Goal: Task Accomplishment & Management: Use online tool/utility

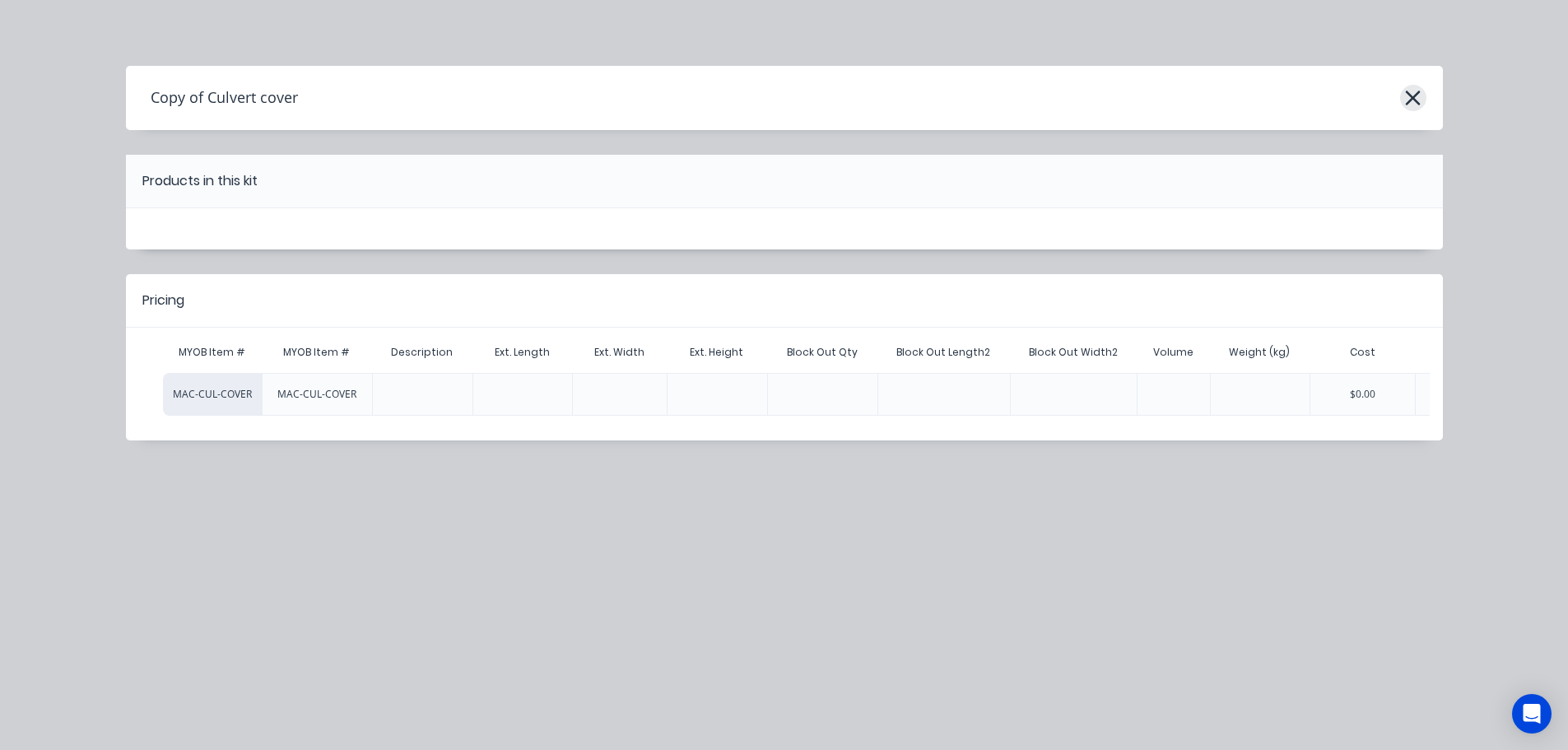
click at [1412, 102] on icon "button" at bounding box center [1413, 98] width 17 height 23
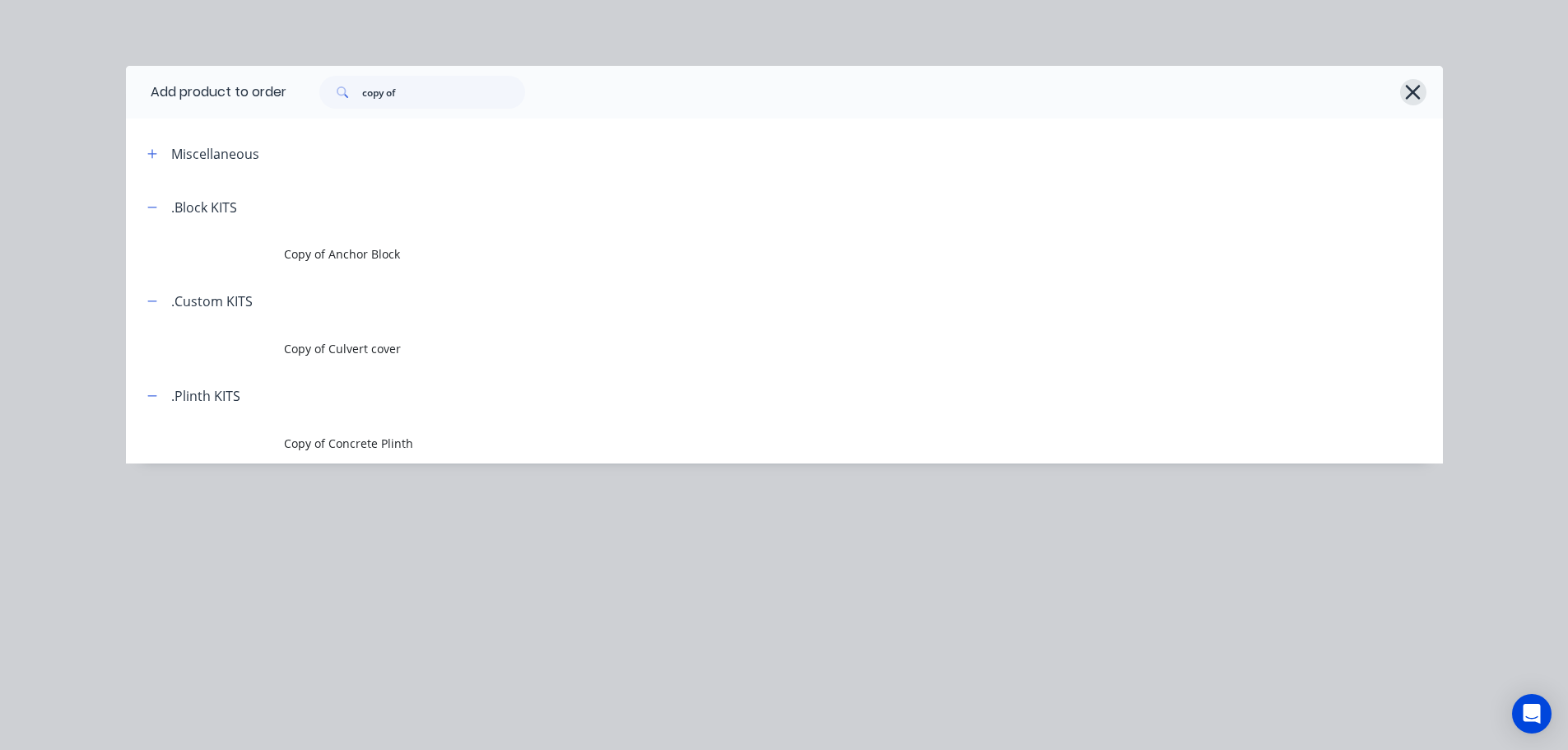
click at [1416, 95] on icon "button" at bounding box center [1414, 92] width 15 height 15
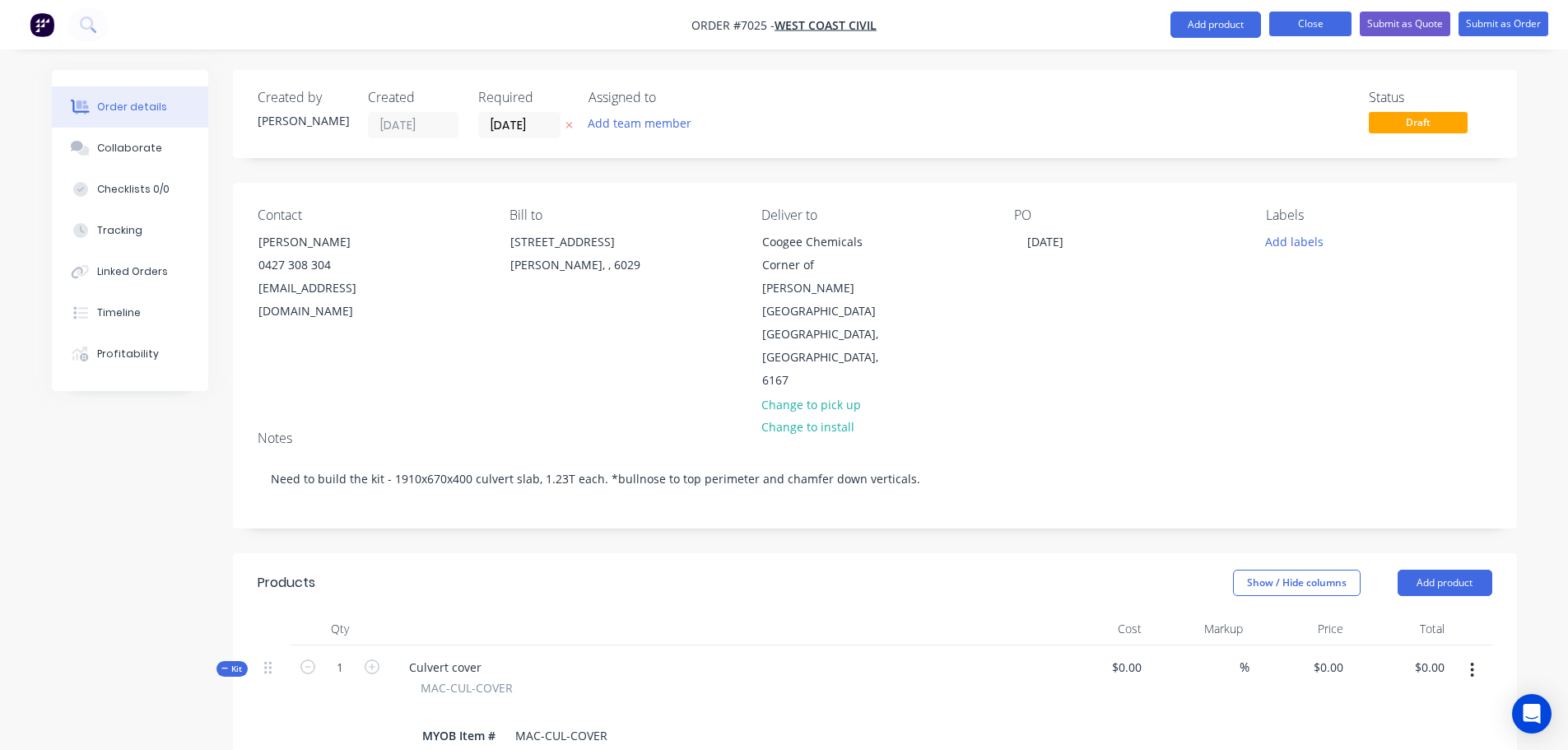
click at [1322, 28] on button "Close" at bounding box center [1310, 24] width 82 height 24
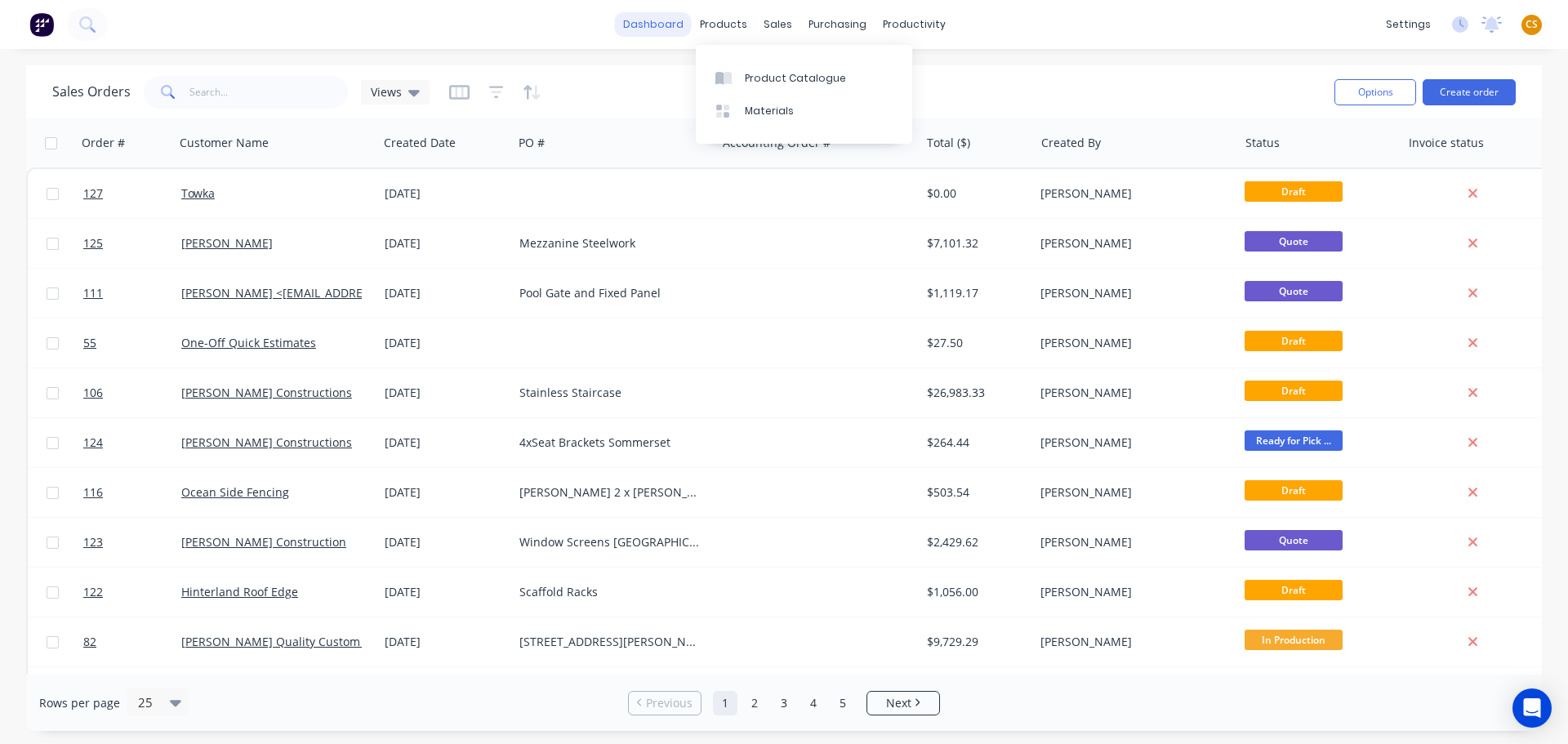
click at [657, 24] on link "dashboard" at bounding box center [654, 24] width 77 height 24
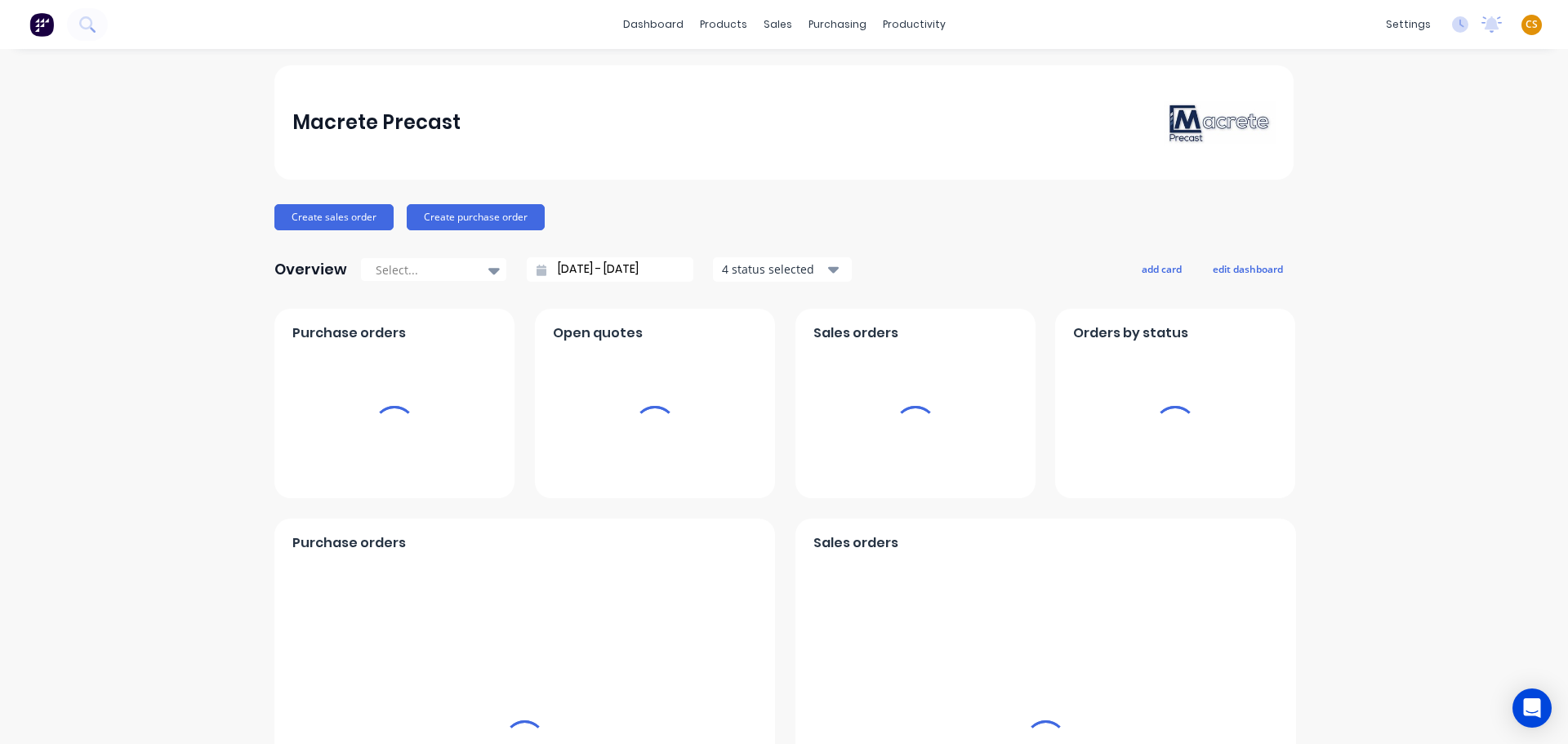
click at [1531, 22] on div "settings No new notifications [PERSON_NAME] all as read You have no notificatio…" at bounding box center [1473, 24] width 191 height 24
click at [1526, 22] on span "CS" at bounding box center [1532, 24] width 12 height 15
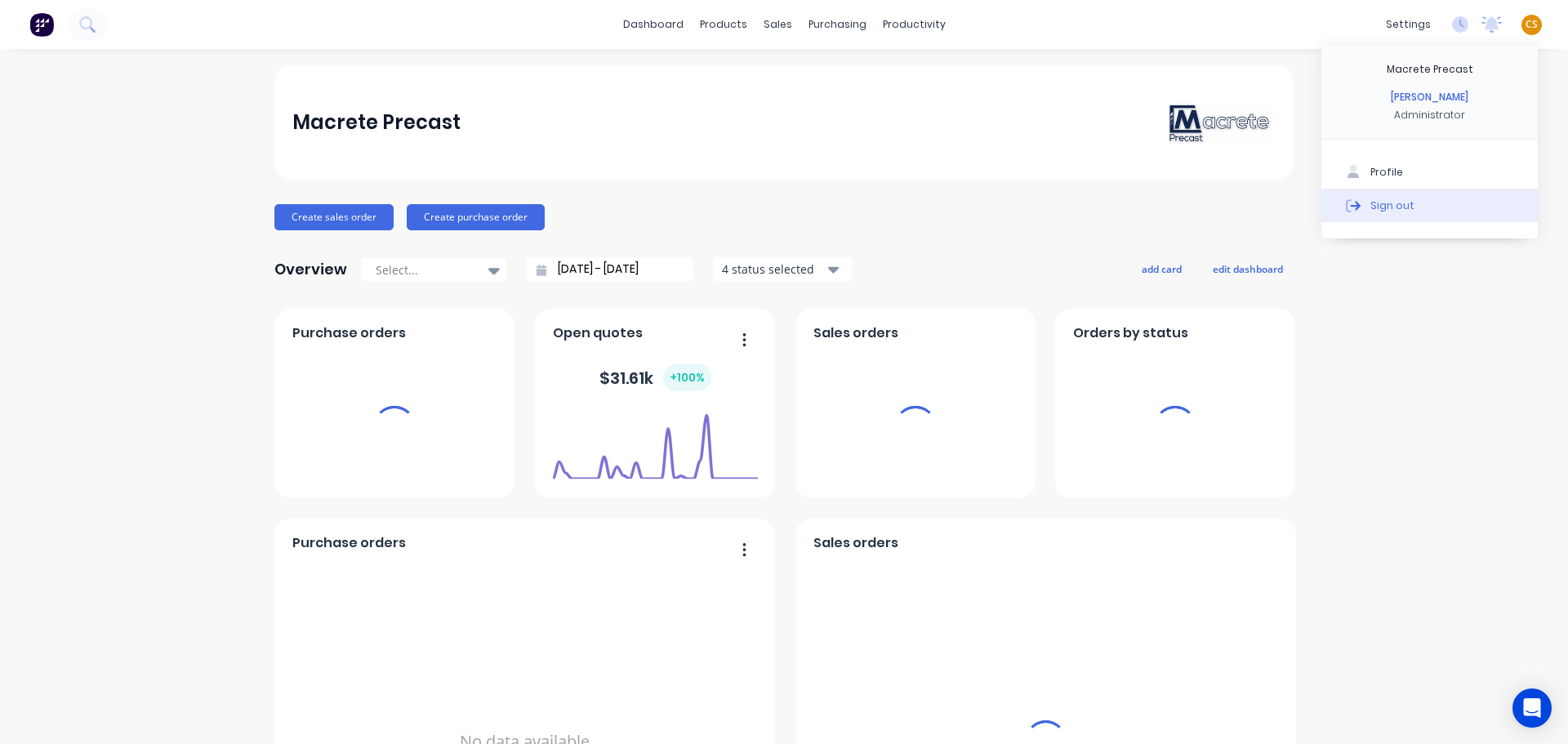
click at [1381, 204] on div "Sign out" at bounding box center [1392, 205] width 44 height 15
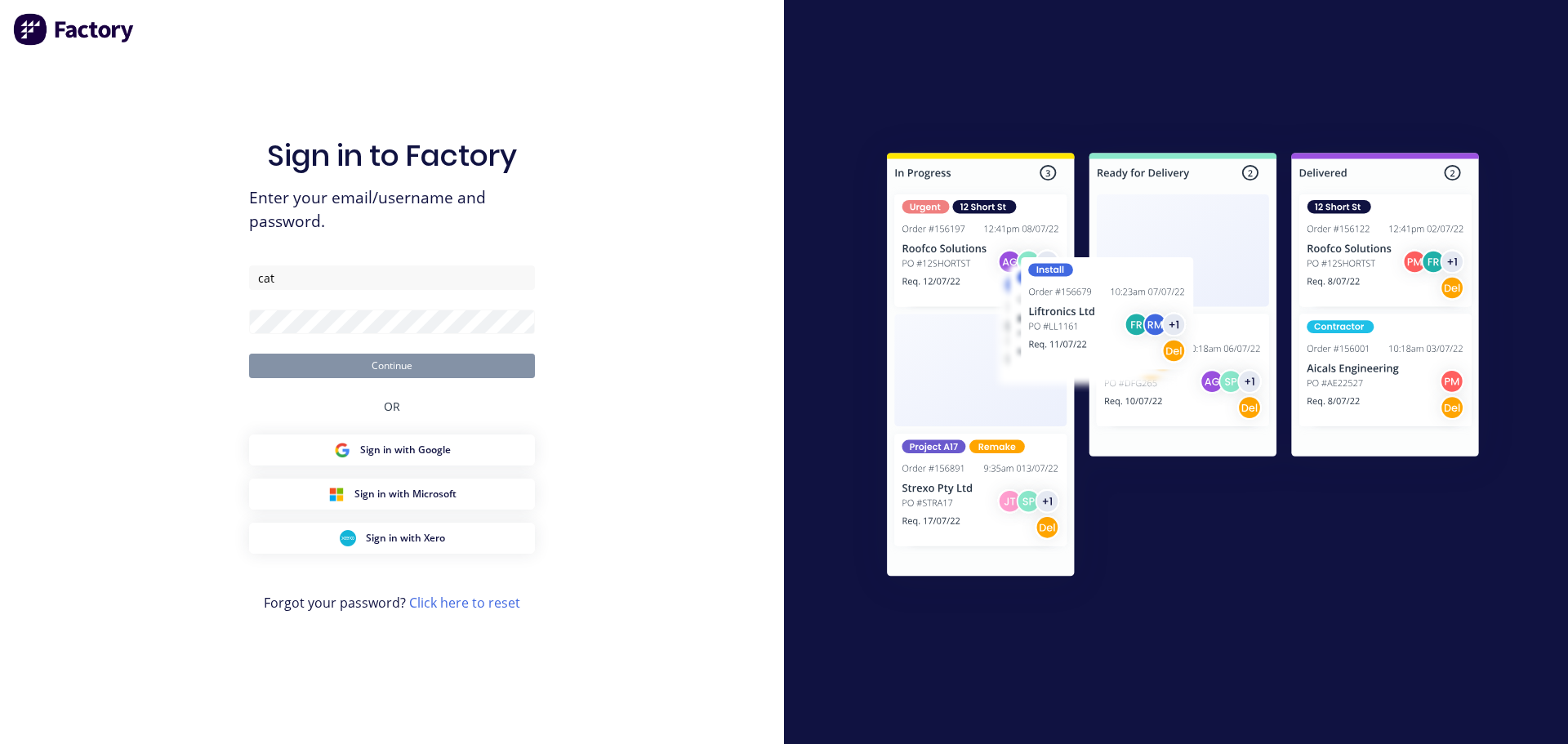
type input "[PERSON_NAME][EMAIL_ADDRESS][DOMAIN_NAME]"
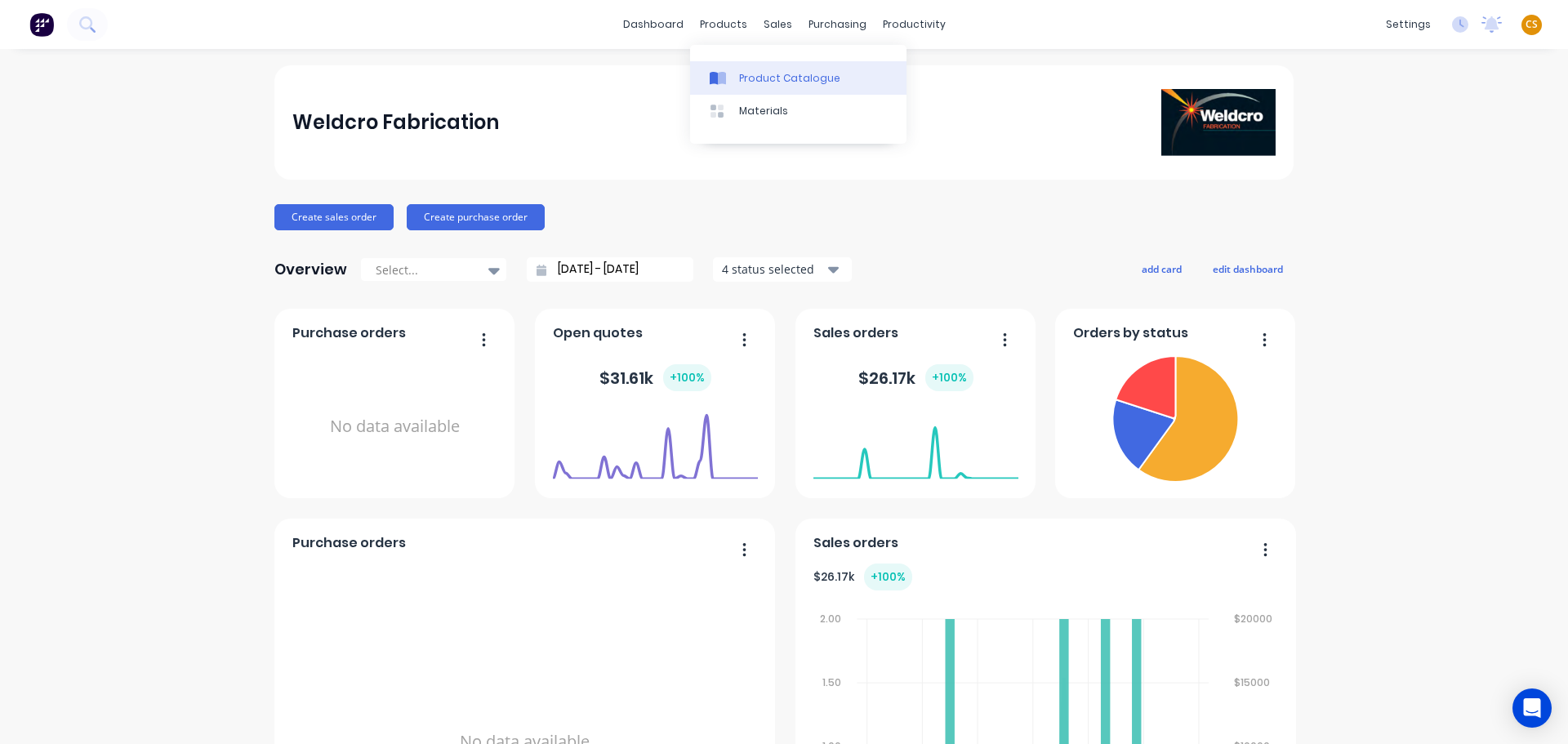
click at [768, 76] on div "Product Catalogue" at bounding box center [790, 78] width 101 height 15
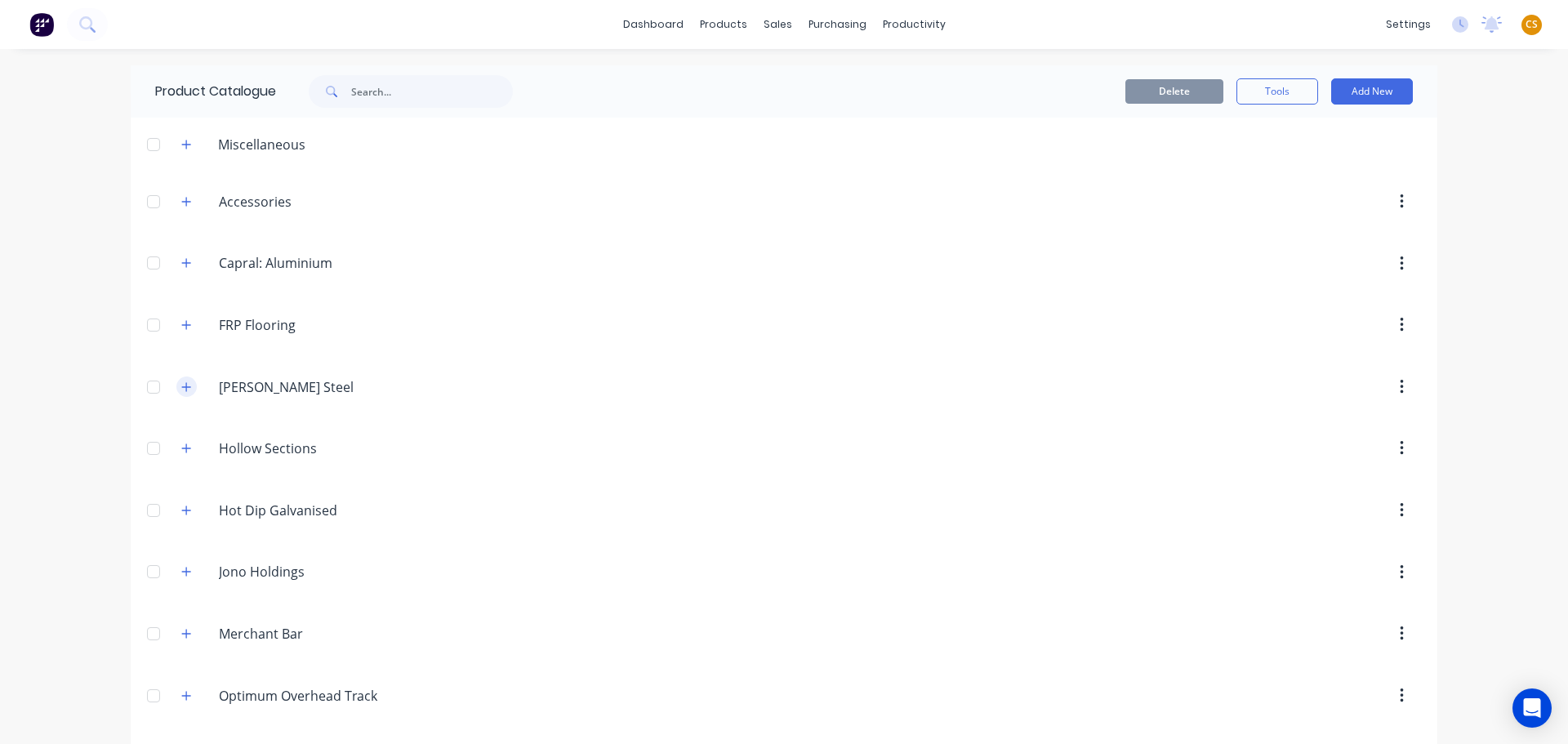
click at [181, 389] on icon "button" at bounding box center [186, 386] width 9 height 11
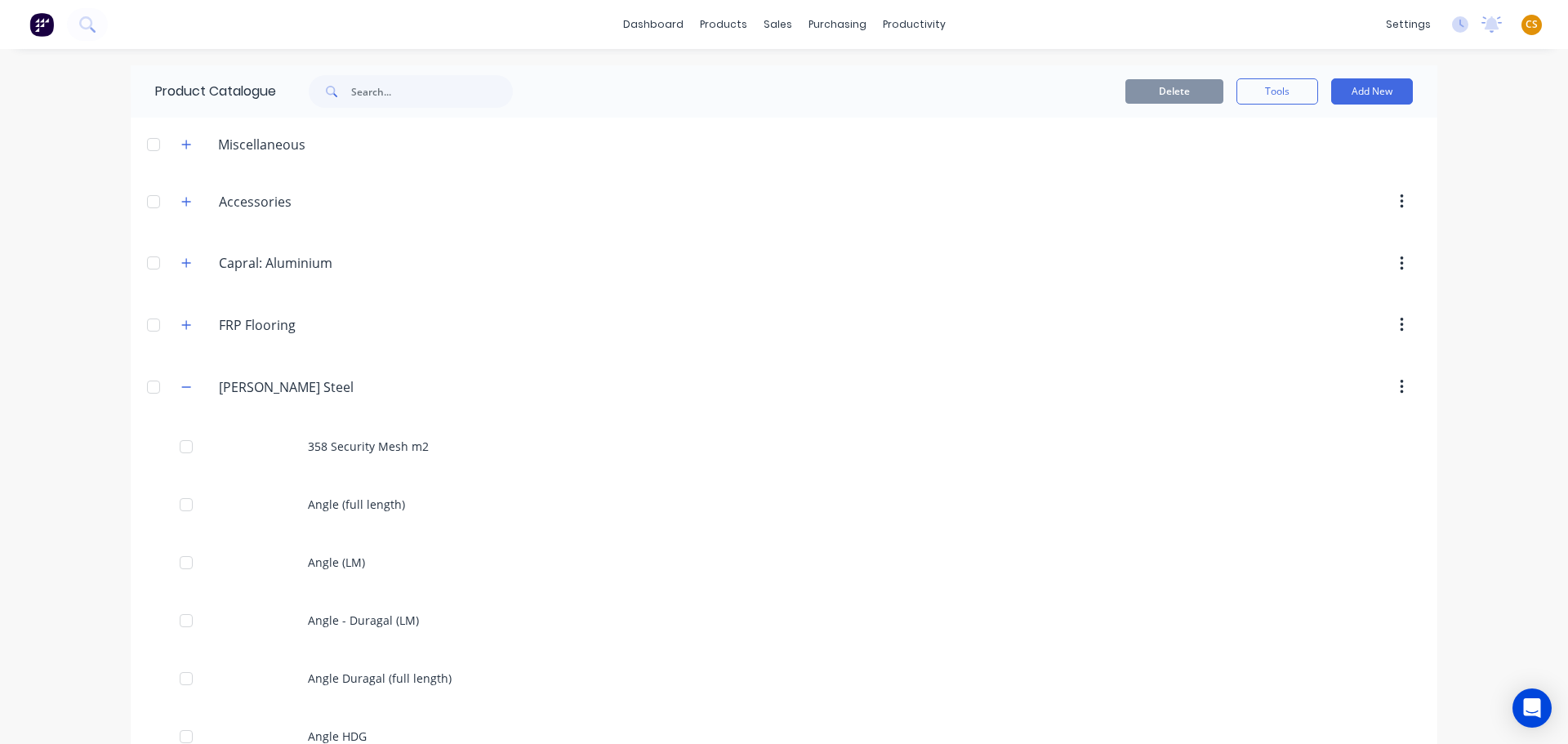
scroll to position [245, 0]
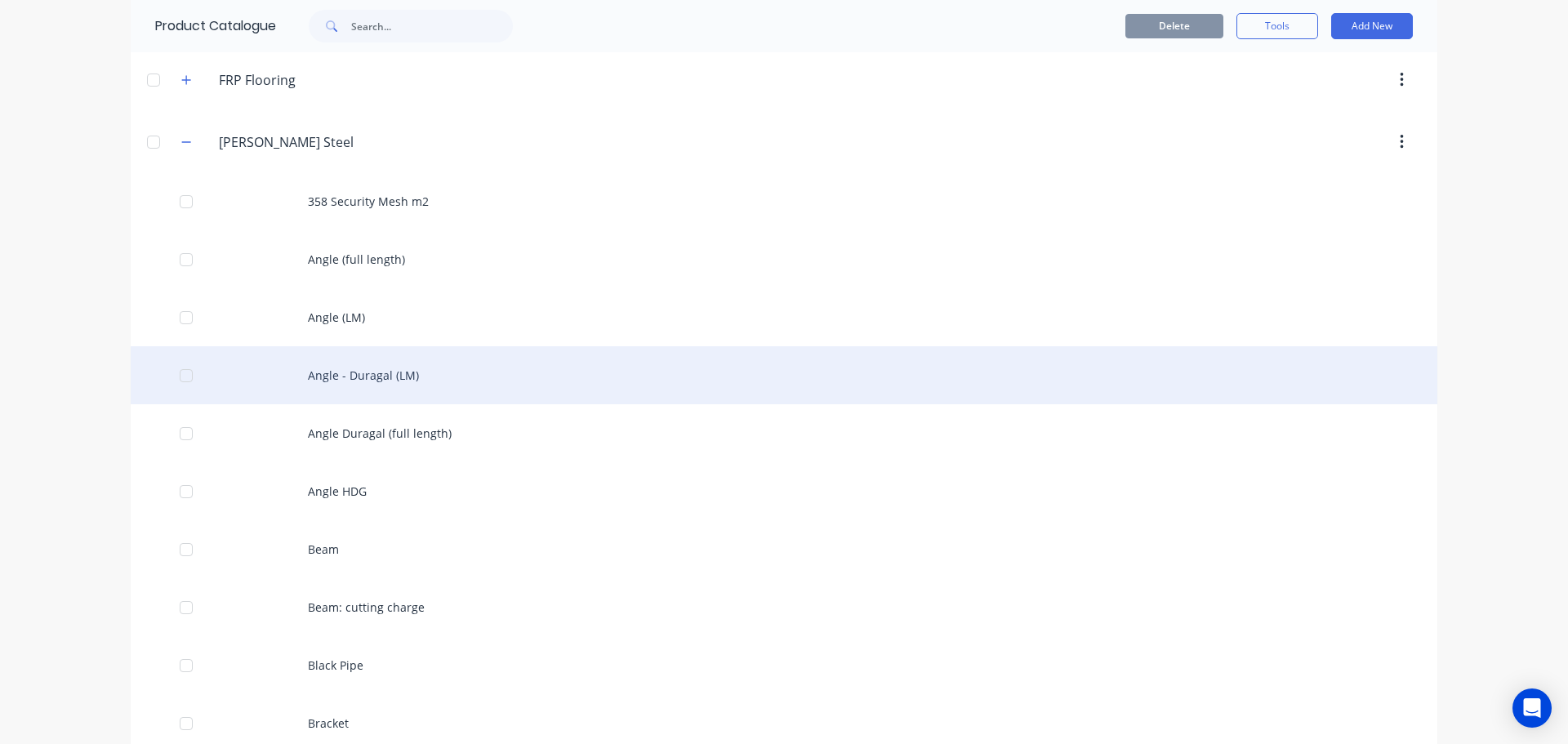
click at [359, 382] on div "Angle - Duragal (LM)" at bounding box center [784, 375] width 1307 height 58
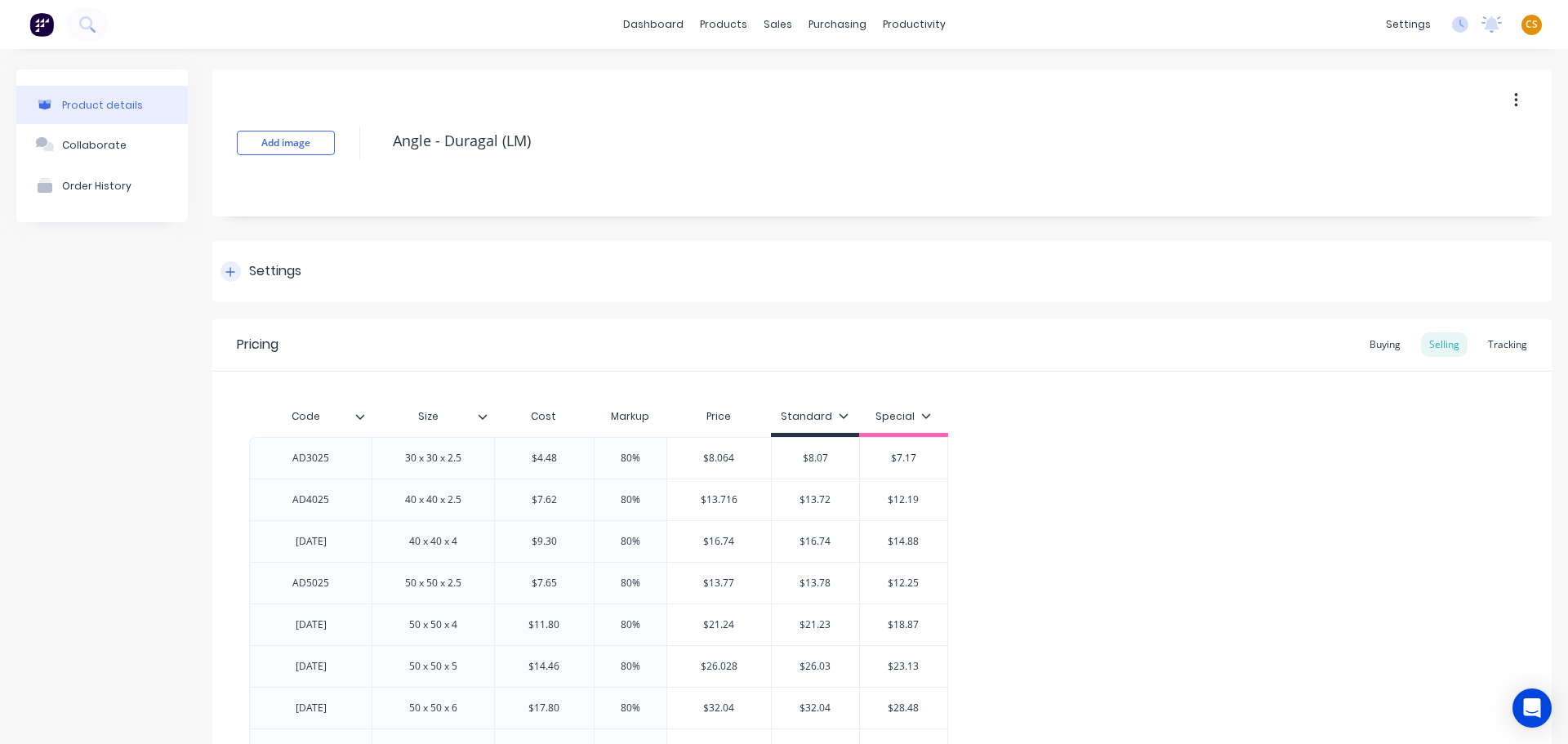
click at [232, 274] on icon at bounding box center [230, 272] width 9 height 11
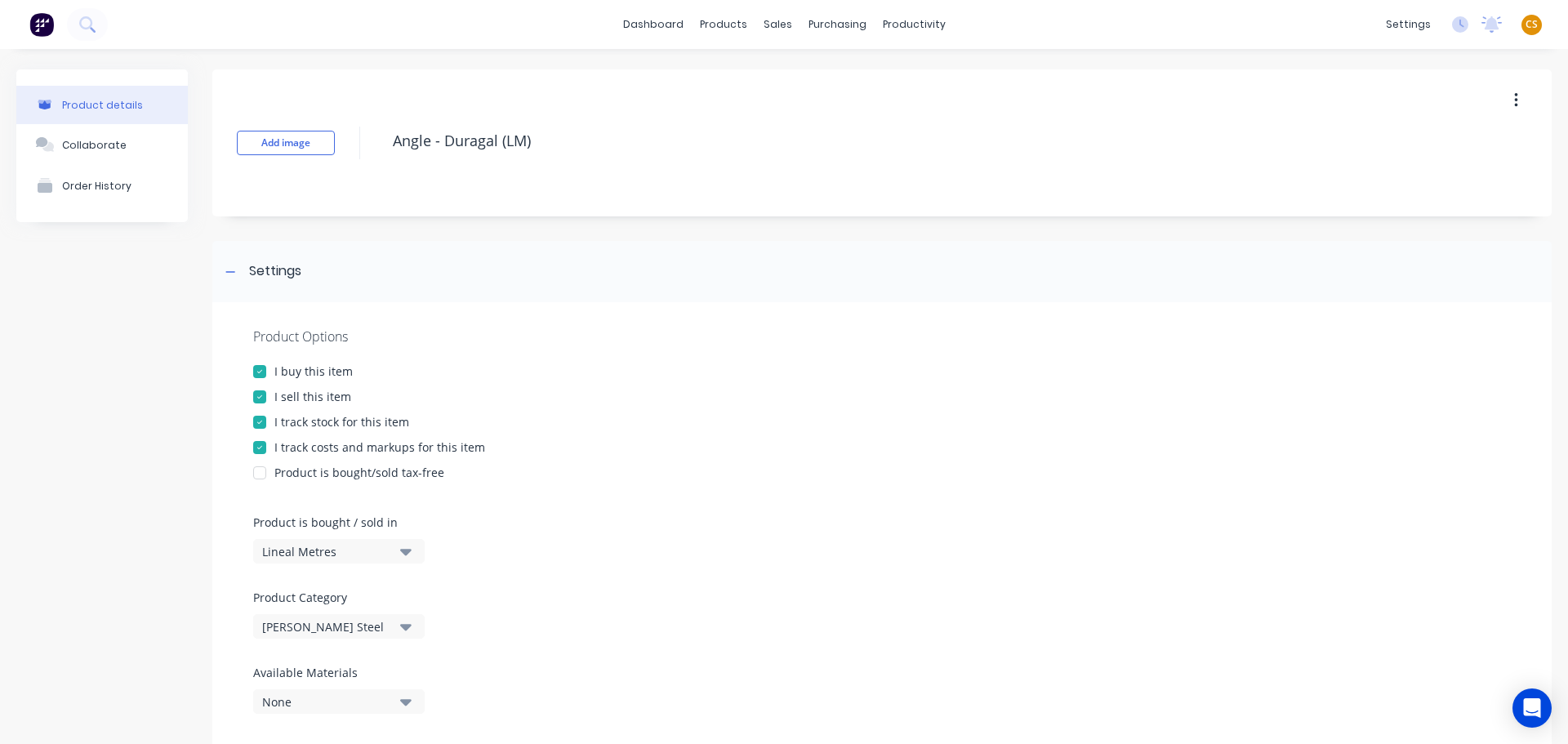
scroll to position [1090, 0]
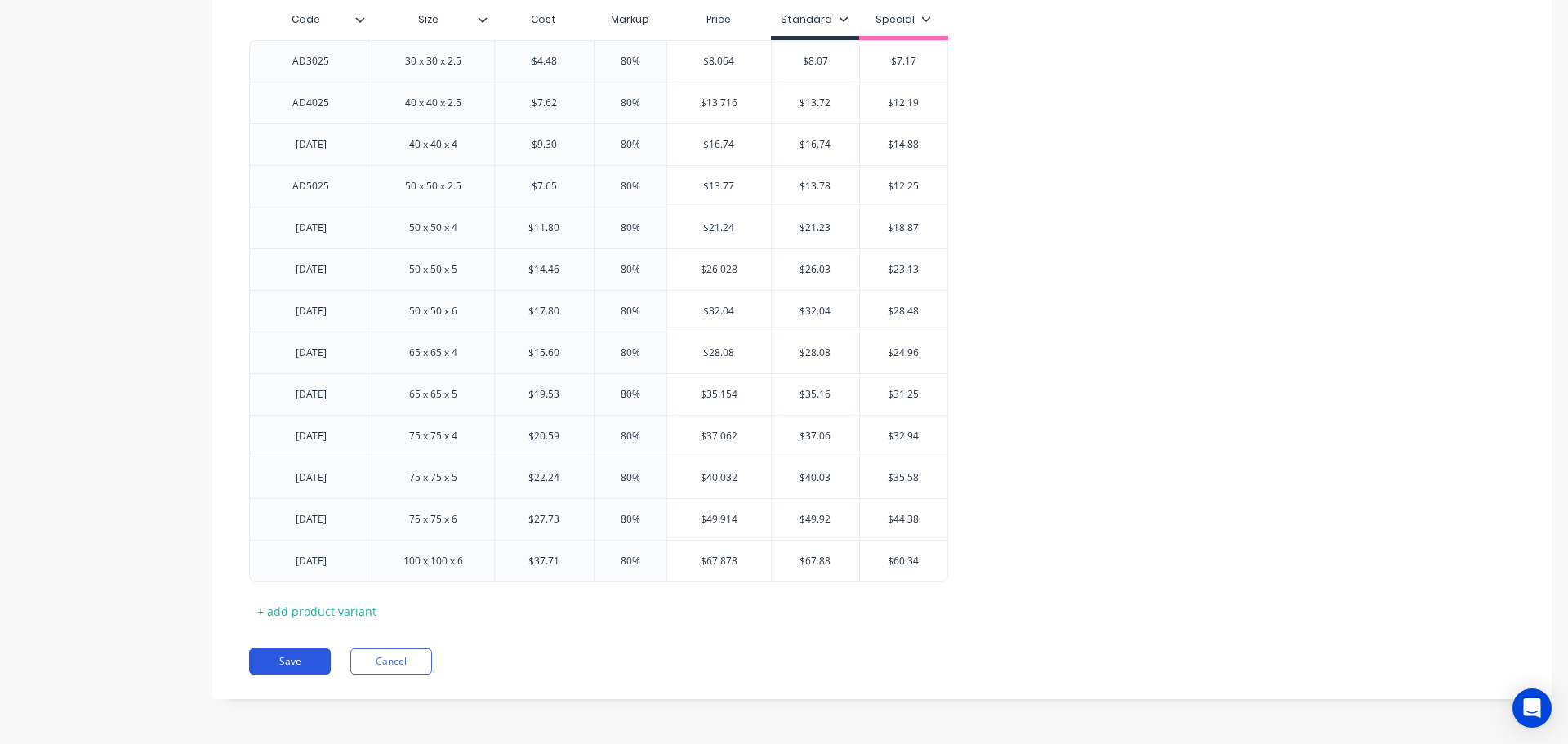
click at [292, 662] on button "Save" at bounding box center [290, 661] width 81 height 26
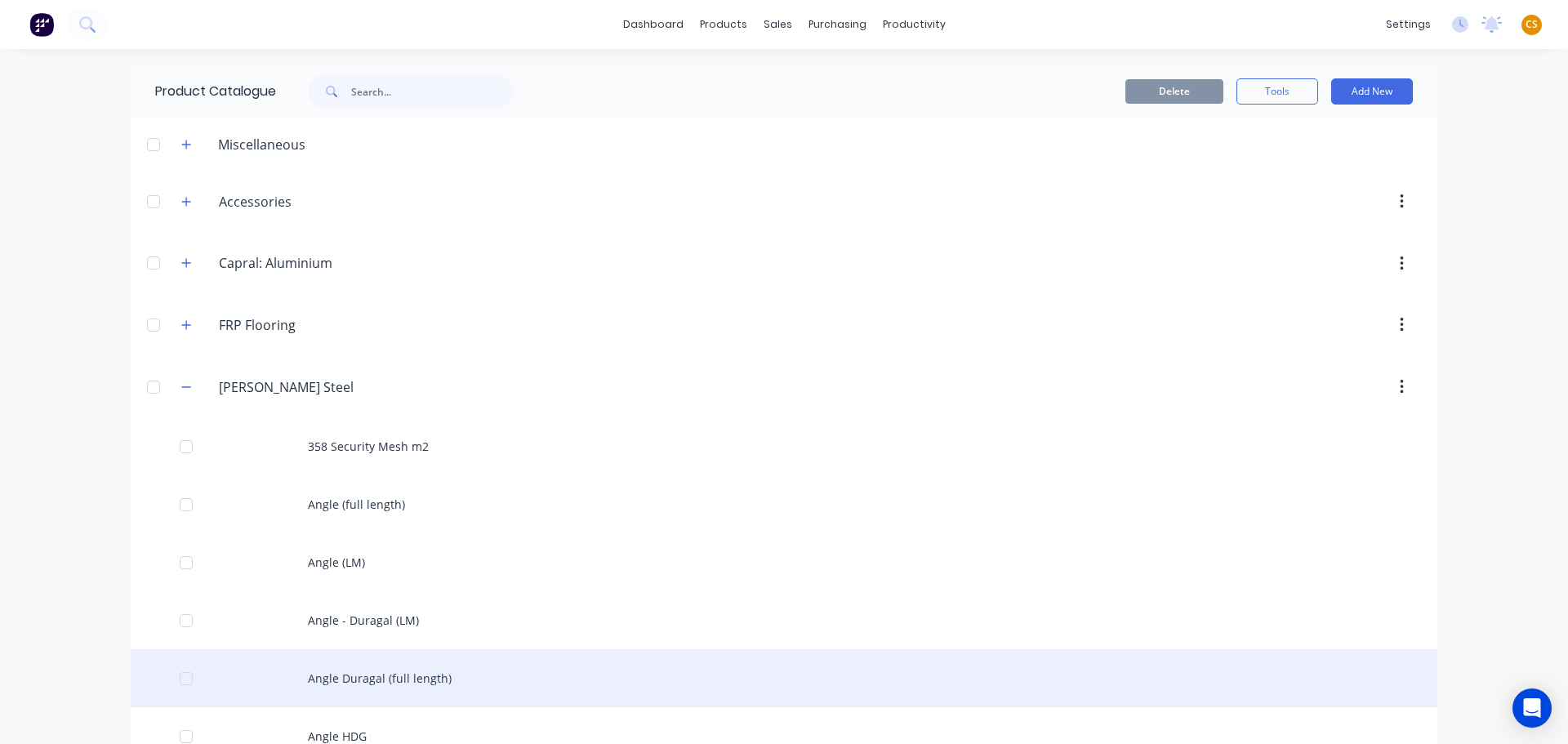
click at [413, 689] on div "Angle Duragal (full length)" at bounding box center [784, 678] width 1307 height 58
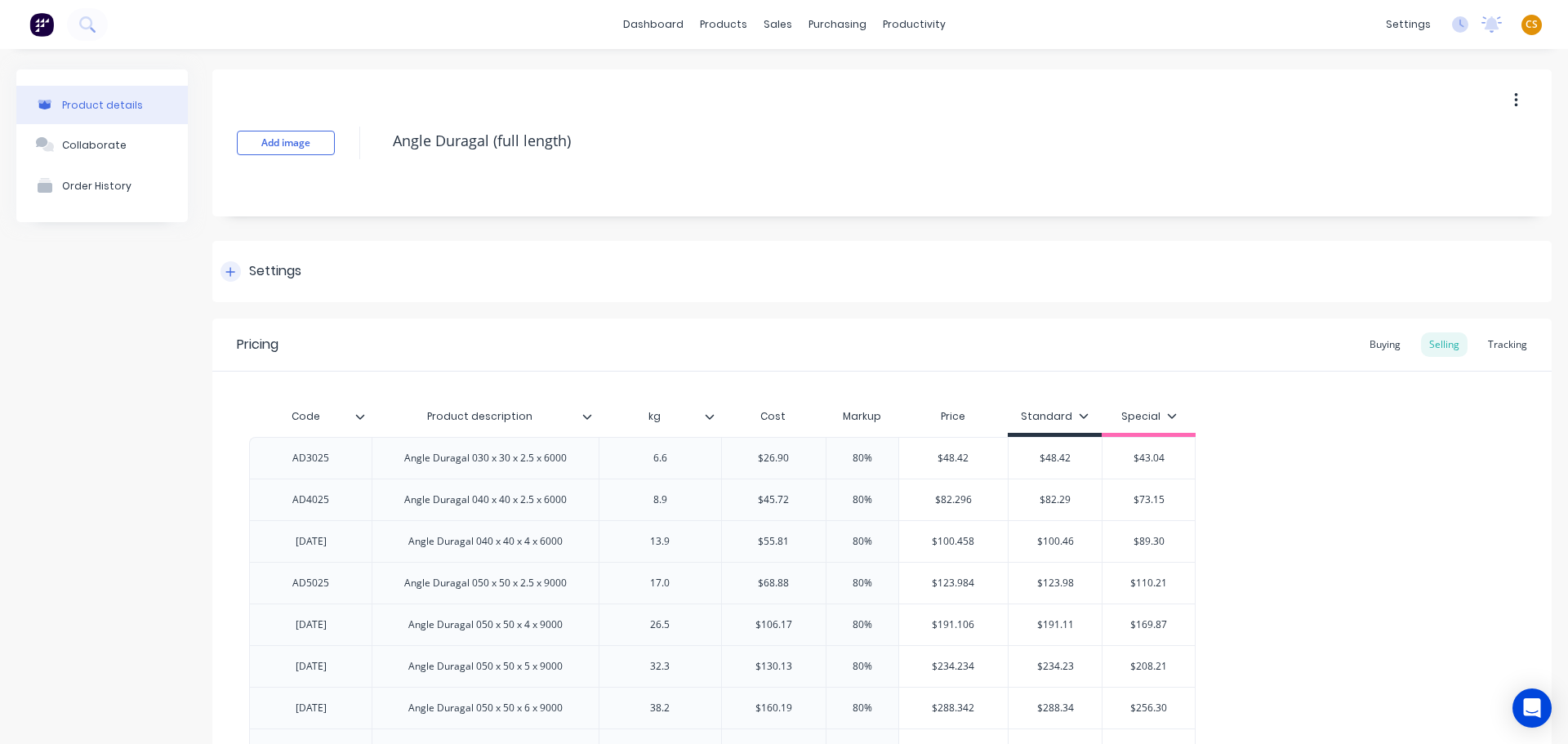
click at [226, 269] on icon at bounding box center [230, 272] width 9 height 11
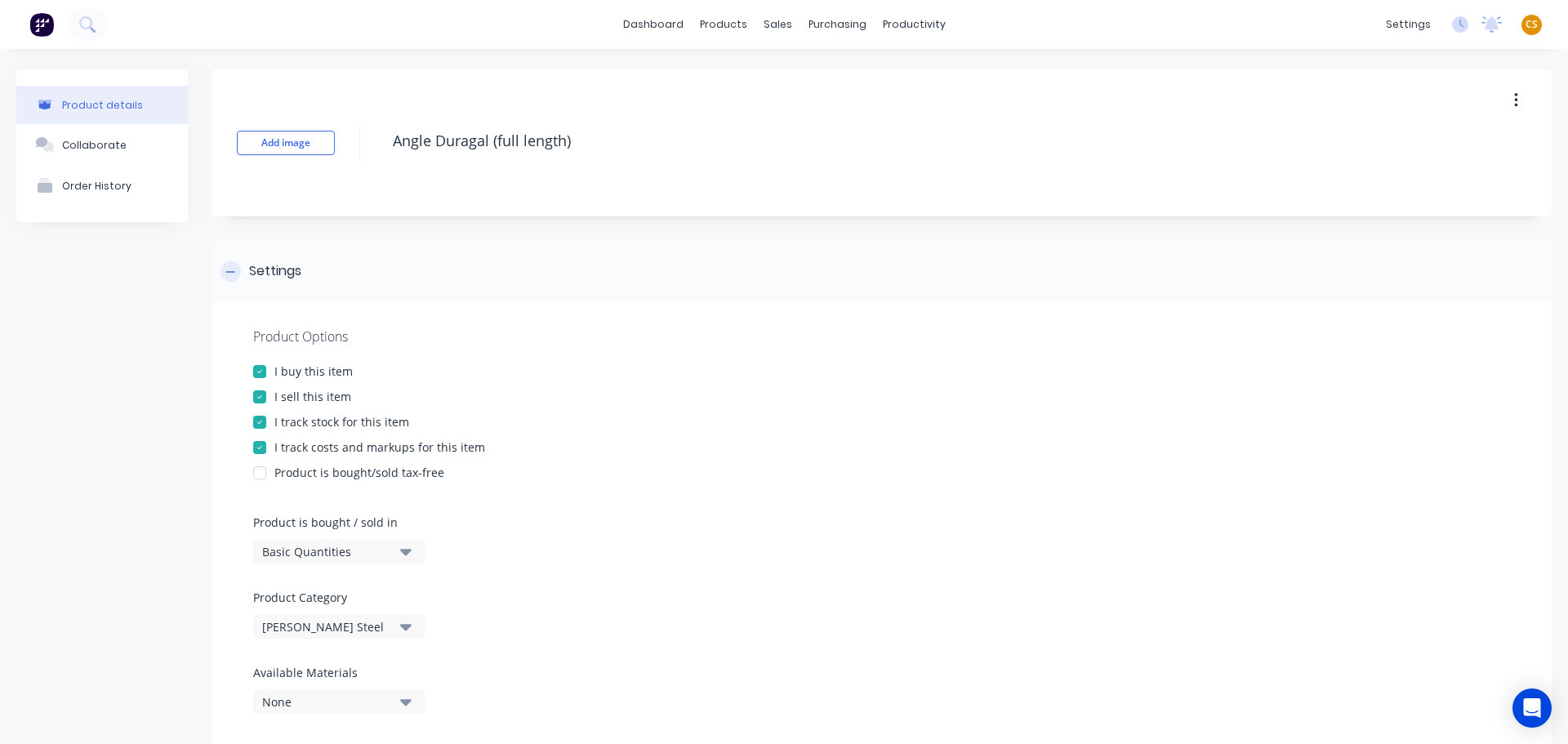
click at [227, 271] on icon at bounding box center [230, 272] width 9 height 11
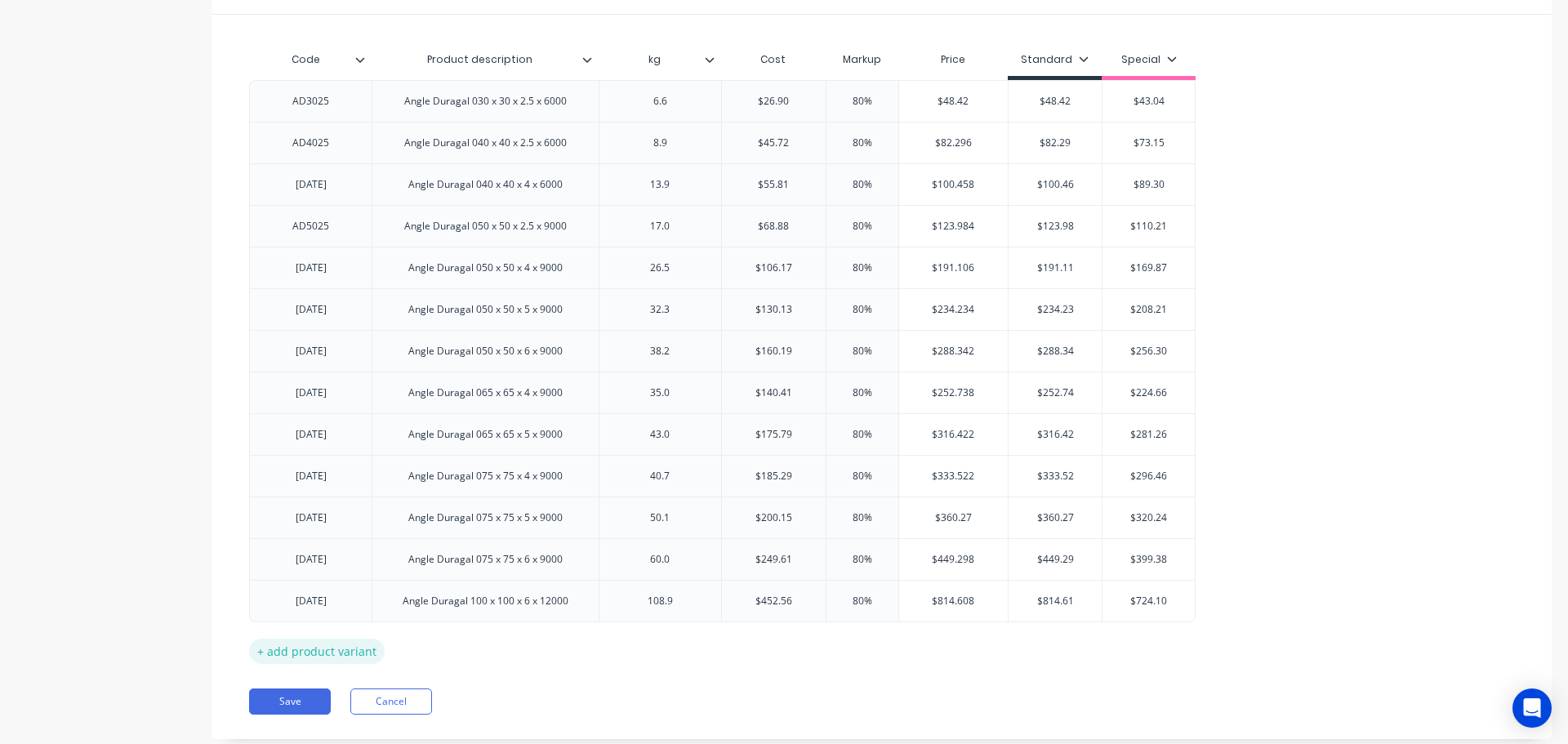
scroll to position [397, 0]
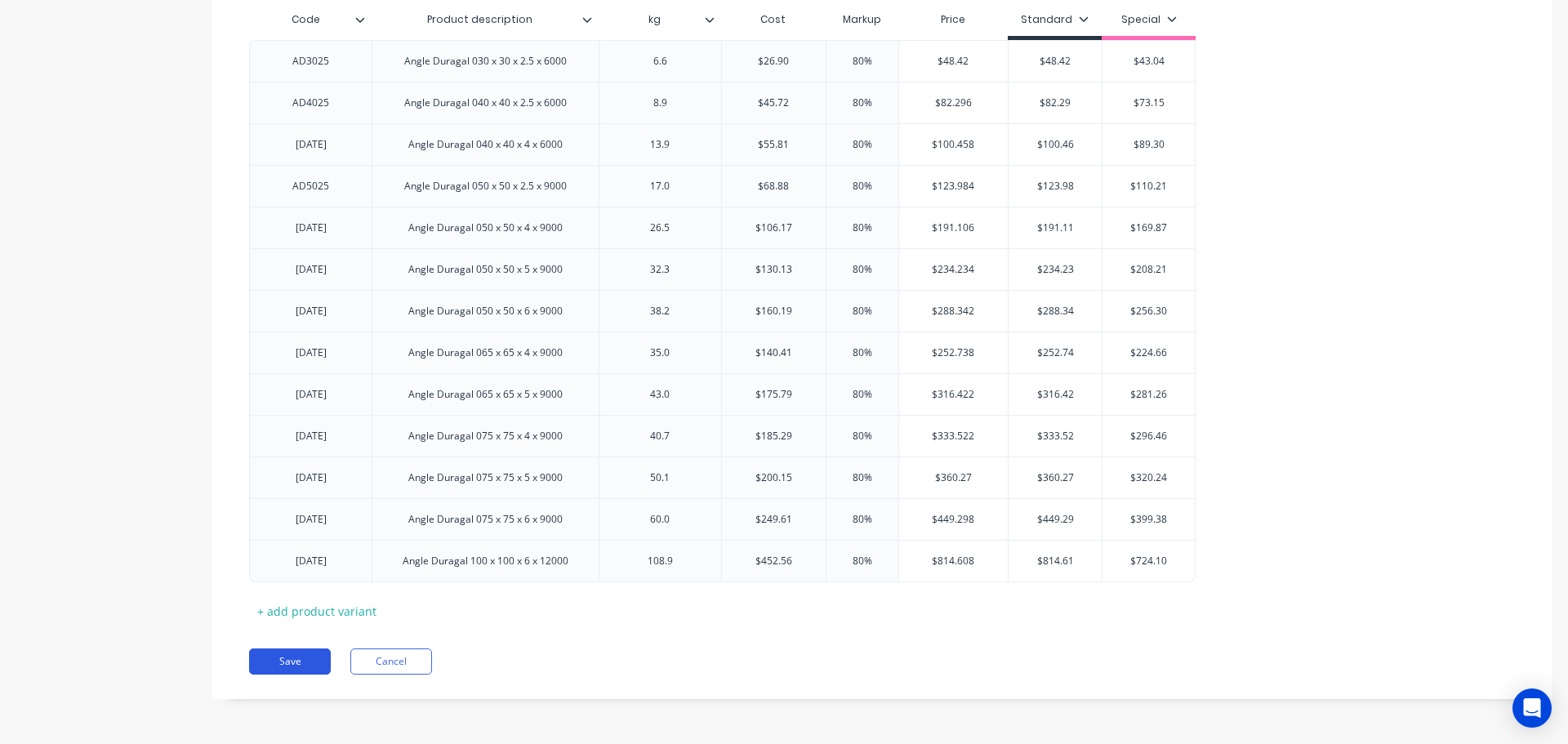
click at [269, 662] on button "Save" at bounding box center [290, 661] width 81 height 26
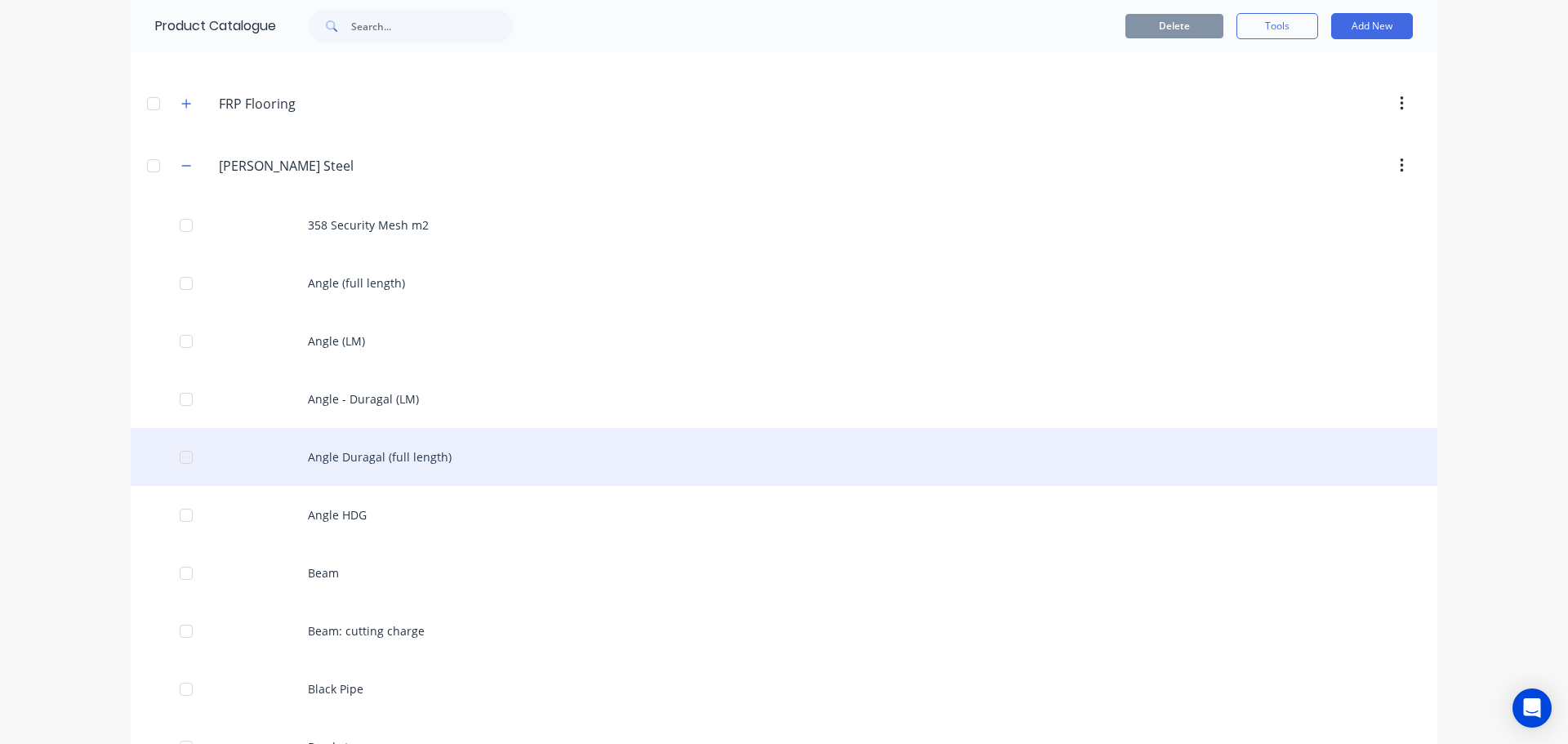
scroll to position [245, 0]
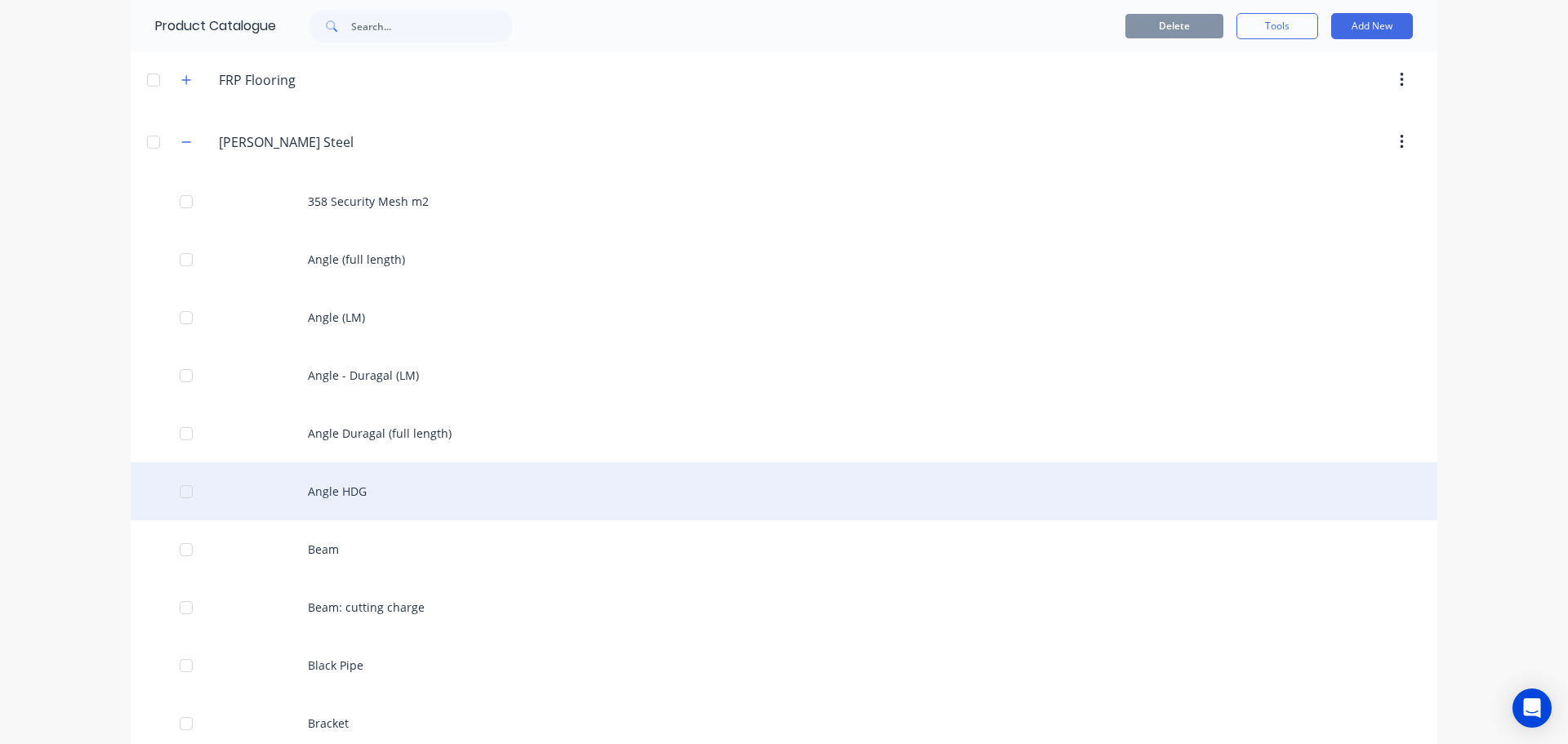
click at [350, 493] on div "Angle HDG" at bounding box center [784, 491] width 1307 height 58
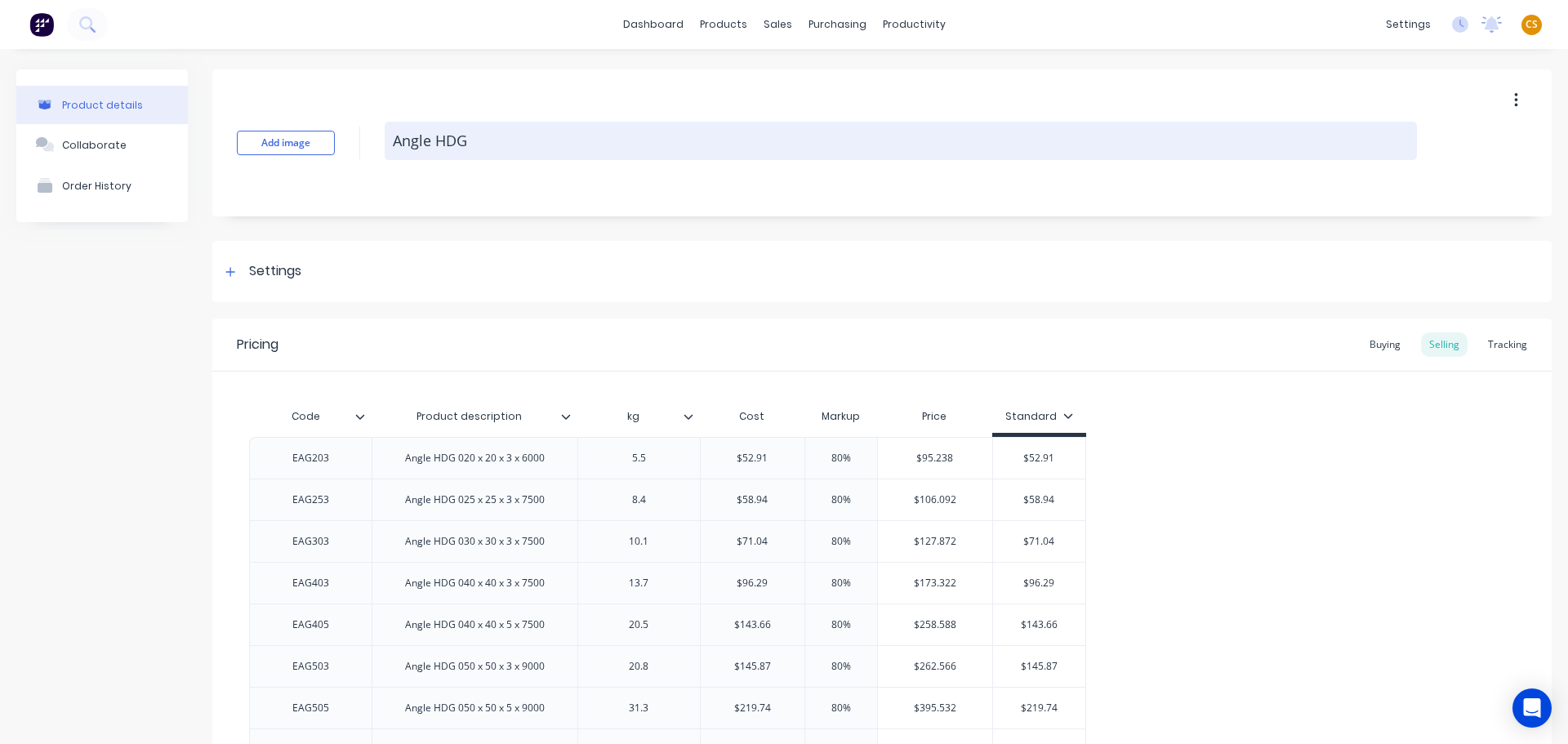
click at [477, 144] on textarea "Angle HDG" at bounding box center [901, 140] width 1033 height 38
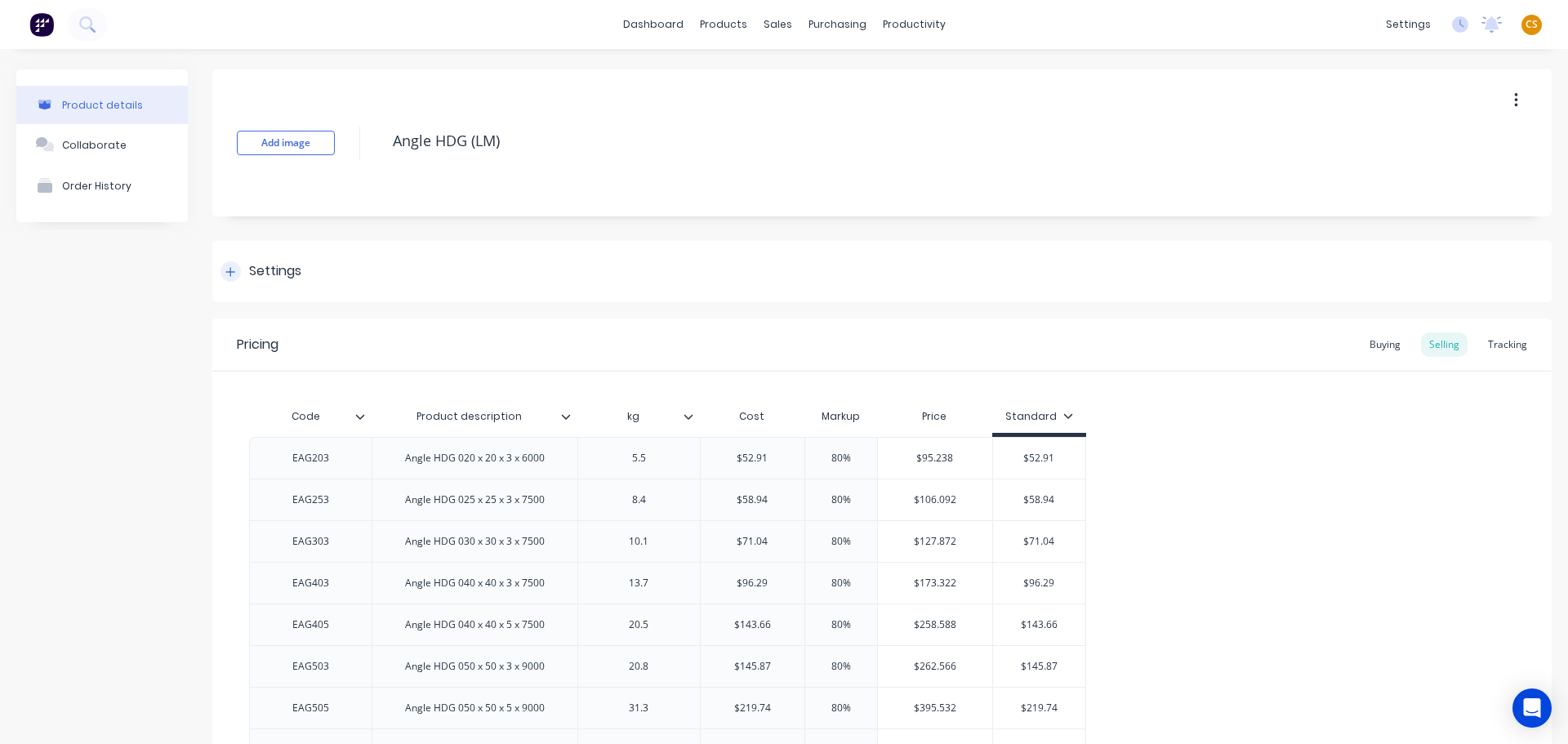
click at [228, 274] on icon at bounding box center [230, 272] width 9 height 11
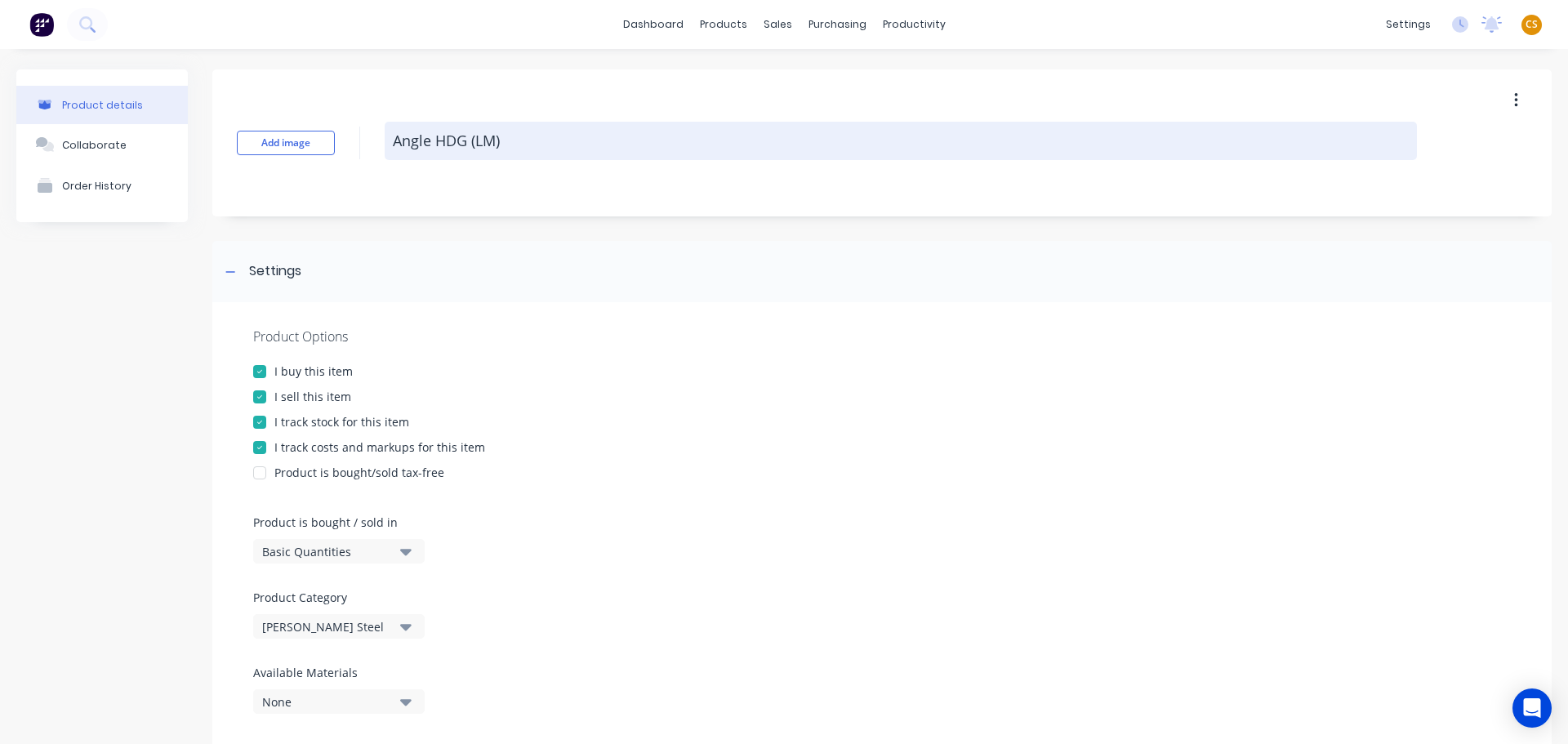
drag, startPoint x: 519, startPoint y: 147, endPoint x: 465, endPoint y: 141, distance: 54.3
click at [465, 141] on textarea "Angle HDG (LM)" at bounding box center [901, 140] width 1033 height 38
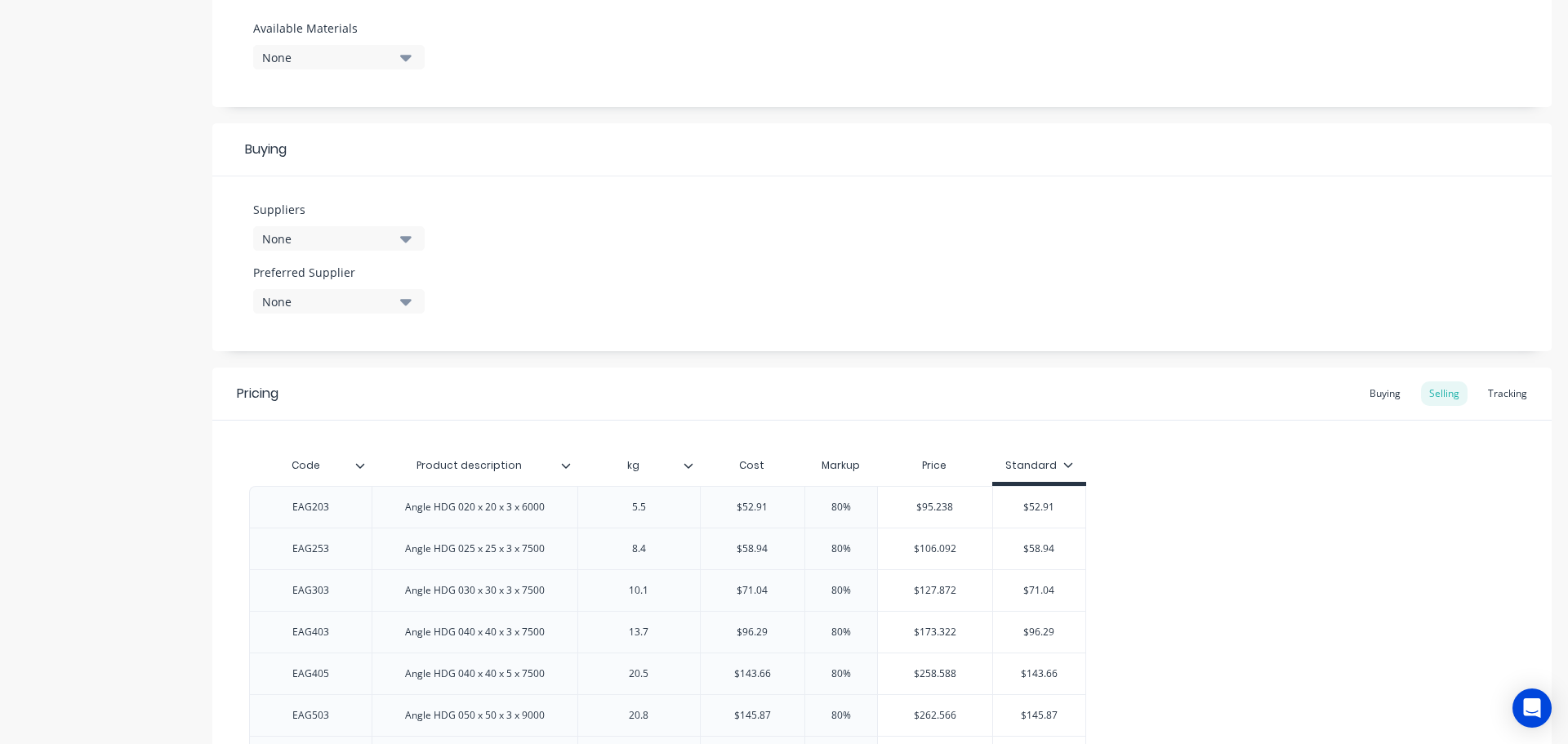
scroll to position [1214, 0]
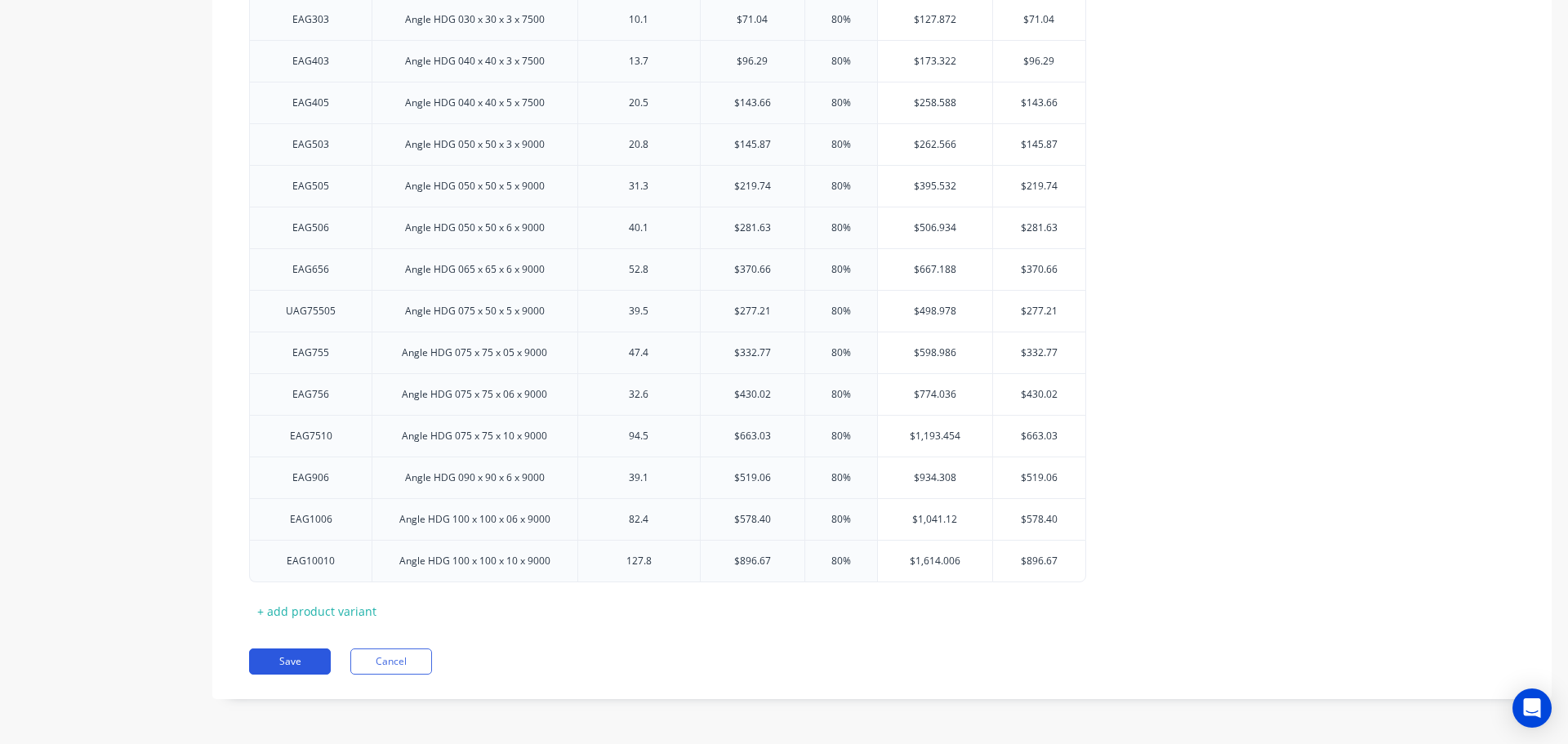
type textarea "Angle HDG"
click at [293, 663] on button "Save" at bounding box center [290, 661] width 81 height 26
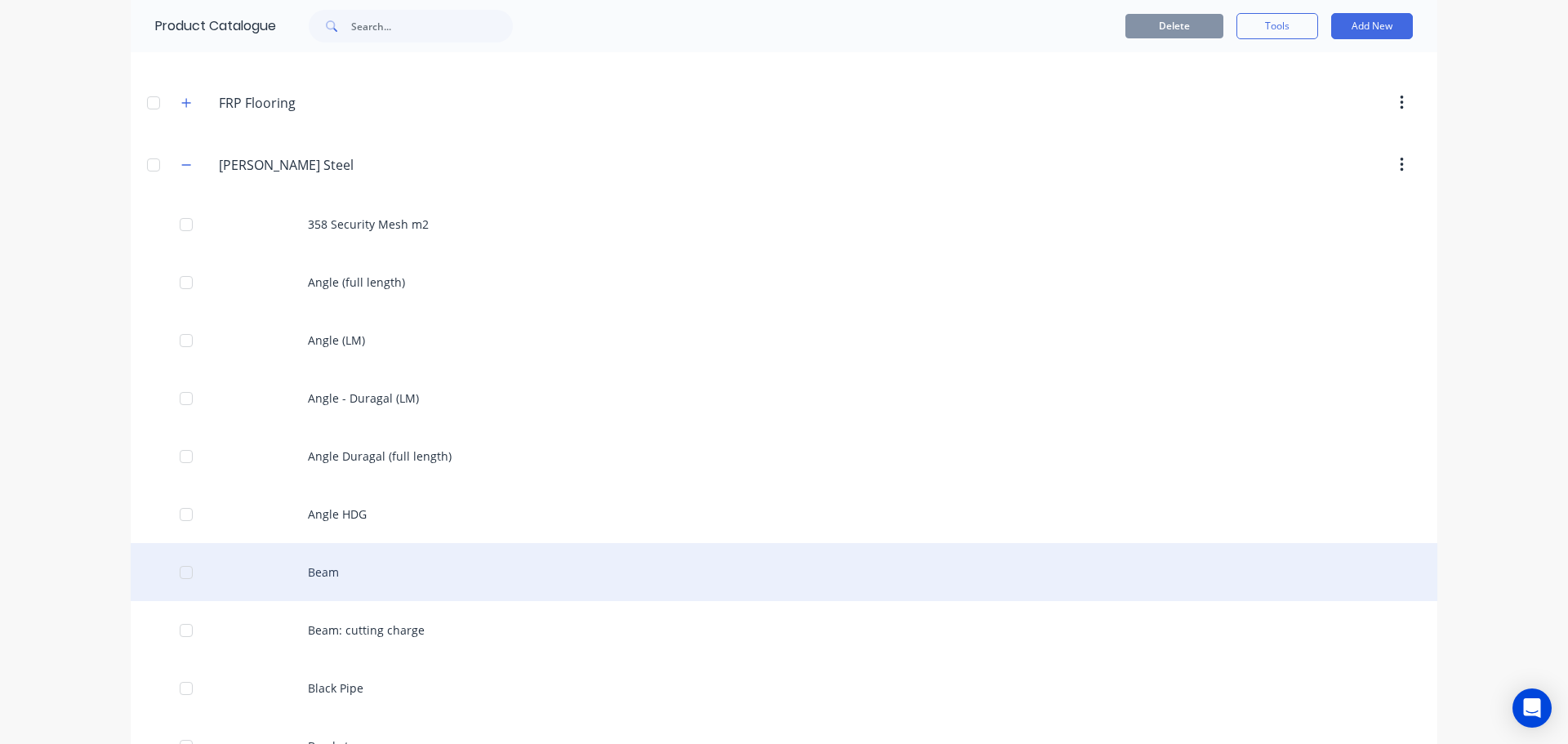
scroll to position [245, 0]
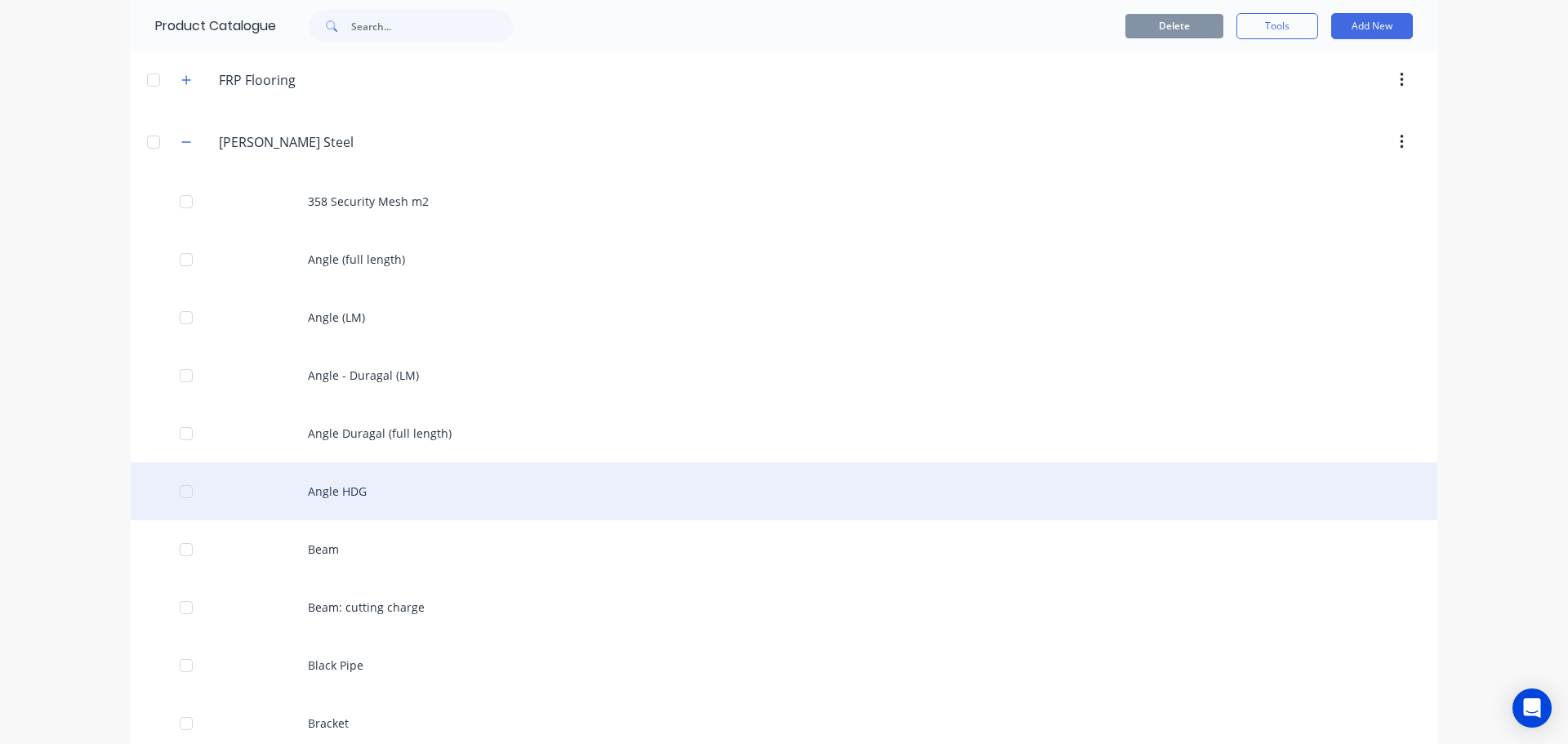
click at [182, 492] on div at bounding box center [186, 491] width 33 height 33
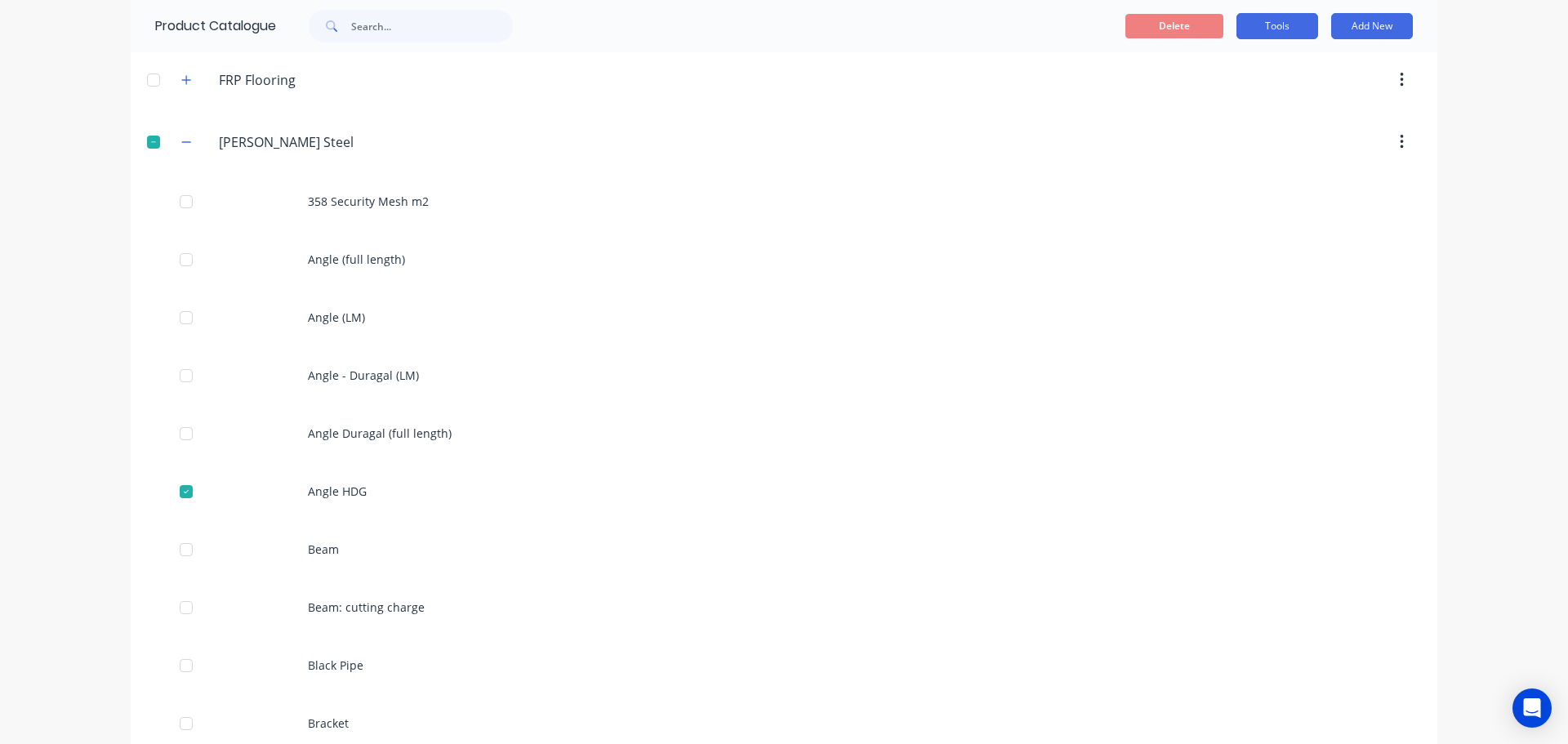
click at [1264, 22] on button "Tools" at bounding box center [1277, 26] width 81 height 26
click at [1244, 62] on span "Duplicate product" at bounding box center [1238, 68] width 122 height 17
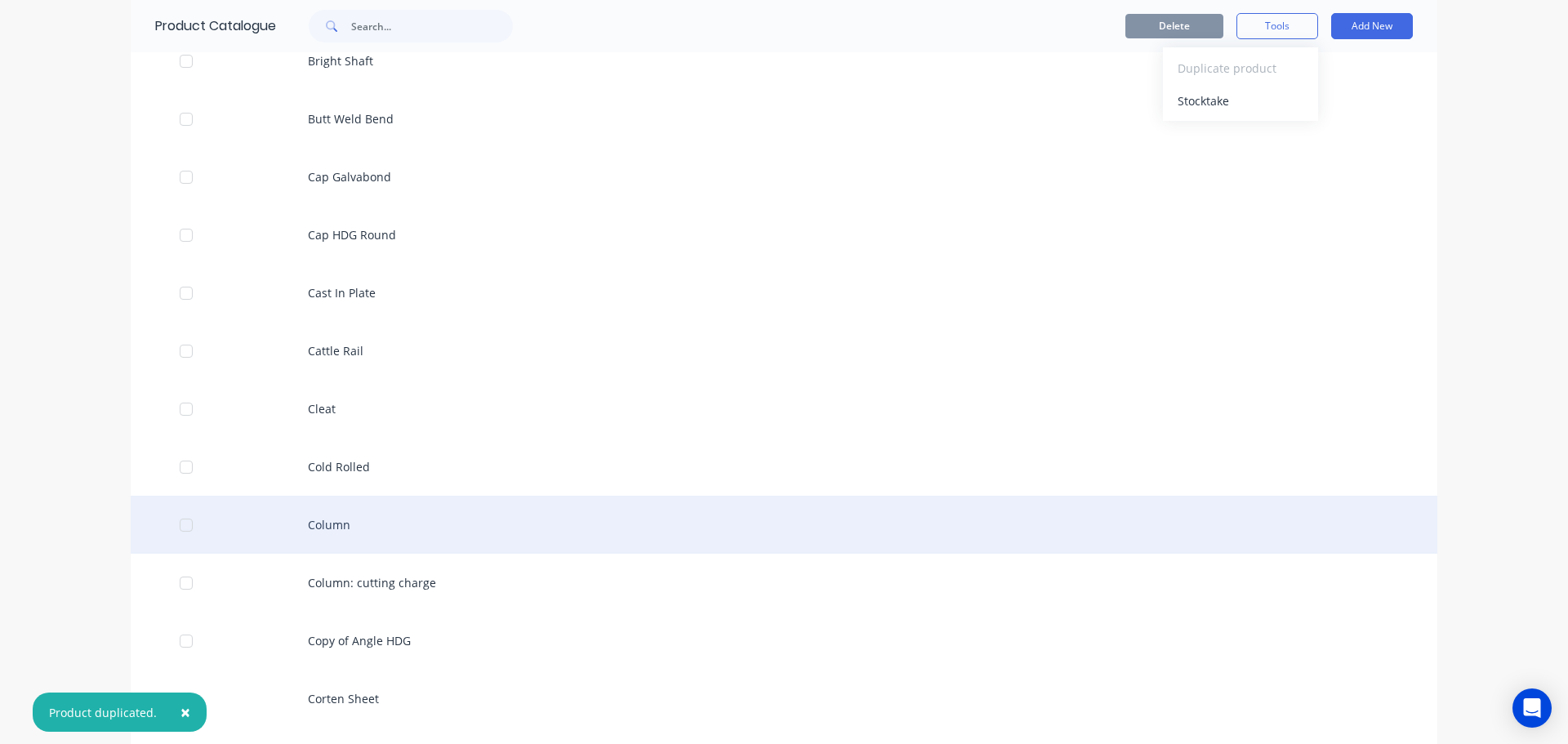
scroll to position [980, 0]
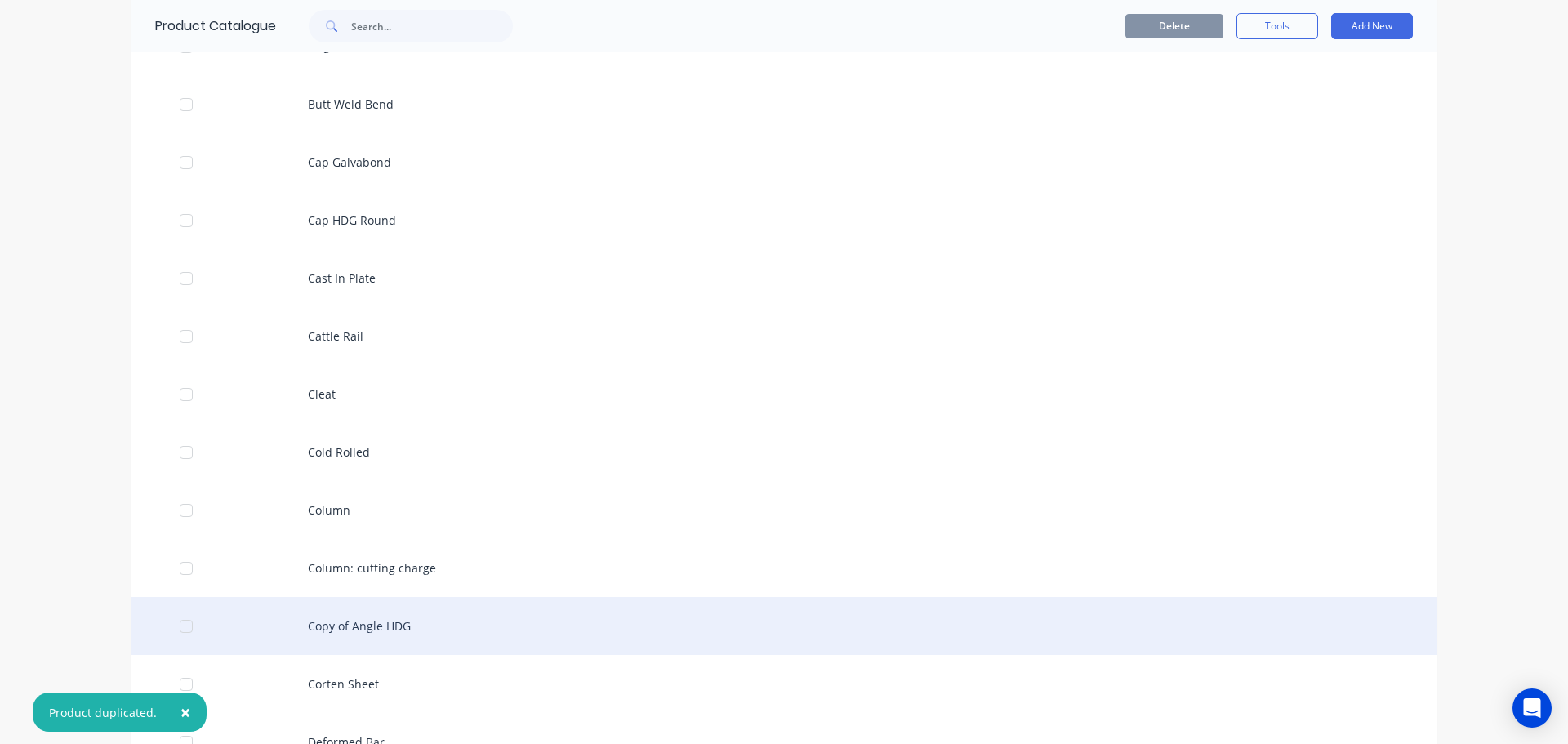
click at [393, 625] on div "Copy of Angle HDG" at bounding box center [784, 625] width 1307 height 58
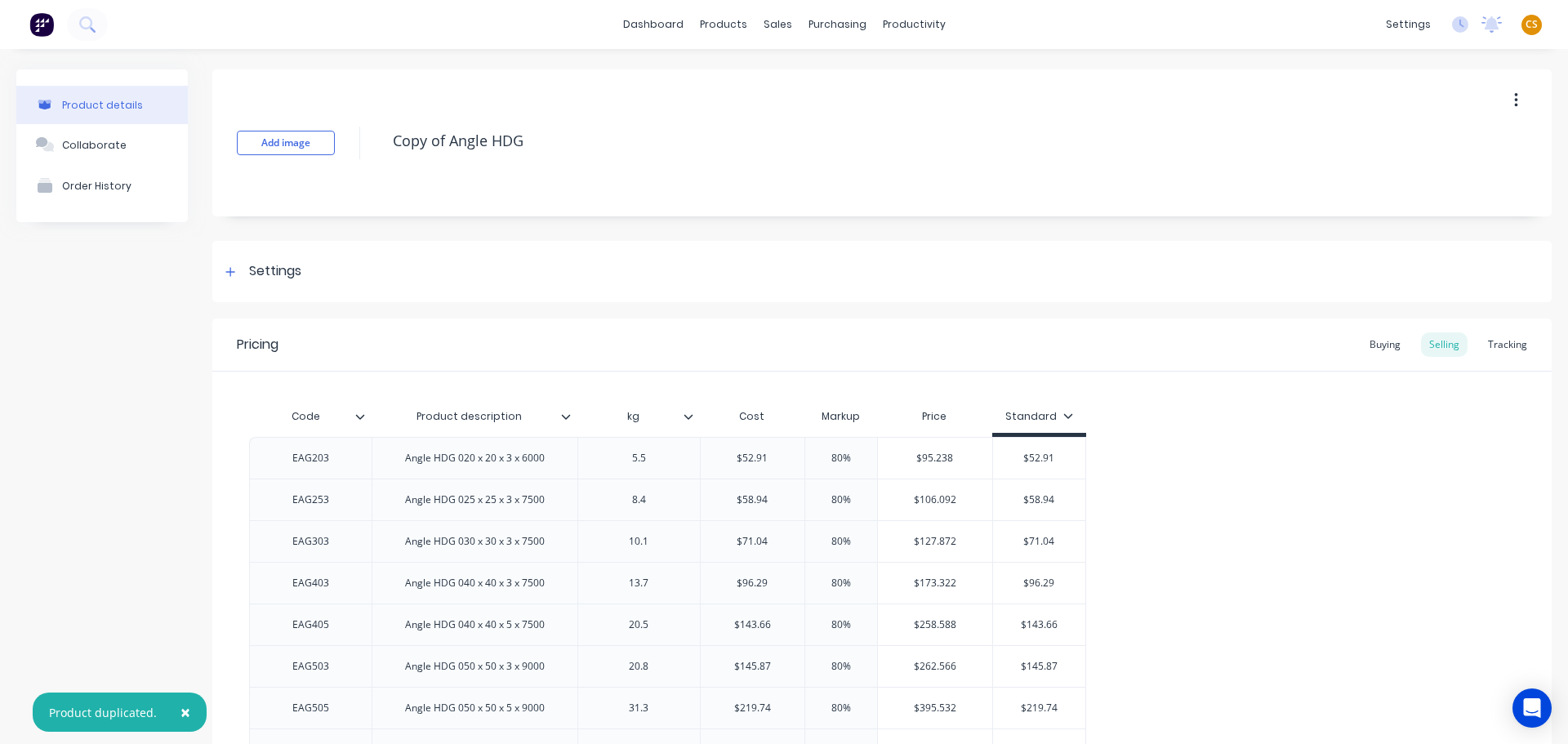
drag, startPoint x: 451, startPoint y: 136, endPoint x: 374, endPoint y: 136, distance: 77.0
click at [374, 136] on div "Add image Copy of Angle HDG" at bounding box center [882, 142] width 1339 height 147
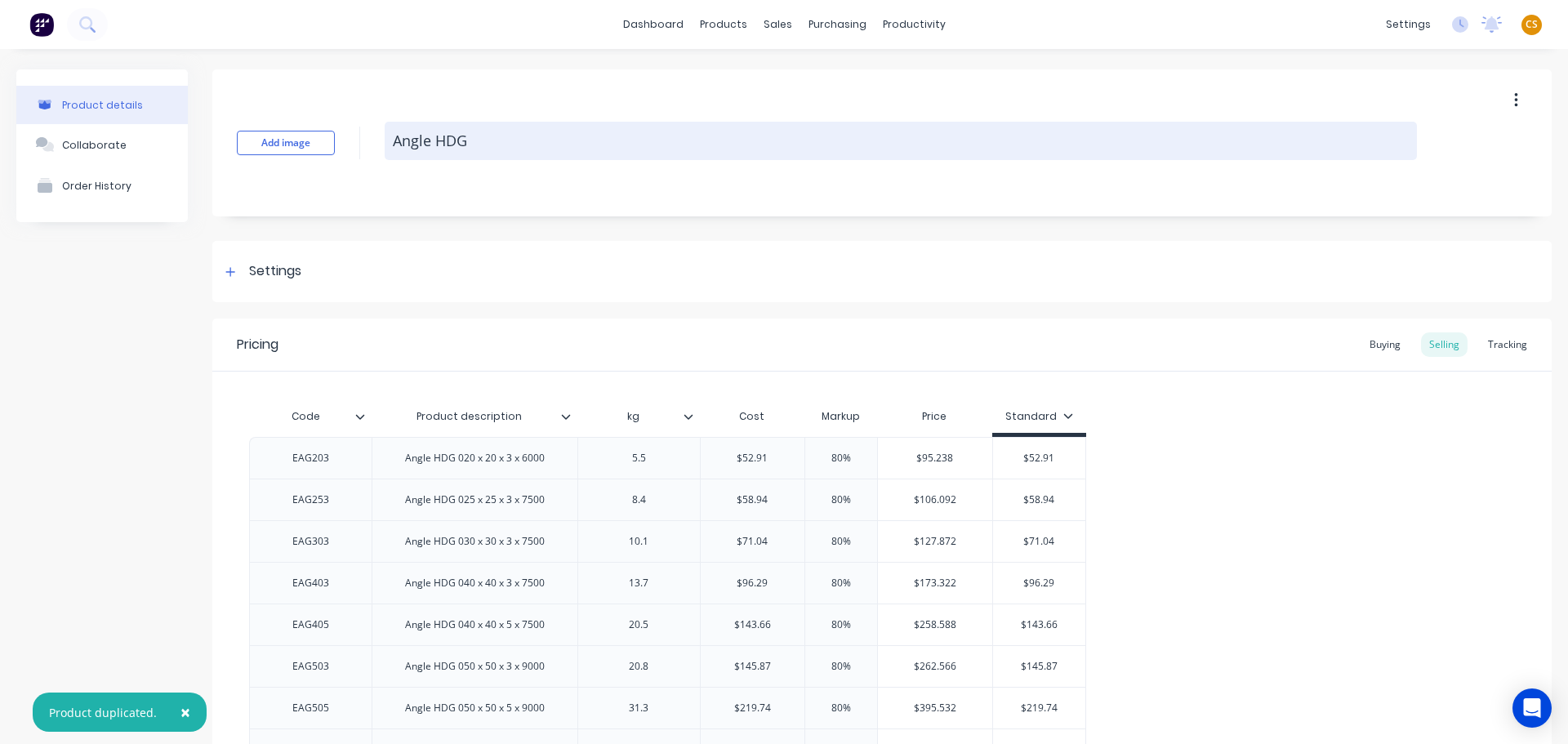
click at [544, 141] on textarea "Angle HDG" at bounding box center [901, 140] width 1033 height 38
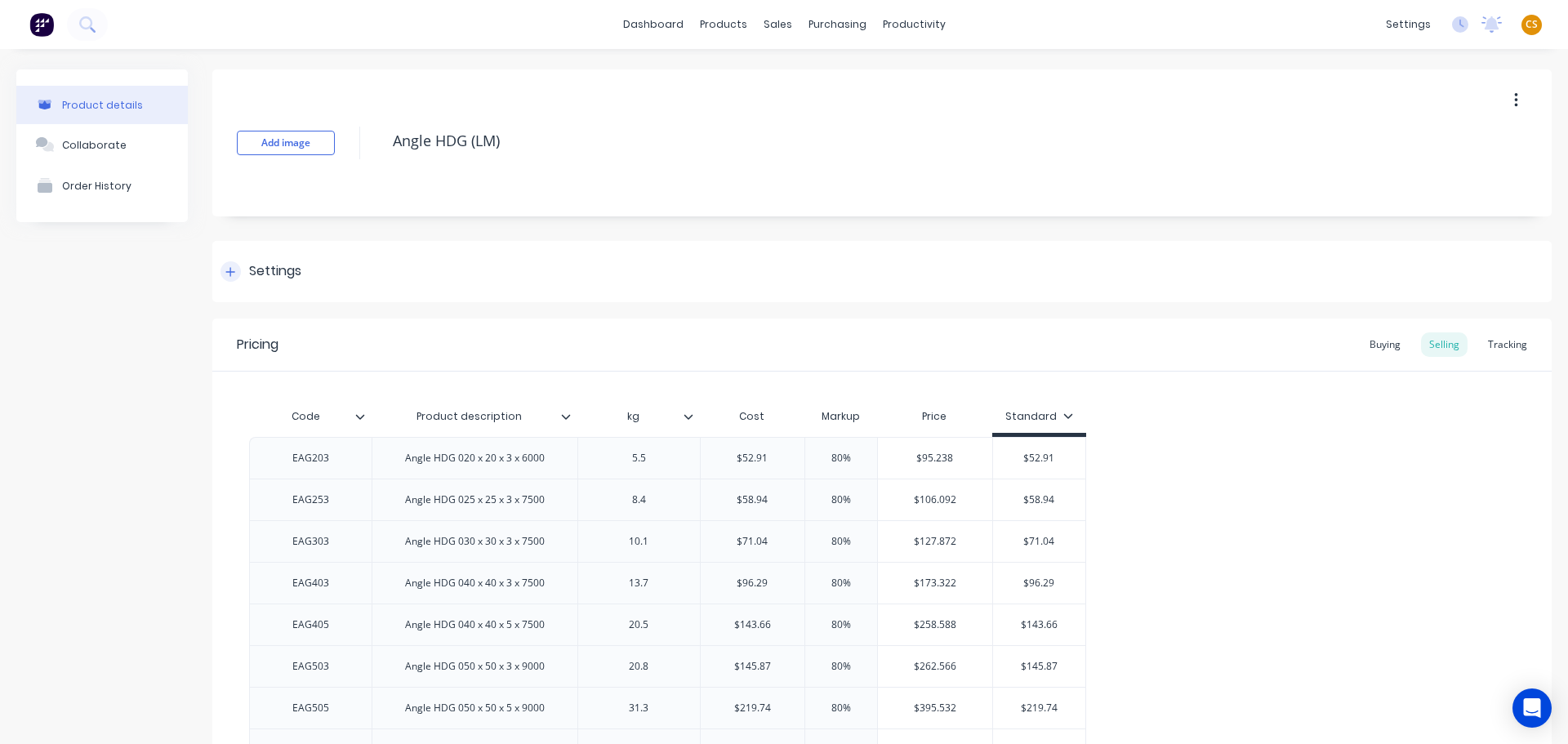
type textarea "Angle HDG (LM)"
click at [232, 274] on icon at bounding box center [231, 272] width 9 height 9
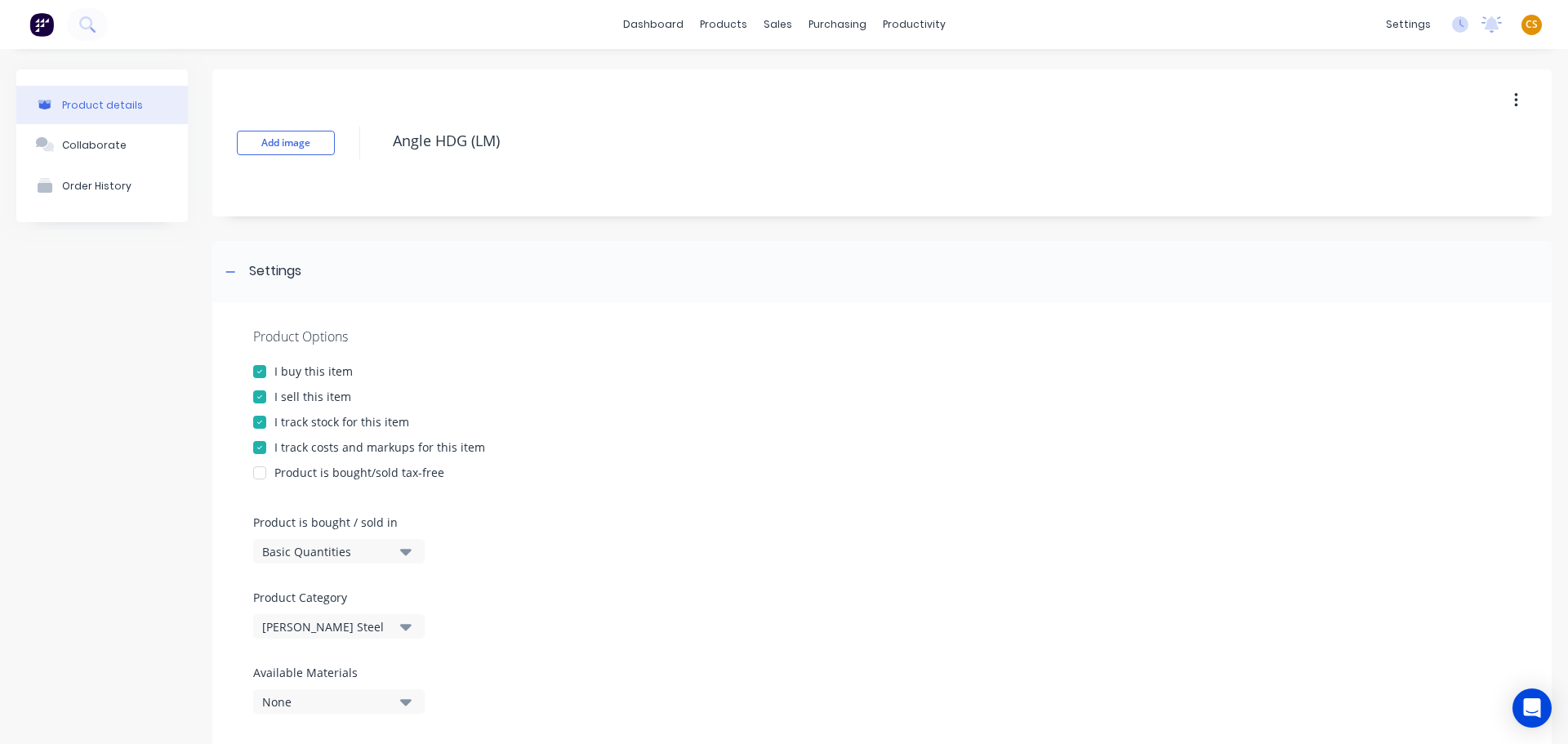
click at [299, 555] on div "Basic Quantities" at bounding box center [328, 552] width 131 height 17
click at [318, 623] on div "Lineal Metres" at bounding box center [375, 625] width 245 height 33
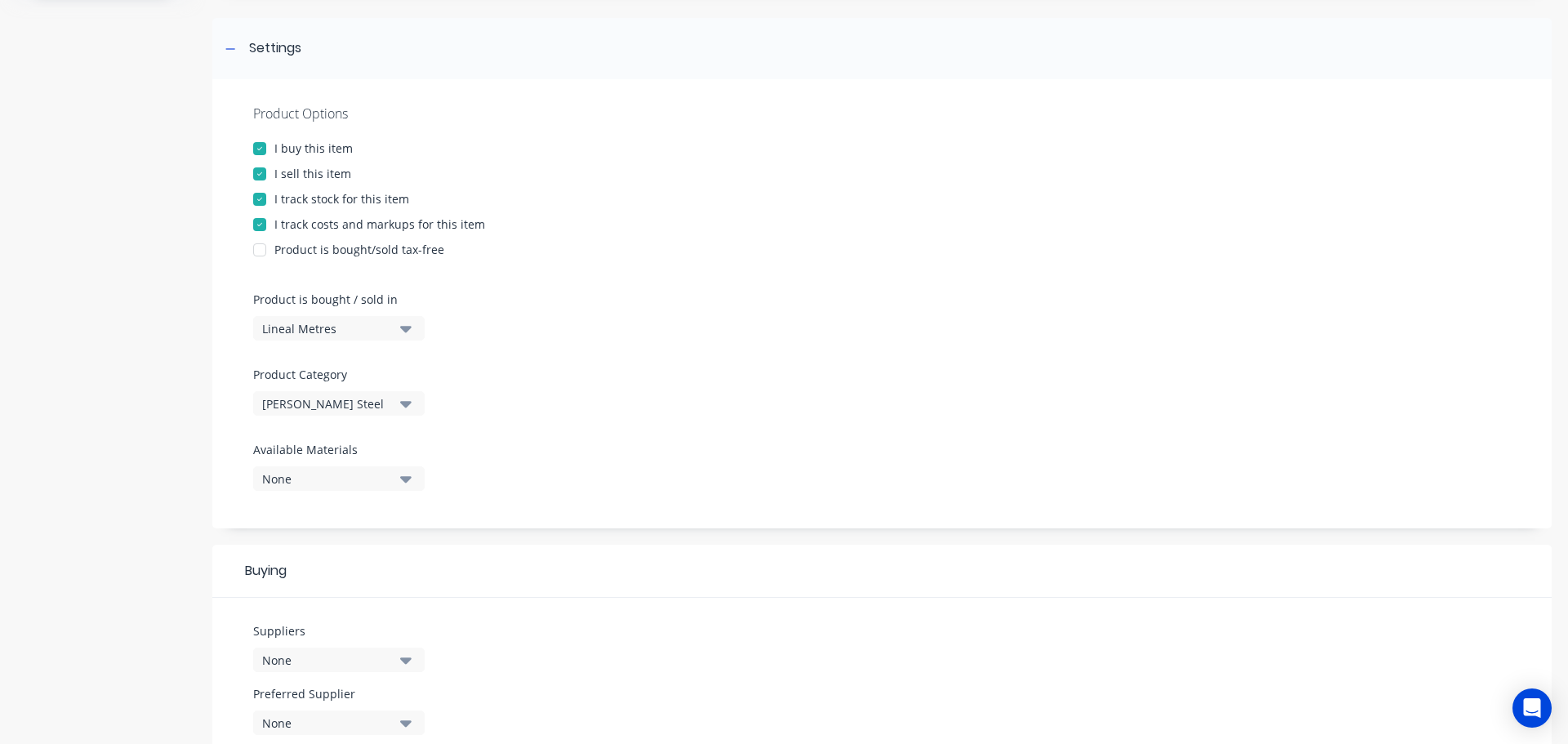
scroll to position [735, 0]
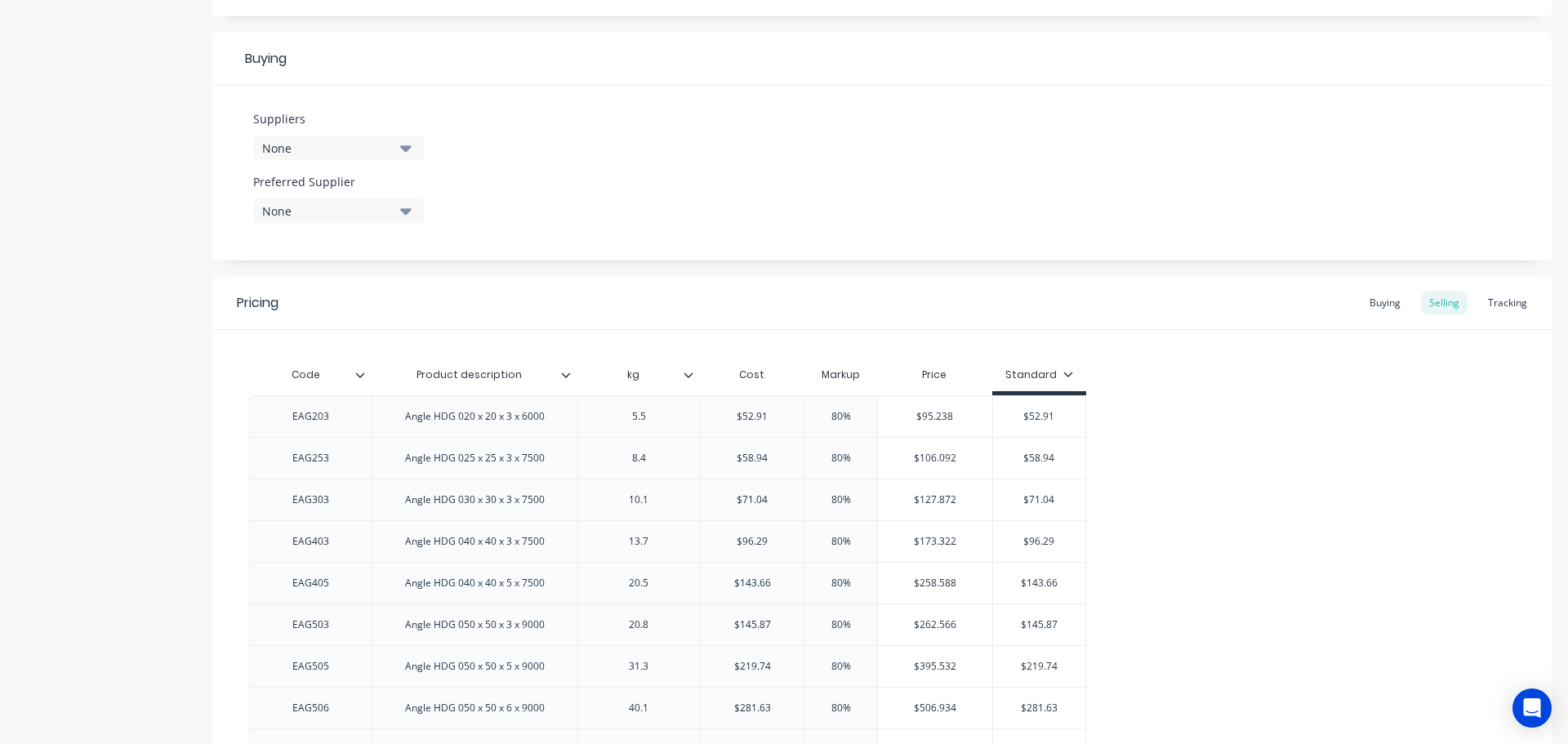
click at [1064, 372] on icon at bounding box center [1068, 373] width 9 height 9
click at [1024, 485] on div "Special" at bounding box center [1032, 487] width 39 height 17
click at [86, 479] on div "Product details Collaborate Order History" at bounding box center [102, 269] width 172 height 1869
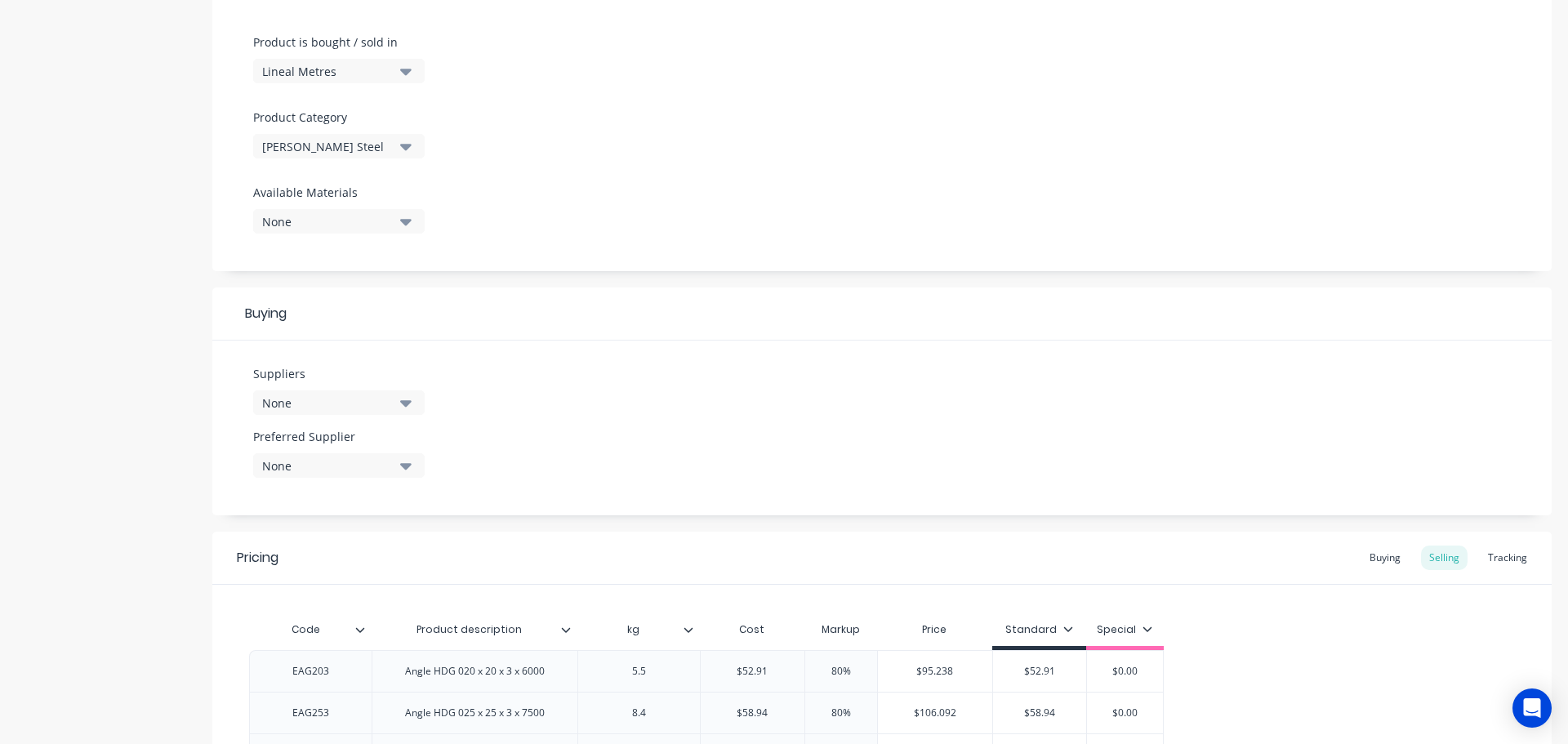
scroll to position [0, 0]
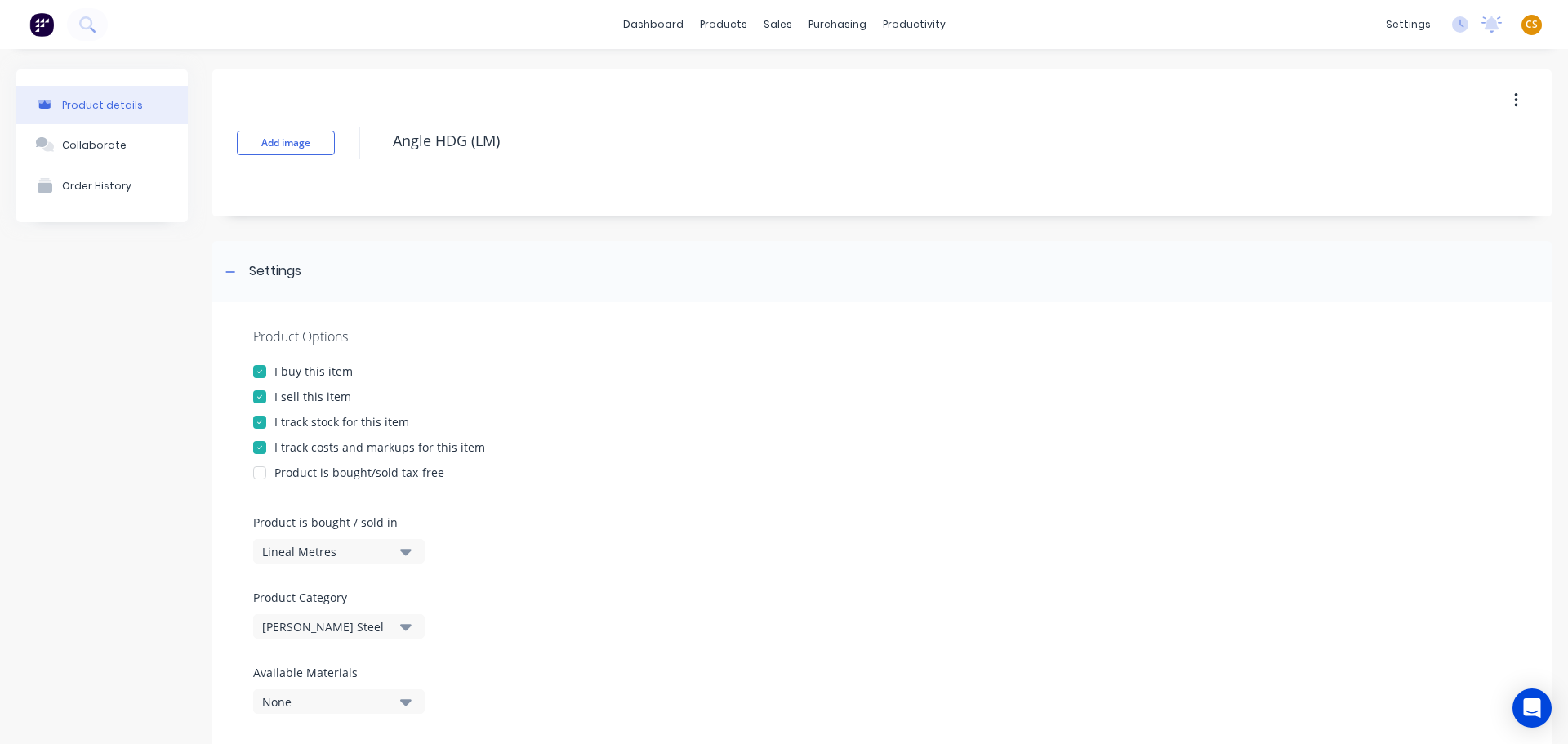
click at [355, 550] on div "Lineal Metres" at bounding box center [328, 552] width 131 height 17
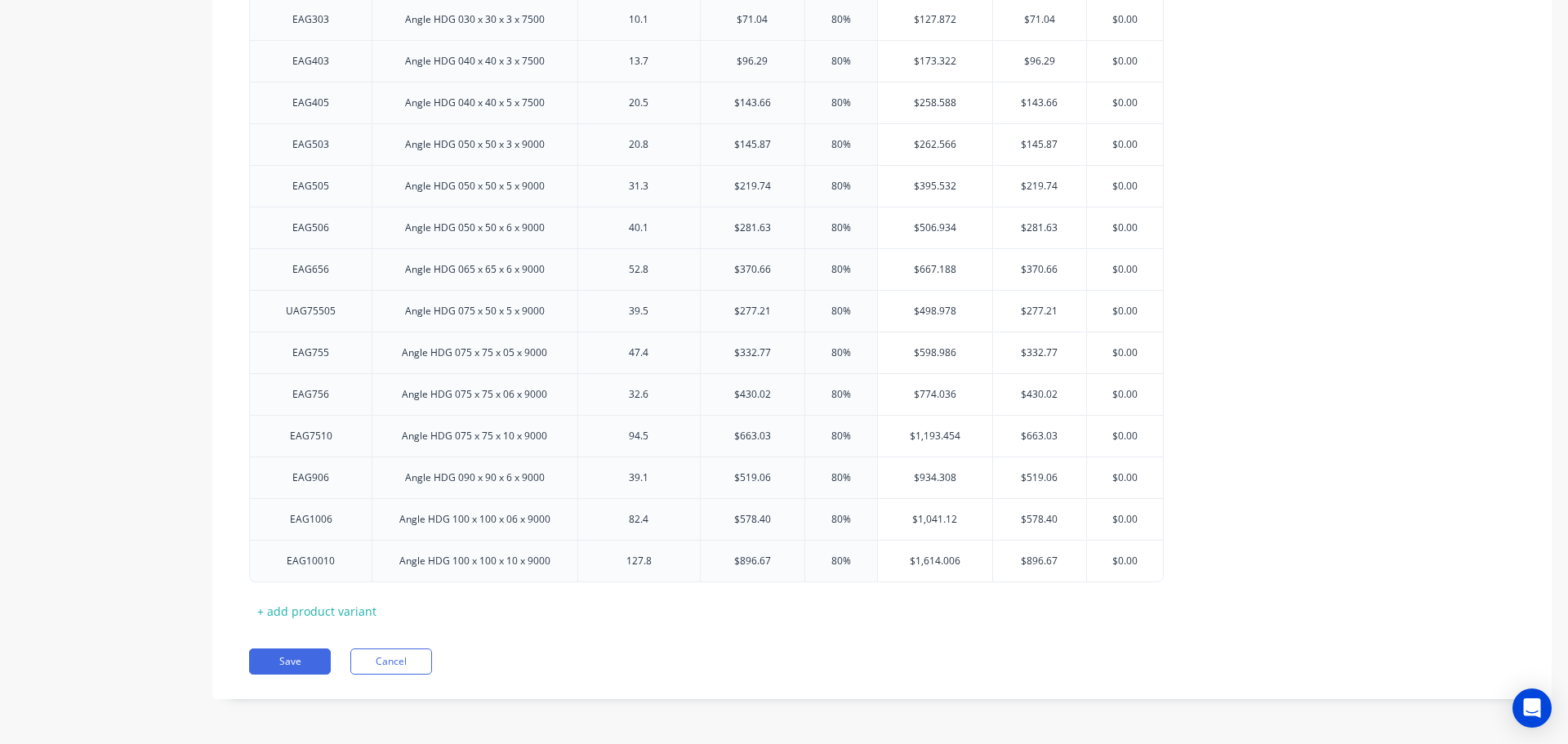
scroll to position [970, 0]
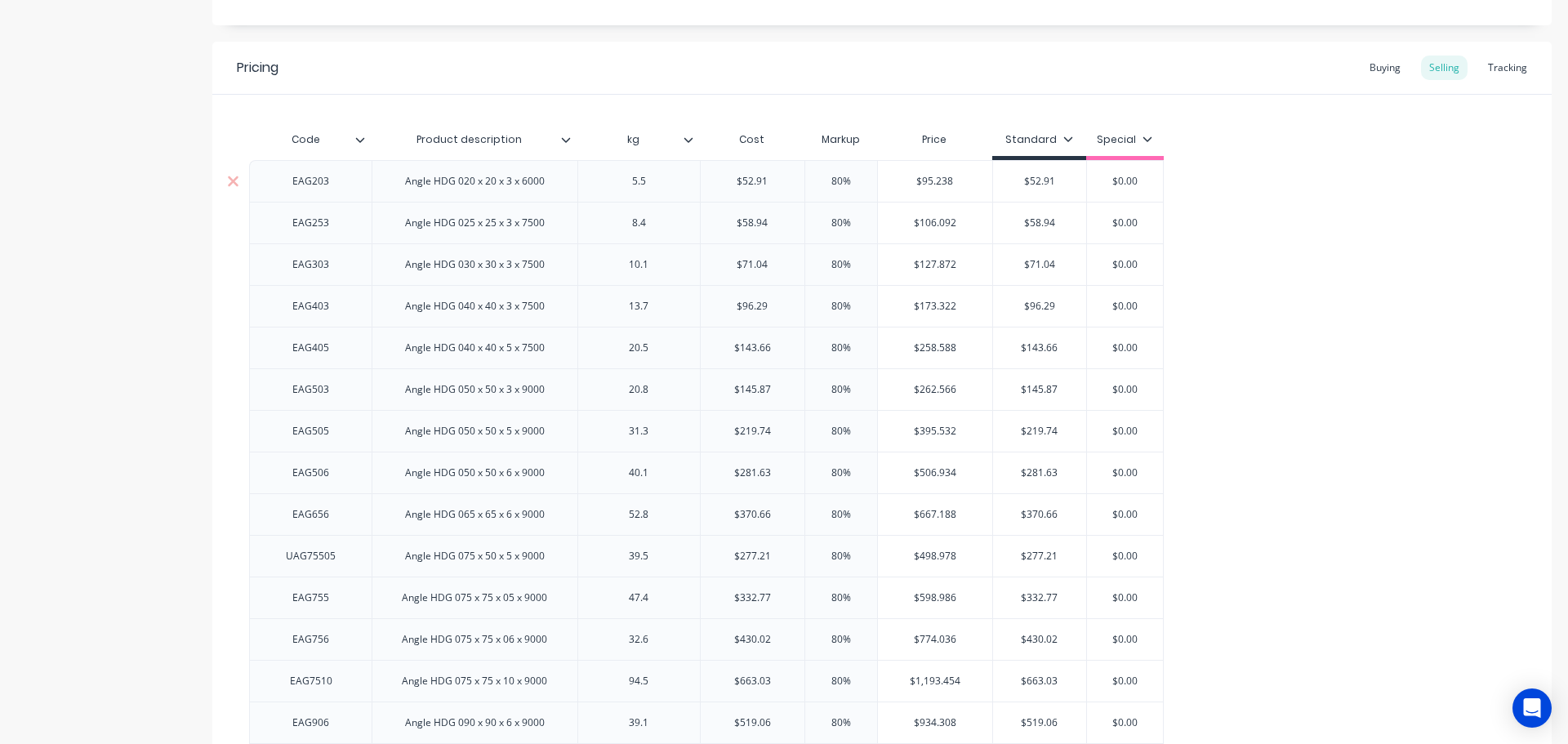
click at [747, 181] on input "$52.91" at bounding box center [752, 181] width 104 height 15
click at [747, 179] on input "$52.91" at bounding box center [752, 181] width 104 height 15
type input "$"
click at [752, 224] on input "$58.94" at bounding box center [752, 223] width 104 height 15
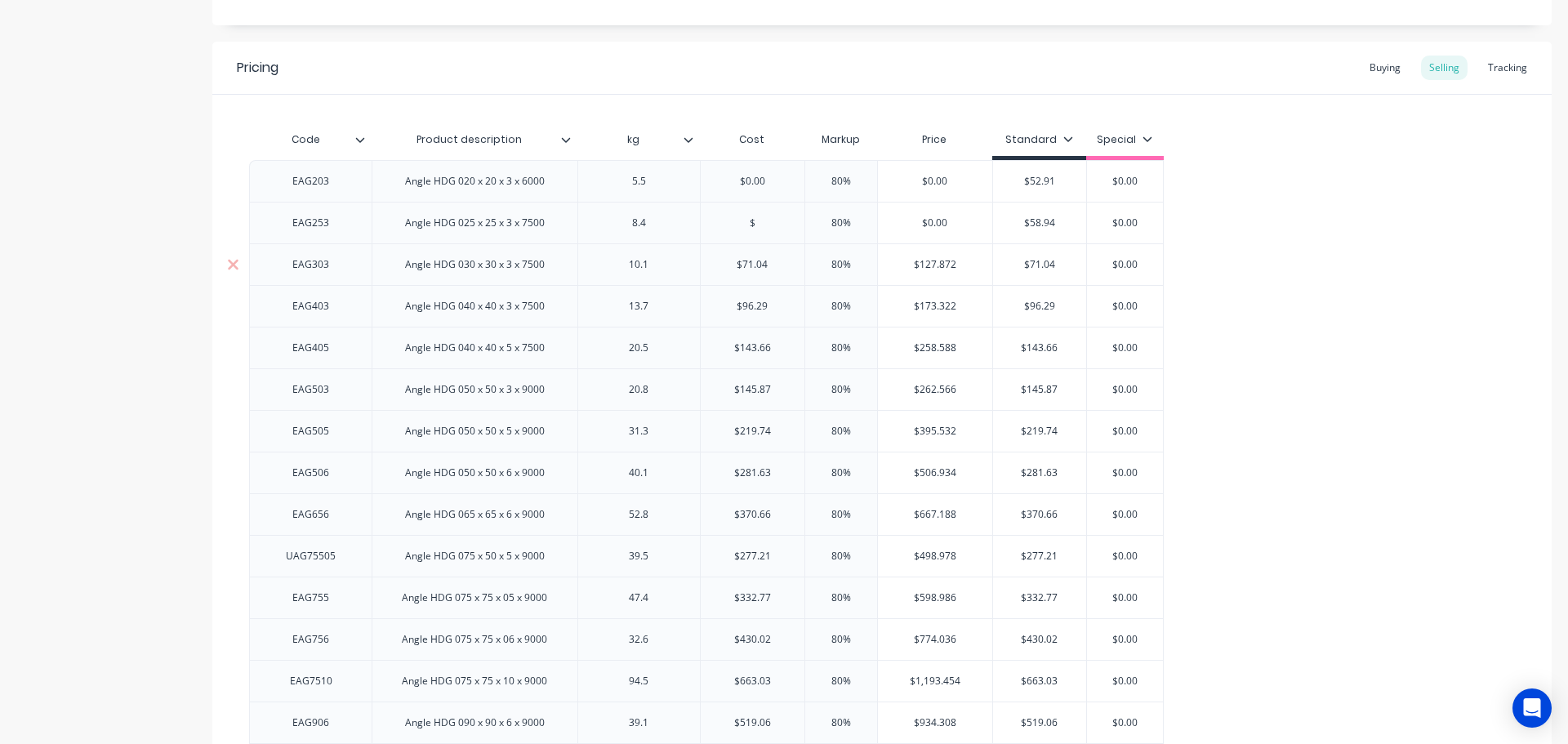
type input "$"
click at [748, 261] on input "$71.04" at bounding box center [752, 265] width 104 height 15
click at [749, 262] on input "$71.04" at bounding box center [752, 265] width 104 height 15
type input "$"
click at [748, 303] on input "$96.29" at bounding box center [752, 306] width 104 height 15
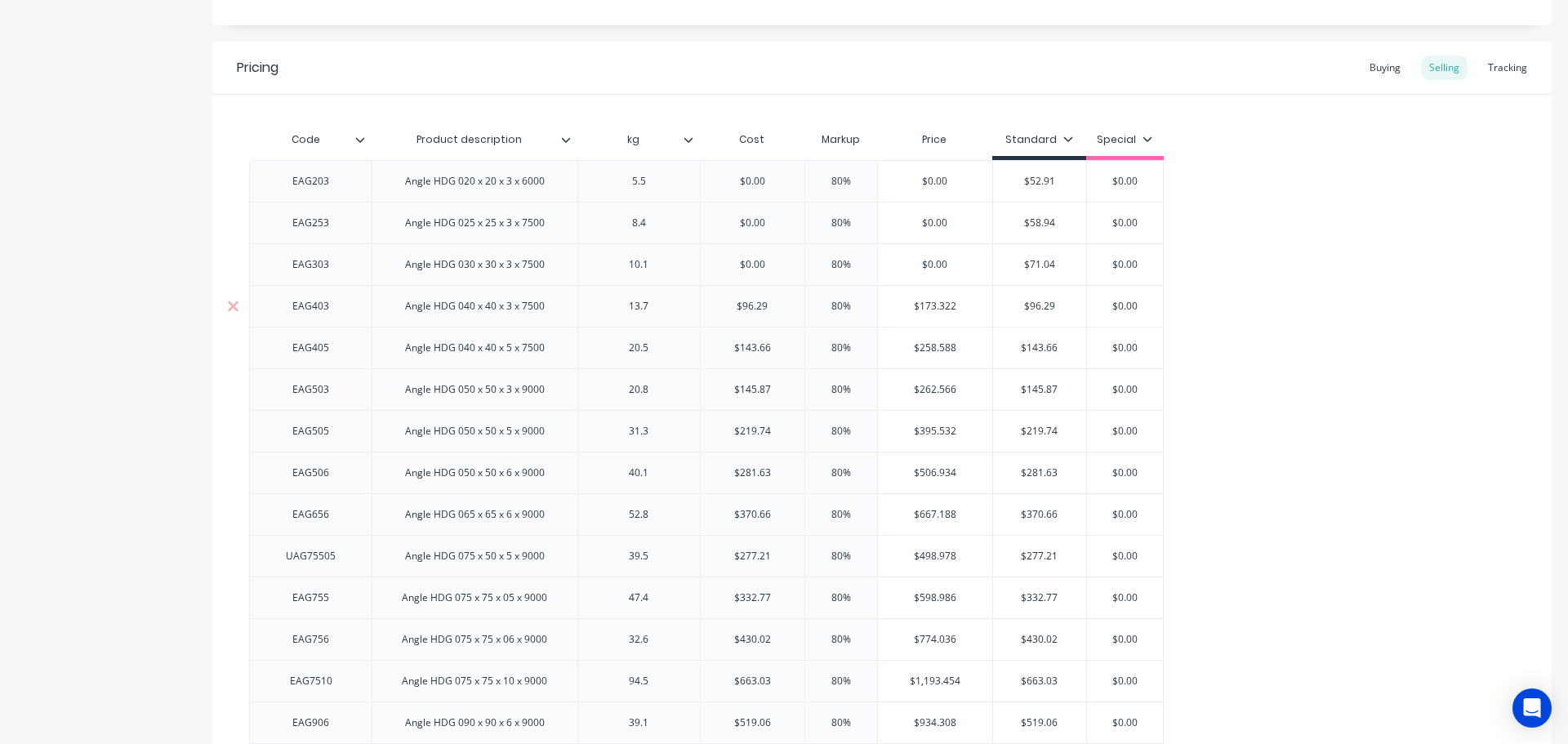
drag, startPoint x: 748, startPoint y: 303, endPoint x: 748, endPoint y: 318, distance: 15.0
click at [748, 304] on input "$96.29" at bounding box center [752, 306] width 104 height 15
type input "$"
click at [748, 349] on input "$143.66" at bounding box center [752, 348] width 104 height 15
drag, startPoint x: 748, startPoint y: 349, endPoint x: 748, endPoint y: 358, distance: 9.0
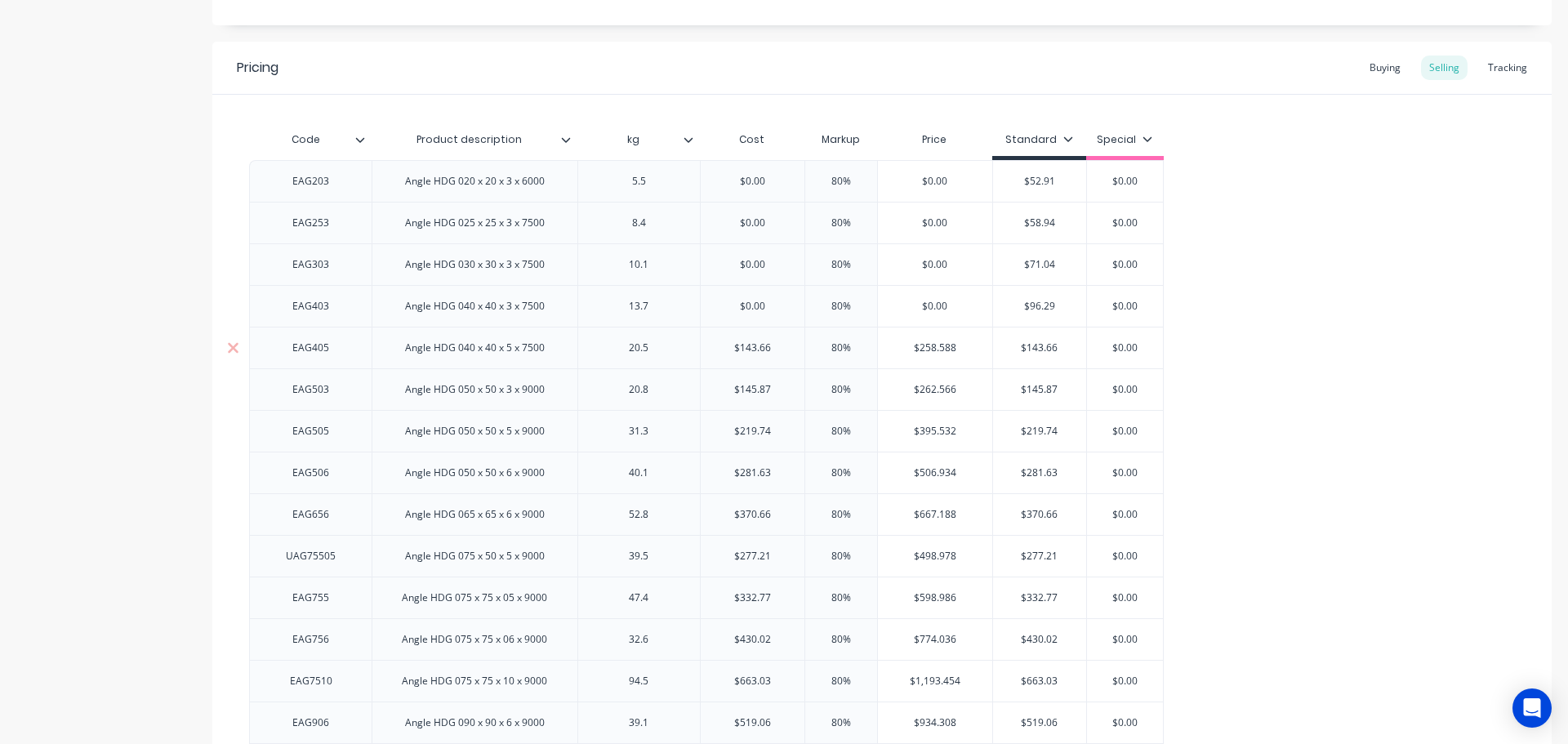
click at [748, 351] on input "$143.66" at bounding box center [752, 348] width 104 height 15
type input "$"
click at [750, 385] on input "$145.87" at bounding box center [752, 389] width 104 height 15
click at [751, 387] on input "$145.87" at bounding box center [752, 389] width 104 height 15
type input "$"
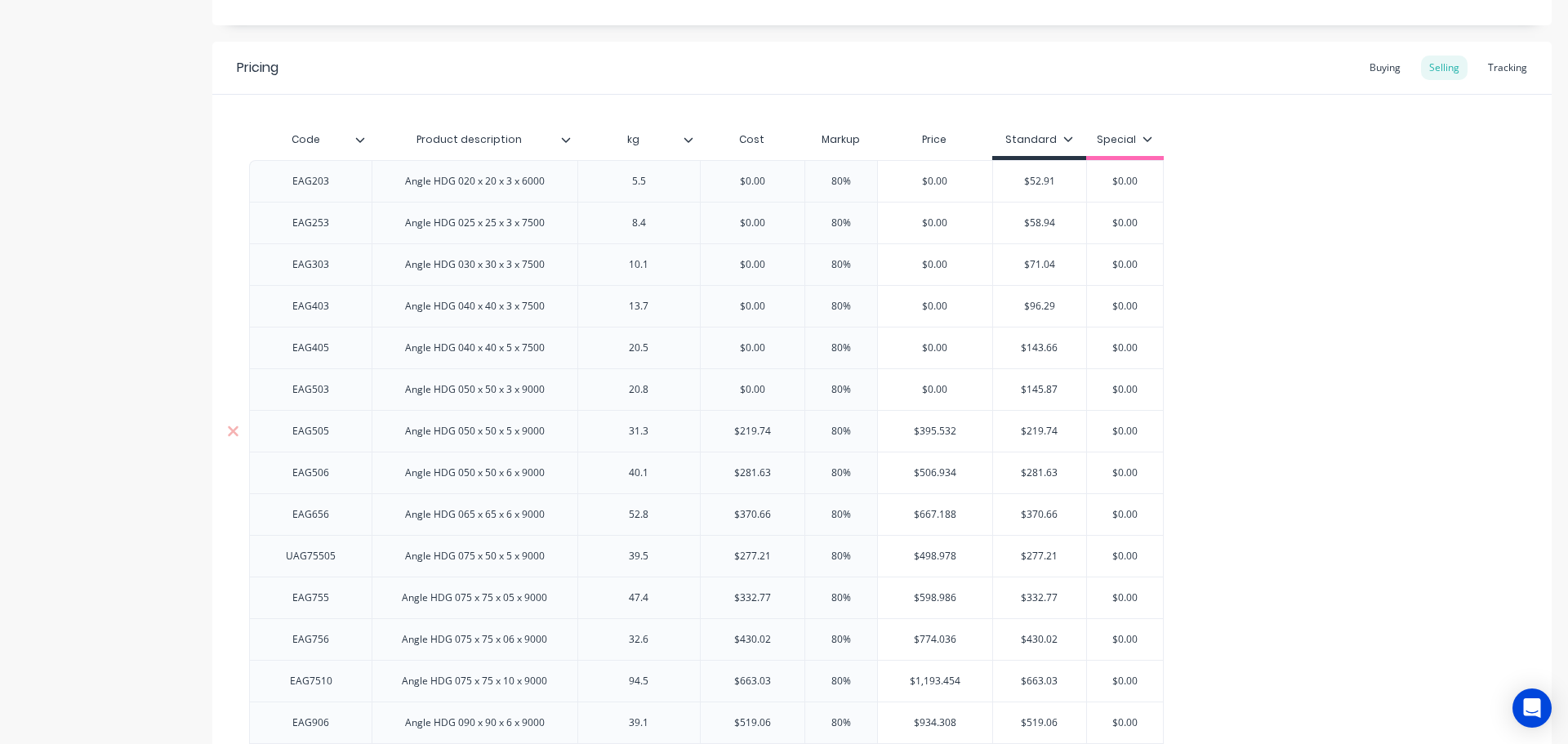
click at [754, 429] on input "$219.74" at bounding box center [752, 431] width 104 height 15
click at [754, 433] on input "$219.74" at bounding box center [752, 431] width 104 height 15
type input "$"
click at [753, 468] on input "$281.63" at bounding box center [752, 473] width 104 height 15
click at [753, 470] on input "$281.63" at bounding box center [752, 473] width 104 height 15
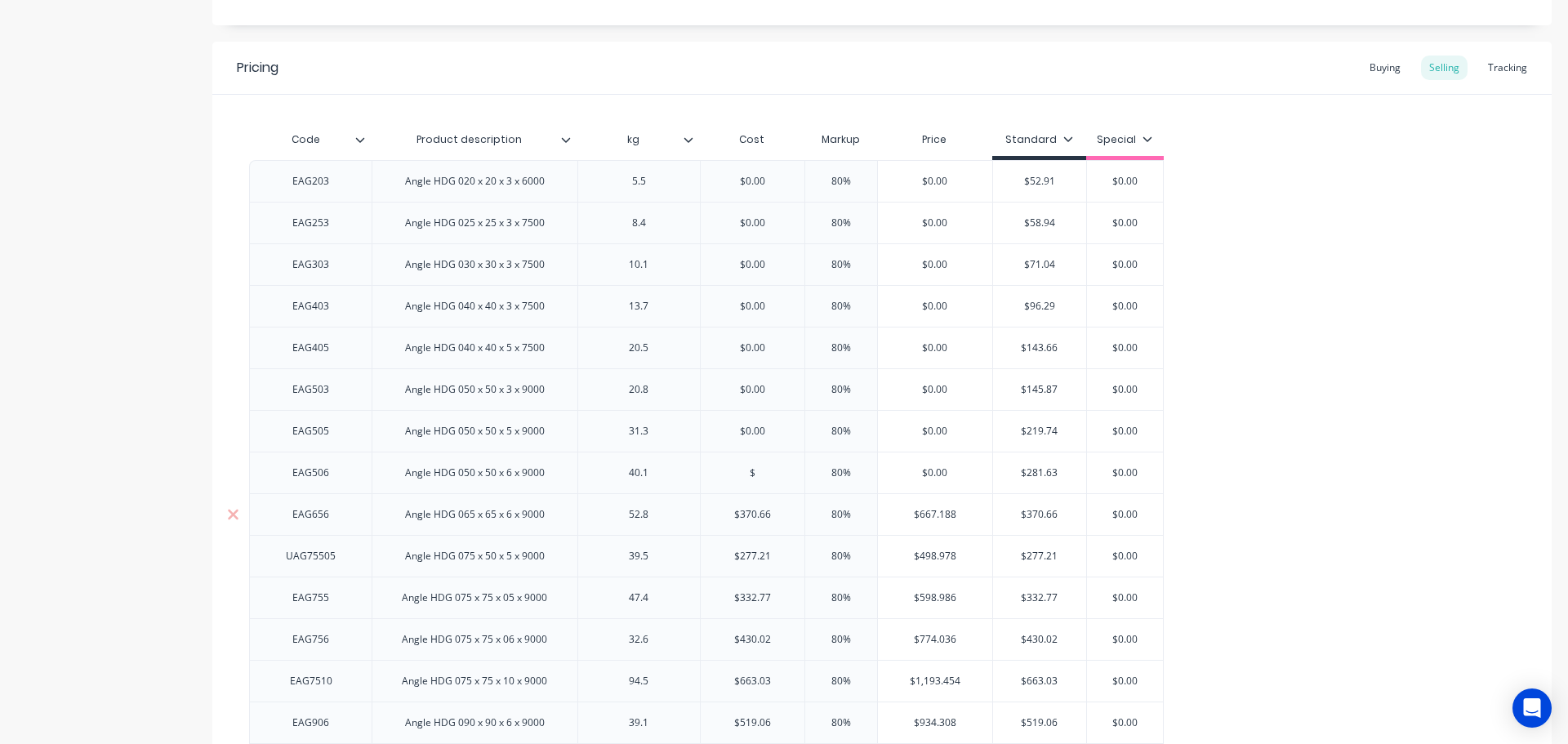
type input "$"
click at [750, 514] on input "$370.66" at bounding box center [752, 514] width 104 height 15
click at [749, 515] on input "$370.66" at bounding box center [752, 514] width 104 height 15
click at [749, 563] on div "$277.21" at bounding box center [752, 556] width 104 height 41
type input "$"
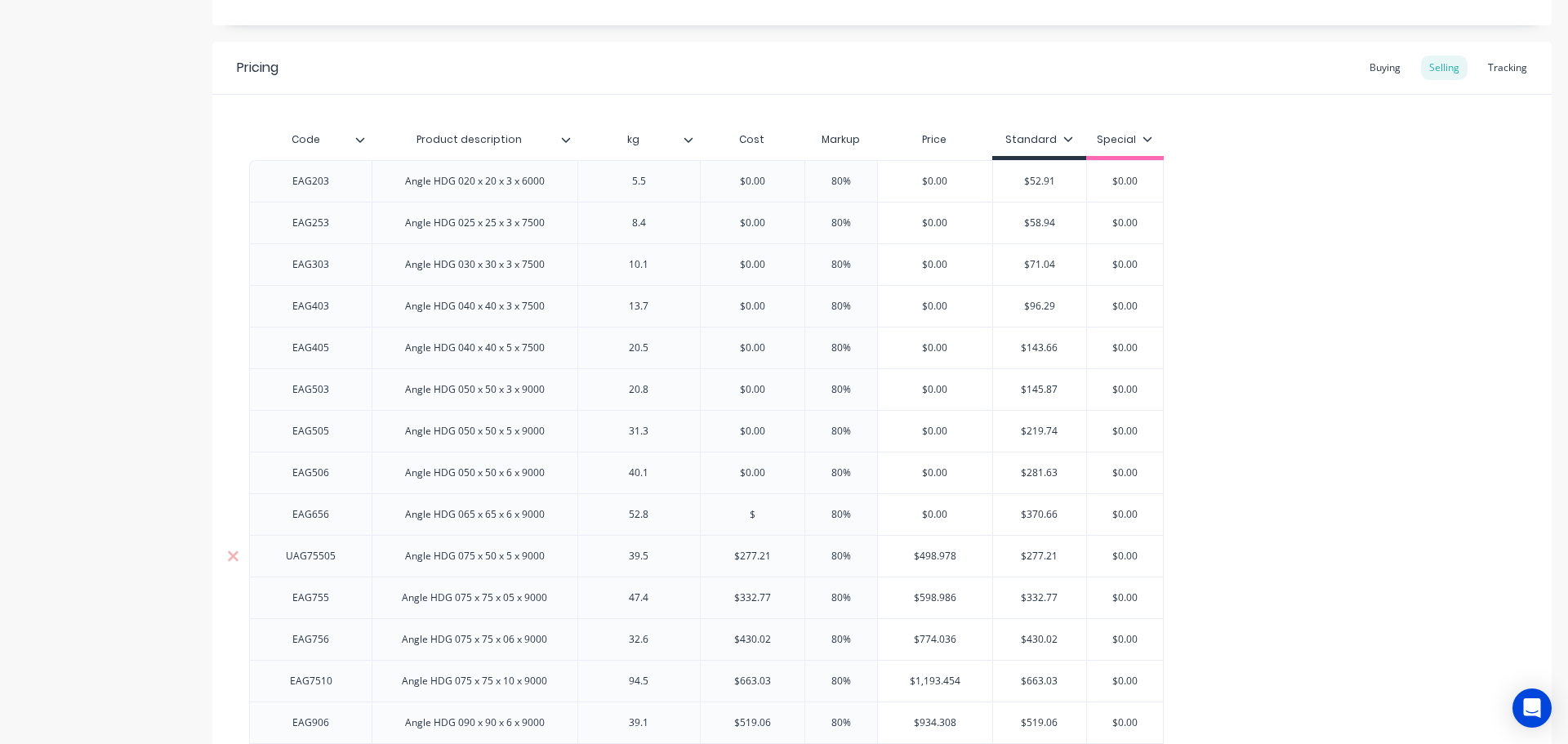
type input "$277.21"
click at [749, 564] on div "$277.21" at bounding box center [752, 556] width 104 height 41
click at [1042, 178] on input "$52.91" at bounding box center [1040, 181] width 93 height 15
type input "$"
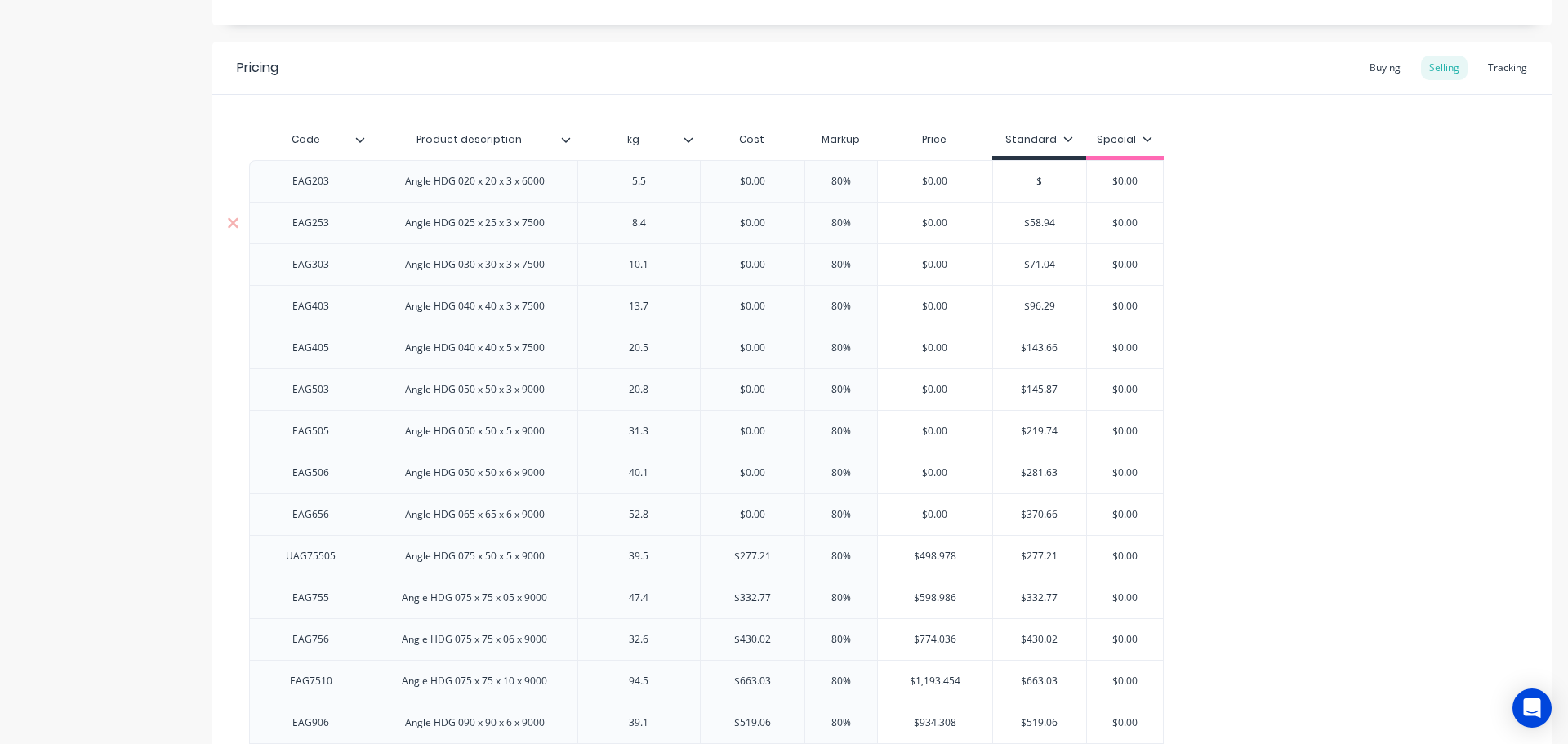
click at [1038, 221] on input "$58.94" at bounding box center [1040, 223] width 93 height 15
click at [1038, 226] on input "$58.94" at bounding box center [1040, 223] width 93 height 15
type input "$"
click at [1039, 260] on input "$71.04" at bounding box center [1040, 265] width 93 height 15
drag, startPoint x: 1039, startPoint y: 260, endPoint x: 1039, endPoint y: 270, distance: 10.0
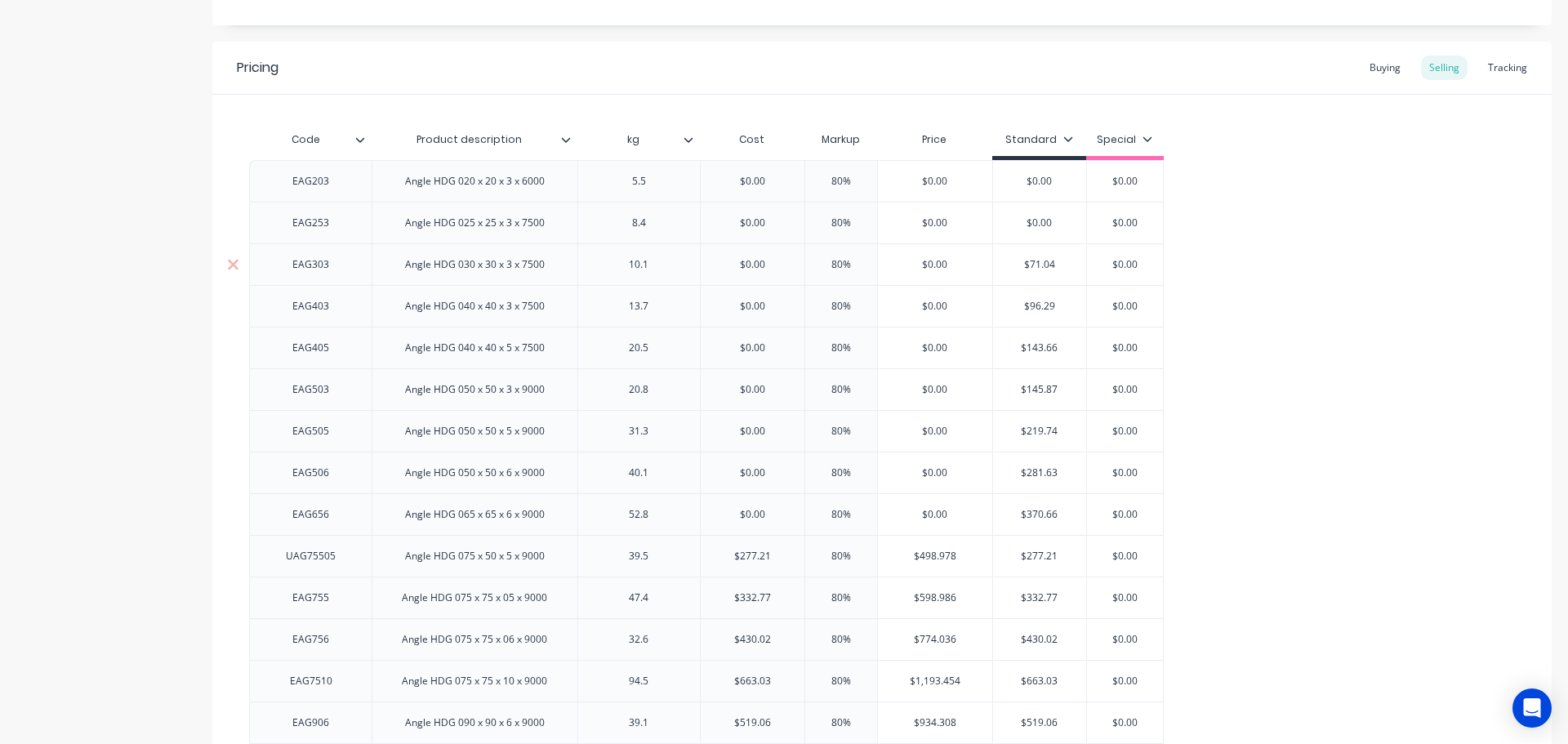
click at [1039, 262] on input "$71.04" at bounding box center [1040, 265] width 93 height 15
type input "$"
click at [1038, 306] on input "$96.29" at bounding box center [1040, 306] width 93 height 15
click at [1038, 308] on input "$96.29" at bounding box center [1040, 306] width 93 height 15
click at [1044, 304] on input "$9.29" at bounding box center [1040, 306] width 93 height 15
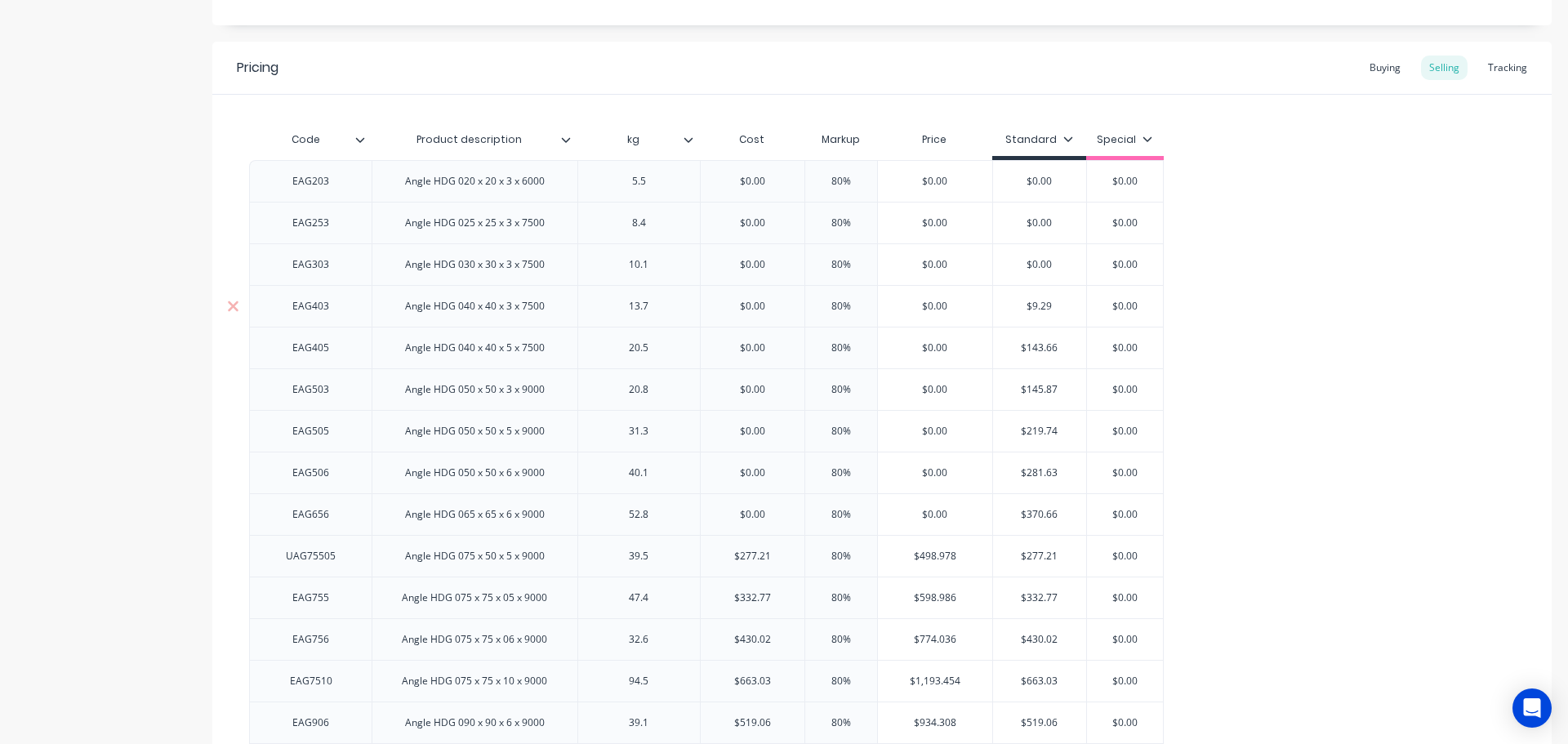
click at [1044, 306] on input "$9.29" at bounding box center [1040, 306] width 93 height 15
type input "$"
click at [1040, 347] on input "$143.66" at bounding box center [1040, 348] width 93 height 15
click at [1039, 347] on input "$143.66" at bounding box center [1040, 348] width 93 height 15
type input "$"
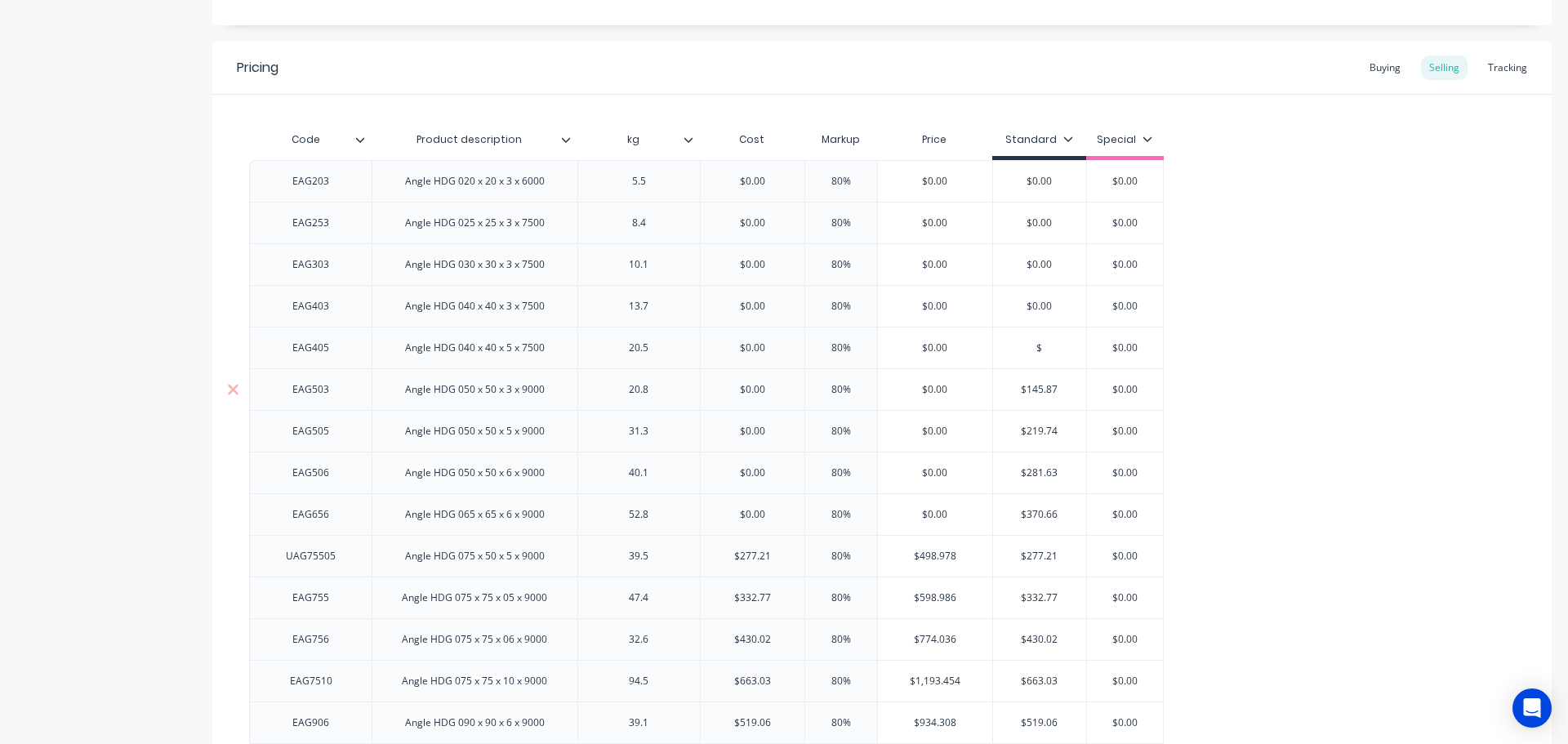
click at [1039, 388] on input "$145.87" at bounding box center [1040, 389] width 93 height 15
click at [1039, 390] on input "$145.87" at bounding box center [1040, 389] width 93 height 15
type input "$"
click at [1035, 433] on input "$219.74" at bounding box center [1040, 431] width 93 height 15
click at [1034, 433] on input "$219.74" at bounding box center [1040, 431] width 93 height 15
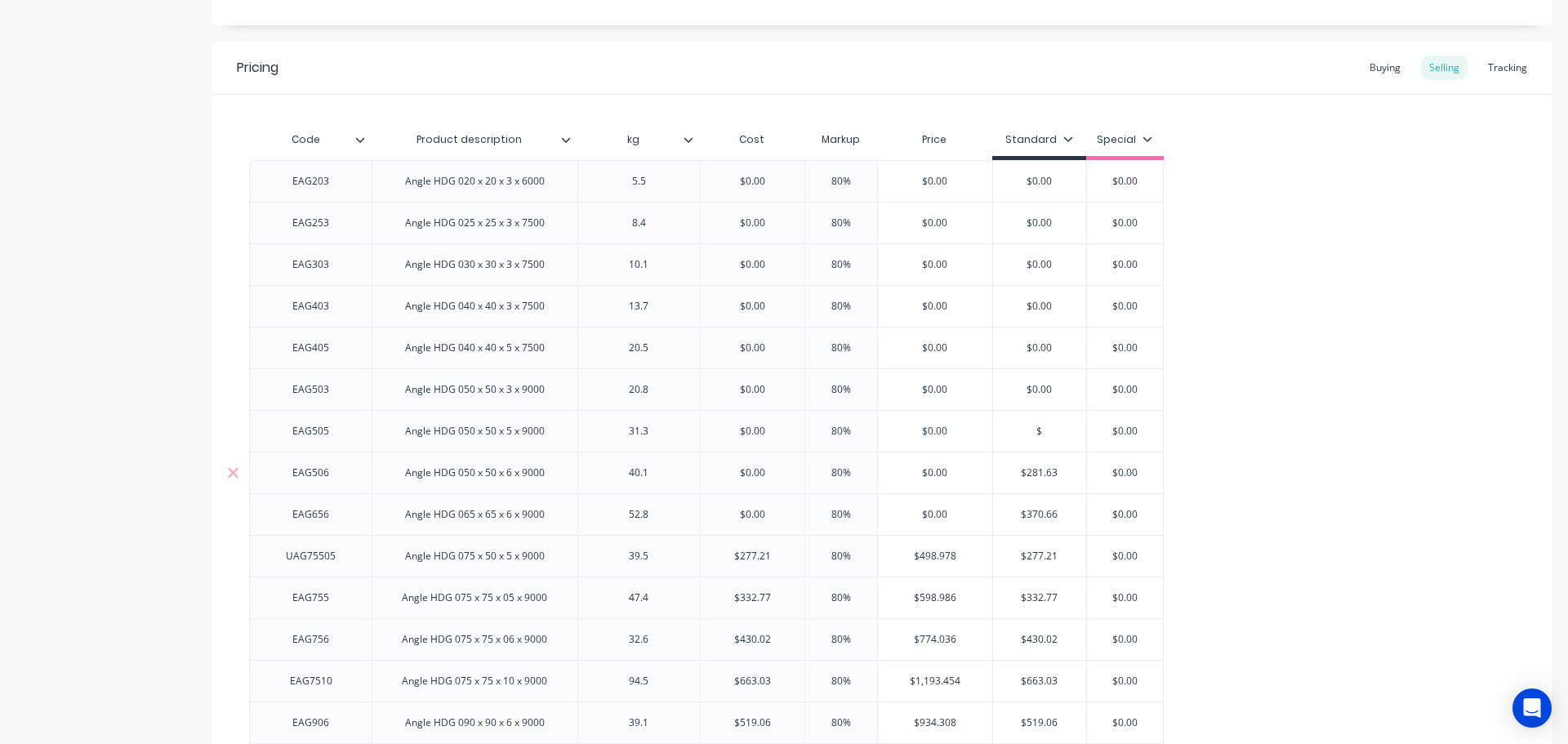
type input "$"
click at [1037, 474] on input "$281.63" at bounding box center [1040, 473] width 93 height 15
drag, startPoint x: 1037, startPoint y: 474, endPoint x: 1037, endPoint y: 498, distance: 24.0
click at [1037, 479] on input "$281.63" at bounding box center [1040, 473] width 93 height 15
type input "$"
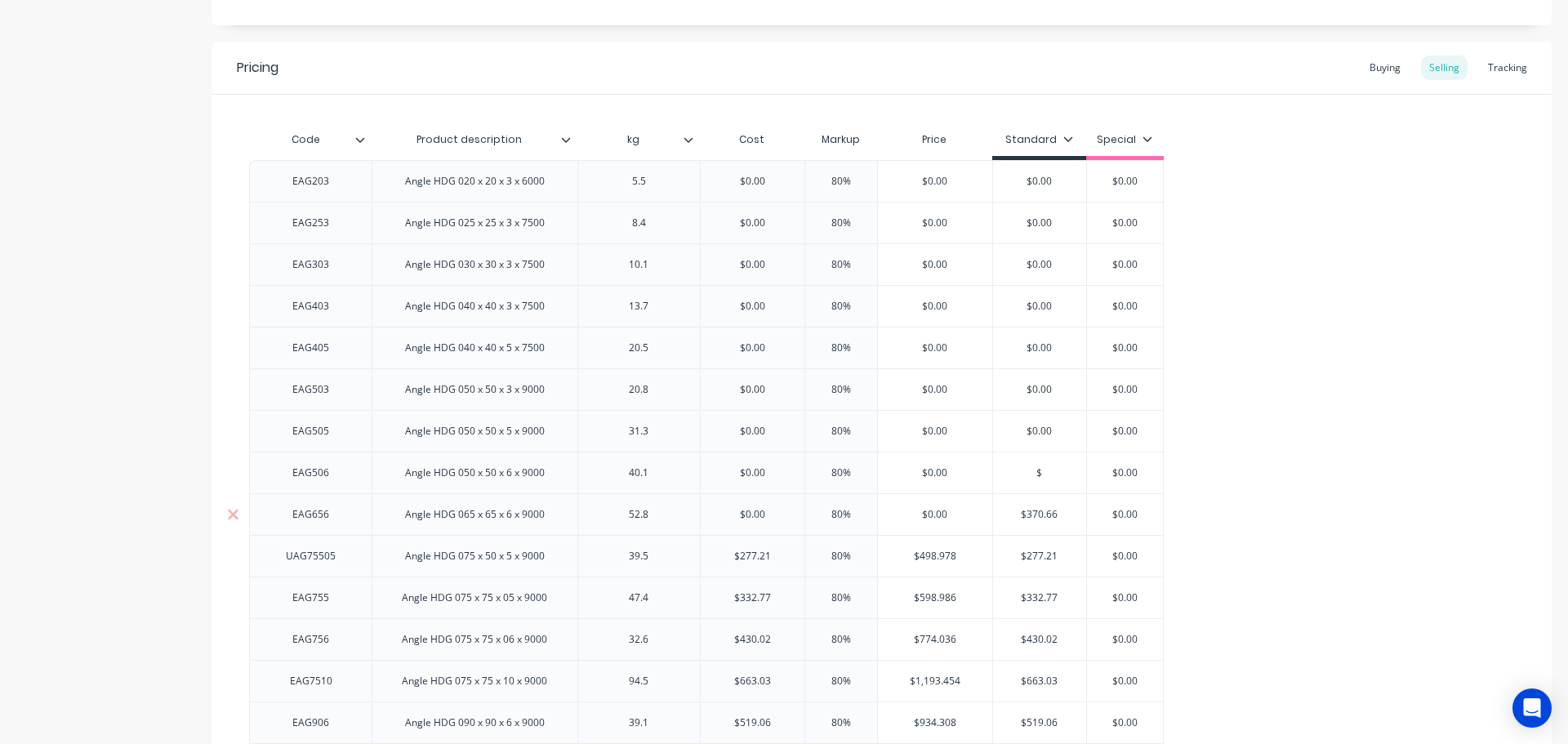
click at [1038, 515] on input "$370.66" at bounding box center [1040, 514] width 93 height 15
drag, startPoint x: 1038, startPoint y: 515, endPoint x: 1036, endPoint y: 527, distance: 12.2
click at [1038, 516] on input "$370.66" at bounding box center [1040, 514] width 93 height 15
type input "$"
click at [1035, 552] on input "$277.21" at bounding box center [1040, 556] width 93 height 15
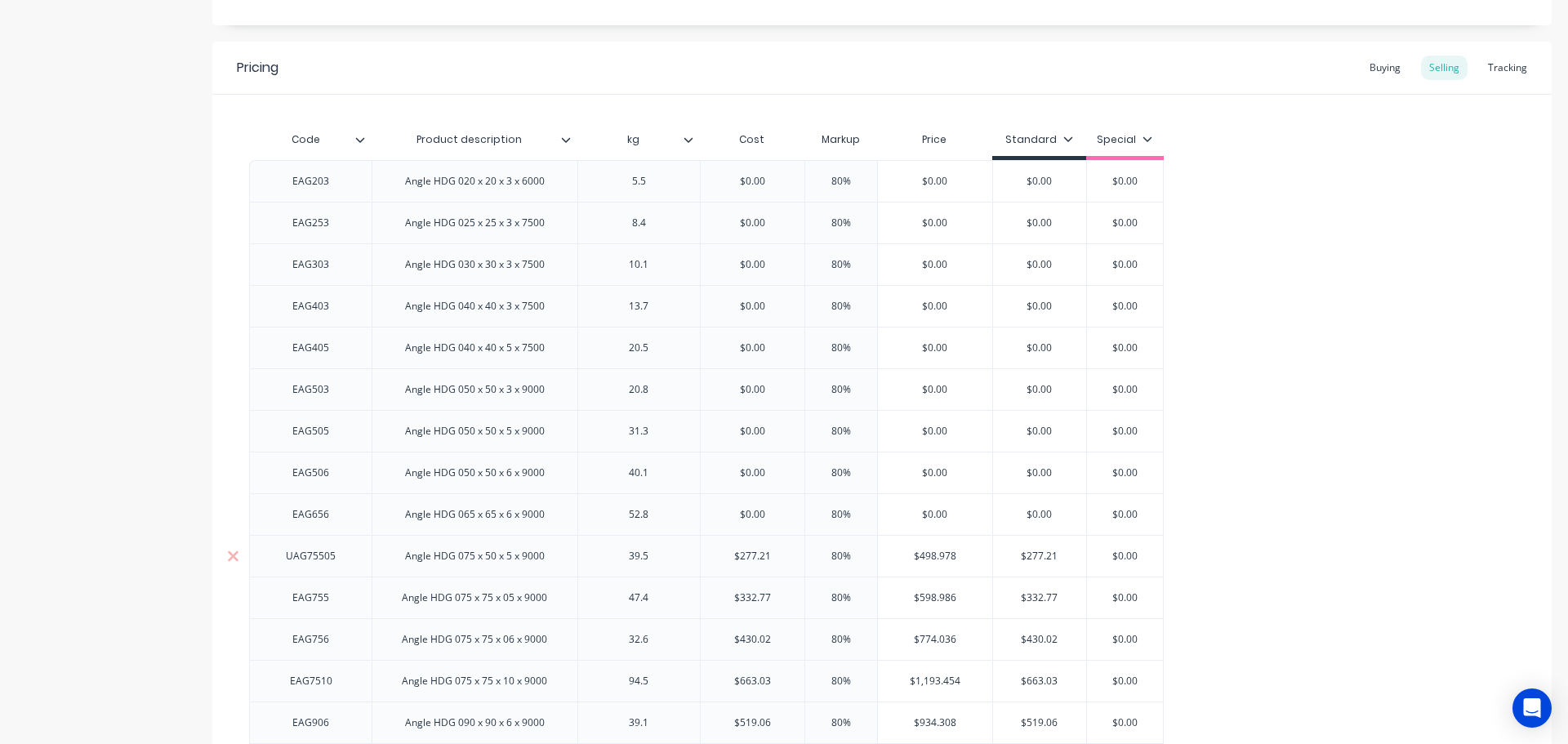
click at [1035, 552] on input "$277.21" at bounding box center [1040, 556] width 93 height 15
type input "$"
click at [757, 556] on input "$277.21" at bounding box center [752, 556] width 104 height 15
click at [757, 562] on input "$277.21" at bounding box center [752, 556] width 104 height 15
type input "$"
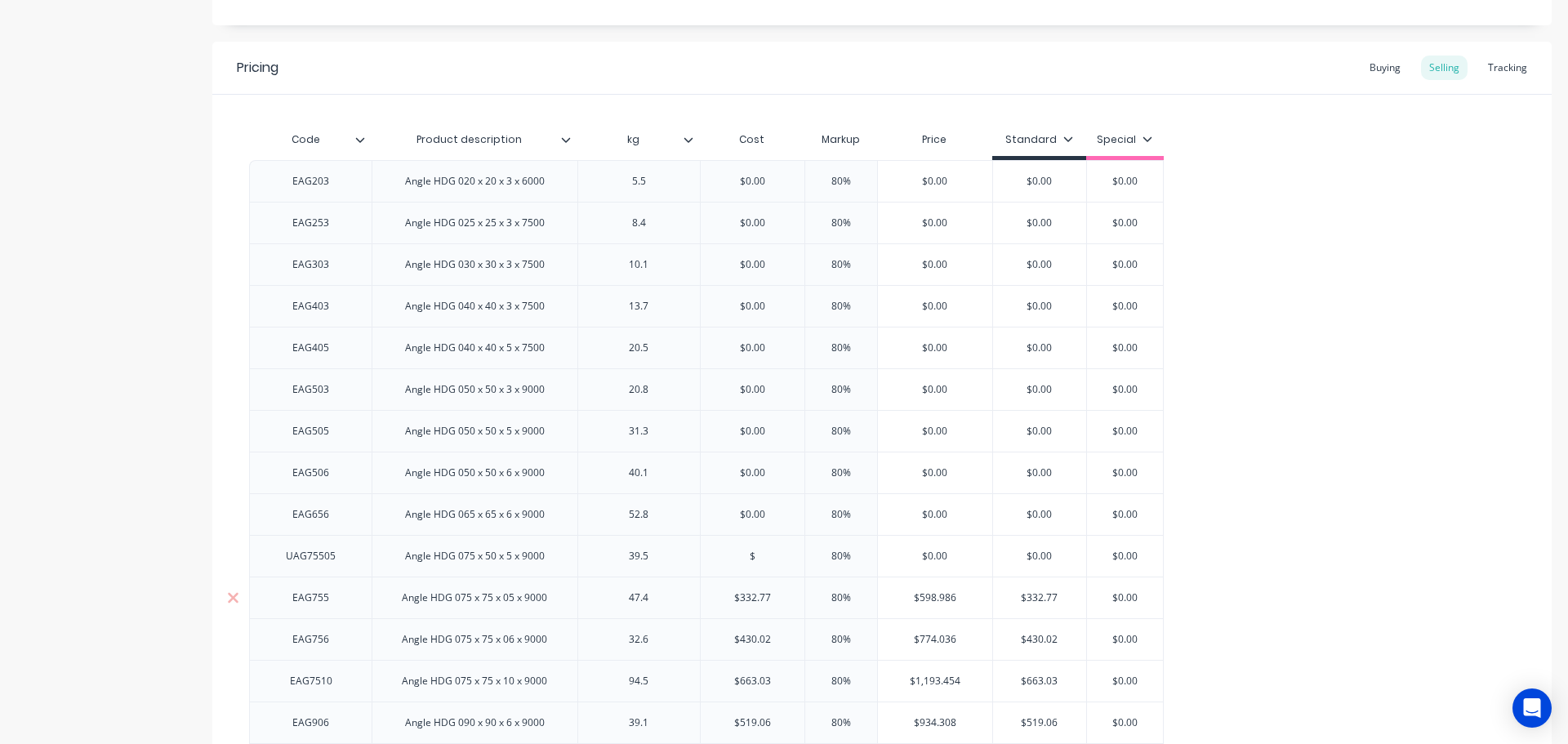
click at [749, 594] on input "$332.77" at bounding box center [752, 597] width 104 height 15
drag, startPoint x: 749, startPoint y: 594, endPoint x: 867, endPoint y: 598, distance: 118.1
click at [749, 595] on input "$332.77" at bounding box center [752, 597] width 104 height 15
type input "$"
click at [1029, 595] on input "$332.77" at bounding box center [1040, 597] width 93 height 15
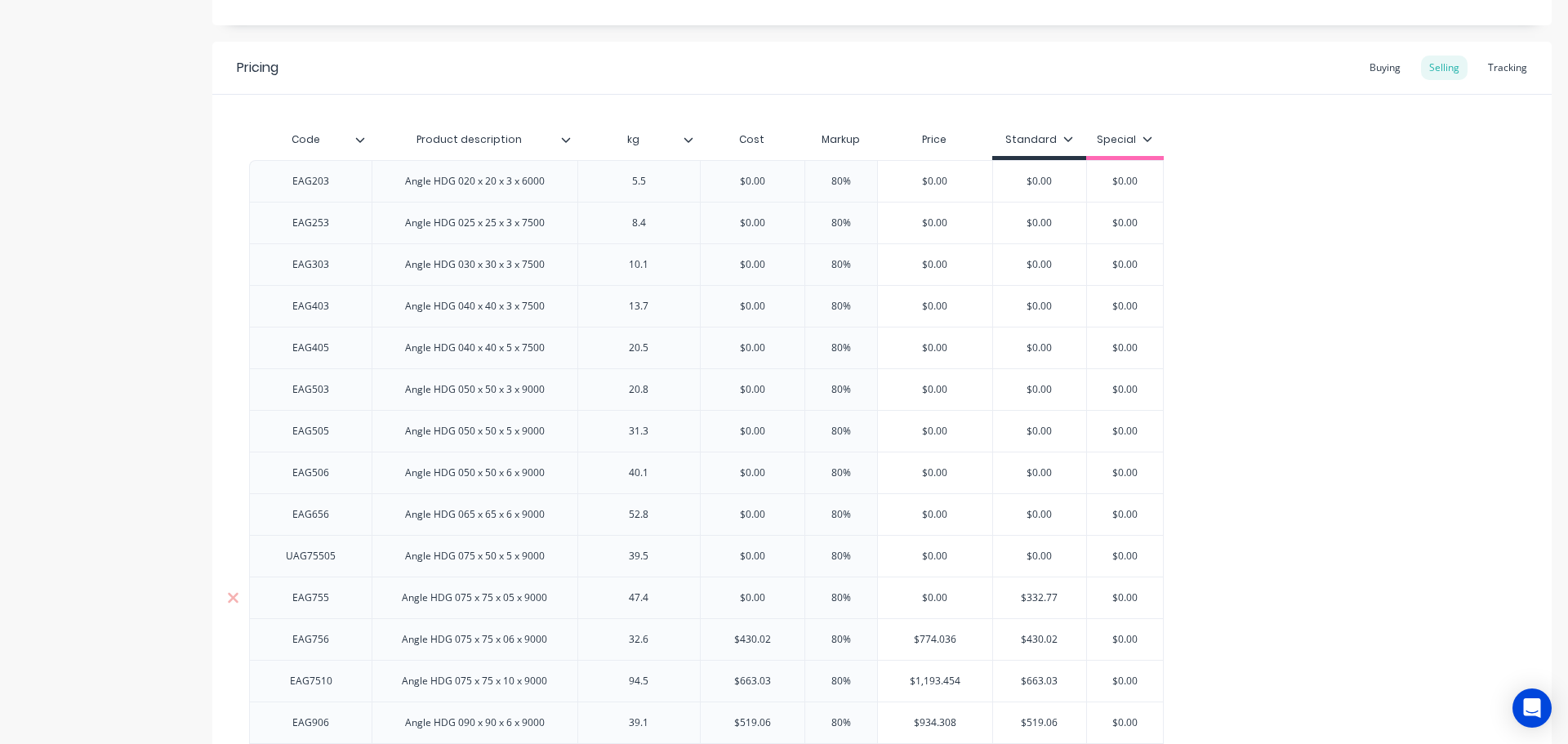
click at [1029, 595] on input "$332.77" at bounding box center [1040, 597] width 93 height 15
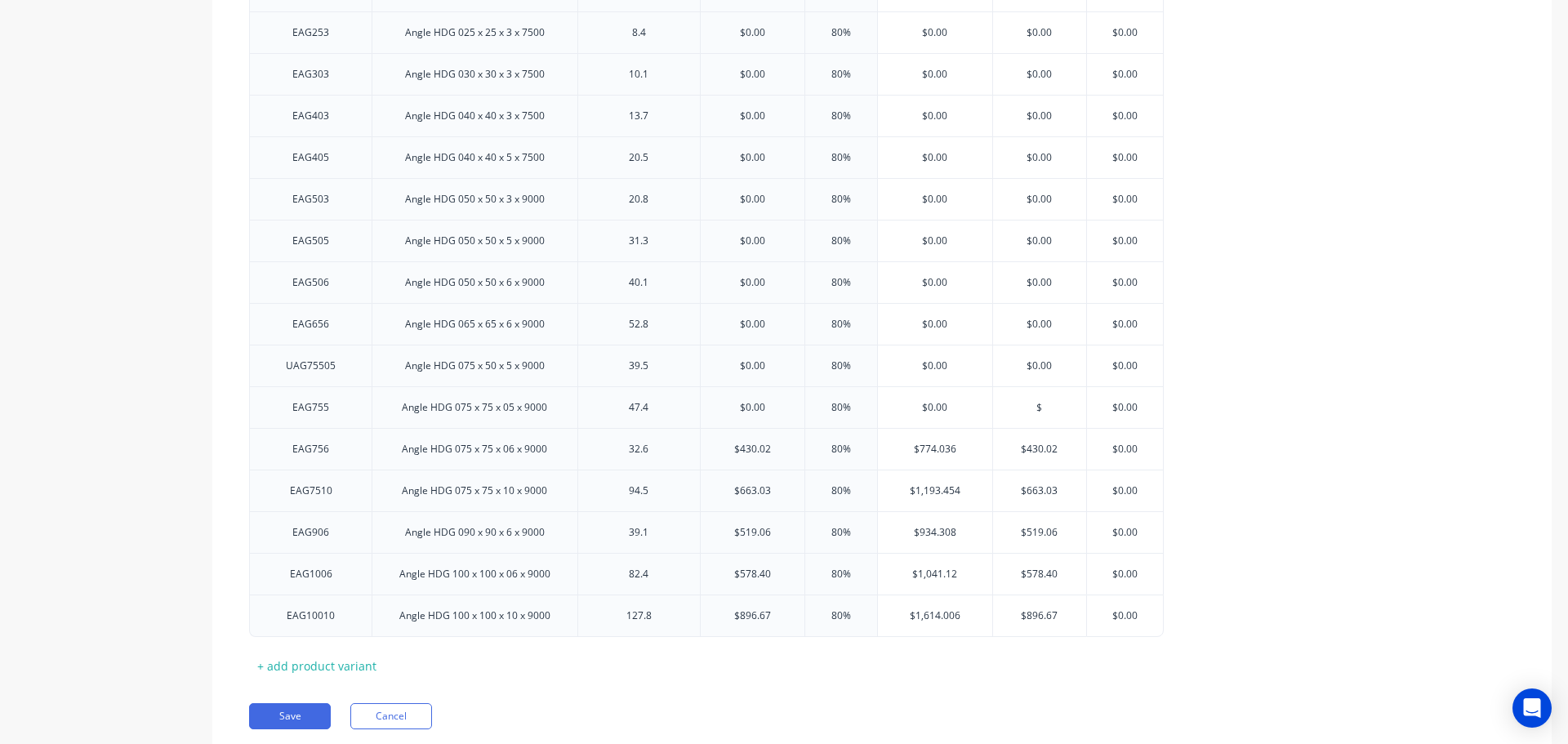
scroll to position [1214, 0]
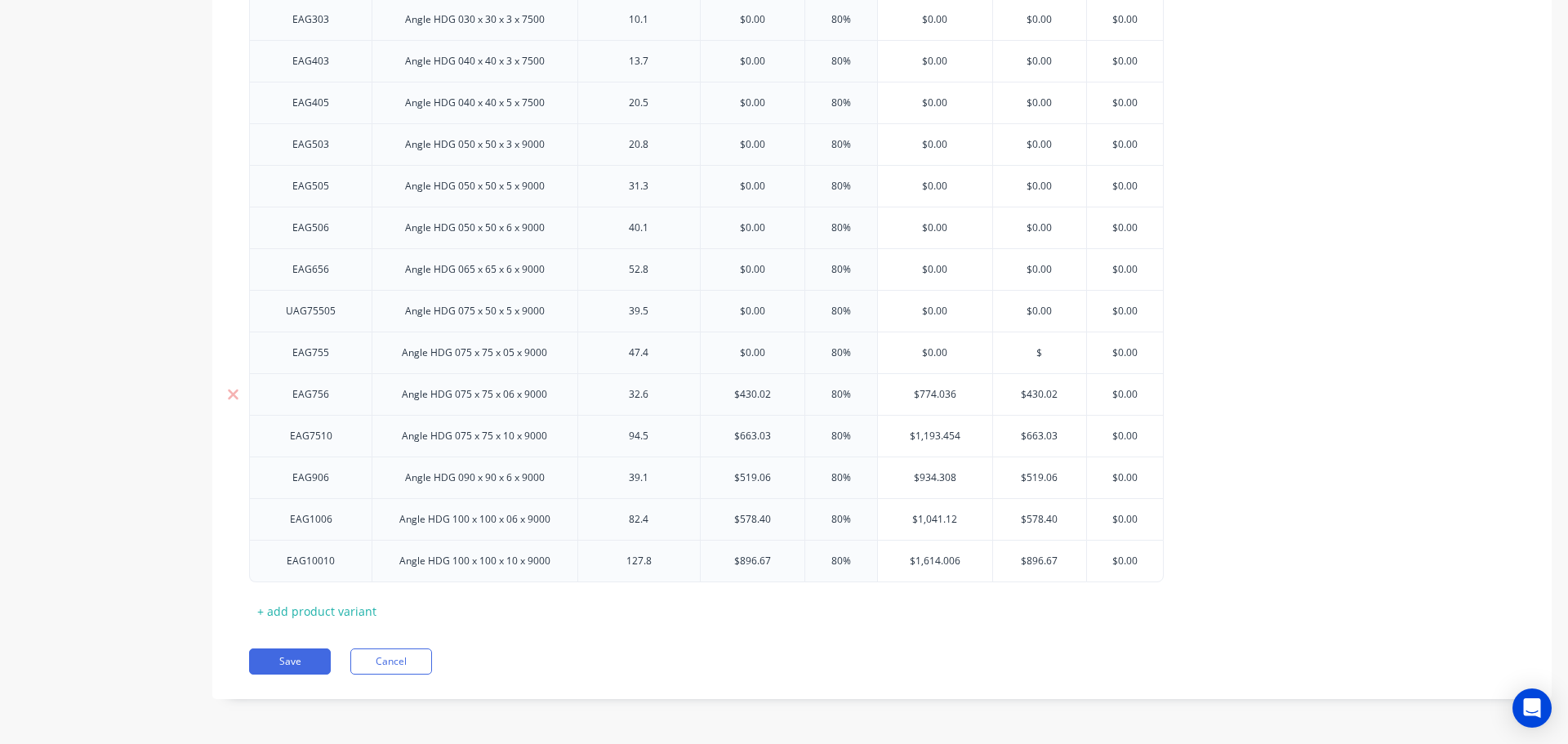
type input "$"
click at [754, 390] on input "$430.02" at bounding box center [752, 395] width 104 height 15
type input "$"
click at [744, 433] on input "$663.03" at bounding box center [752, 436] width 104 height 15
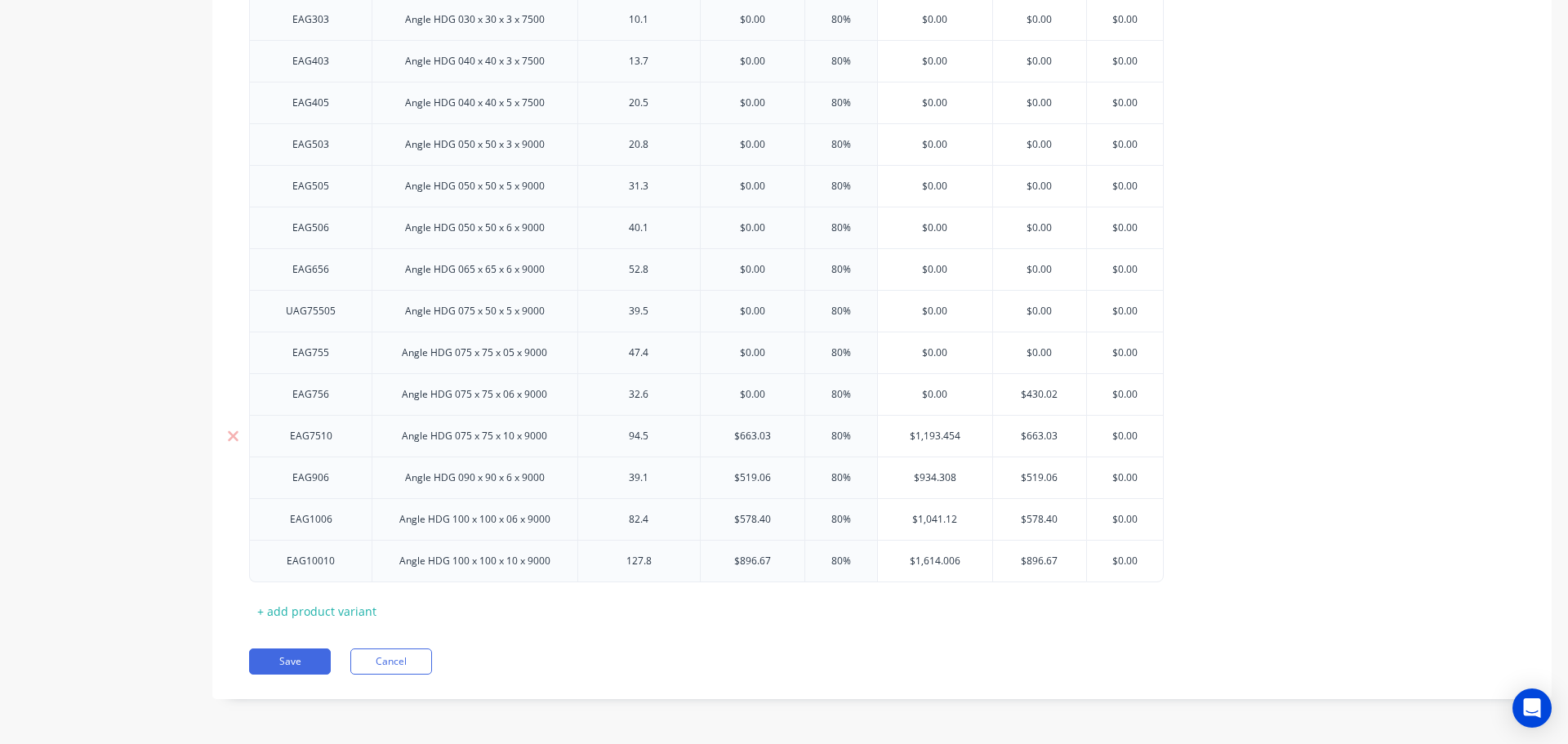
click at [744, 433] on input "$663.03" at bounding box center [752, 436] width 104 height 15
type input "$"
click at [745, 474] on input "$519.06" at bounding box center [752, 478] width 104 height 15
drag, startPoint x: 745, startPoint y: 474, endPoint x: 745, endPoint y: 484, distance: 10.0
click at [745, 476] on input "$519.06" at bounding box center [752, 478] width 104 height 15
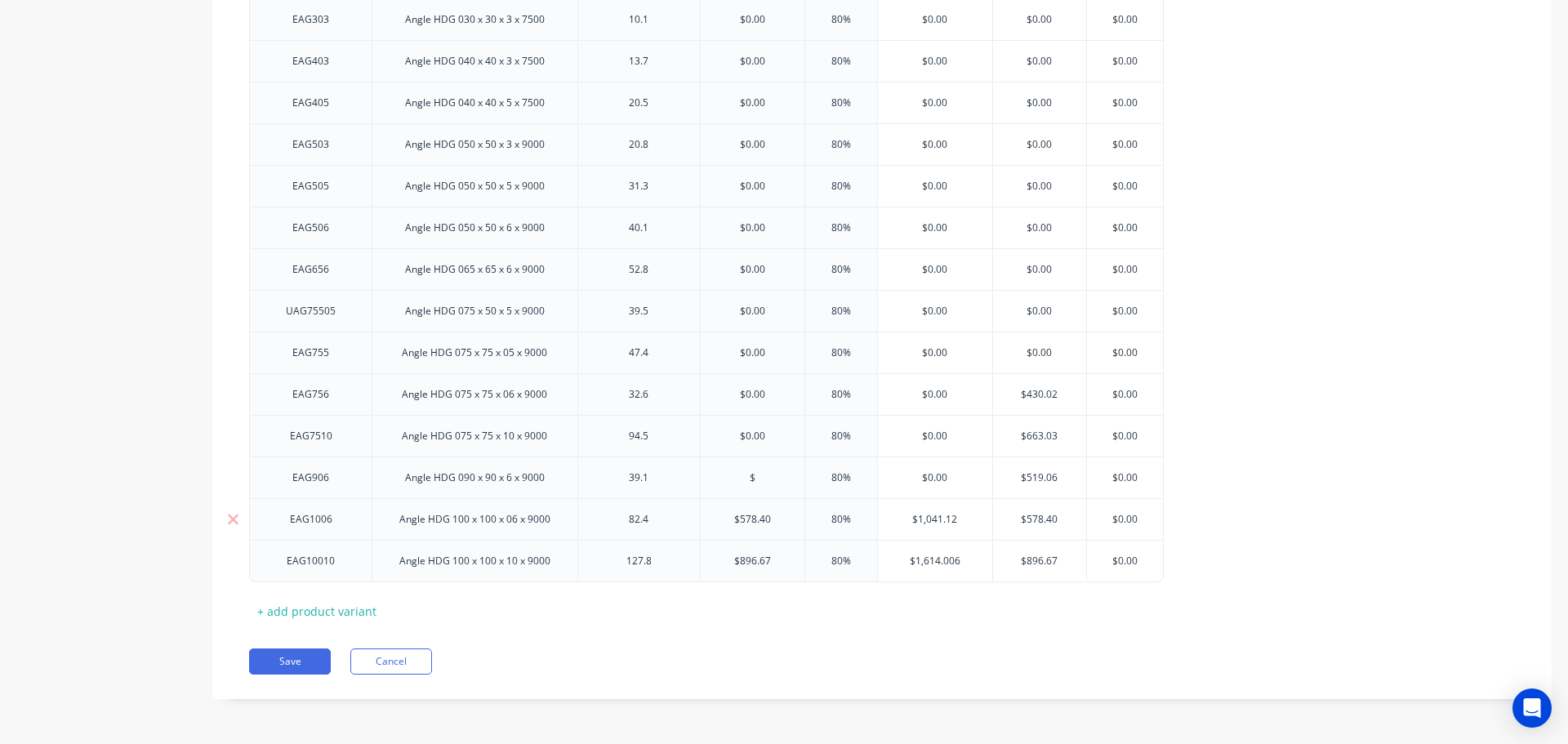
type input "$"
click at [749, 521] on input "$578.40" at bounding box center [752, 519] width 104 height 15
type input "$"
click at [1038, 440] on input "$663.03" at bounding box center [1040, 436] width 93 height 15
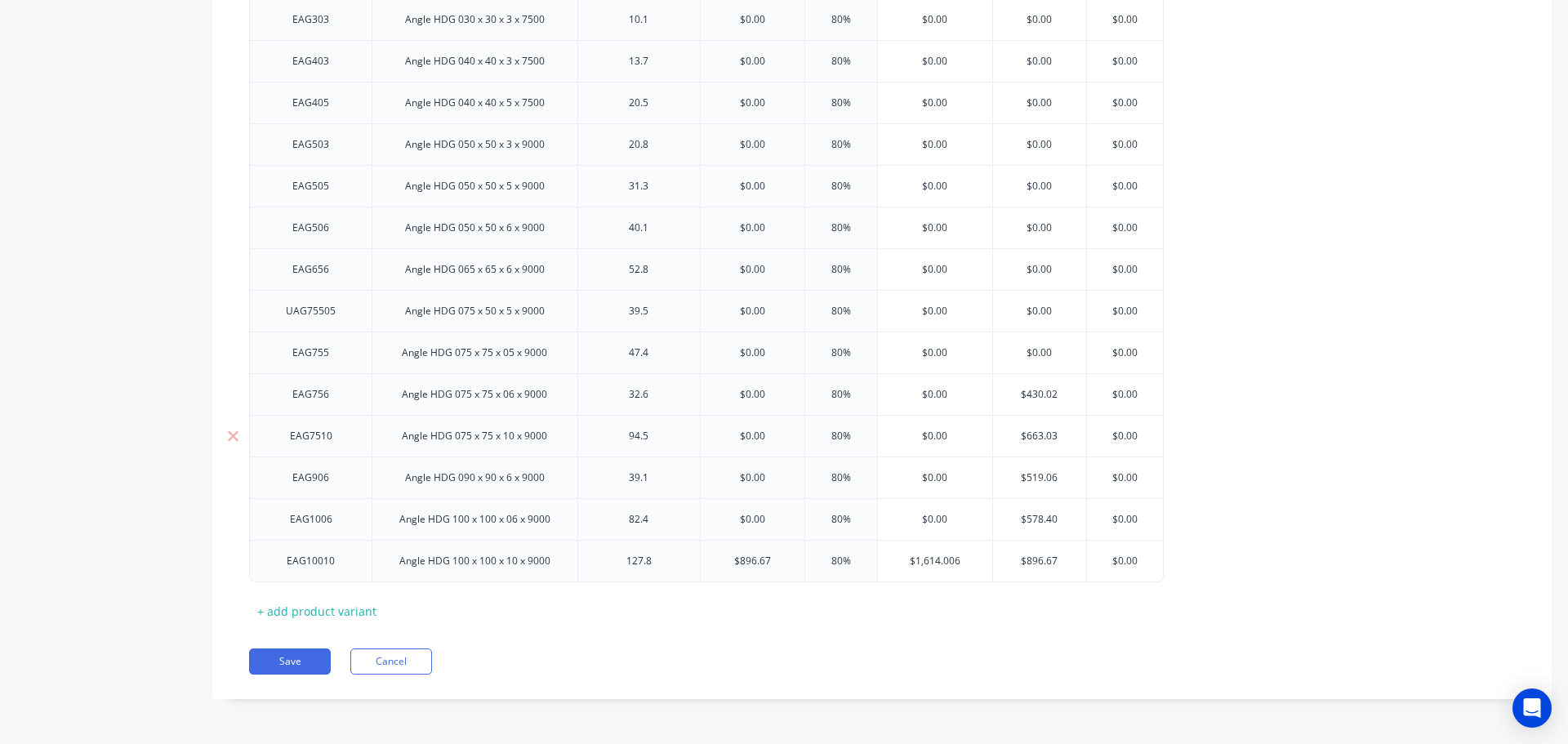
click at [1038, 440] on input "$663.03" at bounding box center [1040, 436] width 93 height 15
type input "$"
click at [1038, 392] on input "$430.02" at bounding box center [1040, 395] width 93 height 15
drag, startPoint x: 1038, startPoint y: 392, endPoint x: 1047, endPoint y: 427, distance: 36.1
click at [1039, 393] on input "$430.02" at bounding box center [1040, 395] width 93 height 15
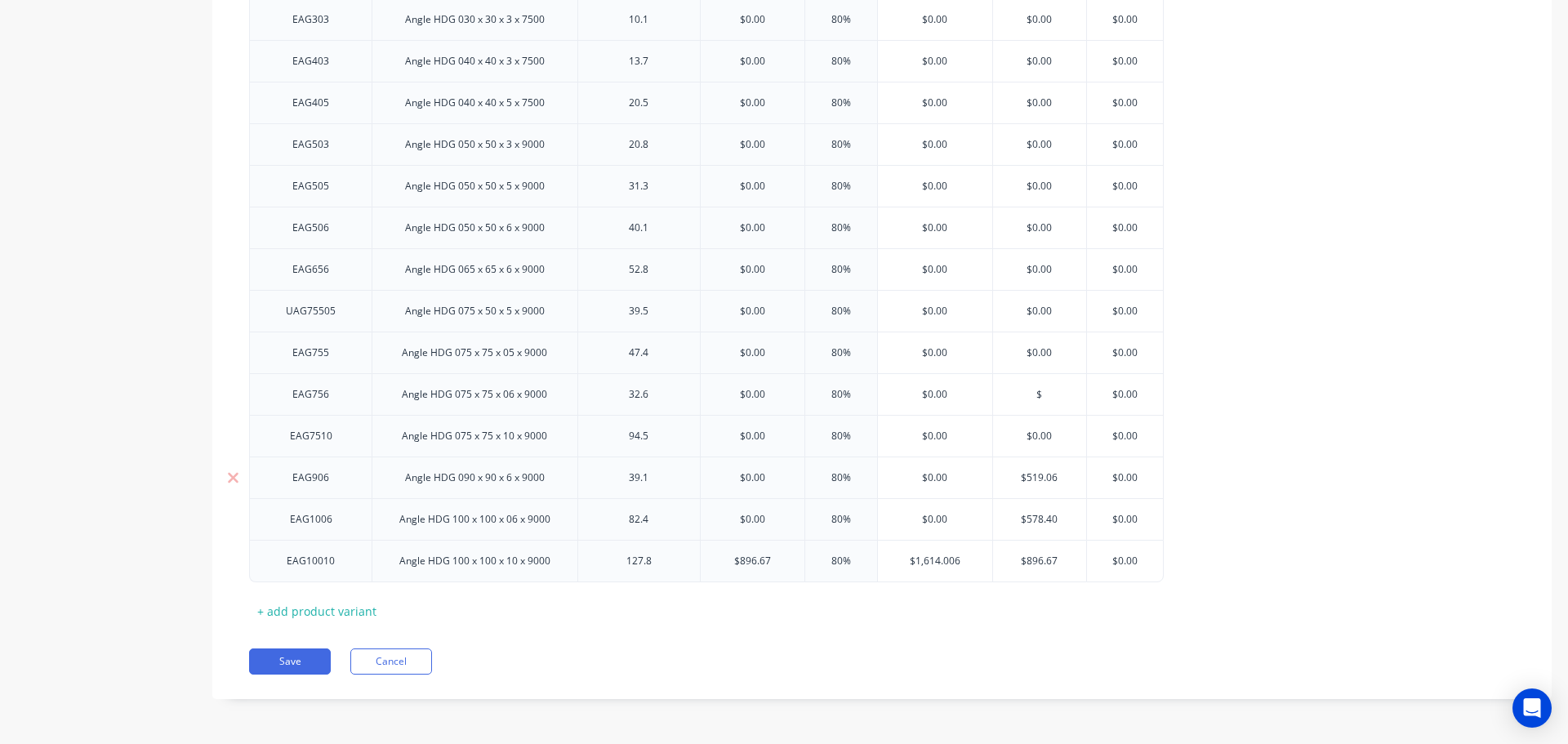
type input "$"
click at [1037, 475] on input "$519.06" at bounding box center [1040, 478] width 93 height 15
drag, startPoint x: 1037, startPoint y: 475, endPoint x: 1040, endPoint y: 498, distance: 23.2
click at [1037, 479] on input "$519.06" at bounding box center [1040, 478] width 93 height 15
type input "$"
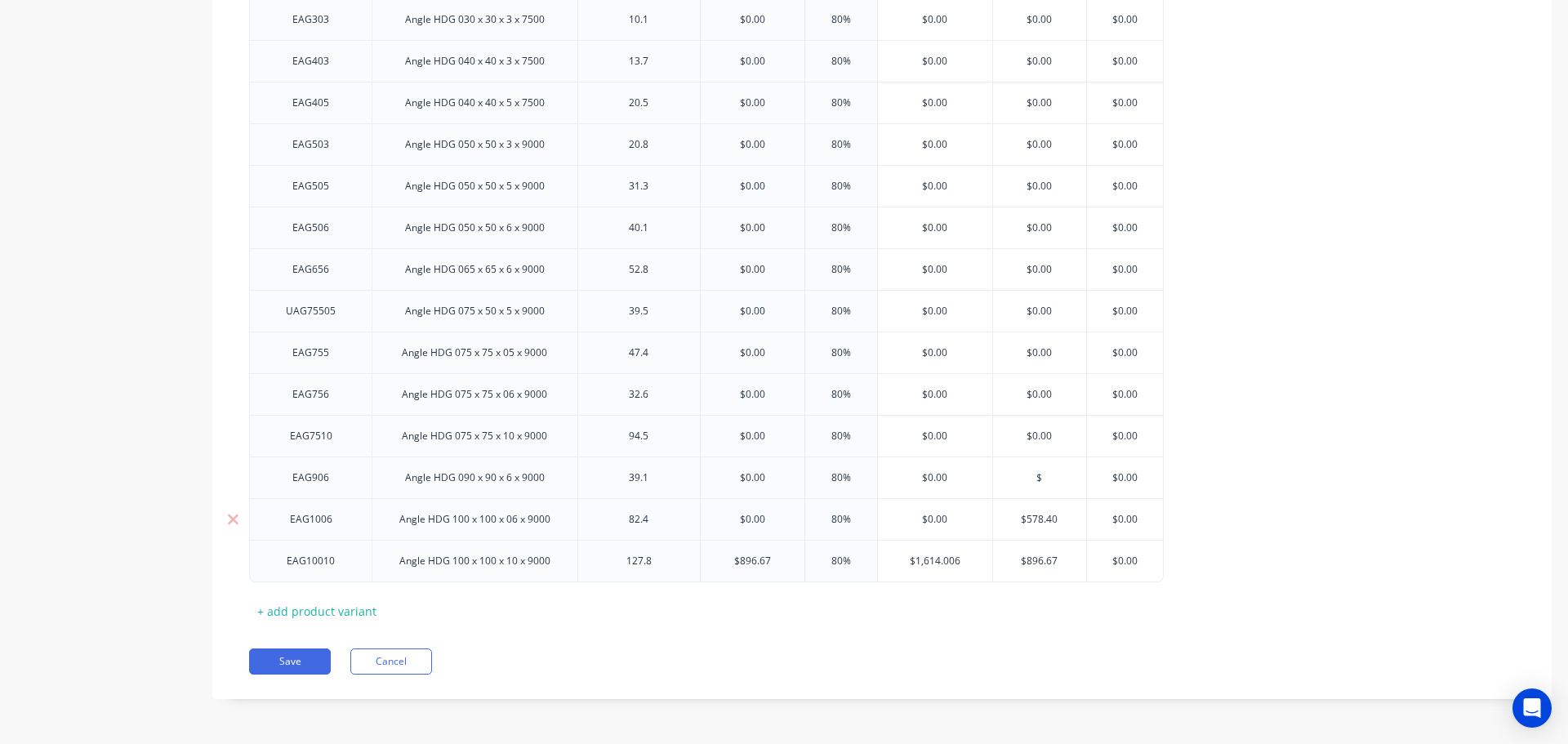
click at [1034, 522] on input "$578.40" at bounding box center [1040, 519] width 93 height 15
type input "$"
click at [1036, 559] on input "$896.67" at bounding box center [1040, 561] width 93 height 15
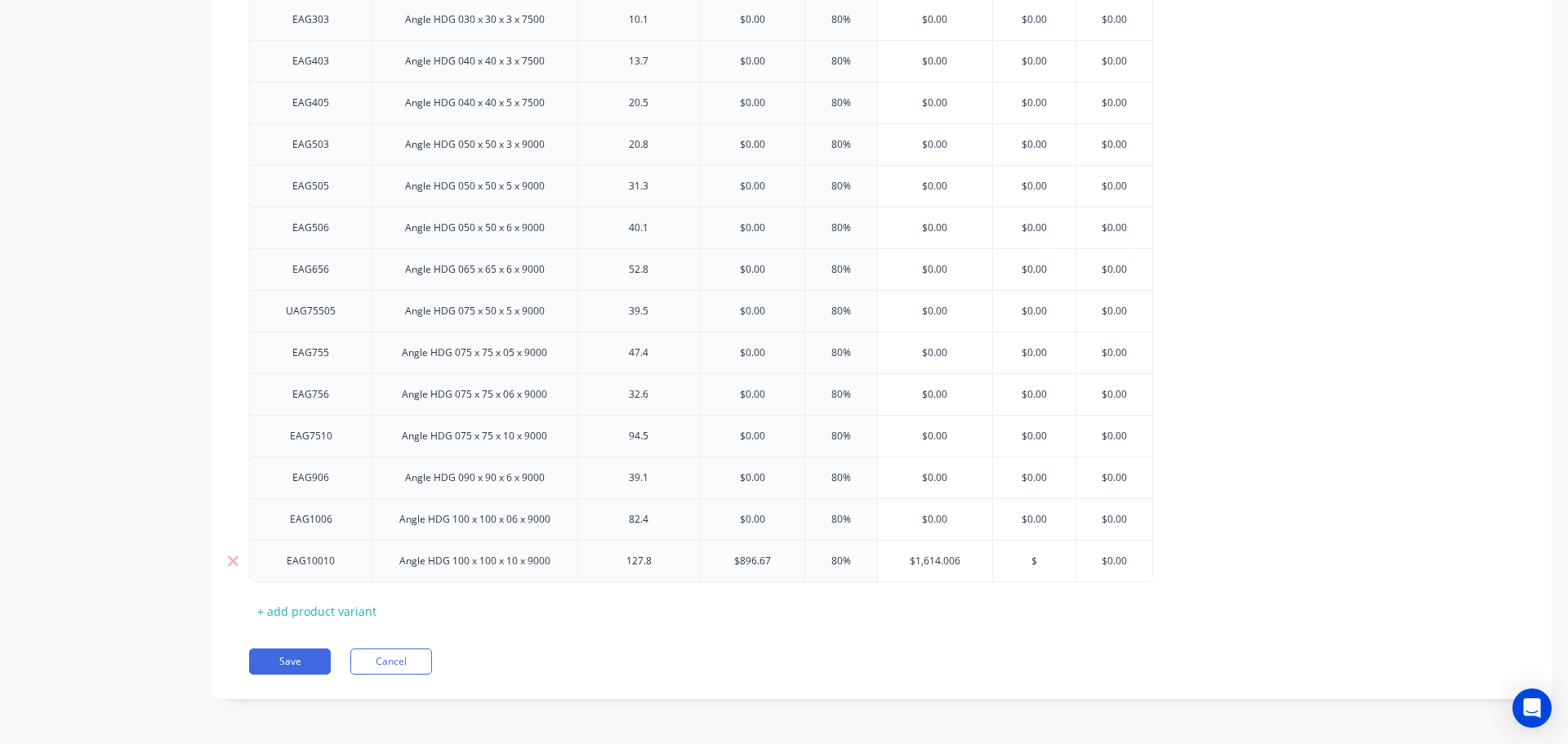
type input "$"
click at [750, 560] on input "$896.67" at bounding box center [752, 561] width 104 height 15
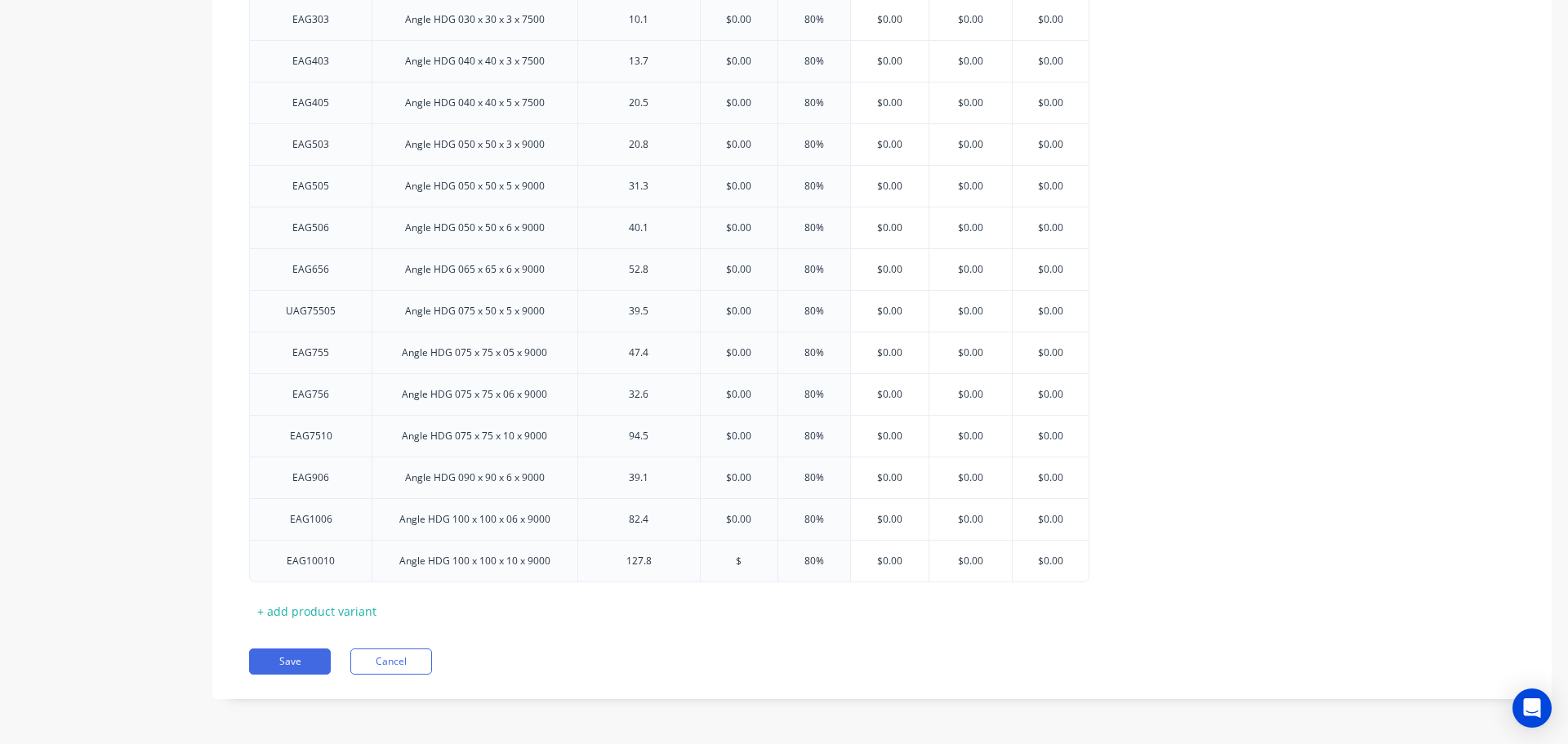
type input "$"
type input "80%"
click at [1323, 473] on div "EAG203 Angle HDG 020 x 20 x 3 x 6000 5.5 $0.00 $ 80% $0.00 $0.00 $ $0.00 EAG253…" at bounding box center [883, 248] width 1266 height 667
click at [282, 661] on button "Save" at bounding box center [290, 661] width 81 height 26
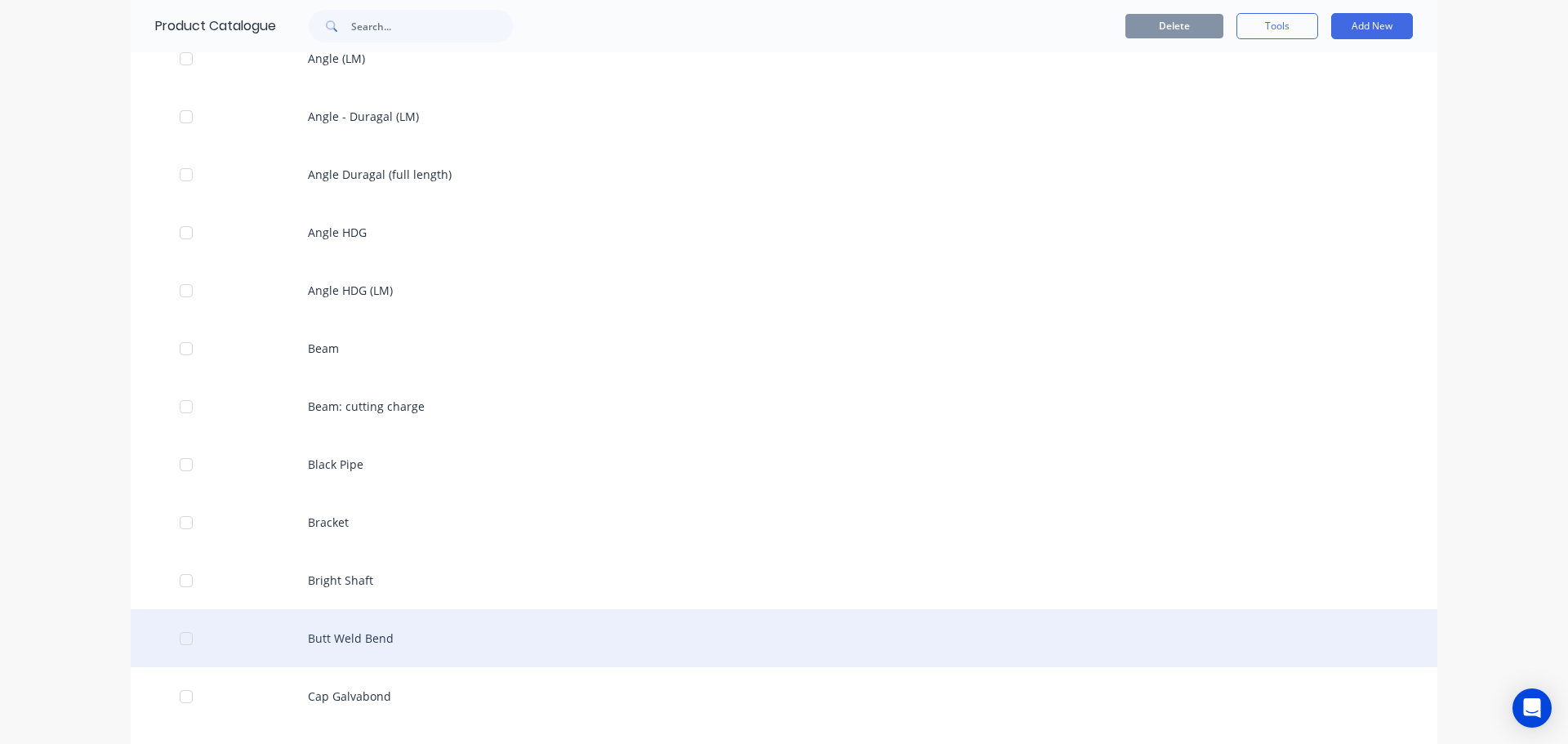
scroll to position [490, 0]
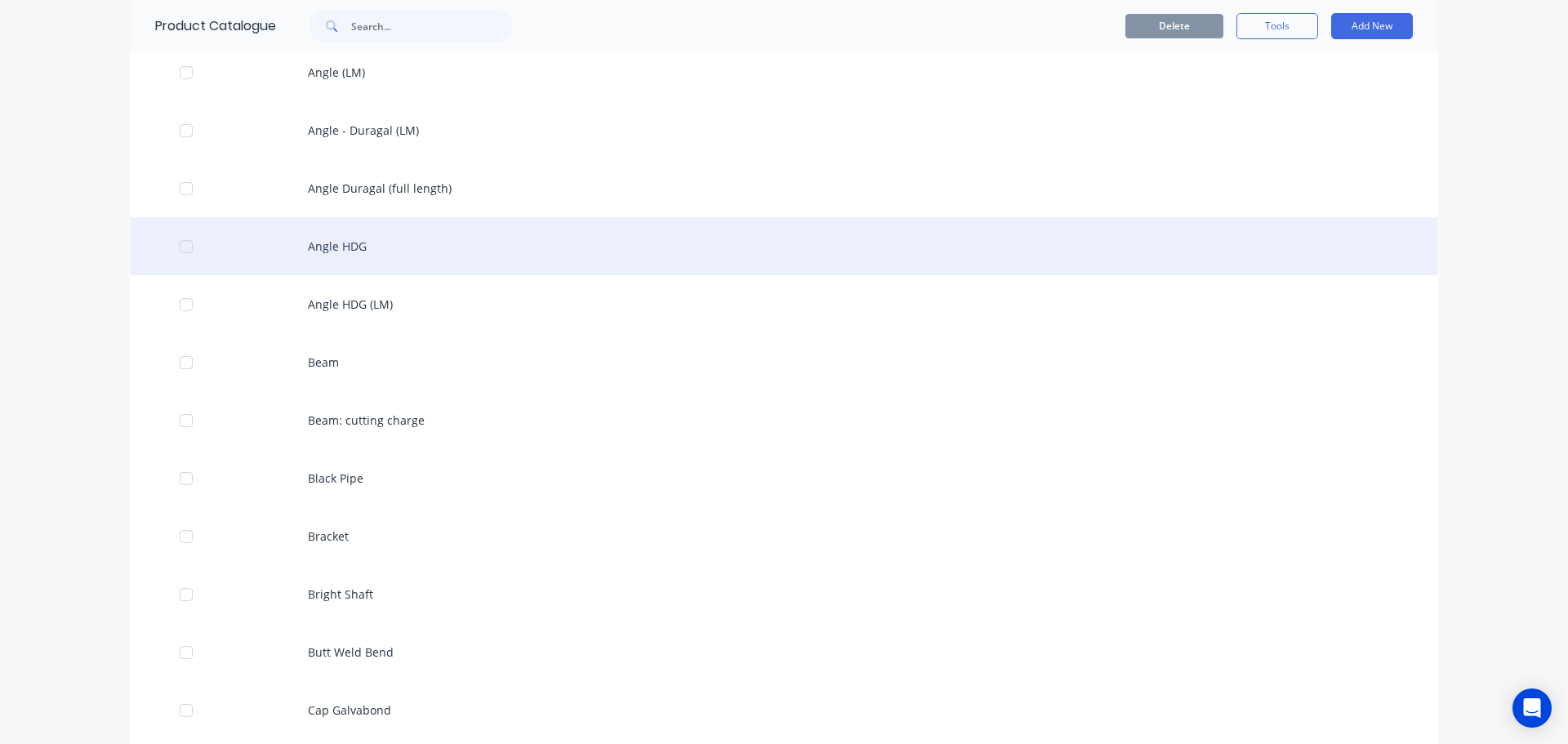
click at [367, 251] on div "Angle HDG" at bounding box center [784, 246] width 1307 height 58
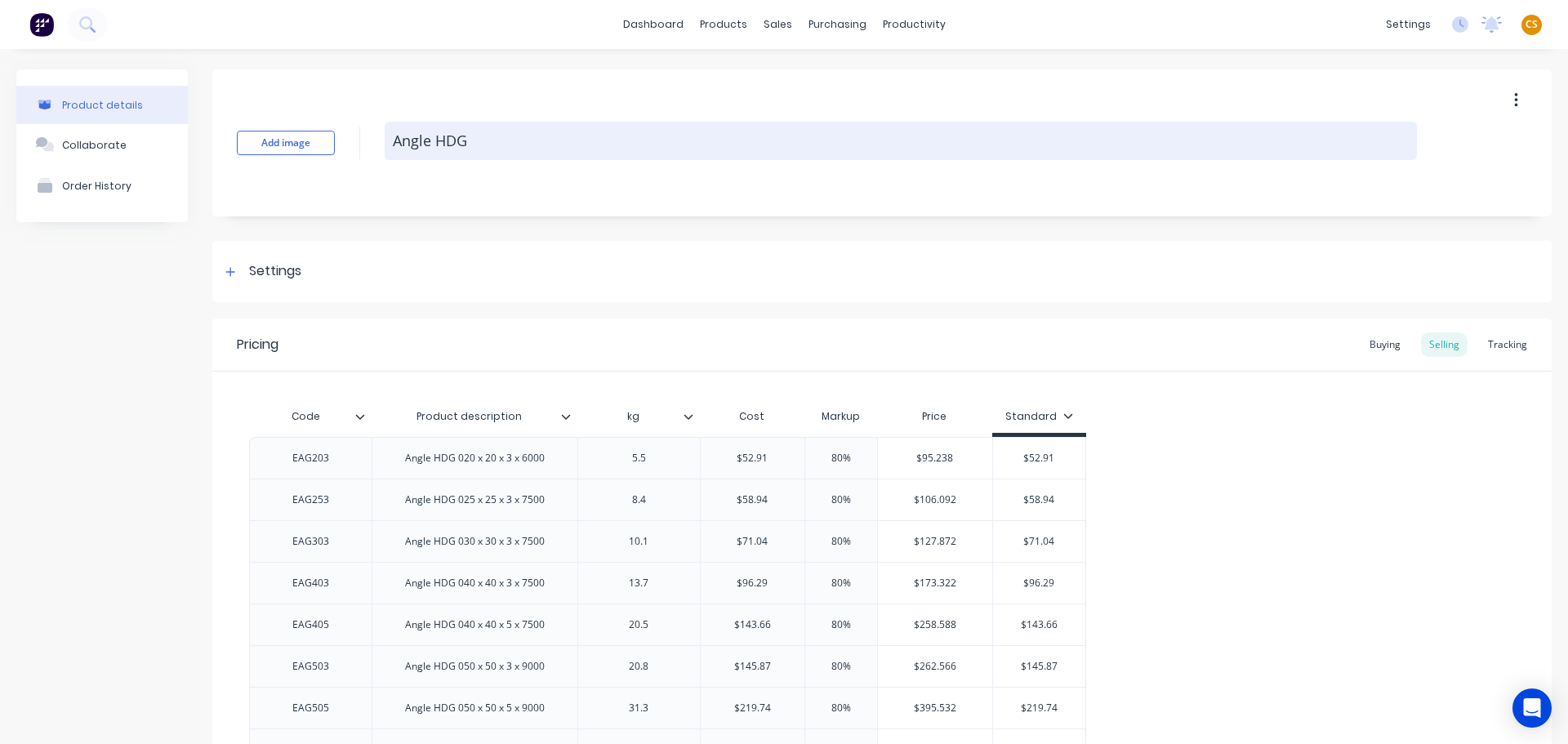
click at [482, 139] on textarea "Angle HDG" at bounding box center [901, 140] width 1033 height 38
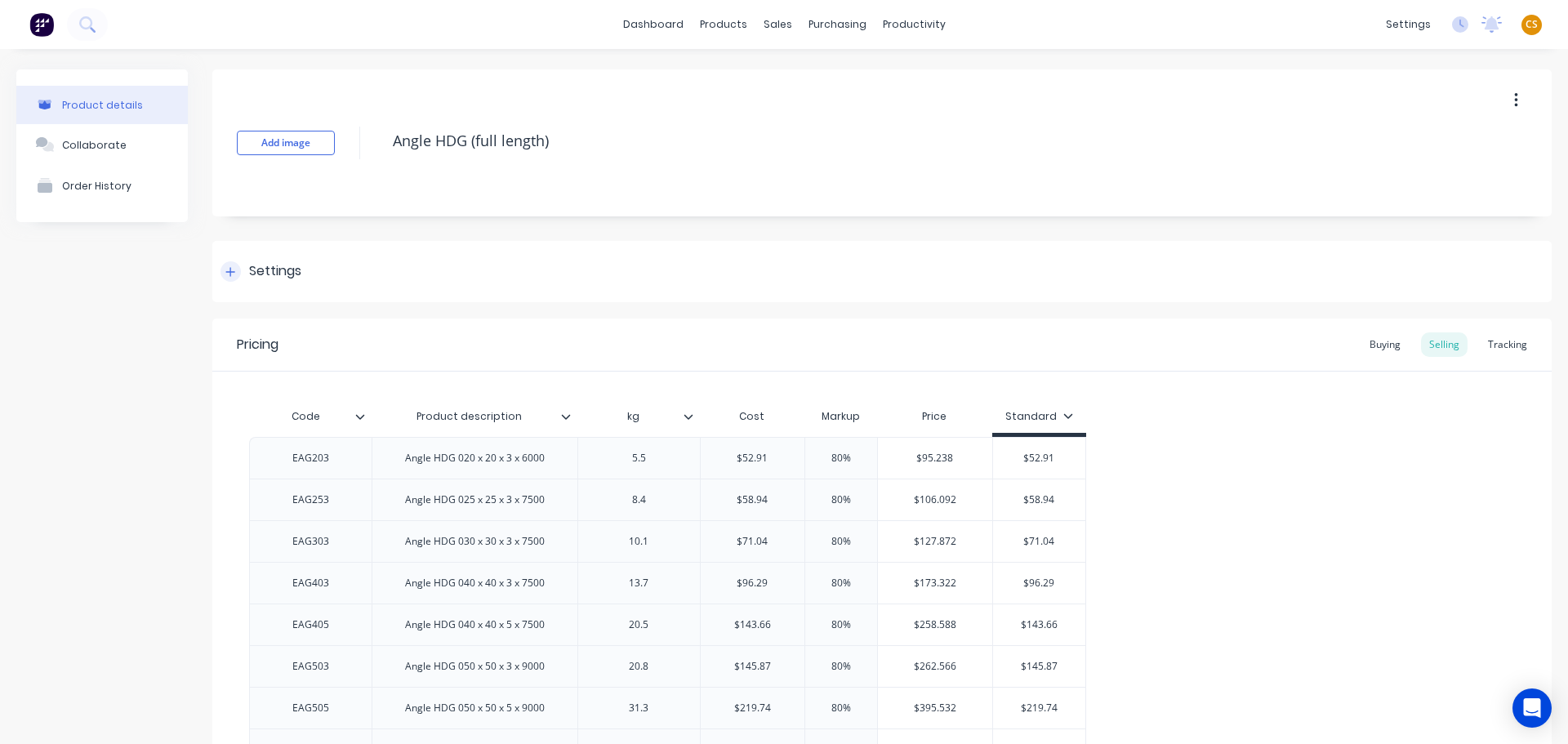
type textarea "Angle HDG (full length)"
click at [225, 280] on div at bounding box center [231, 272] width 21 height 21
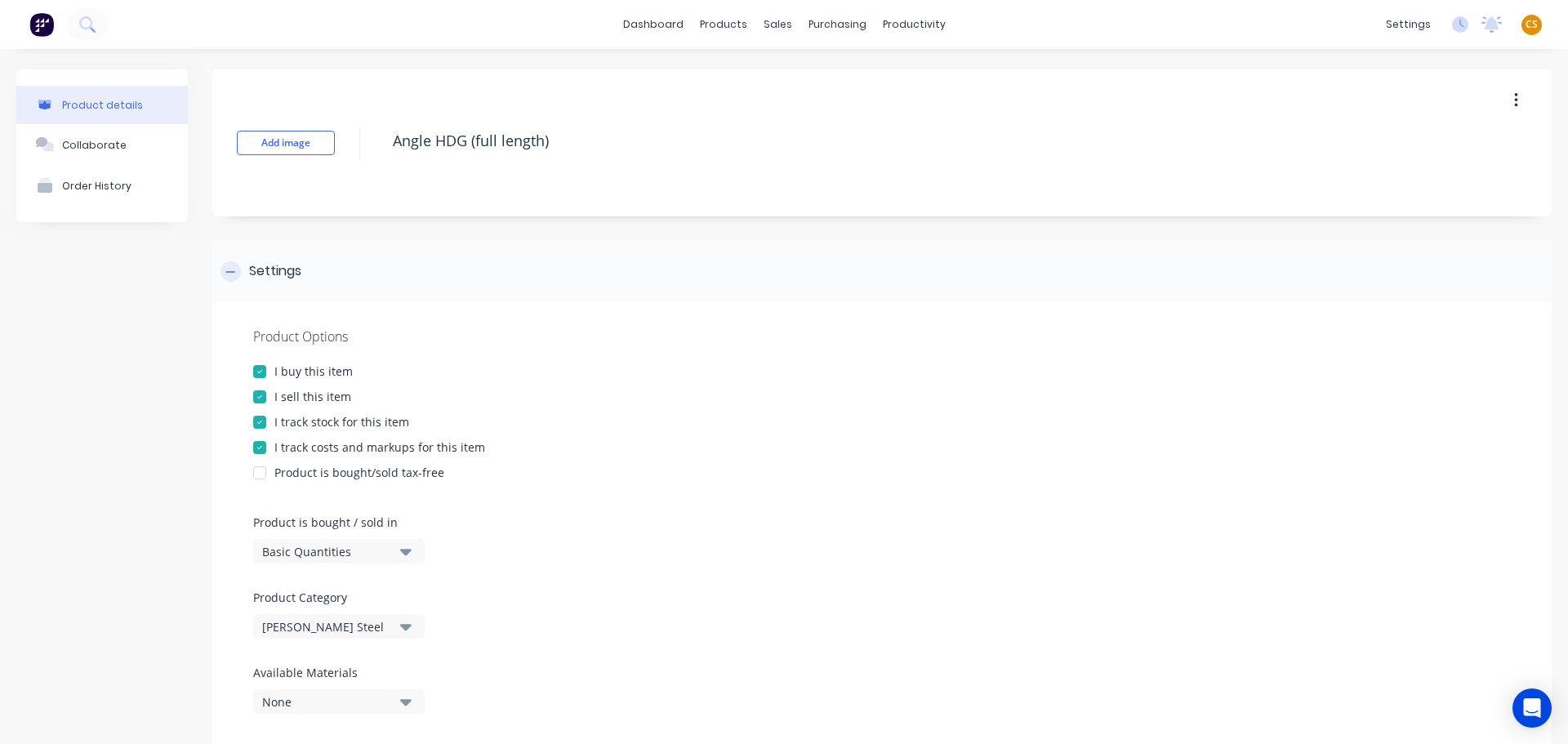
click at [225, 280] on div at bounding box center [231, 272] width 21 height 21
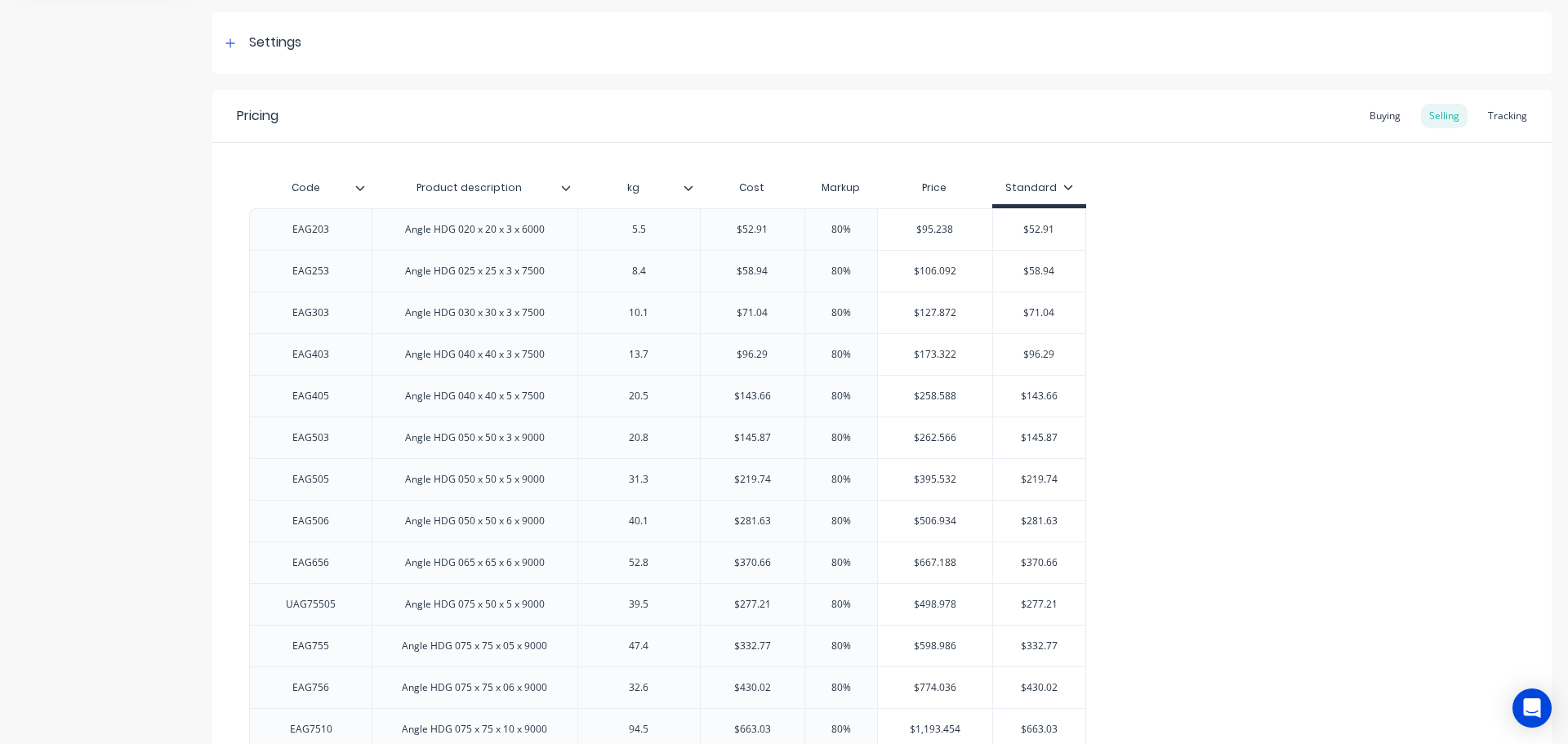
scroll to position [245, 0]
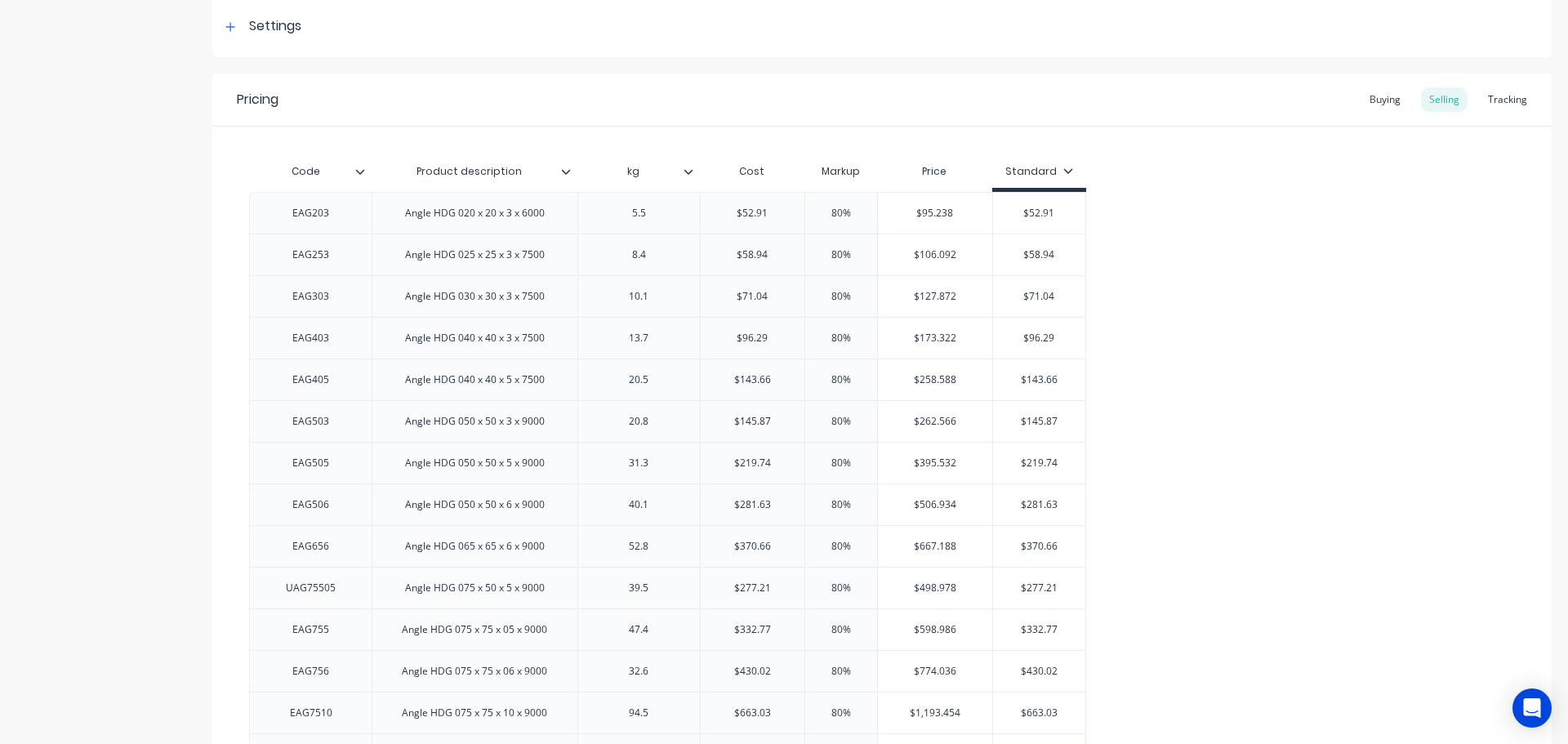
click at [1064, 171] on icon at bounding box center [1068, 170] width 9 height 5
click at [1031, 288] on div "Special" at bounding box center [1032, 284] width 39 height 17
click at [1326, 558] on div "EAG203 Angle HDG 020 x 20 x 3 x 6000 5.5 $52.91 80% $95.238 $52.91 $0.00 EAG253…" at bounding box center [883, 526] width 1266 height 667
type input "$95.238"
click at [925, 210] on input "$95.238" at bounding box center [935, 213] width 114 height 15
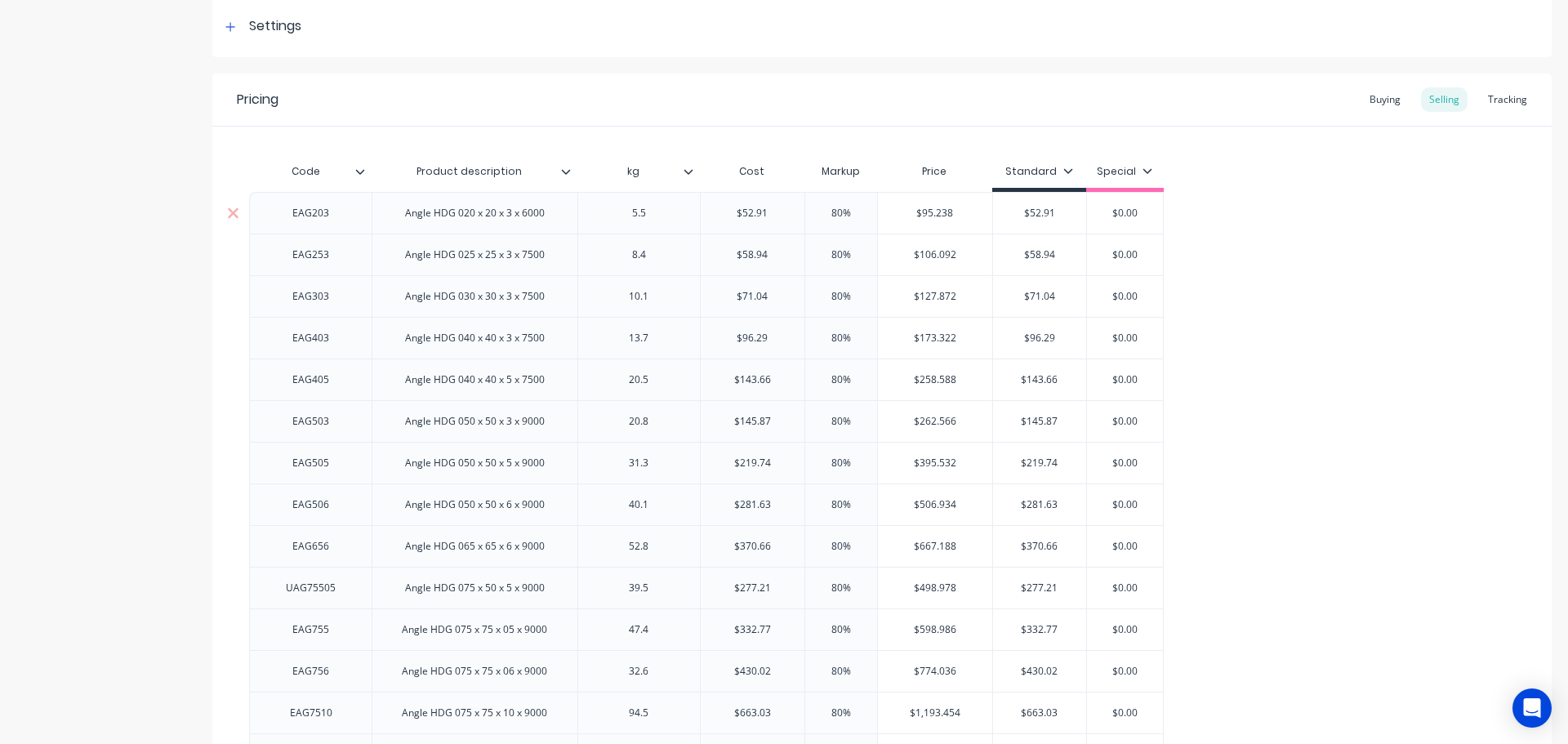
click at [925, 210] on input "$95.238" at bounding box center [935, 213] width 114 height 15
click at [1033, 210] on input "$52.91" at bounding box center [1040, 213] width 93 height 15
paste input "95.238"
type input "$95.24"
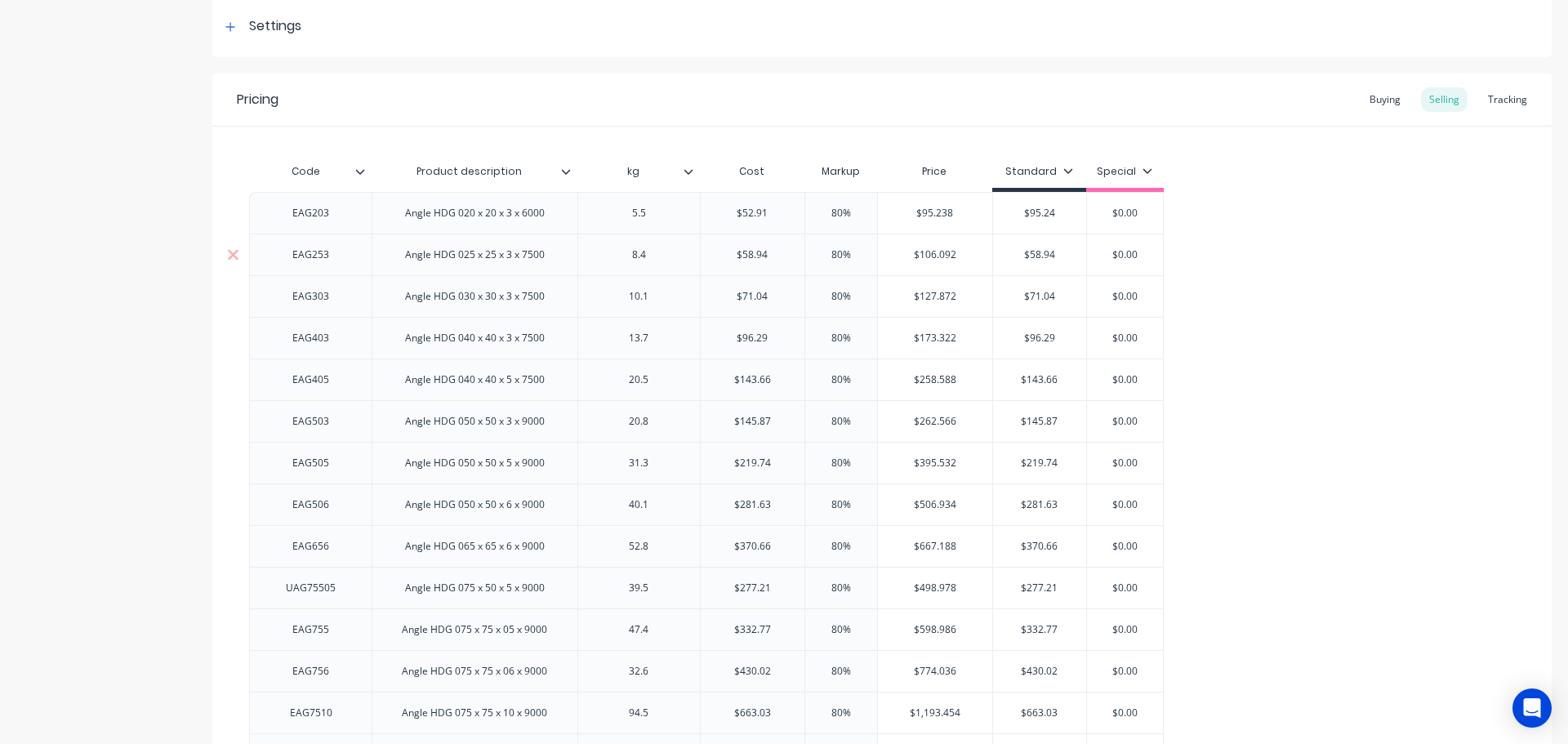
click at [933, 254] on input "$106.092" at bounding box center [935, 255] width 114 height 15
click at [933, 253] on input "$106.092" at bounding box center [935, 255] width 114 height 15
paste input "95.238"
type input "$106.092"
click at [1038, 251] on input "$58.94" at bounding box center [1040, 255] width 93 height 15
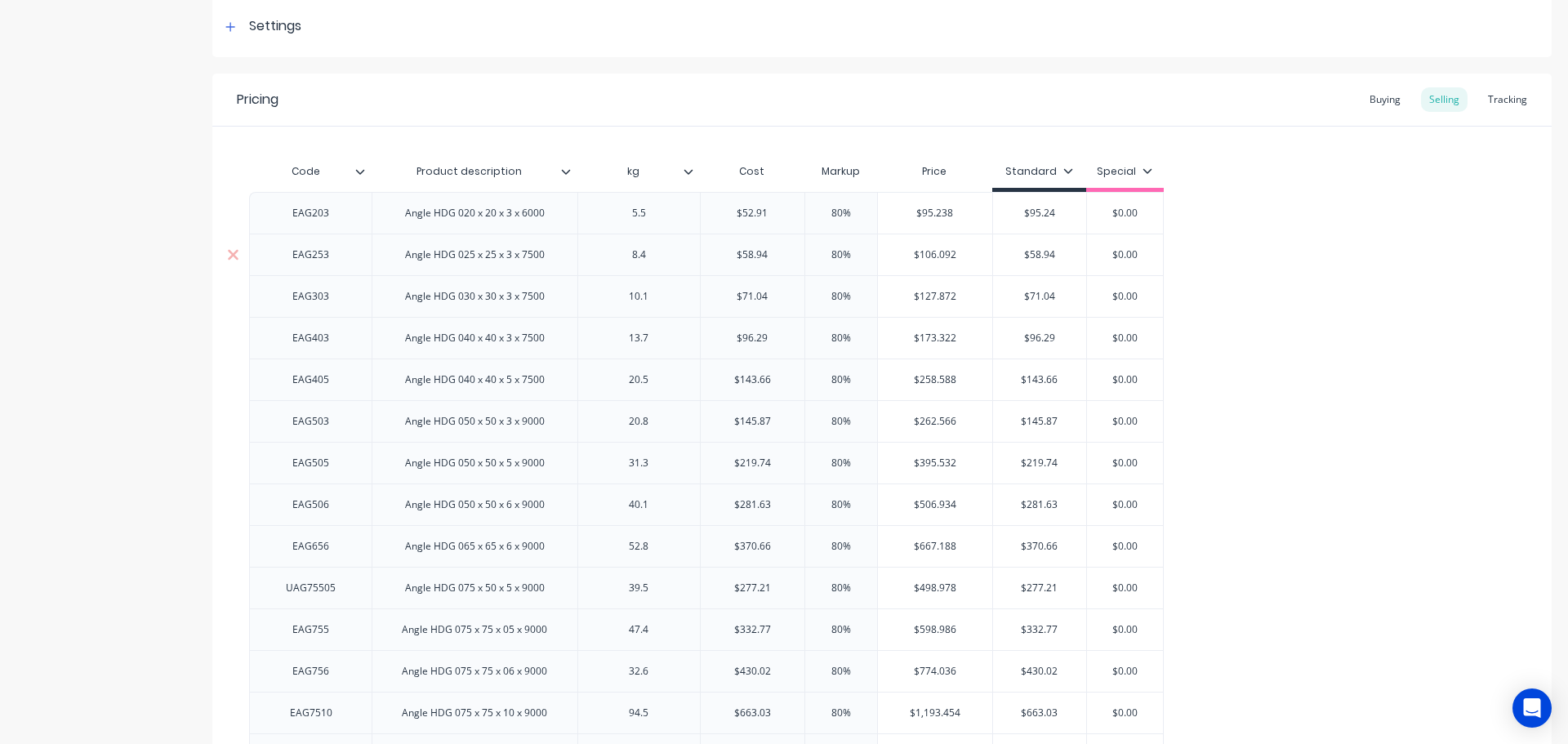
click at [1038, 252] on input "$58.94" at bounding box center [1040, 255] width 93 height 15
paste input "106.092"
type input "$106.09"
type input "$127.872"
click at [930, 295] on input "$127.872" at bounding box center [935, 297] width 114 height 15
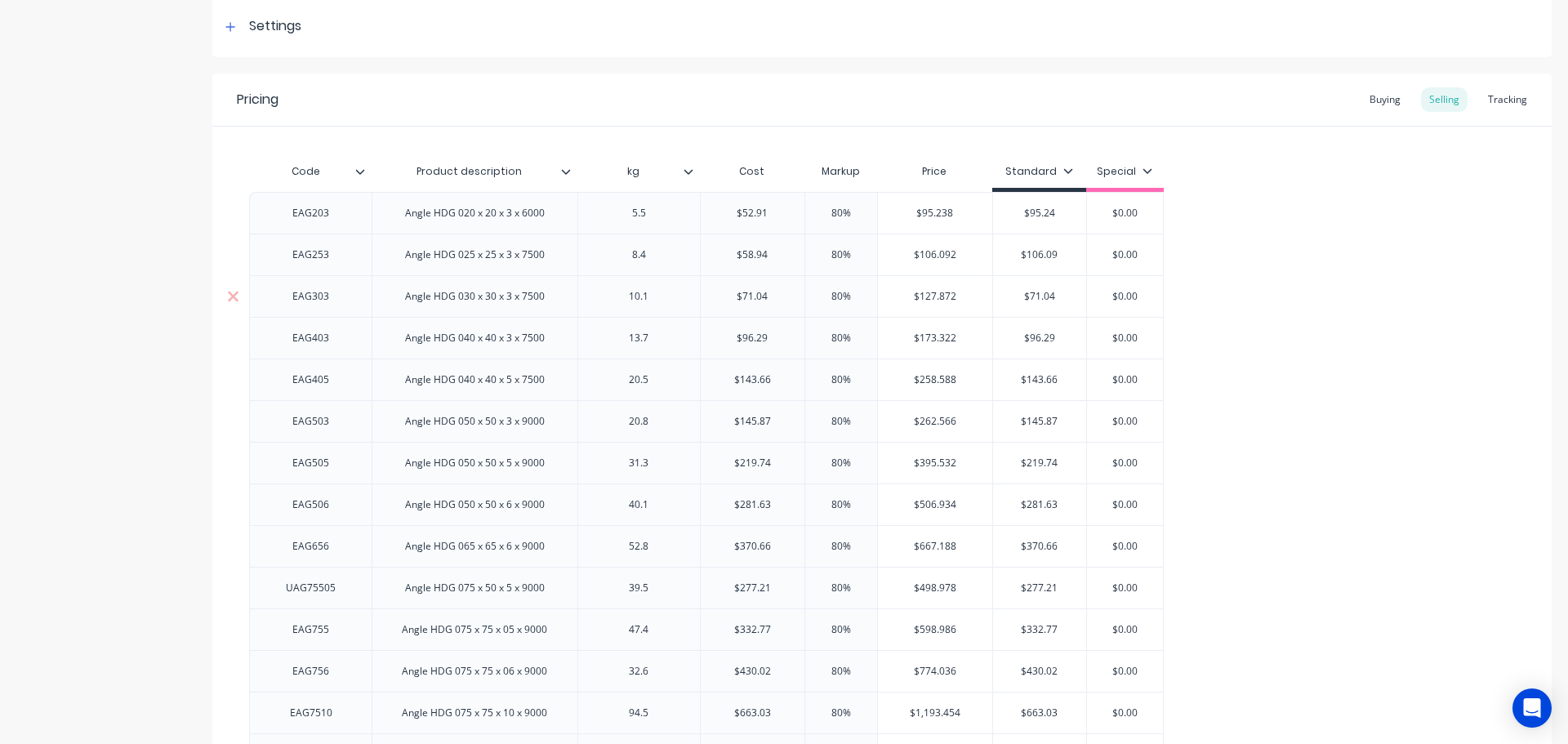
click at [930, 295] on input "$127.872" at bounding box center [935, 297] width 114 height 15
click at [1036, 296] on input "$71.04" at bounding box center [1040, 297] width 93 height 15
paste input "127.872"
type input "$127.87"
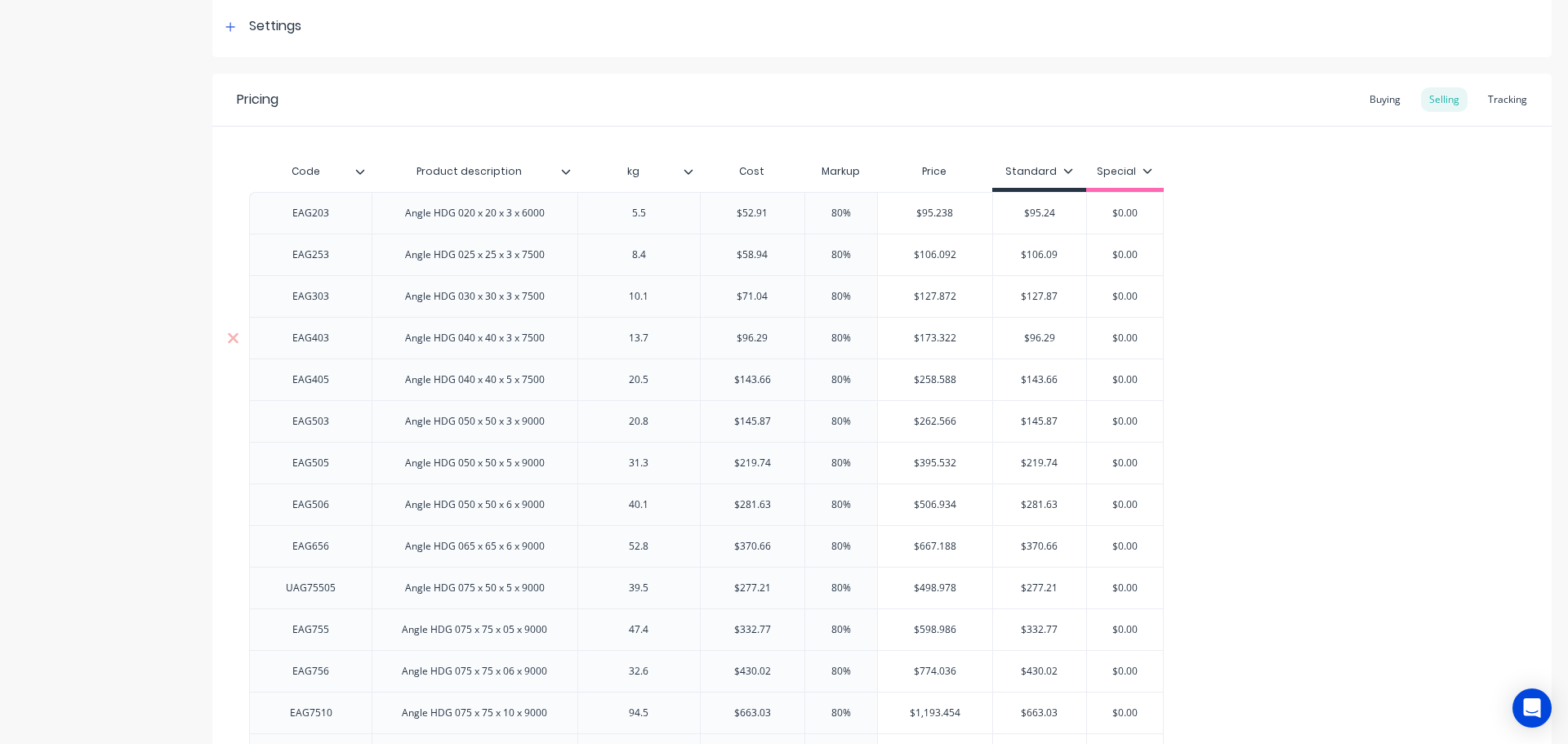
type input "$173.322"
click at [923, 338] on input "$173.322" at bounding box center [935, 338] width 114 height 15
click at [1044, 335] on input "$96.29" at bounding box center [1040, 338] width 93 height 15
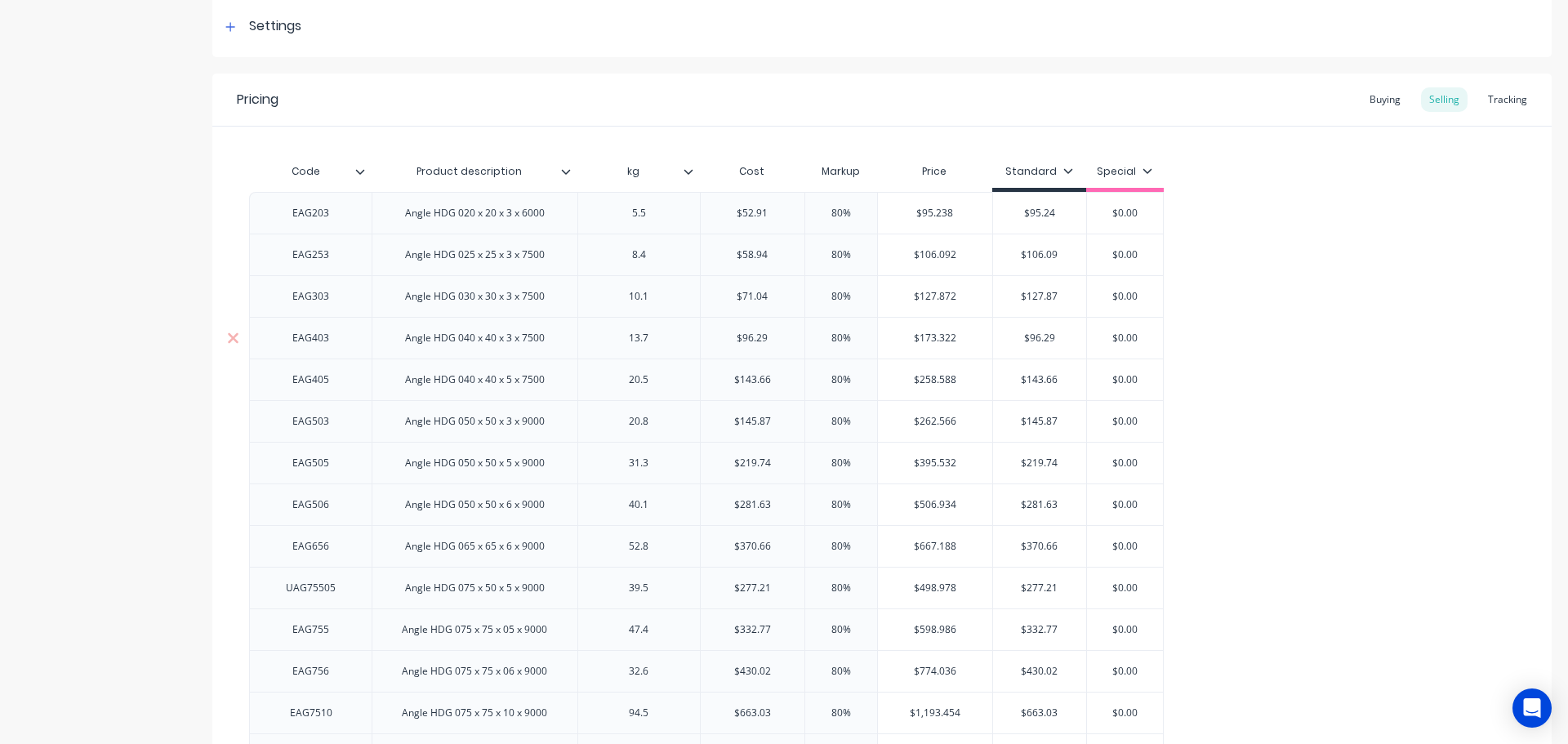
paste input "173.322"
type input "$173.32"
type input "$258.588"
click at [935, 380] on input "$258.588" at bounding box center [935, 380] width 114 height 15
click at [935, 381] on input "$258.588" at bounding box center [935, 380] width 114 height 15
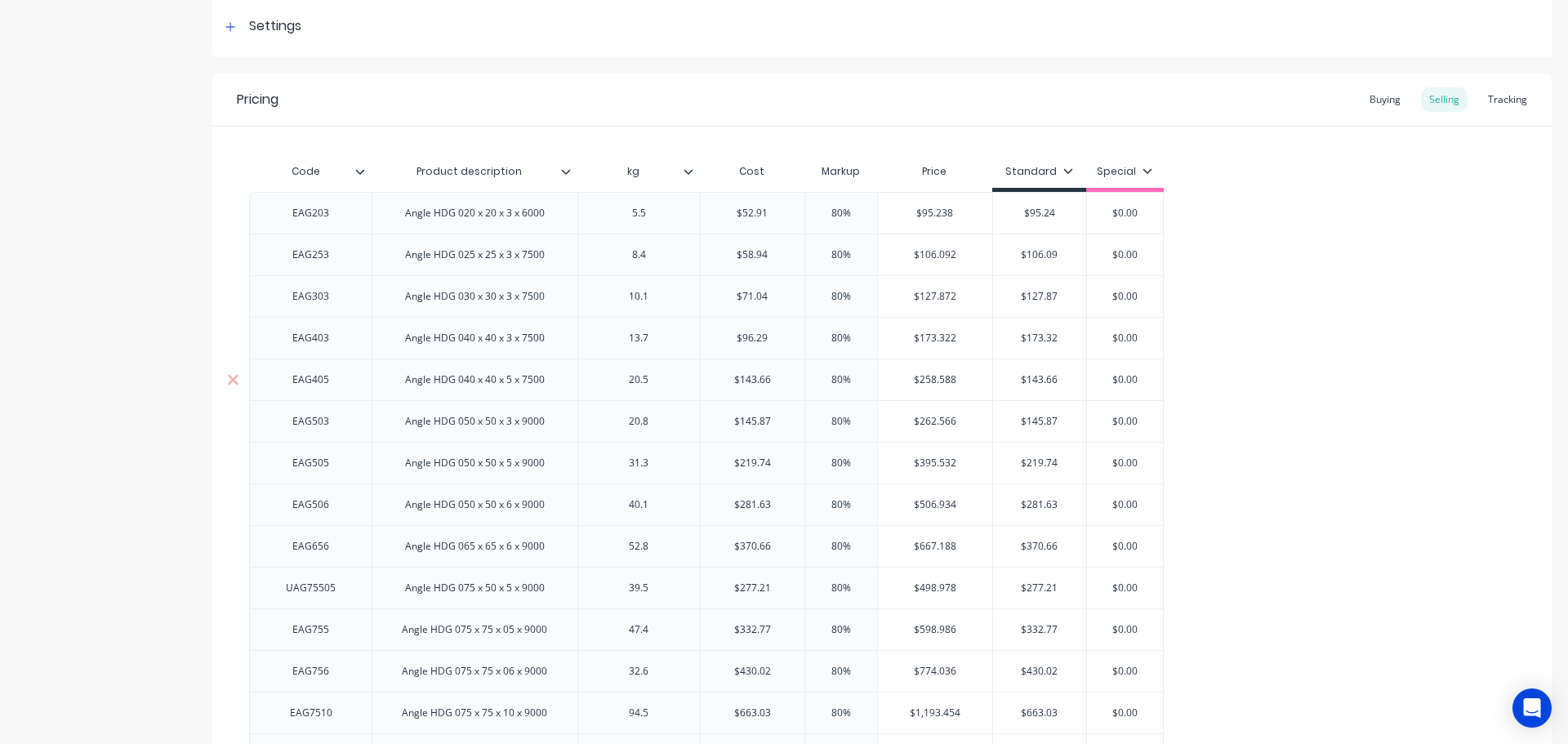
click at [1031, 380] on input "$143.66" at bounding box center [1040, 380] width 93 height 15
paste input "258.588"
type input "$258.59"
type input "$262.566"
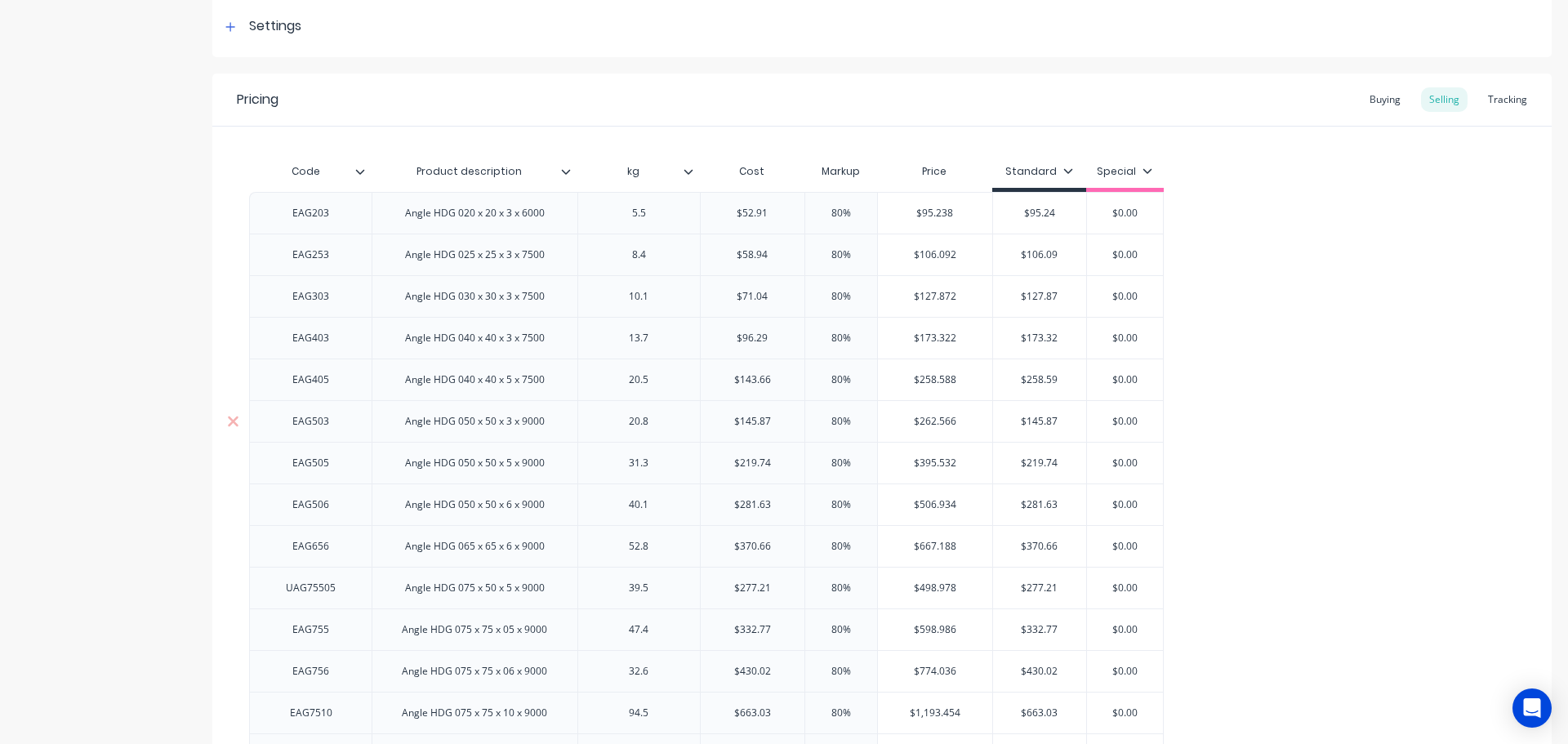
click at [939, 421] on input "$262.566" at bounding box center [935, 421] width 114 height 15
click at [1038, 419] on input "$145.87" at bounding box center [1040, 421] width 93 height 15
paste input "262.566"
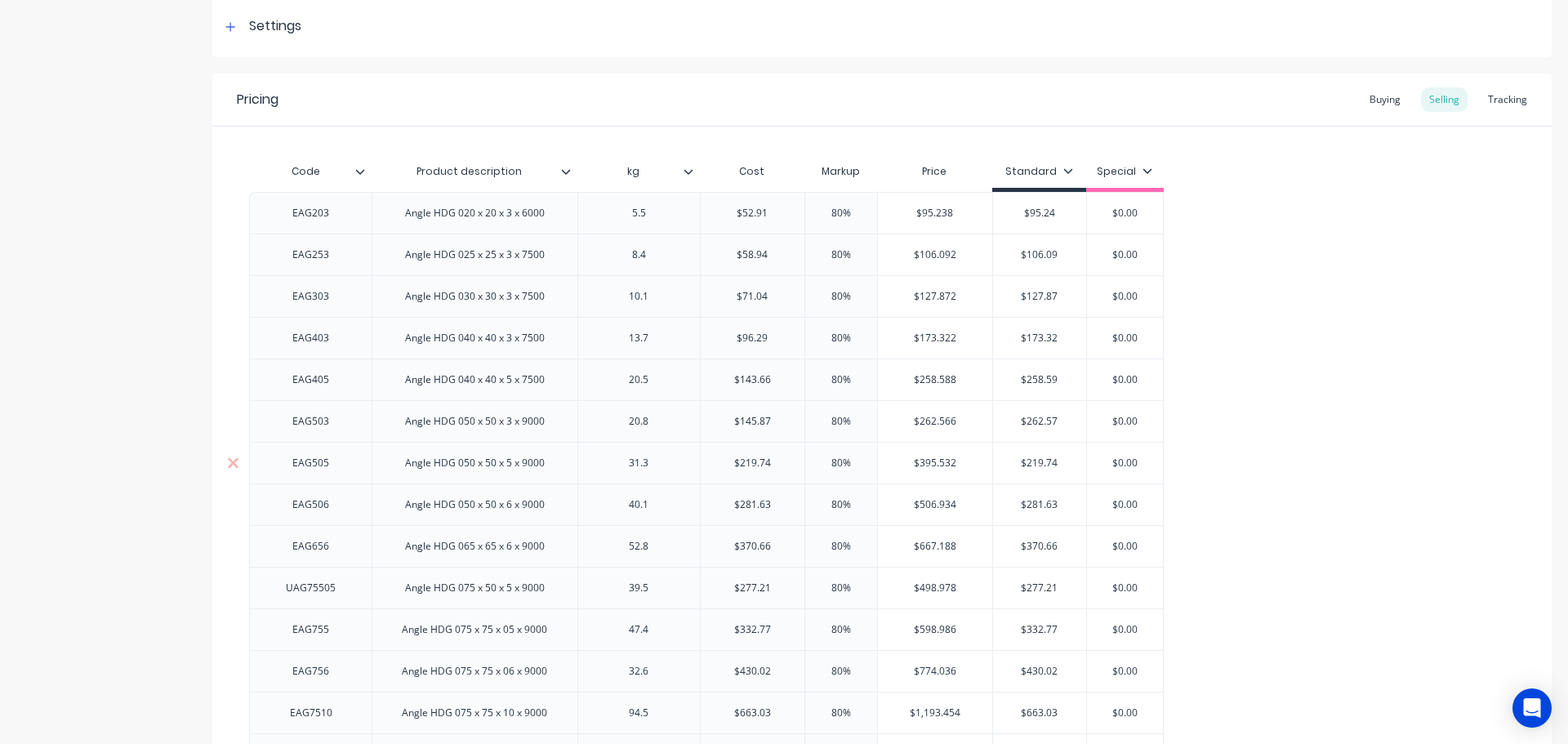
type input "$262.57"
type input "$395.532"
click at [923, 461] on input "$395.532" at bounding box center [935, 463] width 114 height 15
click at [1040, 457] on input "$219.74" at bounding box center [1040, 463] width 93 height 15
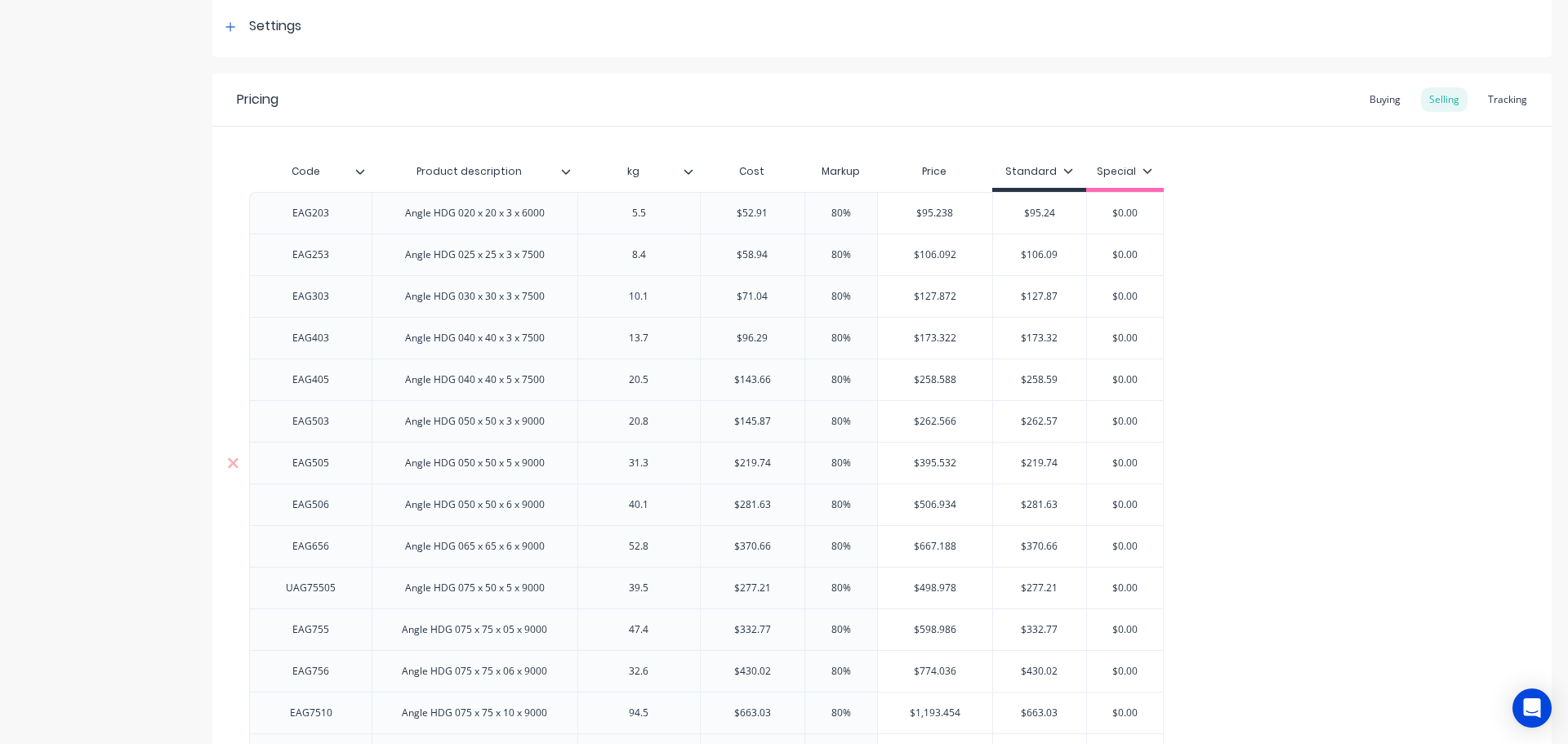
click at [1040, 458] on input "$219.74" at bounding box center [1040, 463] width 93 height 15
paste input "395.532"
type input "$395.53"
type input "$506.934"
click at [925, 505] on input "$506.934" at bounding box center [935, 505] width 114 height 15
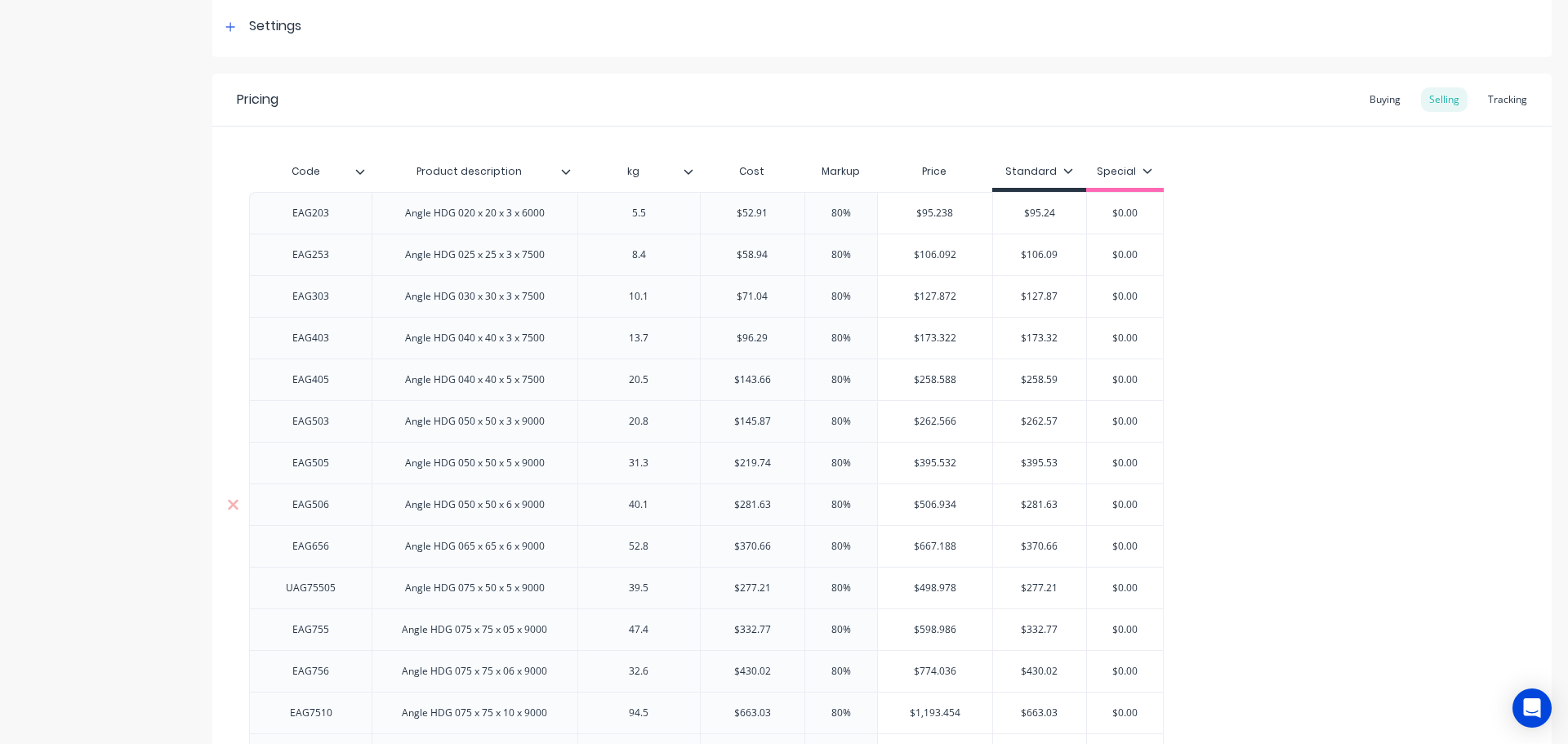
click at [925, 505] on input "$506.934" at bounding box center [935, 505] width 114 height 15
click at [1030, 505] on input "$281.63" at bounding box center [1040, 505] width 93 height 15
paste input "506.934"
type input "$506.93"
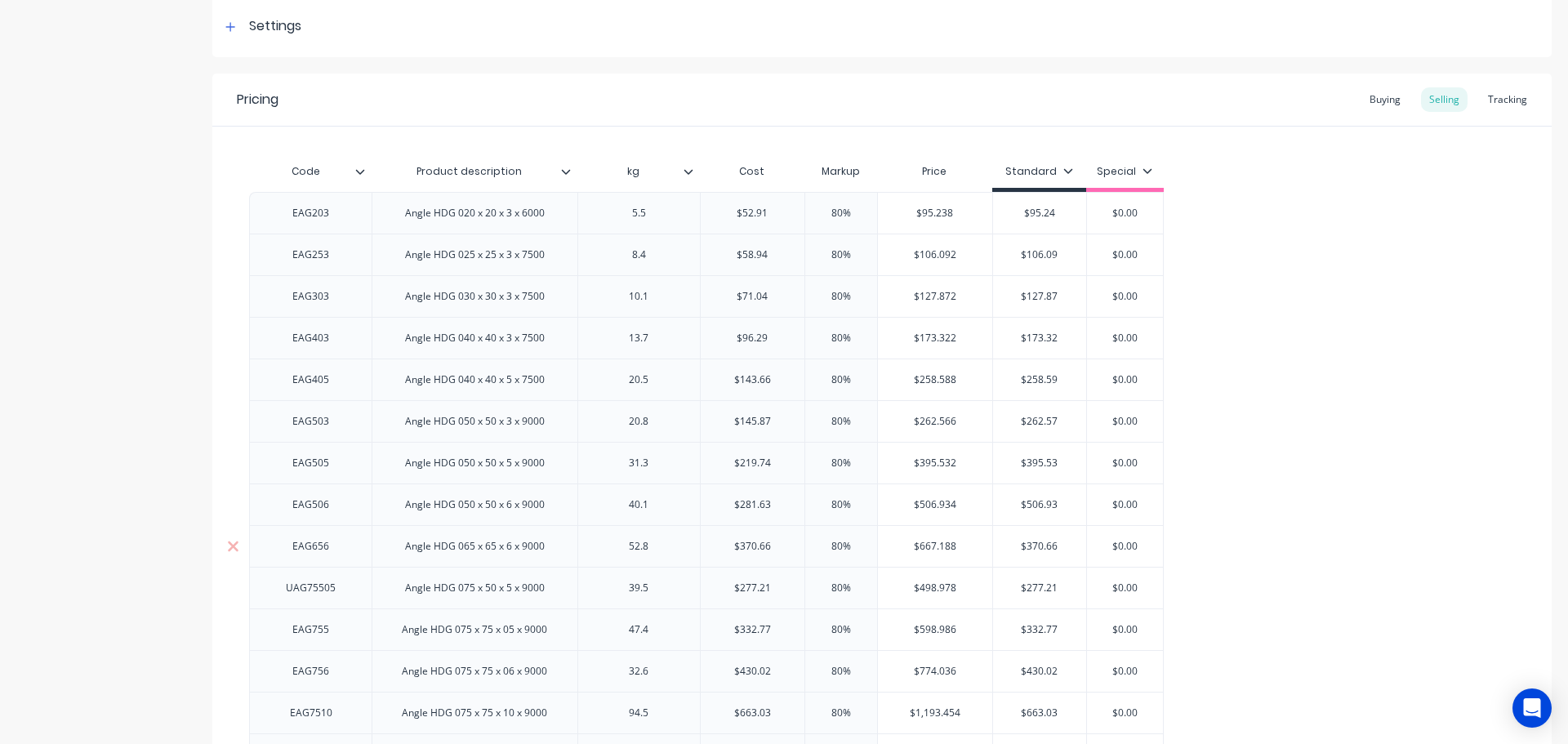
type input "$667.188"
click at [930, 545] on input "$667.188" at bounding box center [935, 546] width 114 height 15
click at [1037, 549] on input "$370.66" at bounding box center [1040, 546] width 93 height 15
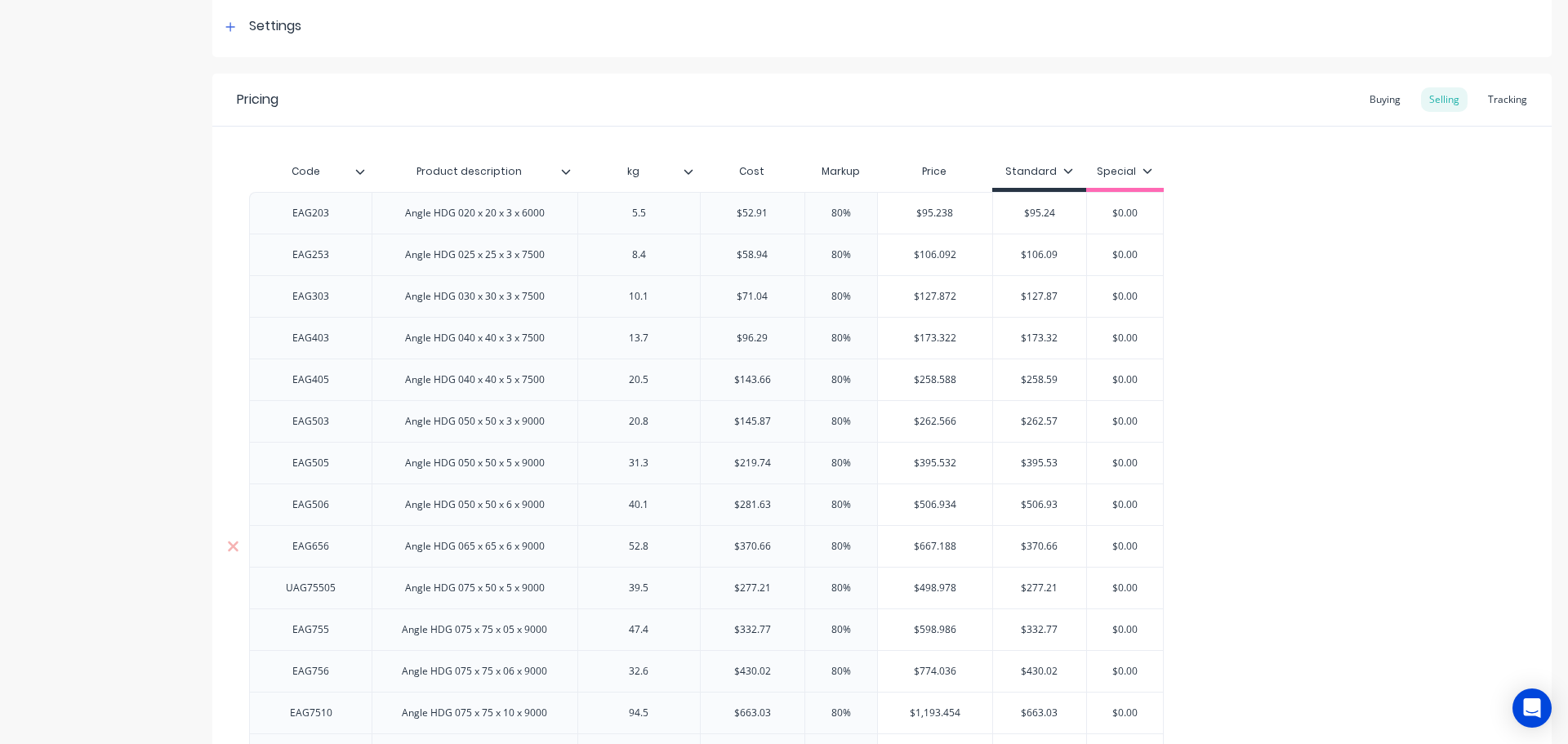
paste input "667.188"
type input "$667.19"
type input "$498.978"
click at [927, 589] on input "$498.978" at bounding box center [935, 588] width 114 height 15
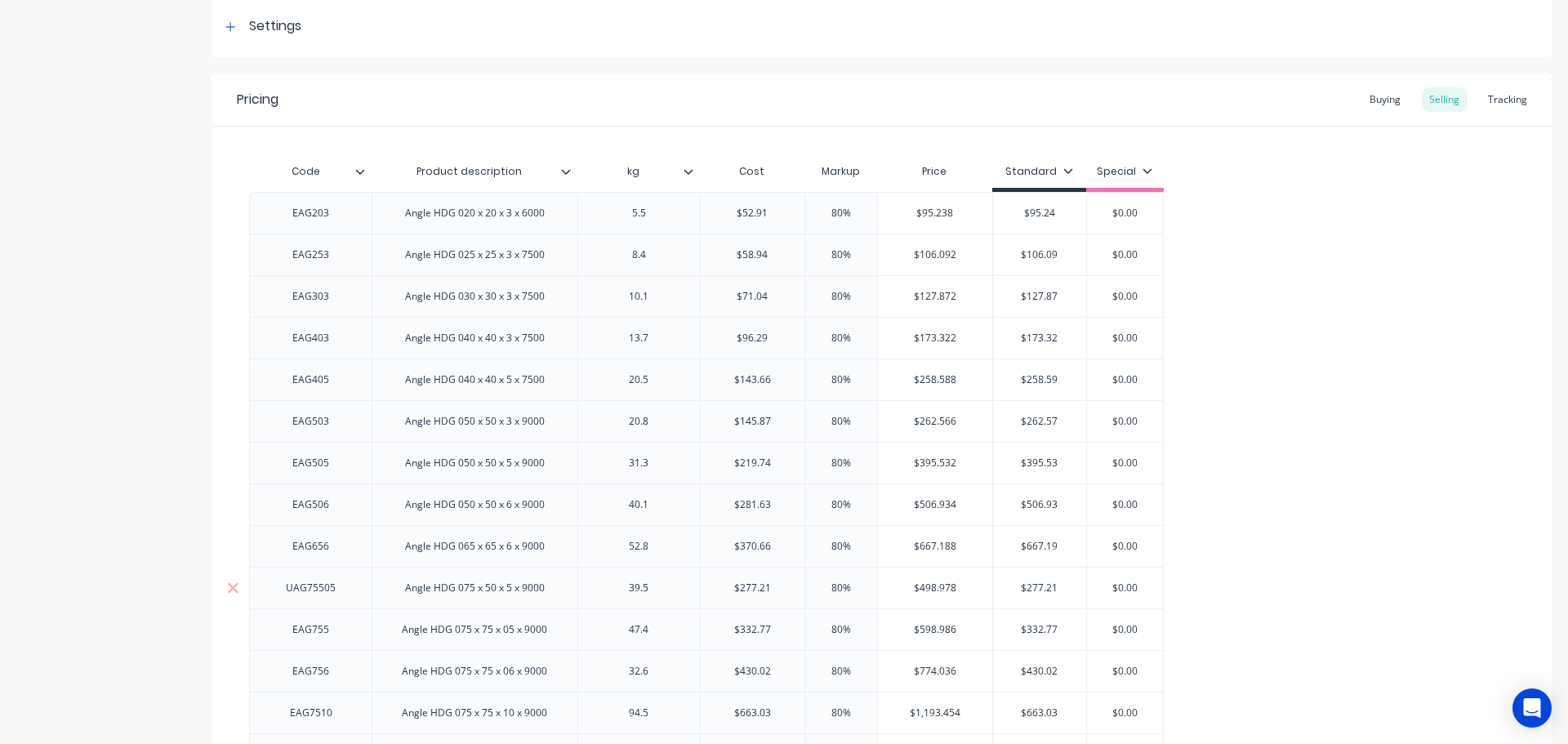
click at [1035, 583] on input "$277.21" at bounding box center [1040, 588] width 93 height 15
paste input "498.978"
type input "$498.98"
type input "$598.986"
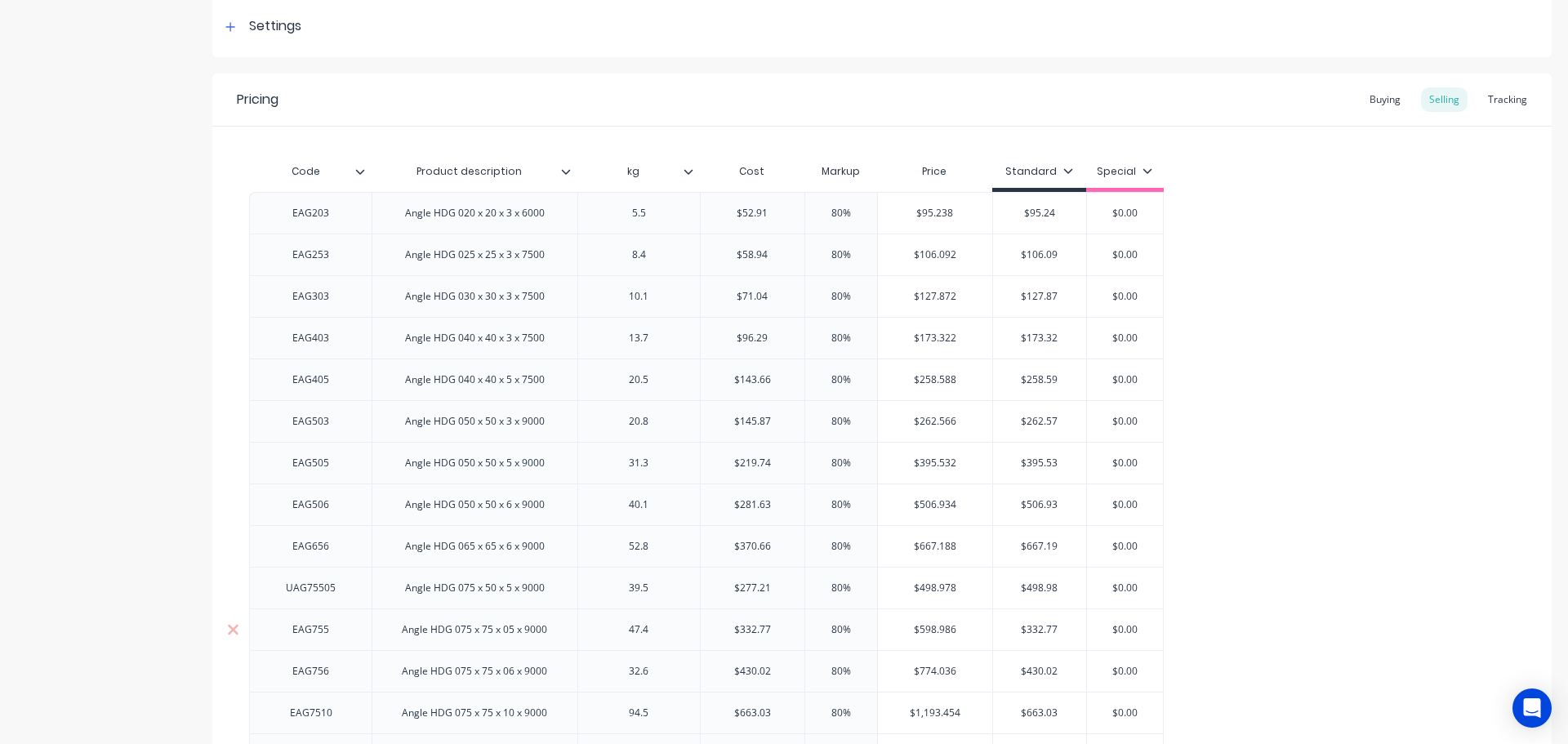
click at [925, 629] on input "$598.986" at bounding box center [935, 629] width 114 height 15
click at [1040, 625] on input "$332.77" at bounding box center [1040, 629] width 93 height 15
paste input "598.986"
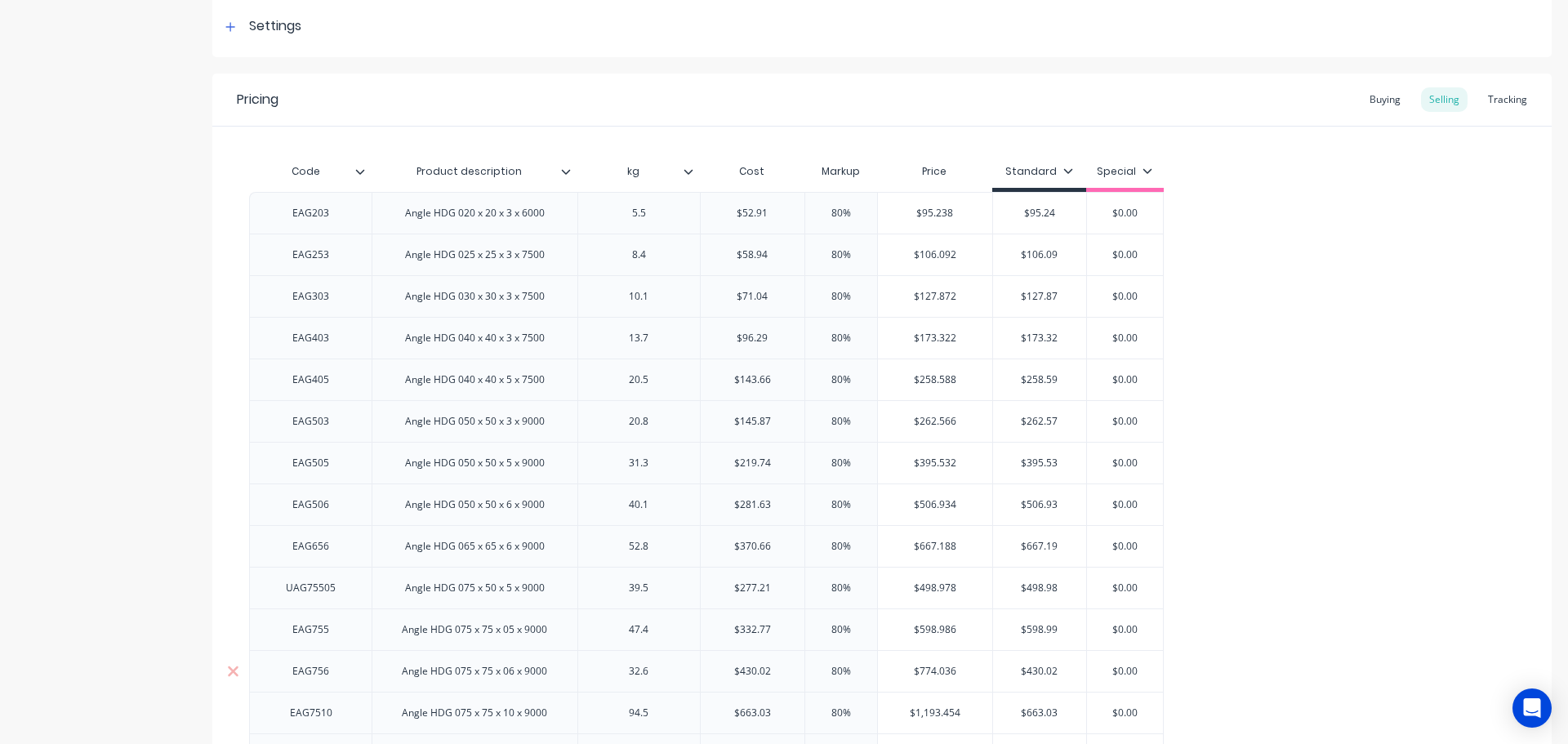
type input "$598.99"
type input "$774.036"
click at [928, 667] on input "$774.036" at bounding box center [935, 671] width 114 height 15
click at [1037, 669] on input "$430.02" at bounding box center [1040, 671] width 93 height 15
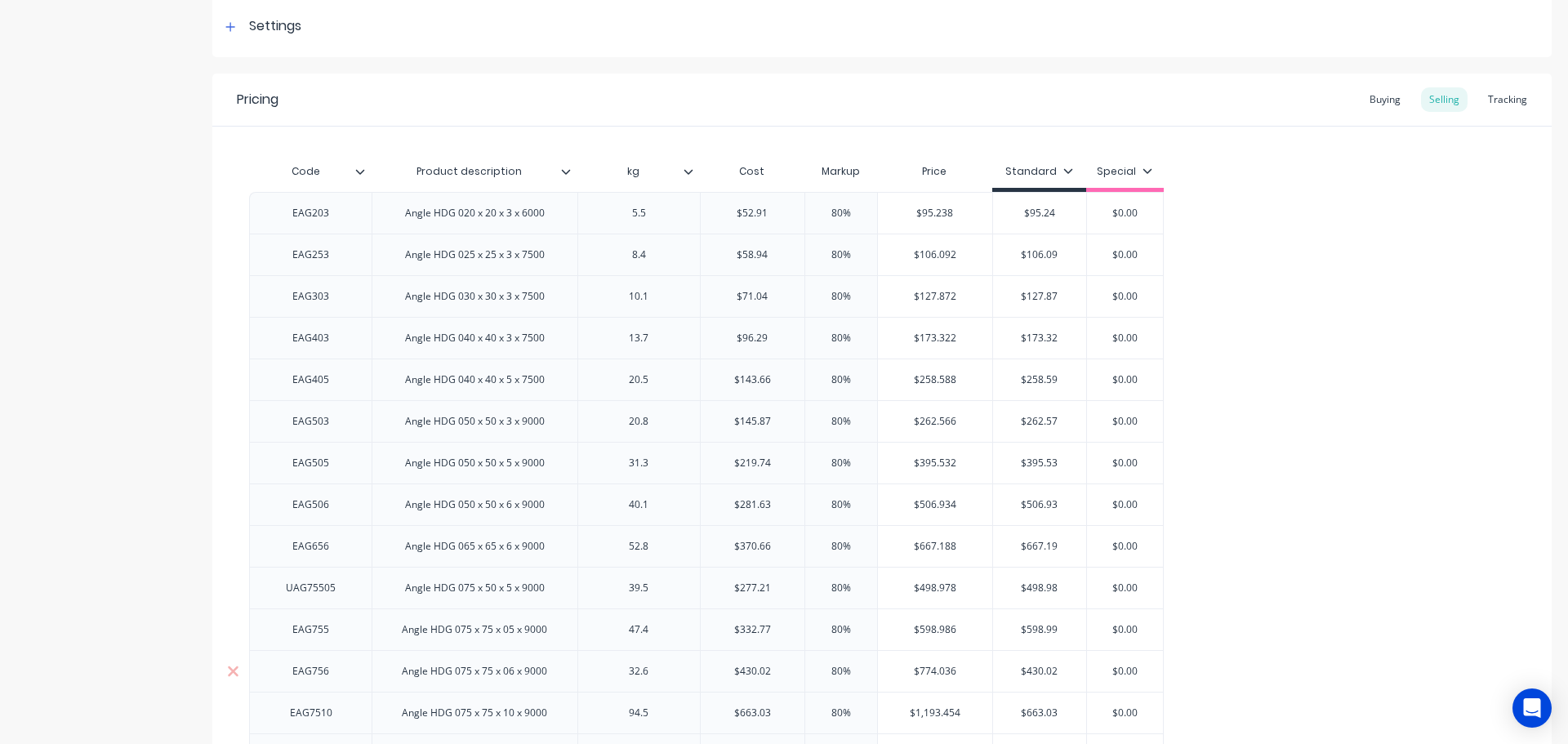
click at [1038, 669] on input "$430.02" at bounding box center [1040, 671] width 93 height 15
paste input "774.036"
type input "$774.04"
type input "$1,193.454"
click at [928, 708] on input "$1,193.454" at bounding box center [935, 713] width 114 height 15
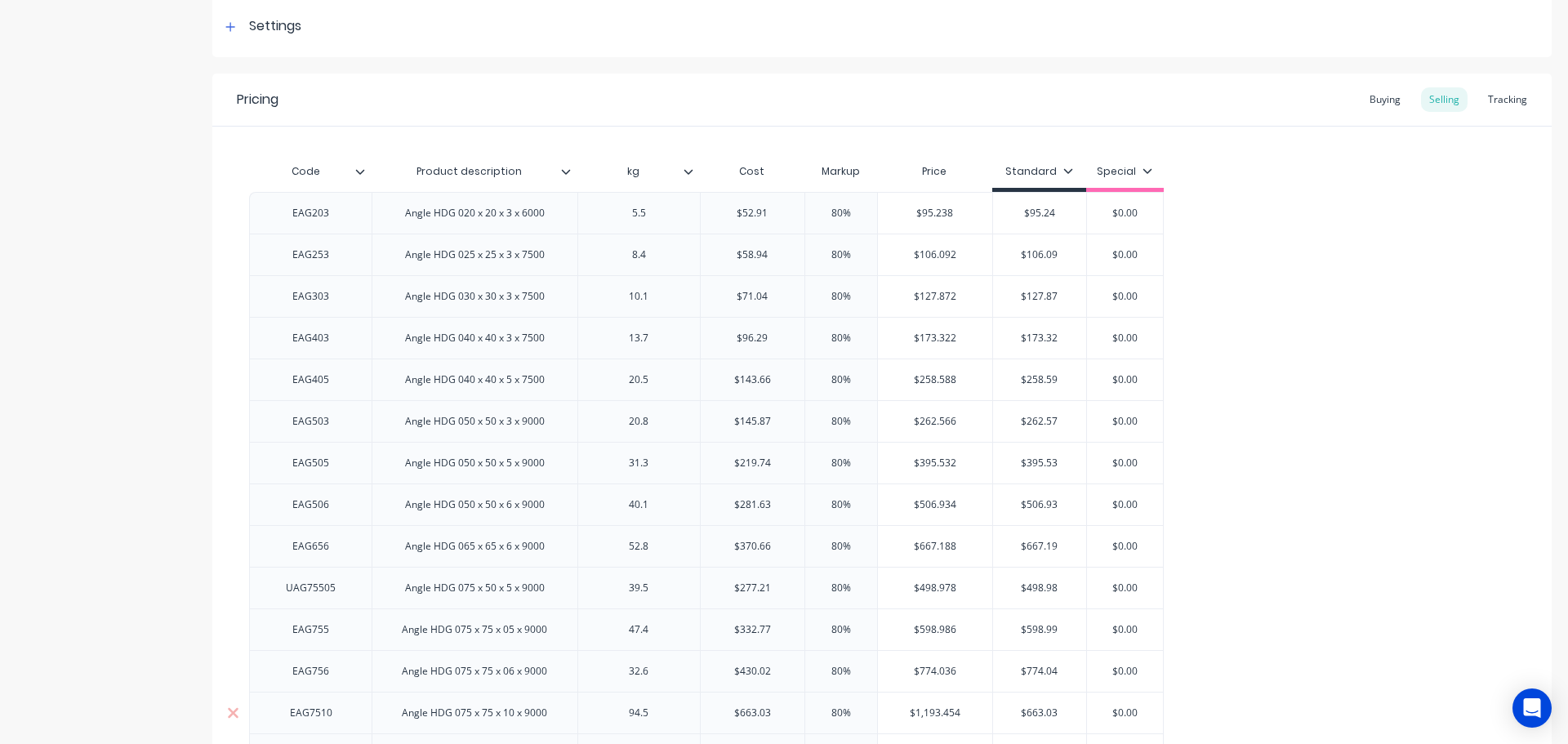
click at [928, 708] on input "$1,193.454" at bounding box center [935, 713] width 114 height 15
click at [1041, 710] on input "$663.03" at bounding box center [1040, 713] width 93 height 15
paste input "1,193.454"
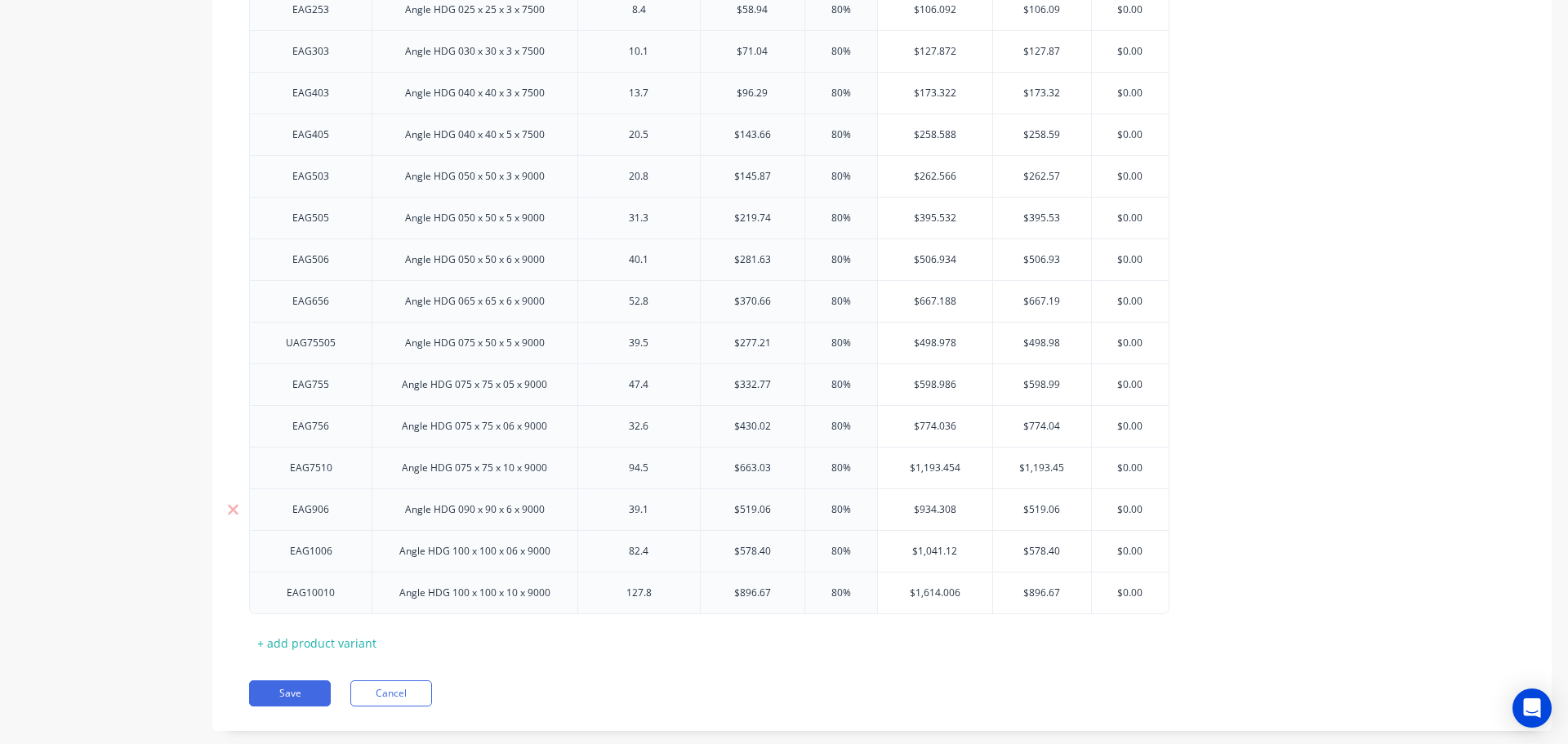
type input "$1,193.45"
type input "$934.308"
click at [935, 509] on input "$934.308" at bounding box center [935, 510] width 114 height 15
click at [1041, 506] on input "$519.06" at bounding box center [1043, 510] width 99 height 15
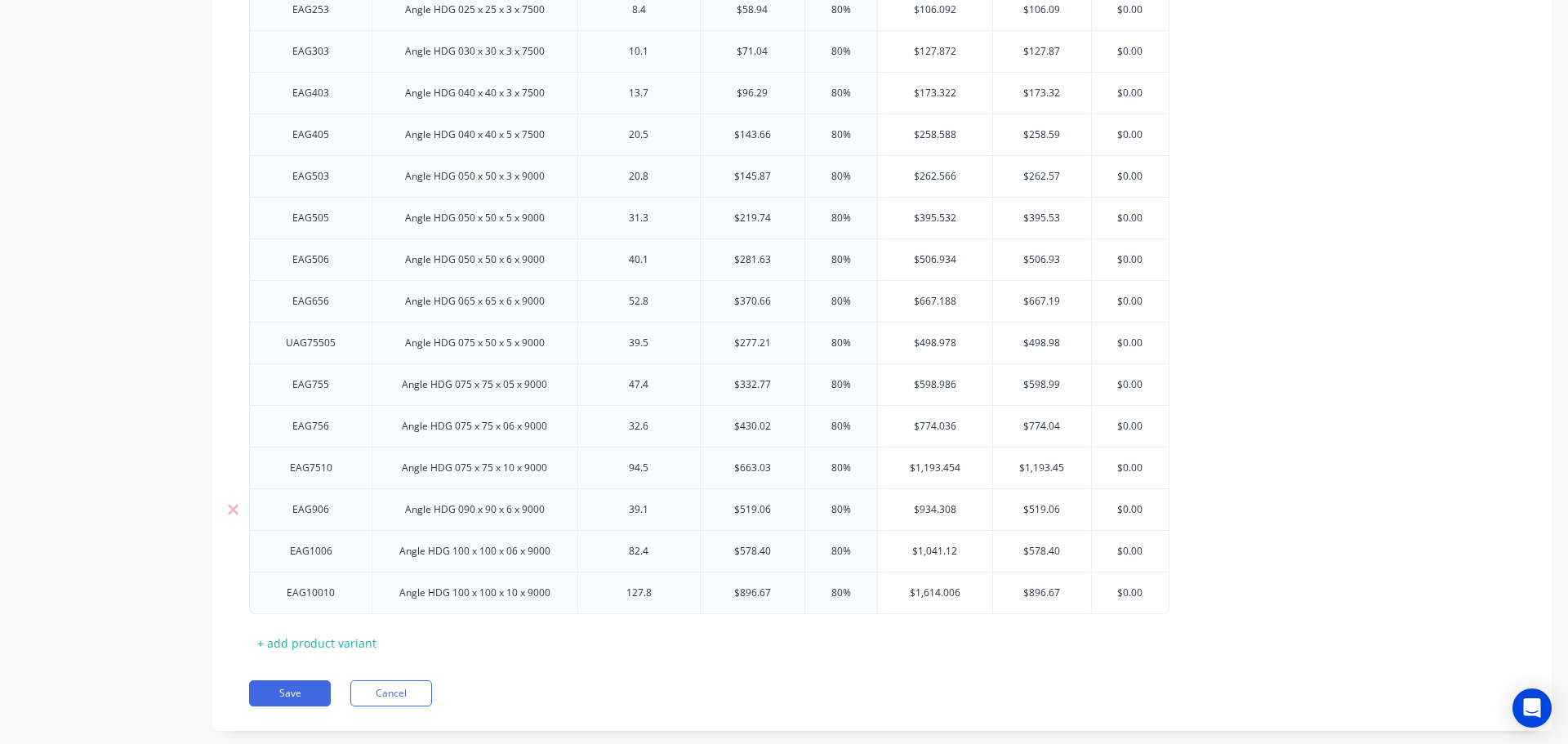
click at [1041, 506] on input "$519.06" at bounding box center [1043, 510] width 99 height 15
paste input "934.308"
type input "$934.31"
type input "$1,041.12"
click at [934, 550] on input "$1,041.12" at bounding box center [935, 551] width 114 height 15
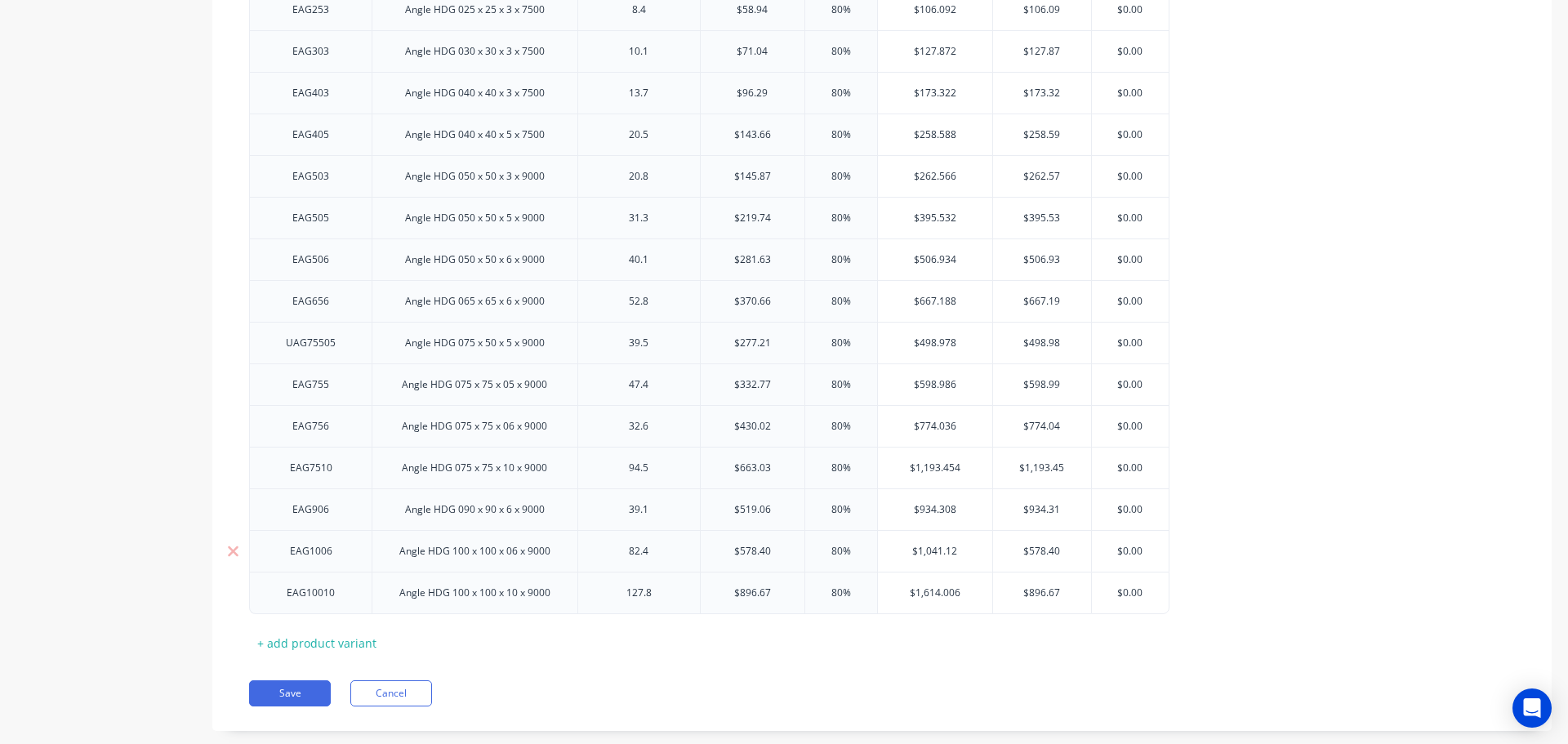
click at [934, 550] on input "$1,041.12" at bounding box center [935, 551] width 114 height 15
click at [1046, 548] on input "$578.40" at bounding box center [1043, 551] width 99 height 15
paste input "1,041.12"
type input "$1,041.12"
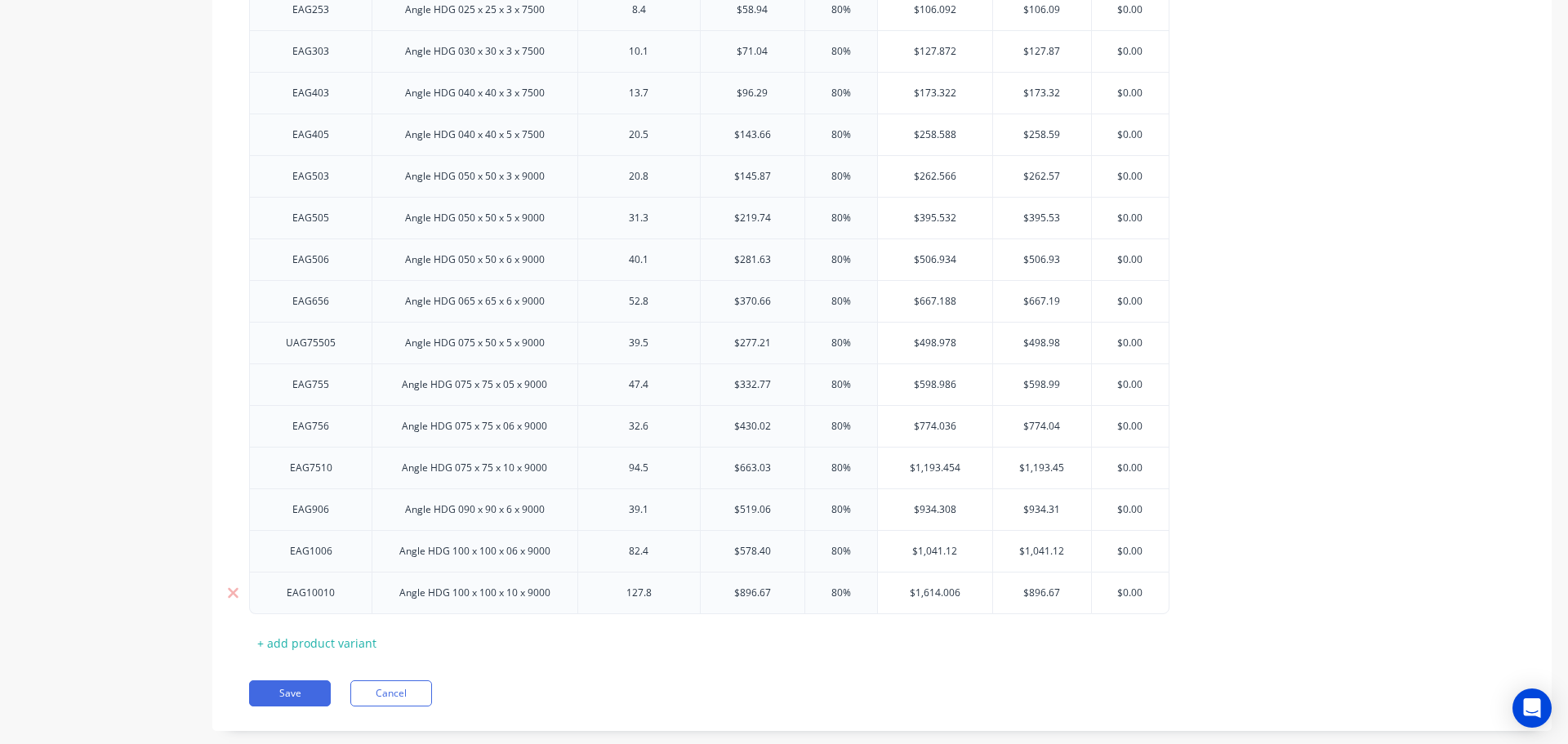
type input "$1,614.006"
click at [932, 589] on input "$1,614.006" at bounding box center [935, 593] width 114 height 15
click at [1040, 593] on input "$896.67" at bounding box center [1043, 593] width 99 height 15
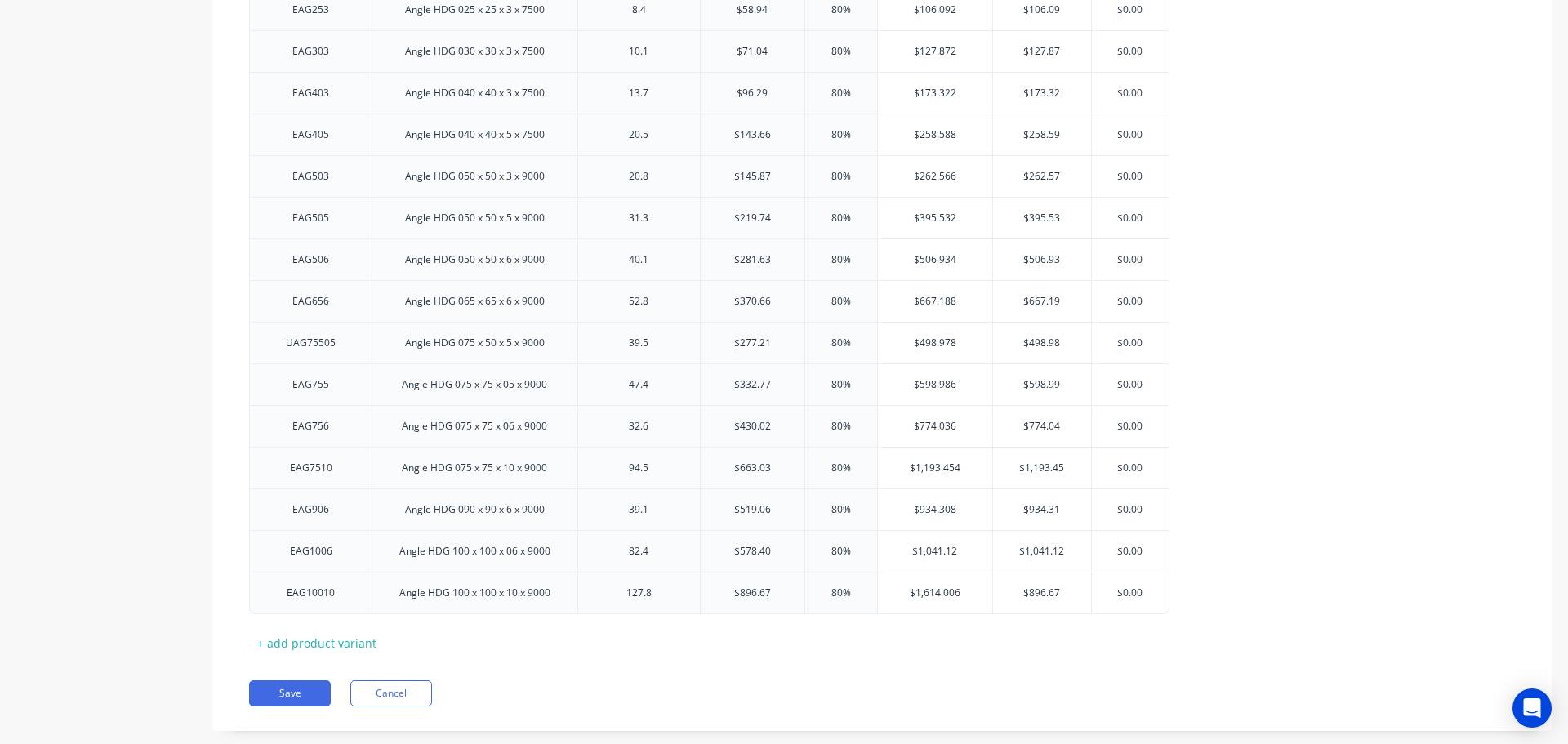
paste input "1,614.006"
type input "$1,614.01"
click at [1321, 493] on div "EAG203 Angle HDG 020 x 20 x 3 x 6000 5.5 $52.91 80% $95.238 $95.238 $95.24 $95.…" at bounding box center [883, 280] width 1266 height 667
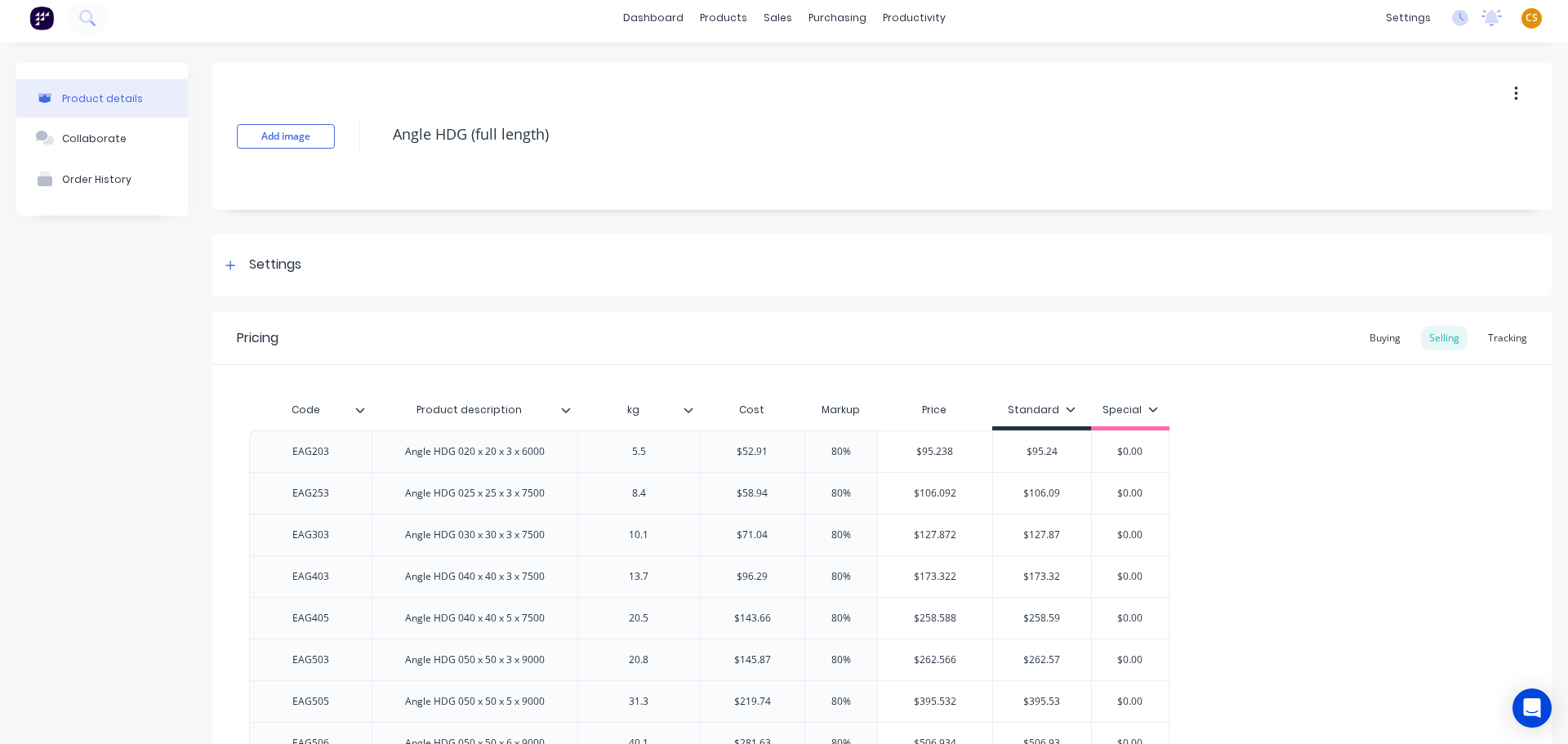
scroll to position [0, 0]
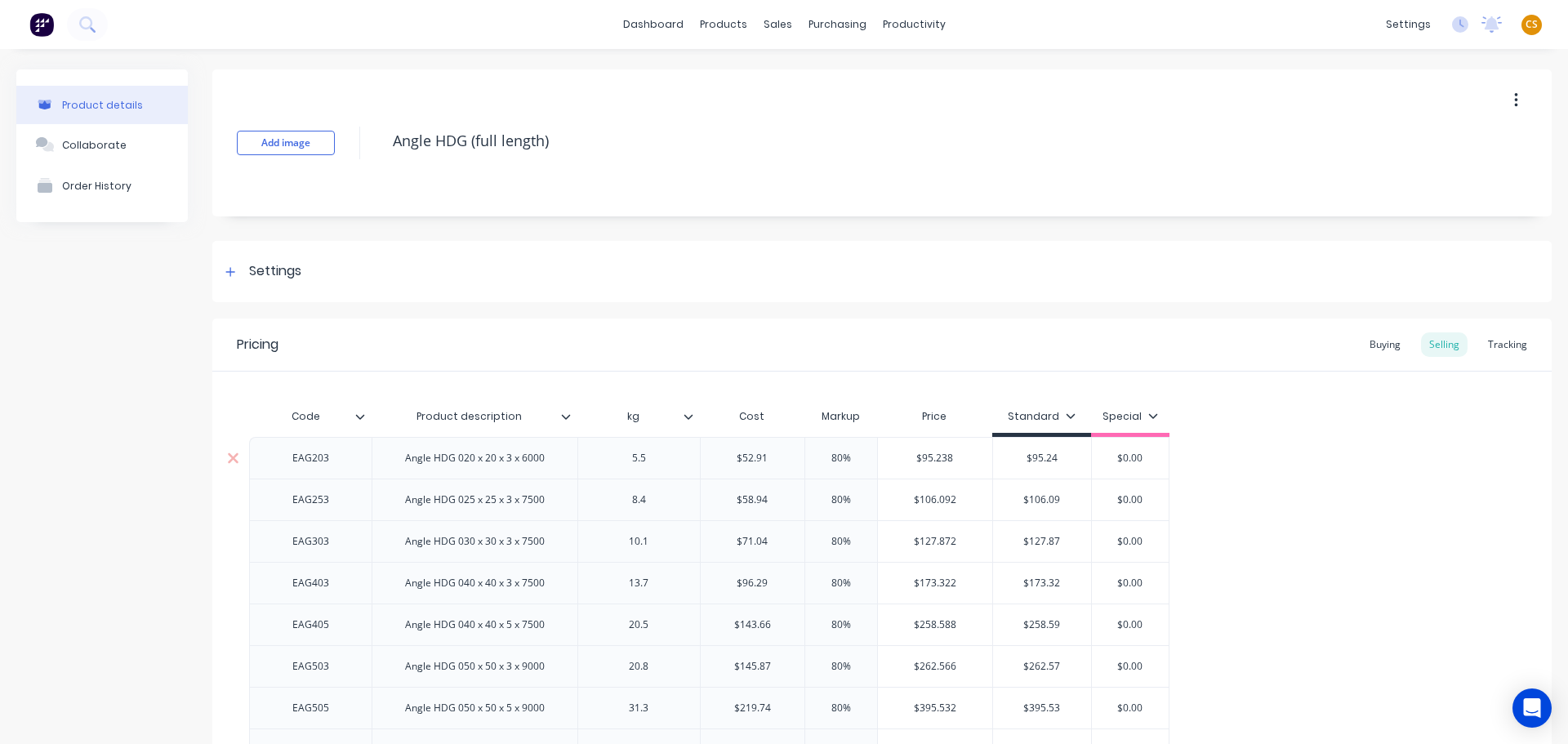
click at [1137, 457] on input "$0.00" at bounding box center [1130, 458] width 81 height 15
type input "$84.66"
click at [1134, 503] on input "$0.00" at bounding box center [1136, 499] width 88 height 15
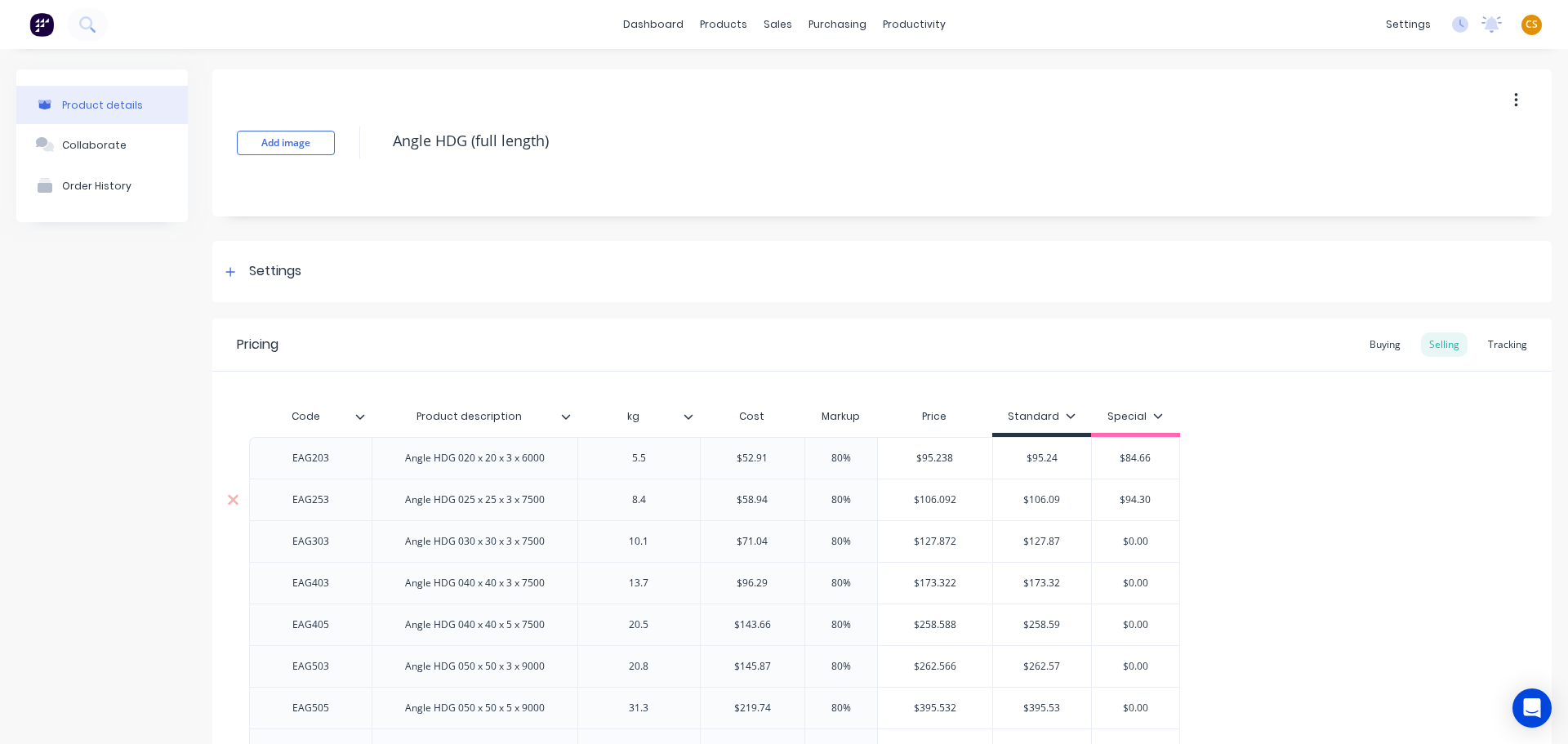
type input "$94.30"
click at [1136, 538] on input "$0.00" at bounding box center [1136, 541] width 88 height 15
type input "$113.66"
click at [1138, 585] on input "$0.00" at bounding box center [1137, 583] width 92 height 15
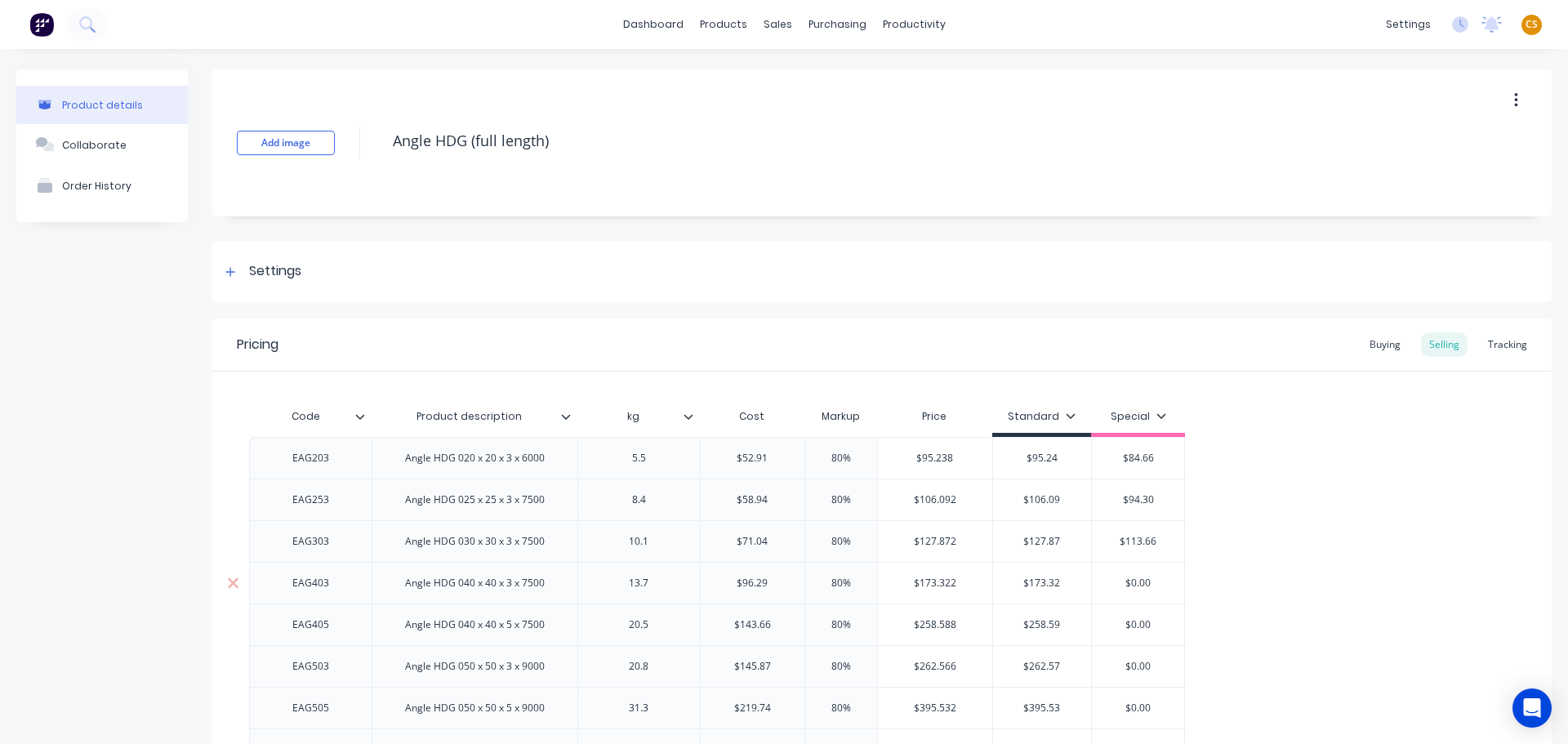
click at [1138, 585] on input "$0.00" at bounding box center [1137, 583] width 92 height 15
type input "$154.06"
click at [1136, 628] on input "$0.00" at bounding box center [1137, 625] width 92 height 15
type input "$229.86"
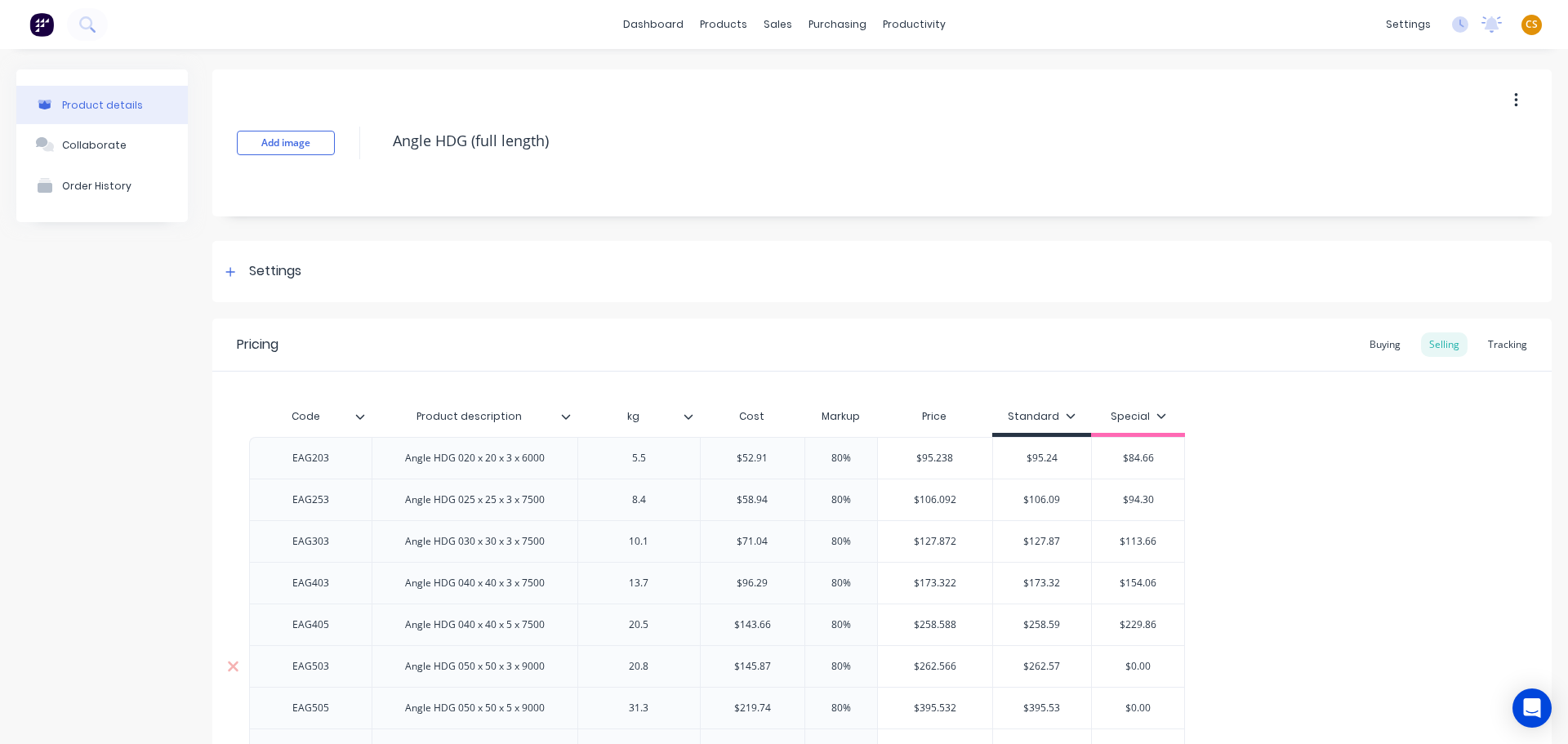
click at [1137, 662] on input "$0.00" at bounding box center [1137, 667] width 92 height 15
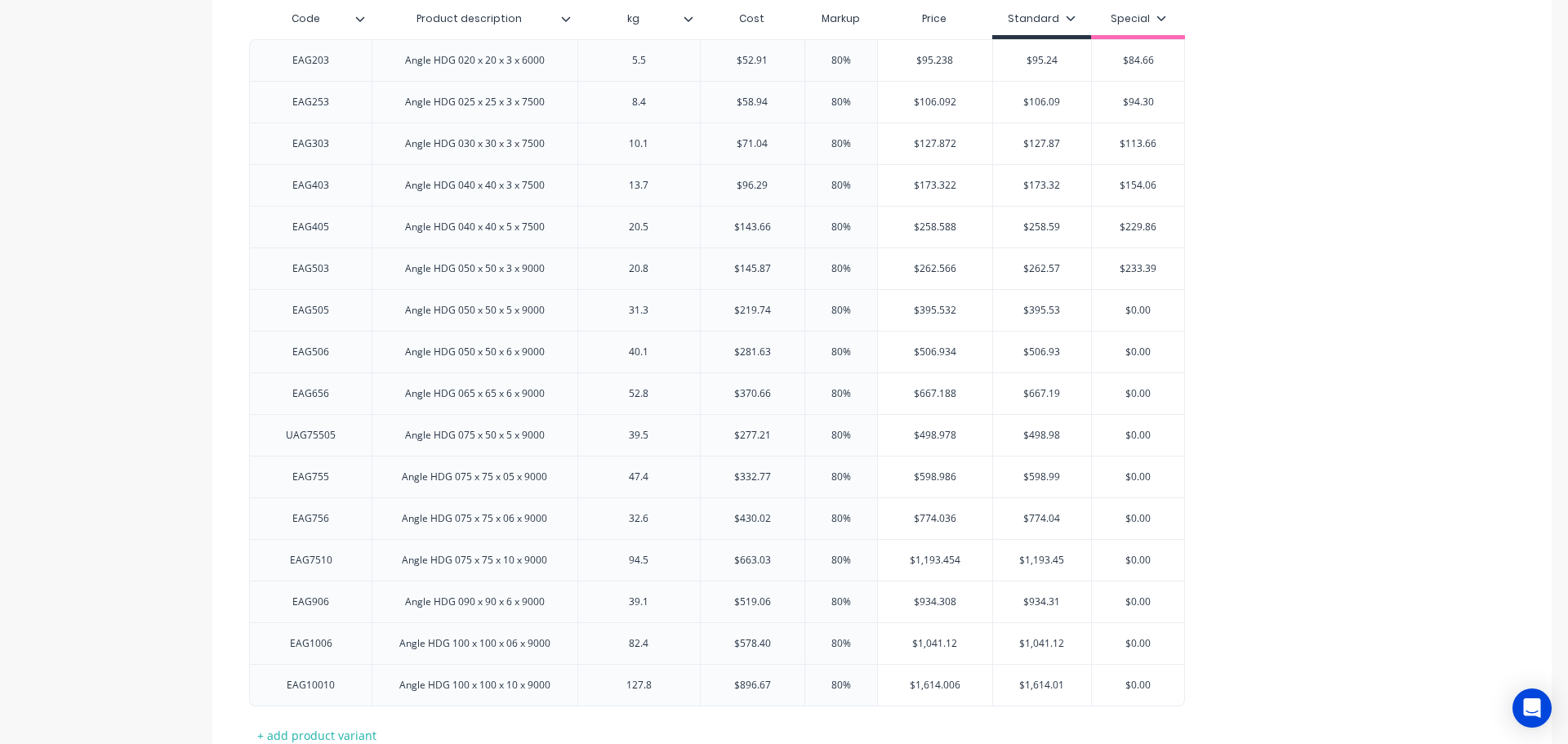
scroll to position [400, 0]
type input "$233.39"
click at [1141, 308] on input "$0.00" at bounding box center [1137, 309] width 92 height 15
click at [1141, 309] on input "$0.00" at bounding box center [1137, 309] width 92 height 15
type input "$351.58"
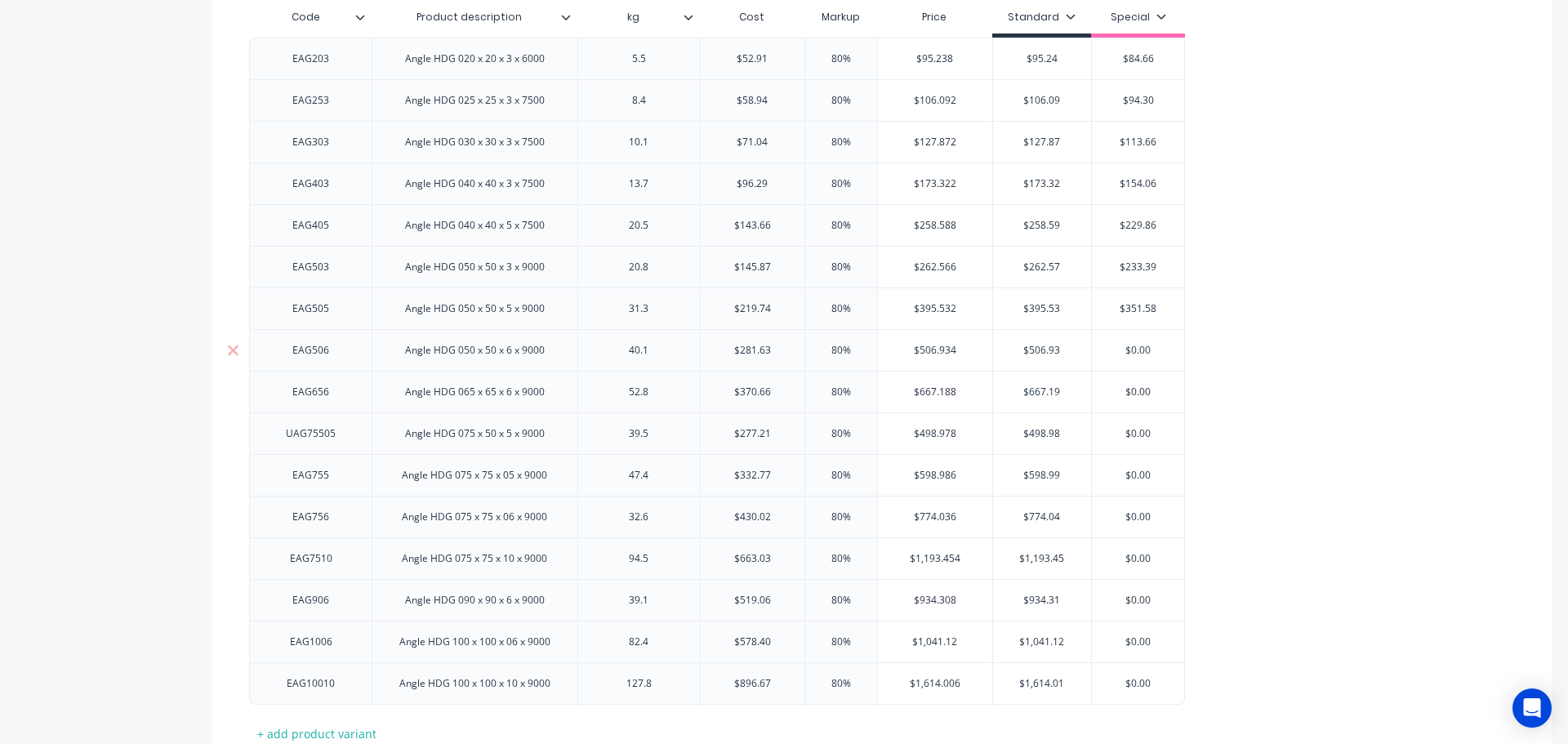
click at [1137, 354] on input "$0.00" at bounding box center [1137, 350] width 92 height 15
type input "$450.61"
click at [1140, 389] on input "$0.00" at bounding box center [1137, 392] width 92 height 15
click at [1140, 390] on input "$0.00" at bounding box center [1137, 392] width 92 height 15
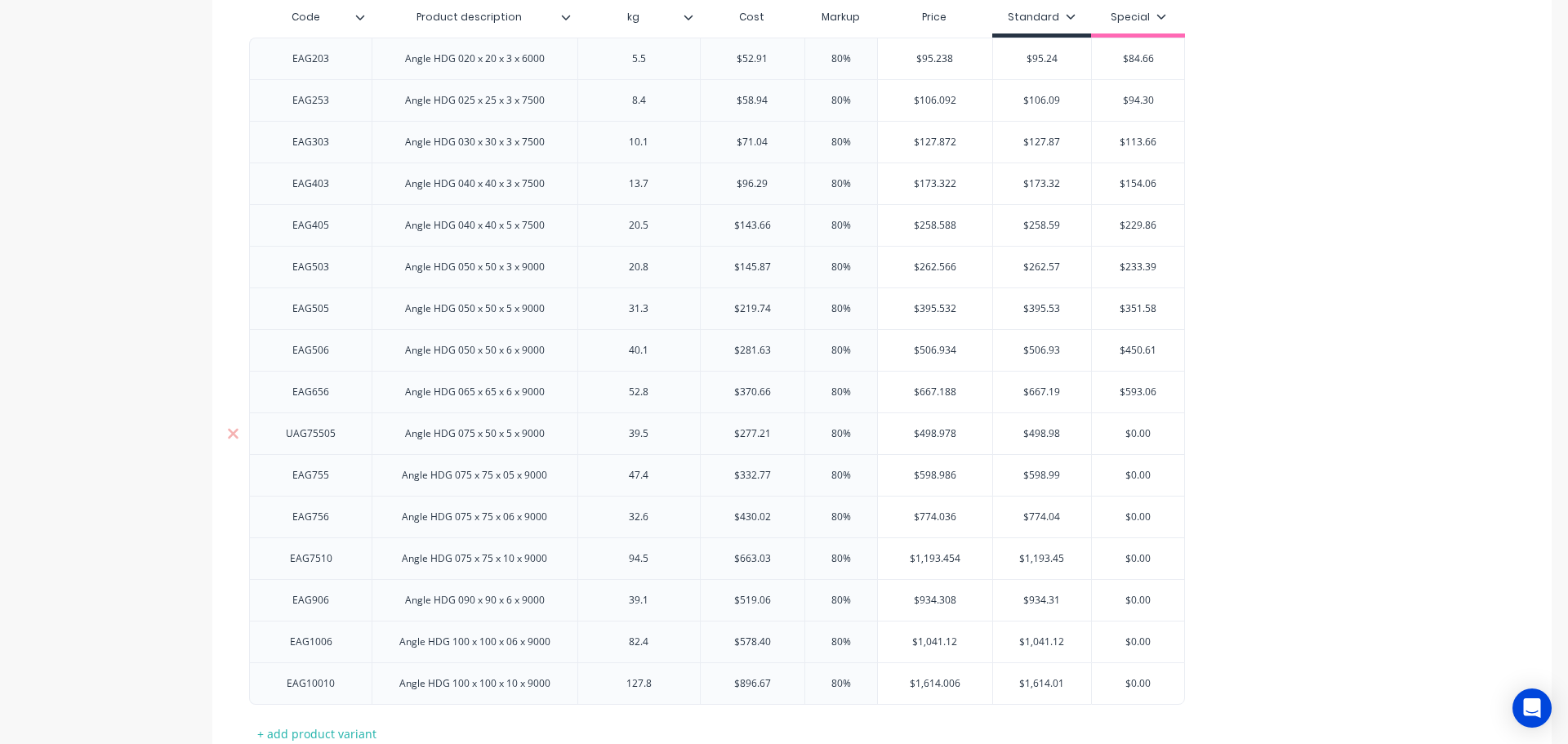
type input "$593.06"
click at [1137, 435] on input "$0.00" at bounding box center [1137, 434] width 92 height 15
type input "$443.54"
click at [1132, 479] on input "$0.00" at bounding box center [1137, 475] width 92 height 15
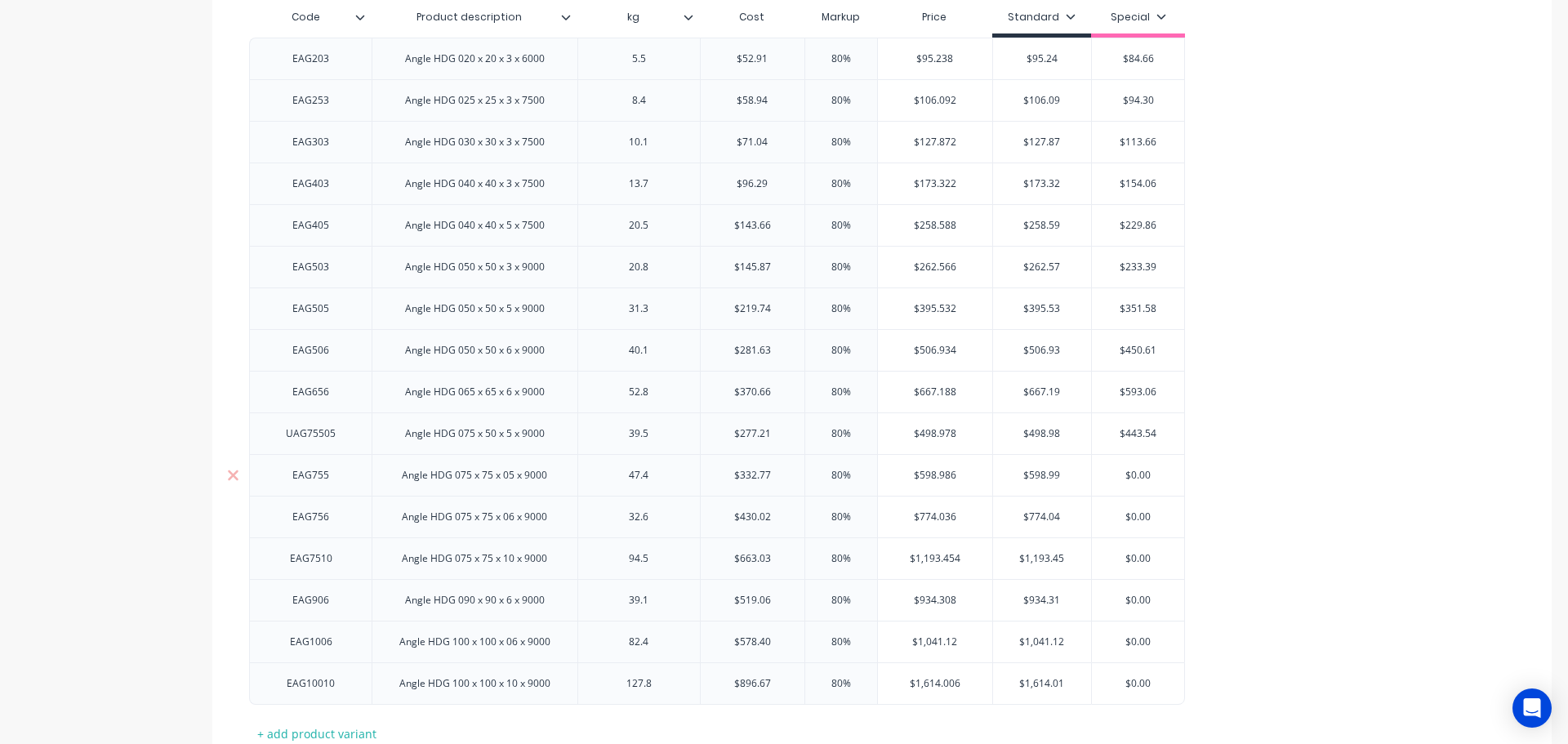
click at [1132, 478] on input "$0.00" at bounding box center [1137, 475] width 92 height 15
type input "$532.43"
click at [1137, 515] on input "$0.00" at bounding box center [1137, 517] width 92 height 15
type input "$688.03"
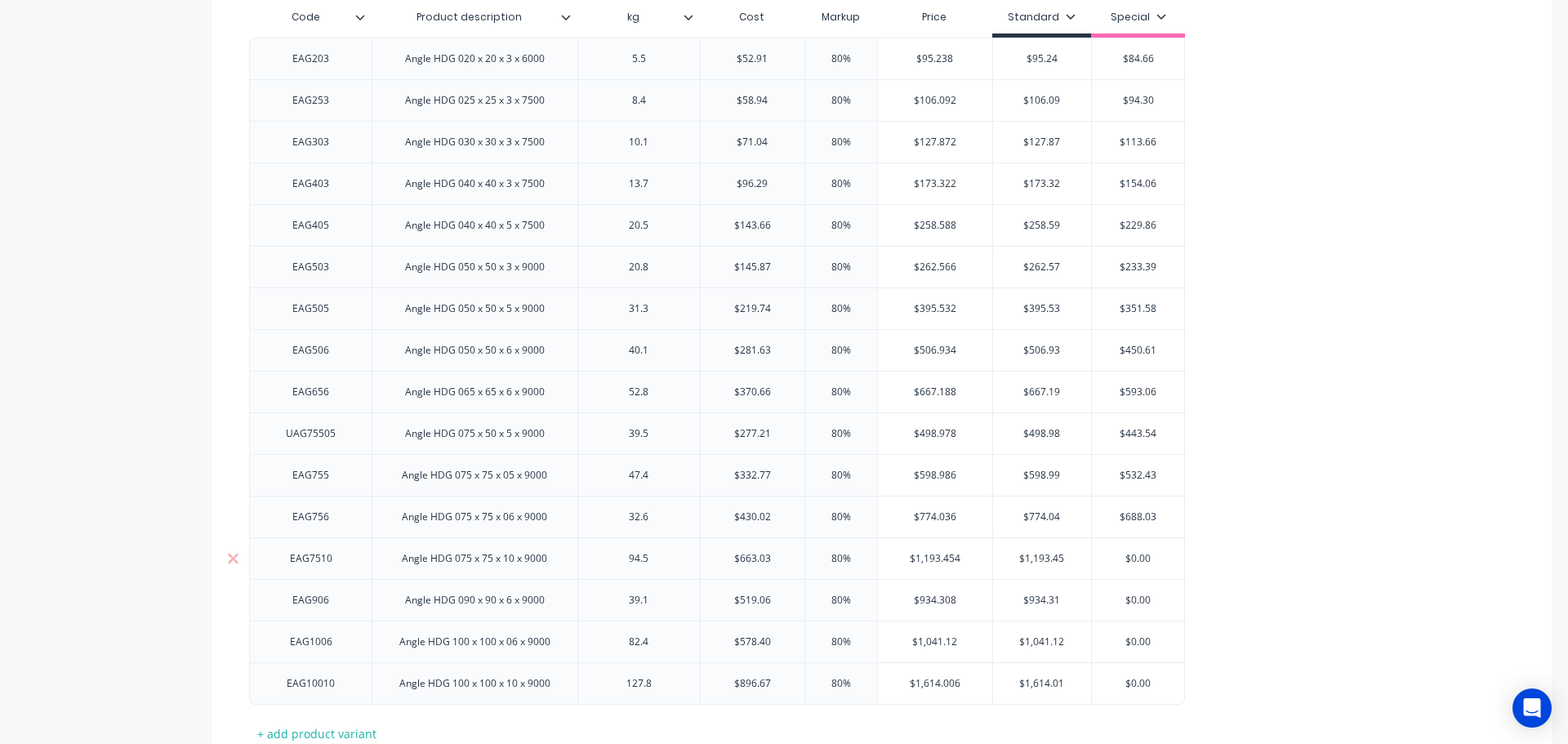
click at [1137, 558] on input "$0.00" at bounding box center [1137, 558] width 92 height 15
type input "$1060.85"
click at [1140, 600] on input "$0.00" at bounding box center [1140, 600] width 98 height 15
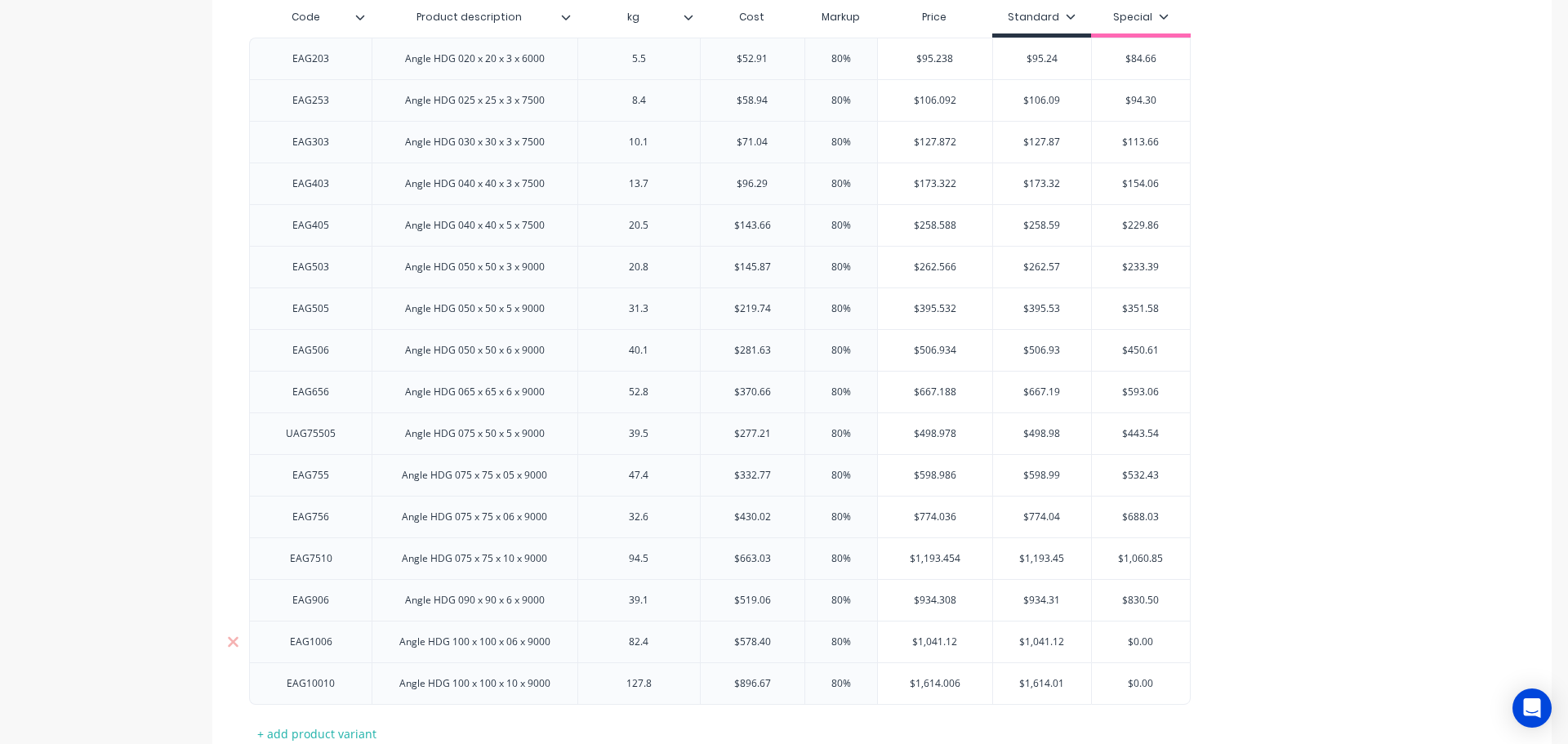
type input "$830.50"
click at [1138, 640] on input "$0.00" at bounding box center [1140, 642] width 98 height 15
type input "$925.44"
click at [1137, 681] on input "$0.00" at bounding box center [1140, 683] width 98 height 15
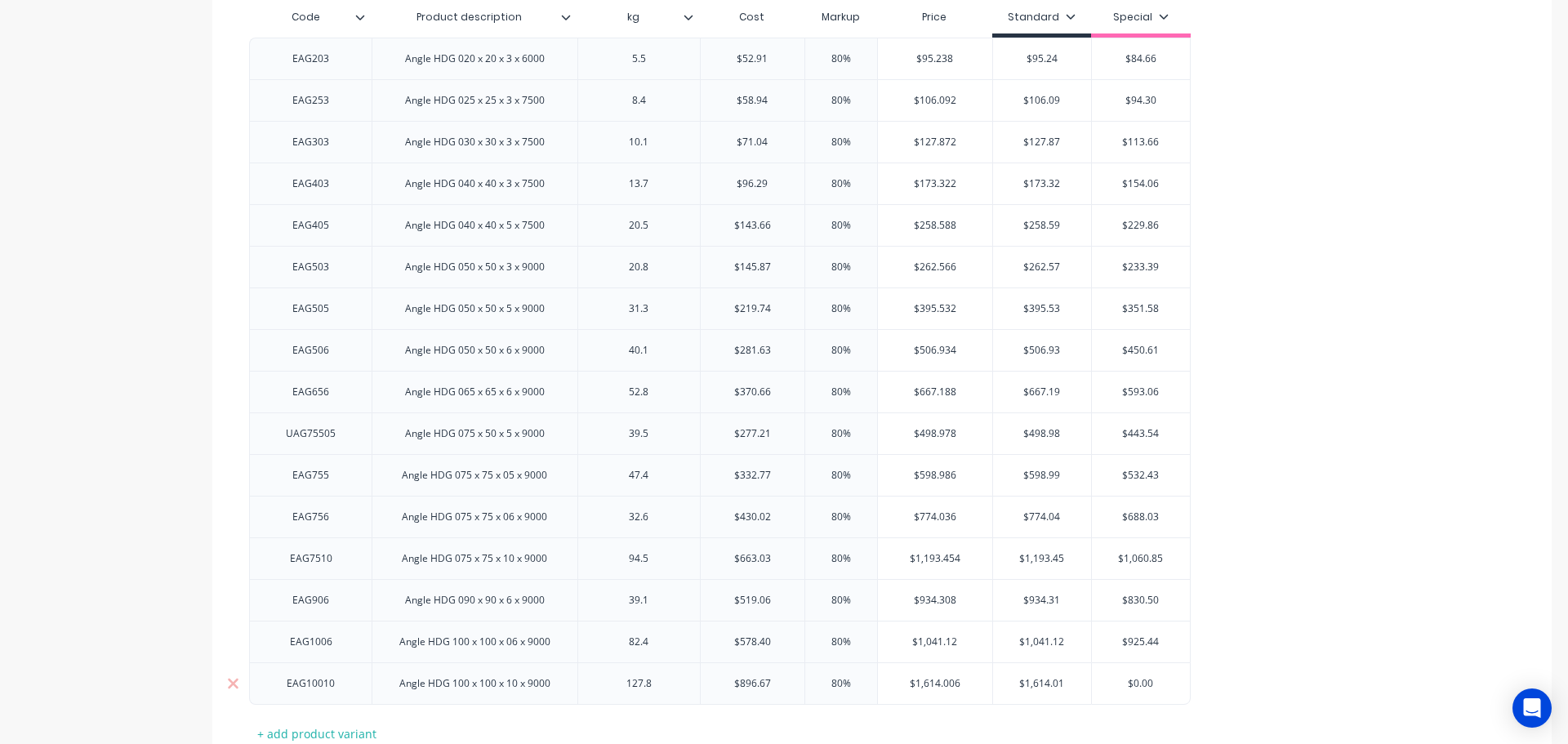
click at [1137, 681] on input "$0.00" at bounding box center [1140, 683] width 98 height 15
type input "$1434.67"
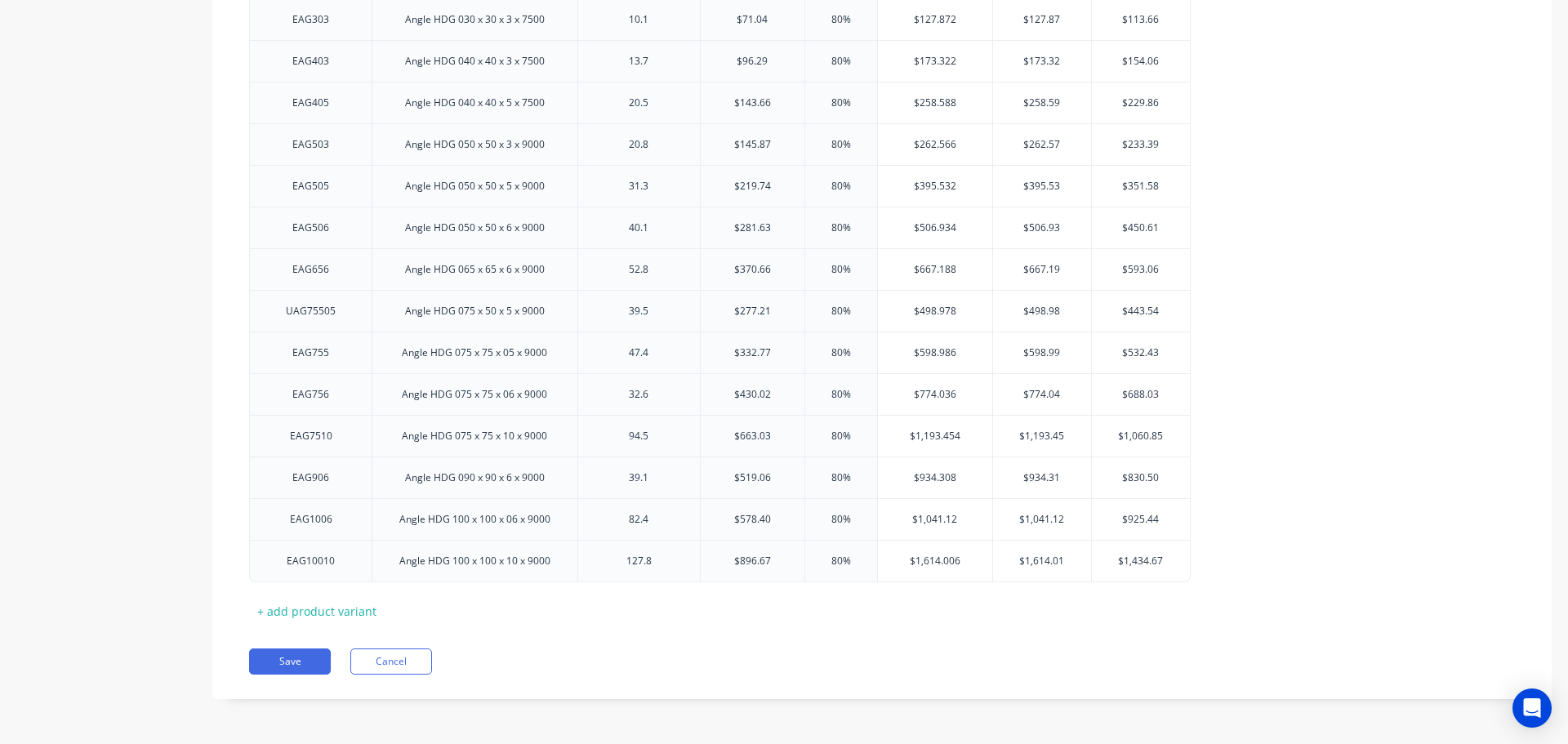
scroll to position [0, 0]
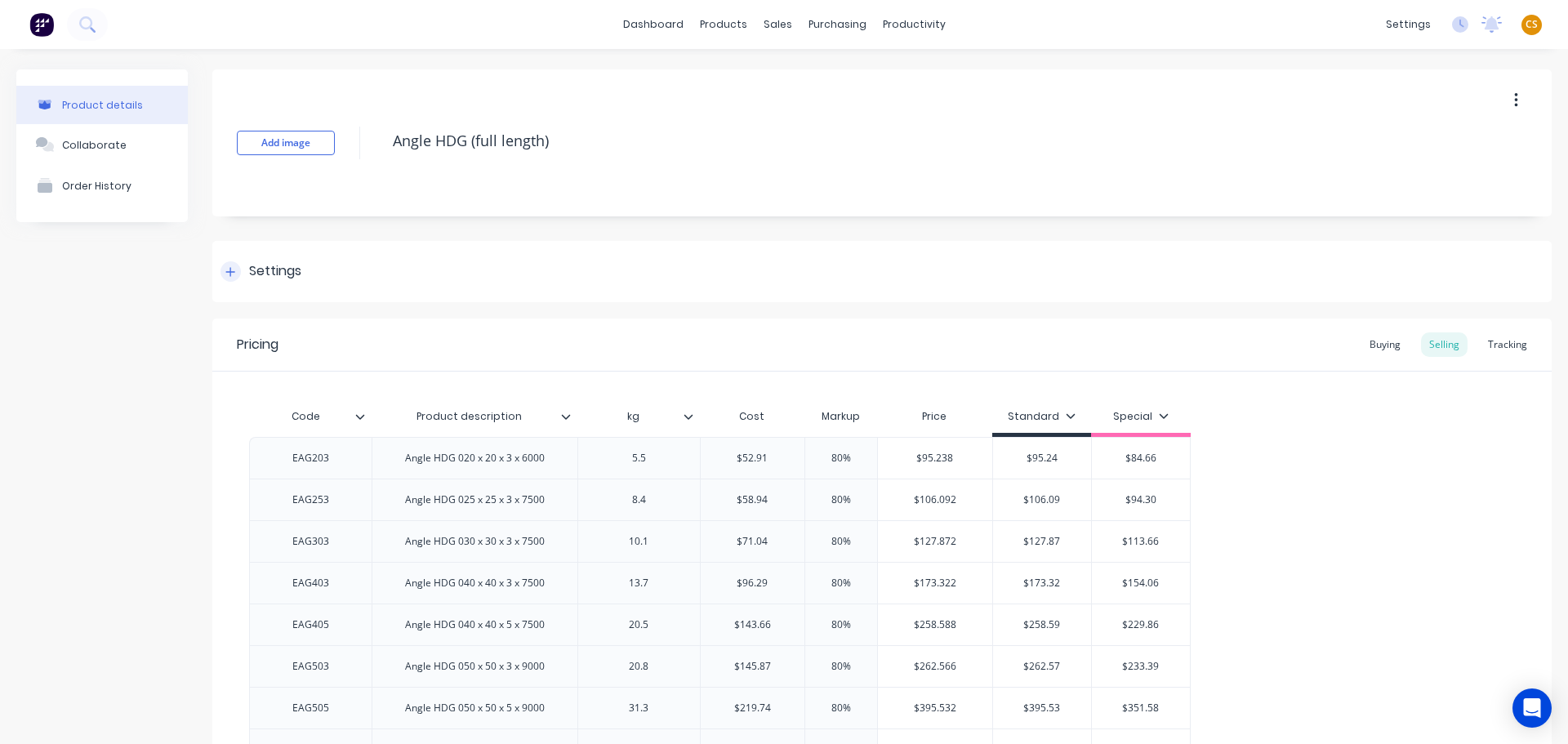
click at [232, 275] on icon at bounding box center [231, 272] width 9 height 9
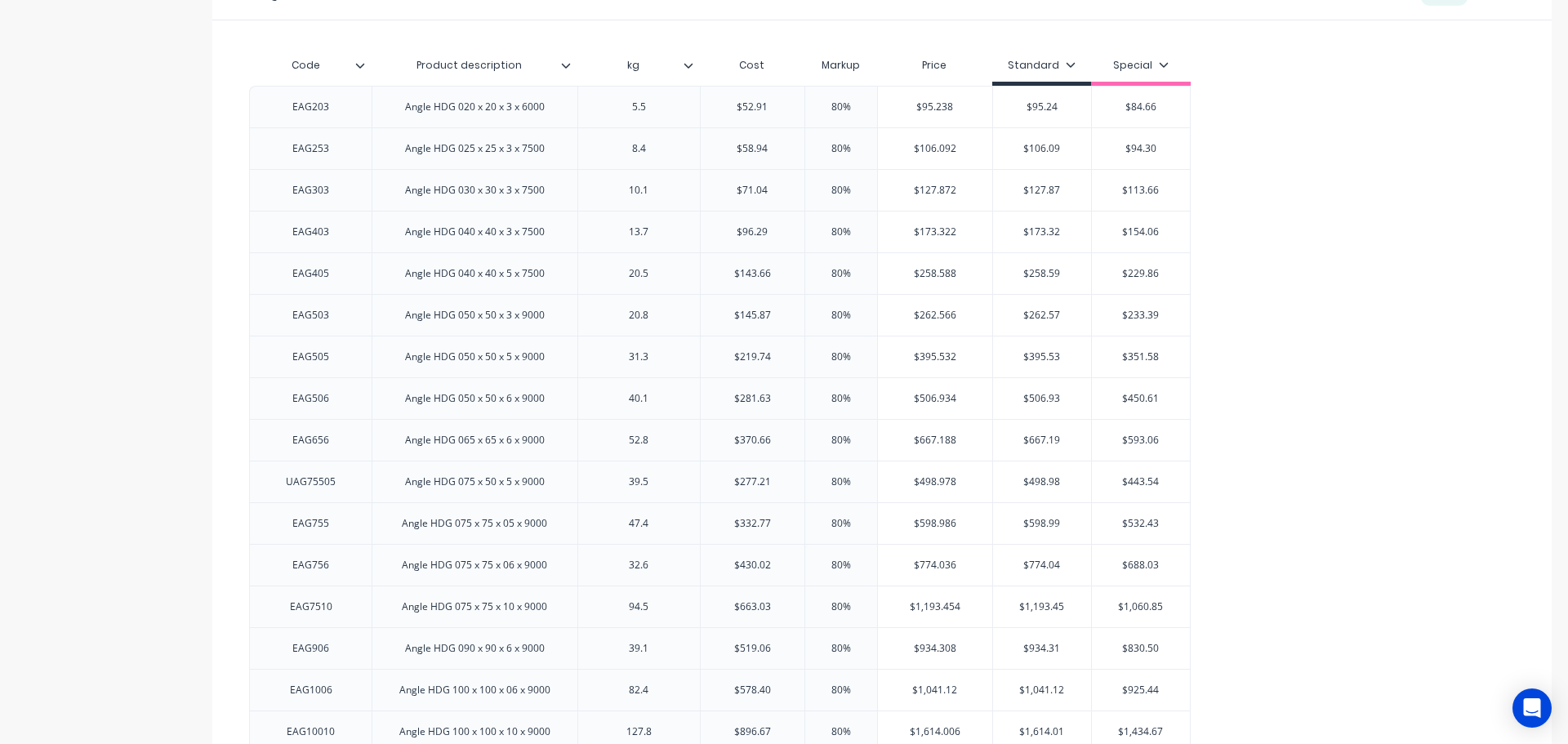
scroll to position [1214, 0]
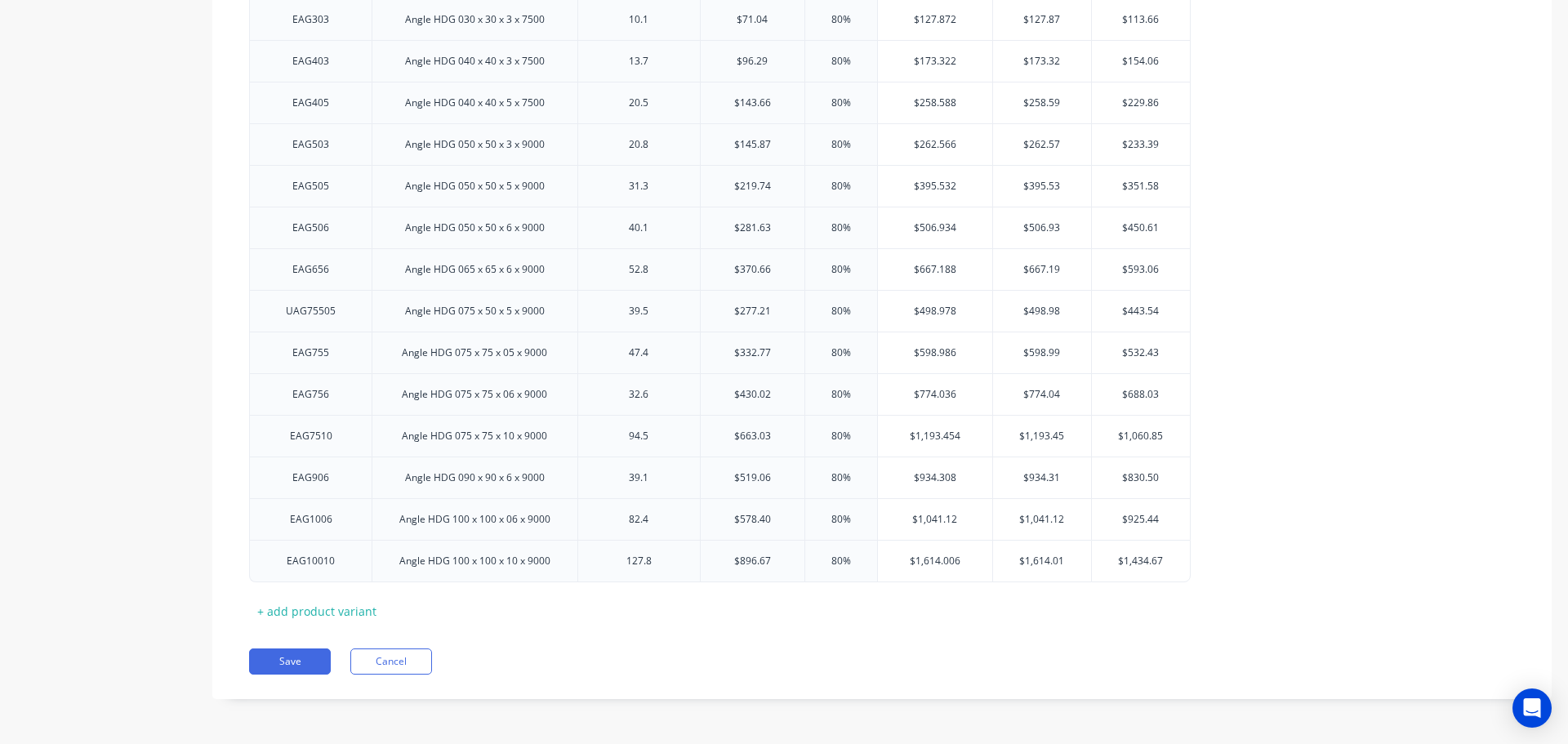
drag, startPoint x: 278, startPoint y: 664, endPoint x: 260, endPoint y: 739, distance: 77.1
click at [279, 664] on button "Save" at bounding box center [290, 661] width 81 height 26
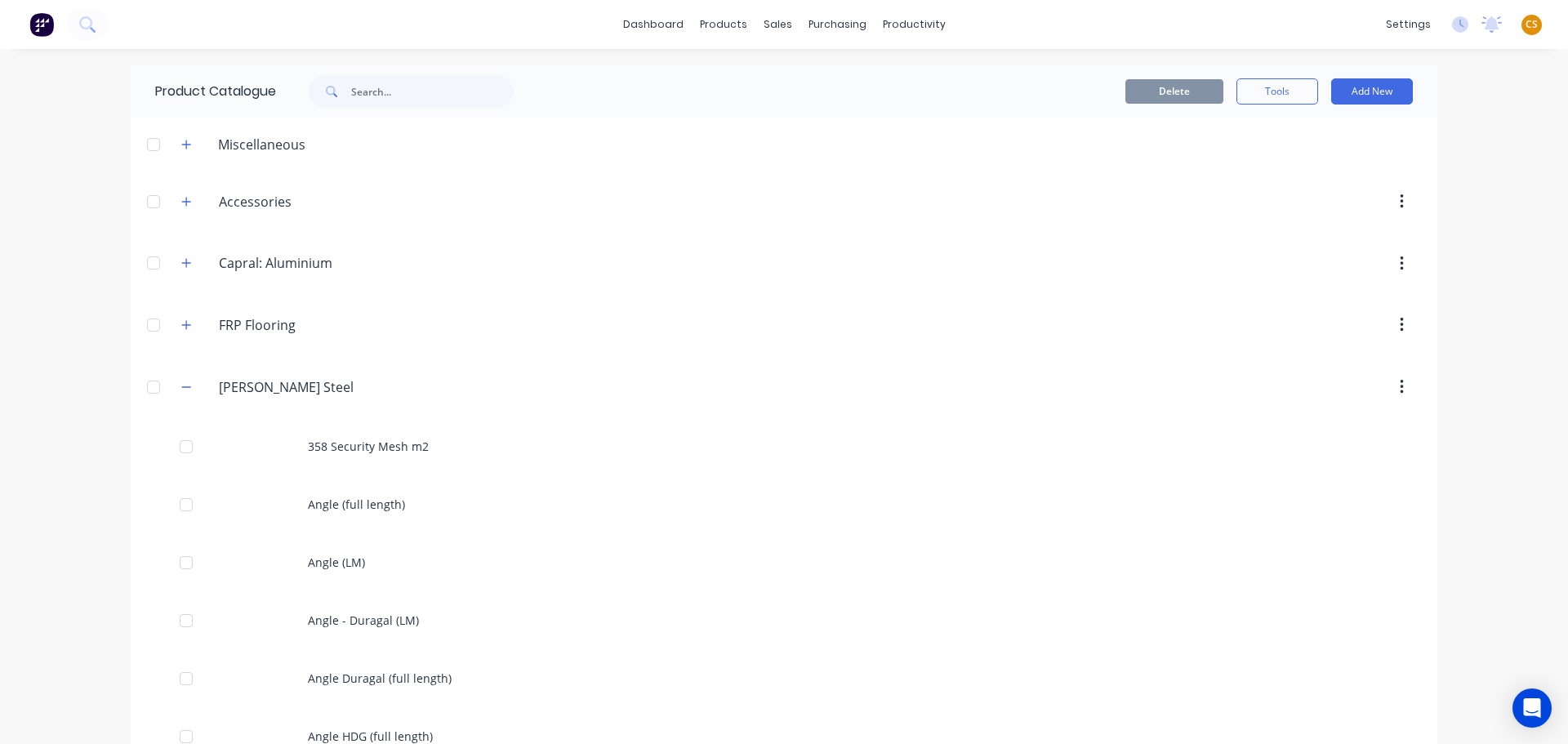
scroll to position [490, 0]
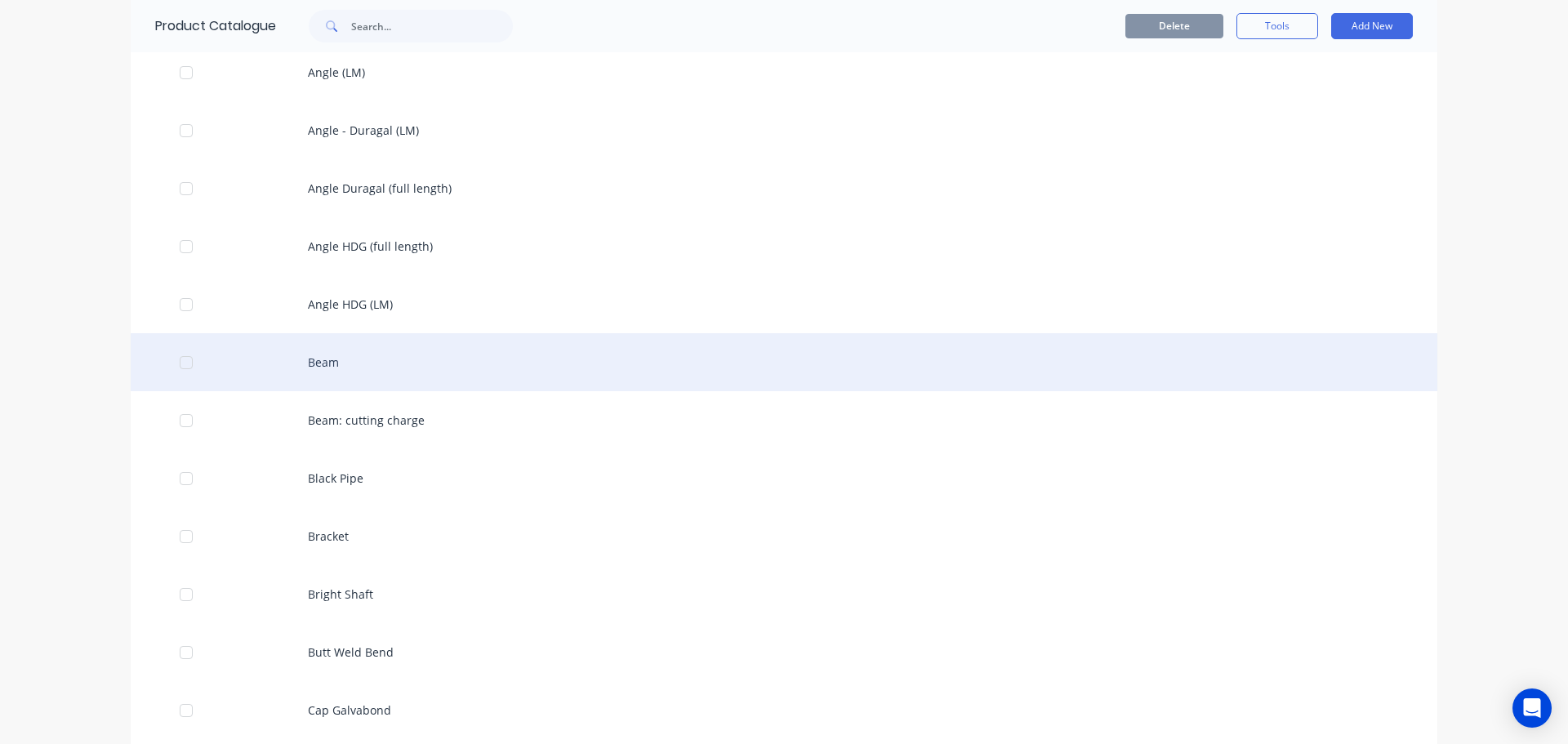
click at [327, 357] on div "Beam" at bounding box center [784, 362] width 1307 height 58
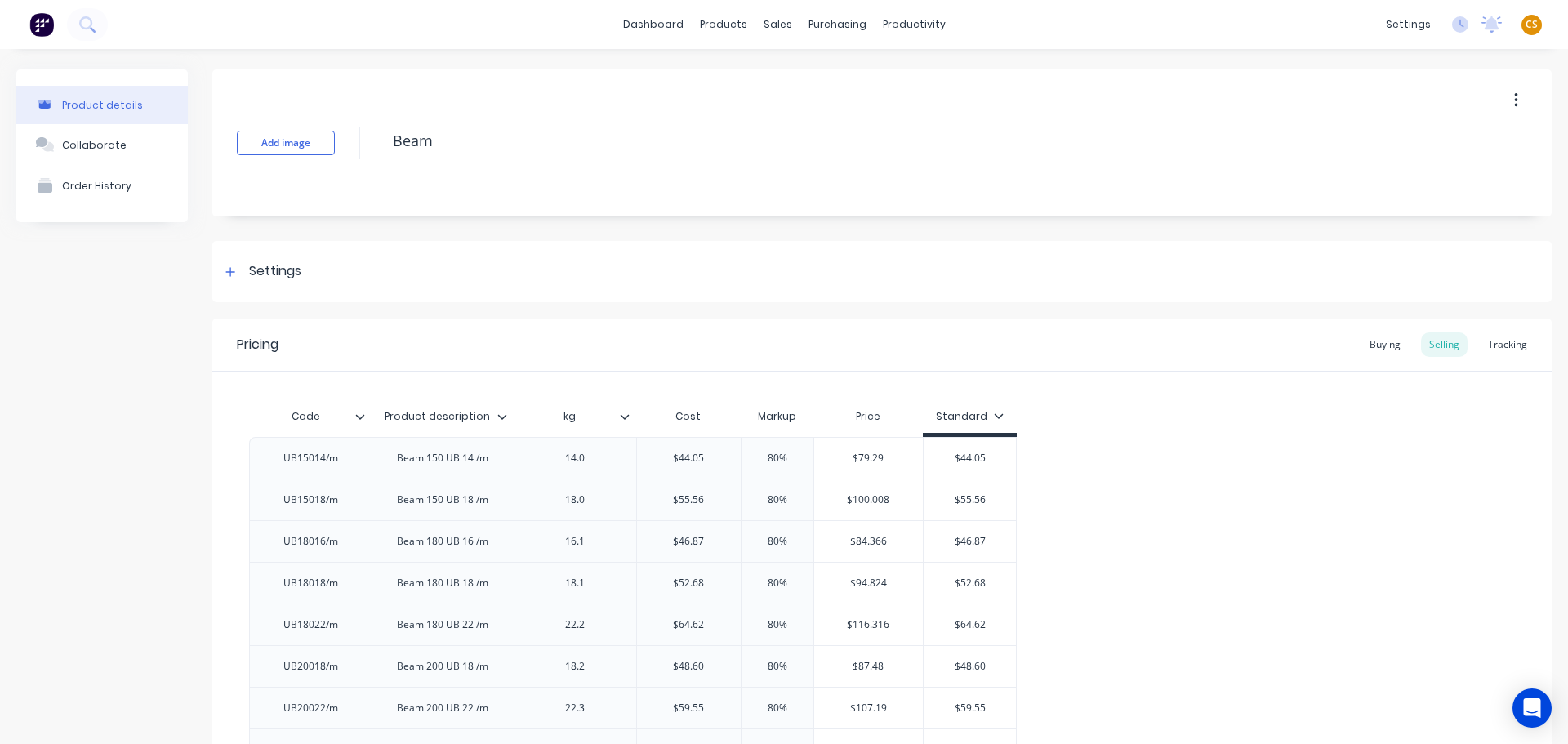
click at [998, 416] on icon at bounding box center [999, 415] width 9 height 5
click at [954, 534] on div "Special" at bounding box center [962, 528] width 39 height 17
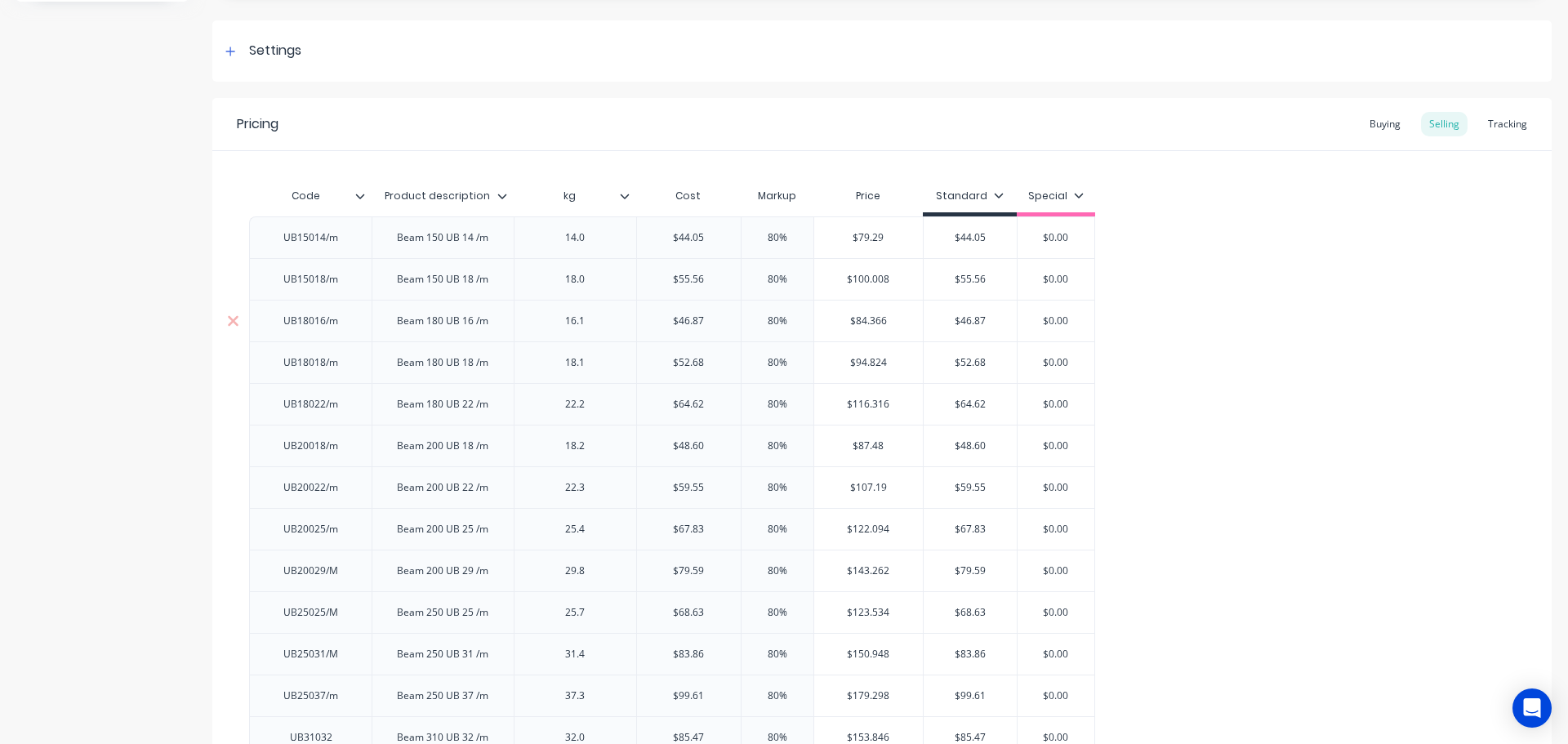
scroll to position [245, 0]
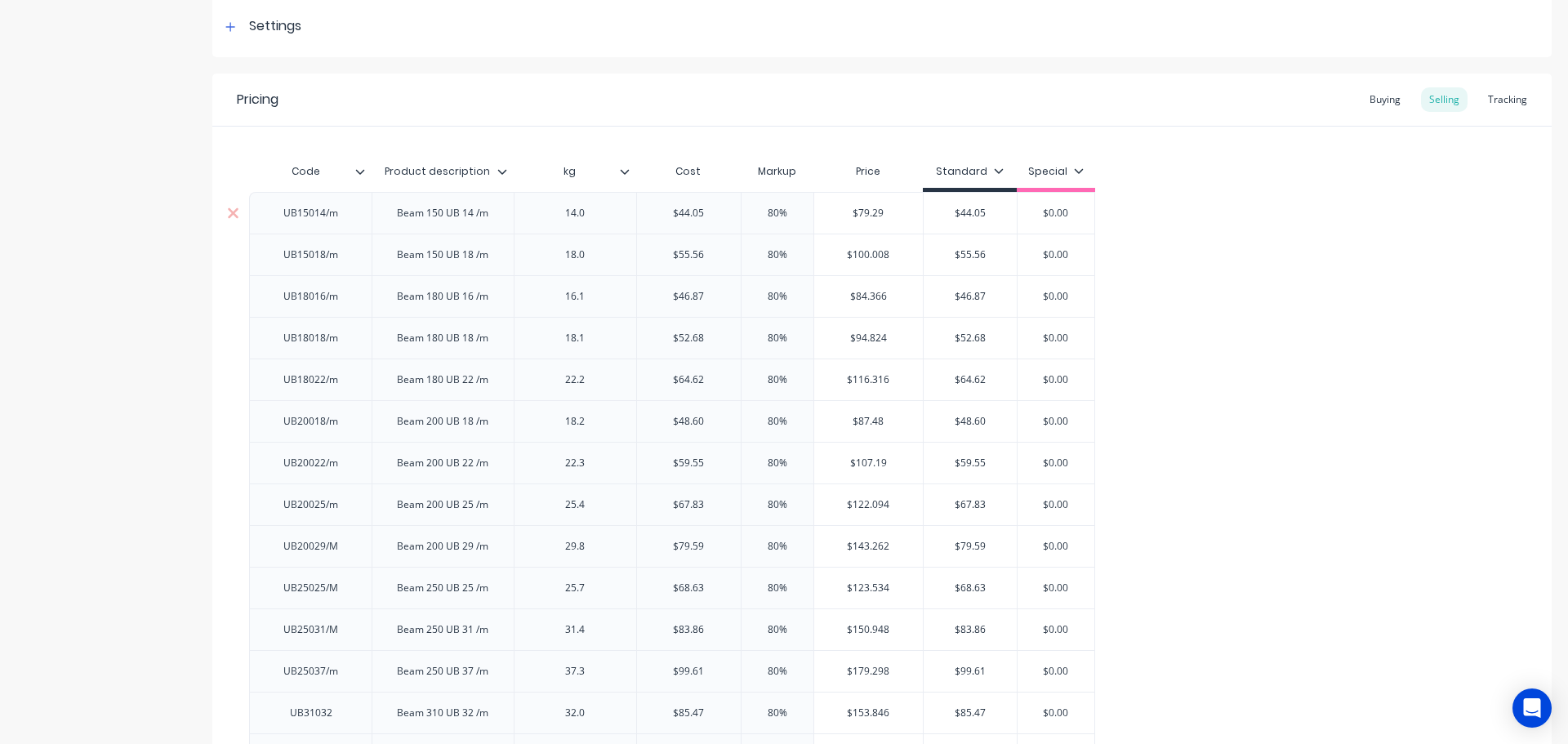
type input "$79.29"
click at [863, 214] on input "$79.29" at bounding box center [869, 213] width 109 height 15
click at [973, 213] on input "$44.05" at bounding box center [970, 213] width 93 height 15
click at [973, 212] on input "$44.05" at bounding box center [970, 213] width 93 height 15
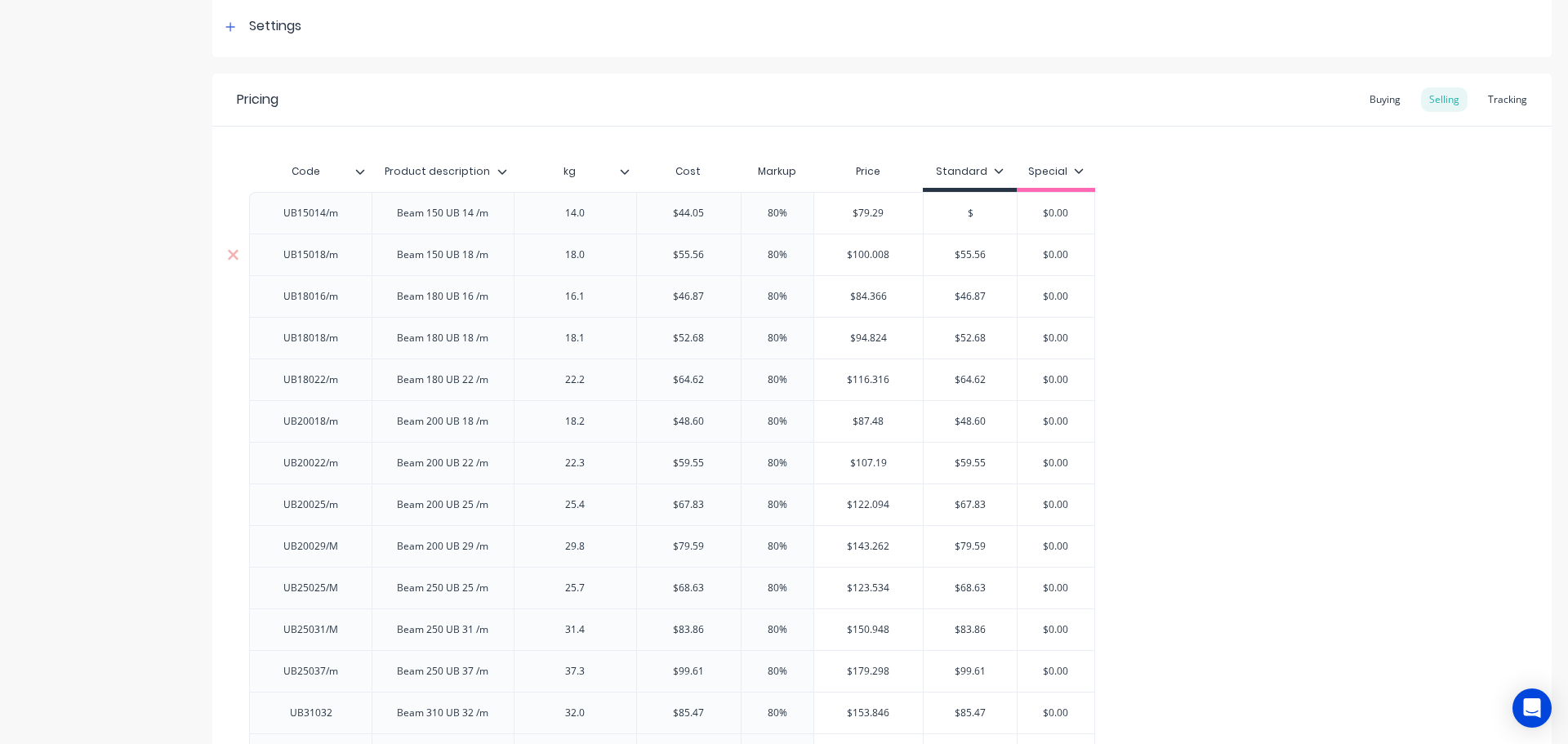
type input "$"
click at [967, 259] on input "$55.56" at bounding box center [970, 255] width 93 height 15
type input "$"
click at [968, 294] on input "$46.87" at bounding box center [970, 297] width 93 height 15
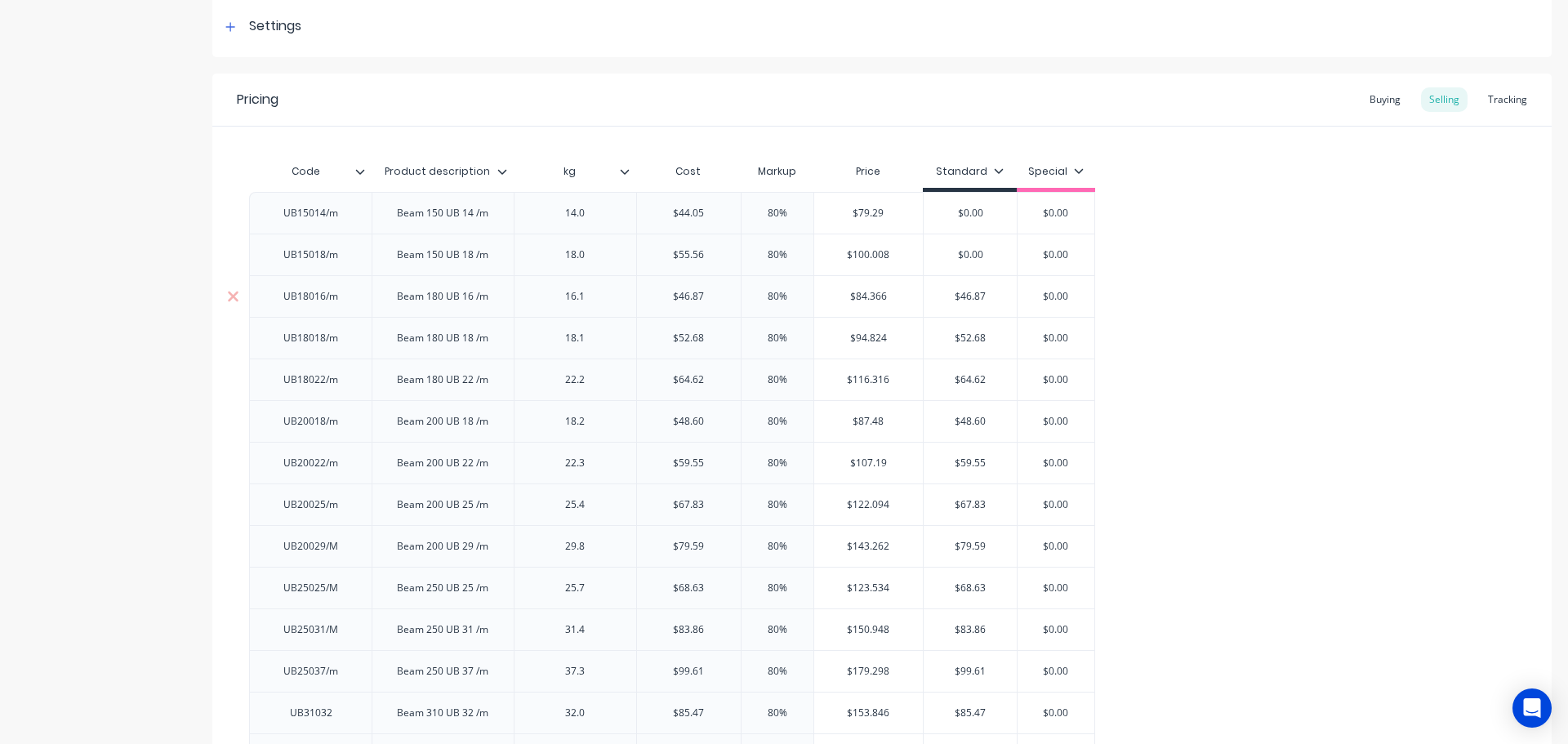
drag, startPoint x: 968, startPoint y: 294, endPoint x: 968, endPoint y: 305, distance: 11.0
click at [968, 296] on input "$46.87" at bounding box center [970, 297] width 93 height 15
type input "$"
type input "$52.68"
click at [968, 342] on input "$52.68" at bounding box center [970, 338] width 93 height 15
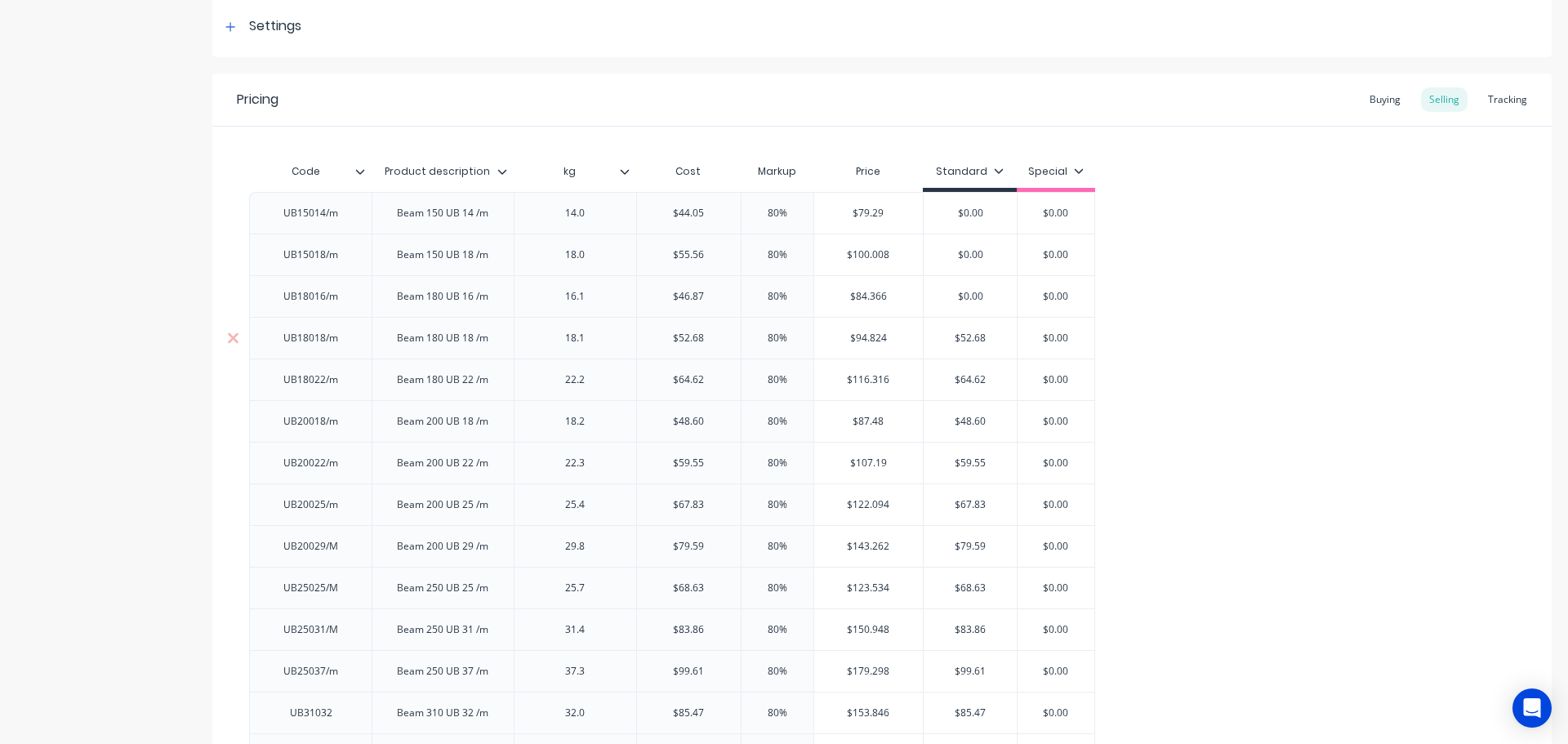
click at [968, 345] on div "$52.68 $52.68" at bounding box center [970, 338] width 93 height 41
click at [968, 380] on input "$64.62" at bounding box center [970, 380] width 93 height 15
drag, startPoint x: 968, startPoint y: 380, endPoint x: 968, endPoint y: 388, distance: 8.0
click at [968, 381] on input "$64.62" at bounding box center [970, 380] width 93 height 15
type input "$"
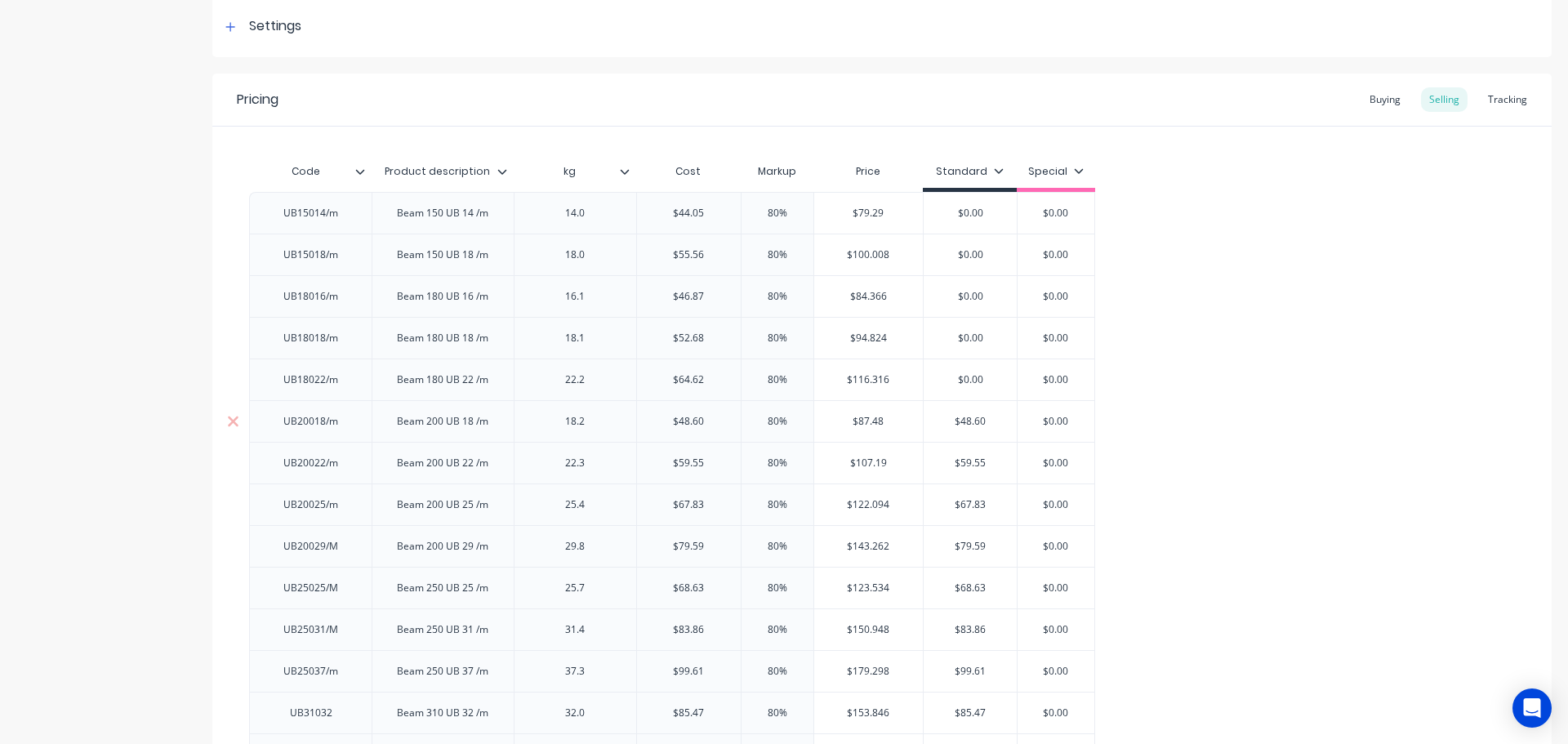
click at [974, 424] on input "$48.60" at bounding box center [970, 421] width 93 height 15
click at [974, 426] on input "$48.60" at bounding box center [970, 421] width 93 height 15
type input "$"
click at [969, 461] on input "$59.55" at bounding box center [970, 463] width 93 height 15
drag, startPoint x: 969, startPoint y: 461, endPoint x: 970, endPoint y: 481, distance: 20.0
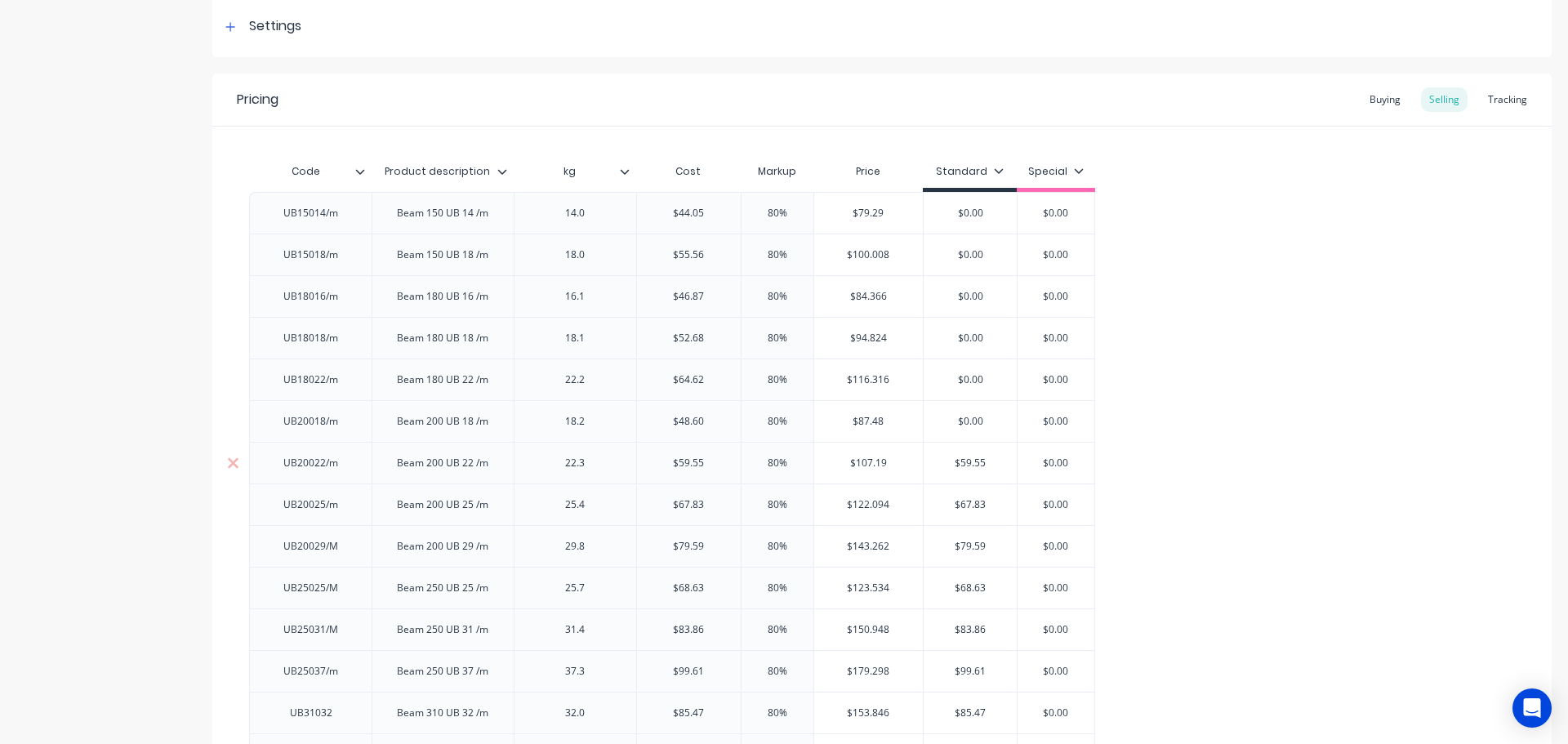
click at [969, 462] on input "$59.55" at bounding box center [970, 463] width 93 height 15
type input "$"
click at [971, 507] on input "$67.83" at bounding box center [970, 505] width 93 height 15
type input "$"
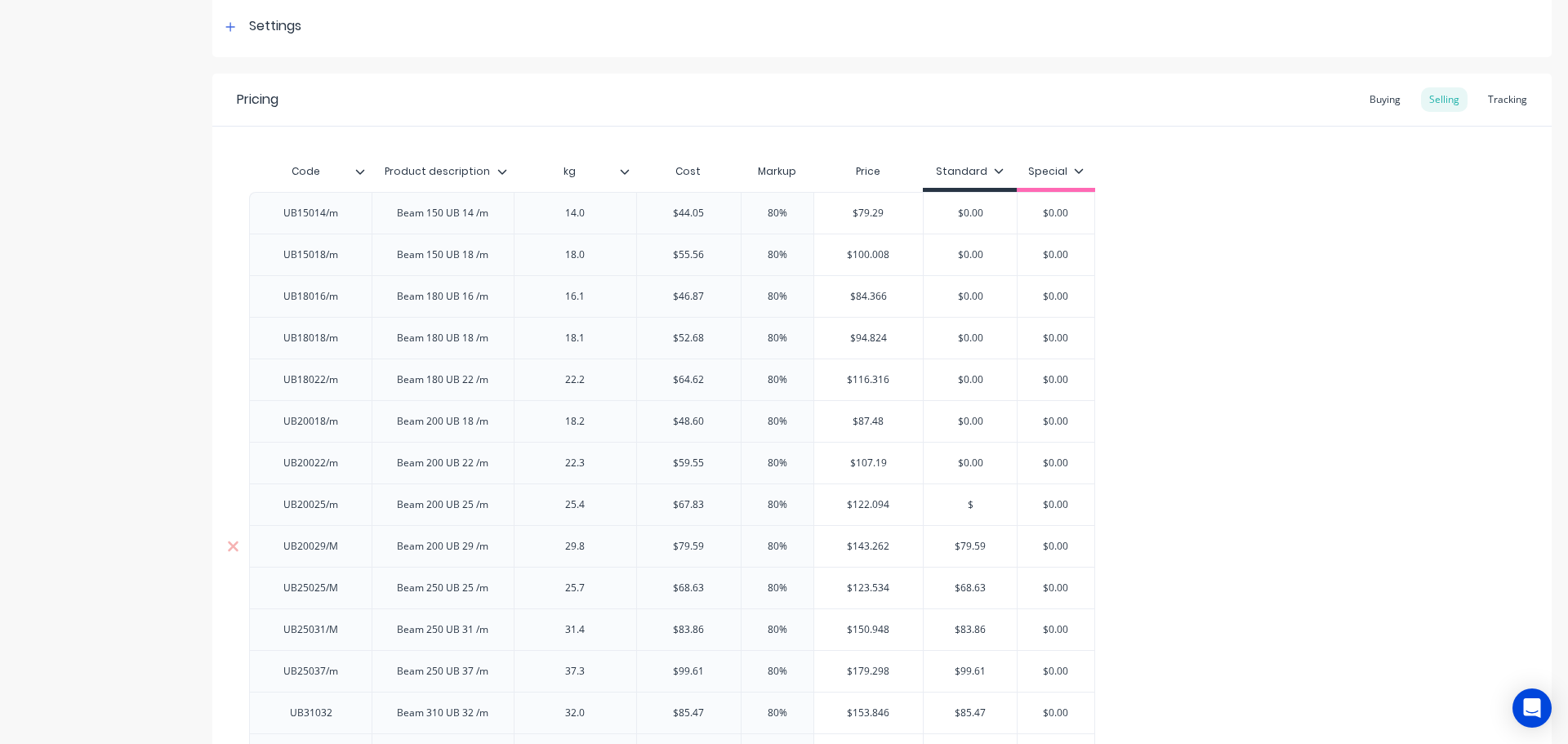
click at [974, 545] on input "$79.59" at bounding box center [970, 546] width 93 height 15
type input "$"
click at [971, 588] on input "$68.63" at bounding box center [970, 588] width 93 height 15
click at [970, 589] on input "$68.63" at bounding box center [970, 588] width 93 height 15
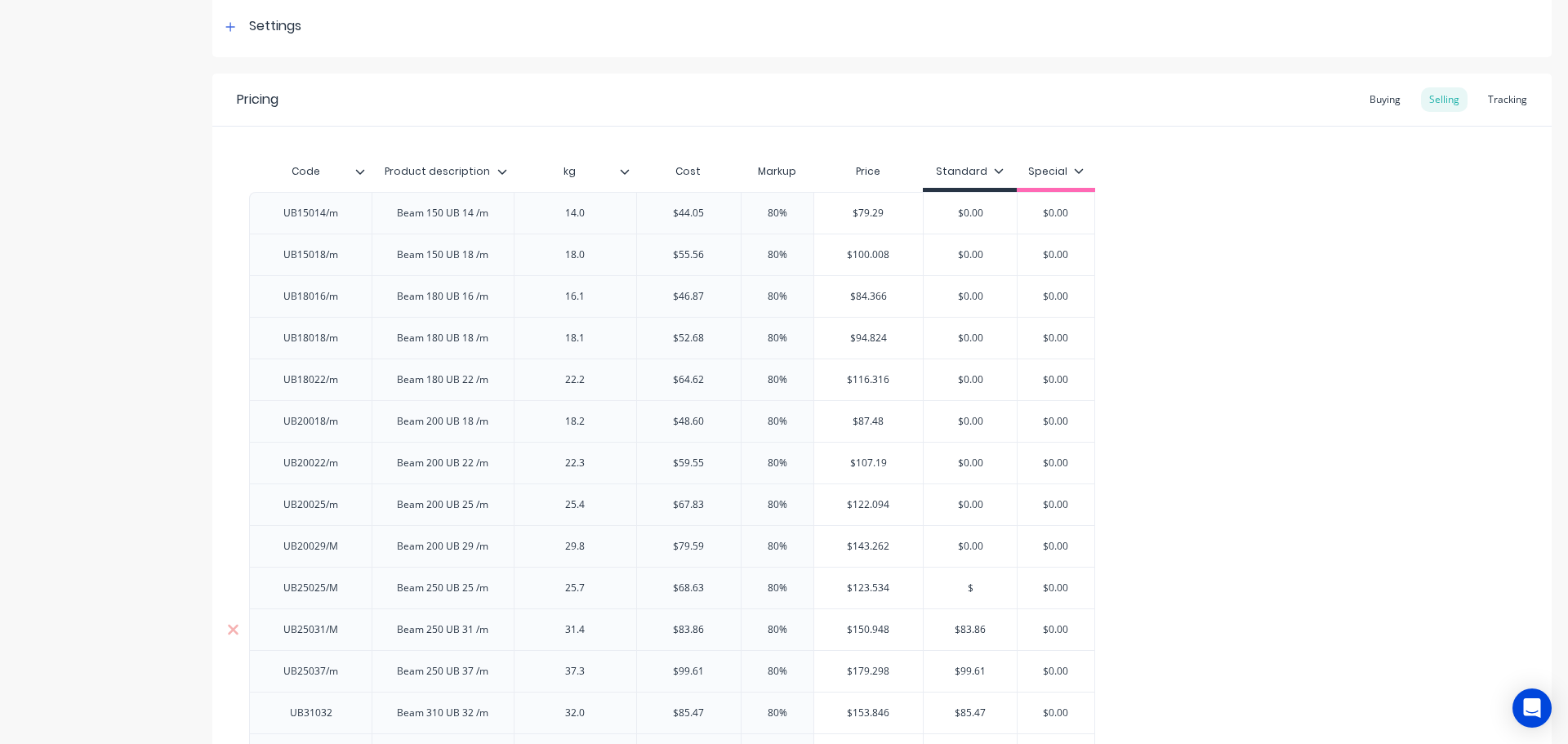
type input "$"
click at [969, 627] on input "$83.86" at bounding box center [970, 629] width 93 height 15
click at [973, 627] on input "$8.86" at bounding box center [970, 629] width 93 height 15
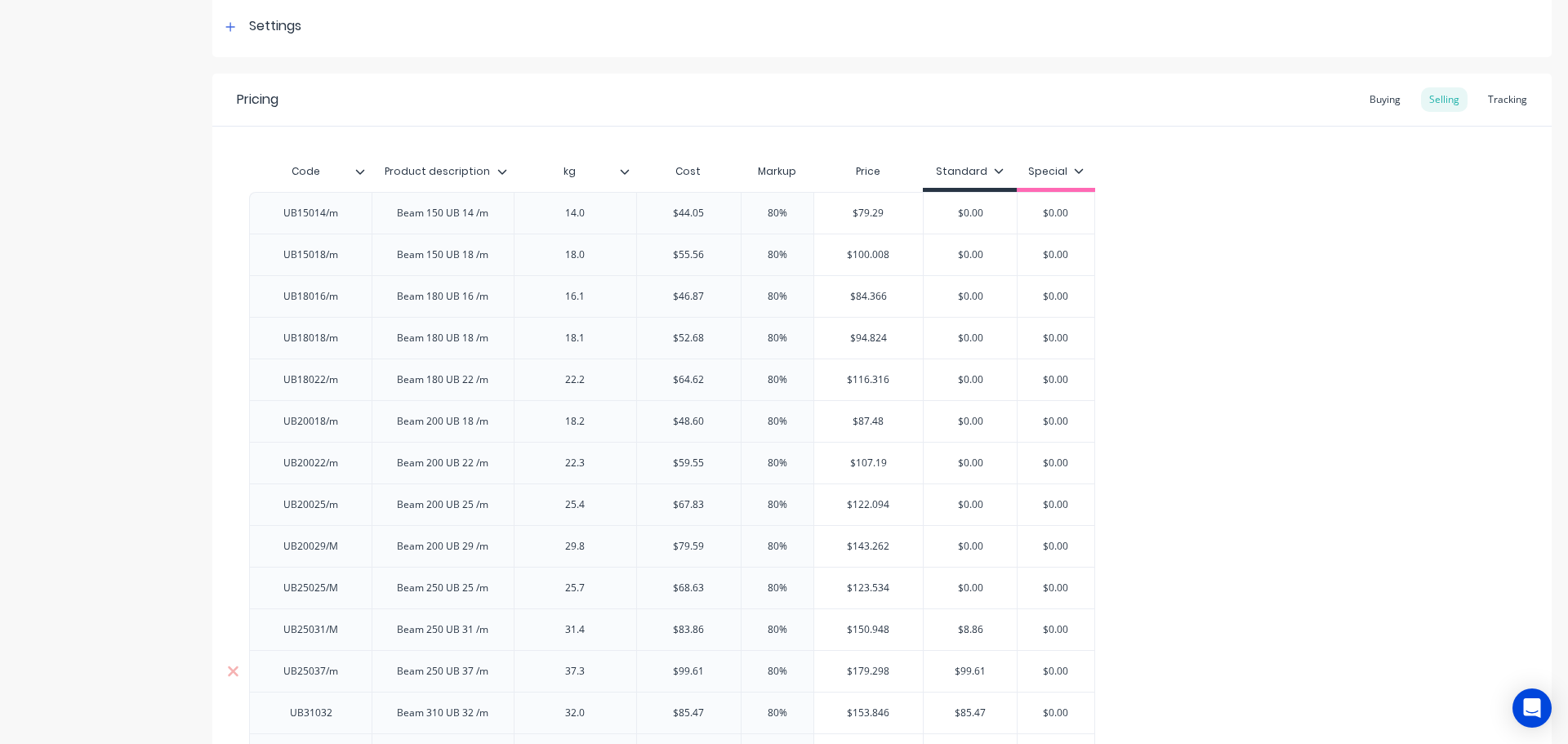
type input "$8.86"
click at [974, 671] on input "$99.61" at bounding box center [970, 671] width 93 height 15
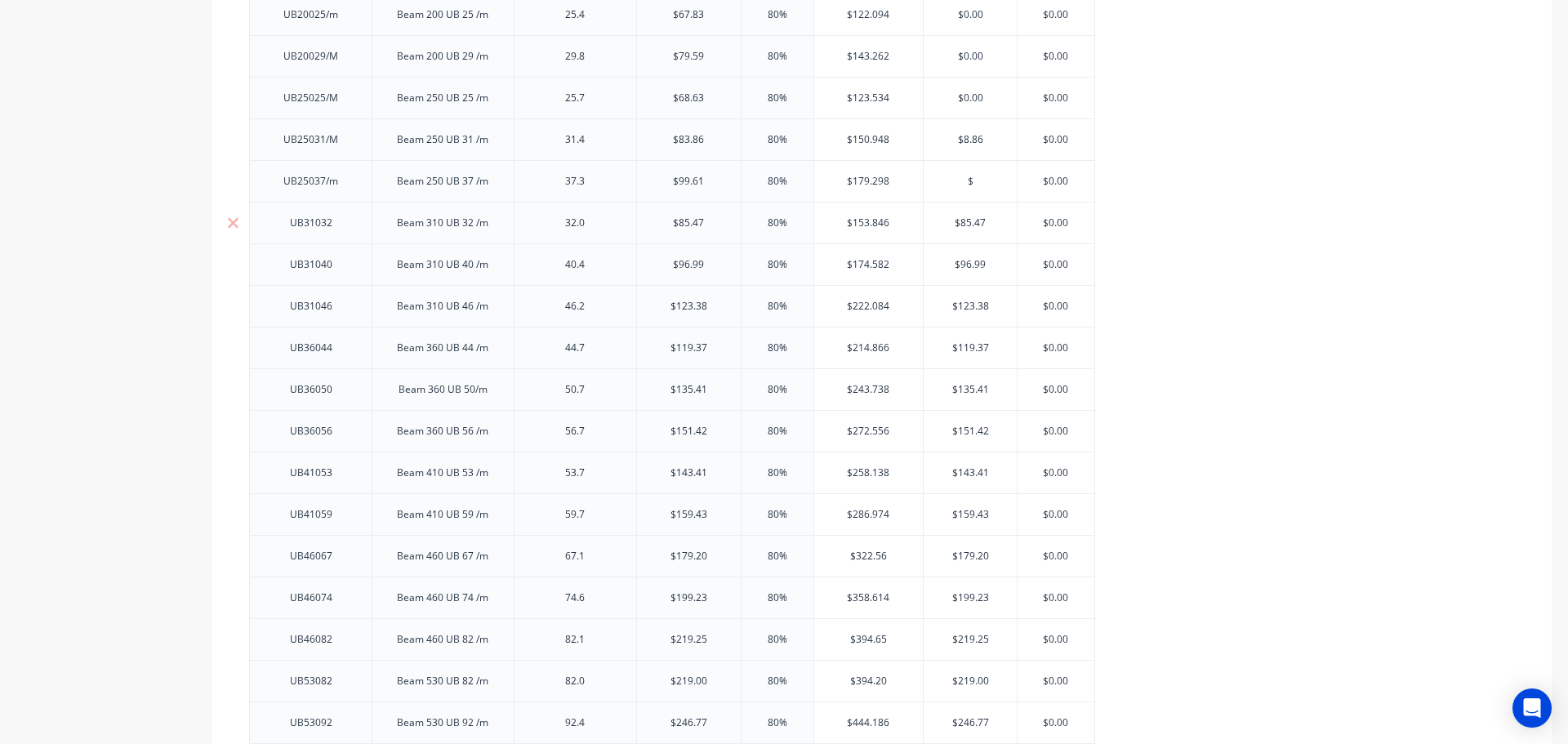
type input "$"
click at [968, 220] on input "$85.47" at bounding box center [970, 223] width 93 height 15
type input "$"
click at [971, 263] on input "$96.99" at bounding box center [970, 265] width 93 height 15
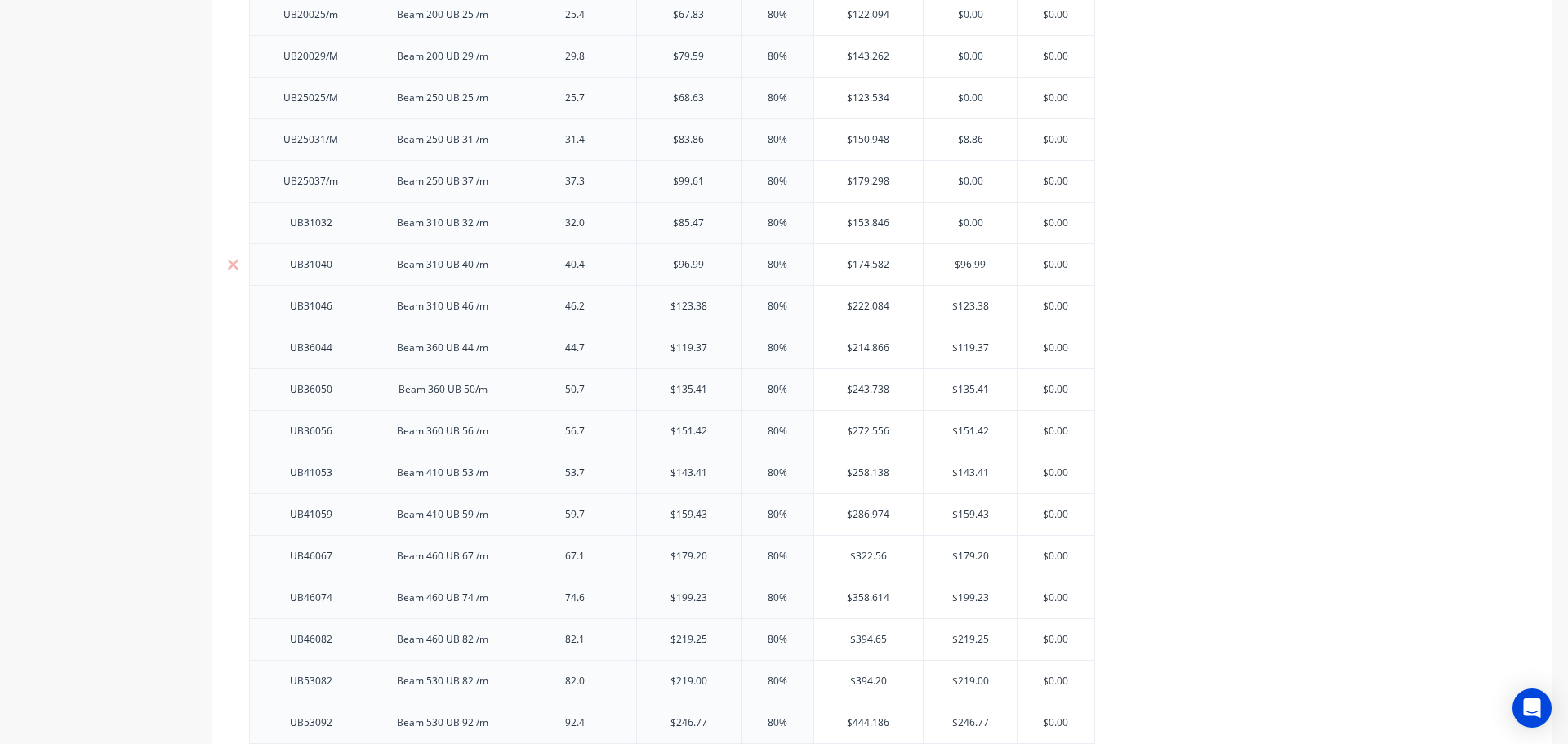
click at [971, 263] on input "$96.99" at bounding box center [970, 265] width 93 height 15
type input "$"
click at [968, 303] on input "$123.38" at bounding box center [970, 306] width 93 height 15
type input "$"
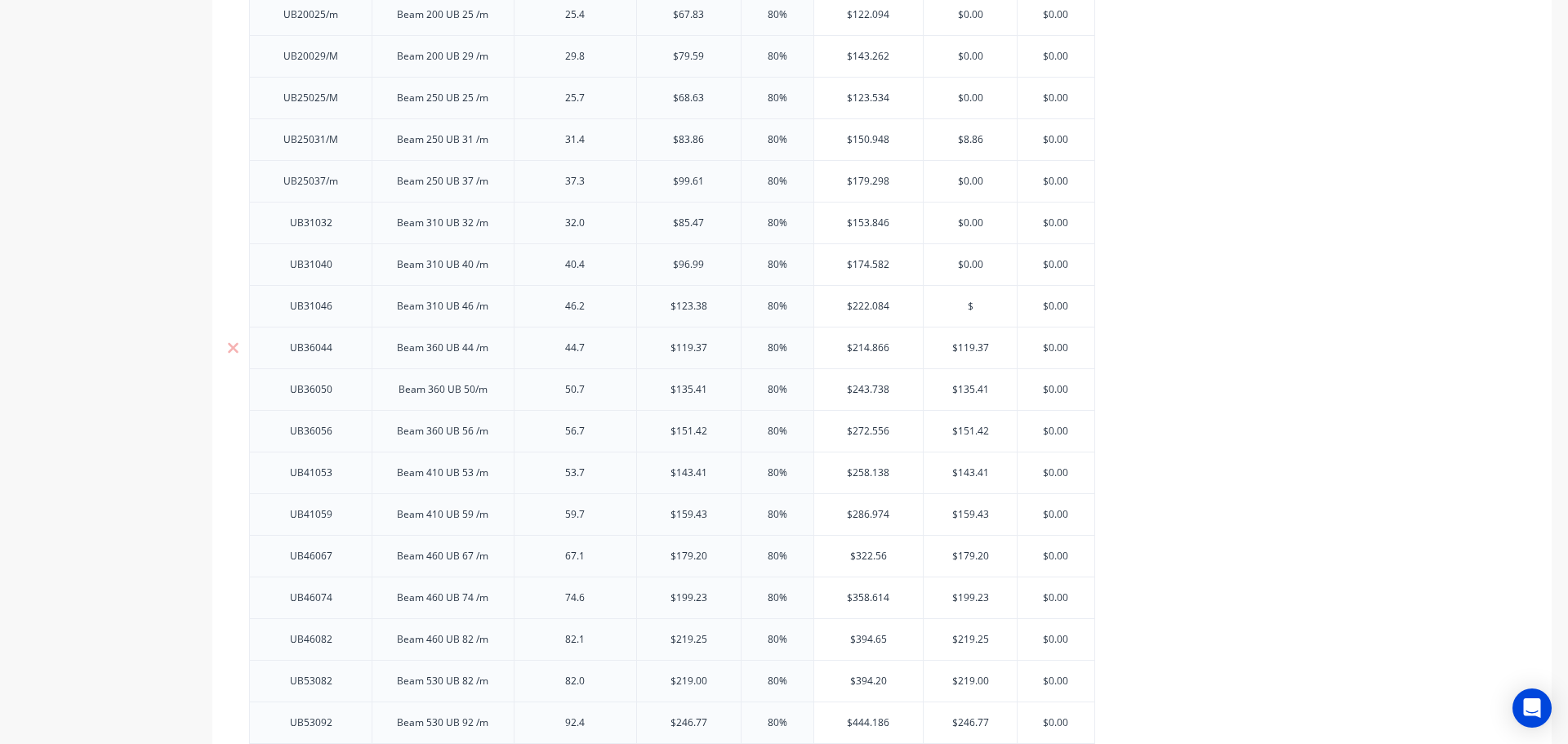
click at [968, 344] on input "$119.37" at bounding box center [970, 348] width 93 height 15
type input "$"
click at [968, 387] on input "$135.41" at bounding box center [970, 389] width 93 height 15
click at [968, 388] on input "$135.41" at bounding box center [970, 389] width 93 height 15
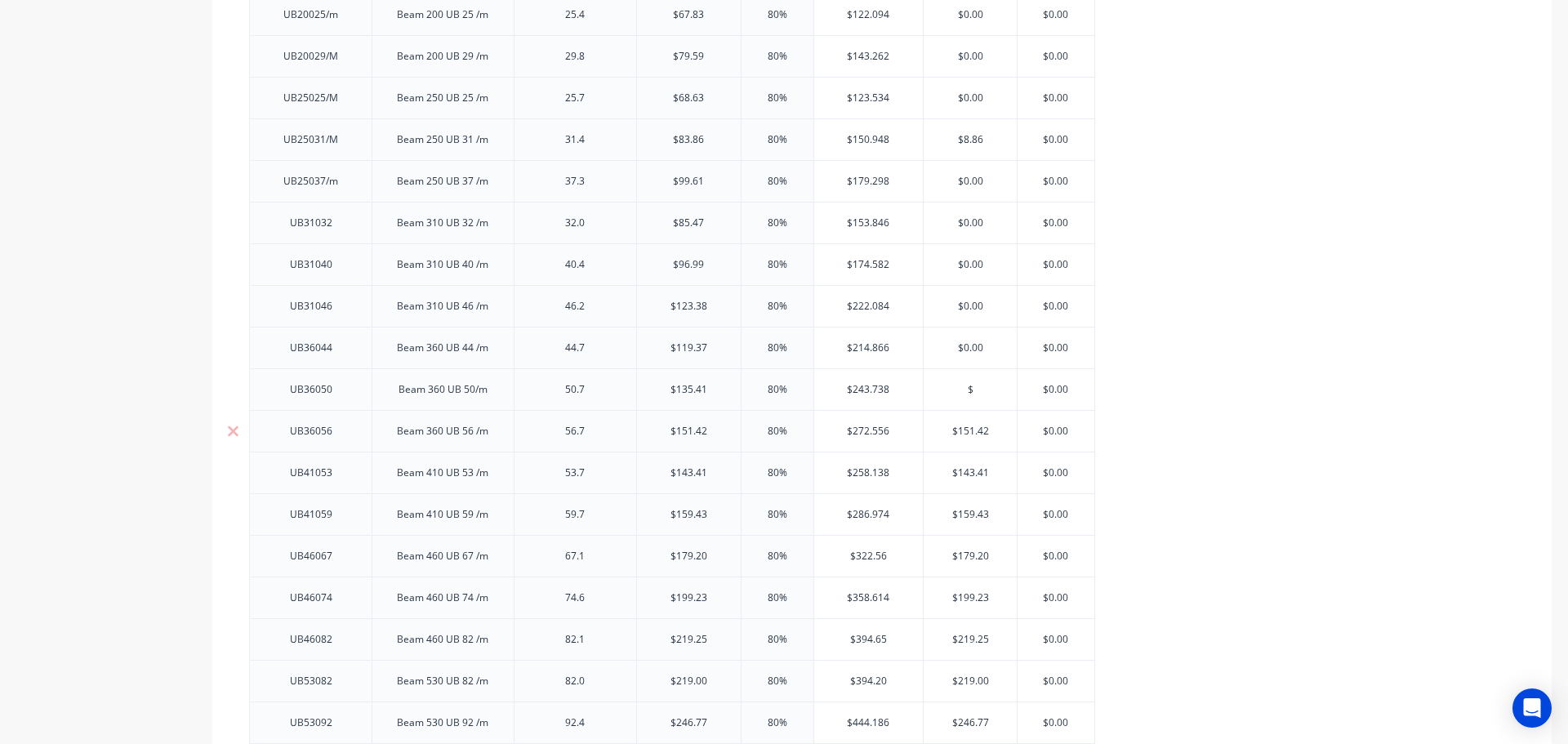
type input "$"
click at [968, 433] on input "$151.42" at bounding box center [970, 431] width 93 height 15
type input "$"
click at [966, 472] on input "$143.41" at bounding box center [970, 473] width 93 height 15
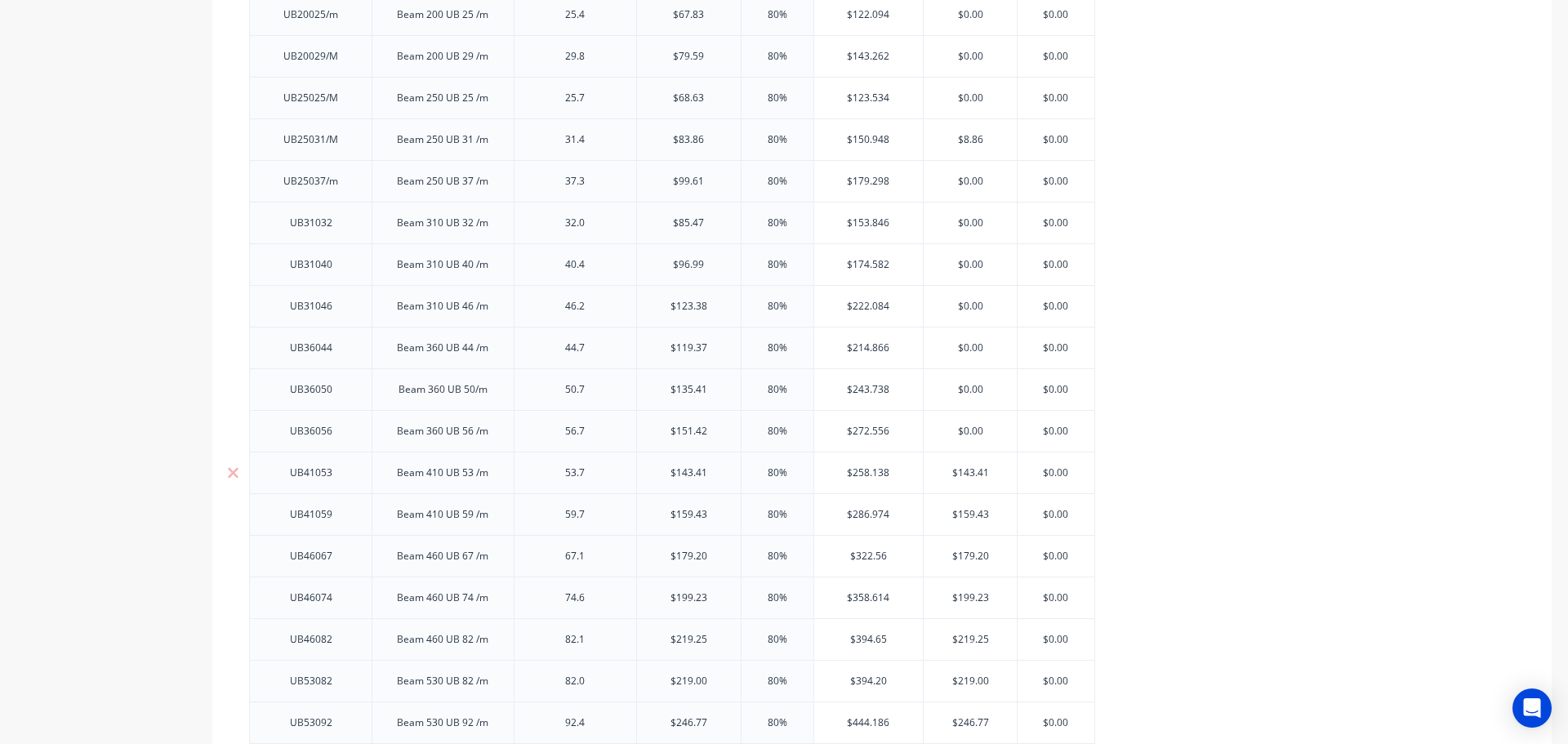
click at [966, 472] on input "$143.41" at bounding box center [970, 473] width 93 height 15
type input "$"
click at [965, 514] on input "$159.43" at bounding box center [970, 514] width 93 height 15
type input "$"
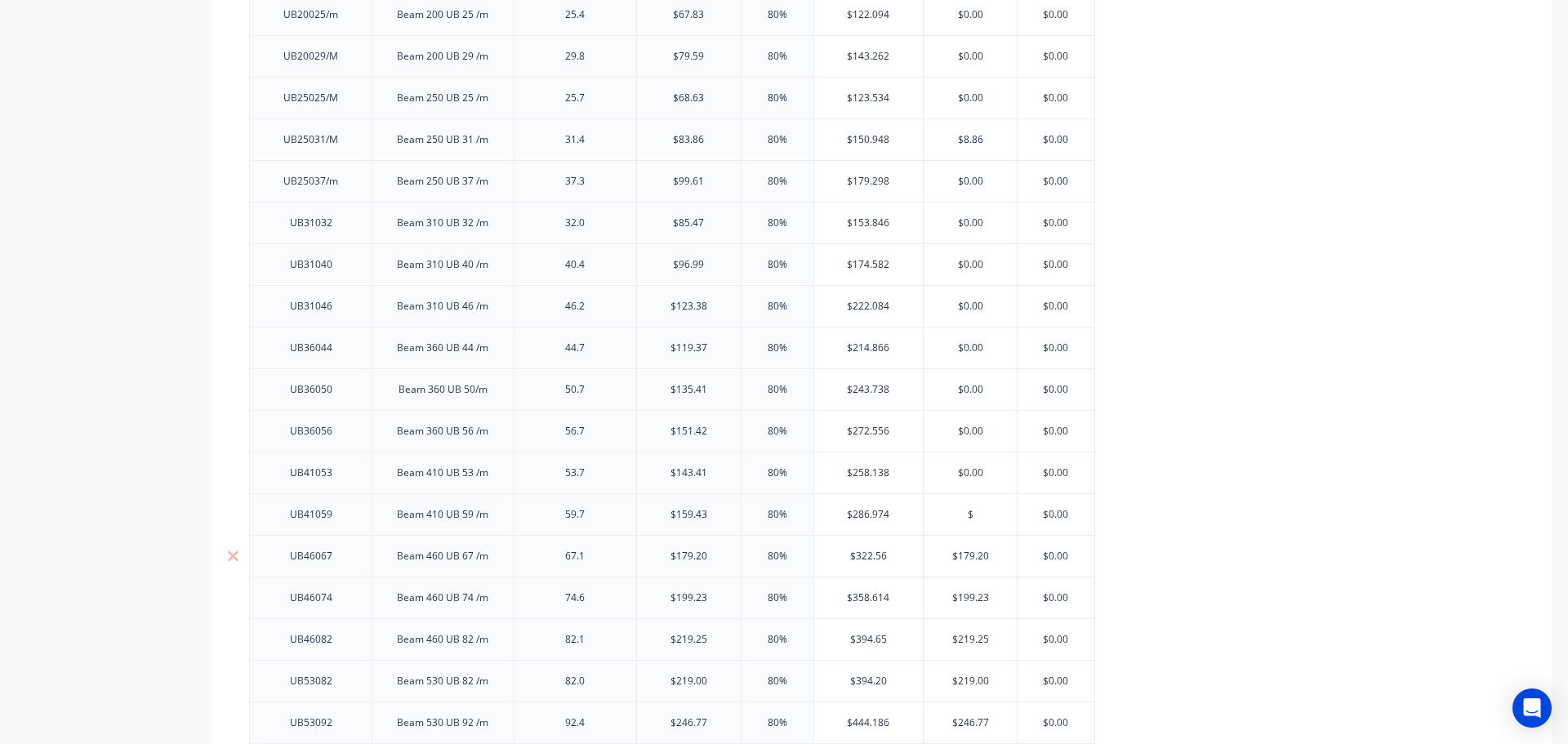
click at [969, 556] on input "$179.20" at bounding box center [970, 556] width 93 height 15
type input "$"
click at [968, 597] on input "$199.23" at bounding box center [970, 597] width 93 height 15
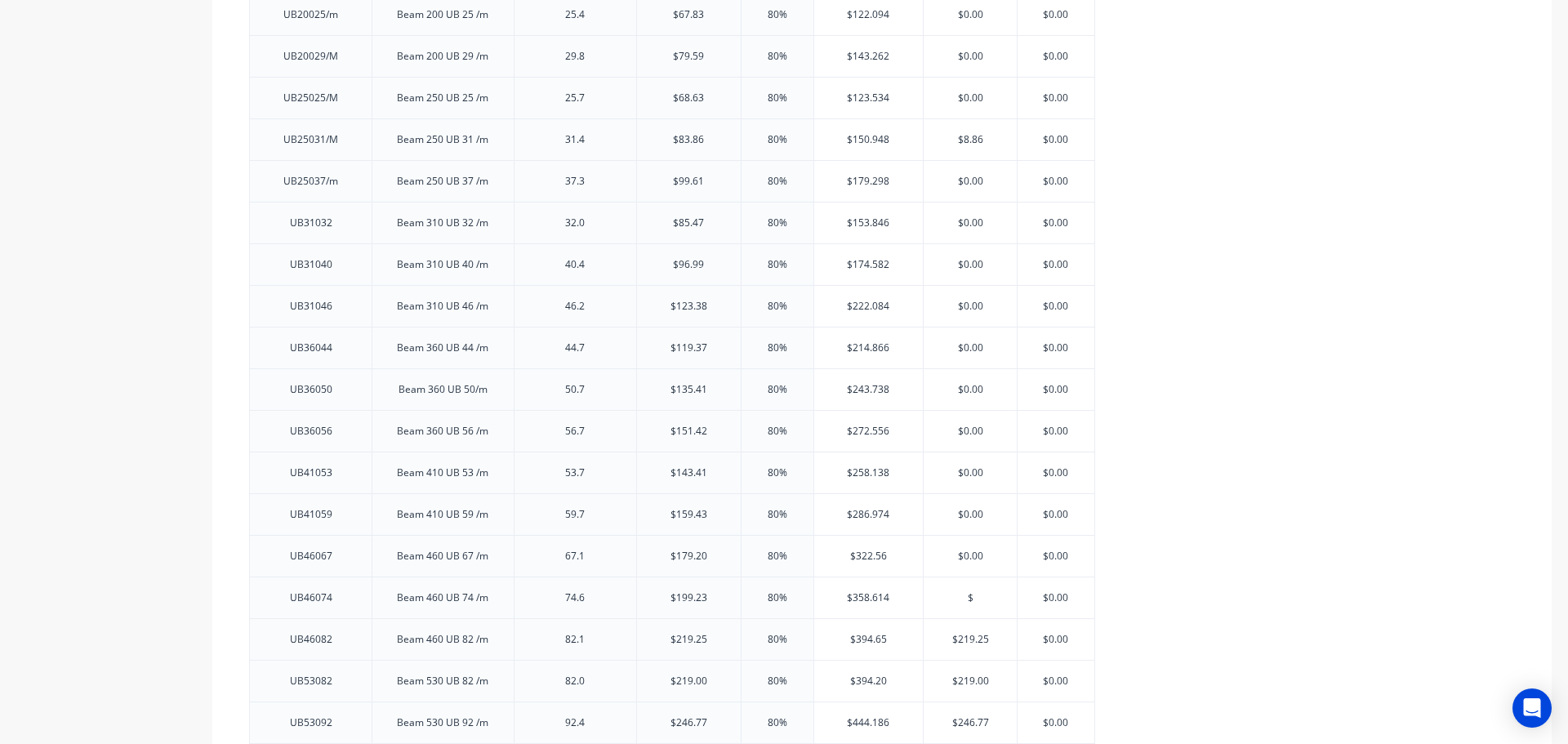
scroll to position [1021, 0]
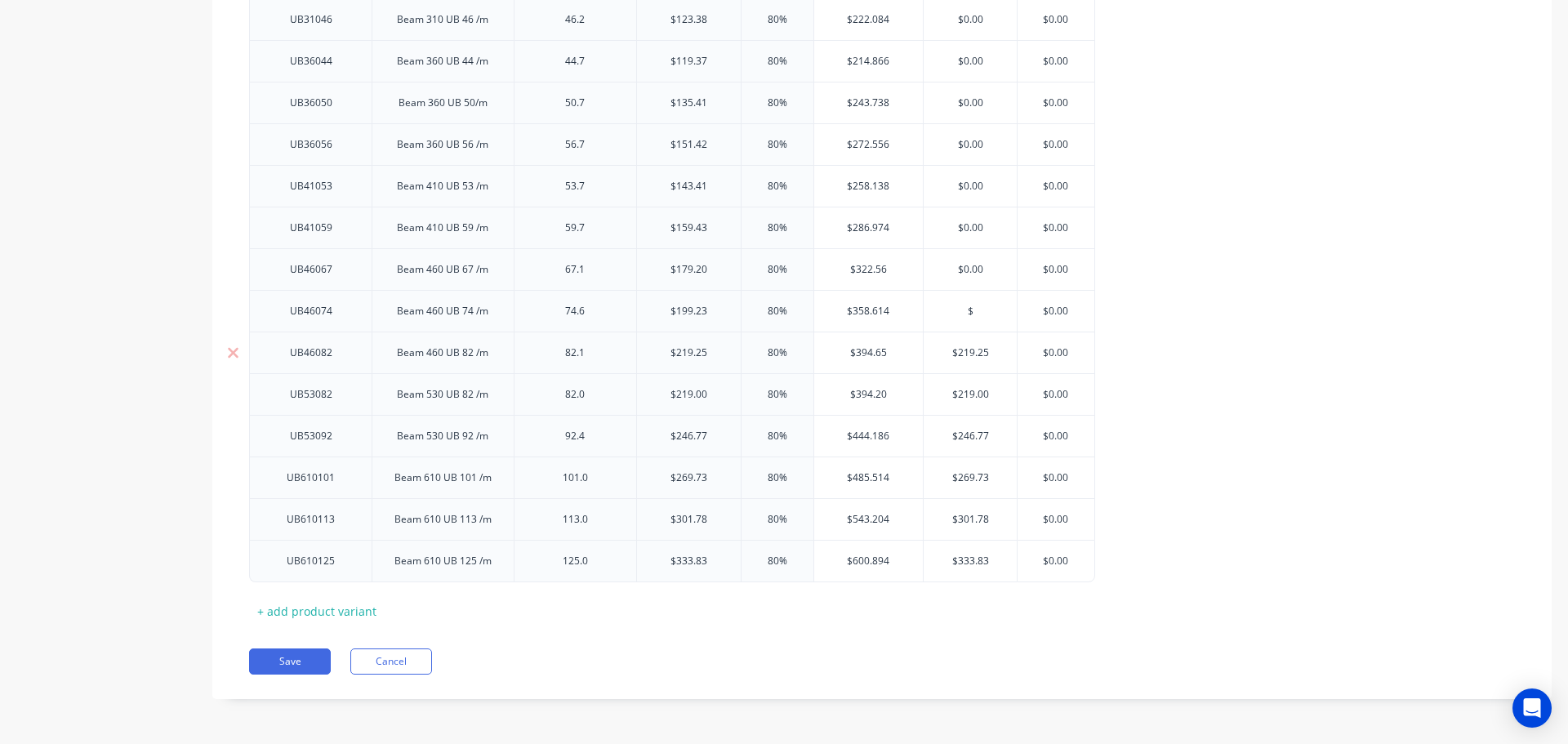
type input "$"
click at [968, 350] on input "$219.25" at bounding box center [970, 353] width 93 height 15
type input "$"
click at [961, 394] on input "$219.00" at bounding box center [970, 395] width 93 height 15
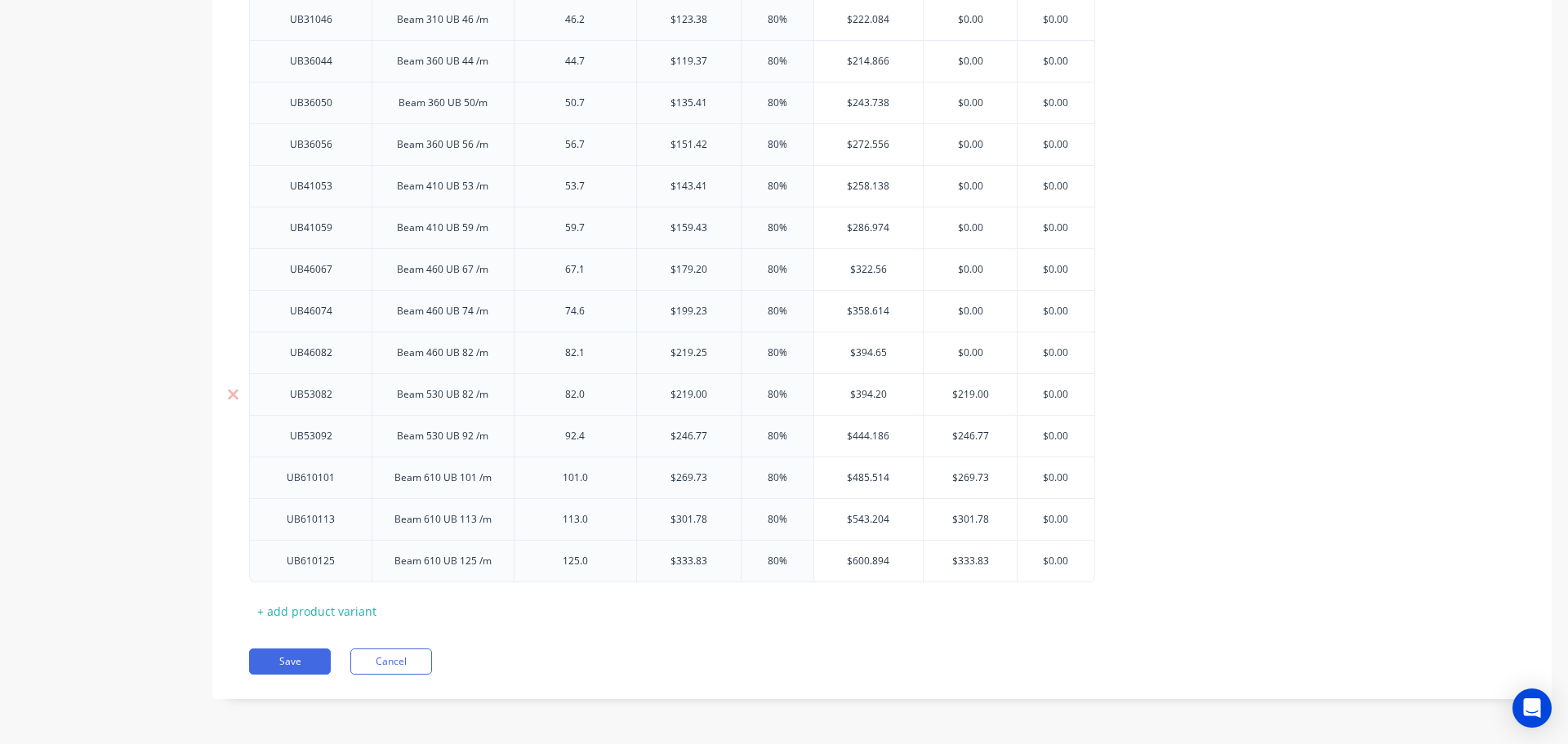
click at [961, 394] on input "$219.00" at bounding box center [970, 395] width 93 height 15
type input "$"
click at [966, 433] on input "$246.77" at bounding box center [970, 436] width 93 height 15
drag, startPoint x: 966, startPoint y: 434, endPoint x: 962, endPoint y: 454, distance: 20.4
click at [965, 435] on input "$246.77" at bounding box center [970, 436] width 93 height 15
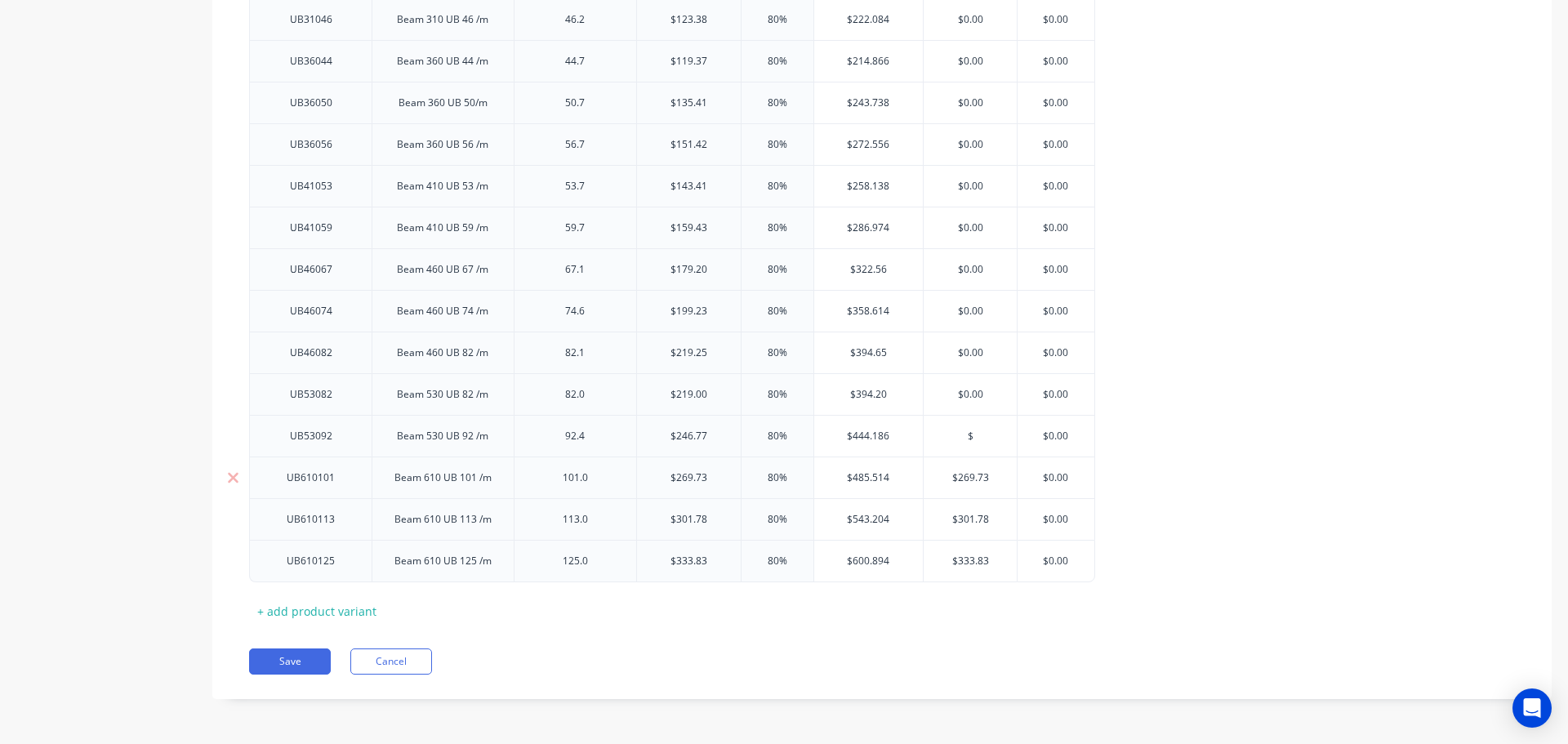
type input "$"
click at [968, 475] on input "$269.73" at bounding box center [970, 478] width 93 height 15
type input "$"
click at [968, 519] on input "$301.78" at bounding box center [970, 519] width 93 height 15
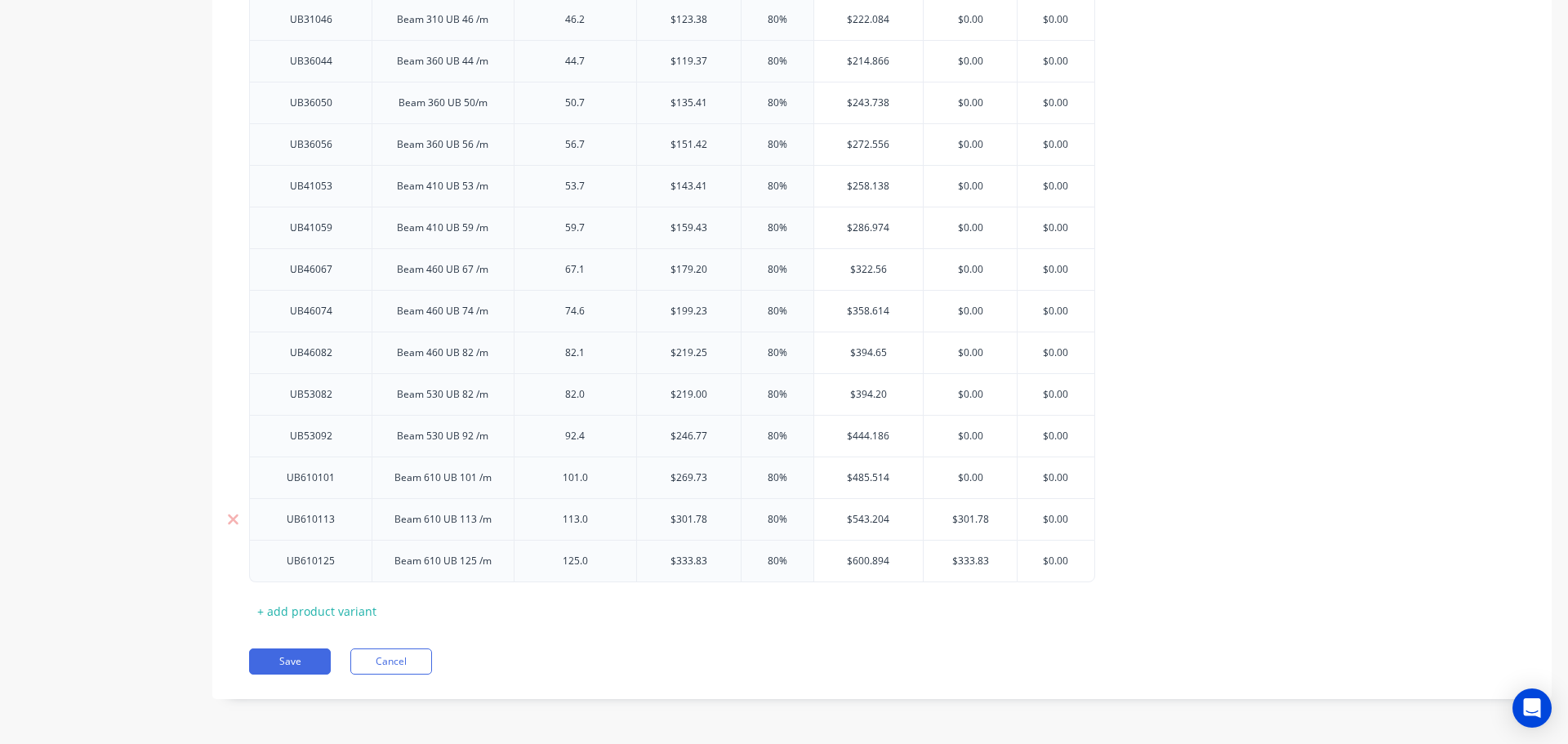
click at [968, 519] on input "$301.78" at bounding box center [970, 519] width 93 height 15
type input "$"
click at [967, 562] on input "$333.83" at bounding box center [970, 561] width 93 height 15
drag, startPoint x: 967, startPoint y: 562, endPoint x: 979, endPoint y: 561, distance: 12.0
click at [968, 562] on input "$333.83" at bounding box center [970, 561] width 93 height 15
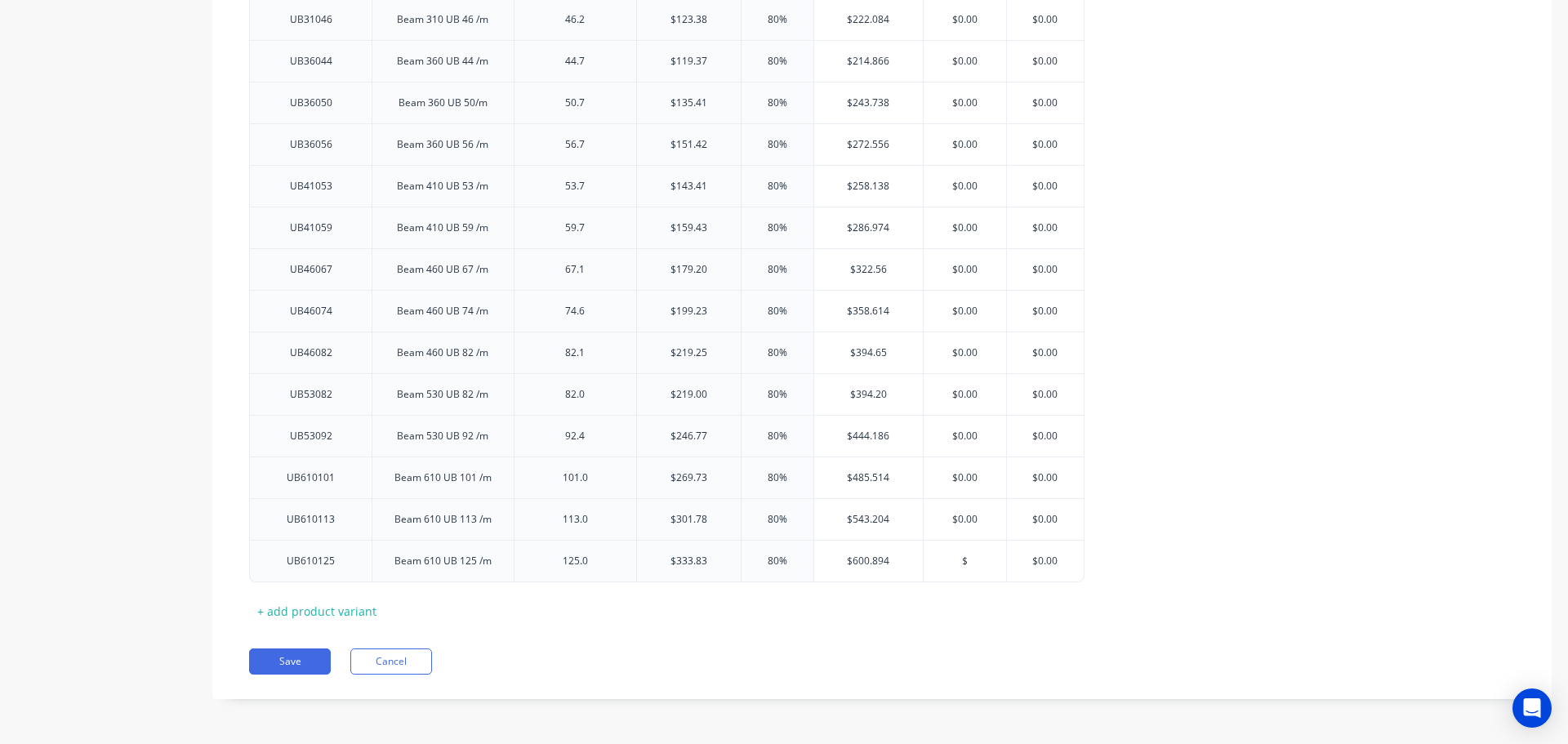
type input "$"
type input "$0.00"
click at [290, 661] on button "Save" at bounding box center [290, 661] width 81 height 26
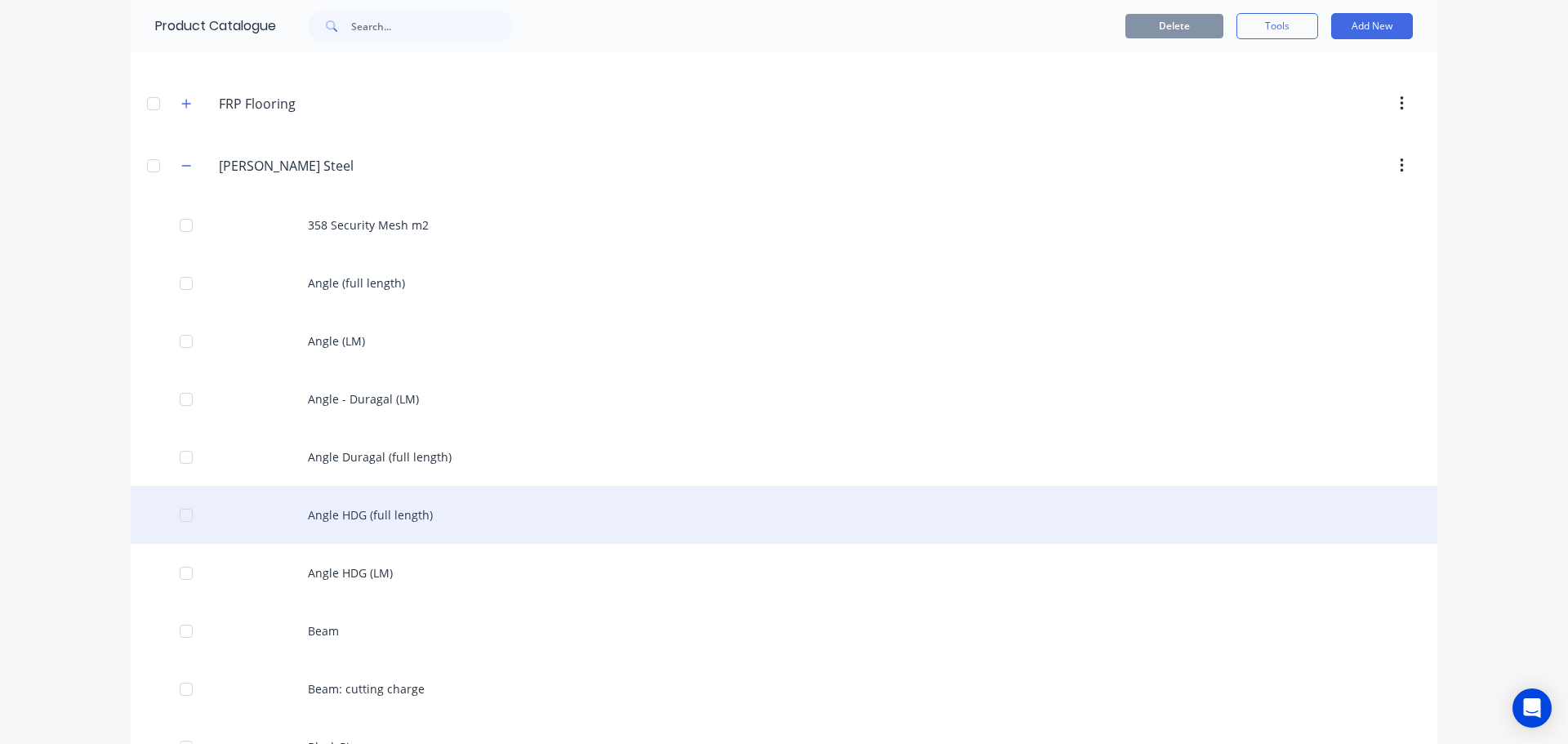
scroll to position [245, 0]
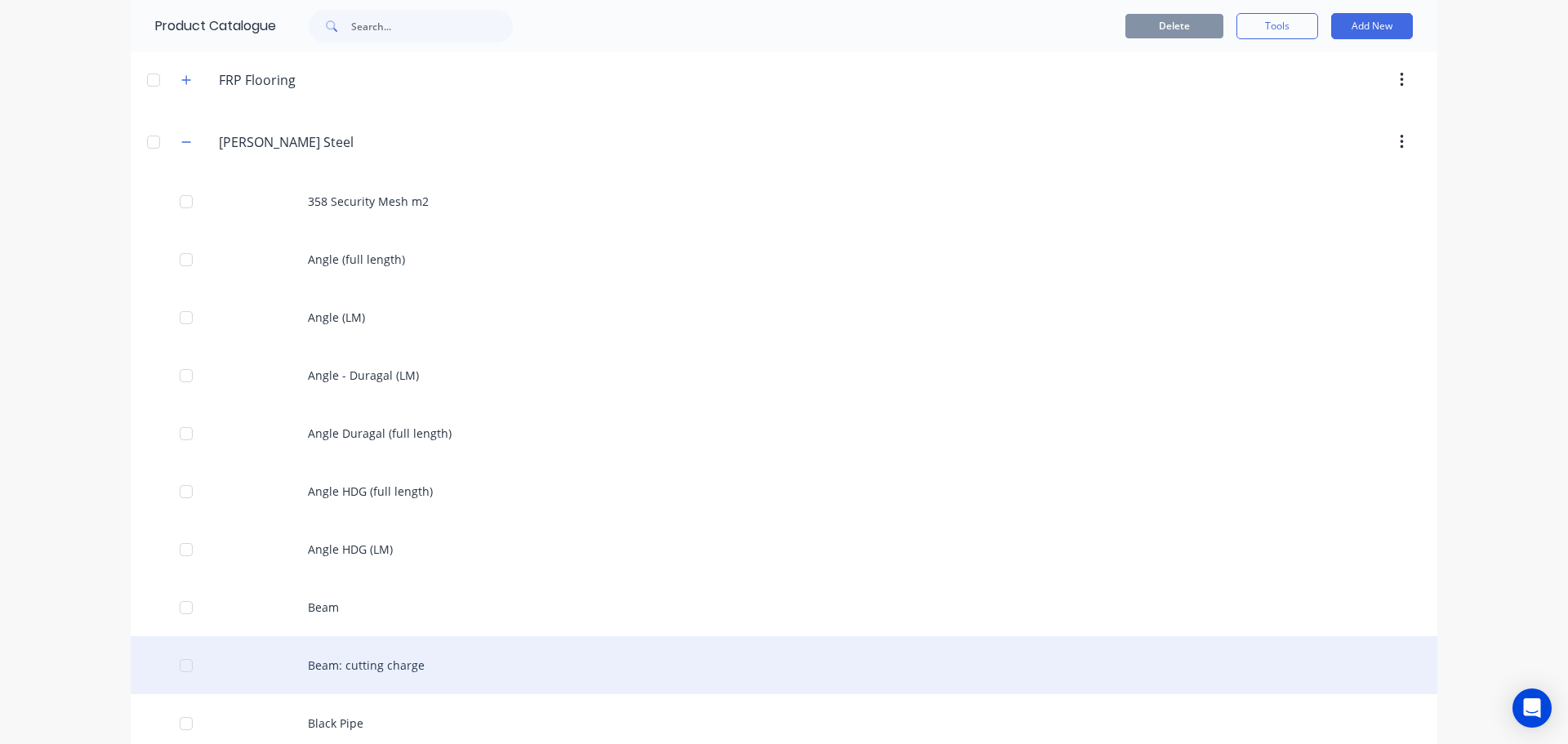
click at [387, 673] on div "Beam: cutting charge" at bounding box center [784, 665] width 1307 height 58
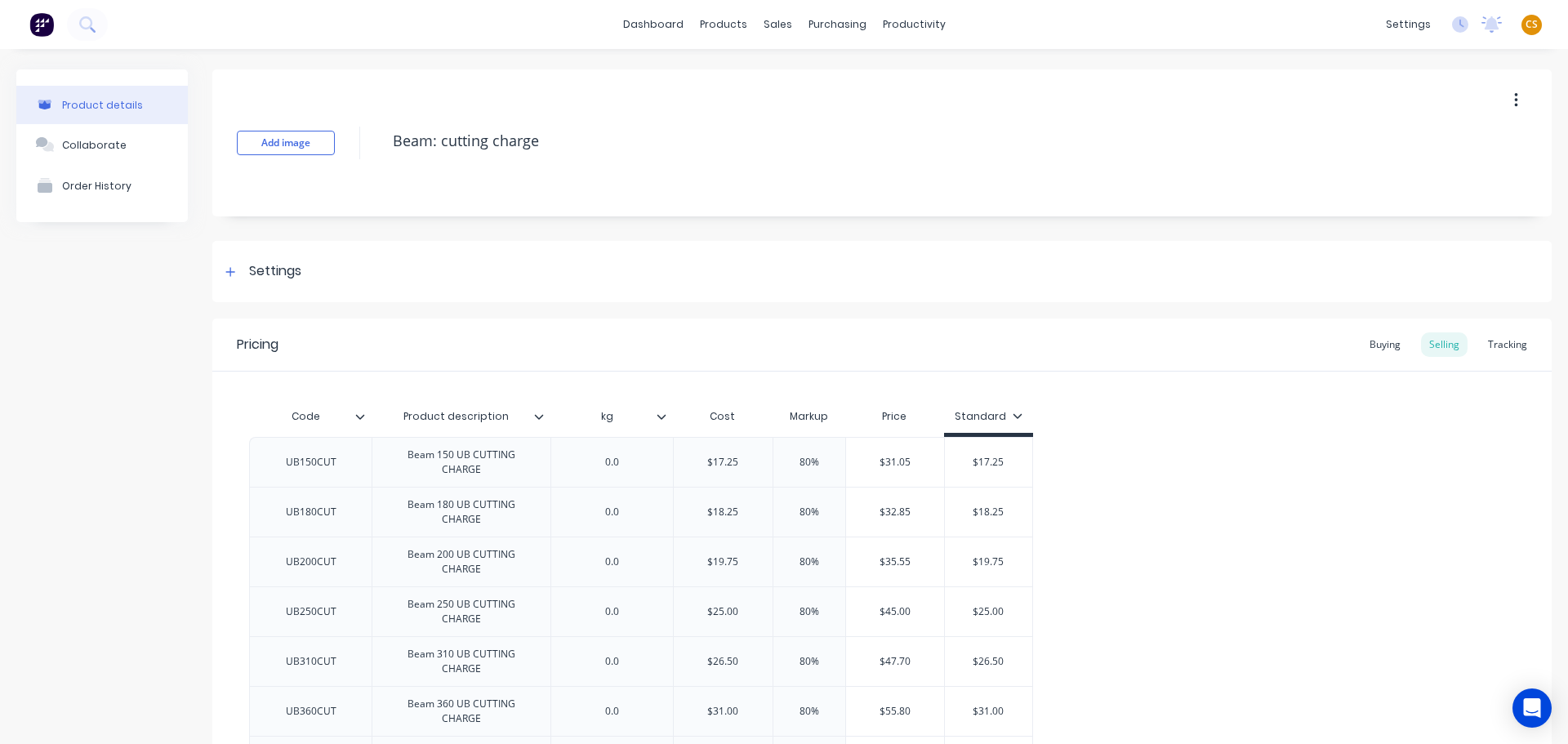
click at [1013, 412] on icon at bounding box center [1018, 415] width 9 height 9
drag, startPoint x: 983, startPoint y: 526, endPoint x: 993, endPoint y: 532, distance: 11.7
click at [982, 526] on div "Special" at bounding box center [981, 528] width 39 height 17
click at [1196, 621] on div "UB150CUT Beam 150 UB CUTTING CHARGE 0.0 $17.25 80% $31.05 $17.25 UB180CUT Beam …" at bounding box center [883, 686] width 1266 height 498
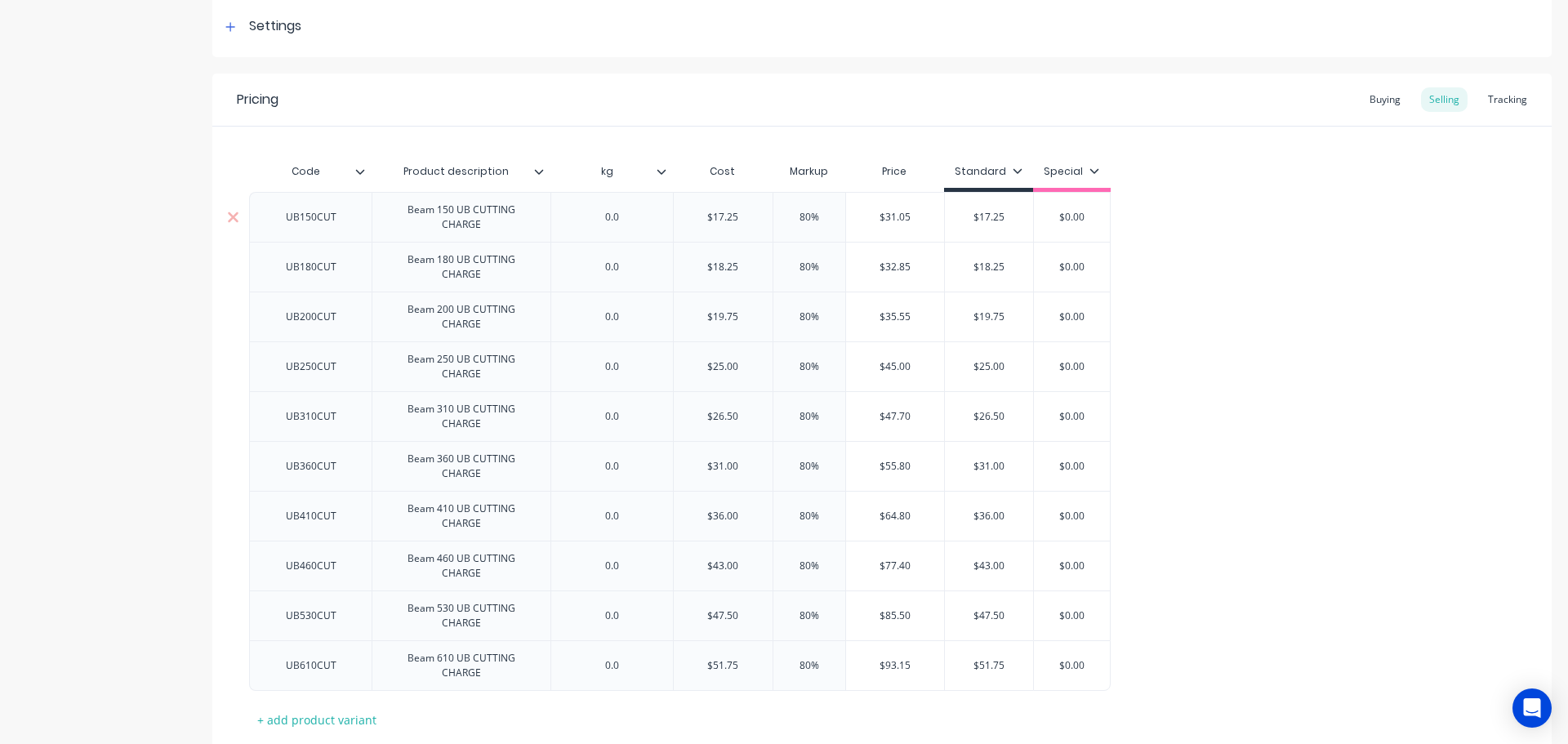
type input "$31.05"
click at [893, 215] on input "$31.05" at bounding box center [896, 218] width 99 height 15
click at [988, 217] on input "$17.25" at bounding box center [989, 218] width 88 height 15
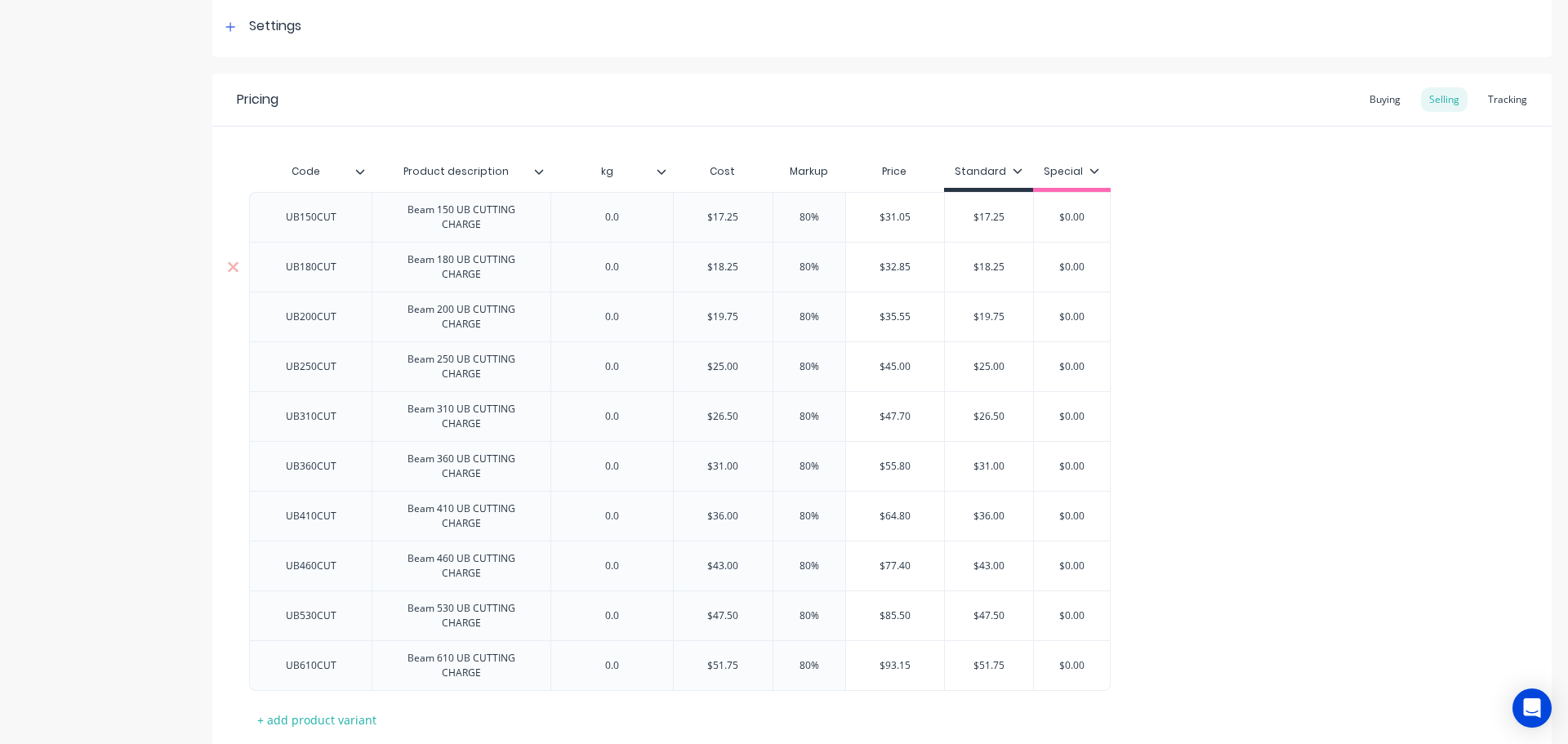
paste input "31.0"
type input "$31.05"
type input "$32.85"
click at [897, 266] on input "$32.85" at bounding box center [896, 267] width 99 height 15
click at [897, 267] on input "$32.85" at bounding box center [896, 267] width 99 height 15
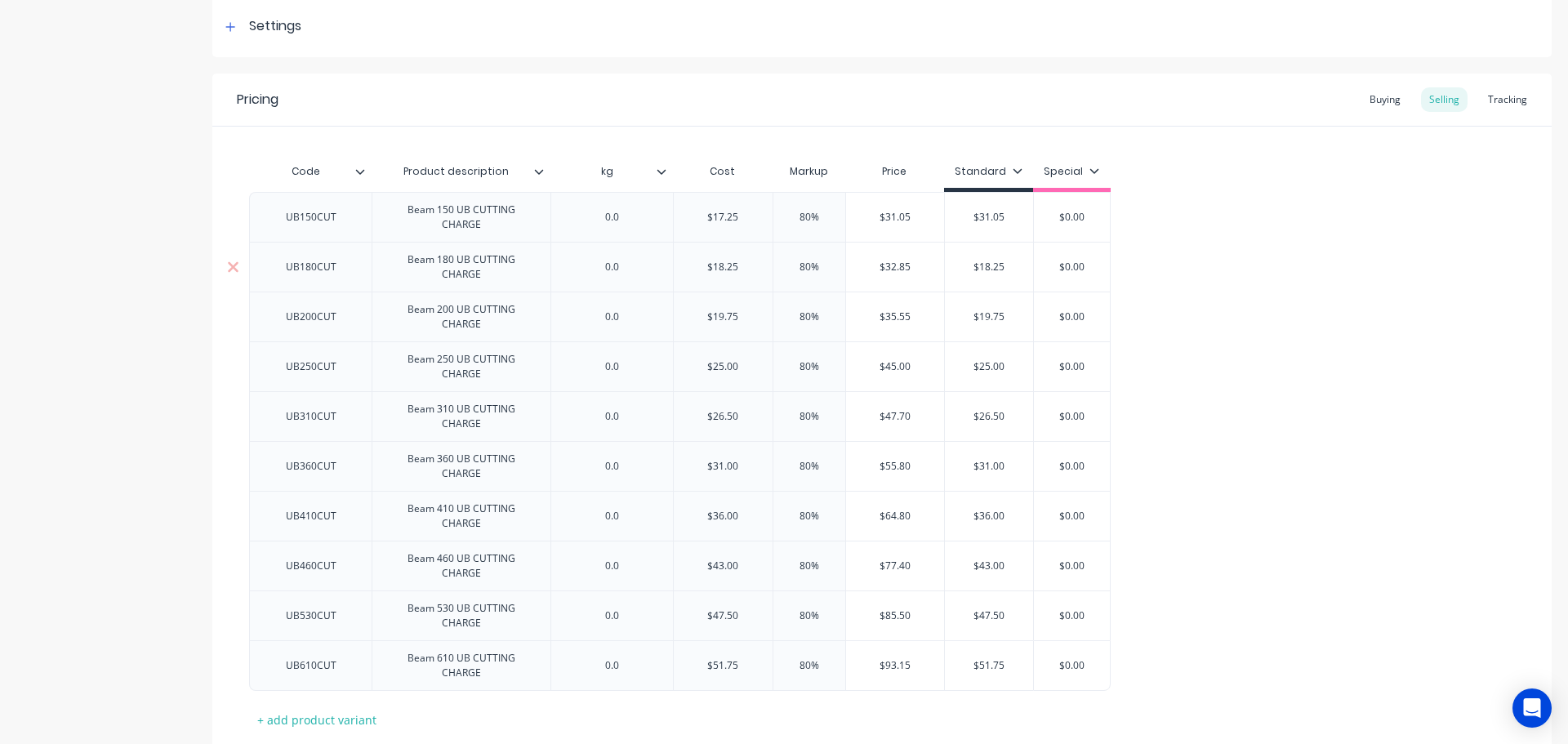
click at [985, 263] on input "$18.25" at bounding box center [989, 267] width 88 height 15
drag, startPoint x: 985, startPoint y: 263, endPoint x: 956, endPoint y: 277, distance: 32.2
click at [985, 263] on input "$18.25" at bounding box center [989, 267] width 88 height 15
paste input "32.8"
type input "$32.85"
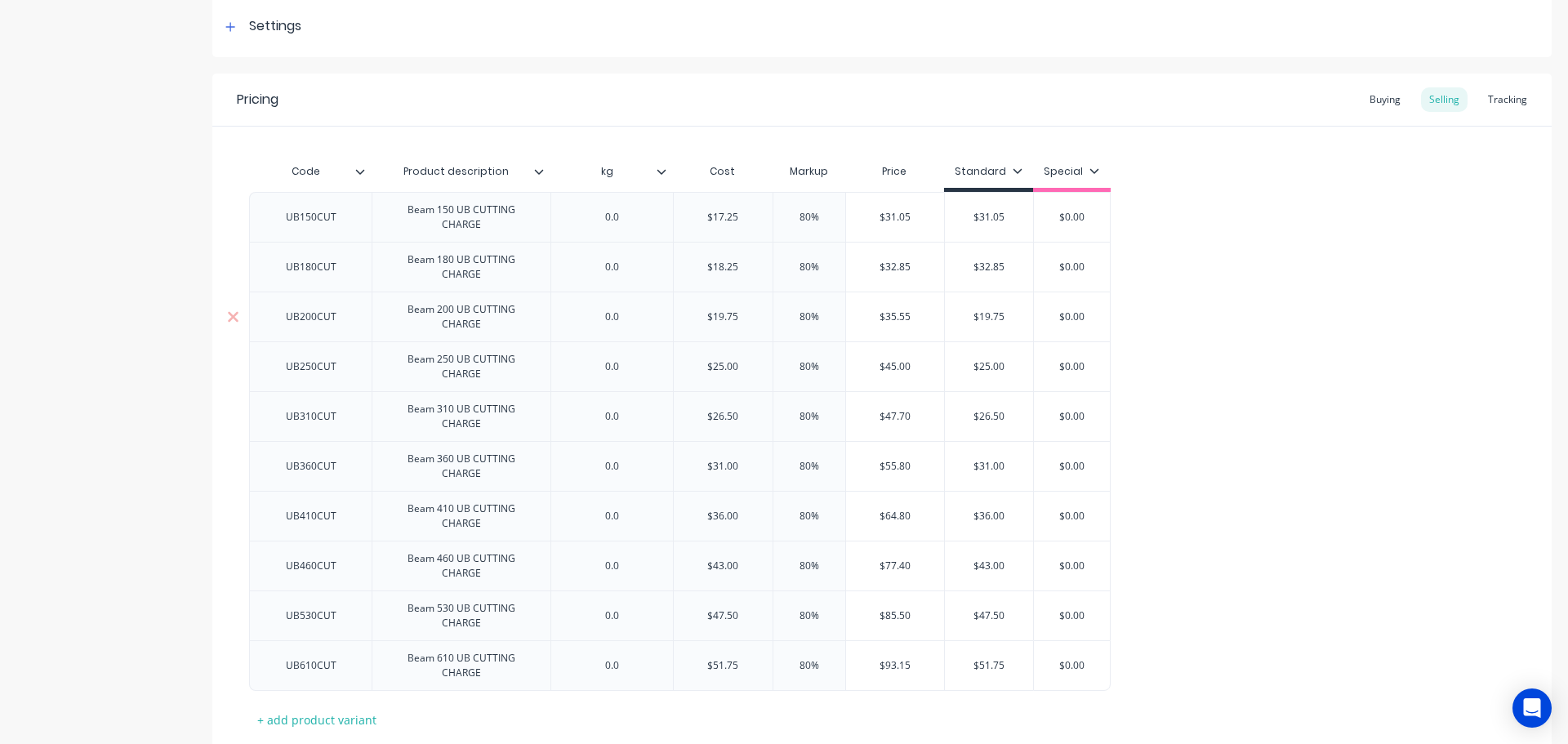
type input "$35.55"
click at [893, 314] on input "$35.55" at bounding box center [896, 316] width 99 height 15
click at [892, 315] on input "$35.55" at bounding box center [896, 316] width 99 height 15
click at [982, 314] on input "$19.75" at bounding box center [989, 316] width 88 height 15
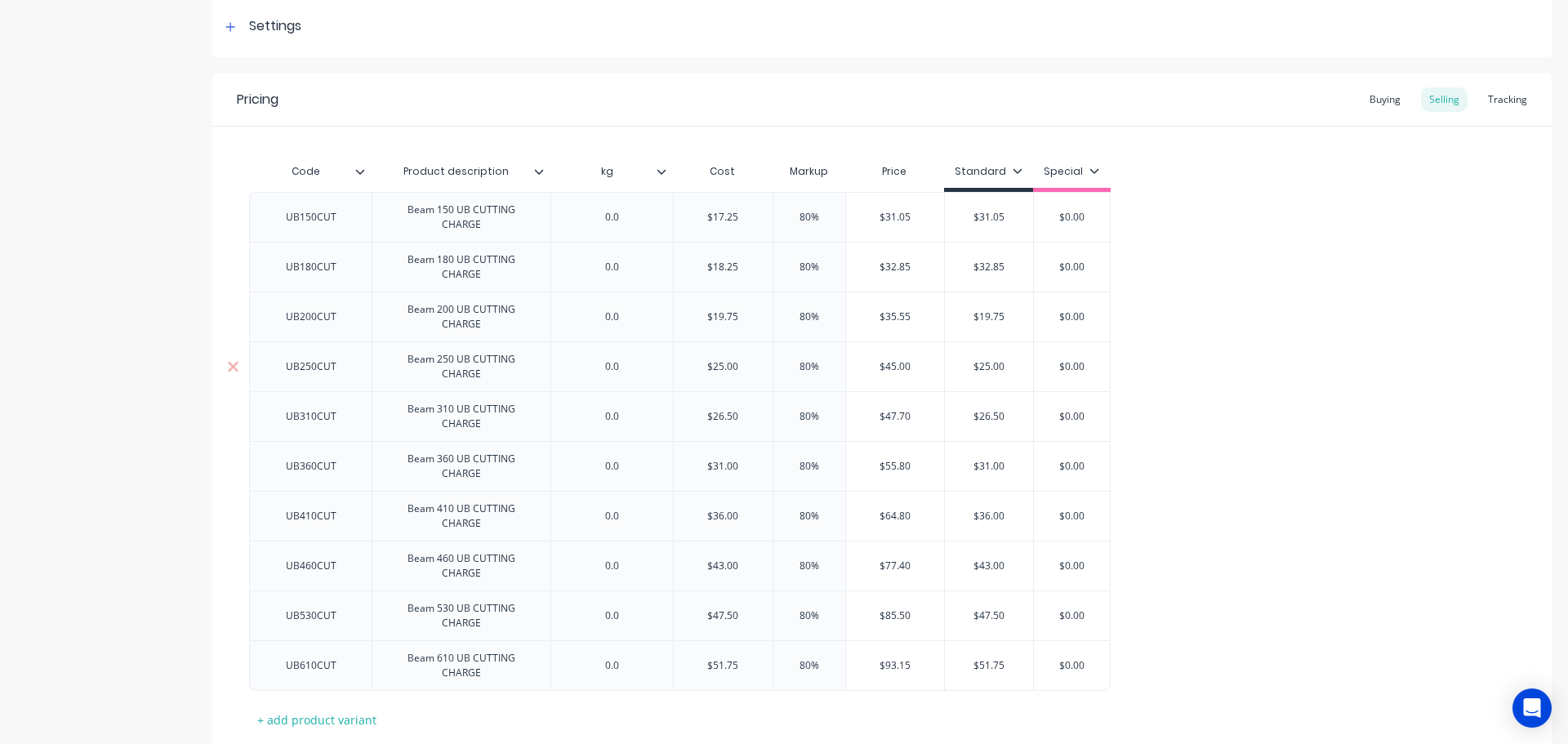
paste input "35.5"
type input "$35.55"
type input "$45.00"
click at [892, 368] on input "$45.00" at bounding box center [896, 367] width 99 height 15
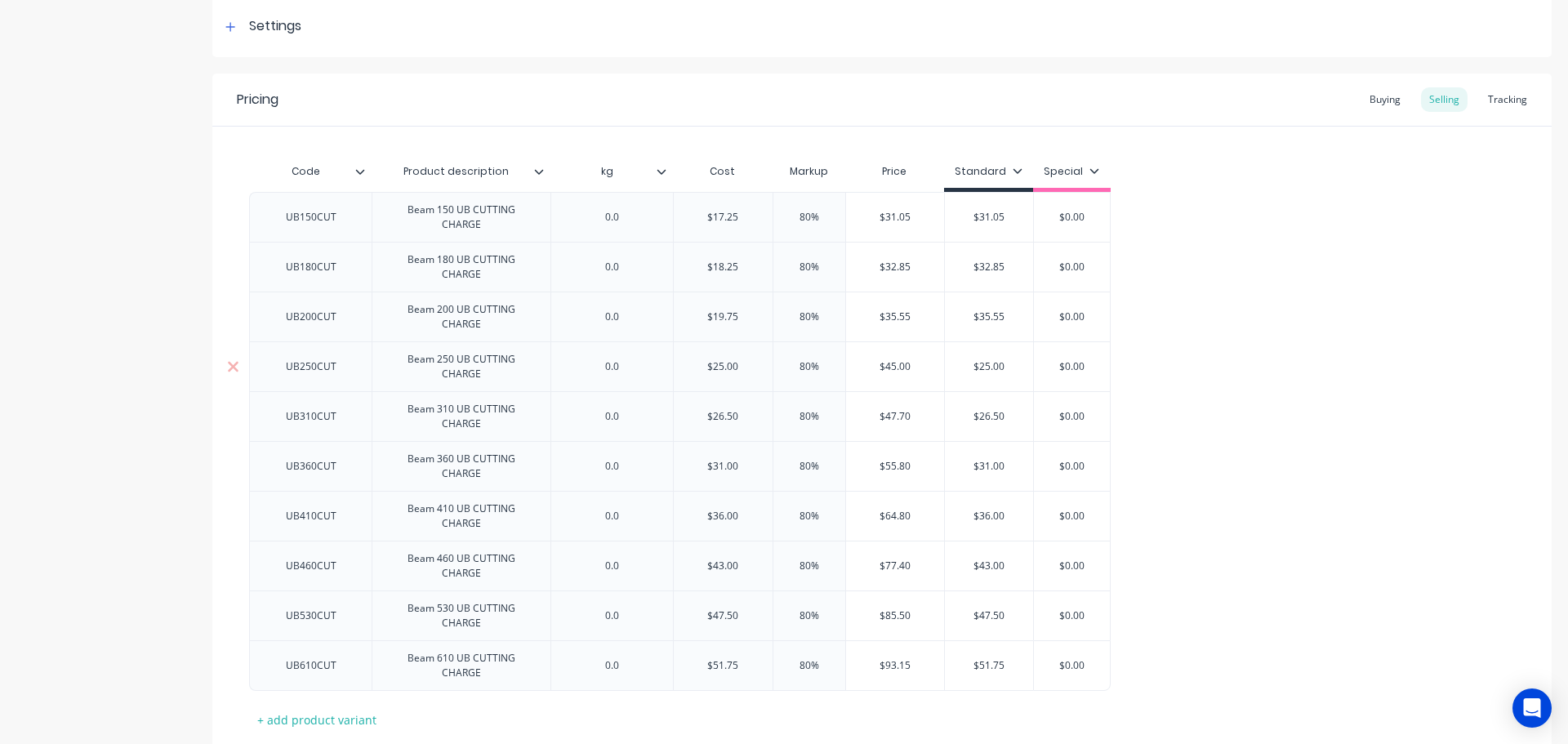
click at [984, 368] on input "$25.00" at bounding box center [989, 367] width 88 height 15
paste input "4"
type input "$45.00"
type input "$47.70"
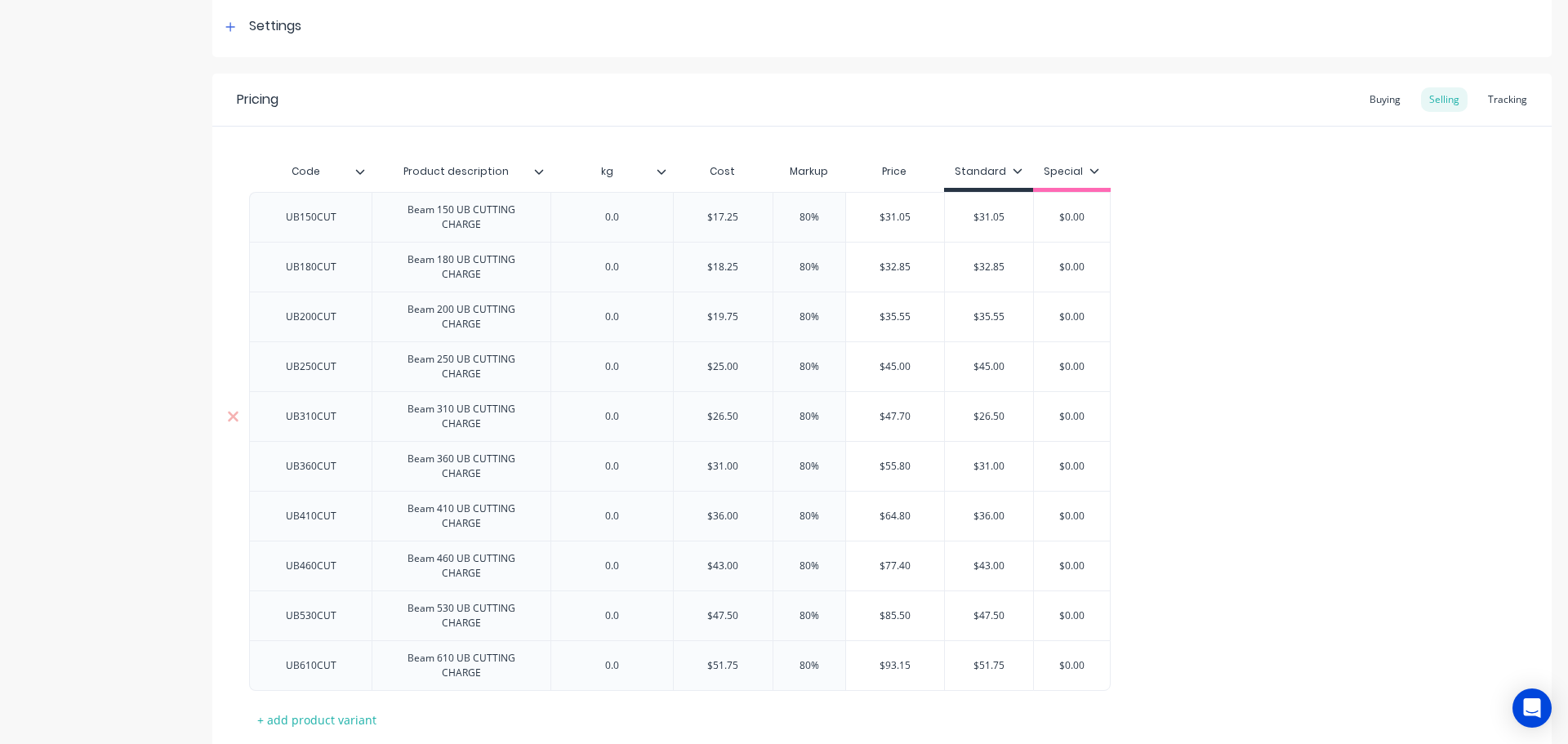
click at [892, 414] on input "$47.70" at bounding box center [896, 416] width 99 height 15
click at [975, 412] on input "$26.50" at bounding box center [989, 416] width 88 height 15
click at [990, 414] on input "$26.50" at bounding box center [989, 416] width 88 height 15
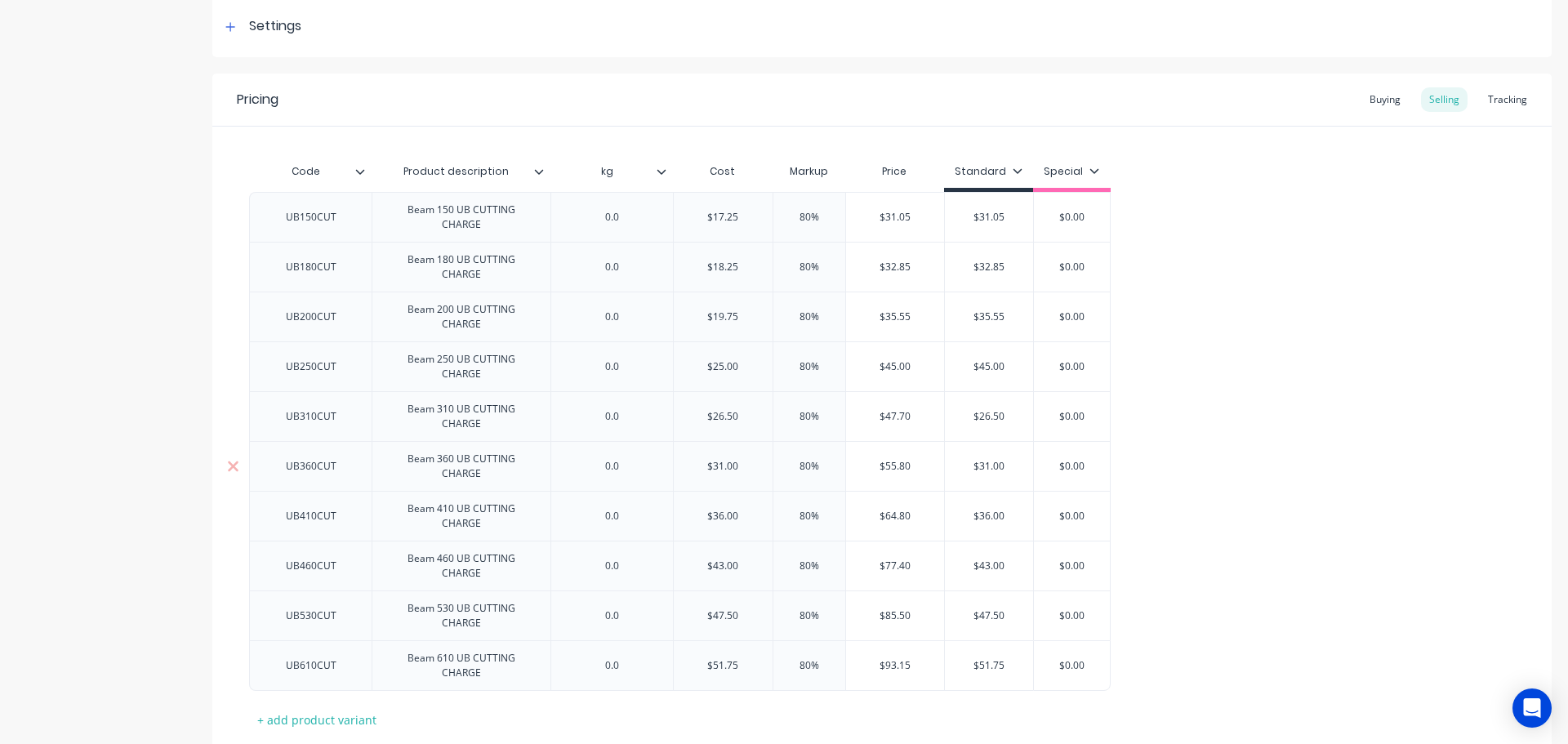
paste input "47.7"
type input "$47.70"
type input "$55.80"
click at [892, 468] on input "$55.80" at bounding box center [896, 467] width 99 height 15
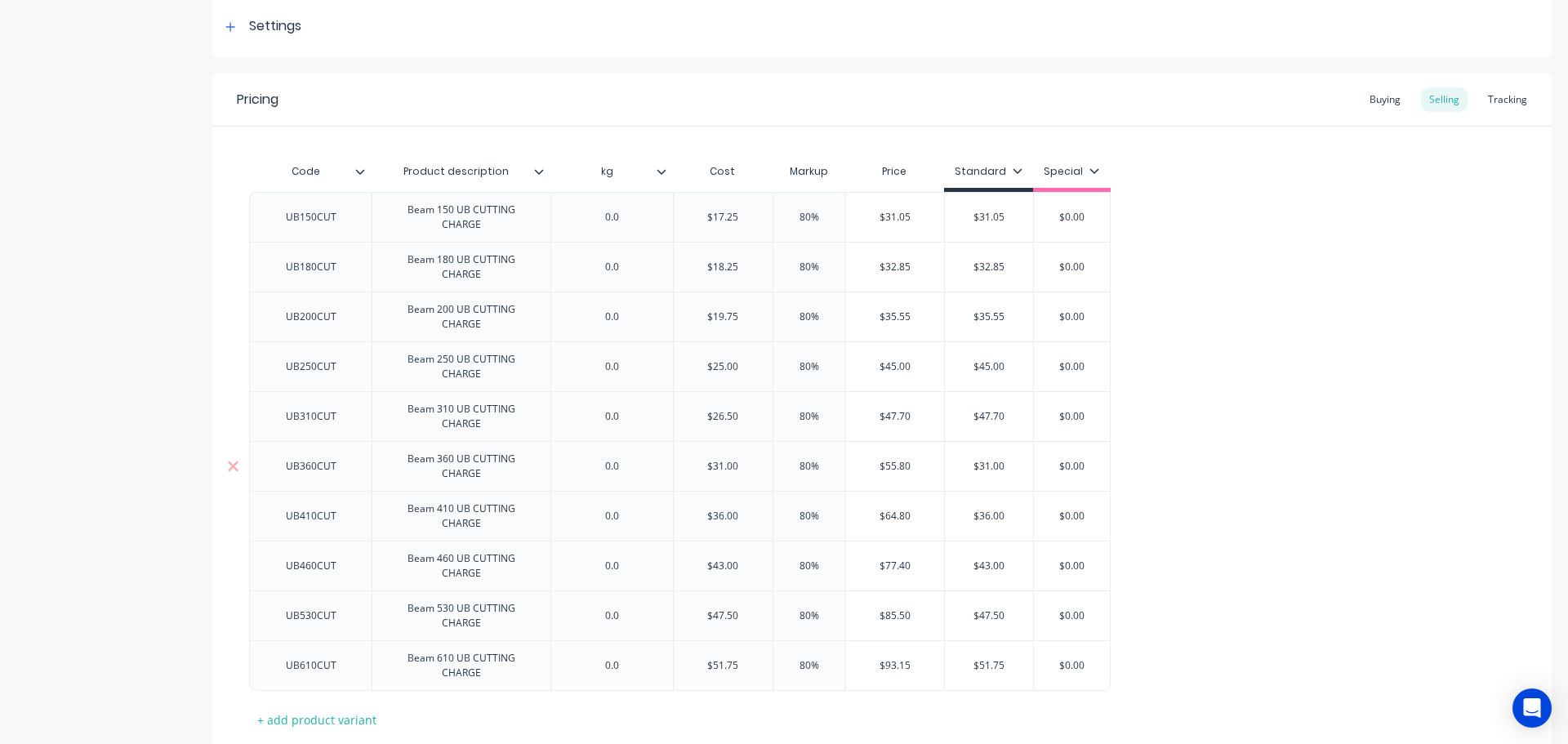
click at [982, 465] on input "$31.00" at bounding box center [989, 467] width 88 height 15
paste input "55.8"
type input "$55.80"
type input "$64.80"
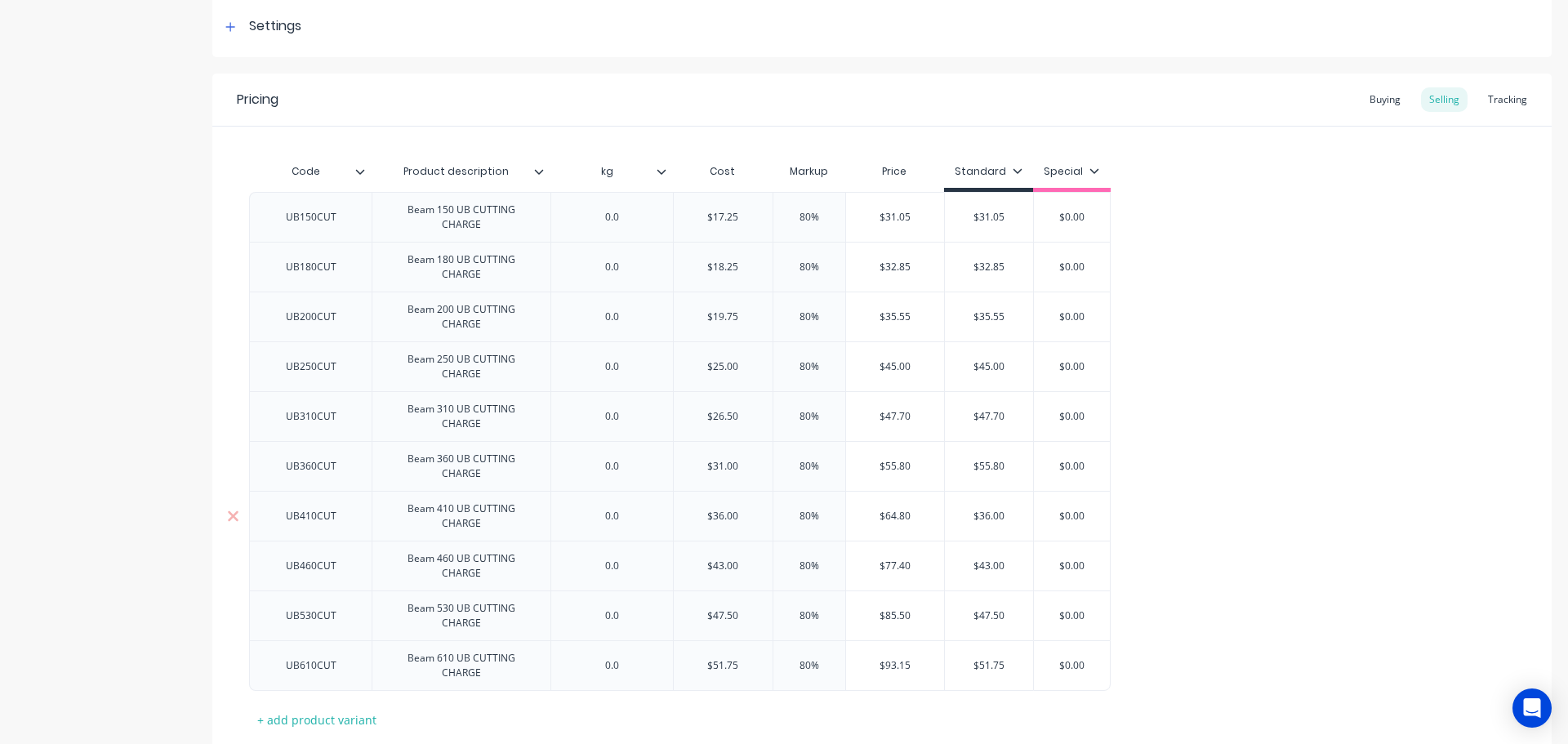
click at [890, 516] on input "$64.80" at bounding box center [896, 516] width 99 height 15
click at [891, 516] on input "$64.80" at bounding box center [896, 516] width 99 height 15
click at [985, 515] on input "$36.00" at bounding box center [989, 516] width 88 height 15
paste input "64.8"
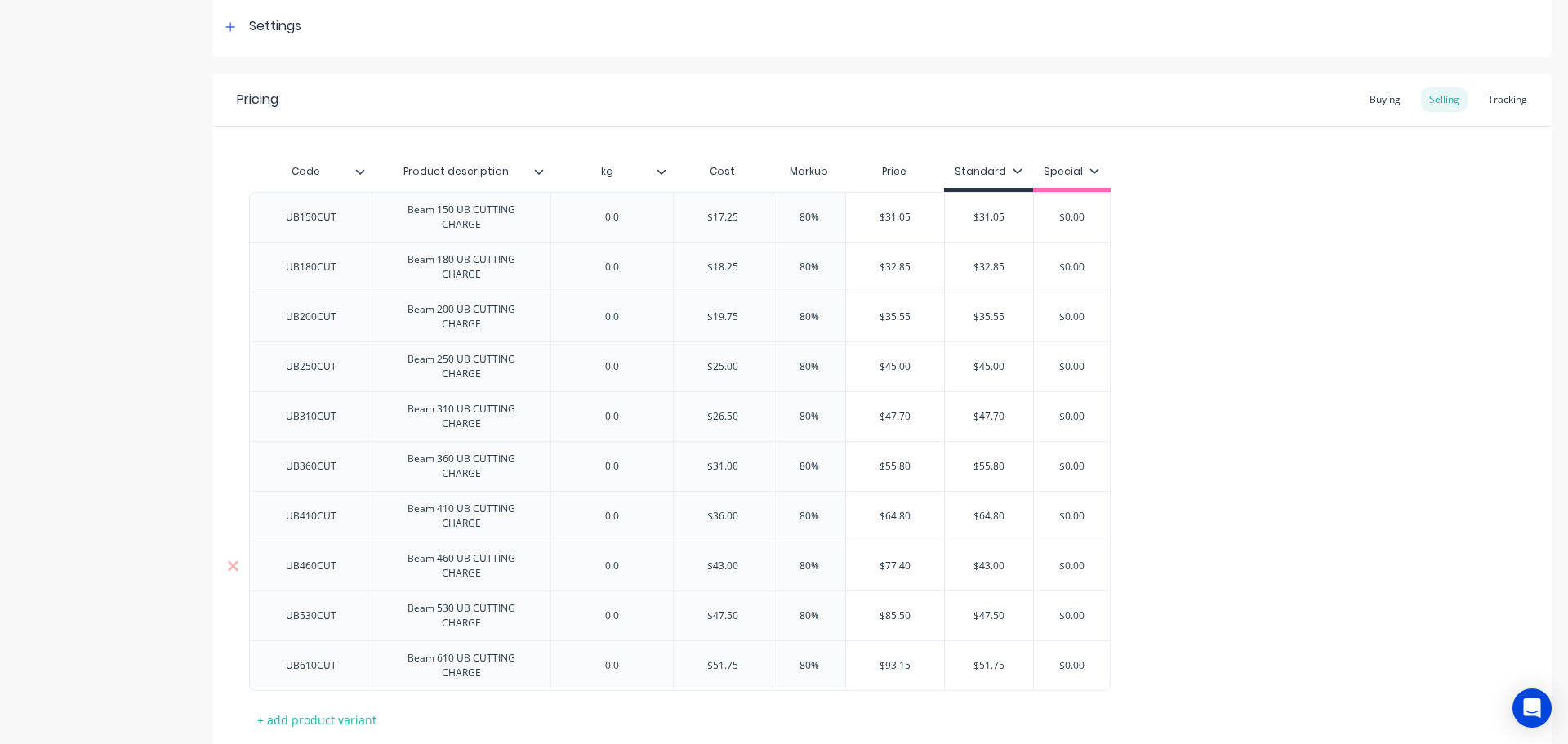
type input "$64.80"
type input "$77.40"
click at [896, 564] on input "$77.40" at bounding box center [896, 566] width 99 height 15
click at [988, 562] on input "$43.00" at bounding box center [989, 566] width 88 height 15
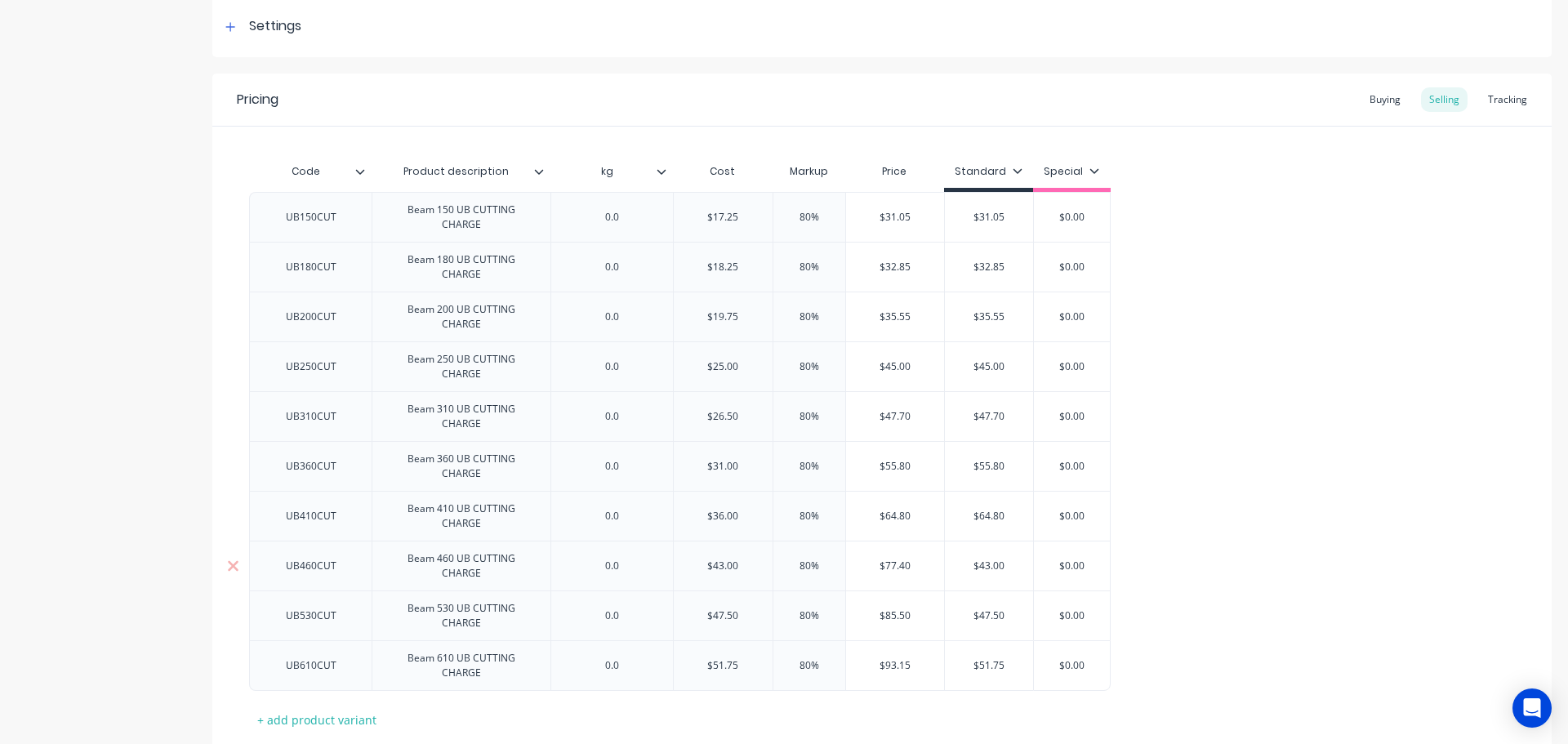
click at [988, 562] on input "$43.00" at bounding box center [989, 566] width 88 height 15
paste input "77.4"
type input "$77.40"
type input "$85.50"
click at [892, 617] on input "$85.50" at bounding box center [896, 616] width 99 height 15
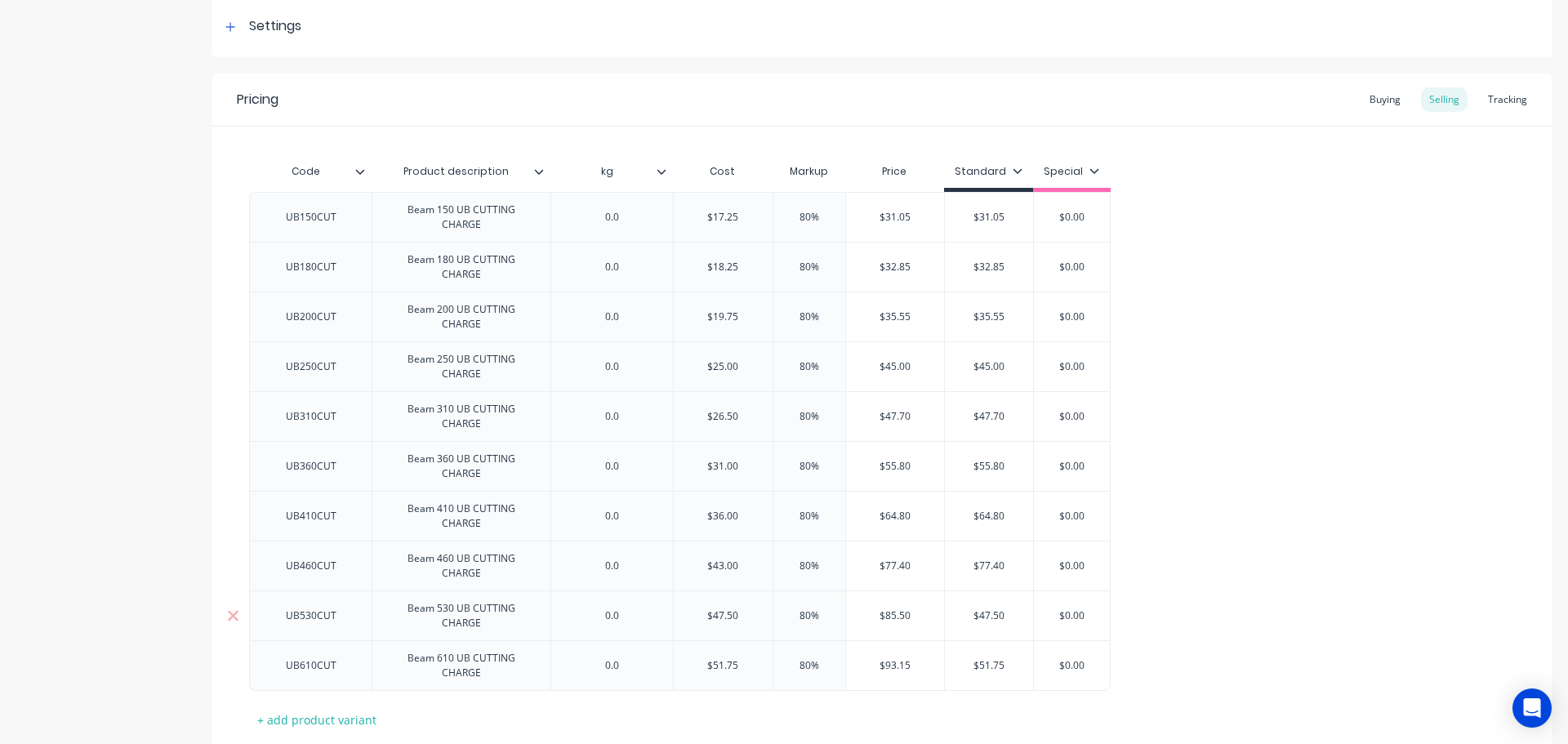
click at [892, 617] on input "$85.50" at bounding box center [896, 616] width 99 height 15
click at [986, 613] on input "$47.50" at bounding box center [989, 616] width 88 height 15
paste input "85"
type input "$85.50"
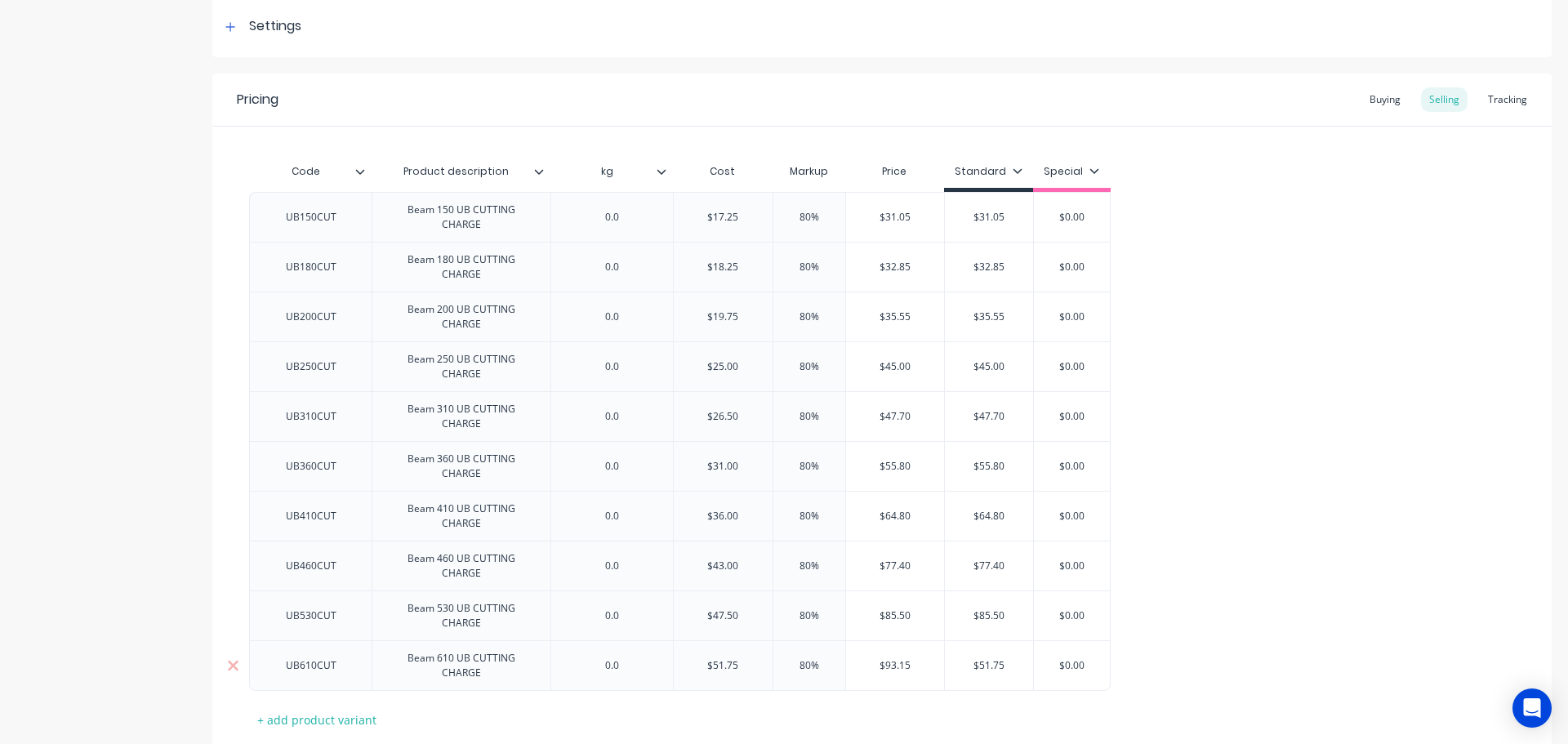
type input "$93.15"
click at [896, 670] on input "$93.15" at bounding box center [896, 666] width 99 height 15
click at [896, 668] on input "$93.15" at bounding box center [896, 666] width 99 height 15
click at [989, 668] on input "$51.75" at bounding box center [989, 666] width 88 height 15
drag, startPoint x: 989, startPoint y: 668, endPoint x: 1018, endPoint y: 659, distance: 30.4
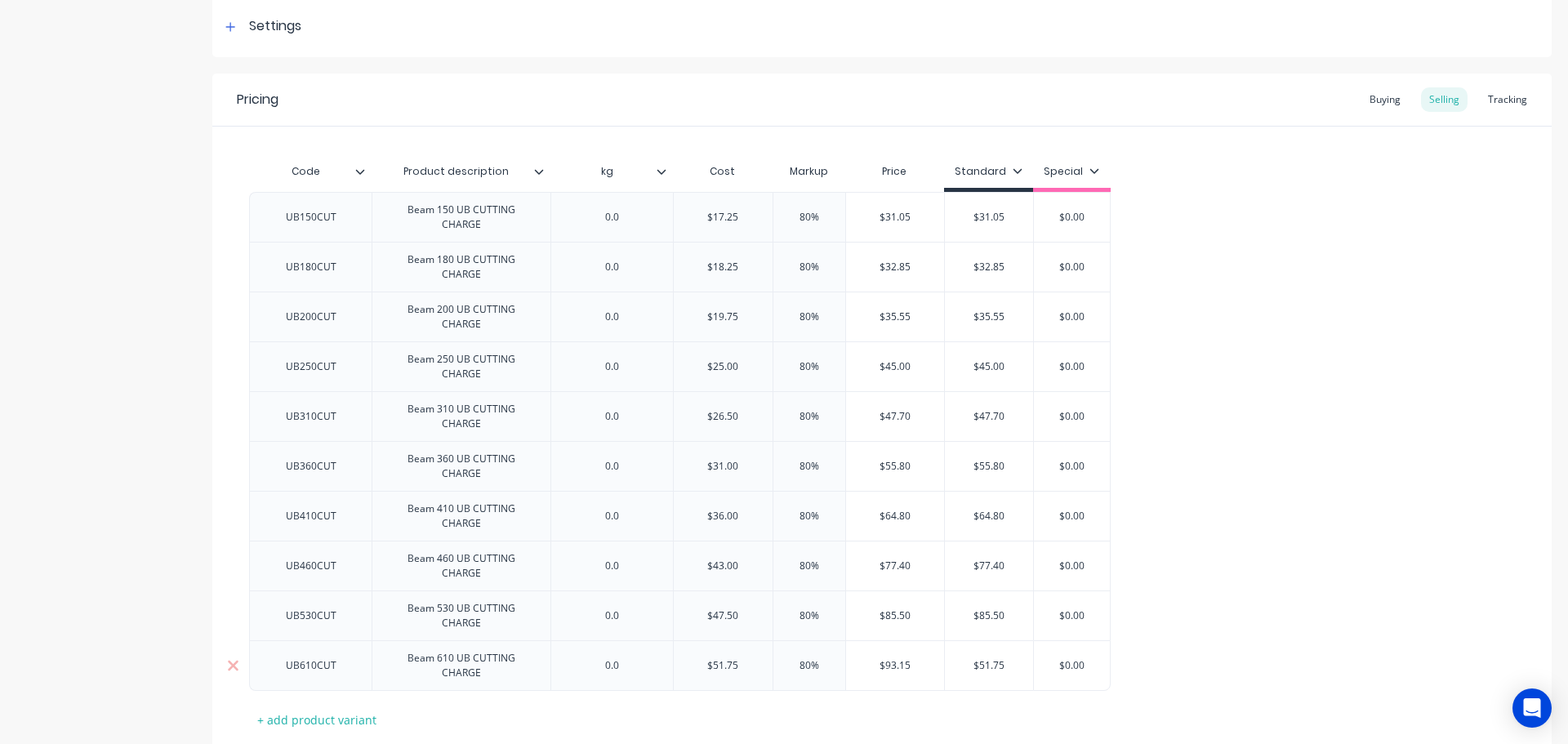
click at [989, 667] on input "$51.75" at bounding box center [989, 666] width 88 height 15
paste input "93.1"
type input "$93.15"
click at [485, 213] on div "Beam 150 UB CUTTING CHARGE" at bounding box center [461, 217] width 165 height 35
click at [485, 212] on div "Beam 150 UB CUTTING CHARGE" at bounding box center [461, 217] width 165 height 35
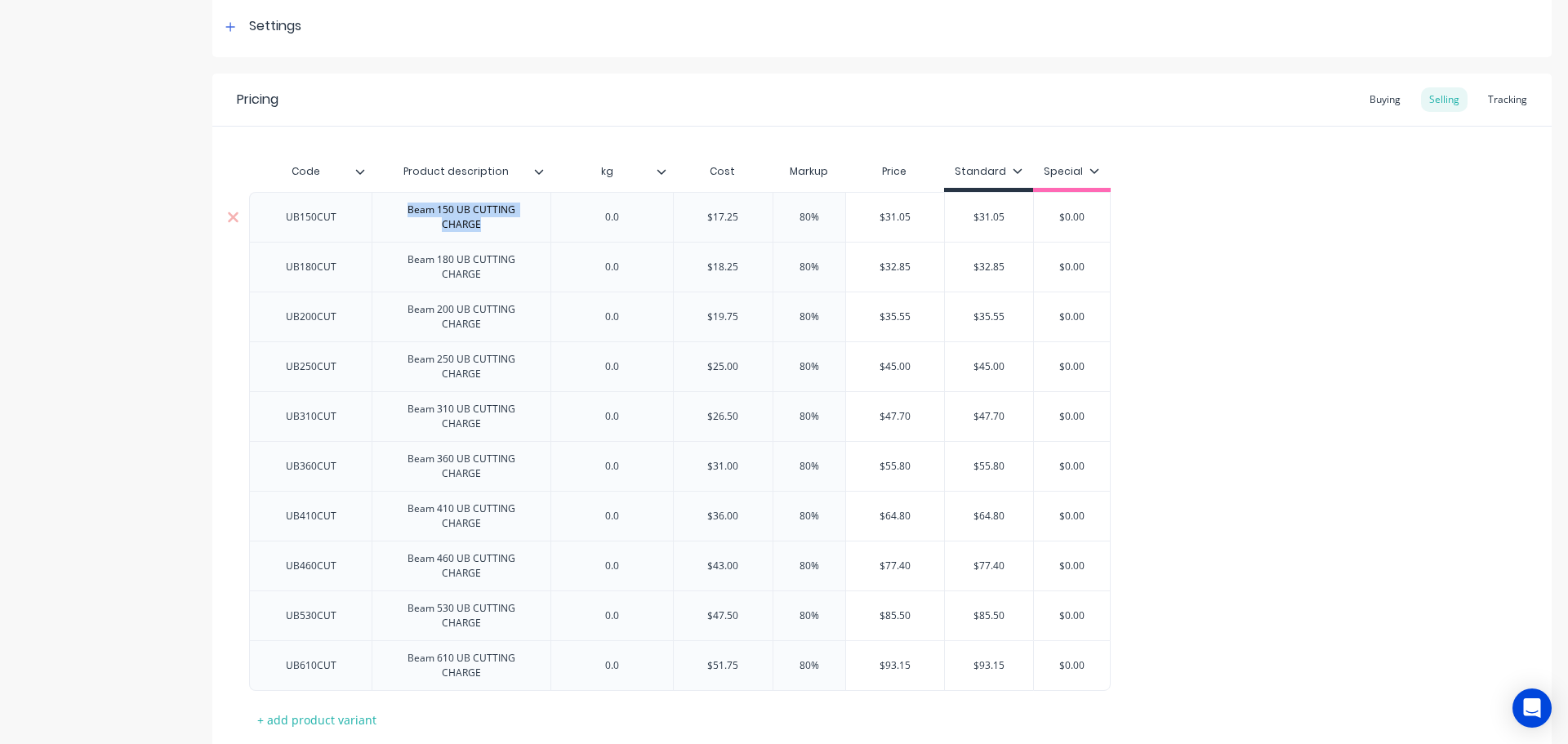
click at [485, 212] on div "Beam 150 UB CUTTING CHARGE" at bounding box center [461, 217] width 165 height 35
click at [483, 230] on div "Beam 150 UB CUTTING CHARGE" at bounding box center [461, 217] width 165 height 35
click at [474, 218] on div "Beam 150 UB CUTTING CHARGE" at bounding box center [461, 217] width 165 height 35
click at [482, 230] on div "Beam 150 UB CUTTING CHARGE" at bounding box center [461, 217] width 165 height 35
drag, startPoint x: 483, startPoint y: 228, endPoint x: 475, endPoint y: 214, distance: 16.1
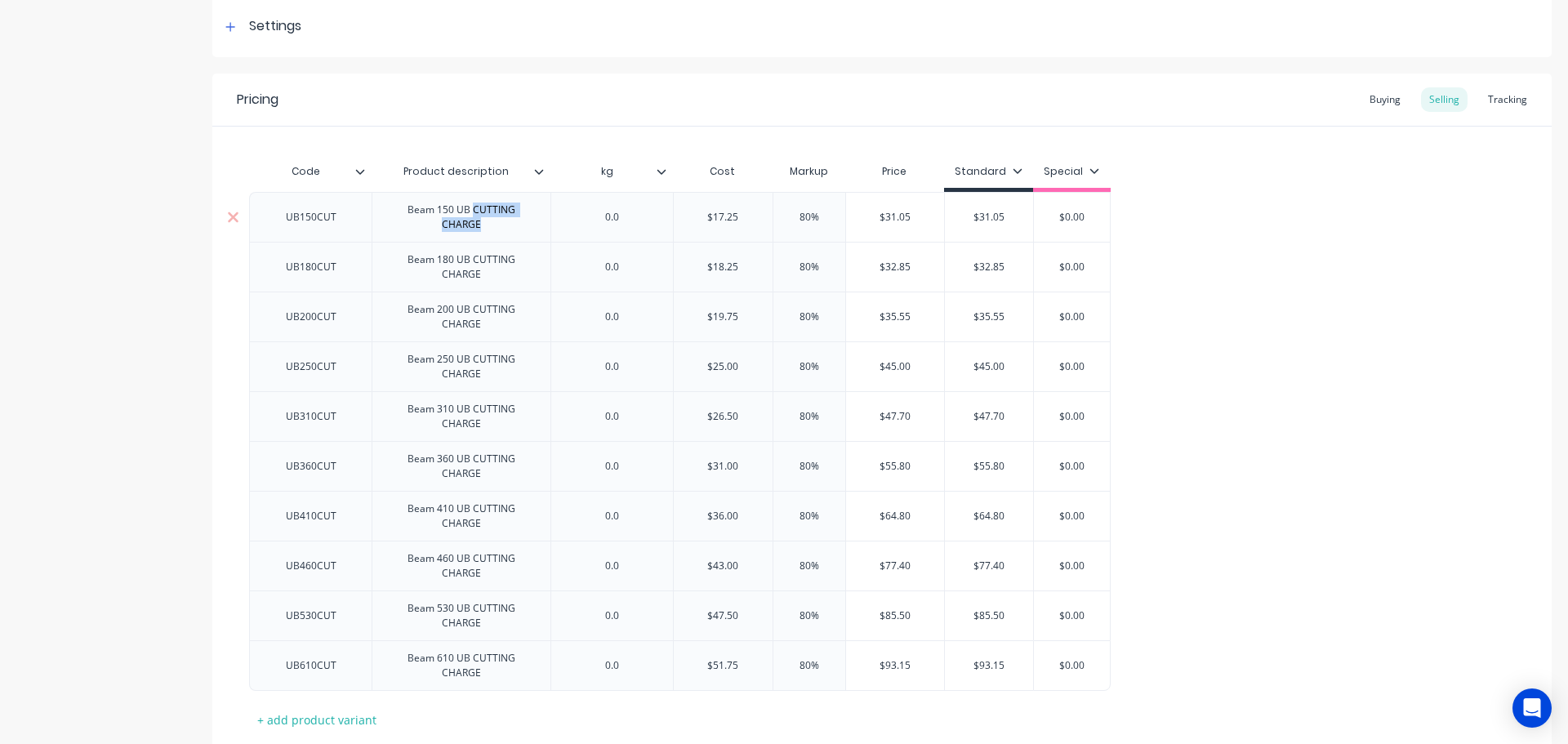
click at [475, 214] on div "Beam 150 UB CUTTING CHARGE" at bounding box center [461, 217] width 165 height 35
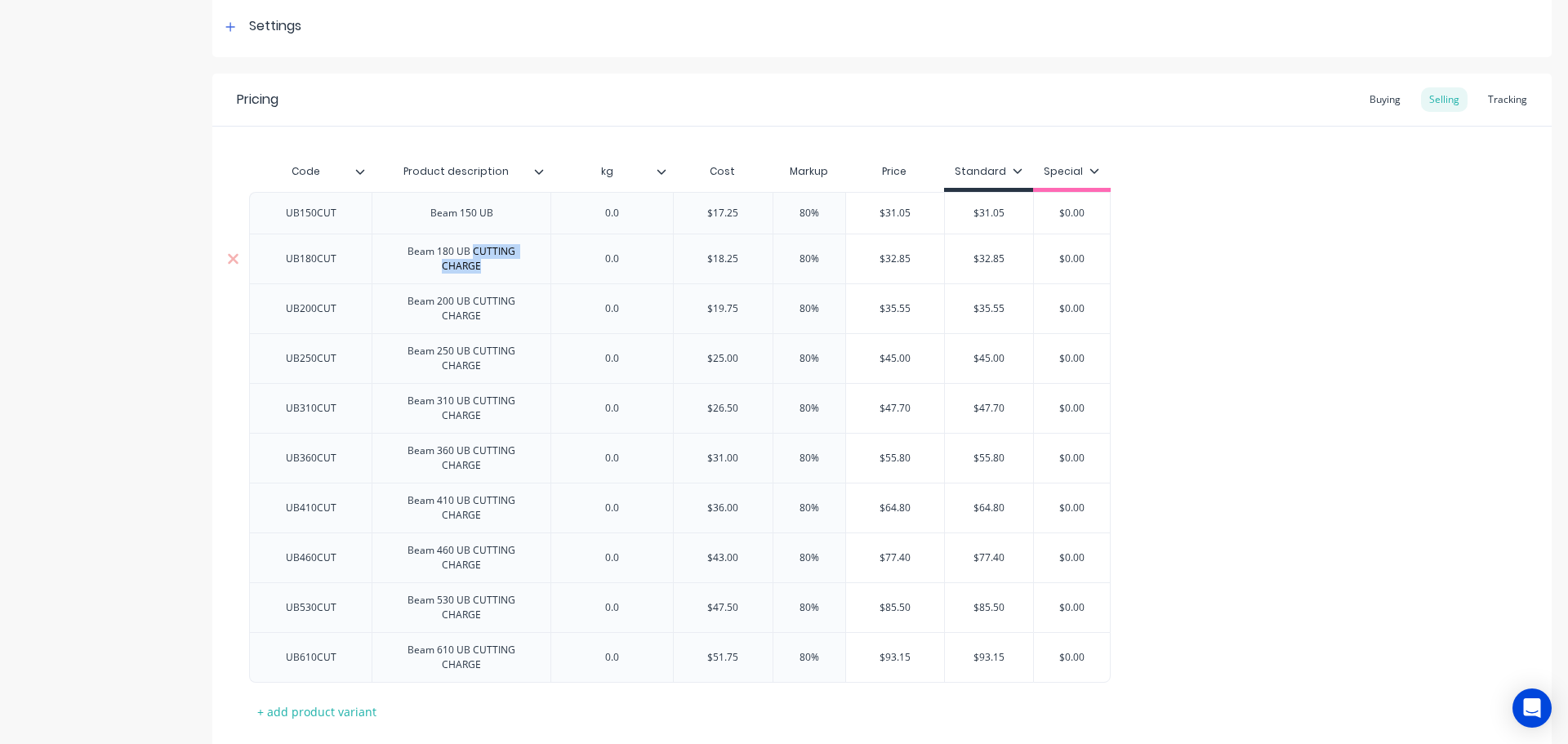
drag, startPoint x: 486, startPoint y: 272, endPoint x: 473, endPoint y: 256, distance: 20.6
click at [473, 256] on div "Beam 180 UB CUTTING CHARGE" at bounding box center [461, 259] width 165 height 35
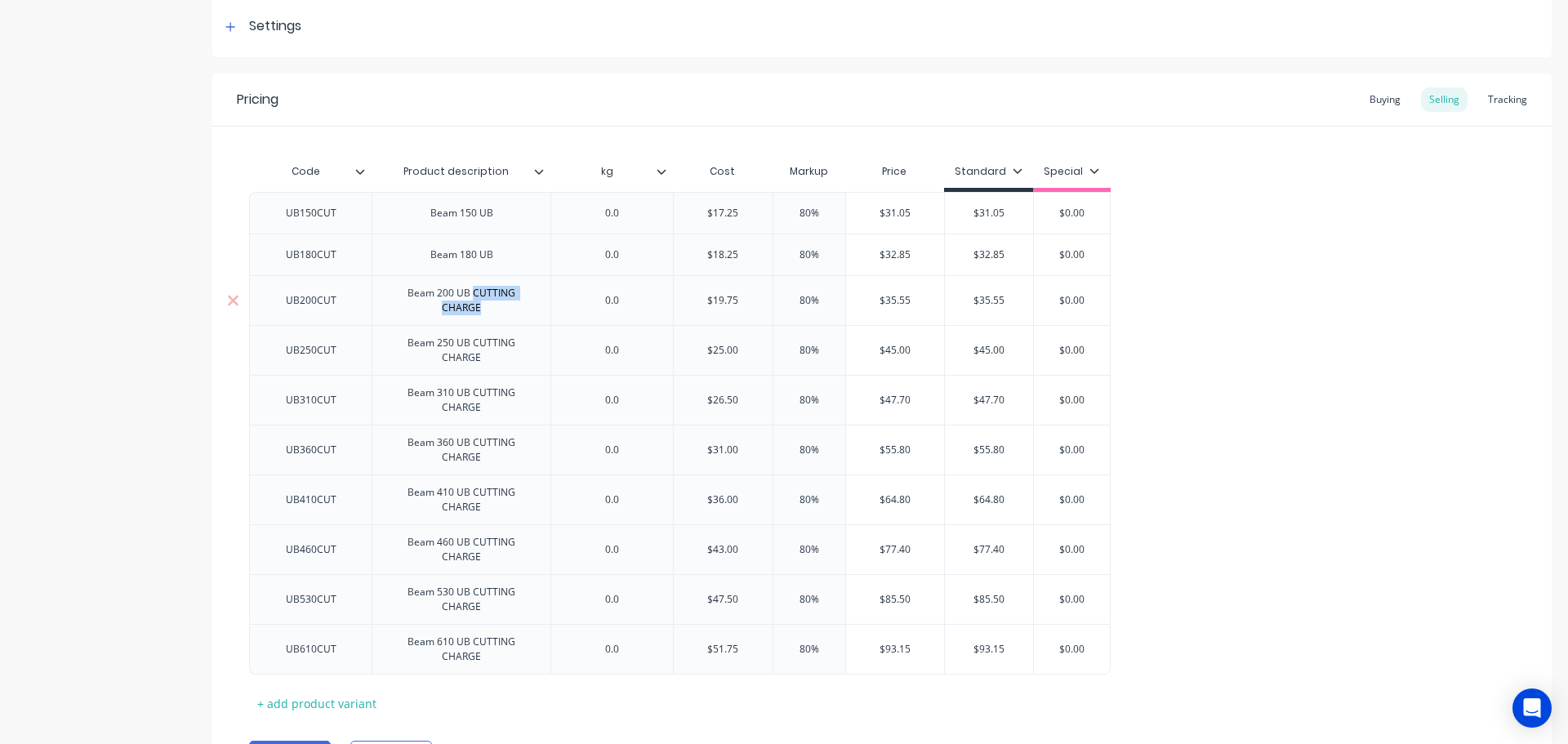
drag, startPoint x: 487, startPoint y: 313, endPoint x: 473, endPoint y: 296, distance: 22.0
click at [473, 296] on div "Beam 200 UB CUTTING CHARGE" at bounding box center [461, 301] width 165 height 35
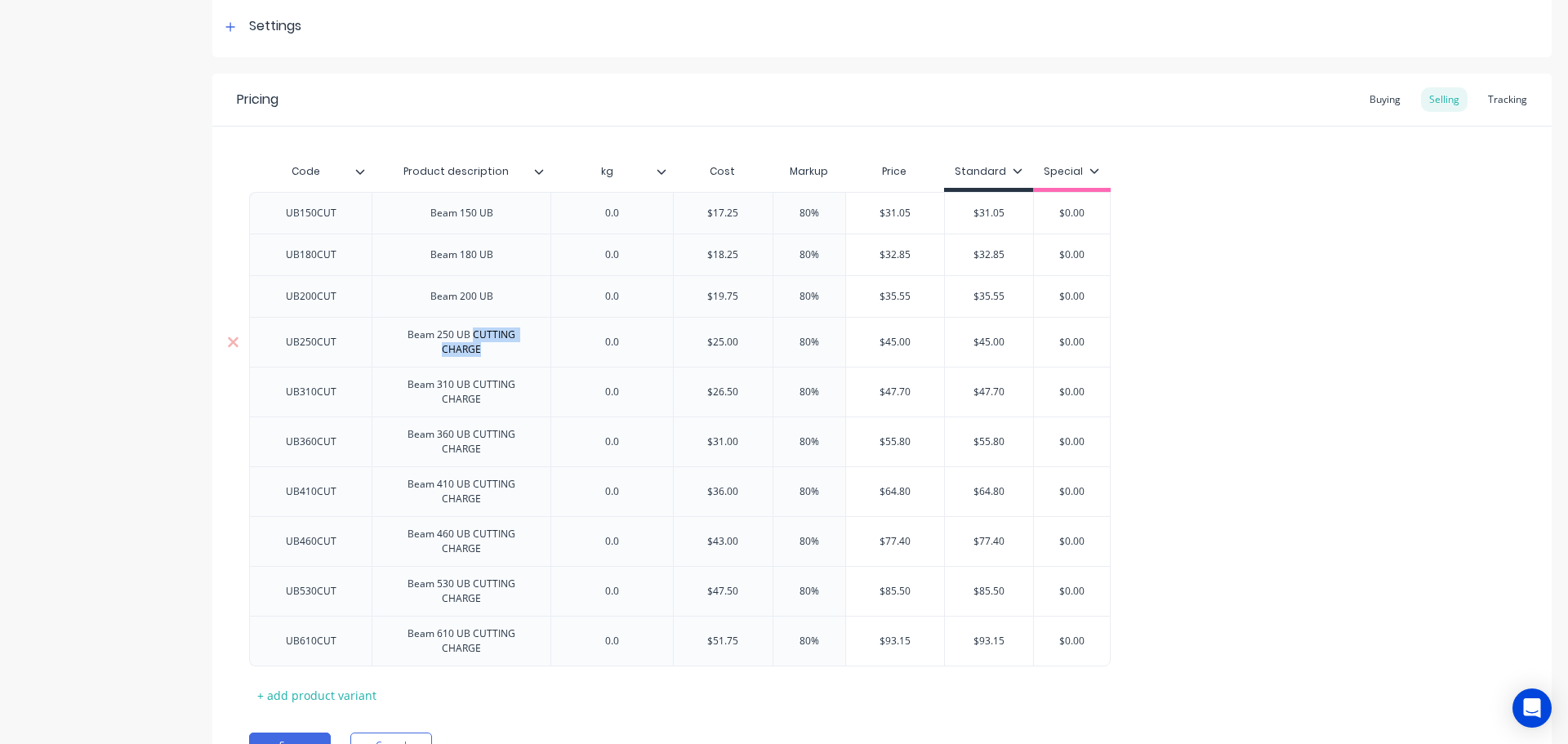
drag, startPoint x: 494, startPoint y: 356, endPoint x: 475, endPoint y: 336, distance: 27.6
click at [475, 336] on div "Beam 250 UB CUTTING CHARGE" at bounding box center [461, 342] width 165 height 35
drag, startPoint x: 485, startPoint y: 355, endPoint x: 474, endPoint y: 336, distance: 22.0
click at [474, 336] on div "Beam 250 UB CUTTING CHARGE" at bounding box center [461, 342] width 165 height 35
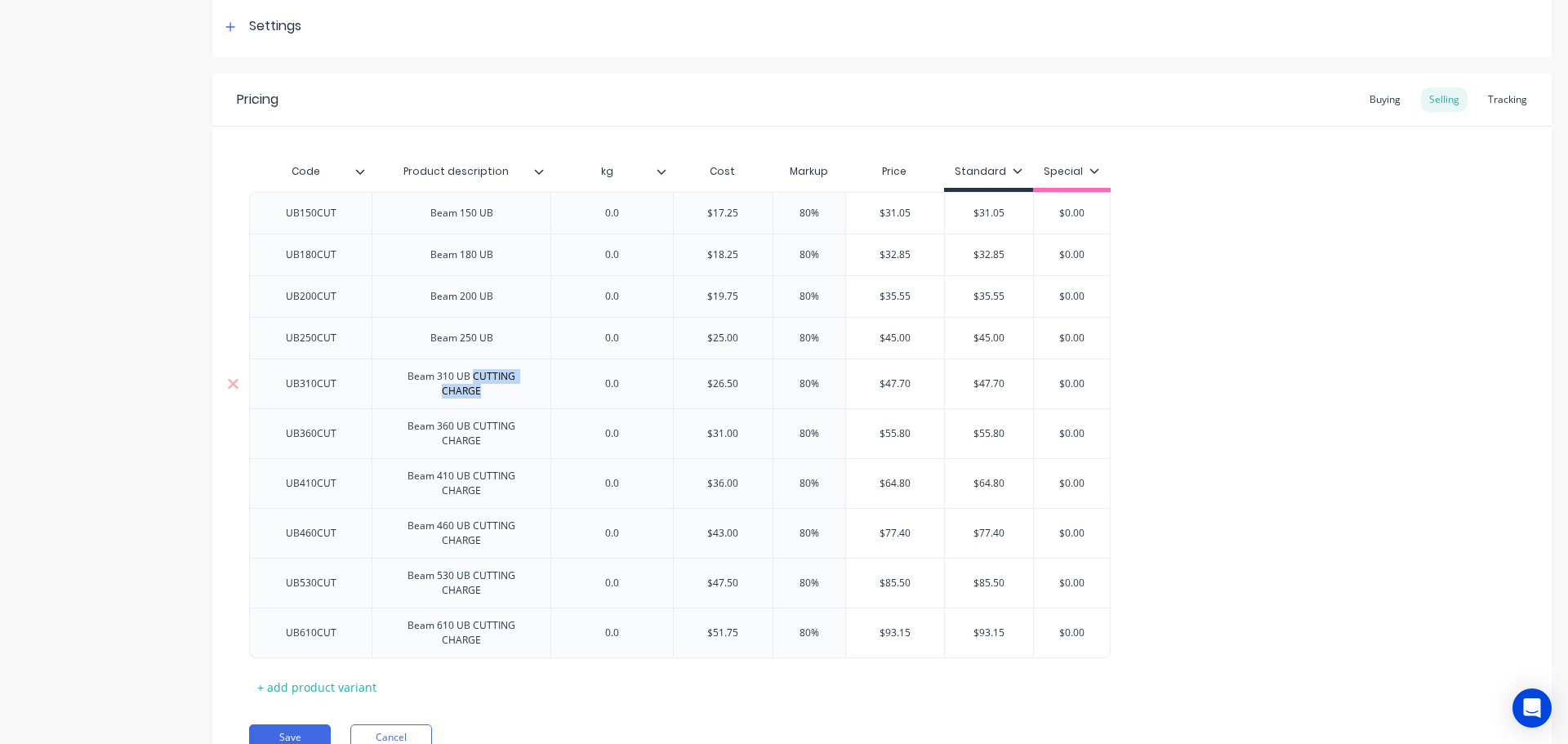
drag, startPoint x: 487, startPoint y: 398, endPoint x: 475, endPoint y: 381, distance: 20.8
click at [475, 381] on div "Beam 310 UB CUTTING CHARGE" at bounding box center [461, 384] width 165 height 35
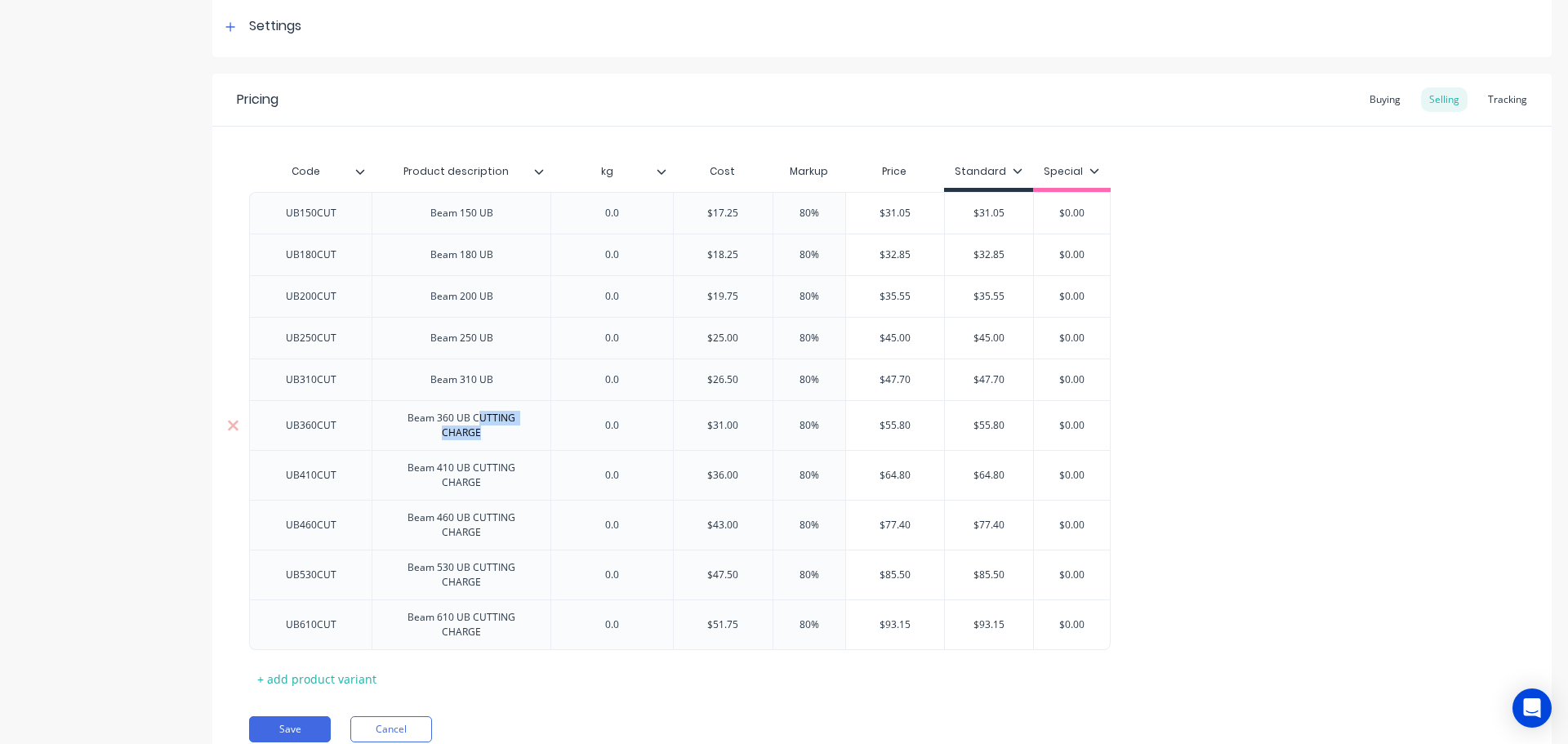
drag, startPoint x: 490, startPoint y: 440, endPoint x: 477, endPoint y: 420, distance: 23.9
click at [477, 420] on div "Beam 360 UB CUTTING CHARGE" at bounding box center [461, 425] width 165 height 35
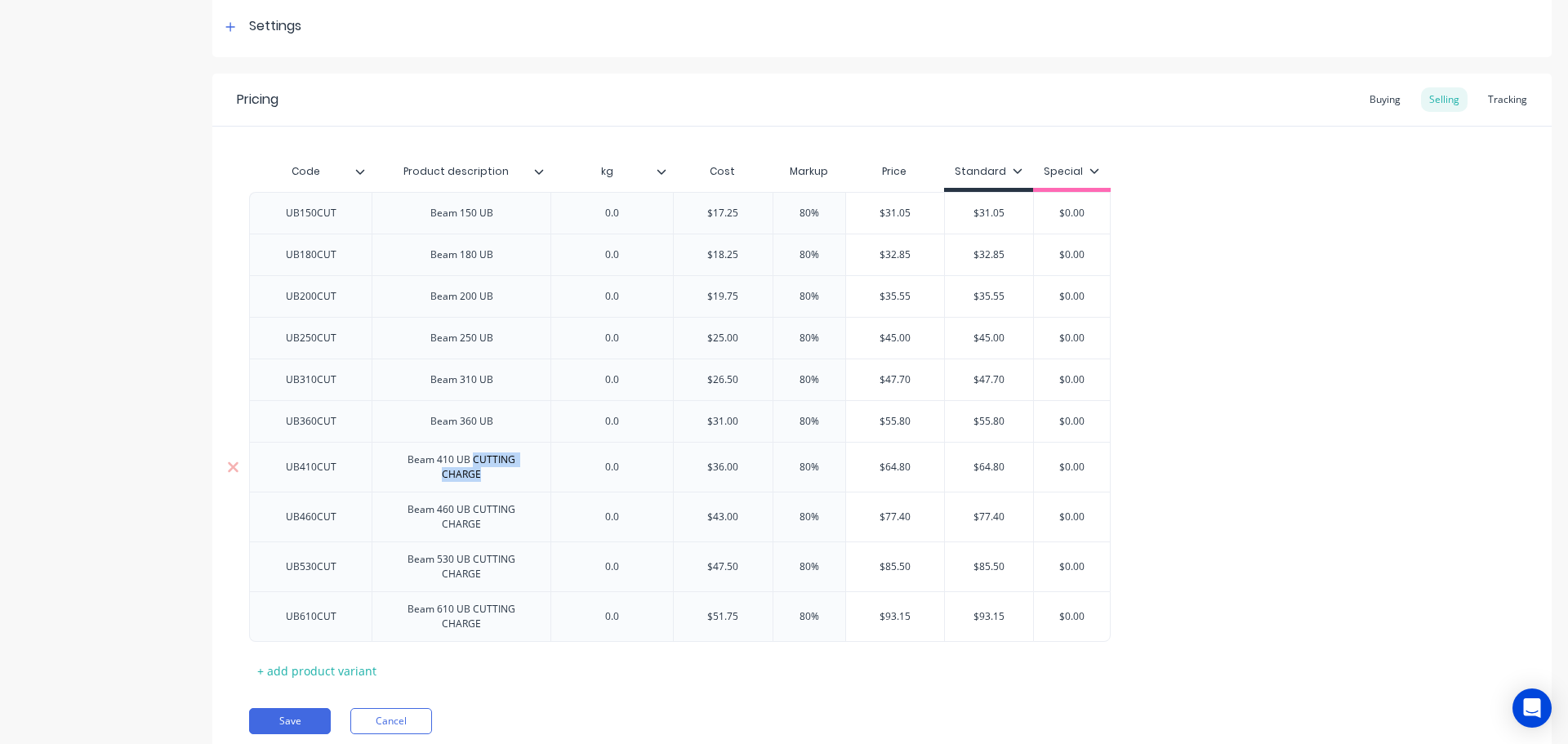
drag, startPoint x: 482, startPoint y: 481, endPoint x: 473, endPoint y: 463, distance: 20.1
click at [473, 463] on div "Beam 410 UB CUTTING CHARGE" at bounding box center [461, 467] width 165 height 35
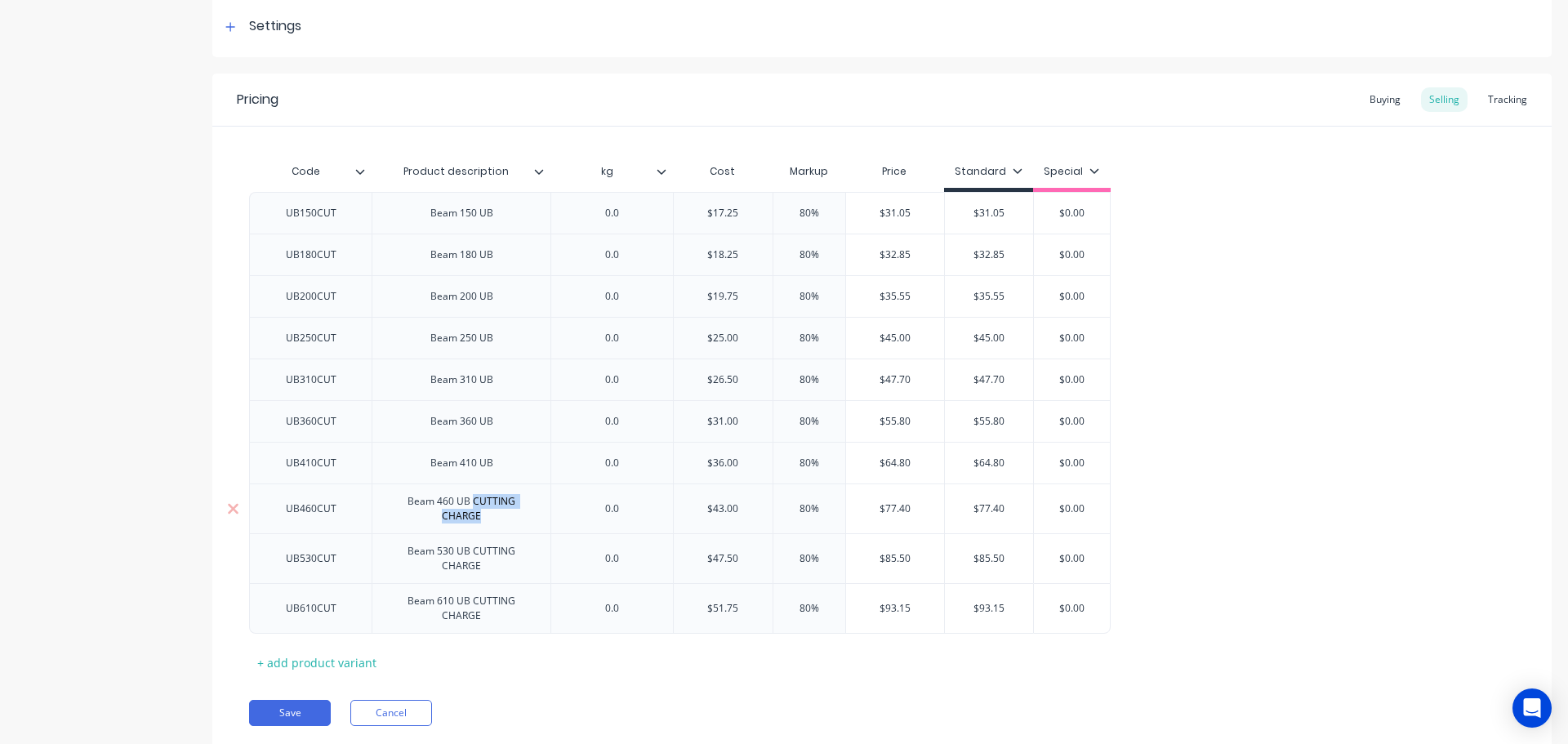
drag, startPoint x: 486, startPoint y: 521, endPoint x: 475, endPoint y: 505, distance: 19.4
click at [475, 505] on div "Beam 460 UB CUTTING CHARGE" at bounding box center [461, 509] width 165 height 35
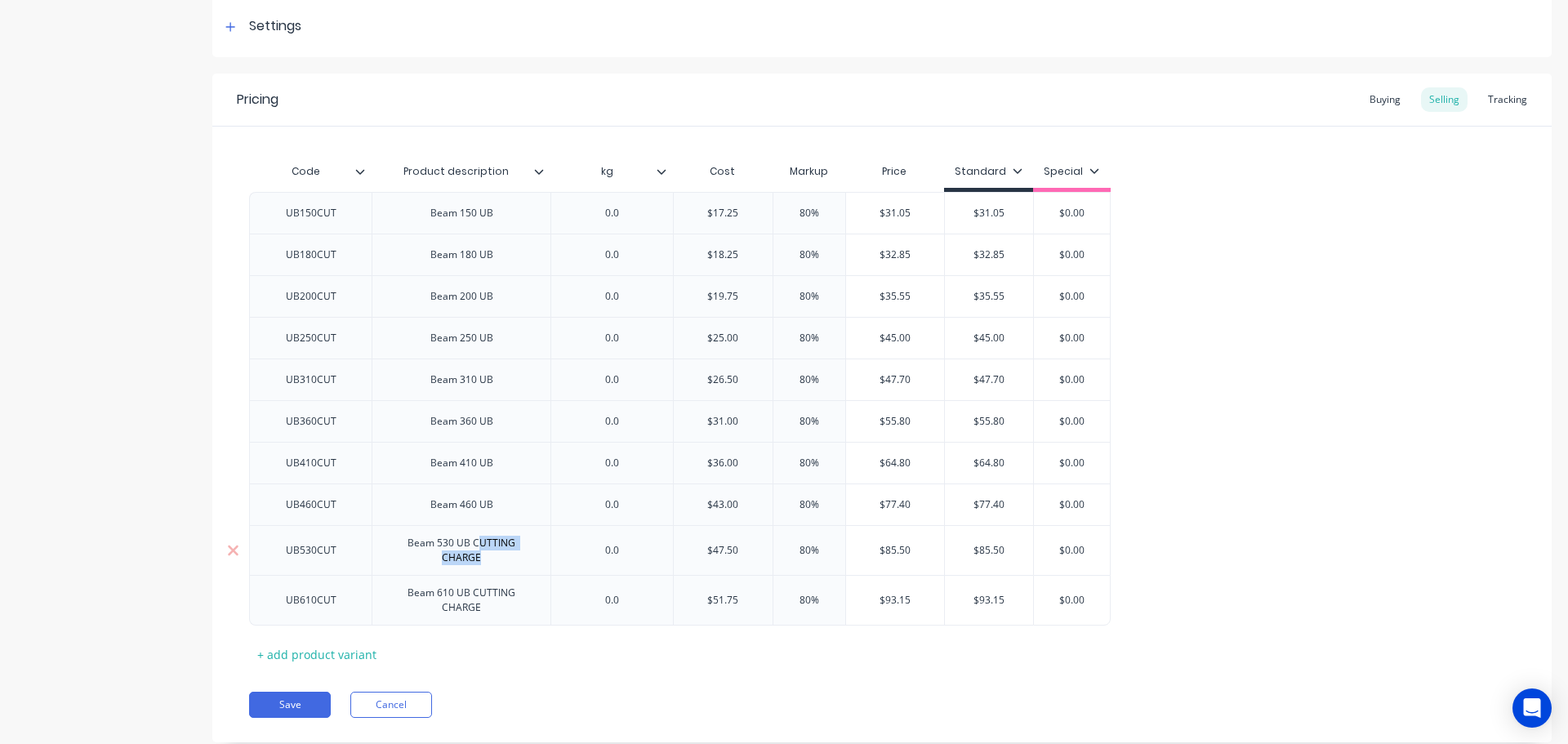
drag, startPoint x: 483, startPoint y: 563, endPoint x: 476, endPoint y: 544, distance: 20.2
click at [476, 544] on div "Beam 530 UB CUTTING CHARGE" at bounding box center [461, 550] width 165 height 35
drag, startPoint x: 486, startPoint y: 602, endPoint x: 478, endPoint y: 585, distance: 18.8
click at [478, 585] on div "Beam 610 UB CUTTING CHARGE" at bounding box center [461, 592] width 165 height 35
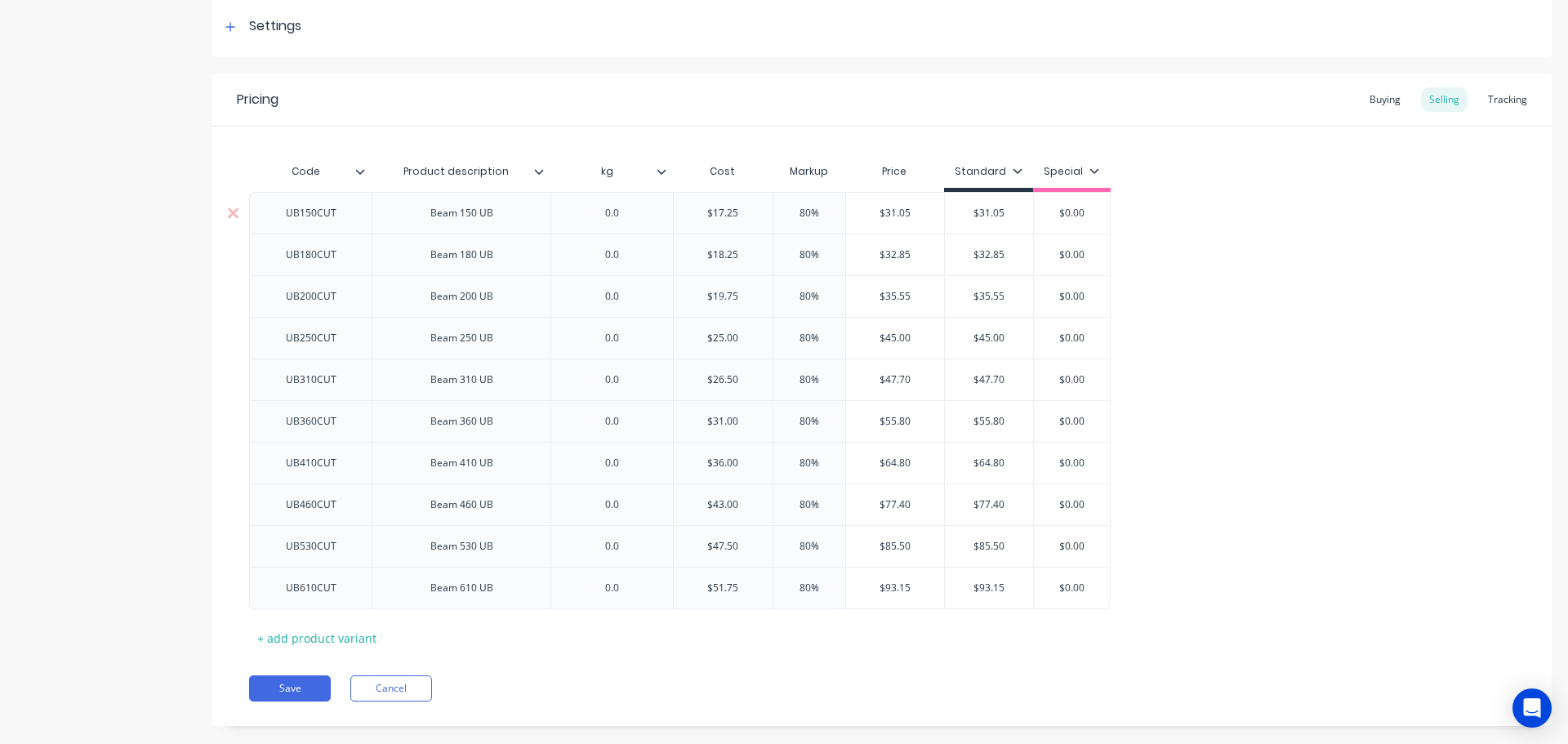
click at [507, 216] on div "Beam 150 UB" at bounding box center [461, 213] width 179 height 42
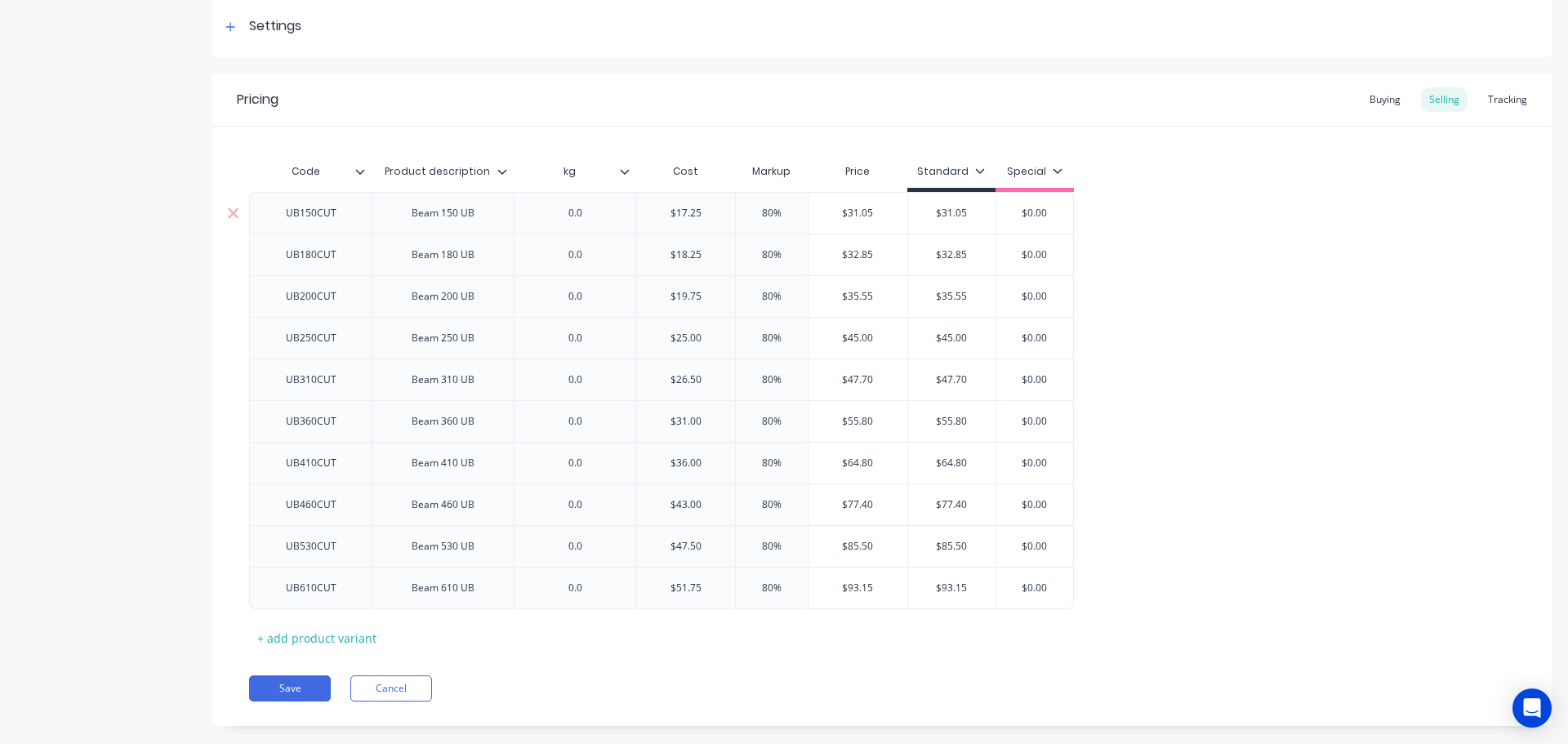
click at [1065, 210] on input "$0.00" at bounding box center [1034, 213] width 81 height 15
click at [1065, 209] on input "$0.00" at bounding box center [1034, 213] width 81 height 15
type input "$27.60"
click at [1032, 256] on input "$0.00" at bounding box center [1037, 255] width 81 height 15
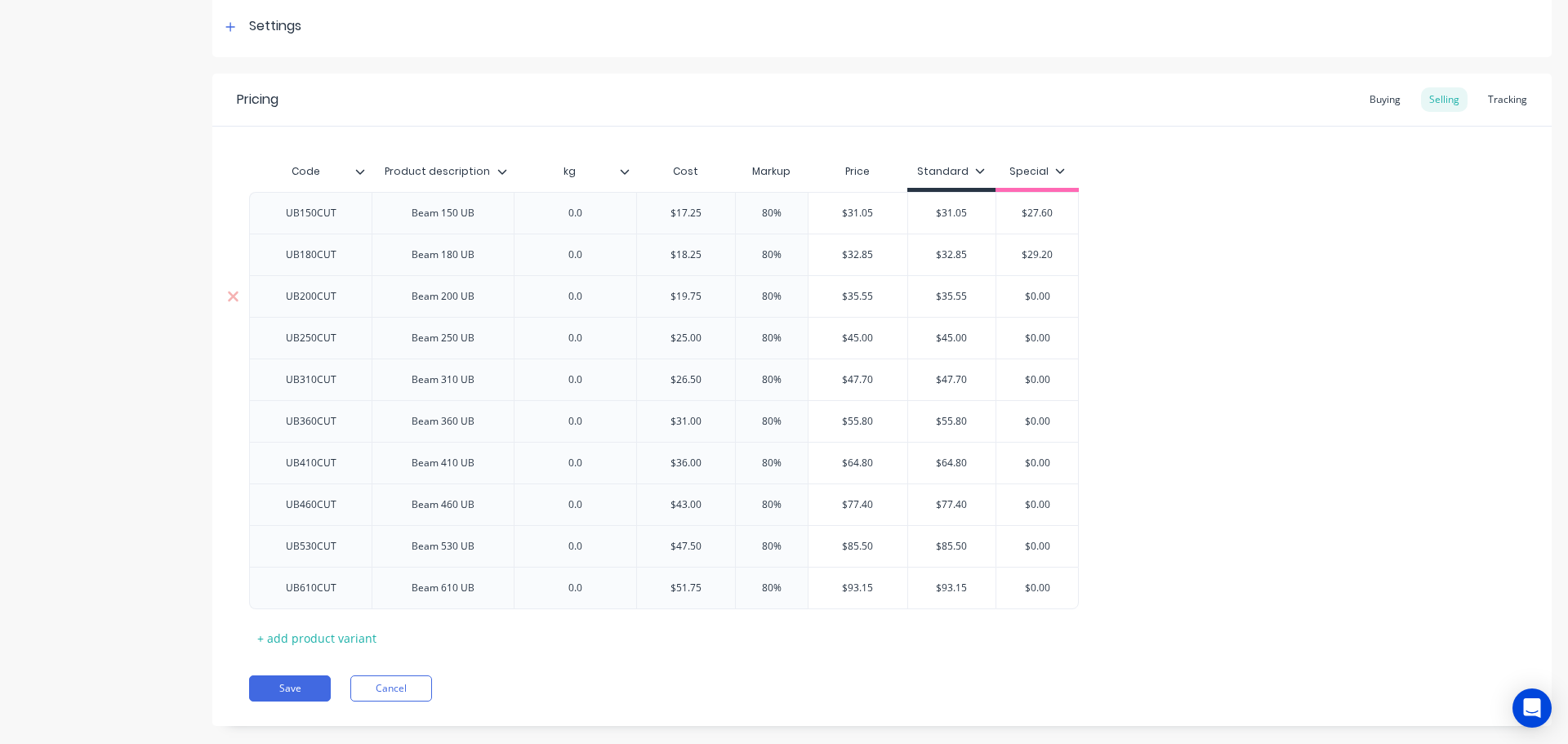
type input "$29.20"
click at [1034, 296] on input "$0.00" at bounding box center [1037, 297] width 81 height 15
type input "$31.60"
click at [1034, 341] on input "$0.00" at bounding box center [1037, 338] width 81 height 15
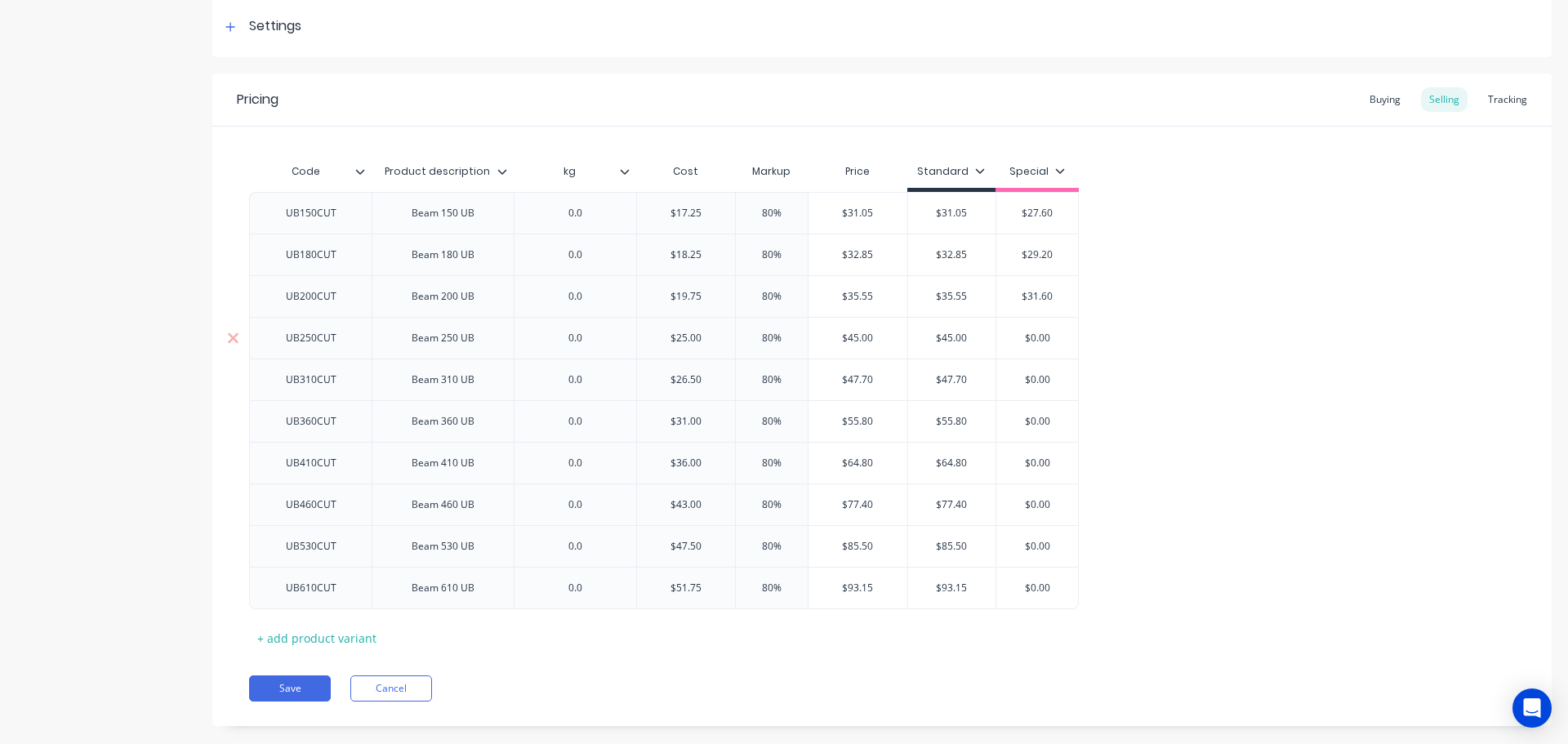
click at [1030, 336] on input "$0.00" at bounding box center [1037, 338] width 81 height 15
type input "$40.00"
click at [1033, 377] on input "$0.00" at bounding box center [1037, 380] width 81 height 15
type input "$42.40"
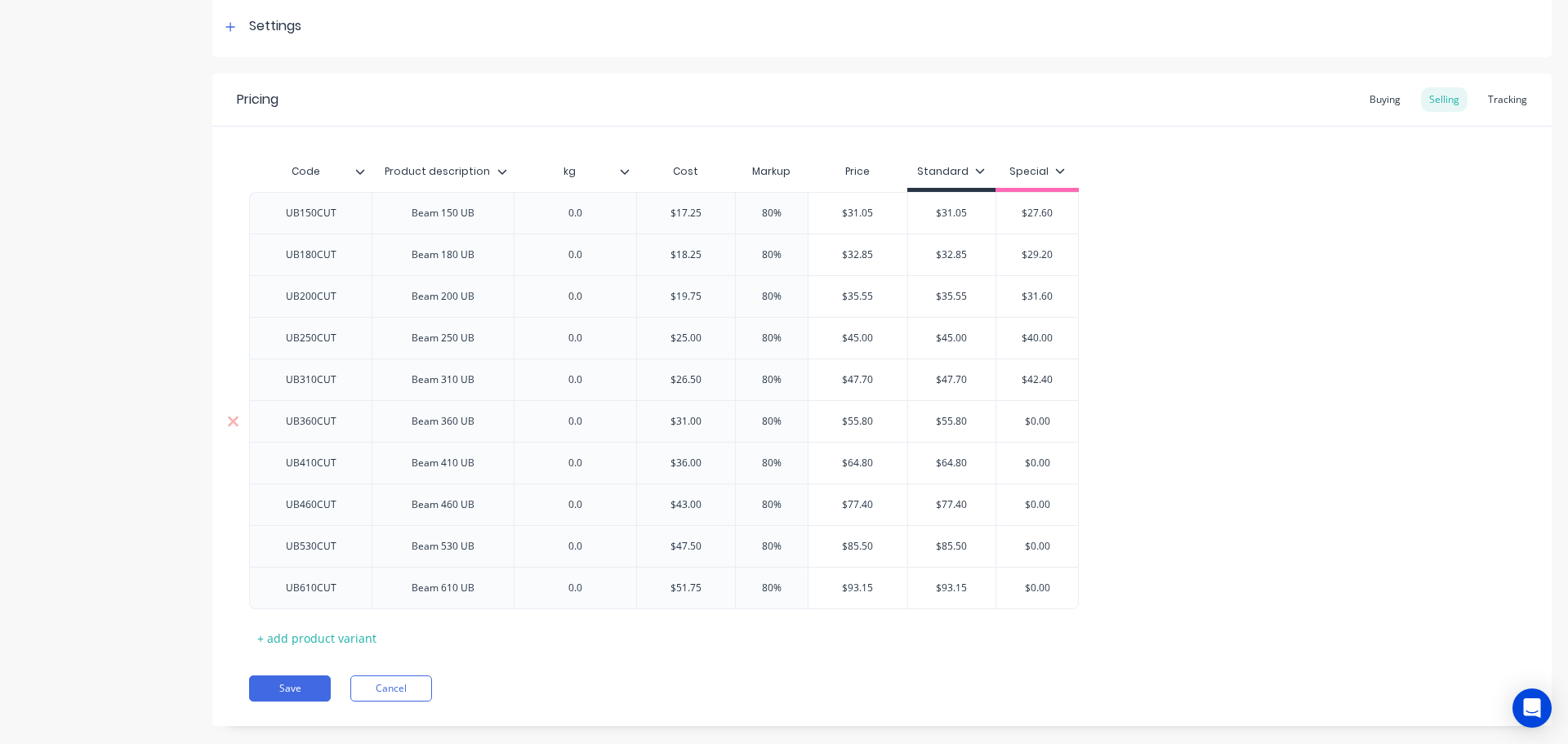
click at [1034, 420] on input "$0.00" at bounding box center [1037, 421] width 81 height 15
type input "$49.60"
click at [1038, 461] on input "$0.00" at bounding box center [1037, 463] width 81 height 15
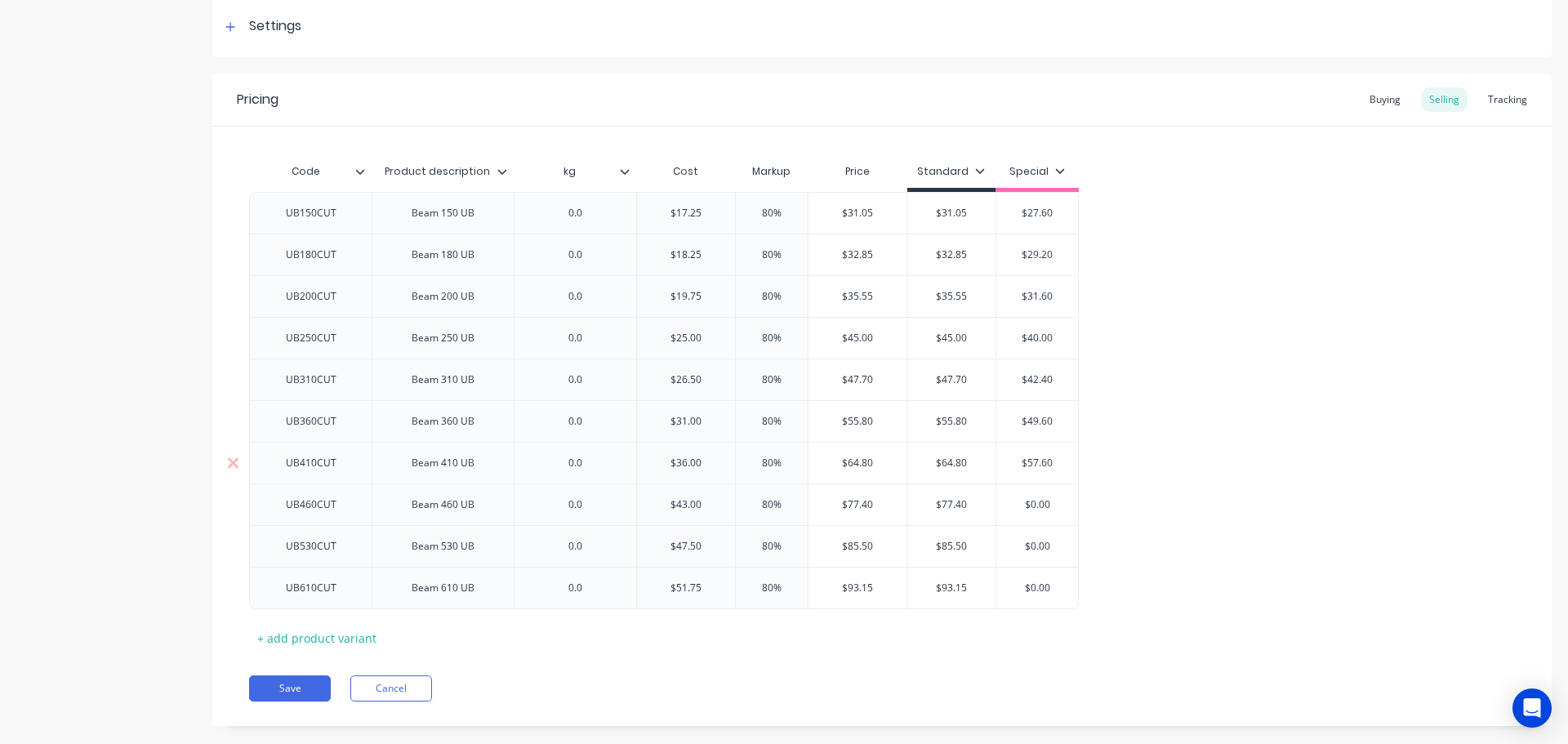
type input "$57.60"
click at [1034, 503] on input "$0.00" at bounding box center [1037, 505] width 81 height 15
click at [1033, 503] on input "$0.00" at bounding box center [1037, 505] width 81 height 15
type input "$68.80"
click at [1036, 545] on input "$0.00" at bounding box center [1037, 546] width 81 height 15
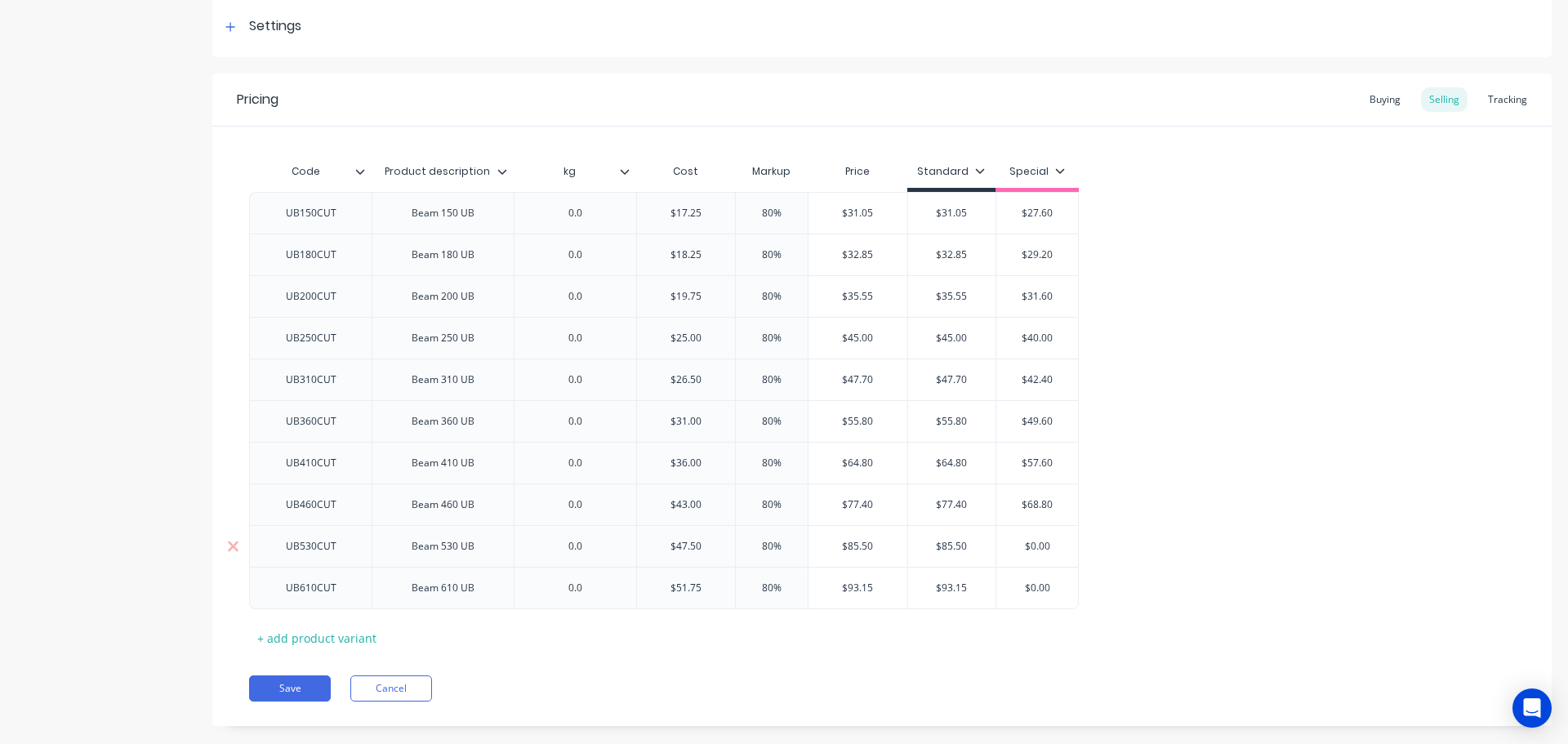
click at [1036, 546] on input "$0.00" at bounding box center [1037, 546] width 81 height 15
type input "$76"
click at [1029, 586] on input "$0.00" at bounding box center [1037, 588] width 81 height 15
click at [1029, 587] on input "$0.00" at bounding box center [1037, 588] width 81 height 15
type input "$82.80"
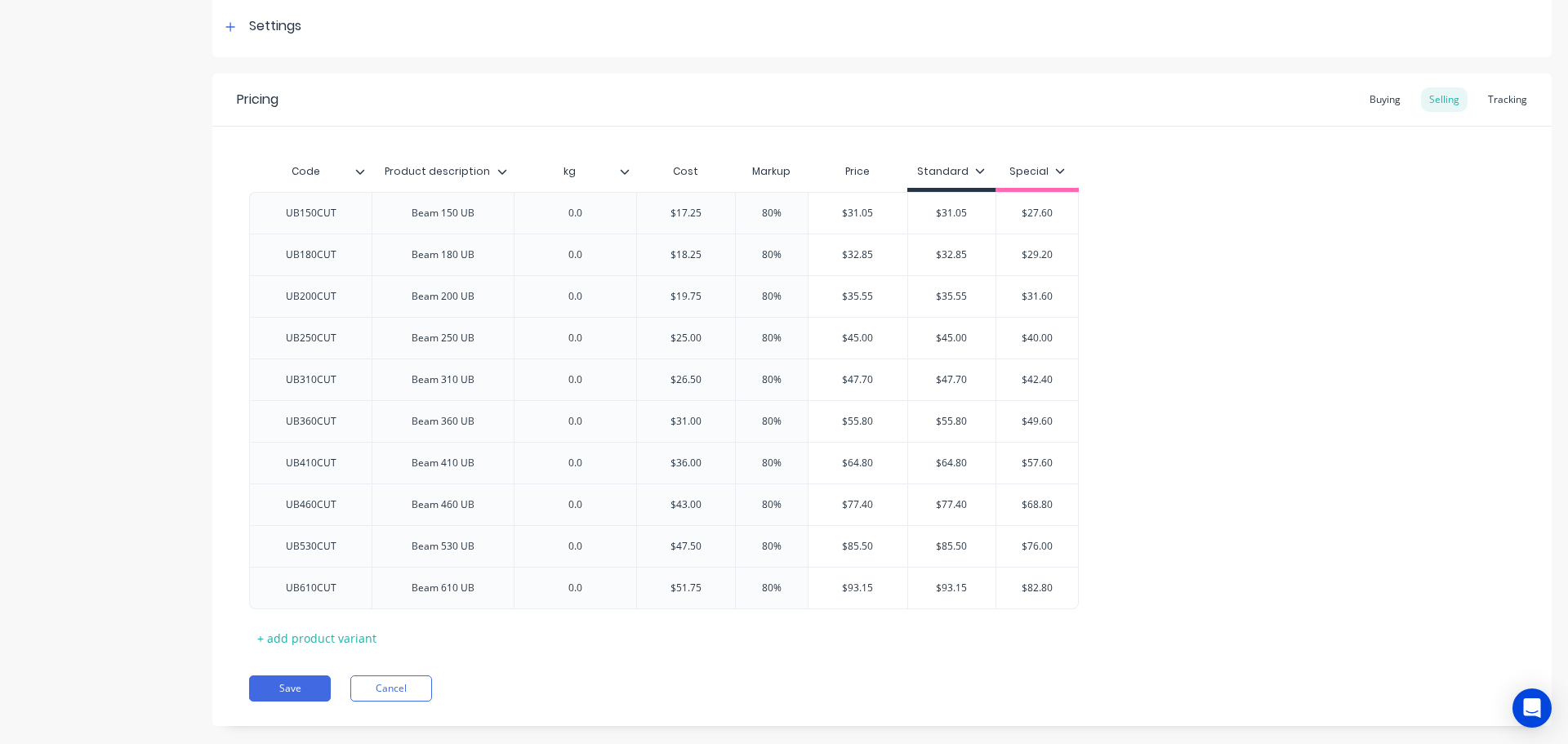
click at [1264, 474] on div "UB150CUT Beam 150 UB 0.0 $17.25 80% $31.05 $31.05 $31.05 $31.05 $27.60 $27.60 U…" at bounding box center [883, 400] width 1266 height 417
click at [290, 688] on button "Save" at bounding box center [290, 688] width 81 height 26
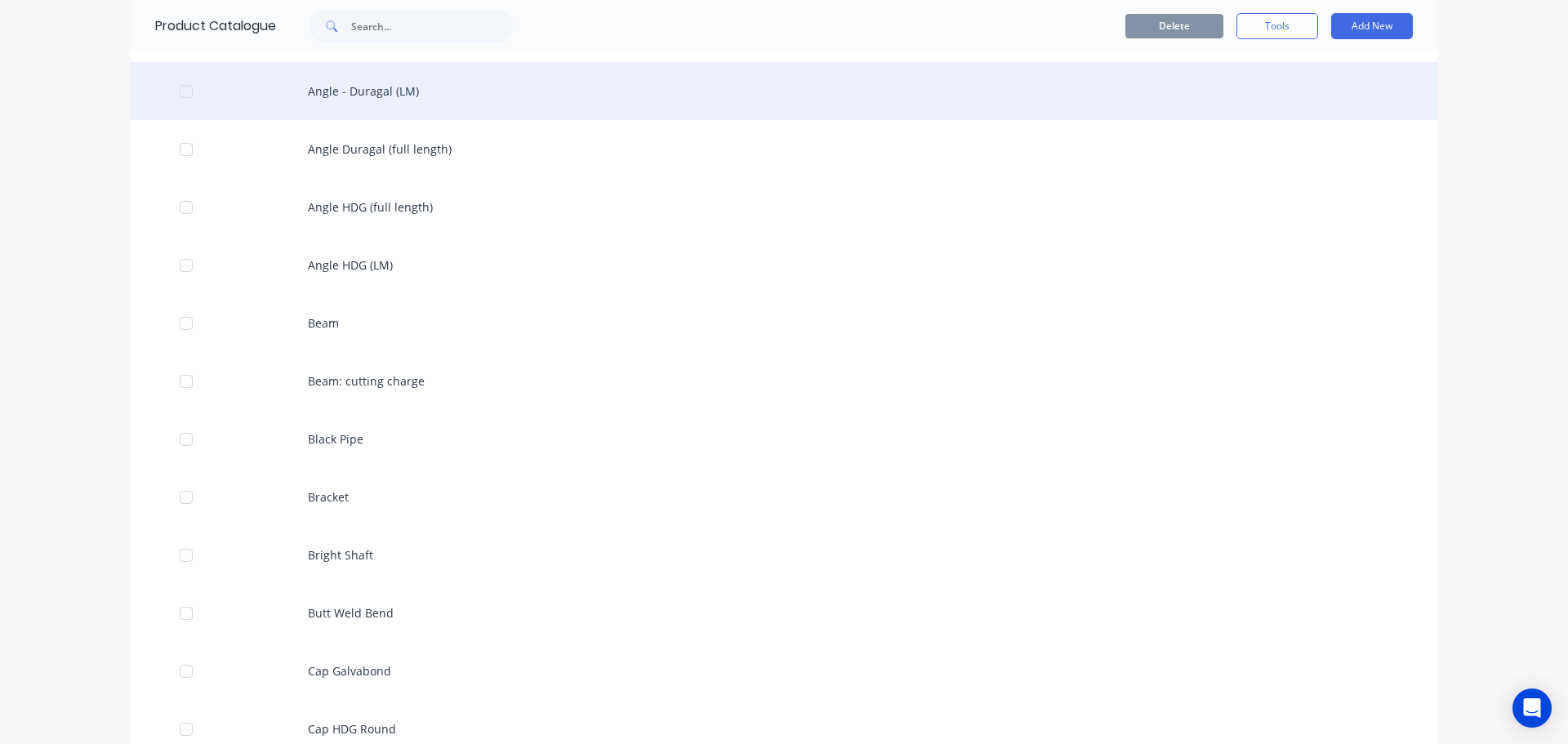
scroll to position [735, 0]
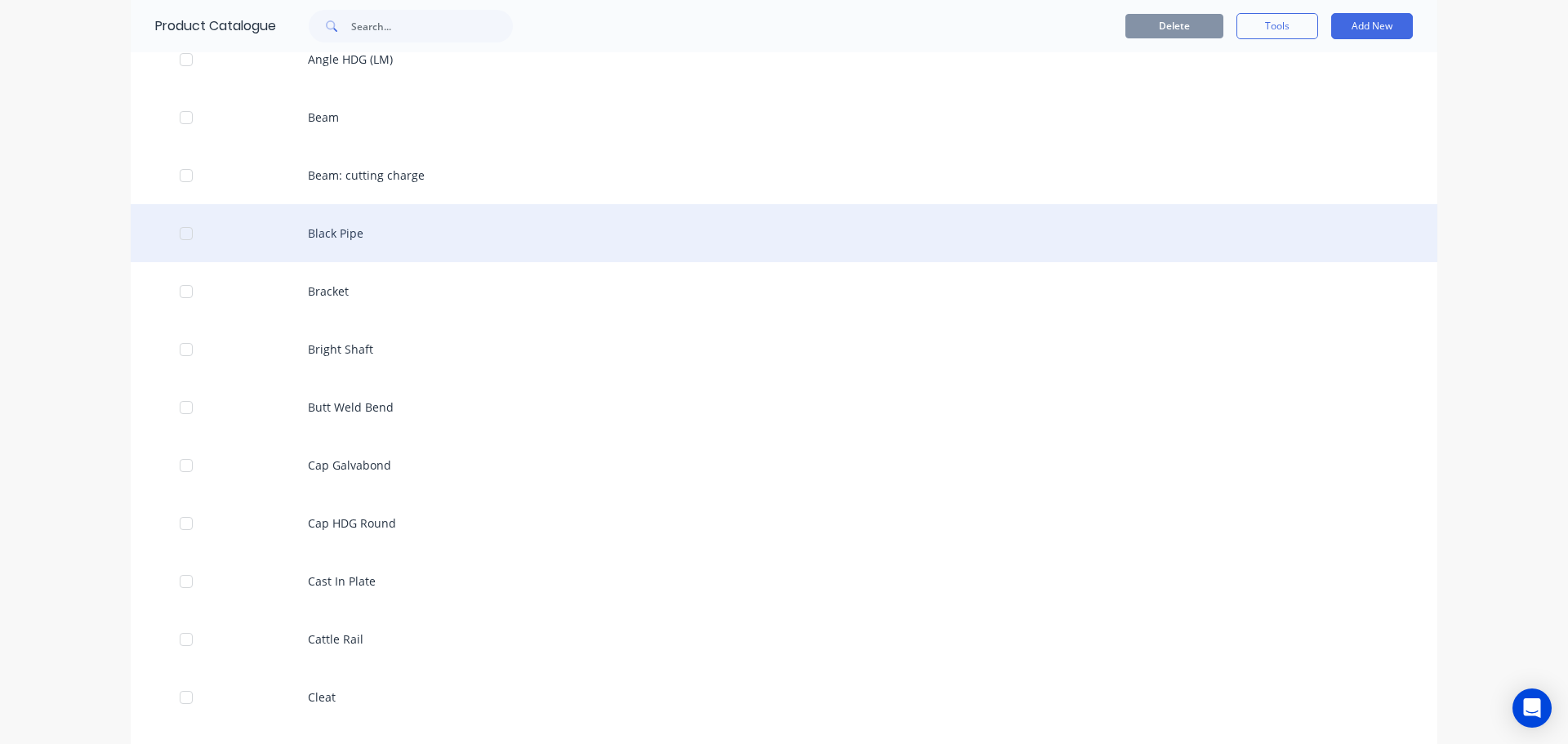
click at [177, 235] on div at bounding box center [186, 233] width 33 height 33
click at [319, 245] on div "Black Pipe" at bounding box center [784, 233] width 1307 height 58
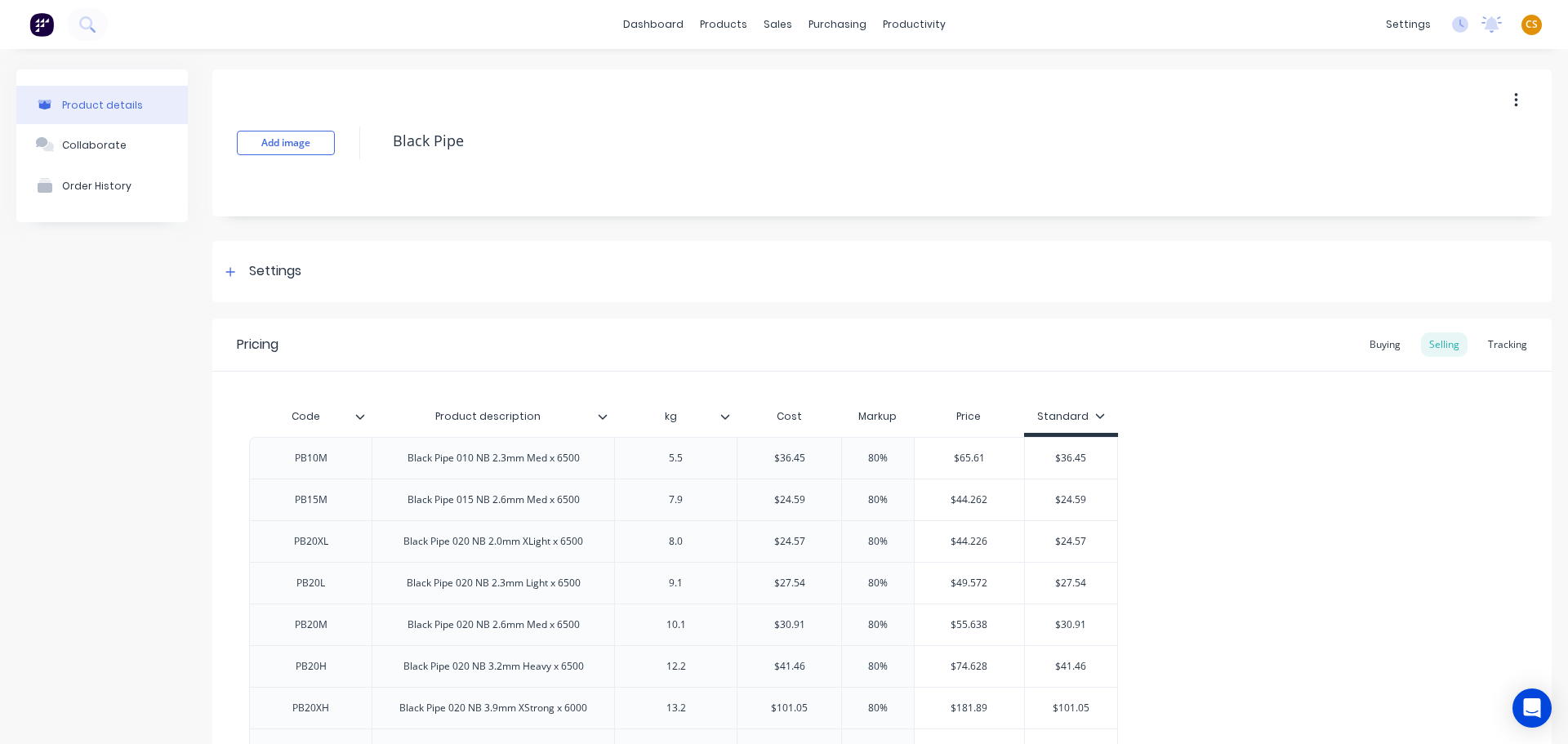
click at [1095, 418] on icon at bounding box center [1100, 415] width 9 height 9
click at [1071, 525] on div "Special" at bounding box center [1064, 528] width 39 height 17
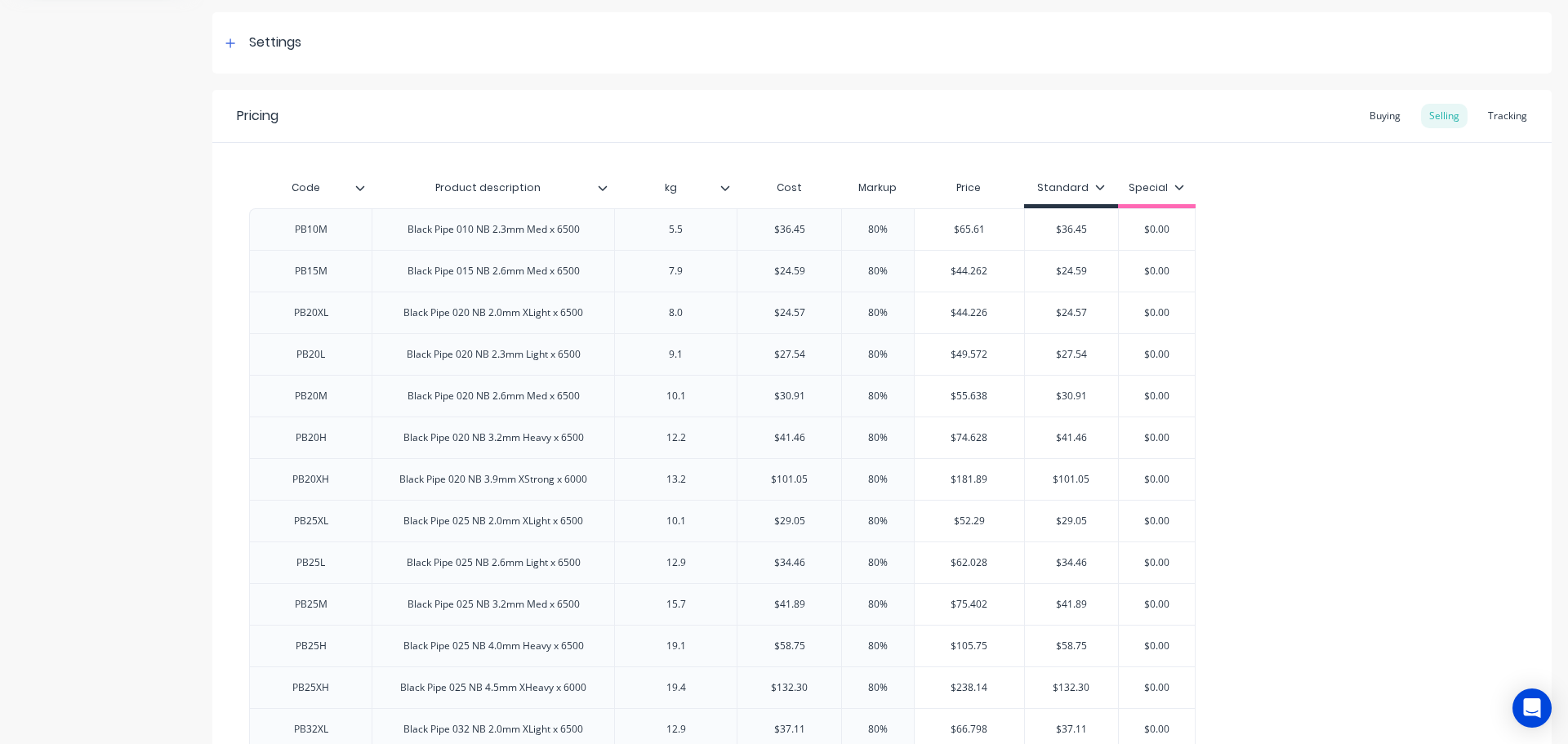
scroll to position [245, 0]
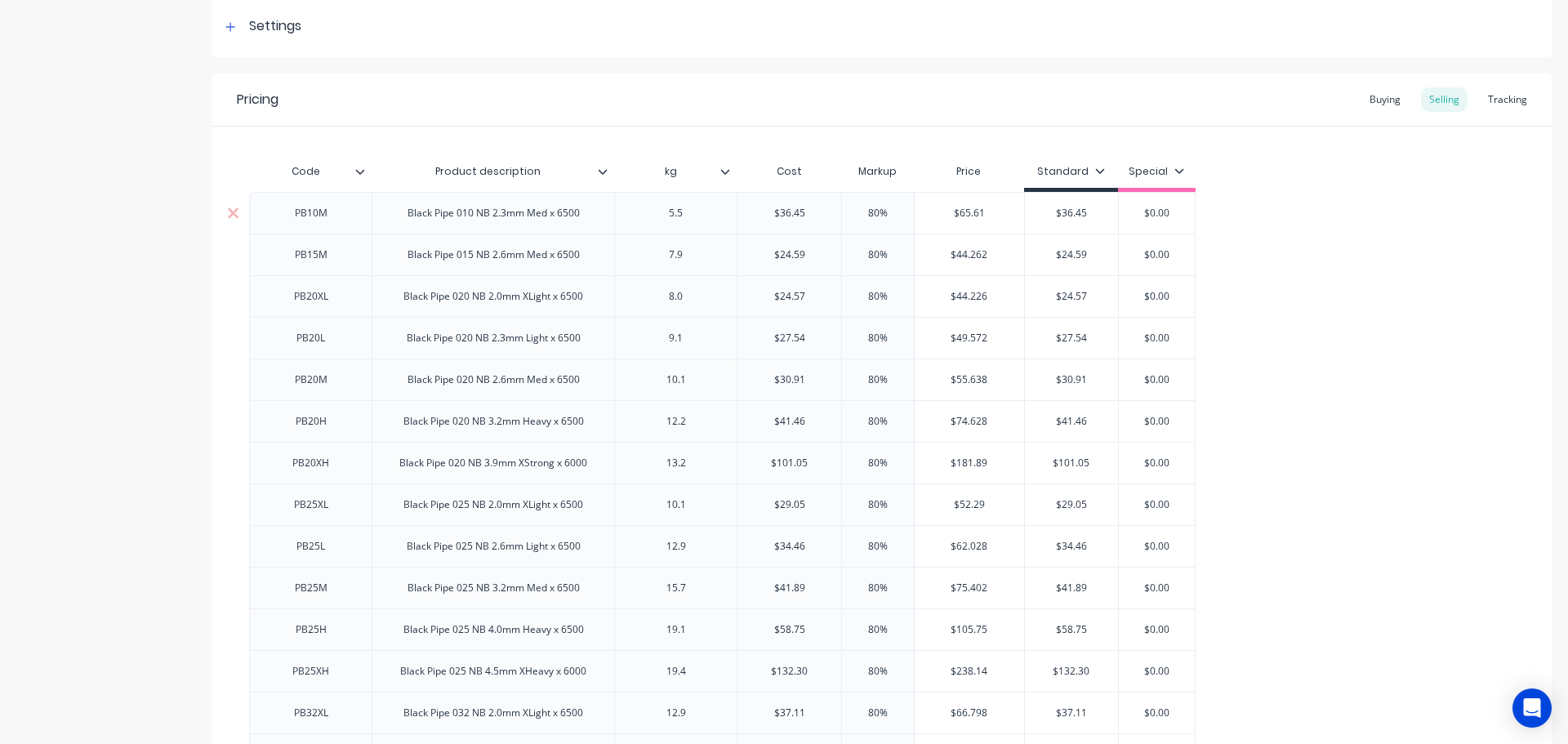
click at [1065, 210] on input "$36.45" at bounding box center [1072, 213] width 93 height 15
type input "$"
type input "$24.59"
click at [1065, 255] on input "$24.59" at bounding box center [1072, 255] width 93 height 15
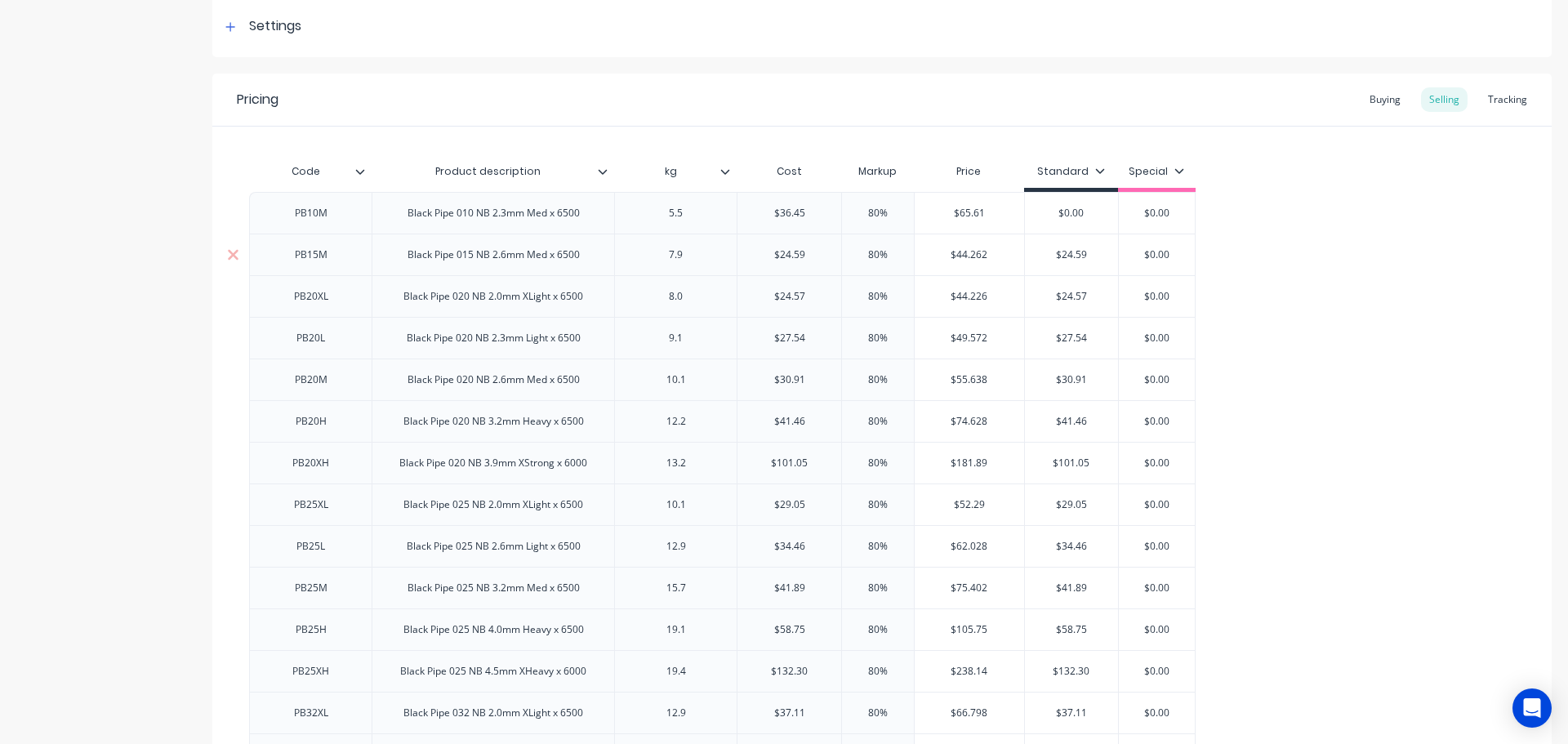
click at [1065, 255] on input "$24.59" at bounding box center [1072, 255] width 93 height 15
click at [1067, 294] on input "$24.57" at bounding box center [1072, 297] width 93 height 15
type input "$"
click at [1071, 253] on input "$24.59" at bounding box center [1072, 255] width 93 height 15
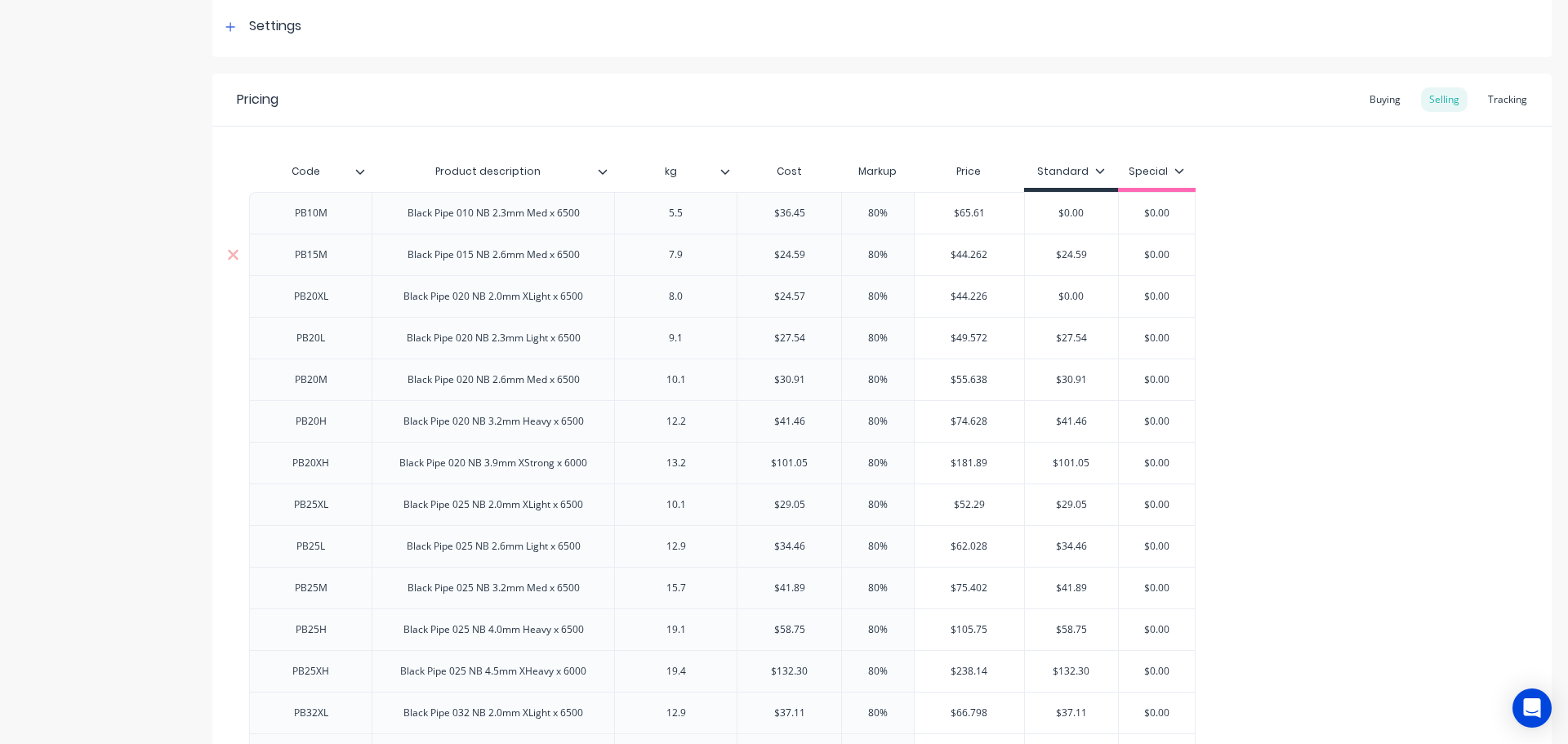
click at [1071, 253] on input "$24.59" at bounding box center [1072, 255] width 93 height 15
type input "$"
click at [1074, 334] on input "$27.54" at bounding box center [1072, 338] width 93 height 15
click at [1074, 335] on input "$27.54" at bounding box center [1072, 338] width 93 height 15
type input "$"
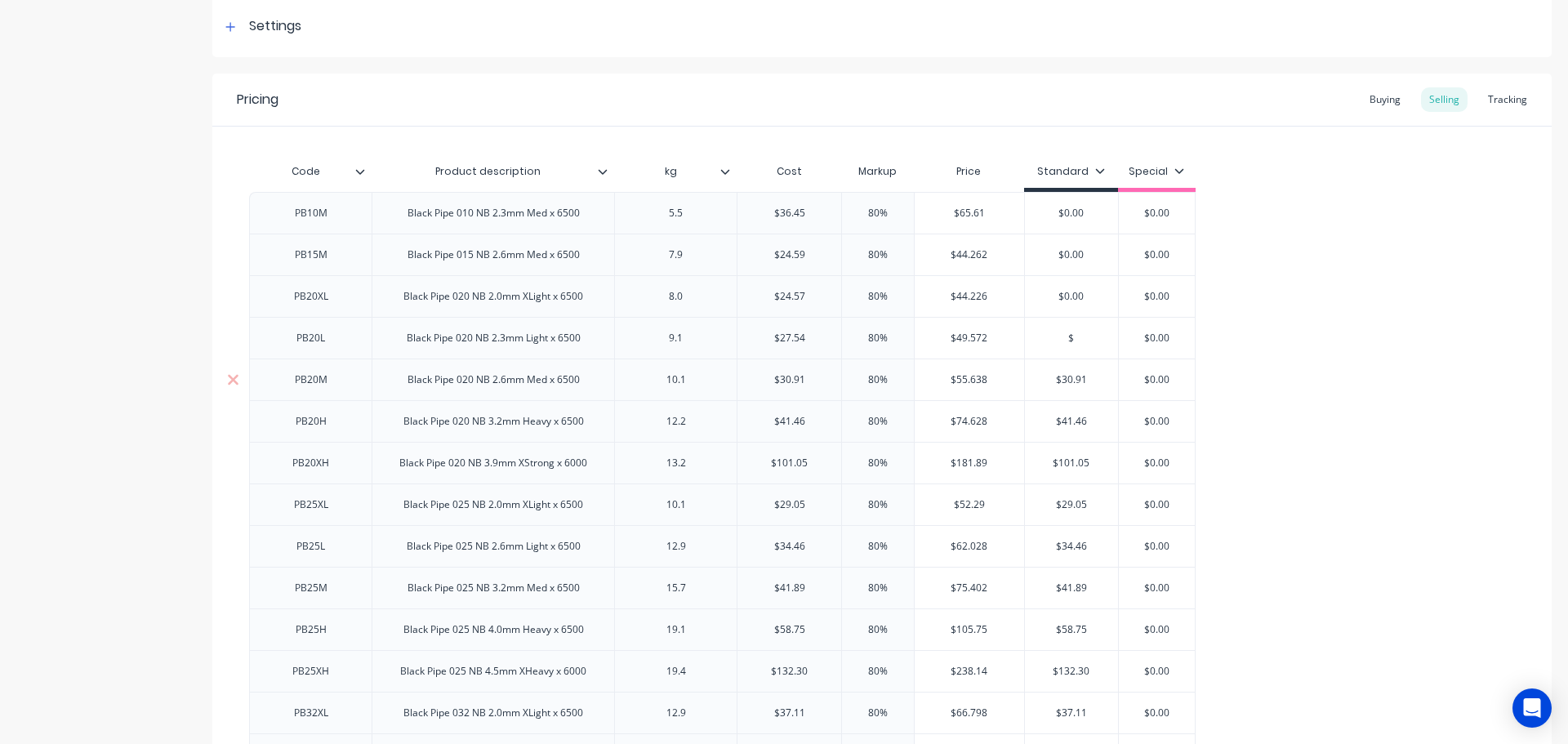
click at [1069, 379] on input "$30.91" at bounding box center [1072, 380] width 93 height 15
drag, startPoint x: 1069, startPoint y: 379, endPoint x: 1079, endPoint y: 445, distance: 66.8
click at [1070, 380] on input "$30.91" at bounding box center [1072, 380] width 93 height 15
type input "$"
click at [1069, 422] on input "$41.46" at bounding box center [1072, 421] width 93 height 15
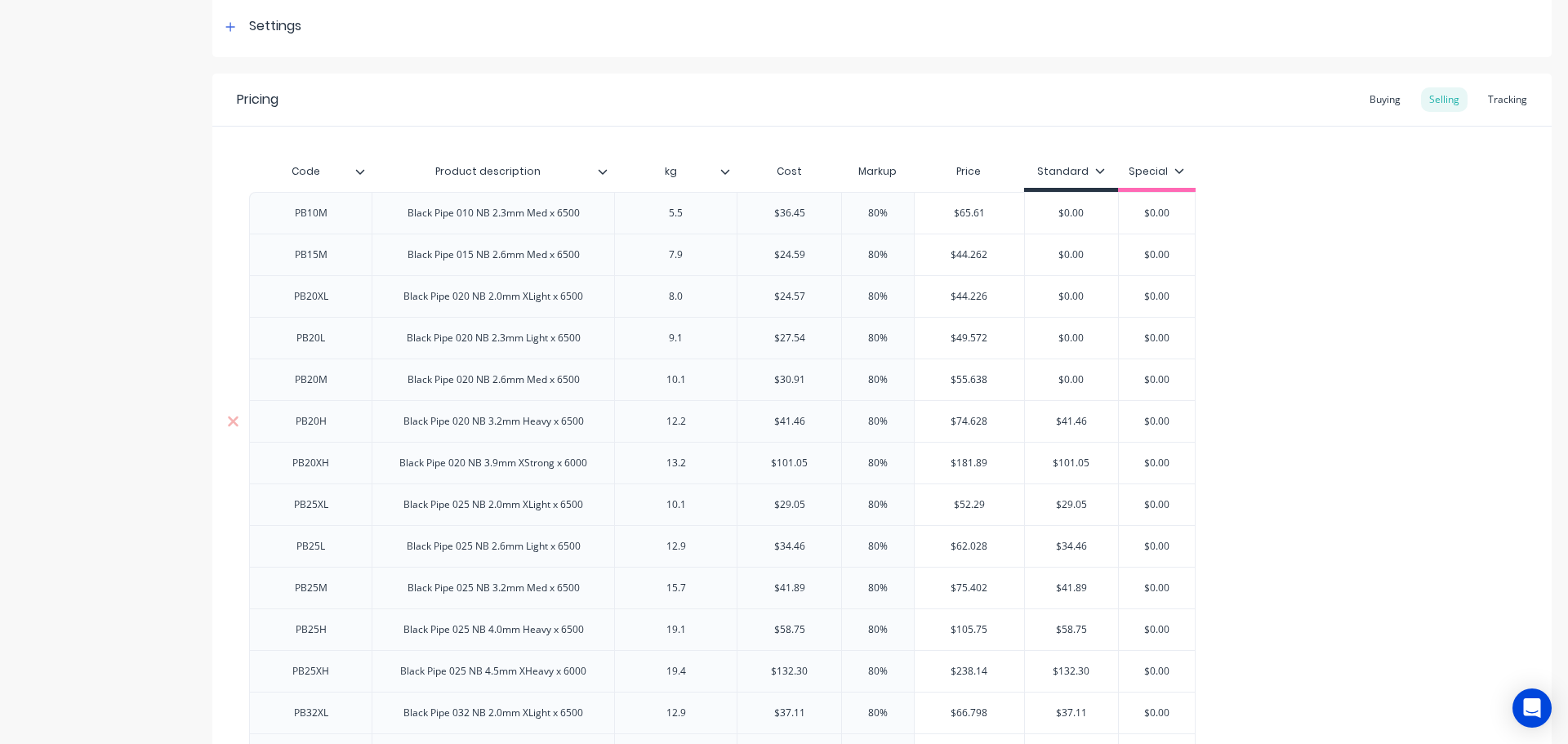
drag, startPoint x: 1069, startPoint y: 422, endPoint x: 1071, endPoint y: 433, distance: 11.2
click at [1069, 425] on input "$41.46" at bounding box center [1072, 421] width 93 height 15
type input "$"
click at [1070, 460] on input "$101.05" at bounding box center [1072, 463] width 93 height 15
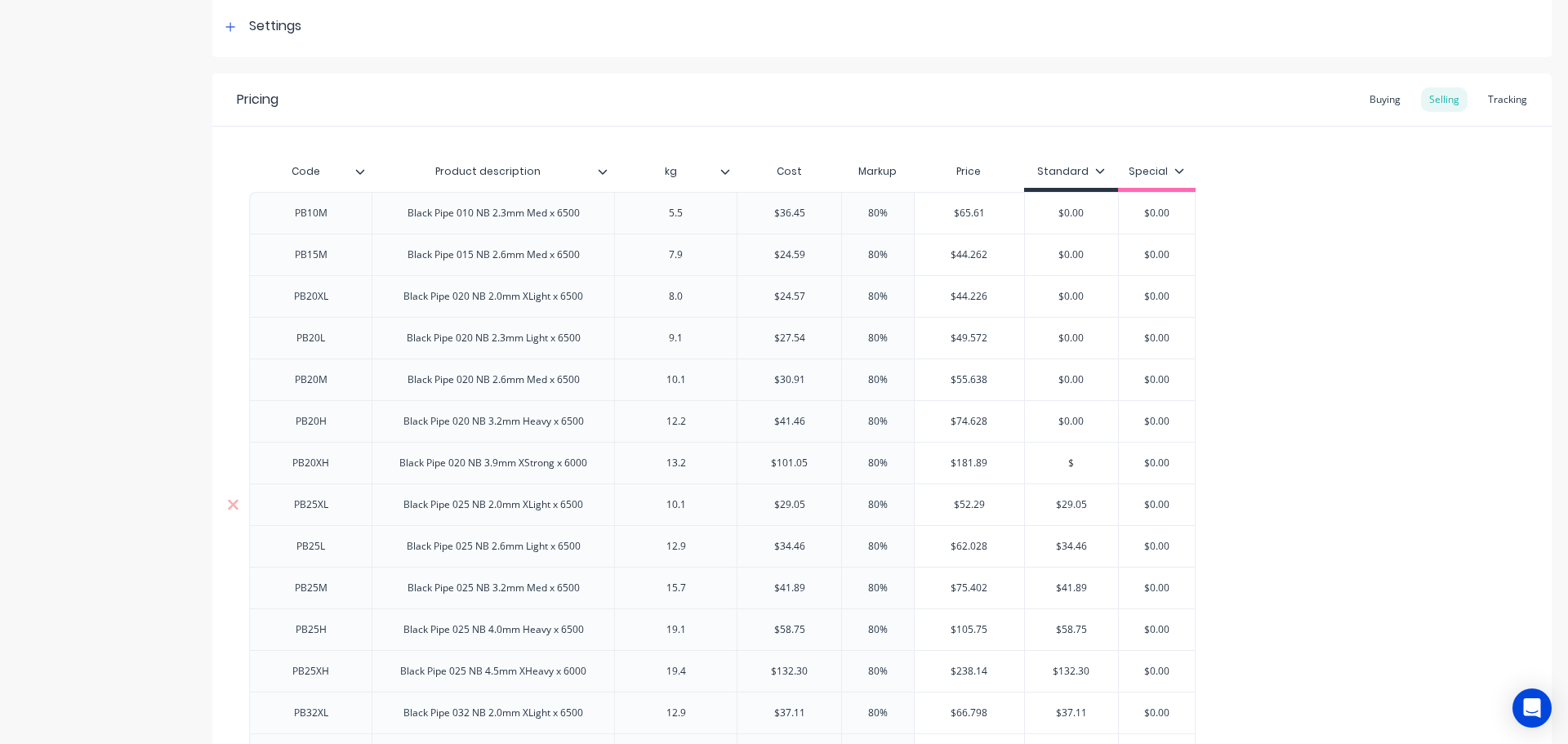
type input "$"
click at [1073, 506] on input "$29.05" at bounding box center [1072, 505] width 93 height 15
type input "$"
click at [1072, 543] on input "$34.46" at bounding box center [1072, 546] width 93 height 15
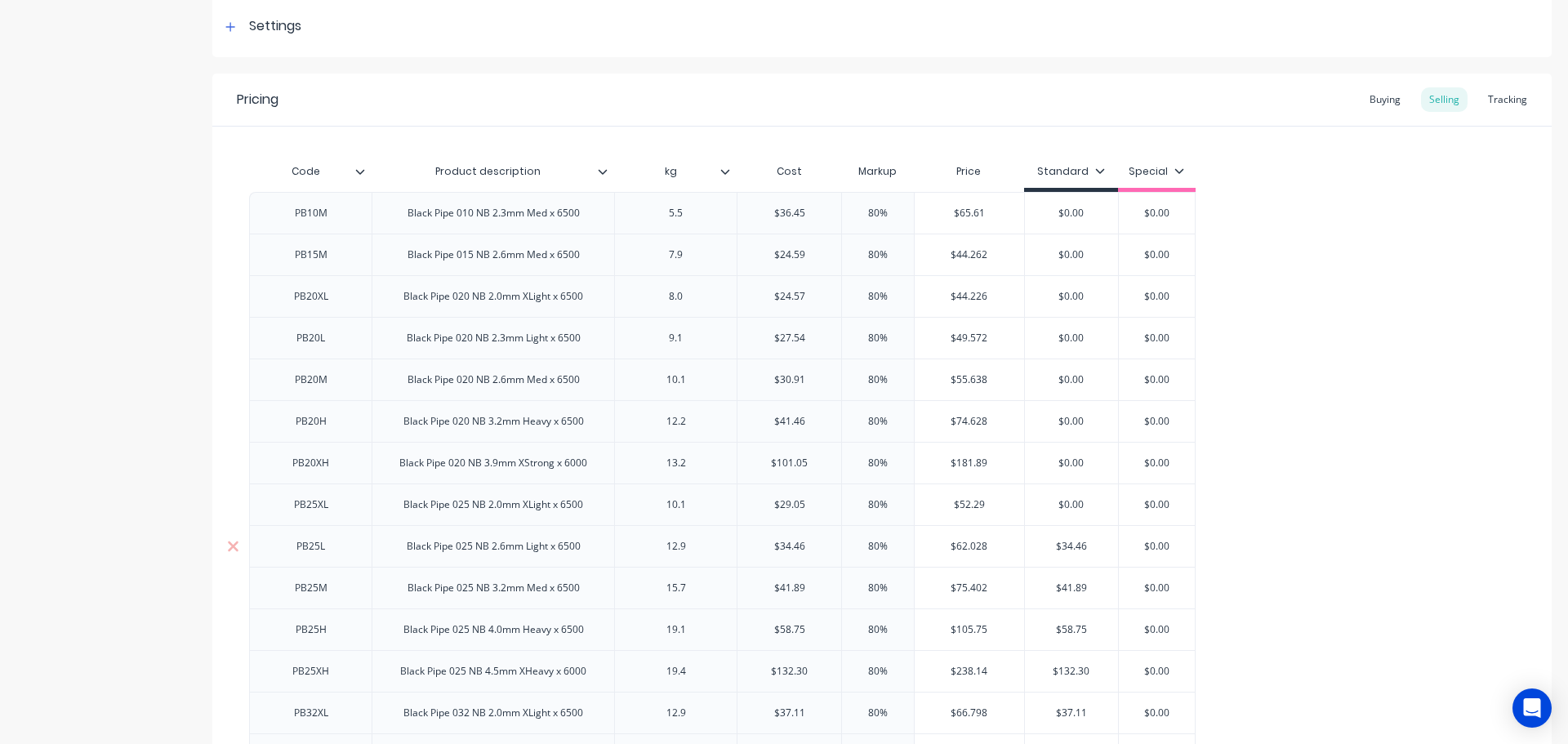
click at [1071, 544] on input "$34.46" at bounding box center [1072, 546] width 93 height 15
type input "$"
click at [1069, 587] on input "$41.89" at bounding box center [1072, 588] width 93 height 15
drag, startPoint x: 1069, startPoint y: 587, endPoint x: 1068, endPoint y: 616, distance: 29.0
click at [1069, 588] on input "$41.89" at bounding box center [1072, 588] width 93 height 15
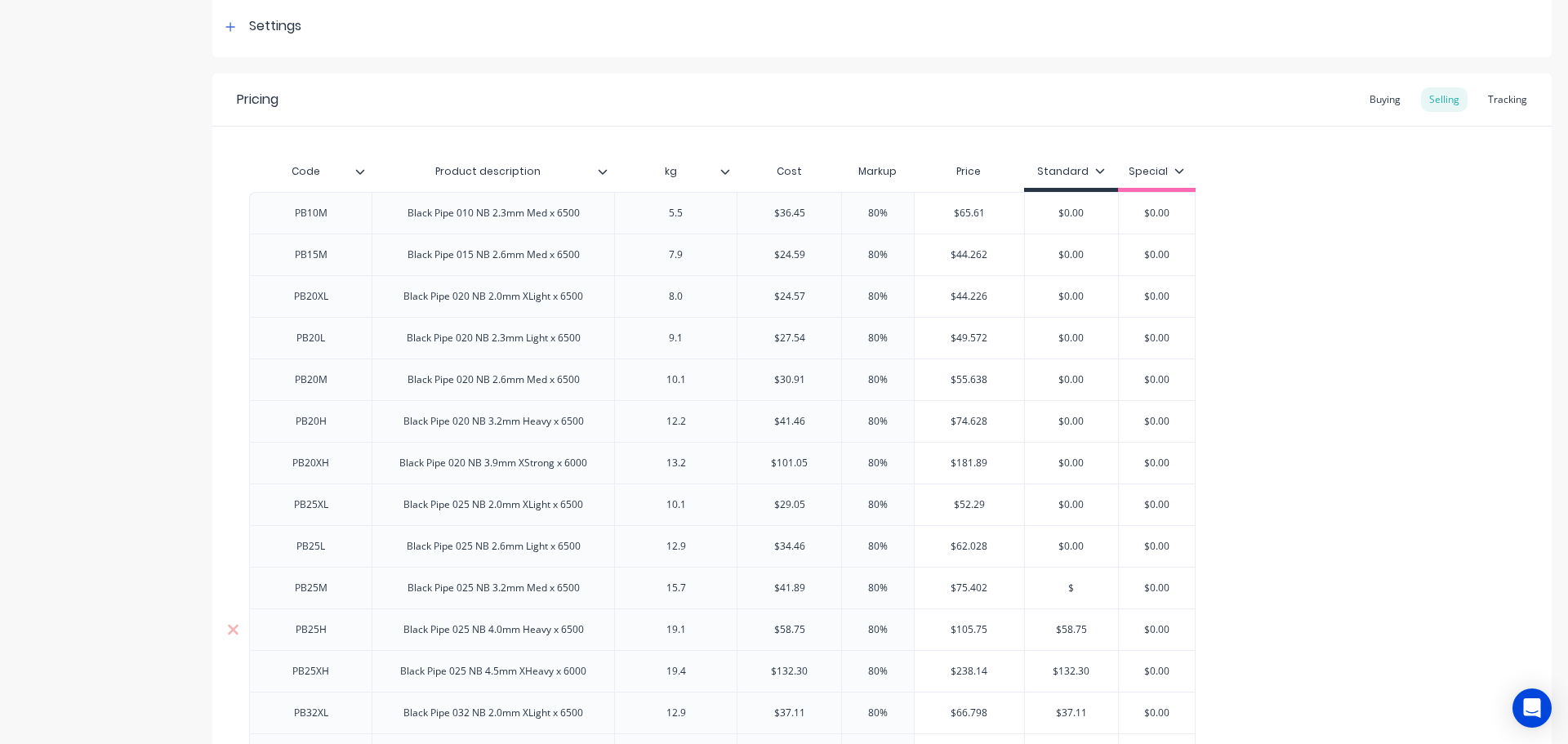
type input "$"
click at [1069, 629] on input "$58.75" at bounding box center [1072, 629] width 93 height 15
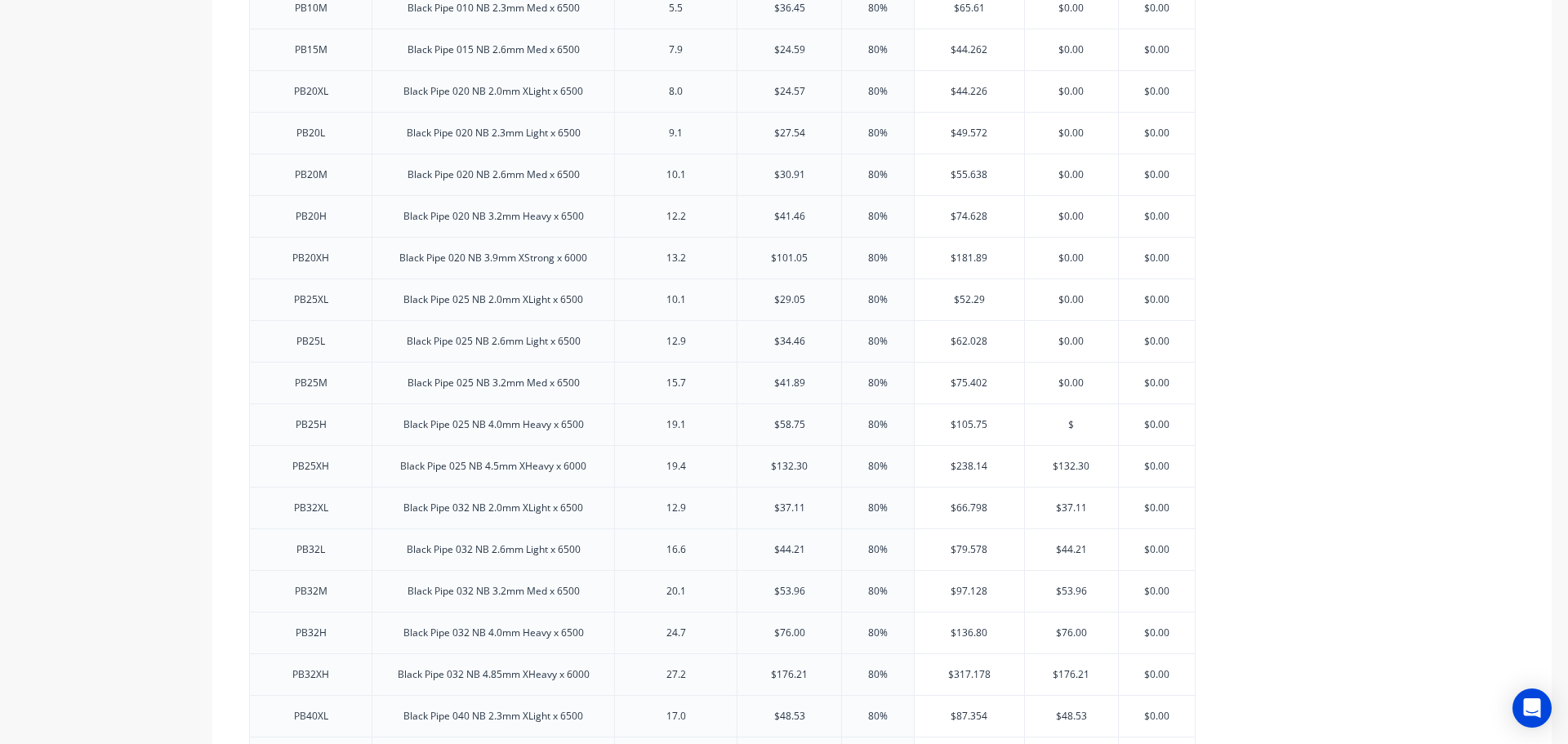
scroll to position [490, 0]
type input "$"
click at [1069, 424] on input "$132.30" at bounding box center [1072, 427] width 93 height 15
drag, startPoint x: 1069, startPoint y: 424, endPoint x: 1069, endPoint y: 453, distance: 29.0
click at [1069, 425] on input "$132.30" at bounding box center [1072, 427] width 93 height 15
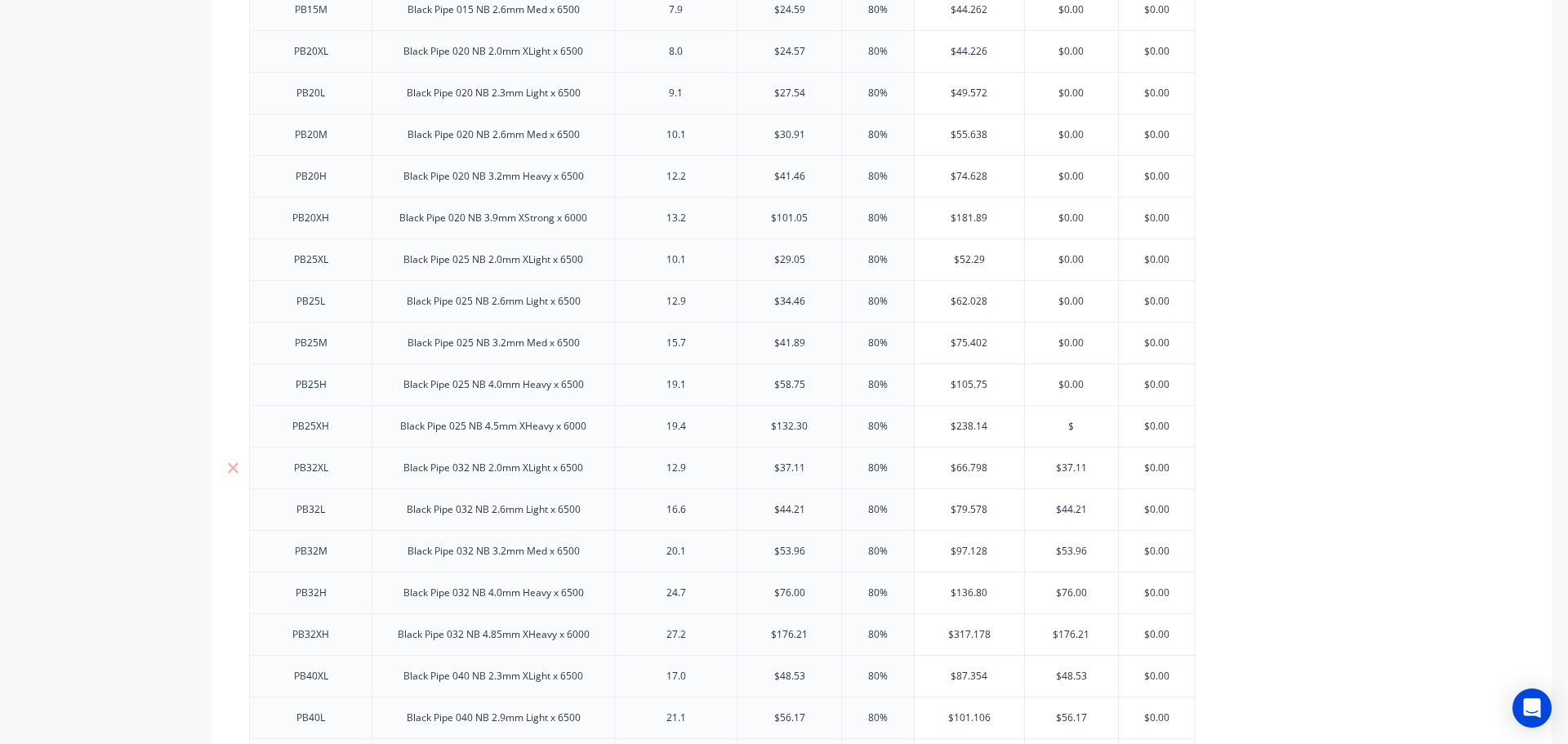
type input "$"
click at [1068, 466] on input "$37.11" at bounding box center [1072, 468] width 93 height 15
type input "$"
click at [1071, 512] on input "$44.21" at bounding box center [1072, 510] width 93 height 15
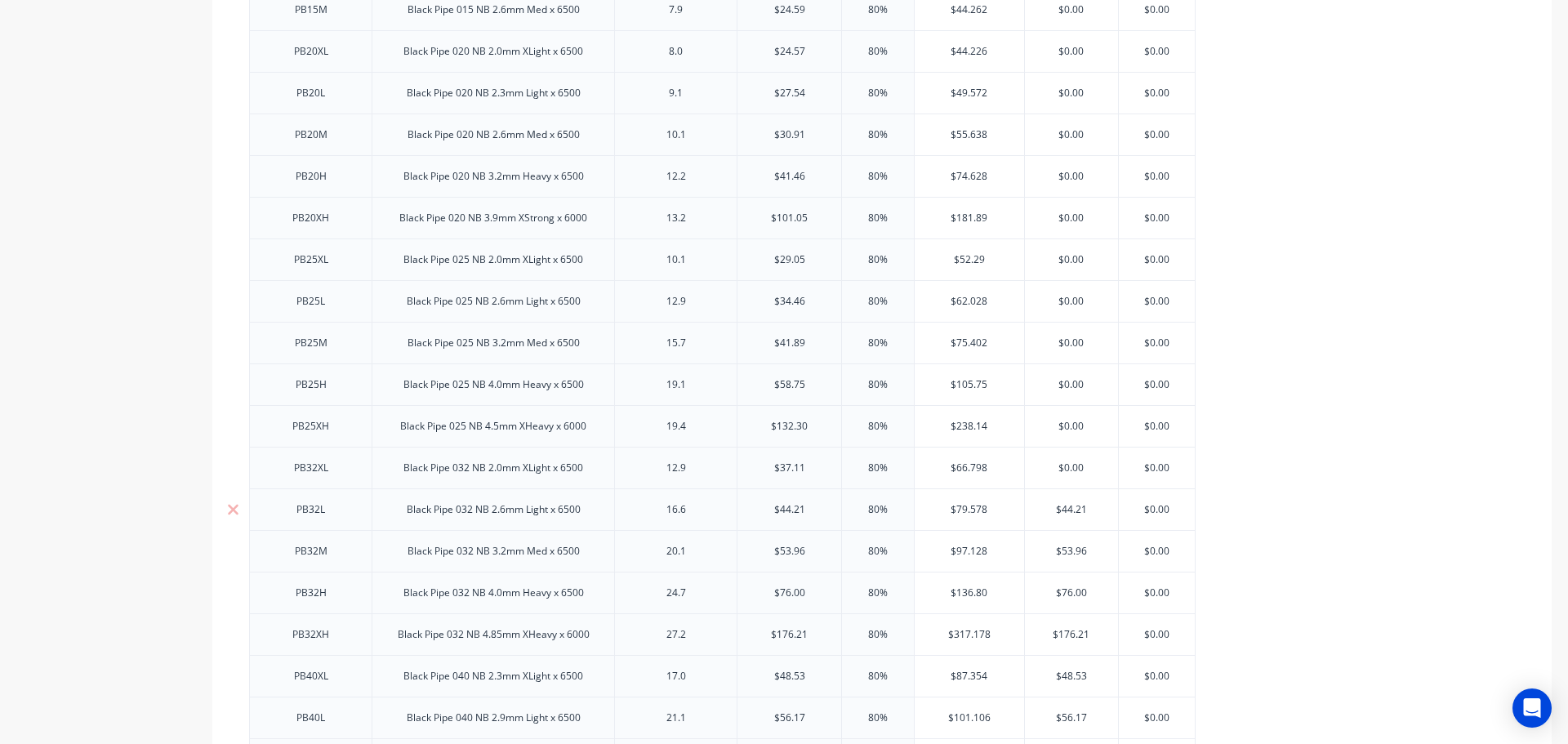
click at [1071, 512] on input "$44.21" at bounding box center [1072, 510] width 93 height 15
type input "$"
click at [1071, 554] on input "$53.96" at bounding box center [1072, 551] width 93 height 15
type input "$"
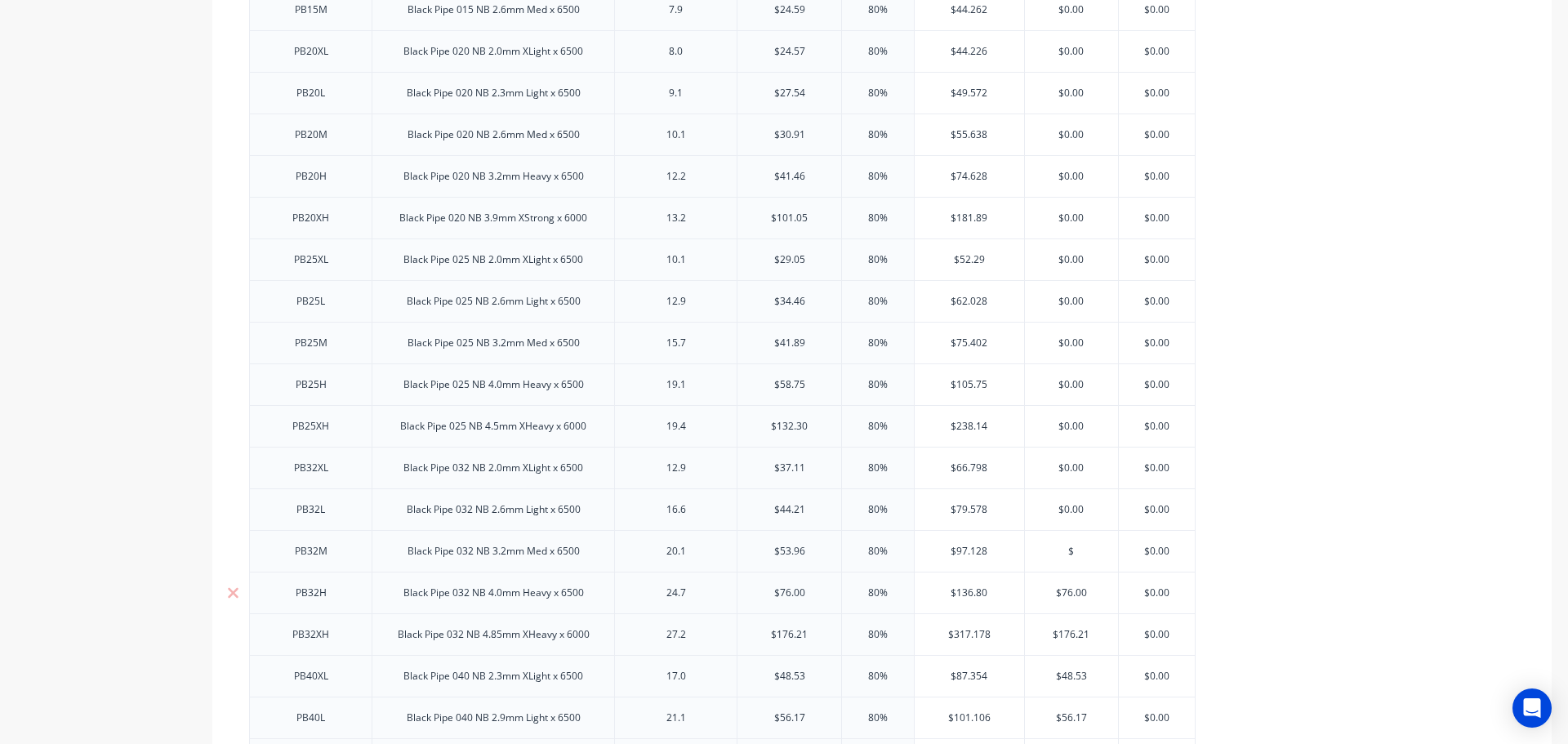
click at [1071, 594] on input "$76.00" at bounding box center [1072, 593] width 93 height 15
drag, startPoint x: 1071, startPoint y: 594, endPoint x: 1071, endPoint y: 604, distance: 10.0
click at [1071, 596] on input "$76.00" at bounding box center [1072, 593] width 93 height 15
click at [1079, 591] on input "$7600" at bounding box center [1072, 593] width 93 height 15
click at [1079, 592] on input "$7600" at bounding box center [1072, 593] width 93 height 15
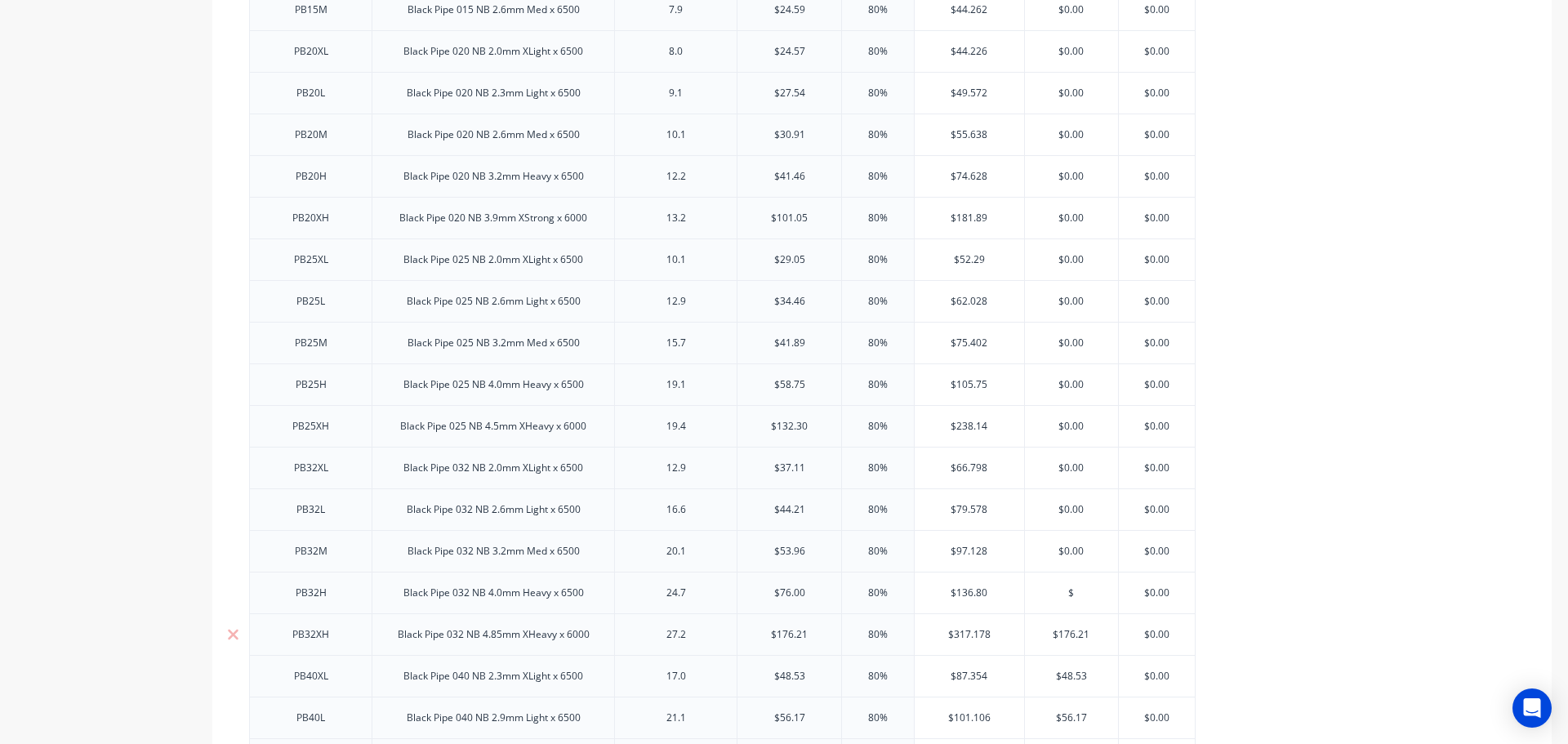
type input "$"
click at [1069, 632] on input "$176.21" at bounding box center [1072, 635] width 93 height 15
type input "$"
click at [1068, 674] on input "$48.53" at bounding box center [1072, 676] width 93 height 15
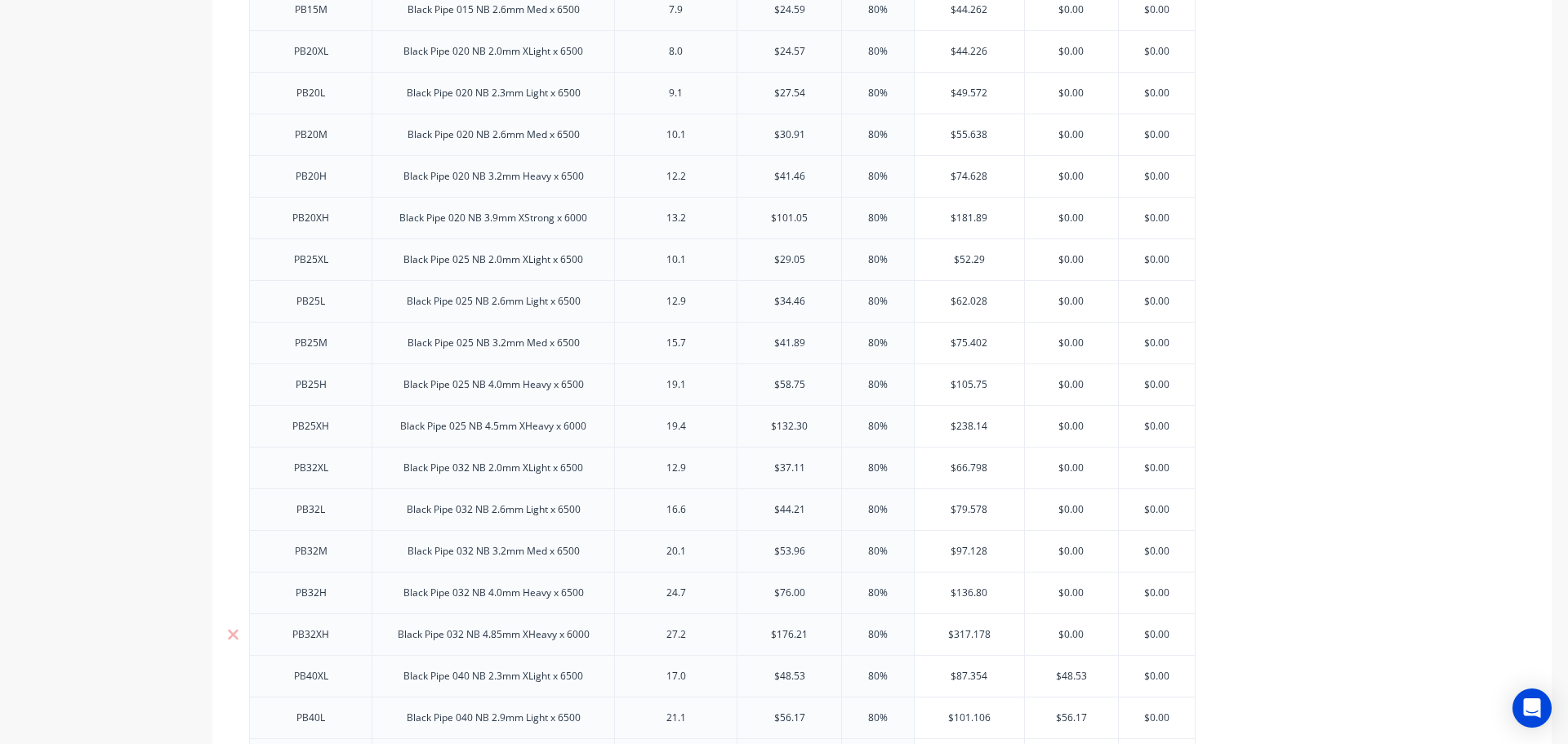
drag, startPoint x: 1068, startPoint y: 674, endPoint x: 1191, endPoint y: 646, distance: 126.1
click at [1069, 674] on input "$48.53" at bounding box center [1072, 676] width 93 height 15
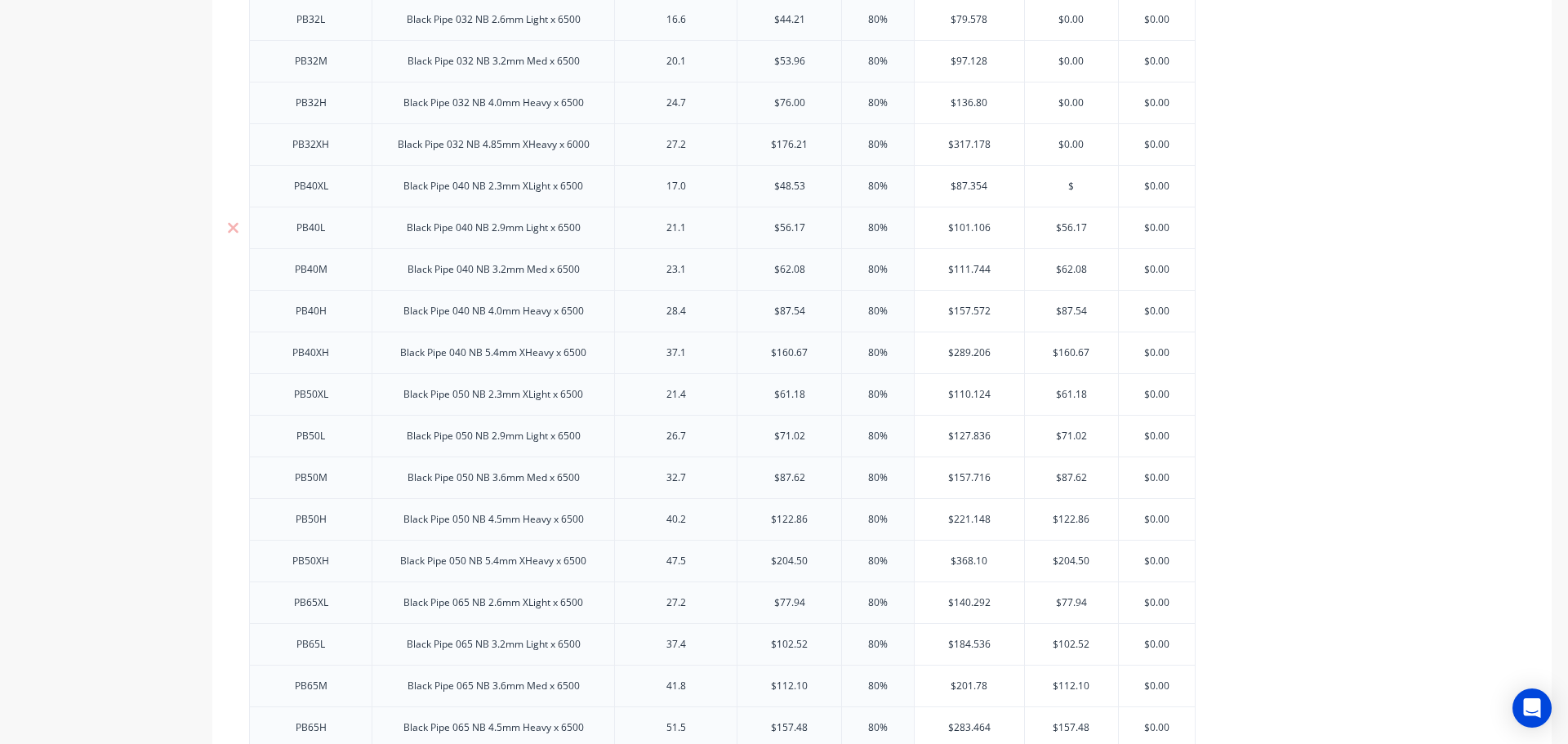
type input "$"
click at [1072, 224] on input "$56.17" at bounding box center [1072, 228] width 93 height 15
click at [1071, 225] on input "$56.17" at bounding box center [1072, 228] width 93 height 15
type input "$"
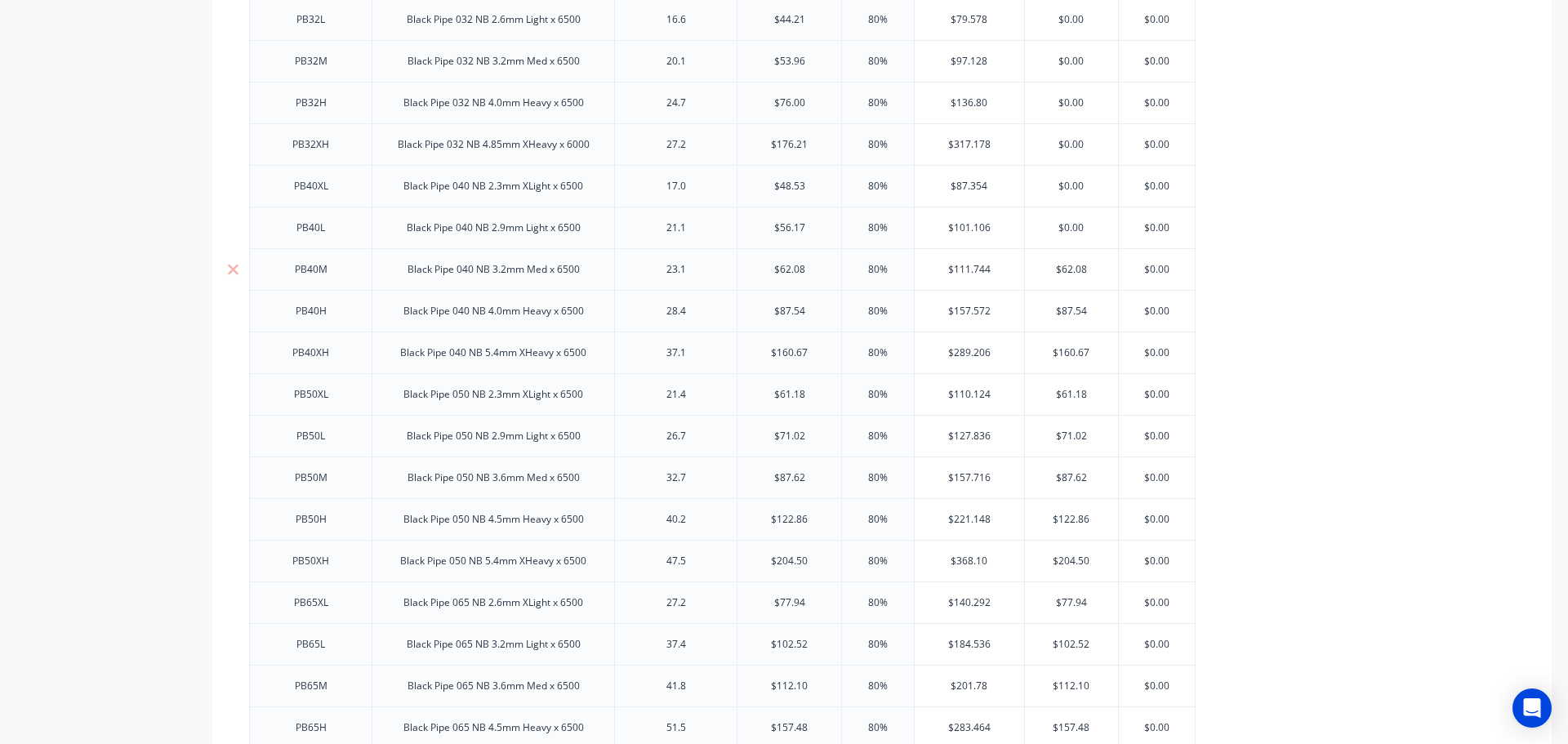
click at [1067, 267] on input "$62.08" at bounding box center [1072, 270] width 93 height 15
type input "$"
click at [1071, 309] on input "$87.54" at bounding box center [1072, 311] width 93 height 15
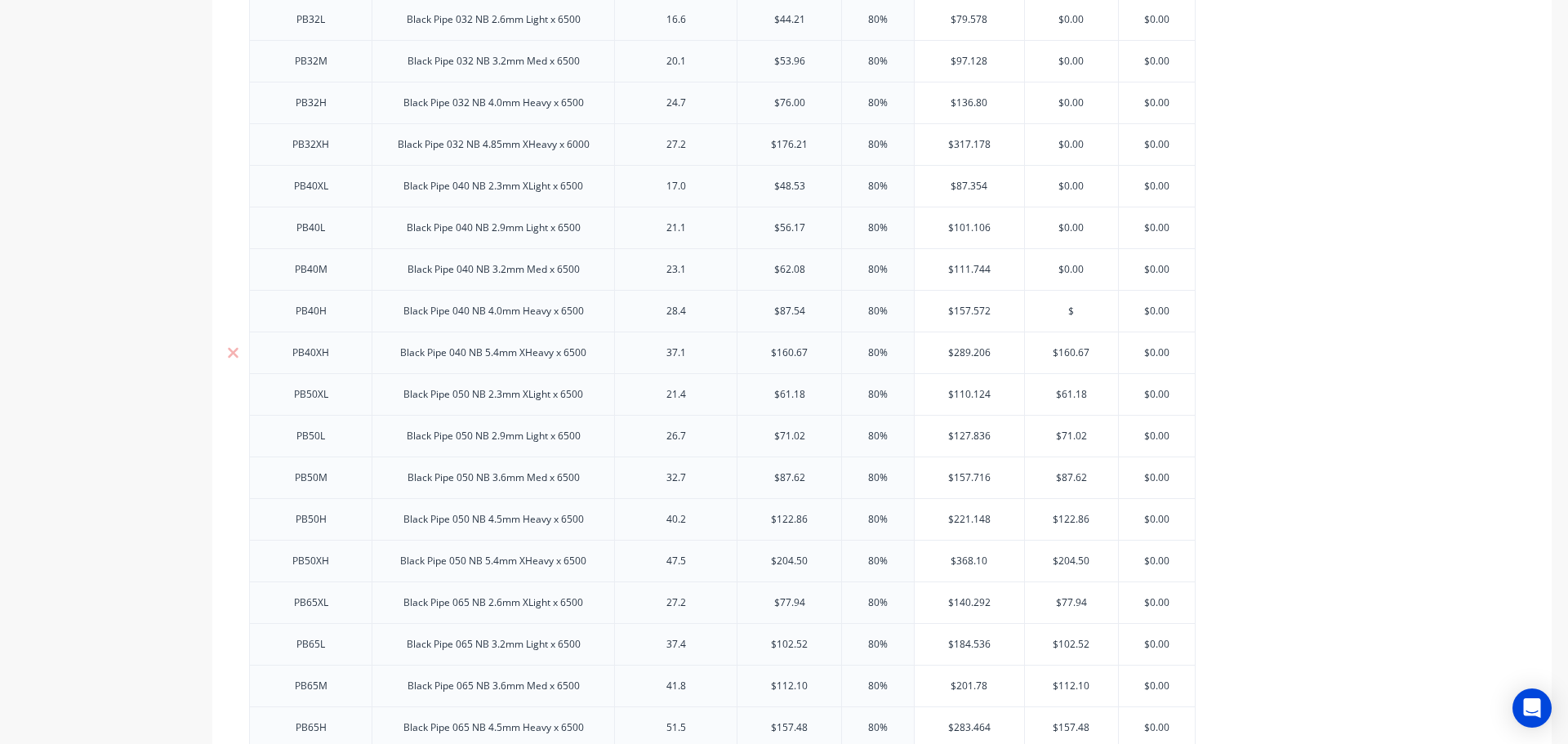
type input "$"
click at [1067, 351] on input "$160.67" at bounding box center [1072, 353] width 93 height 15
type input "$"
click at [1067, 395] on input "$61.18" at bounding box center [1072, 395] width 93 height 15
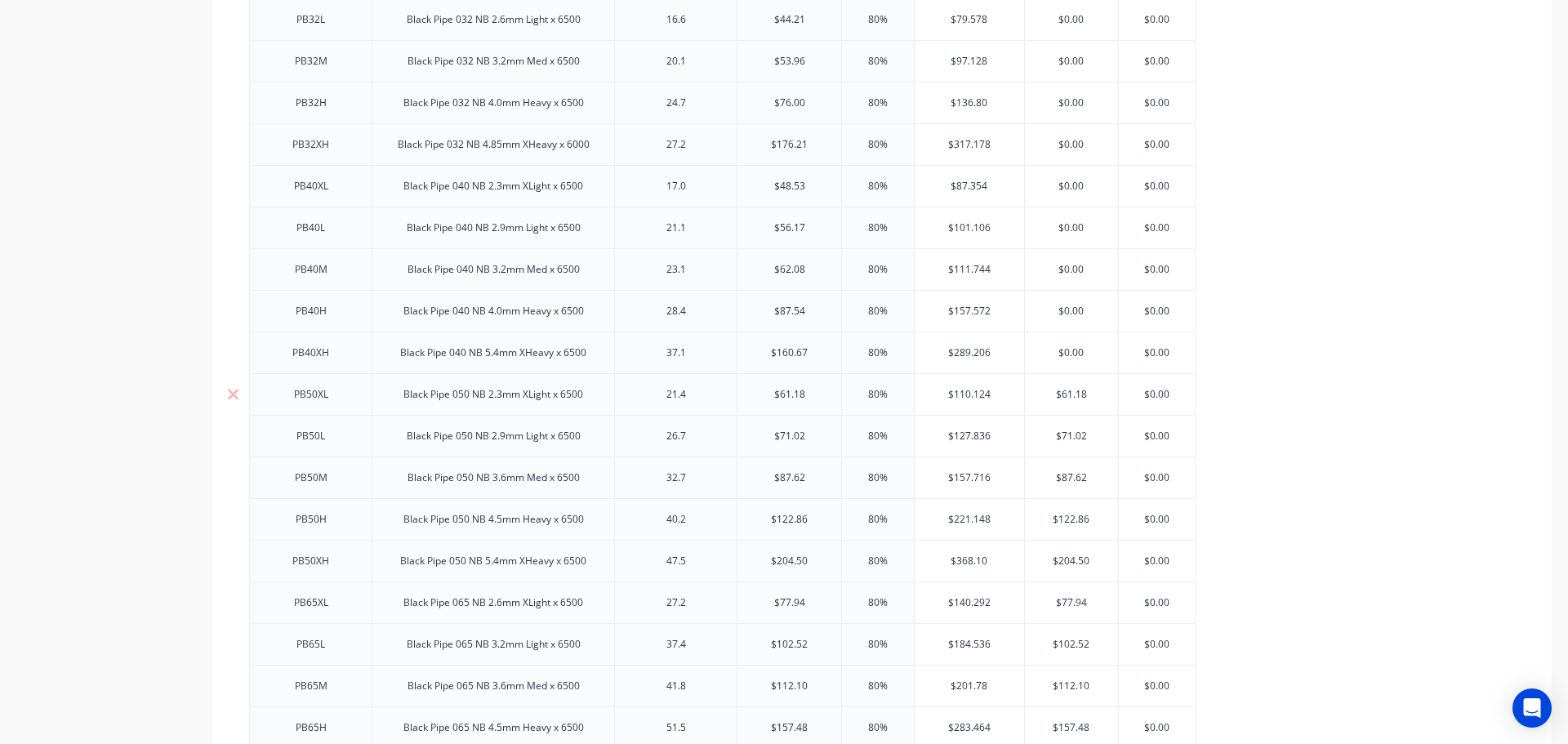
drag, startPoint x: 1067, startPoint y: 395, endPoint x: 1067, endPoint y: 405, distance: 10.0
click at [1067, 400] on input "$61.18" at bounding box center [1072, 395] width 93 height 15
type input "$"
type input "$71.02"
click at [1069, 440] on input "$71.02" at bounding box center [1072, 436] width 93 height 15
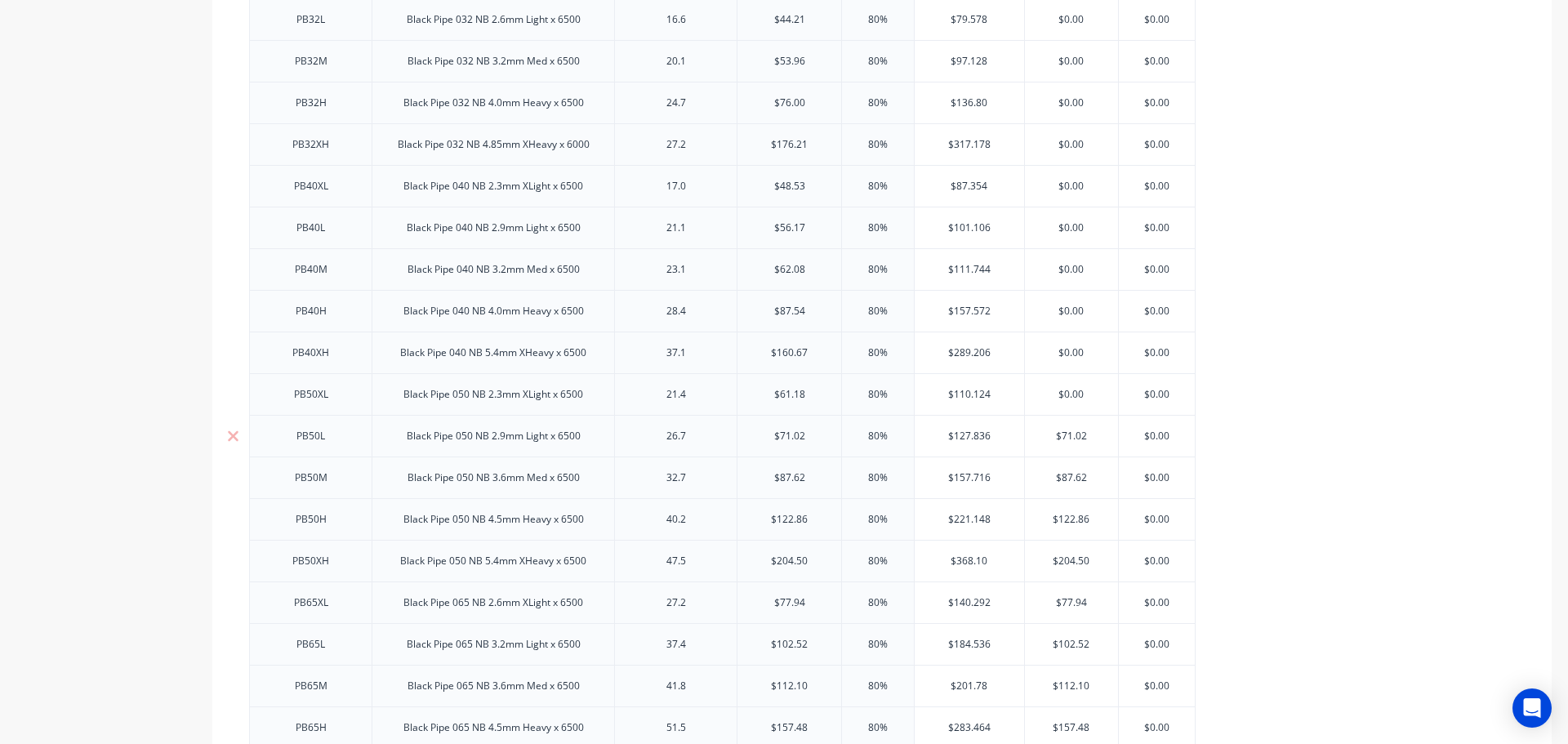
click at [1069, 443] on div "$71.02 $71.02" at bounding box center [1072, 436] width 93 height 41
click at [1069, 478] on input "$87.62" at bounding box center [1072, 478] width 93 height 15
click at [1069, 480] on input "$87.62" at bounding box center [1072, 478] width 93 height 15
type input "$"
click at [1072, 520] on input "$122.86" at bounding box center [1072, 519] width 93 height 15
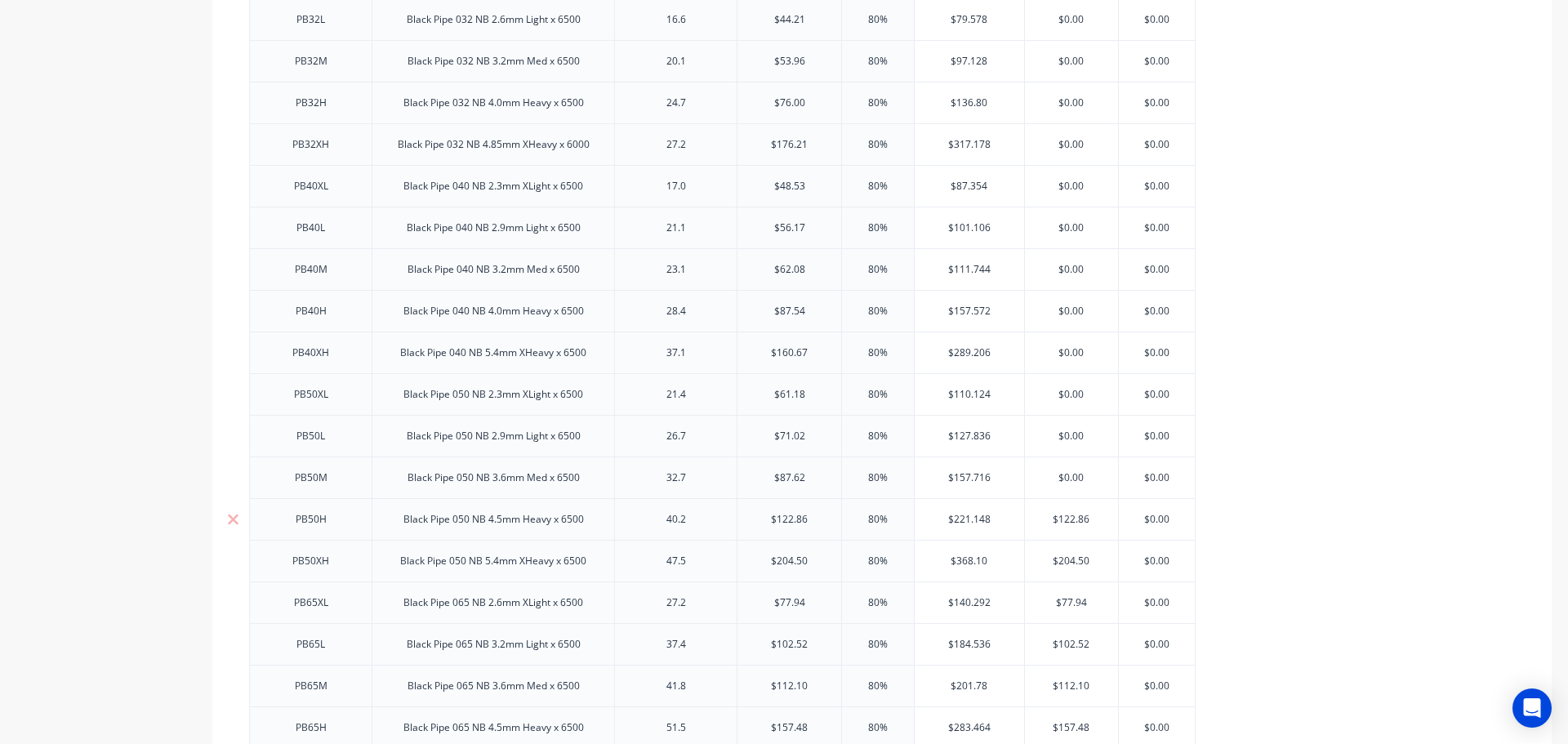
click at [1072, 520] on input "$122.86" at bounding box center [1072, 519] width 93 height 15
type input "$"
click at [1069, 562] on input "$204.50" at bounding box center [1072, 561] width 93 height 15
type input "$"
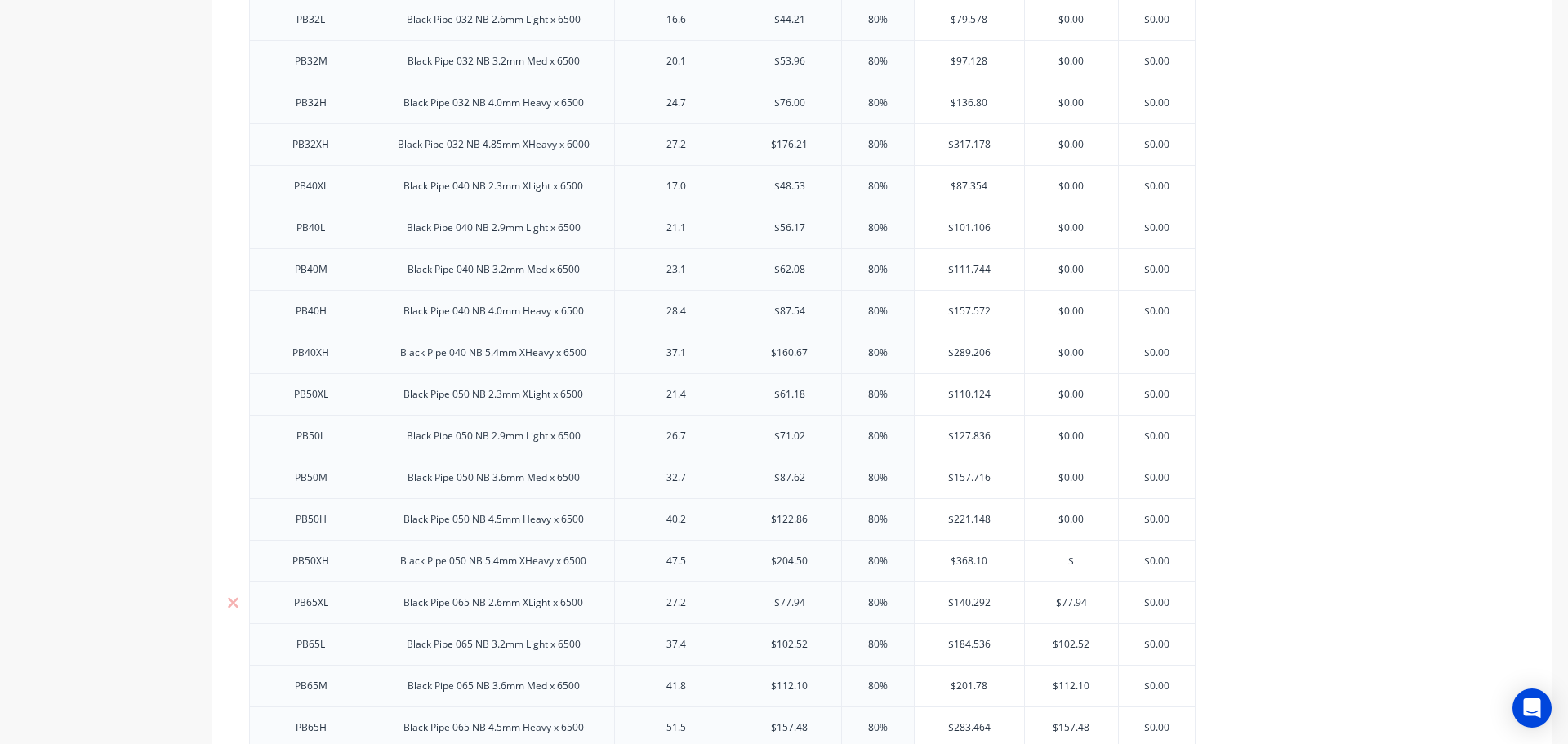
click at [1067, 601] on input "$77.94" at bounding box center [1072, 603] width 93 height 15
drag, startPoint x: 1067, startPoint y: 601, endPoint x: 1058, endPoint y: 627, distance: 27.5
click at [1066, 602] on input "$77.94" at bounding box center [1072, 603] width 93 height 15
type input "$"
click at [1072, 643] on input "$102.52" at bounding box center [1072, 644] width 93 height 15
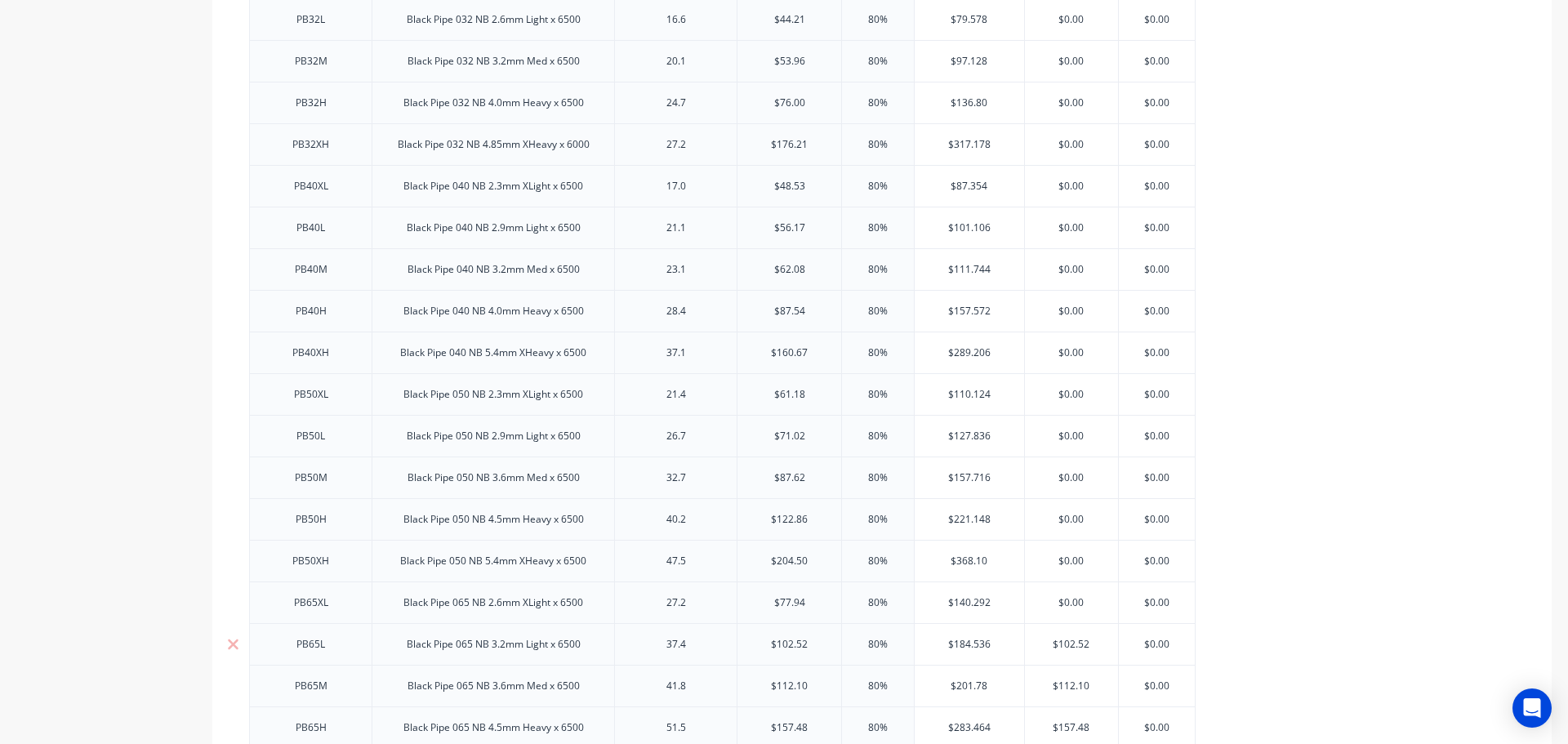
drag, startPoint x: 1072, startPoint y: 643, endPoint x: 1074, endPoint y: 656, distance: 13.2
click at [1073, 643] on input "$102.52" at bounding box center [1072, 644] width 93 height 15
type input "$"
click at [1067, 688] on input "$112.10" at bounding box center [1072, 686] width 93 height 15
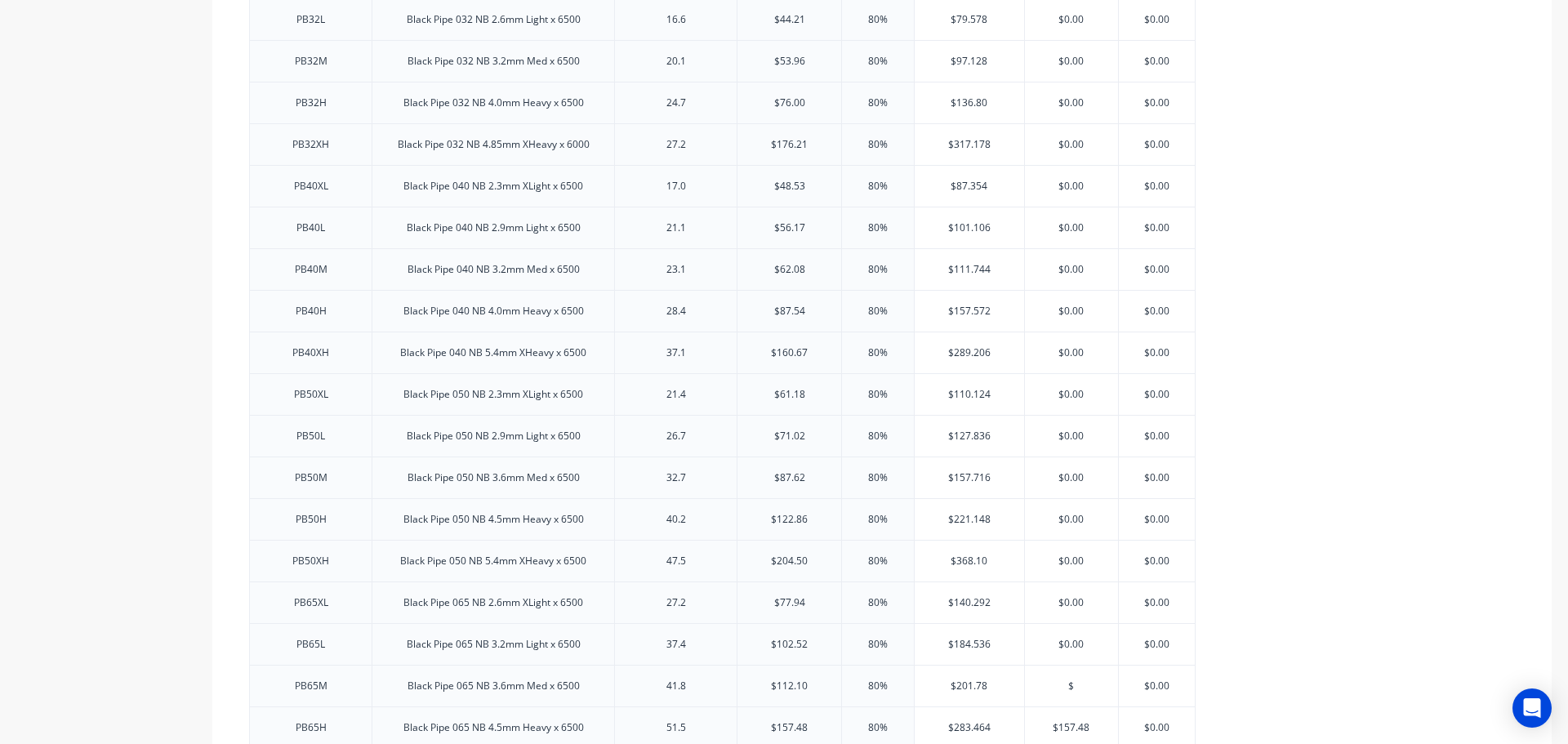
scroll to position [1225, 0]
type input "$0.00"
click at [1068, 481] on input "$157.48" at bounding box center [1072, 483] width 93 height 15
type input "$"
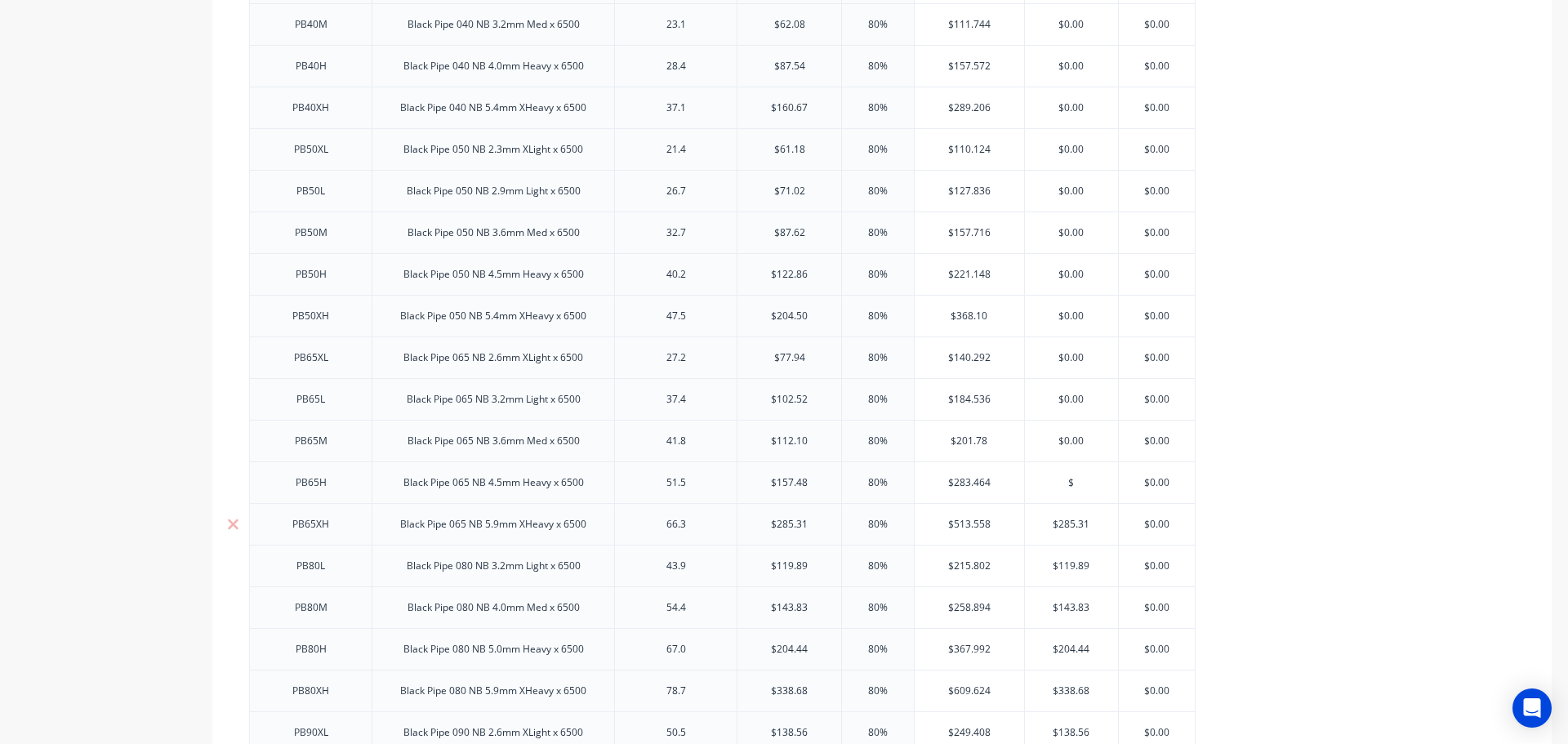
click at [1067, 521] on input "$285.31" at bounding box center [1072, 525] width 93 height 15
drag, startPoint x: 1067, startPoint y: 521, endPoint x: 1068, endPoint y: 555, distance: 34.0
click at [1066, 521] on input "$285.31" at bounding box center [1072, 525] width 93 height 15
type input "$"
click at [1066, 563] on input "$119.89" at bounding box center [1072, 566] width 93 height 15
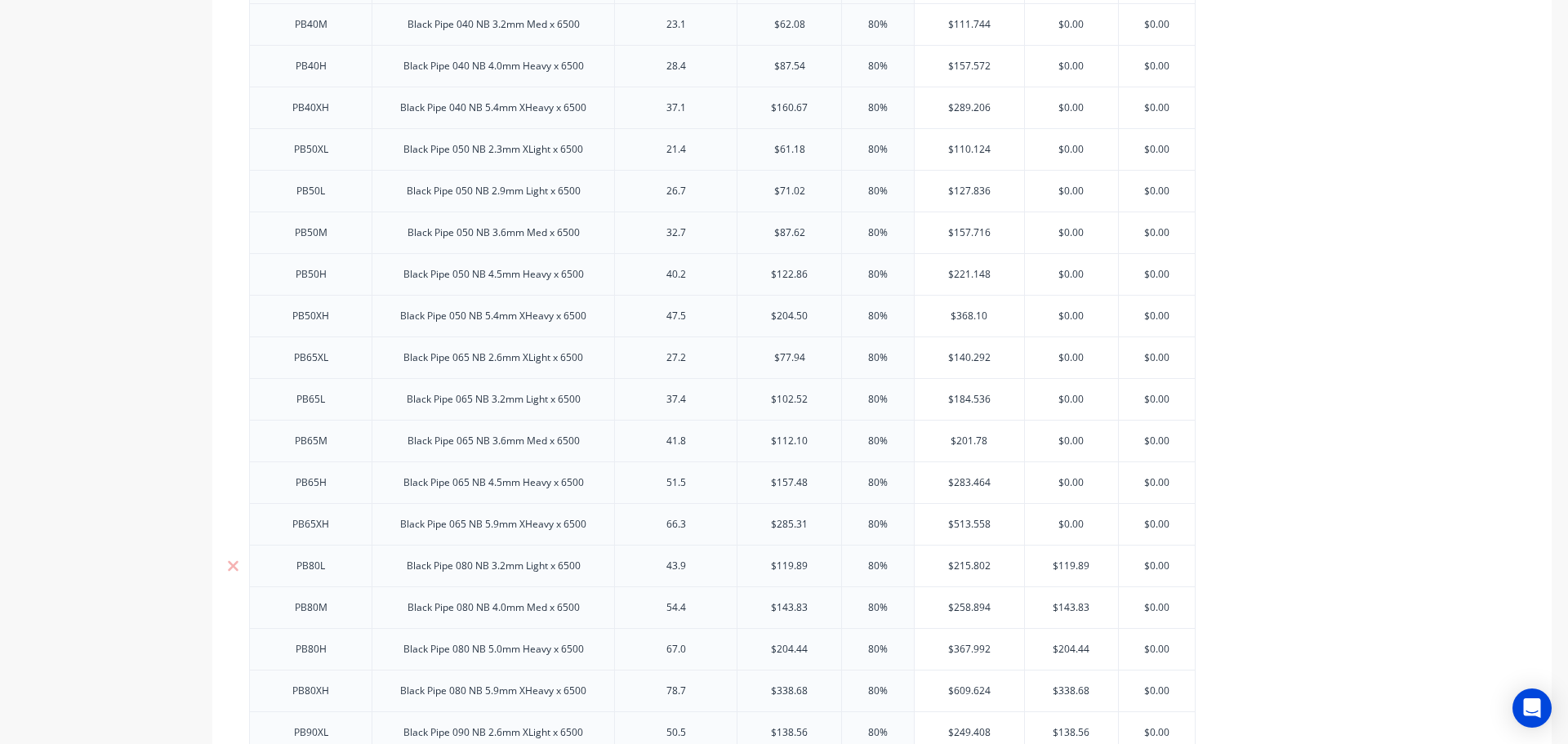
click at [1065, 566] on input "$119.89" at bounding box center [1072, 566] width 93 height 15
type input "$"
click at [1067, 607] on input "$143.83" at bounding box center [1072, 608] width 93 height 15
click at [1067, 608] on input "$143.83" at bounding box center [1072, 608] width 93 height 15
type input "$"
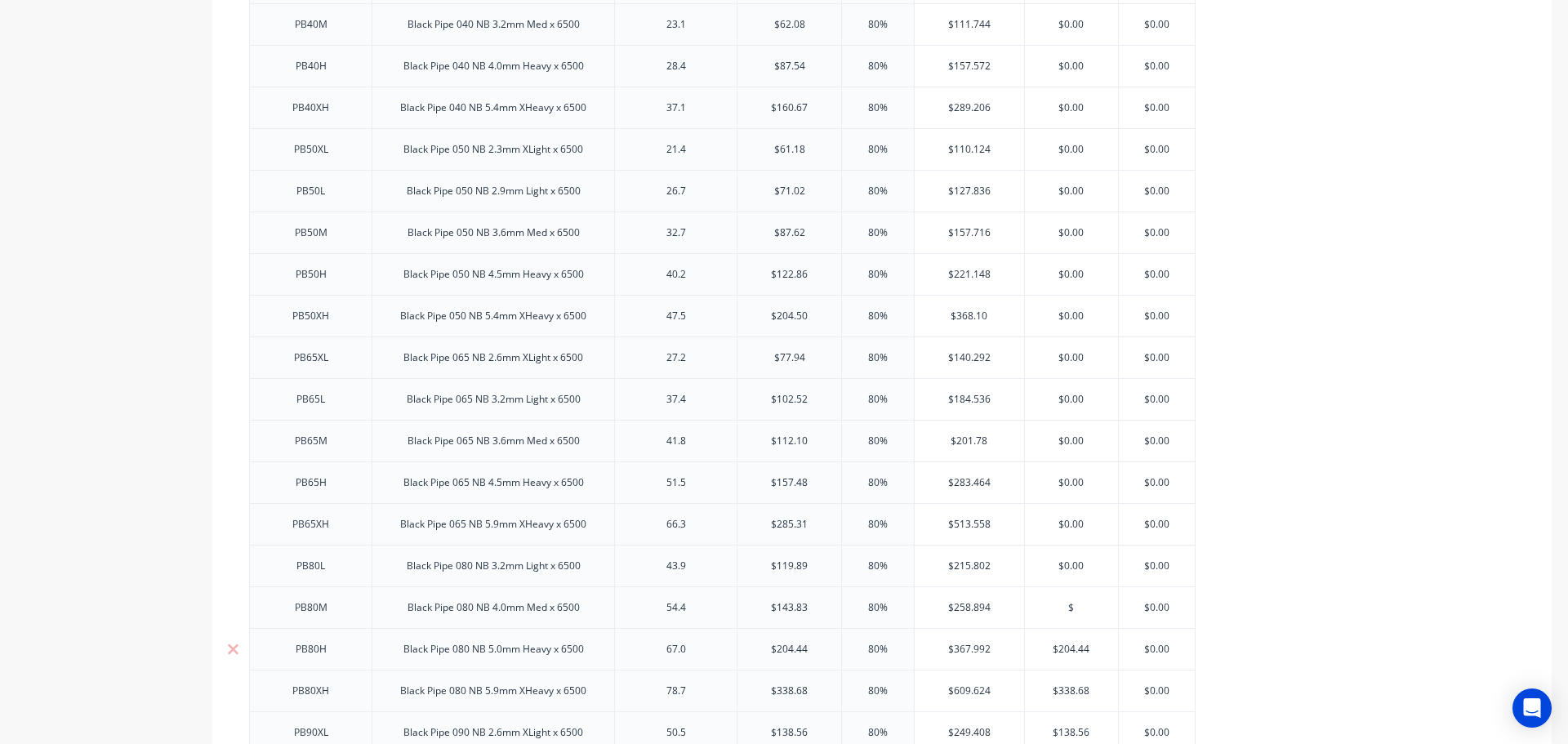
click at [1068, 648] on input "$204.44" at bounding box center [1072, 649] width 93 height 15
type input "$"
click at [1070, 689] on input "$338.68" at bounding box center [1072, 691] width 93 height 15
click at [1070, 690] on input "$338.68" at bounding box center [1072, 691] width 93 height 15
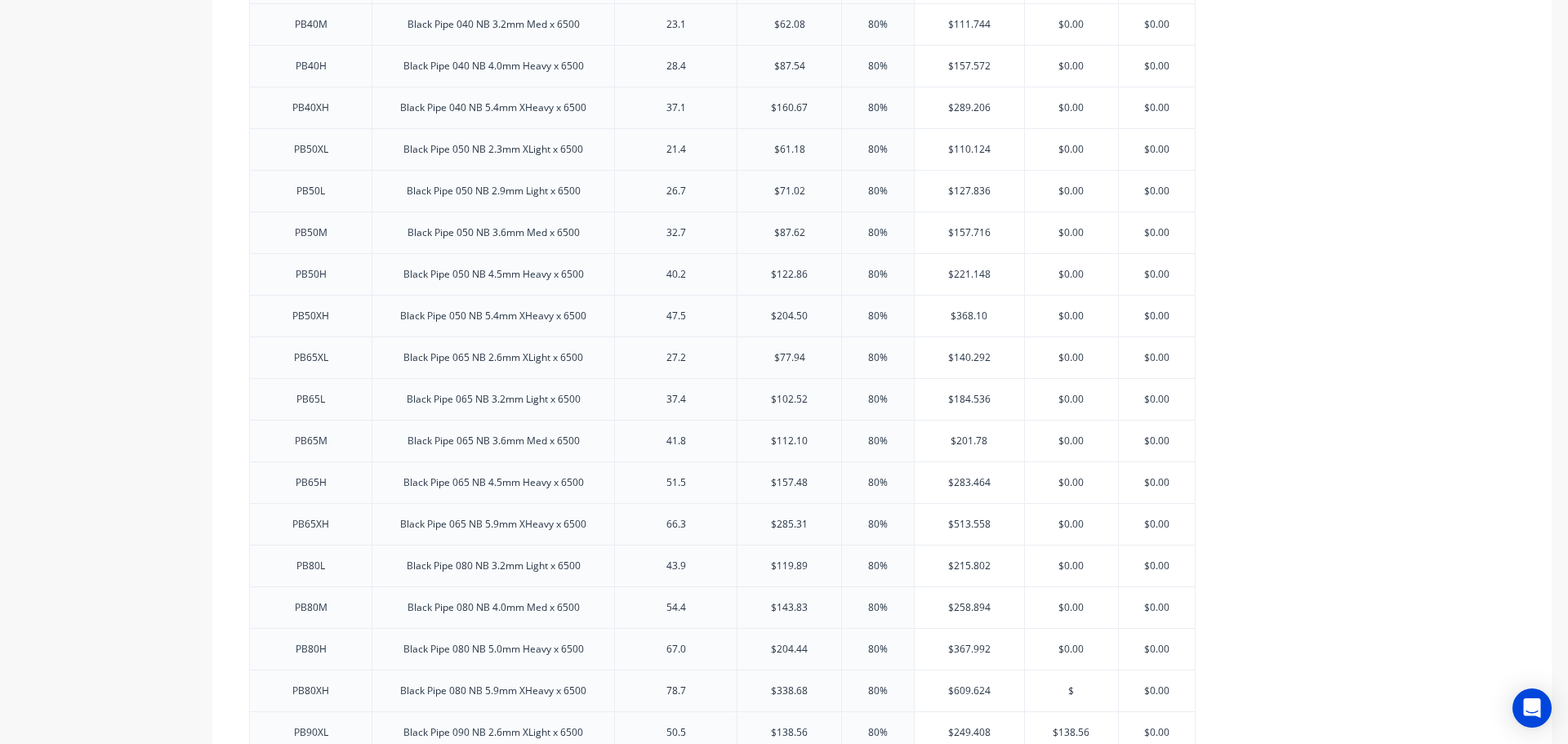
scroll to position [1813, 0]
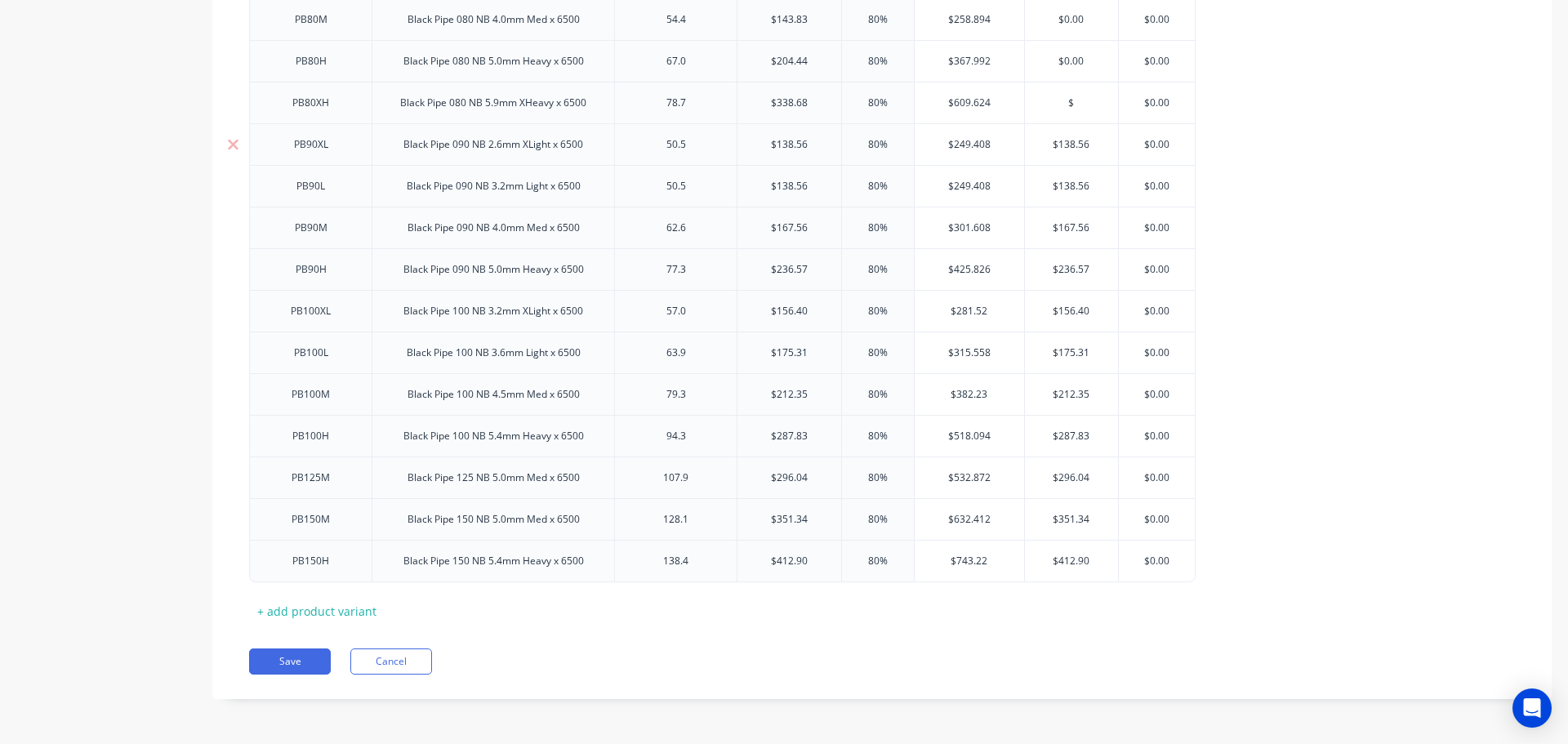
type input "$"
click at [1066, 140] on input "$138.56" at bounding box center [1072, 145] width 93 height 15
click at [1065, 140] on input "$138.56" at bounding box center [1072, 145] width 93 height 15
type input "$"
click at [1066, 184] on input "$138.56" at bounding box center [1072, 187] width 93 height 15
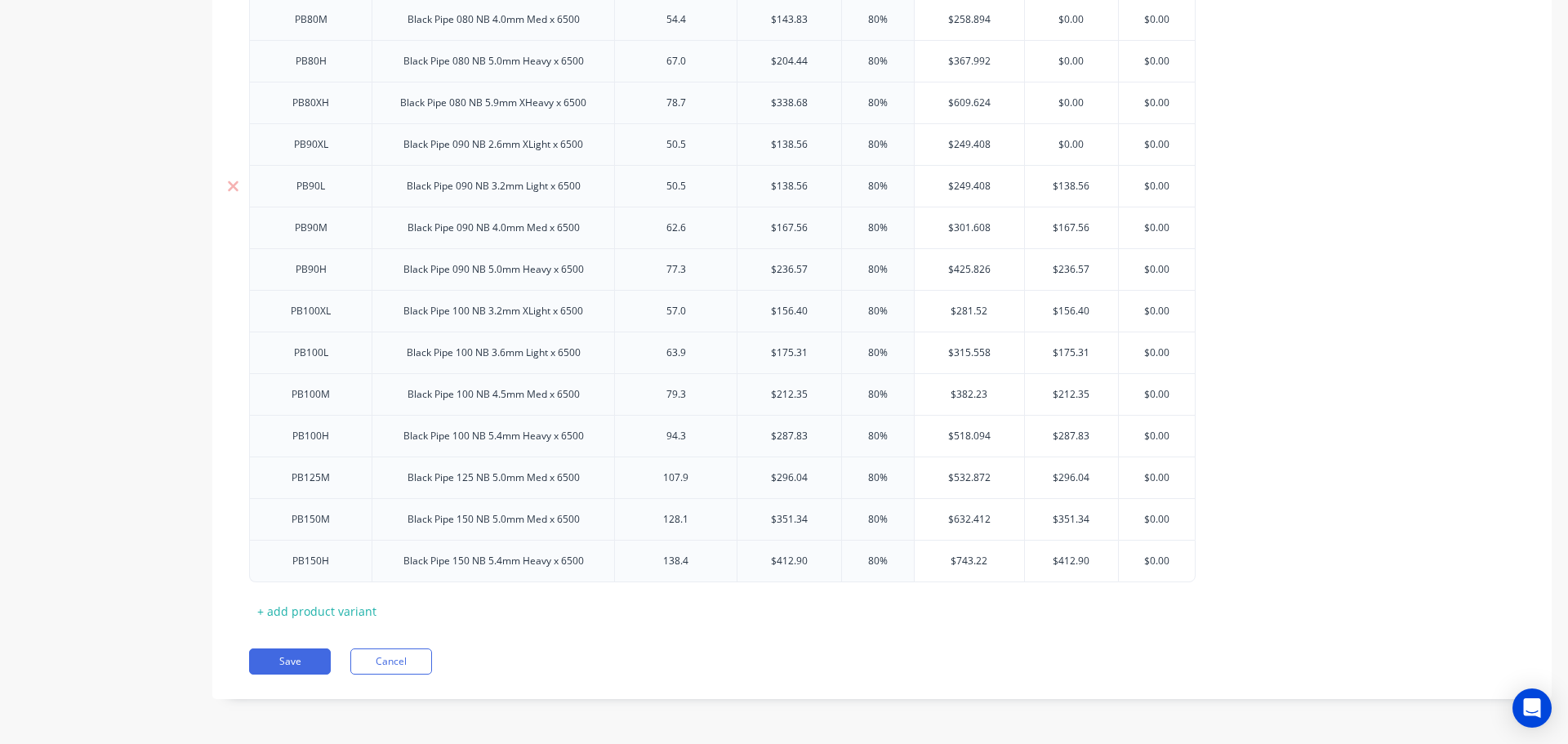
drag, startPoint x: 1066, startPoint y: 184, endPoint x: 1066, endPoint y: 197, distance: 13.0
click at [1066, 186] on input "$138.56" at bounding box center [1072, 187] width 93 height 15
type input "$"
click at [1068, 228] on input "$167.56" at bounding box center [1072, 228] width 93 height 15
click at [1068, 231] on input "$167.56" at bounding box center [1072, 228] width 93 height 15
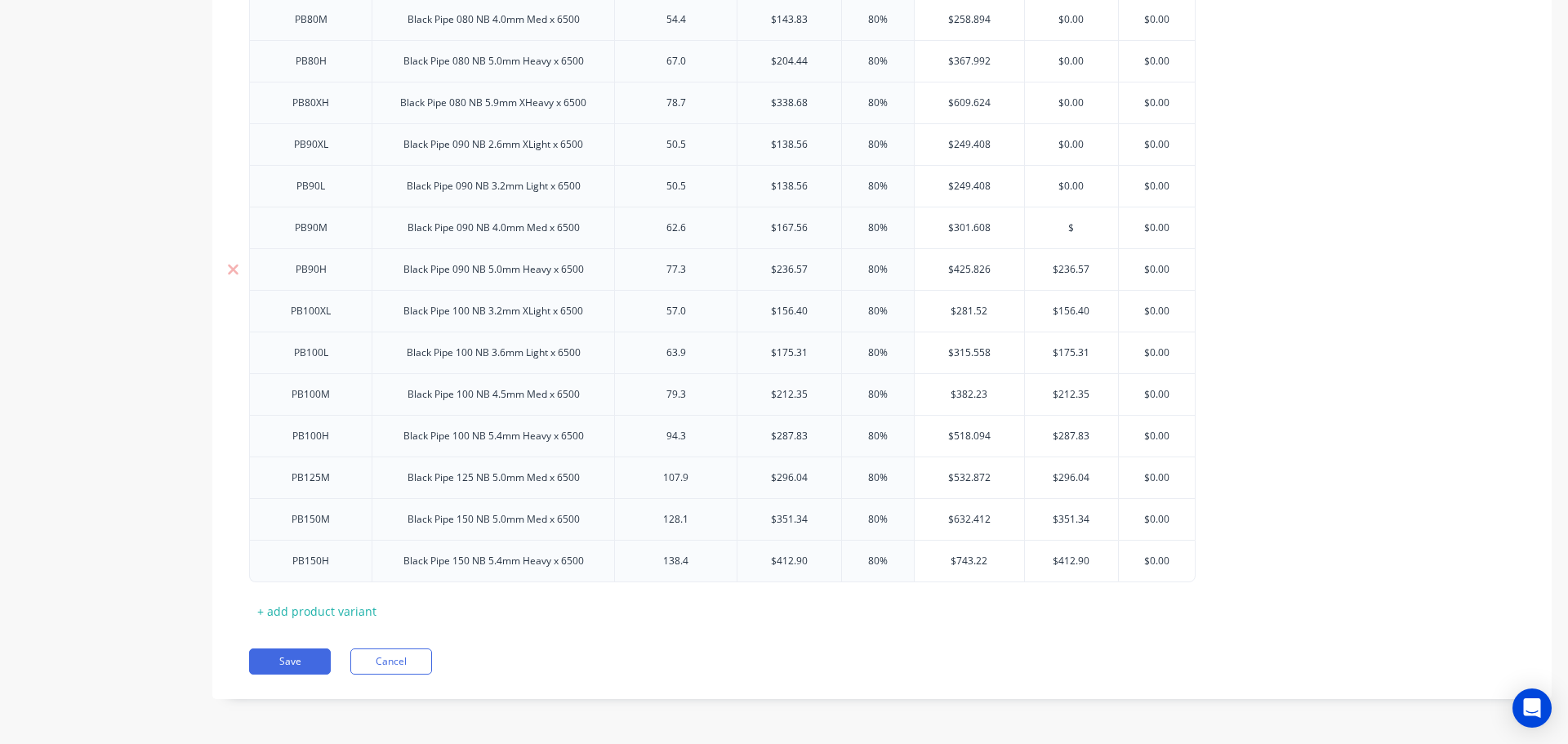
type input "$"
click at [1068, 269] on input "$236.57" at bounding box center [1072, 270] width 93 height 15
click at [1067, 315] on input "$156.40" at bounding box center [1072, 311] width 93 height 15
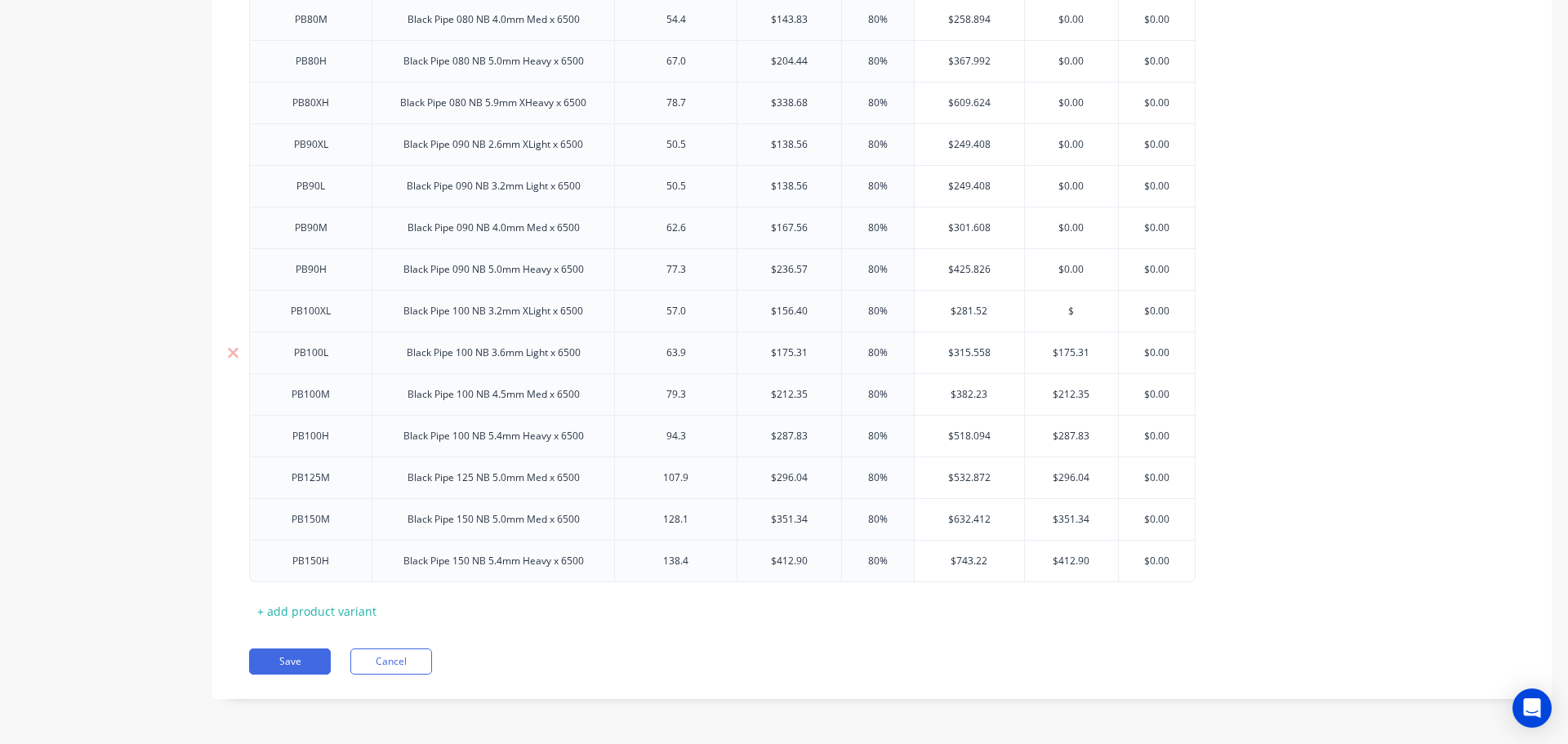
click at [1065, 352] on input "$175.31" at bounding box center [1072, 353] width 93 height 15
click at [1062, 391] on input "$212.35" at bounding box center [1072, 395] width 93 height 15
click at [1062, 392] on input "$212.35" at bounding box center [1072, 395] width 93 height 15
click at [1062, 433] on input "$287.83" at bounding box center [1072, 436] width 93 height 15
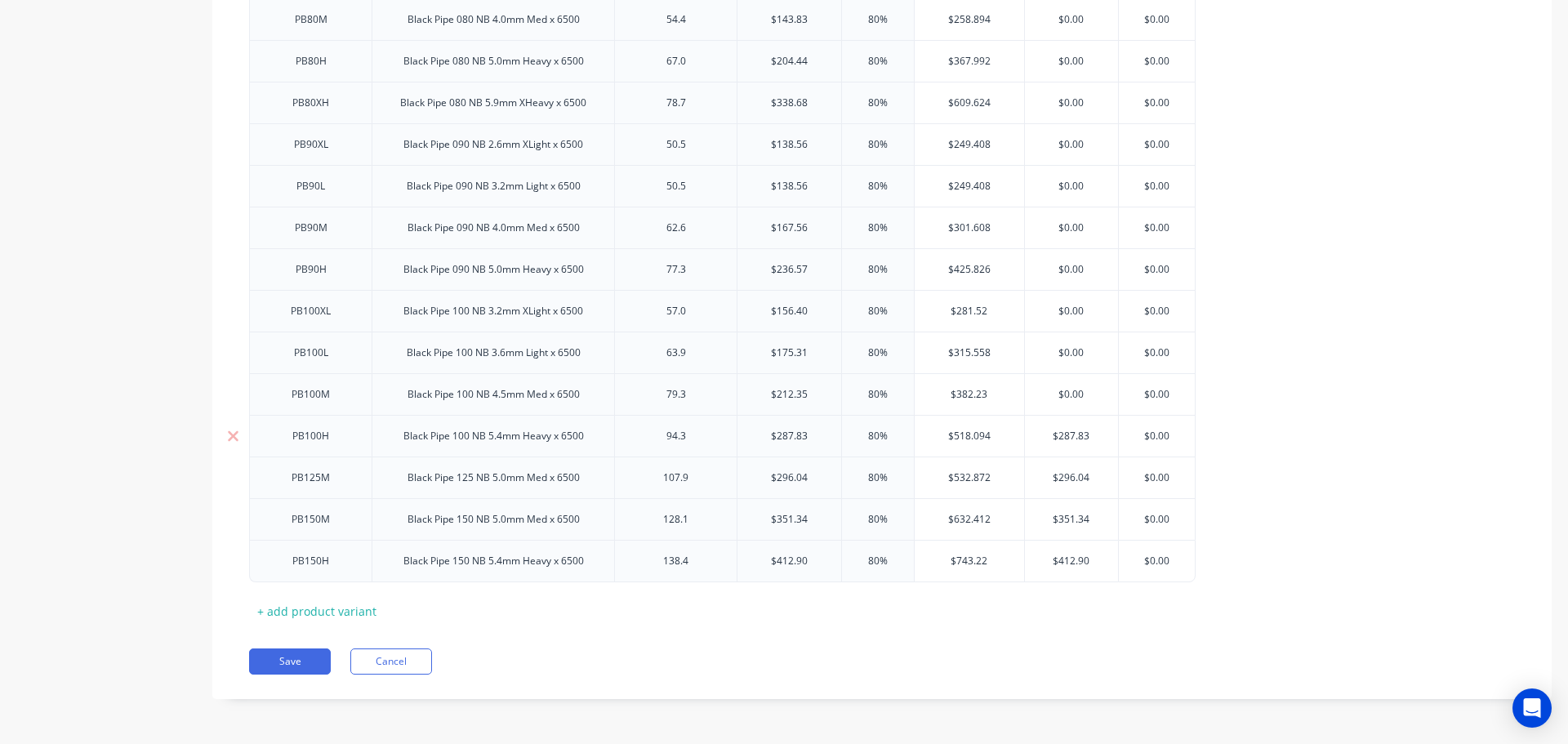
click at [1062, 433] on input "$287.83" at bounding box center [1072, 436] width 93 height 15
click at [1064, 476] on input "$296.04" at bounding box center [1072, 478] width 93 height 15
click at [1062, 518] on input "$351.34" at bounding box center [1072, 519] width 93 height 15
click at [1062, 519] on input "$351.34" at bounding box center [1072, 519] width 93 height 15
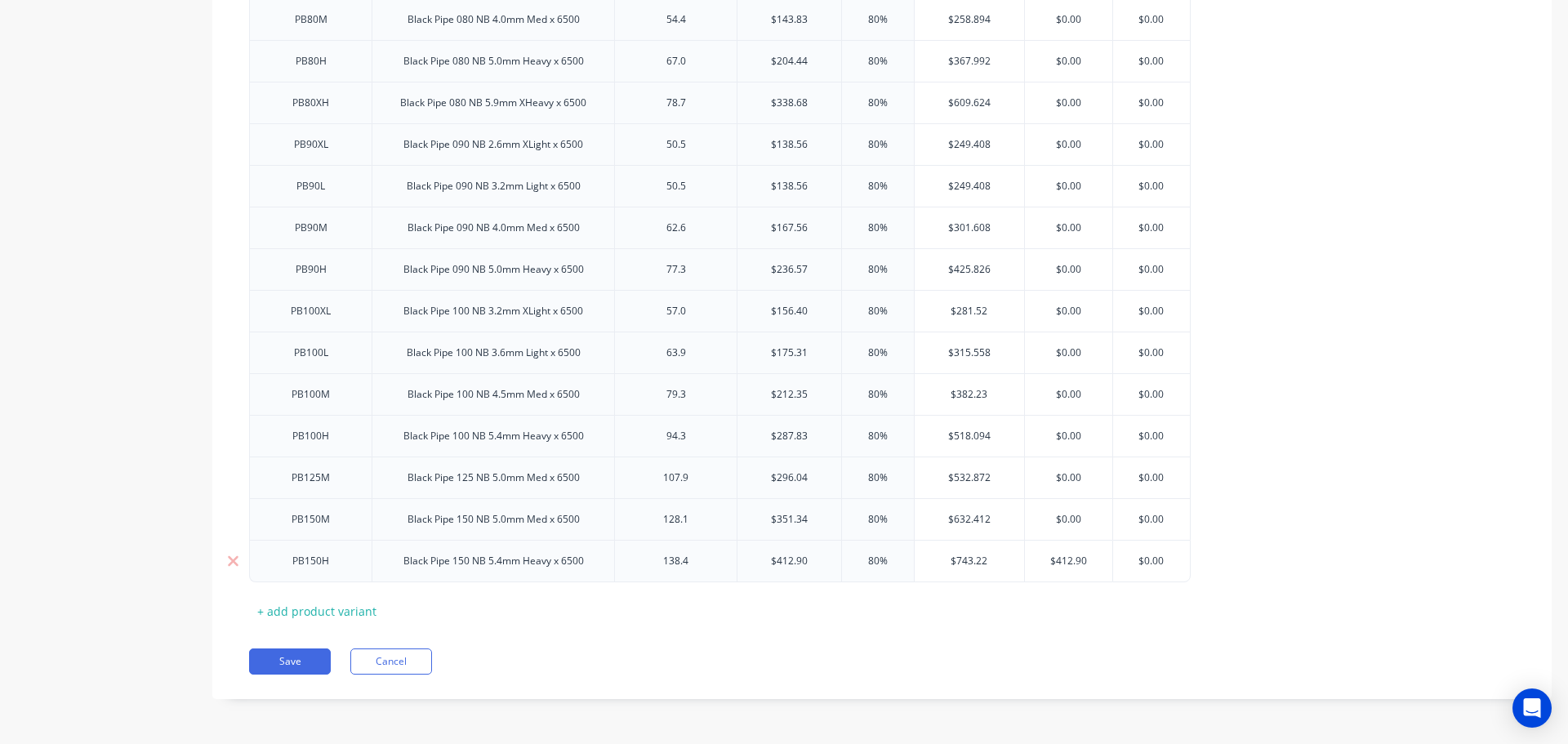
click at [1066, 560] on input "$412.90" at bounding box center [1069, 561] width 88 height 15
click at [275, 664] on button "Save" at bounding box center [290, 661] width 81 height 26
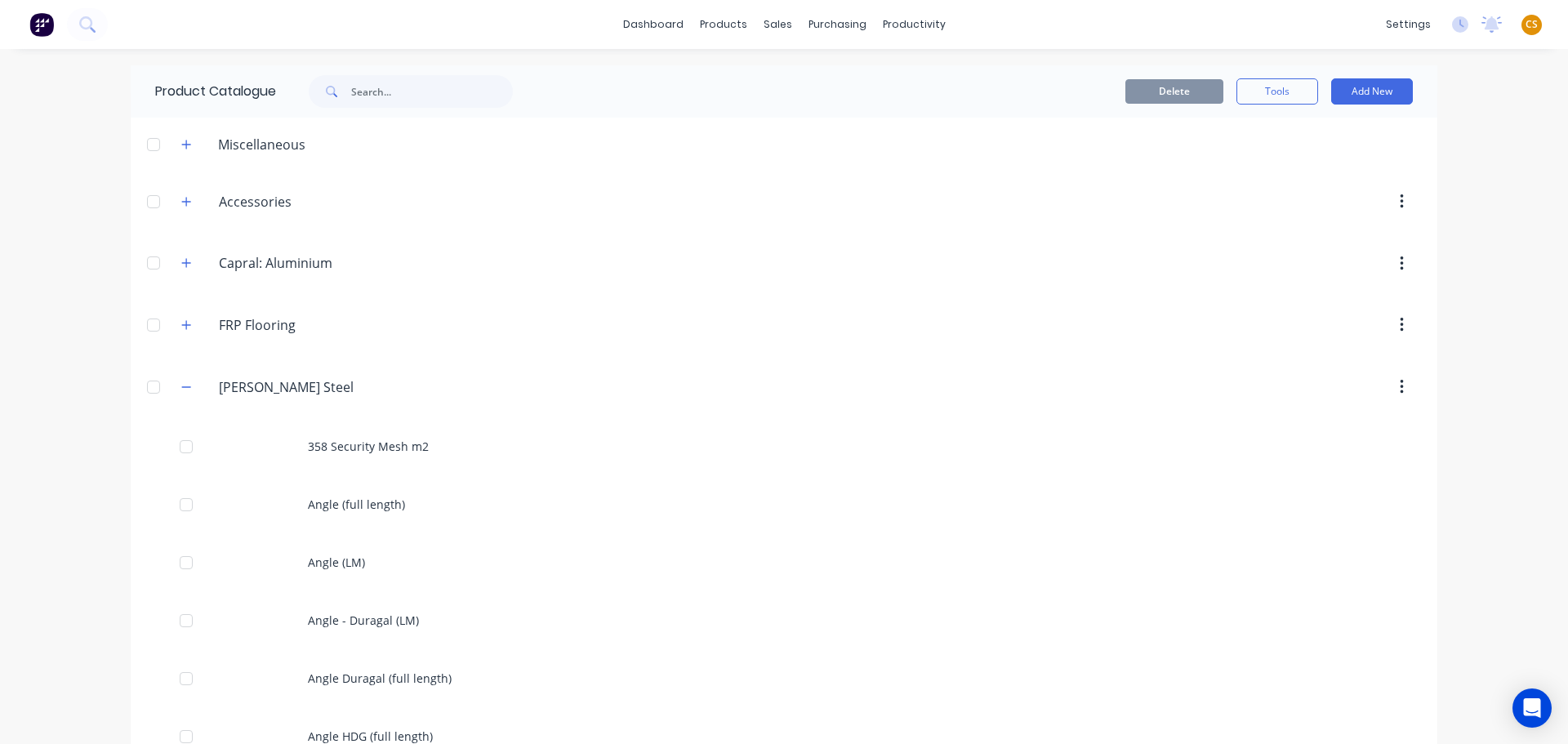
scroll to position [490, 0]
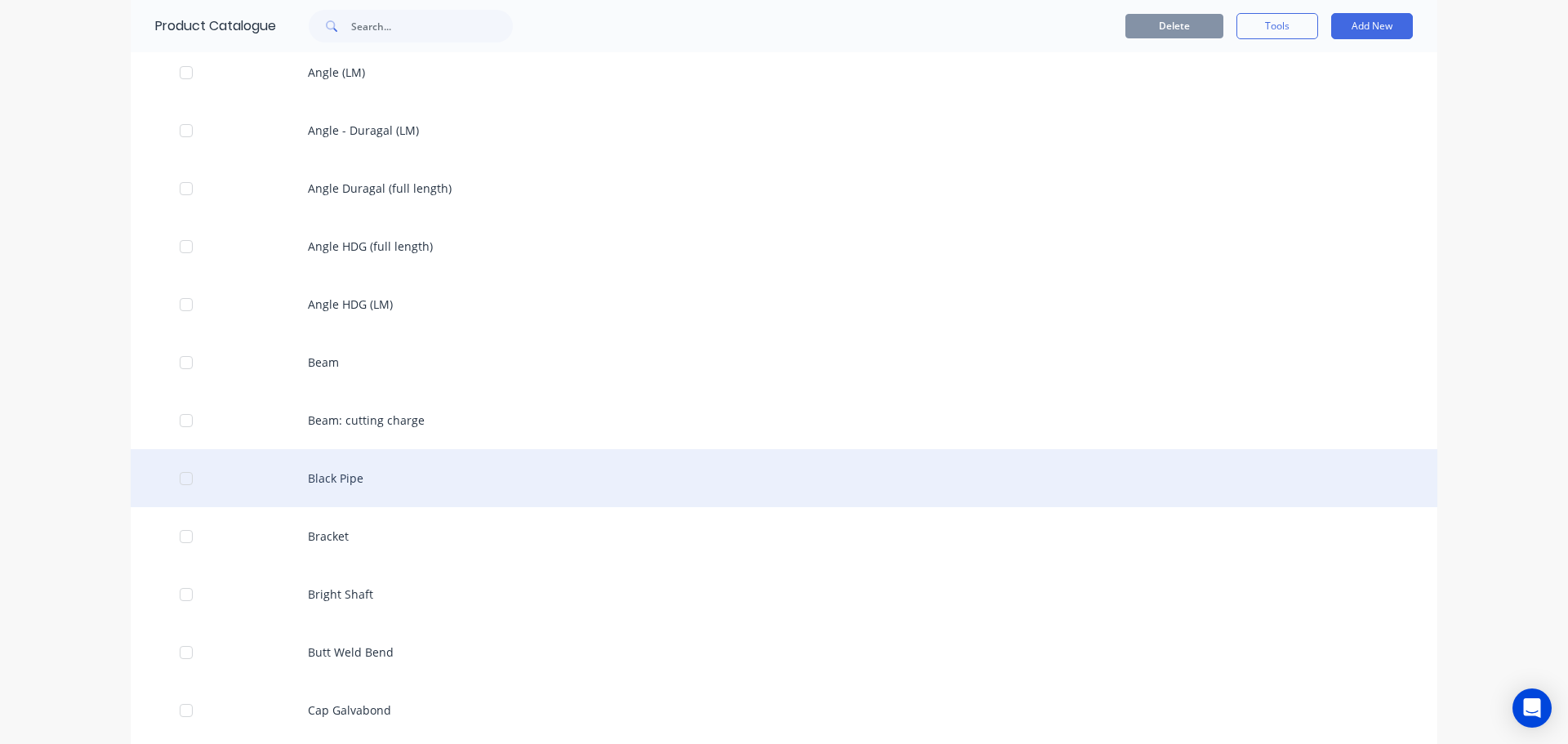
click at [371, 484] on div "Black Pipe" at bounding box center [784, 478] width 1307 height 58
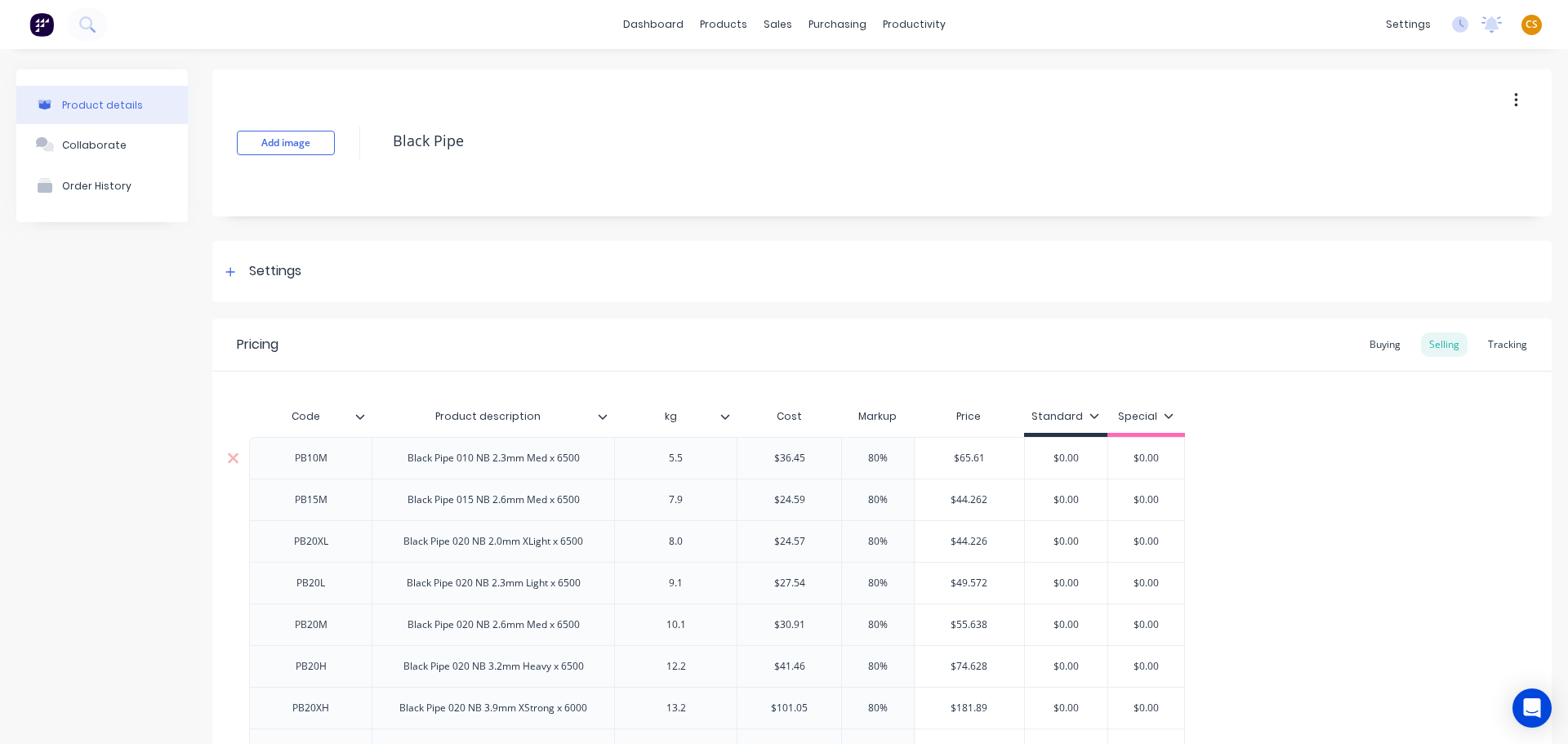
click at [411, 461] on div "Black Pipe 010 NB 2.3mm Med x 6500" at bounding box center [493, 457] width 199 height 21
drag, startPoint x: 411, startPoint y: 461, endPoint x: 440, endPoint y: 461, distance: 29.0
click at [440, 461] on div "Black Pipe 010 NB 2.3mm Med x 6500" at bounding box center [493, 457] width 199 height 21
click at [417, 501] on div "Black Pipe 015 NB 2.6mm Med x 6500" at bounding box center [493, 499] width 199 height 21
drag, startPoint x: 417, startPoint y: 501, endPoint x: 436, endPoint y: 502, distance: 19.0
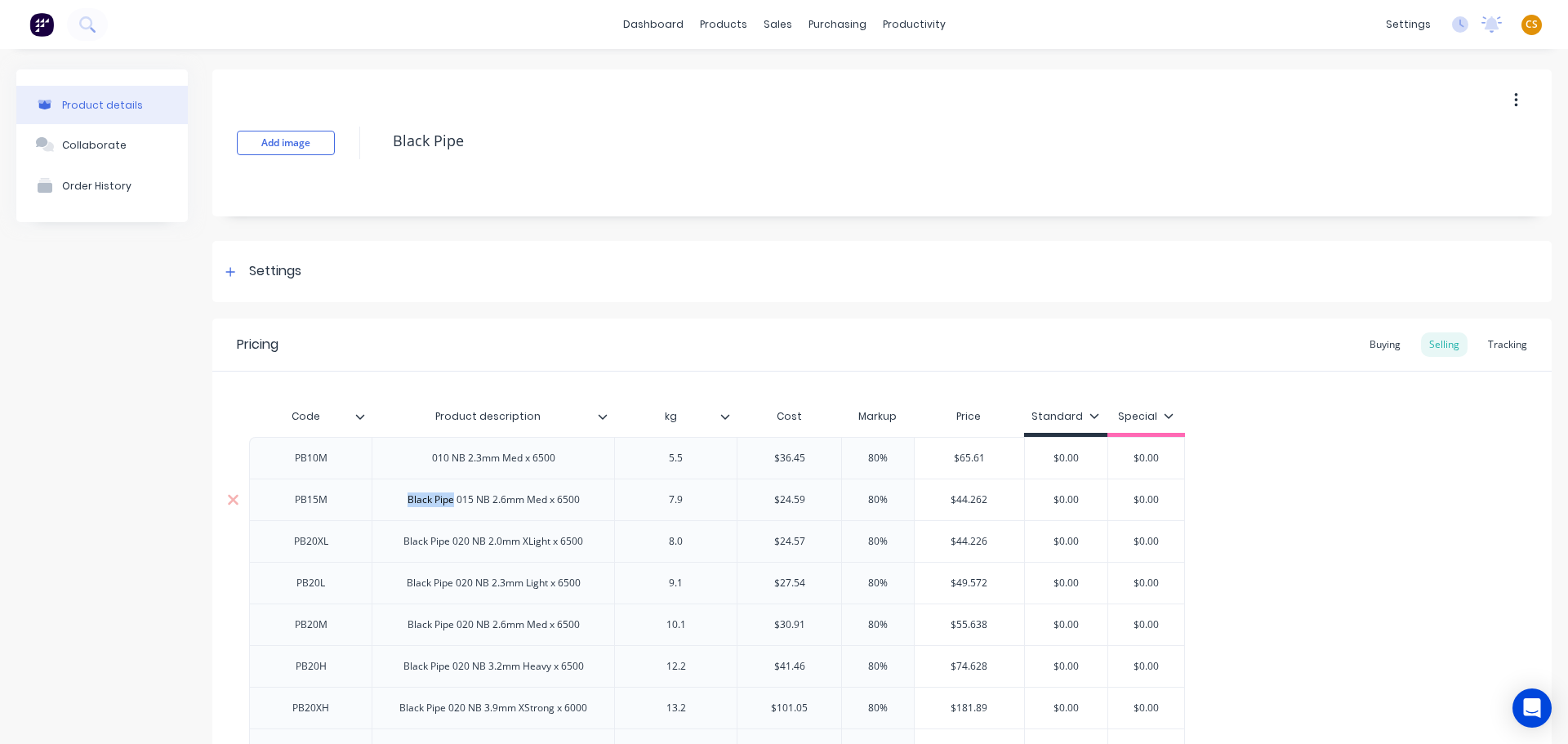
click at [436, 502] on div "Black Pipe 015 NB 2.6mm Med x 6500" at bounding box center [493, 499] width 199 height 21
click at [409, 545] on div "Black Pipe 020 NB 2.0mm XLight x 6500" at bounding box center [493, 540] width 205 height 21
drag, startPoint x: 409, startPoint y: 545, endPoint x: 431, endPoint y: 547, distance: 22.1
click at [431, 547] on div "Black Pipe 020 NB 2.0mm XLight x 6500" at bounding box center [493, 540] width 205 height 21
click at [414, 586] on div "Black Pipe 020 NB 2.3mm Light x 6500" at bounding box center [494, 583] width 200 height 21
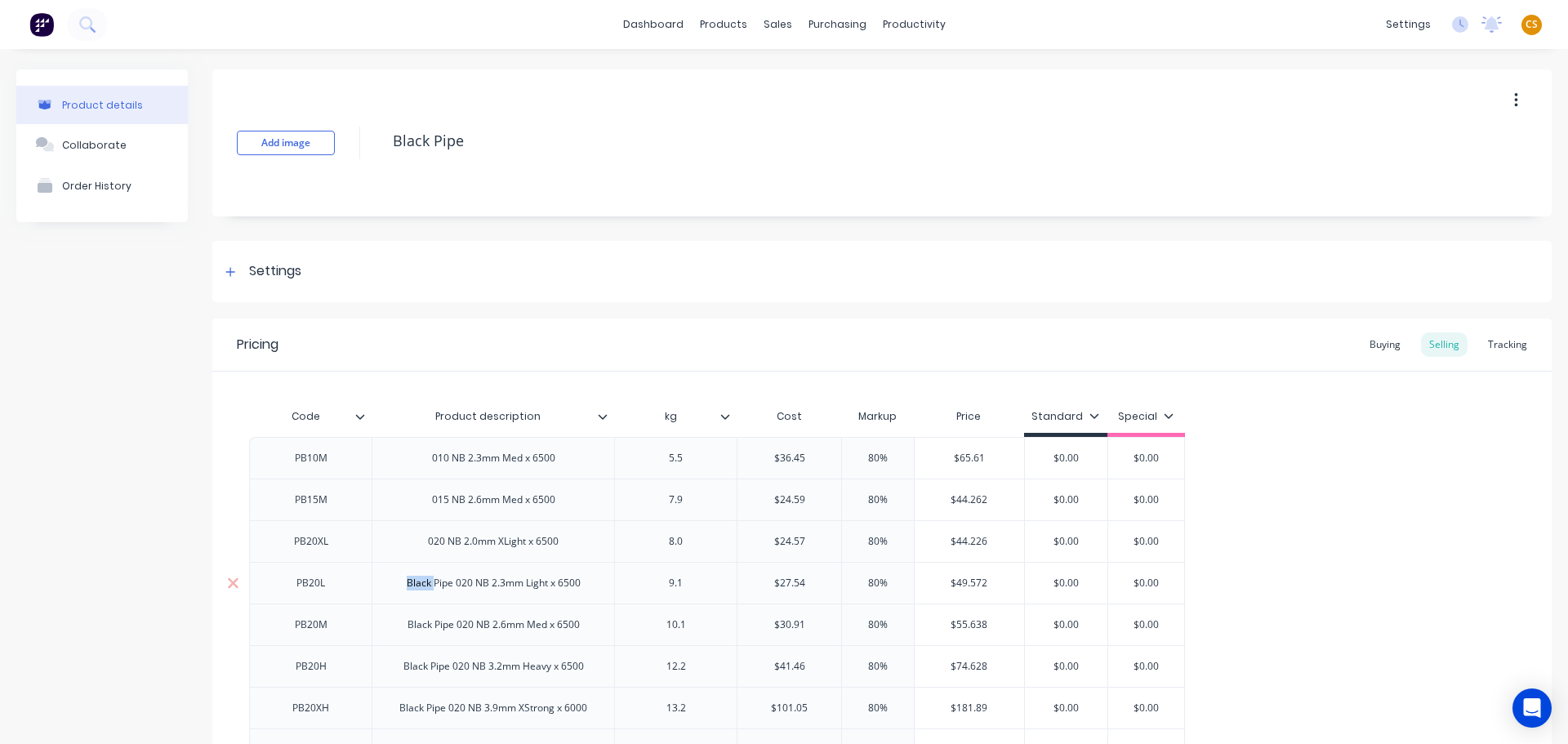
drag, startPoint x: 414, startPoint y: 586, endPoint x: 431, endPoint y: 586, distance: 17.0
click at [431, 586] on div "Black Pipe 020 NB 2.3mm Light x 6500" at bounding box center [494, 583] width 200 height 21
click at [415, 586] on div "Black Pipe 020 NB 2.3mm Light x 6500" at bounding box center [494, 583] width 200 height 21
drag, startPoint x: 415, startPoint y: 586, endPoint x: 453, endPoint y: 586, distance: 38.0
click at [453, 586] on div "Black Pipe 020 NB 2.3mm Light x 6500" at bounding box center [494, 583] width 200 height 21
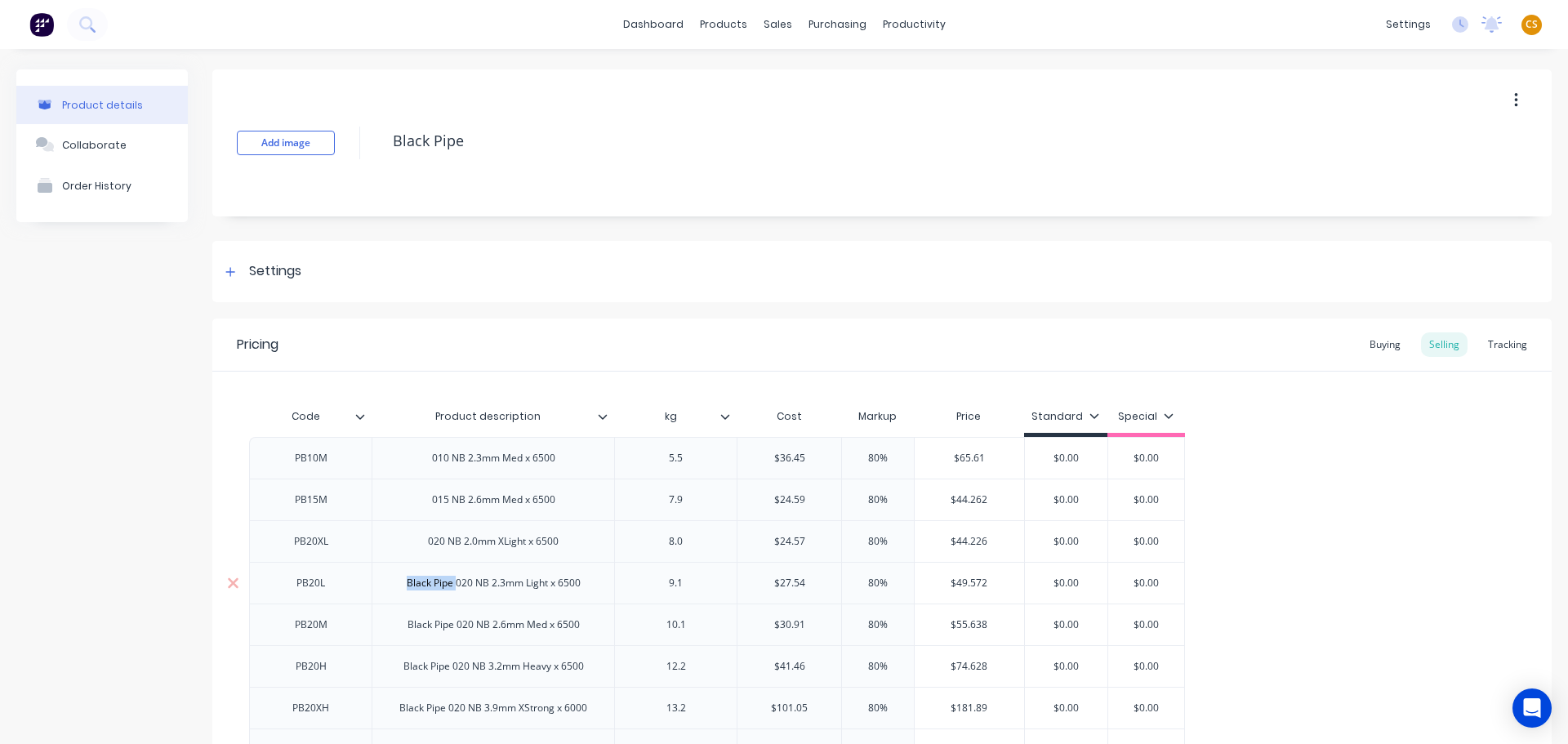
copy div "Black Pipe"
click at [411, 543] on div "020 NB 2.0mm XLight x 6500" at bounding box center [493, 540] width 243 height 42
click at [407, 543] on div "020 NB 2.0mm XLight x 6500" at bounding box center [493, 540] width 243 height 42
click at [414, 542] on div "020 NB 2.0mm XLight x 6500" at bounding box center [493, 540] width 243 height 42
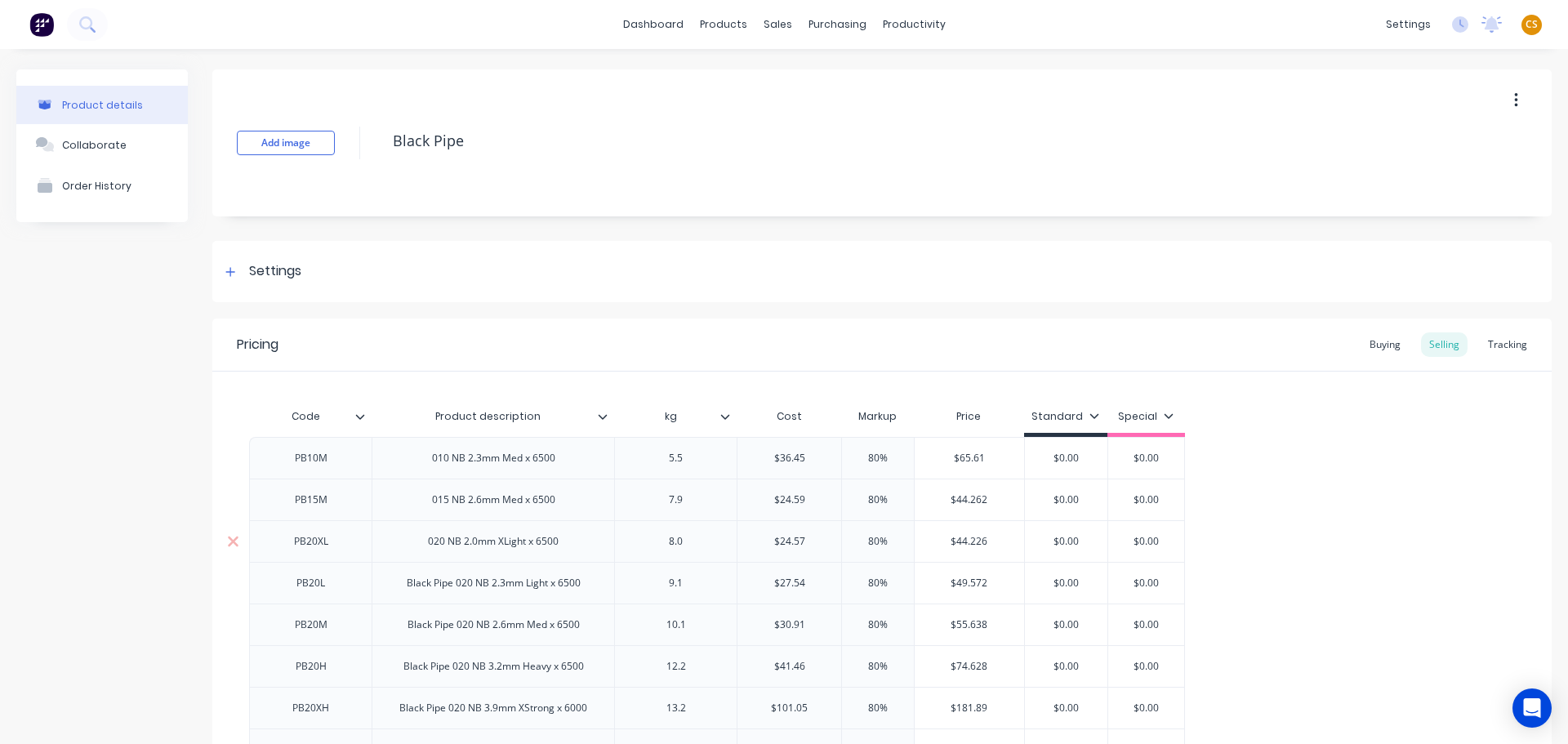
click at [423, 545] on div "020 NB 2.0mm XLight x 6500" at bounding box center [493, 540] width 157 height 21
click at [433, 499] on div "015 NB 2.6mm Med x 6500" at bounding box center [494, 499] width 149 height 21
click at [425, 458] on div "010 NB 2.3mm Med x 6500" at bounding box center [494, 457] width 149 height 21
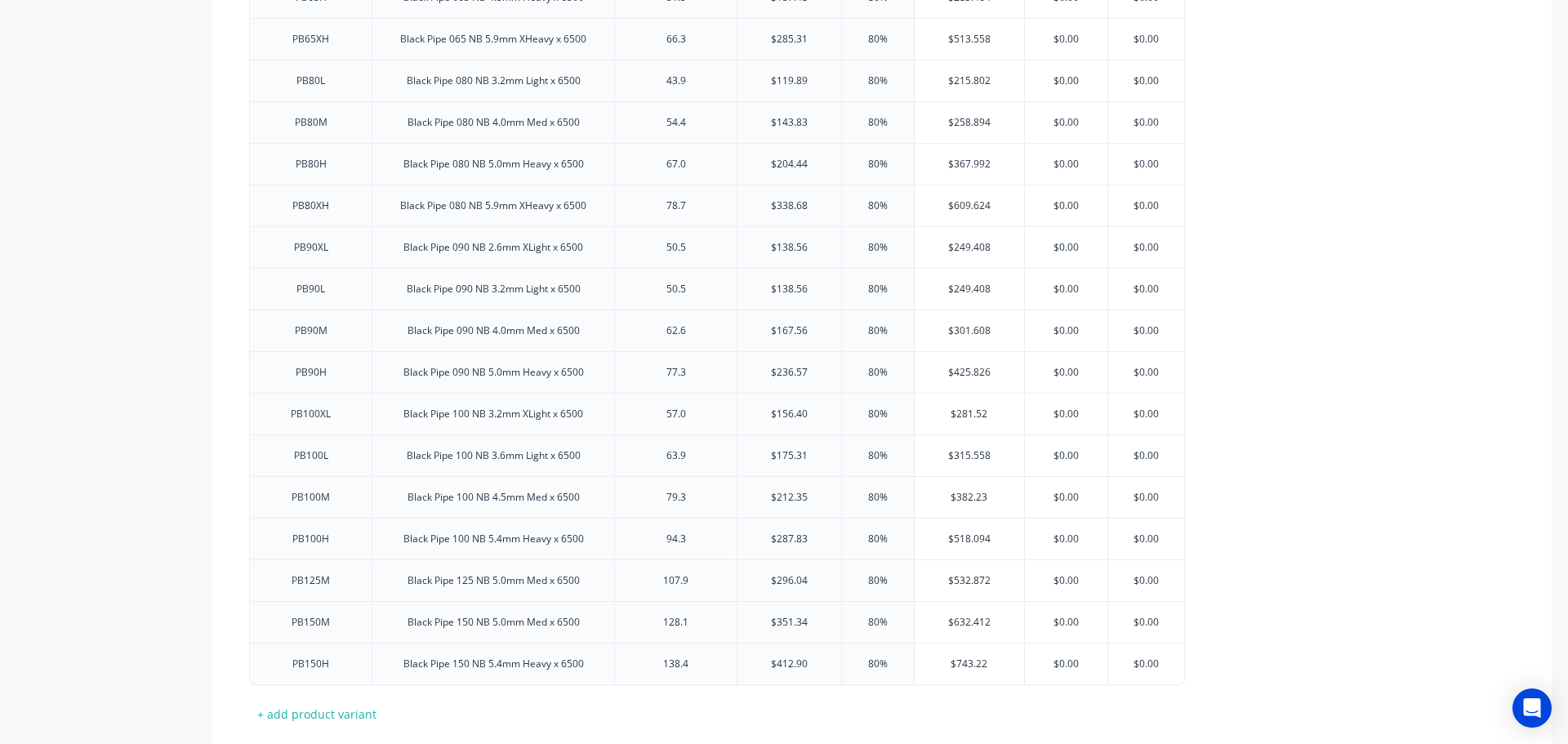
scroll to position [1813, 0]
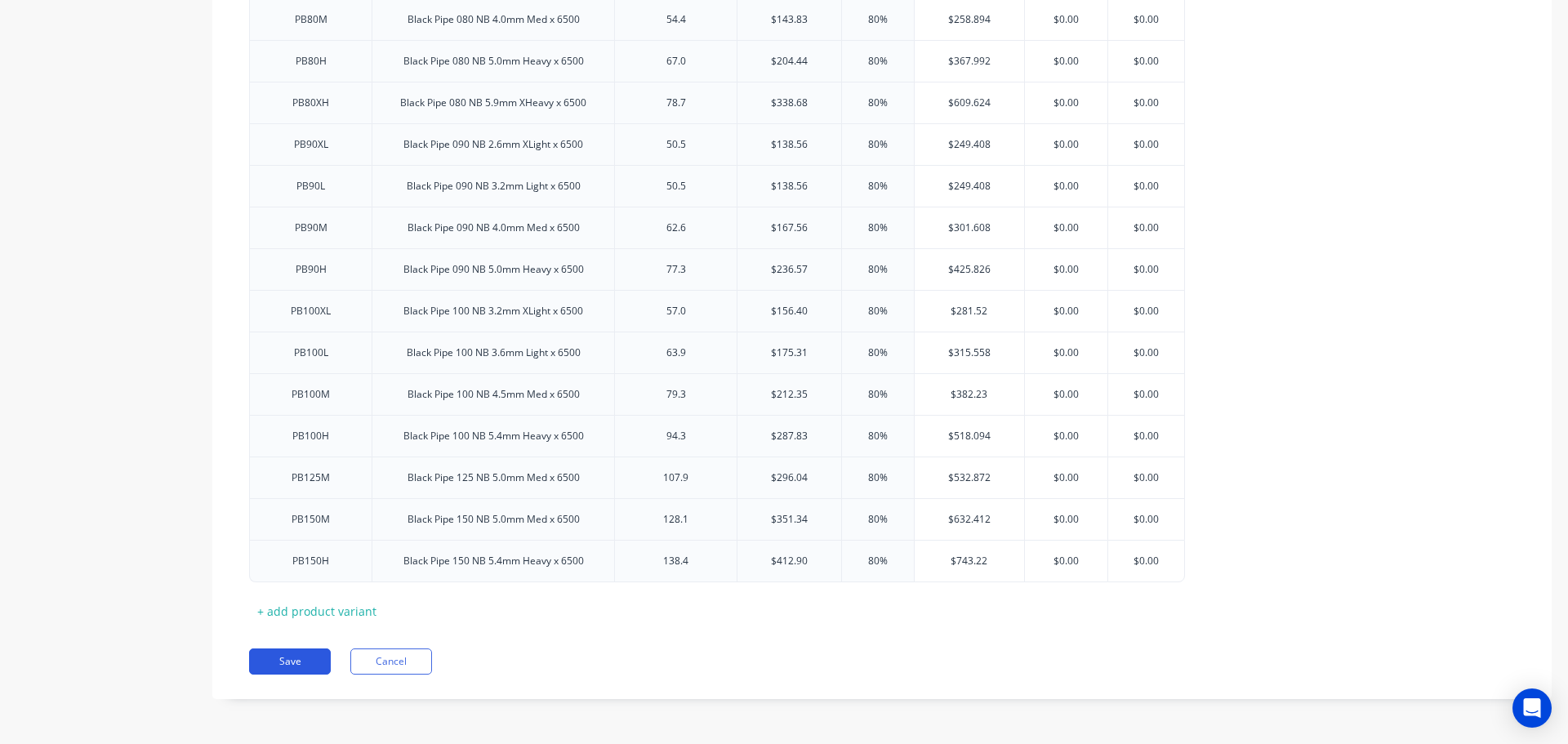
click at [287, 667] on button "Save" at bounding box center [290, 661] width 81 height 26
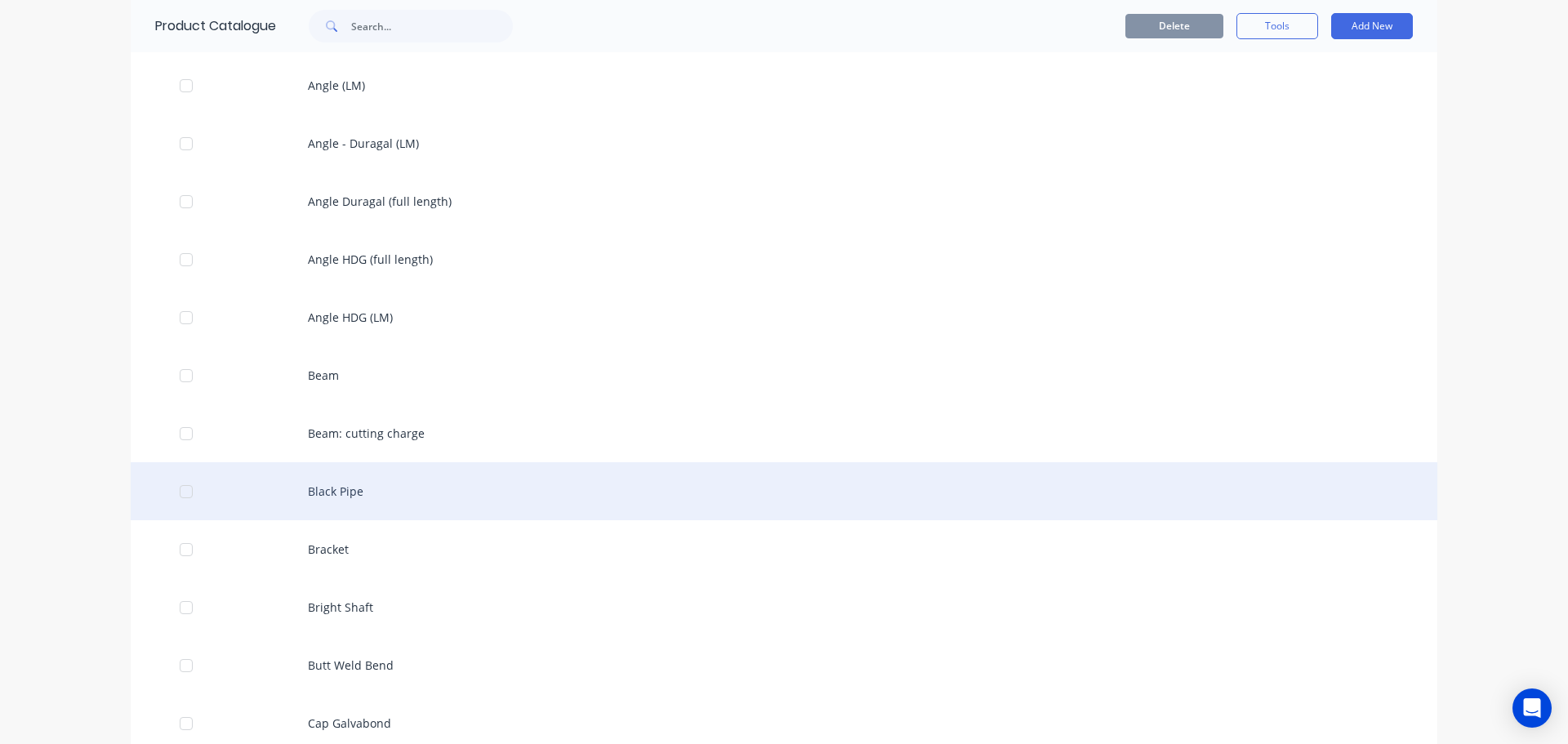
scroll to position [490, 0]
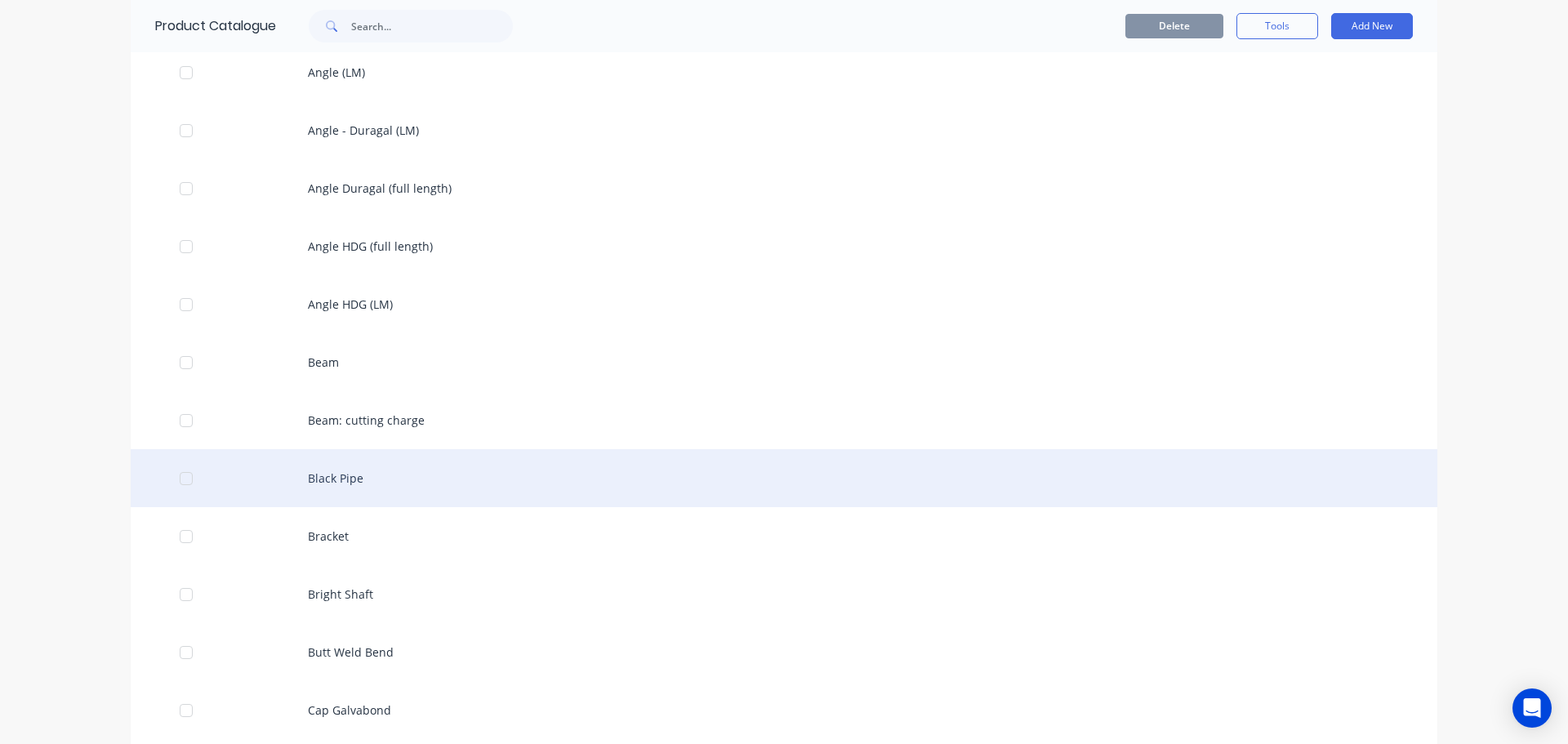
click at [360, 476] on div "Black Pipe" at bounding box center [784, 478] width 1307 height 58
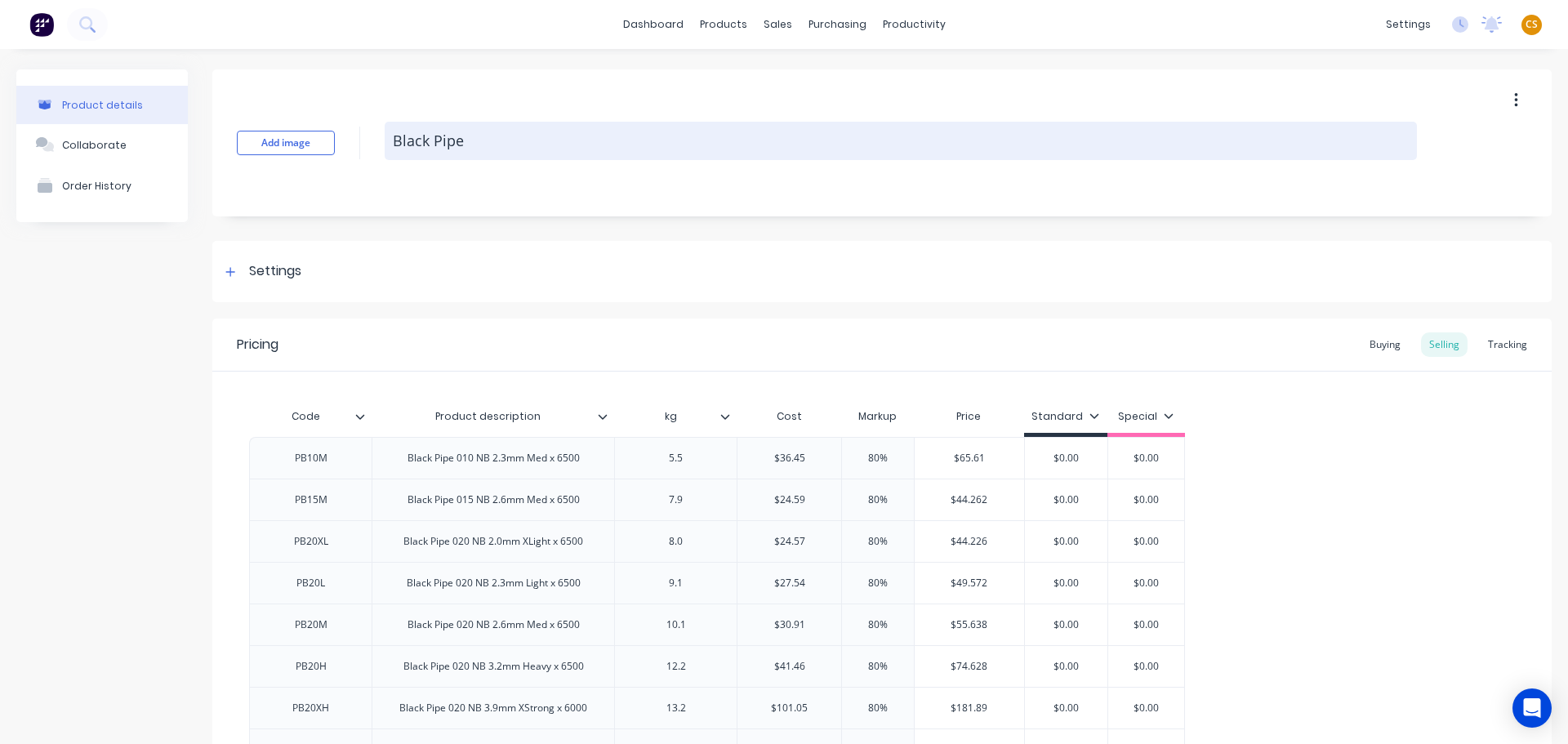
click at [530, 141] on textarea "Black Pipe" at bounding box center [901, 140] width 1033 height 38
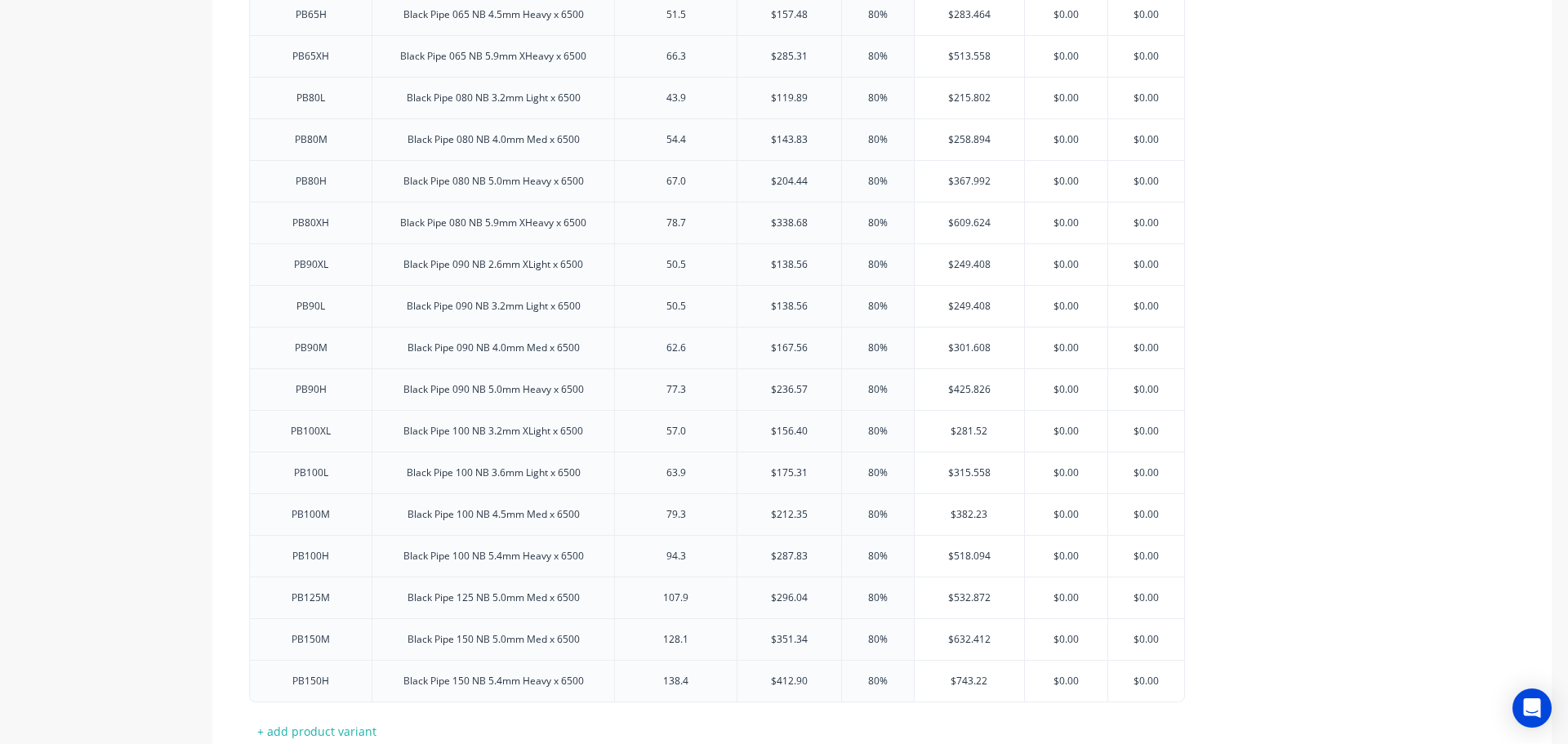
scroll to position [1813, 0]
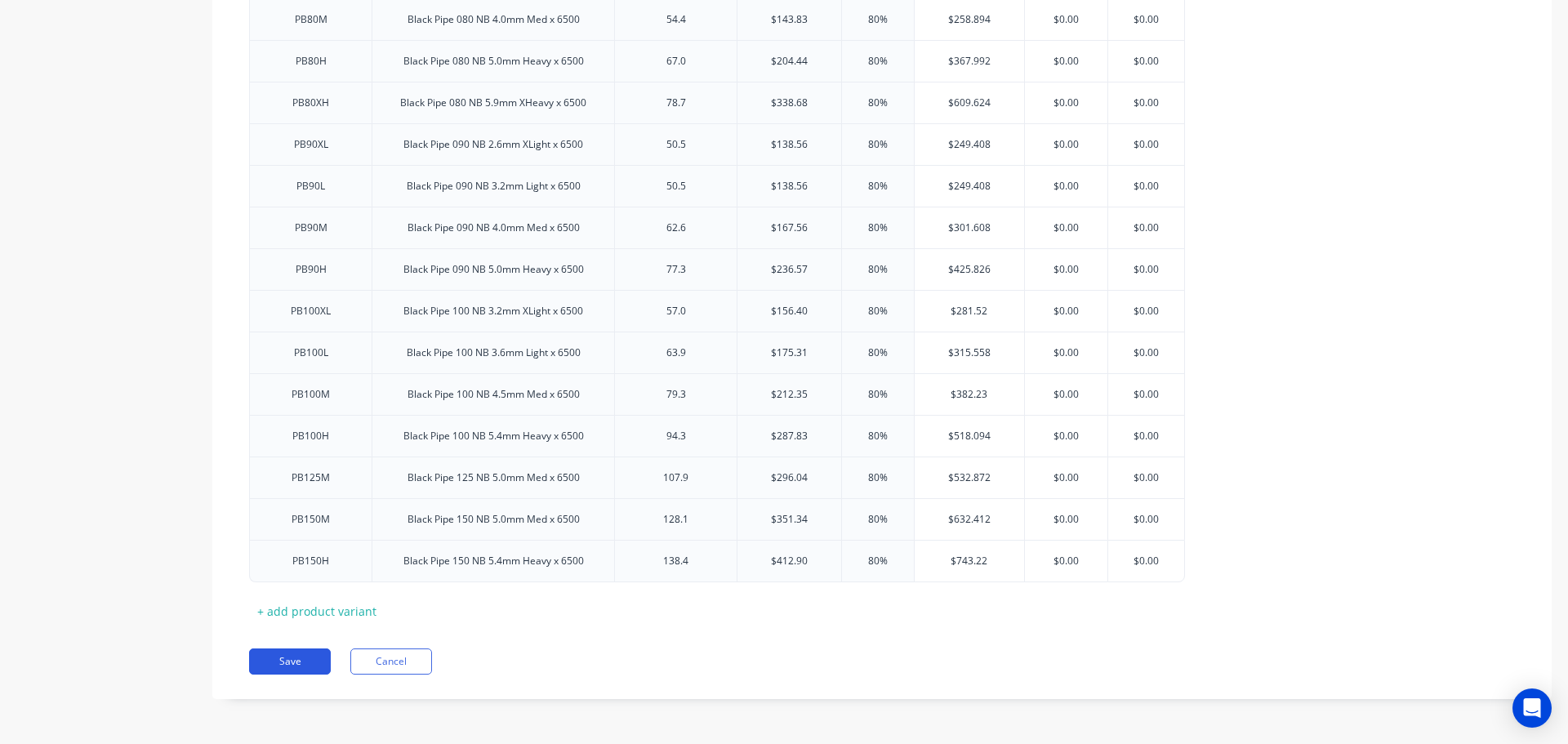
click at [281, 662] on button "Save" at bounding box center [290, 661] width 81 height 26
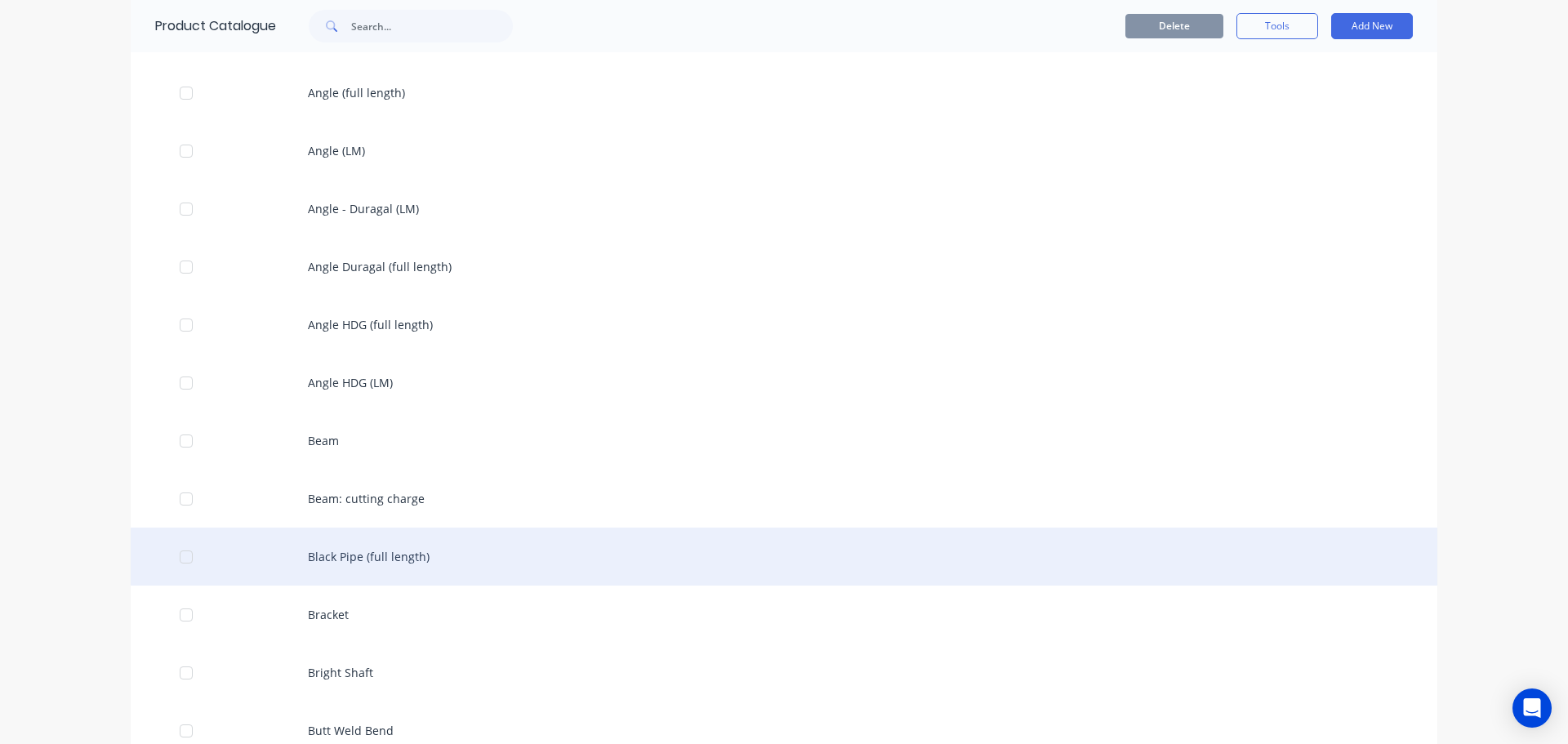
scroll to position [490, 0]
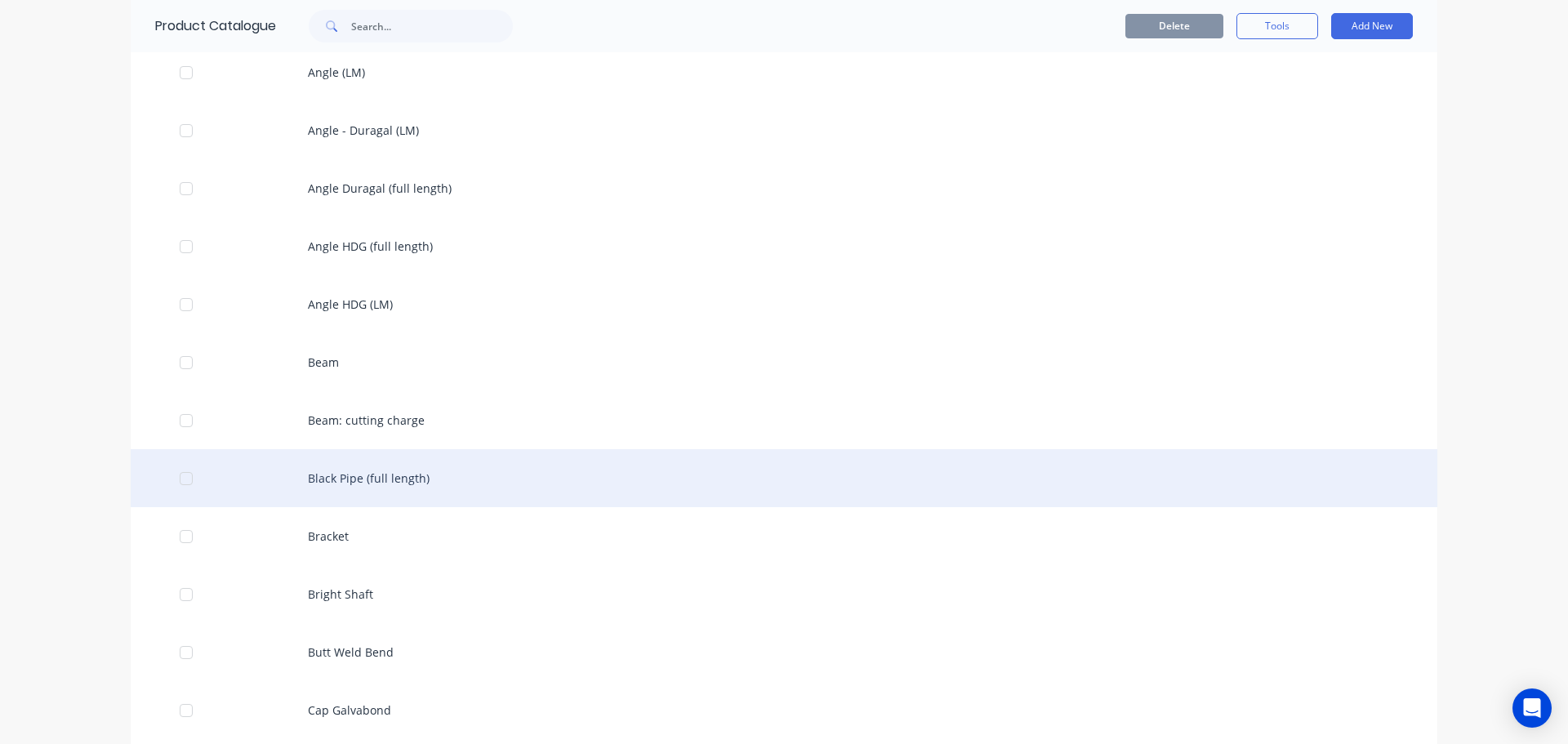
click at [177, 482] on div at bounding box center [186, 478] width 33 height 33
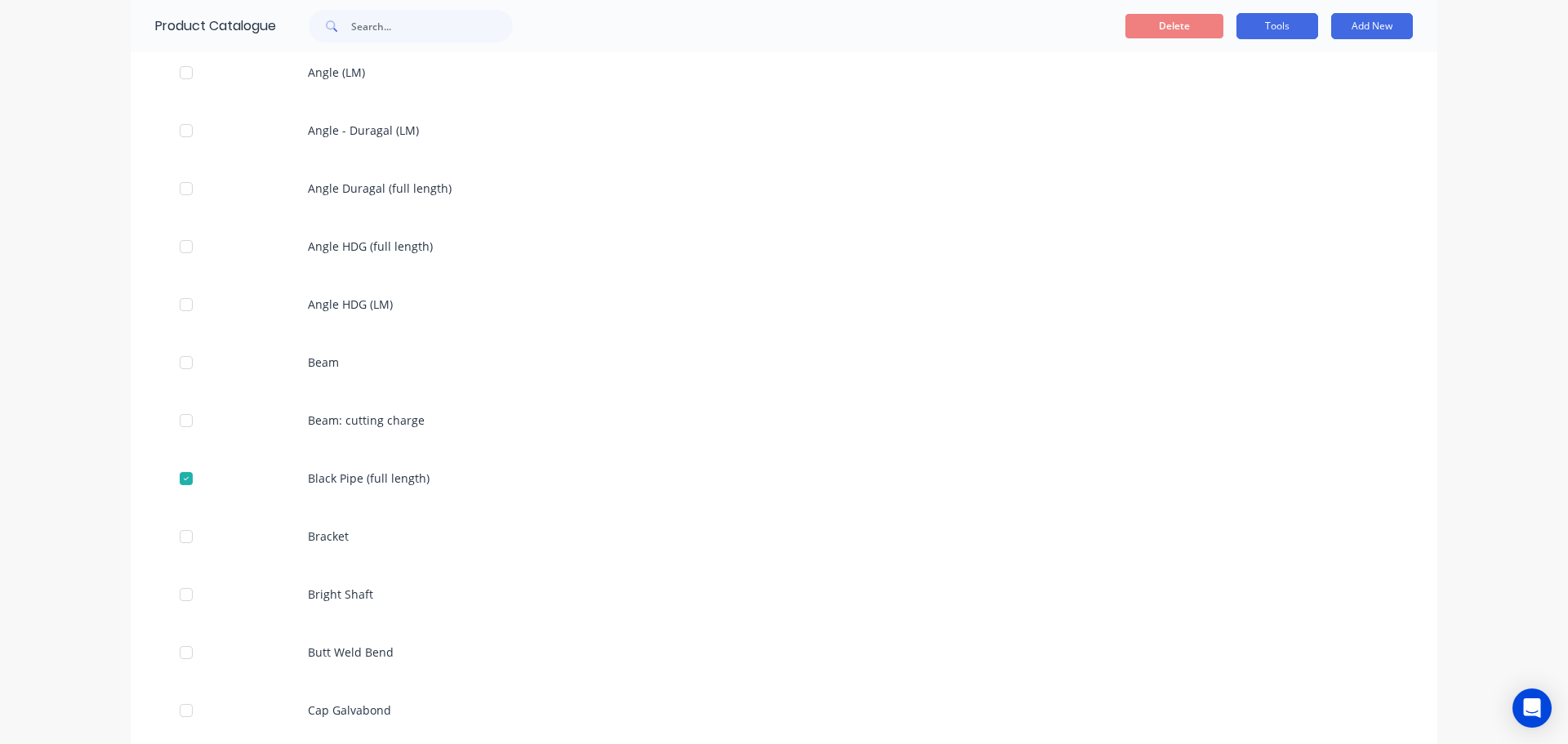
click at [1254, 29] on button "Tools" at bounding box center [1277, 26] width 81 height 26
click at [1229, 68] on span "Duplicate product" at bounding box center [1238, 68] width 122 height 17
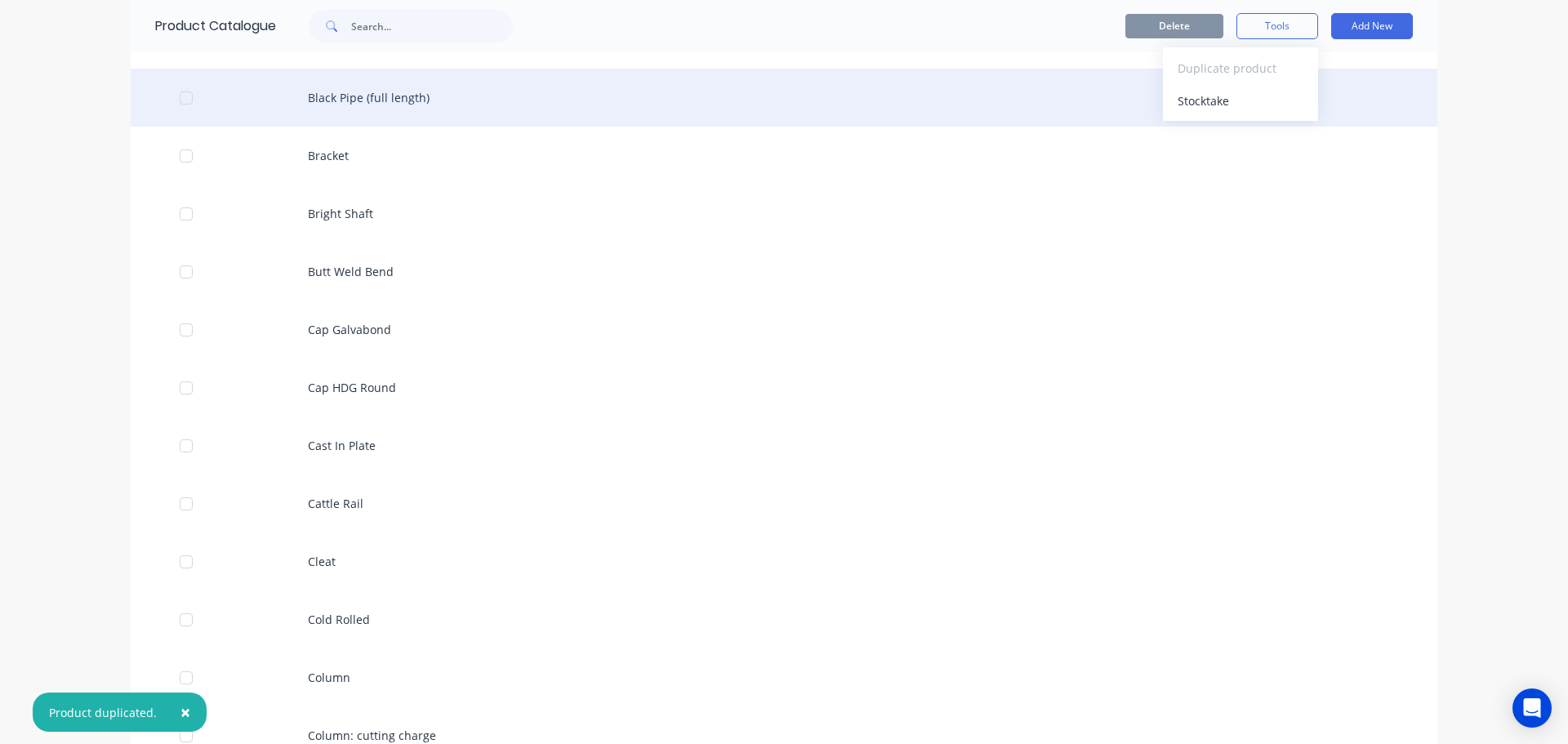
scroll to position [980, 0]
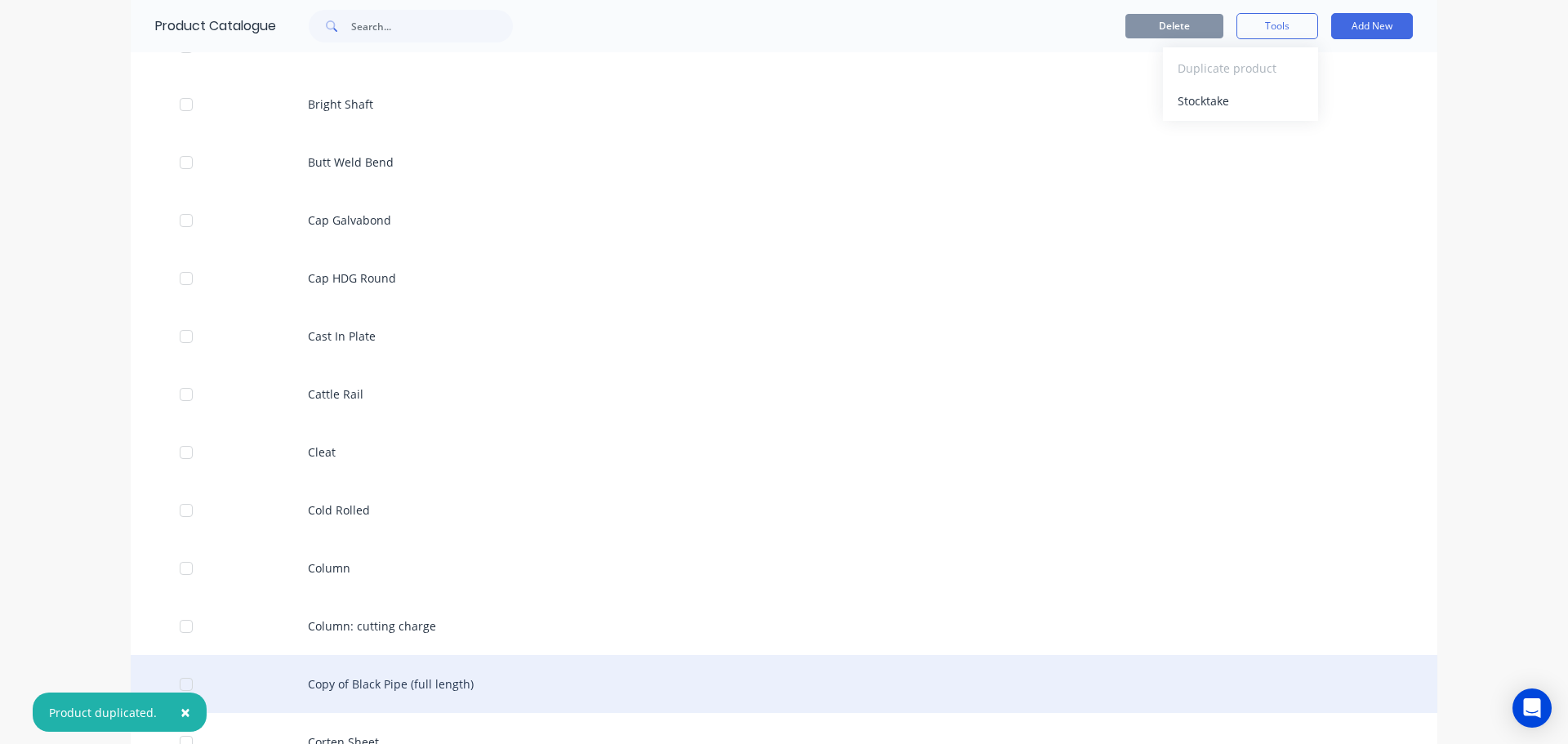
click at [403, 680] on div "Copy of Black Pipe (full length)" at bounding box center [784, 683] width 1307 height 58
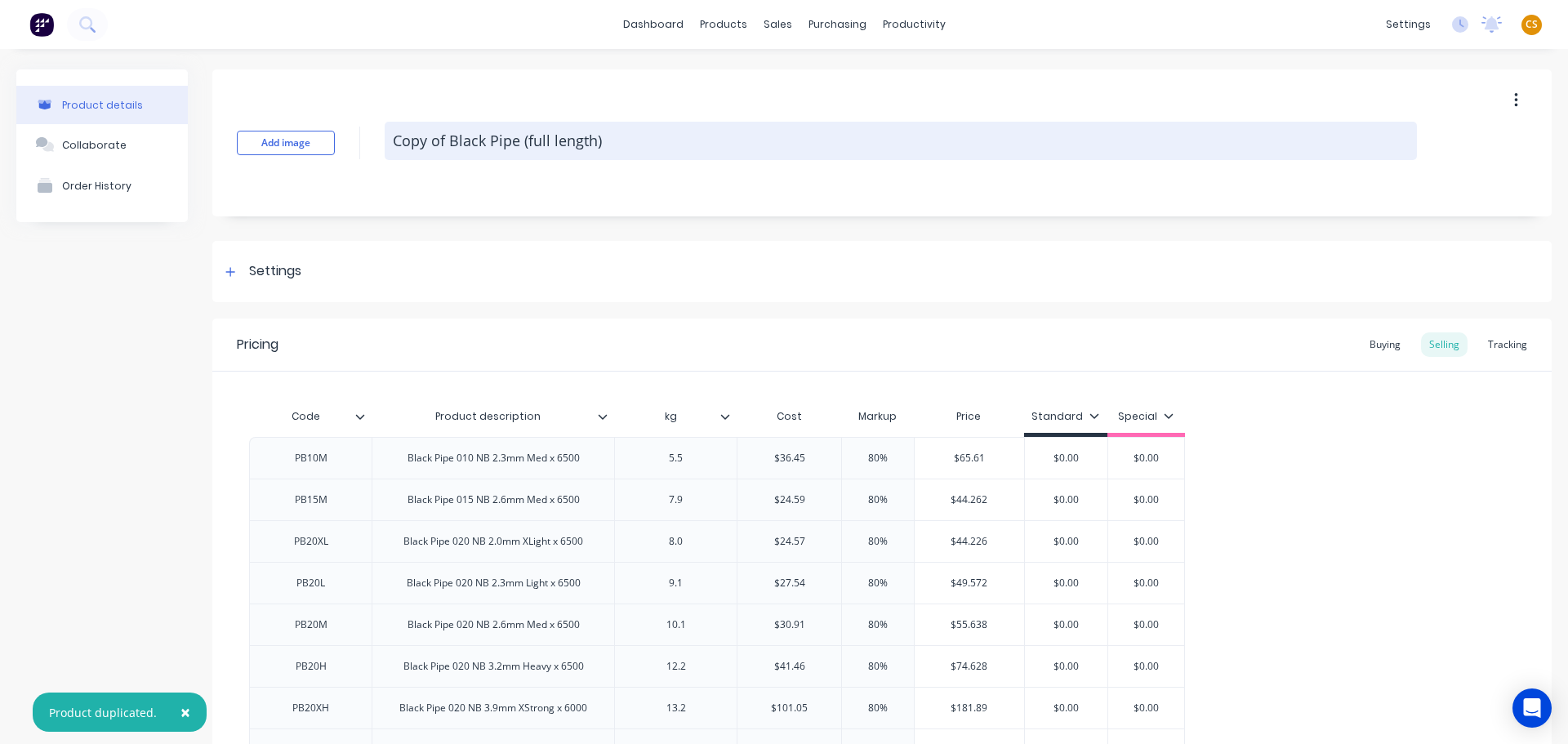
click at [408, 141] on textarea "Copy of Black Pipe (full length)" at bounding box center [901, 140] width 1033 height 38
drag, startPoint x: 408, startPoint y: 141, endPoint x: 438, endPoint y: 140, distance: 30.0
click at [438, 140] on textarea "Copy of Black Pipe (full length)" at bounding box center [901, 140] width 1033 height 38
click at [480, 140] on textarea "Black Pipe (full length)" at bounding box center [901, 140] width 1033 height 38
drag, startPoint x: 480, startPoint y: 140, endPoint x: 512, endPoint y: 140, distance: 32.0
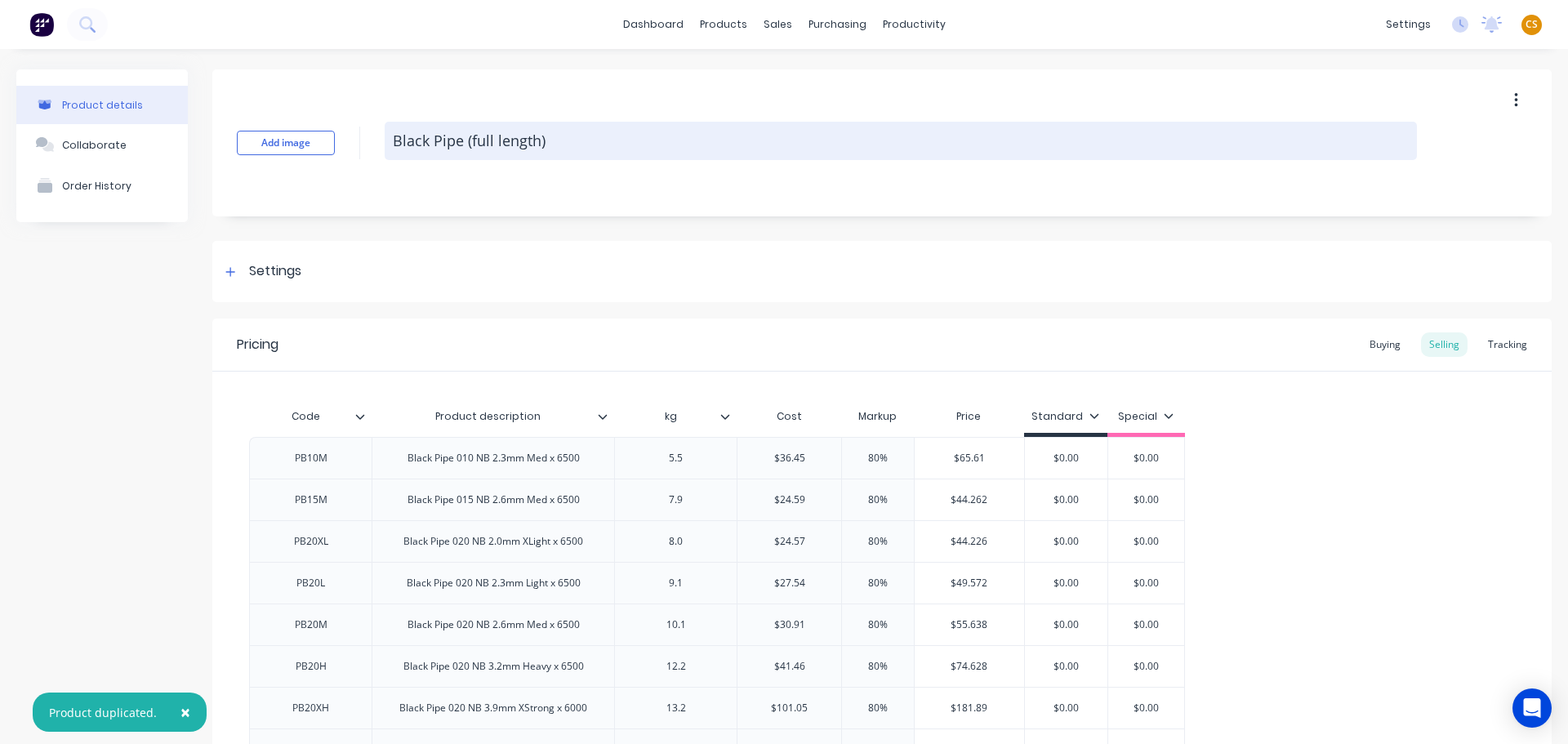
click at [512, 140] on textarea "Black Pipe (full length)" at bounding box center [901, 140] width 1033 height 38
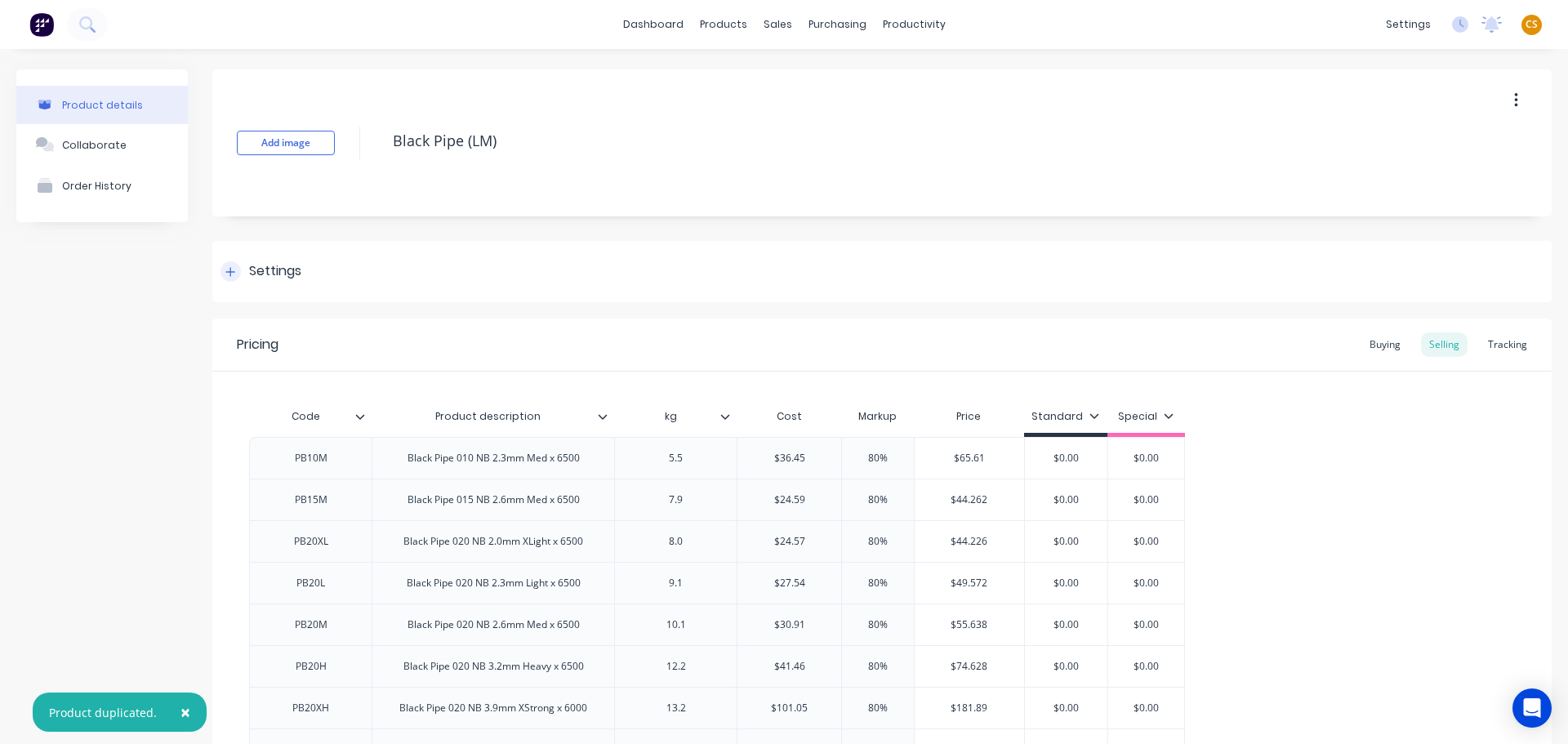
click at [232, 269] on icon at bounding box center [230, 272] width 9 height 11
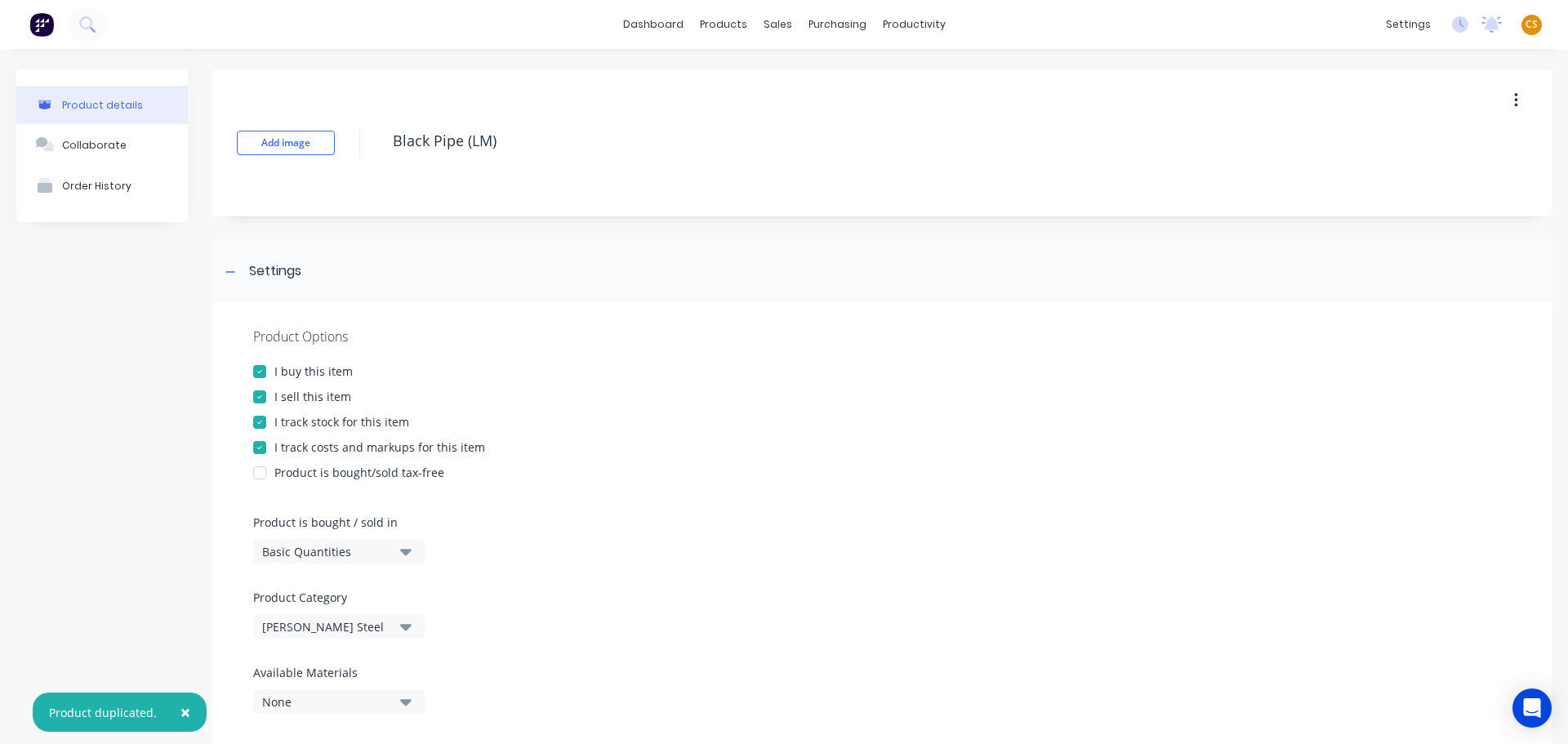
click at [321, 553] on div "Basic Quantities" at bounding box center [328, 552] width 131 height 17
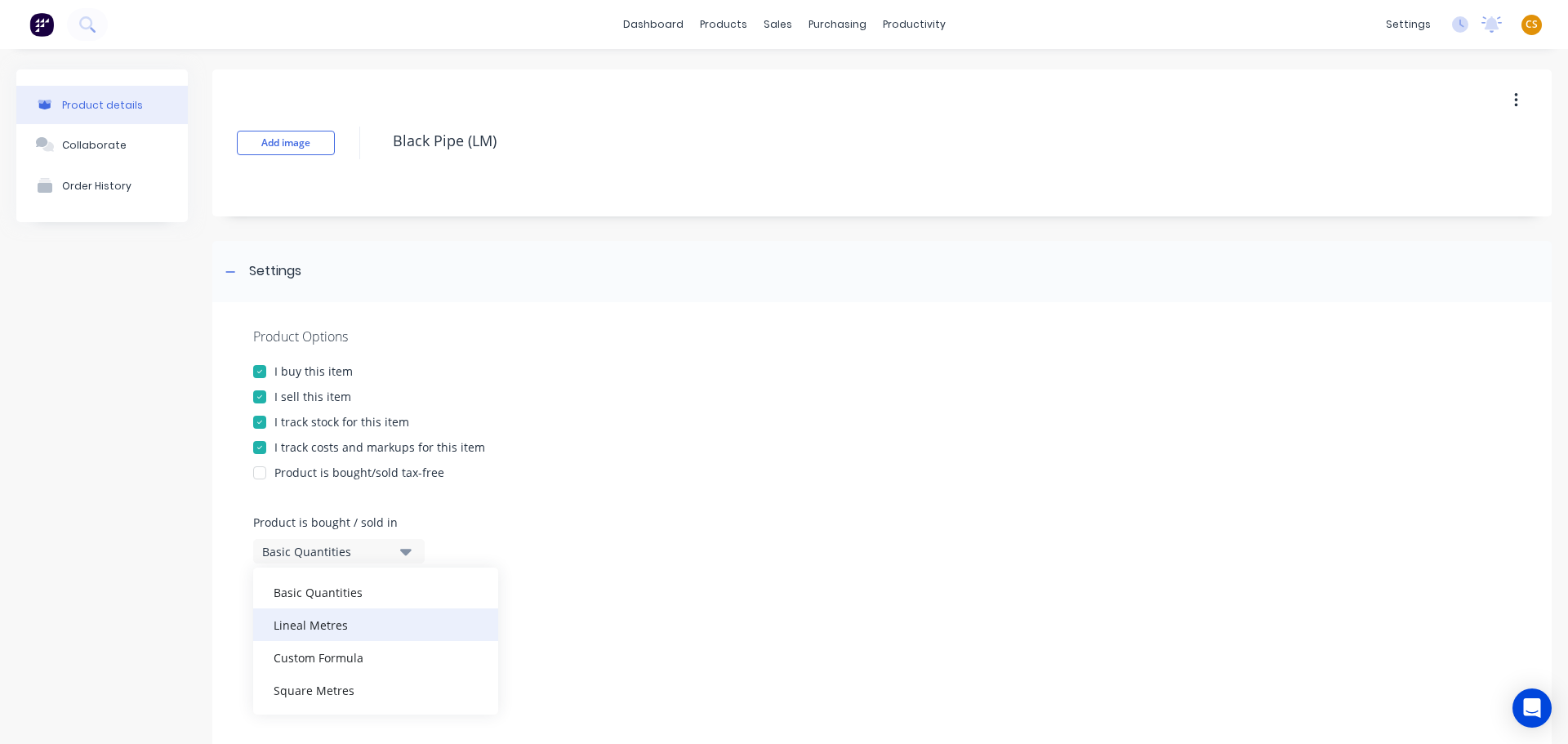
click at [325, 627] on div "Lineal Metres" at bounding box center [375, 625] width 245 height 33
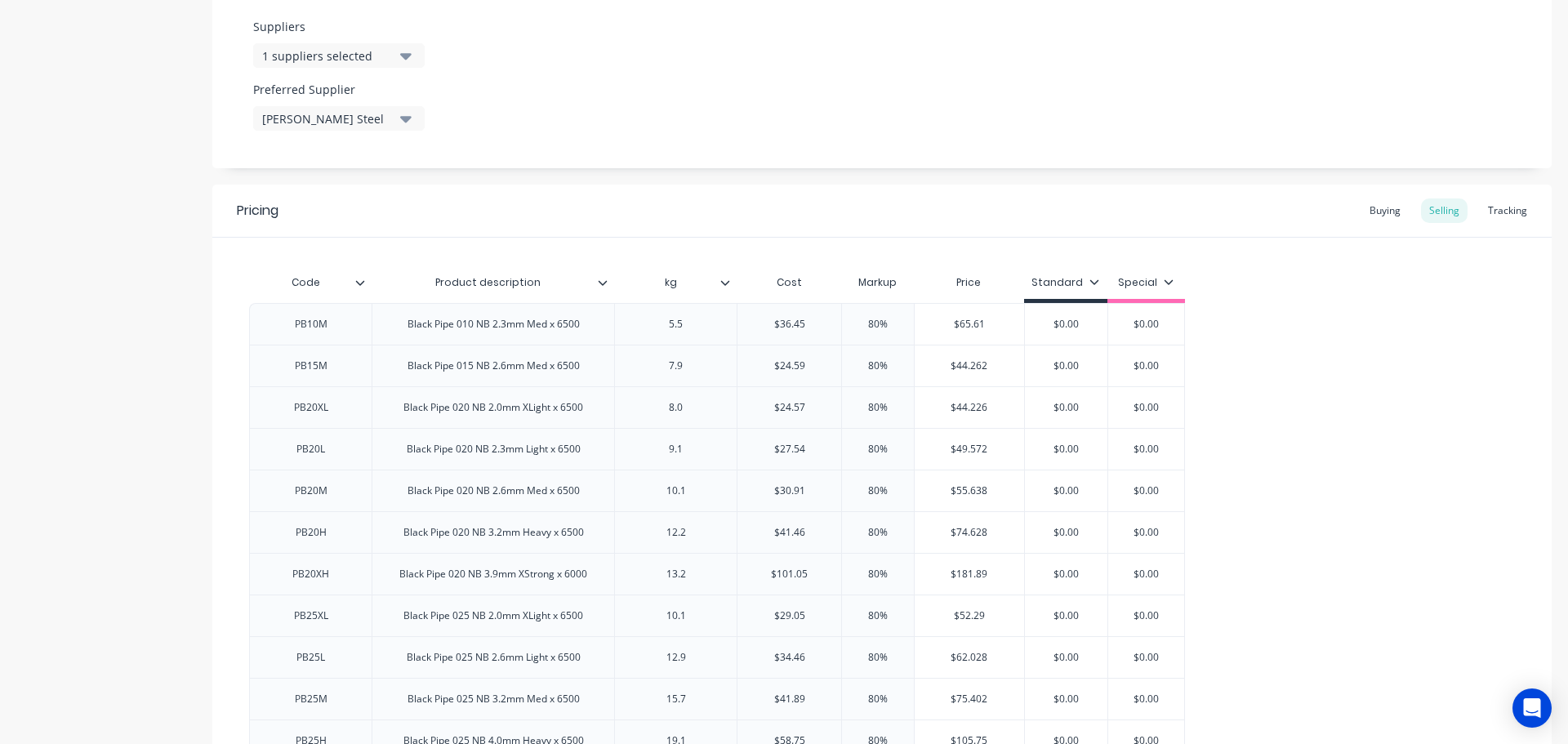
scroll to position [735, 0]
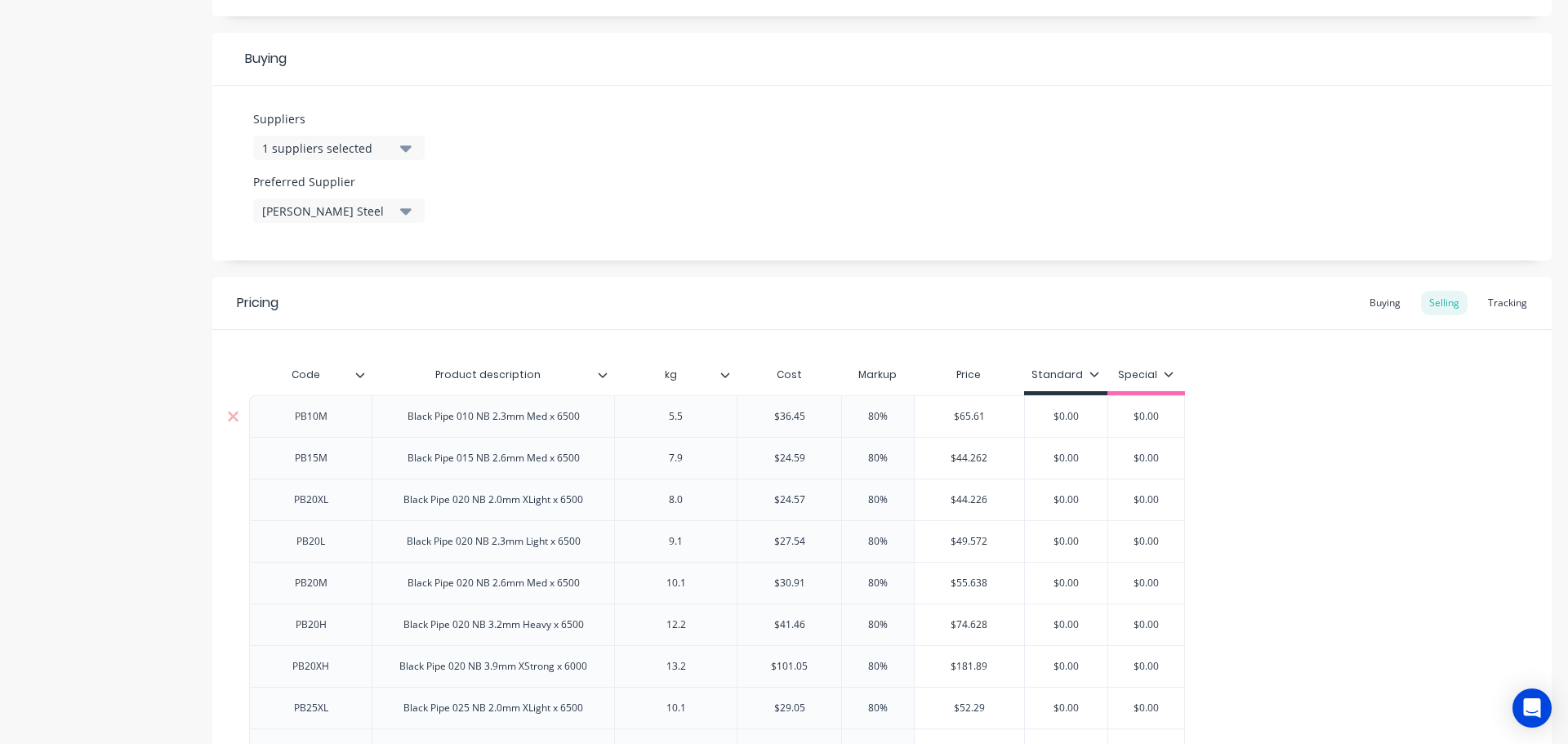
click at [782, 419] on input "$36.45" at bounding box center [789, 416] width 104 height 15
click at [784, 456] on input "$24.59" at bounding box center [789, 458] width 104 height 15
click at [784, 459] on input "$24.59" at bounding box center [789, 458] width 104 height 15
click at [785, 498] on input "$24.57" at bounding box center [789, 499] width 104 height 15
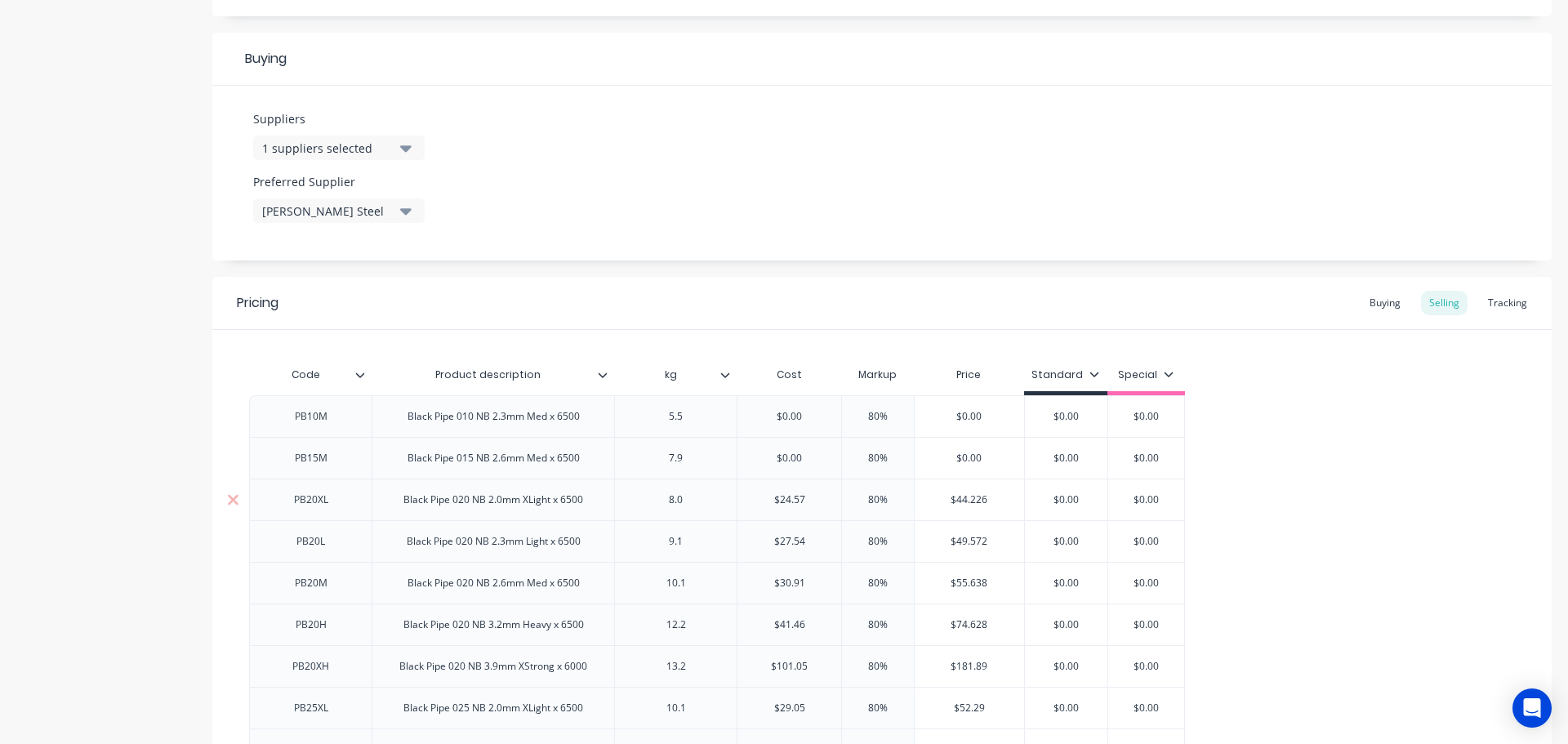
click at [785, 498] on input "$24.57" at bounding box center [789, 499] width 104 height 15
click at [784, 537] on input "$27.54" at bounding box center [789, 541] width 104 height 15
click at [785, 537] on input "$27.54" at bounding box center [789, 541] width 104 height 15
click at [784, 582] on input "$30.91" at bounding box center [789, 583] width 104 height 15
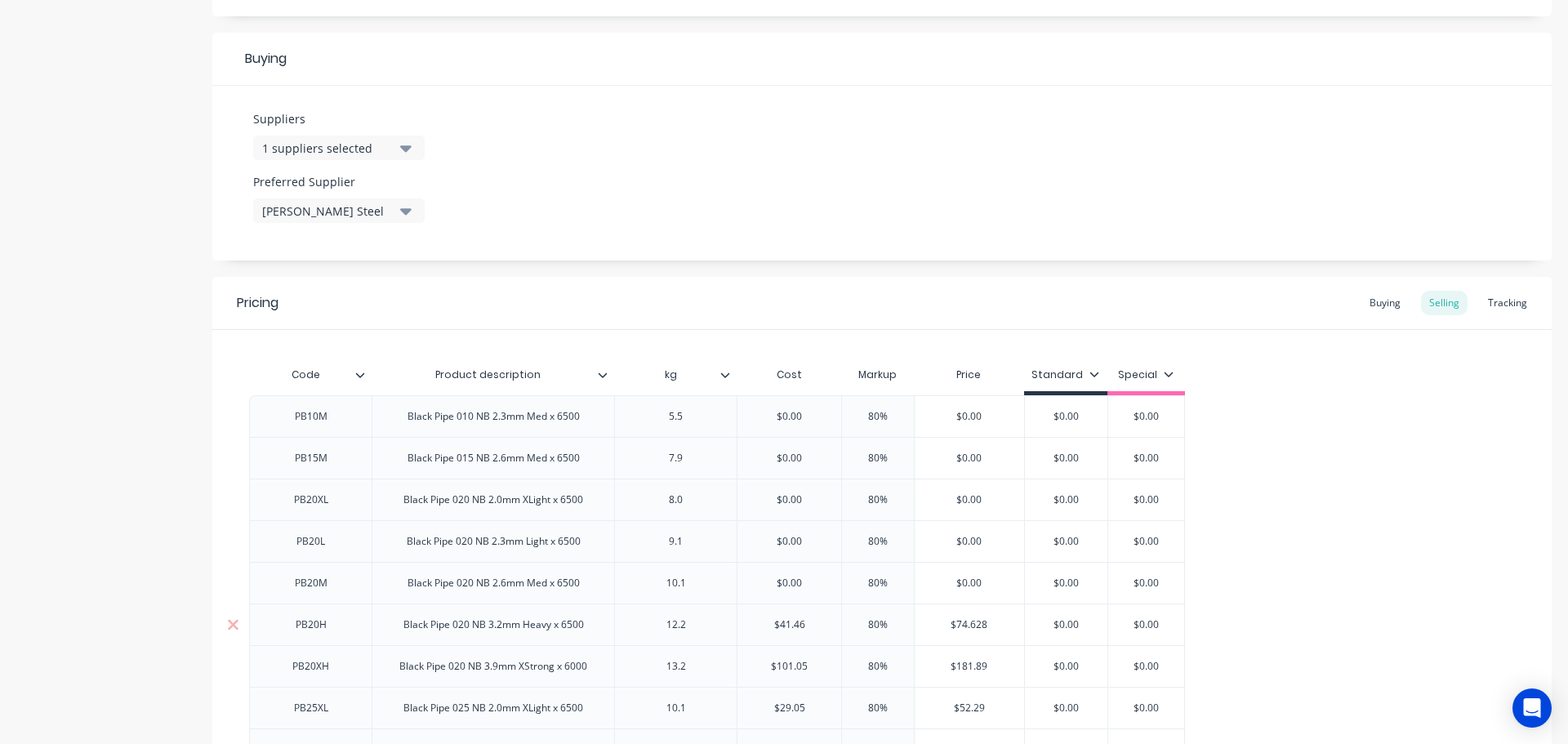
click at [785, 627] on input "$41.46" at bounding box center [789, 625] width 104 height 15
click at [784, 626] on input "$41.46" at bounding box center [789, 625] width 104 height 15
click at [784, 665] on input "$101.05" at bounding box center [789, 667] width 104 height 15
click at [784, 666] on input "$101.05" at bounding box center [789, 667] width 104 height 15
click at [786, 707] on input "$29.05" at bounding box center [789, 708] width 104 height 15
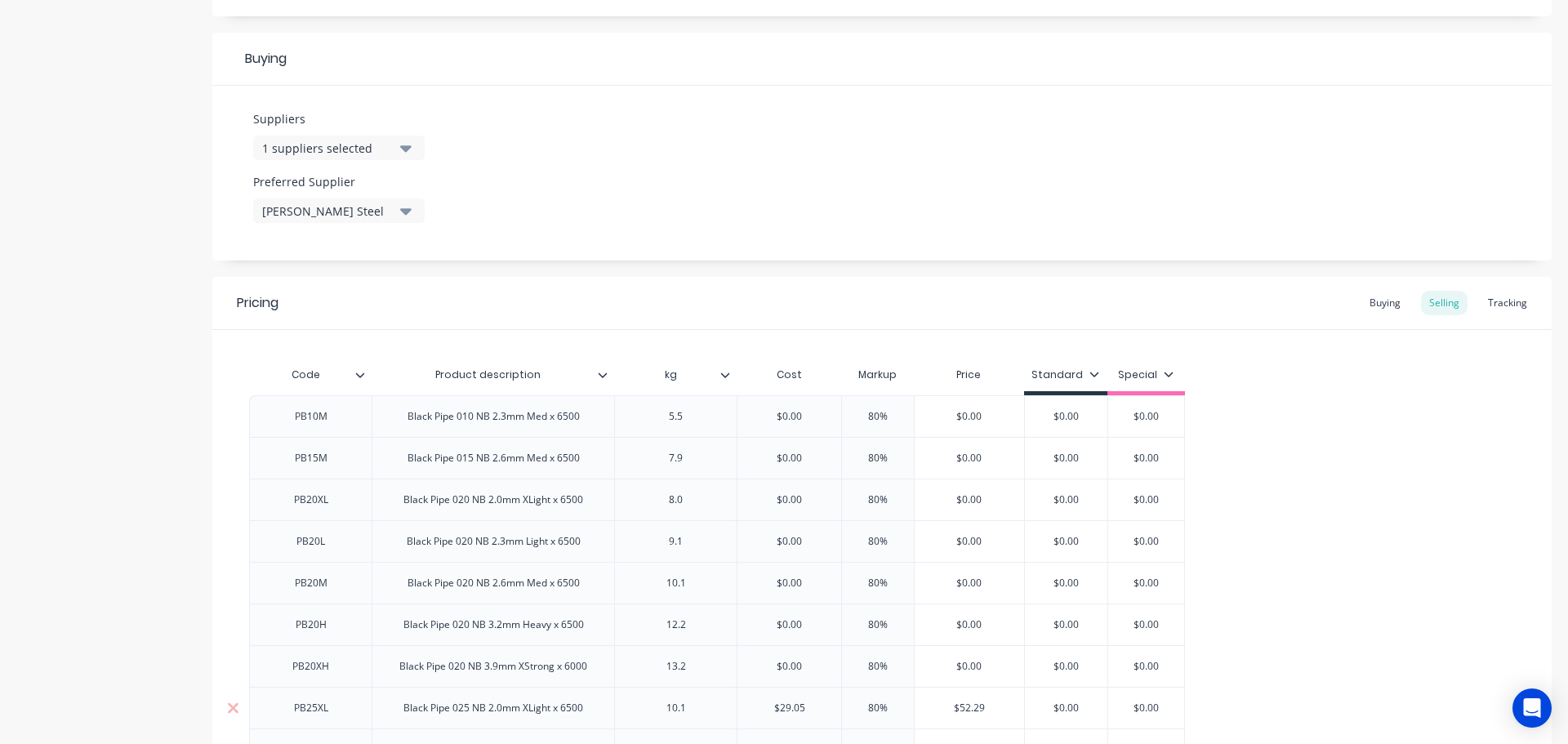
click at [785, 707] on input "$29.05" at bounding box center [789, 708] width 104 height 15
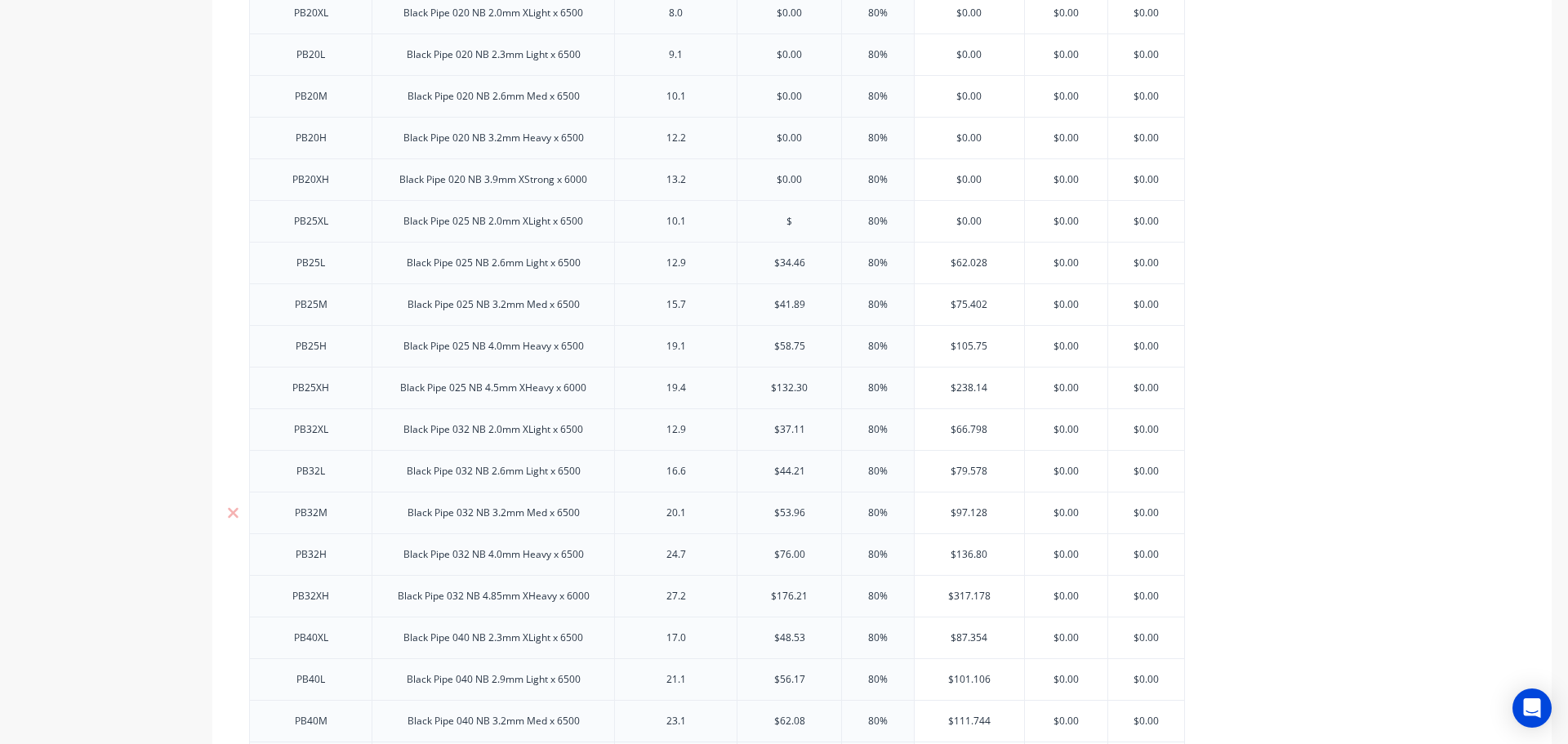
scroll to position [1225, 0]
click at [786, 261] on input "$34.46" at bounding box center [789, 260] width 104 height 15
click at [785, 299] on input "$41.89" at bounding box center [789, 302] width 104 height 15
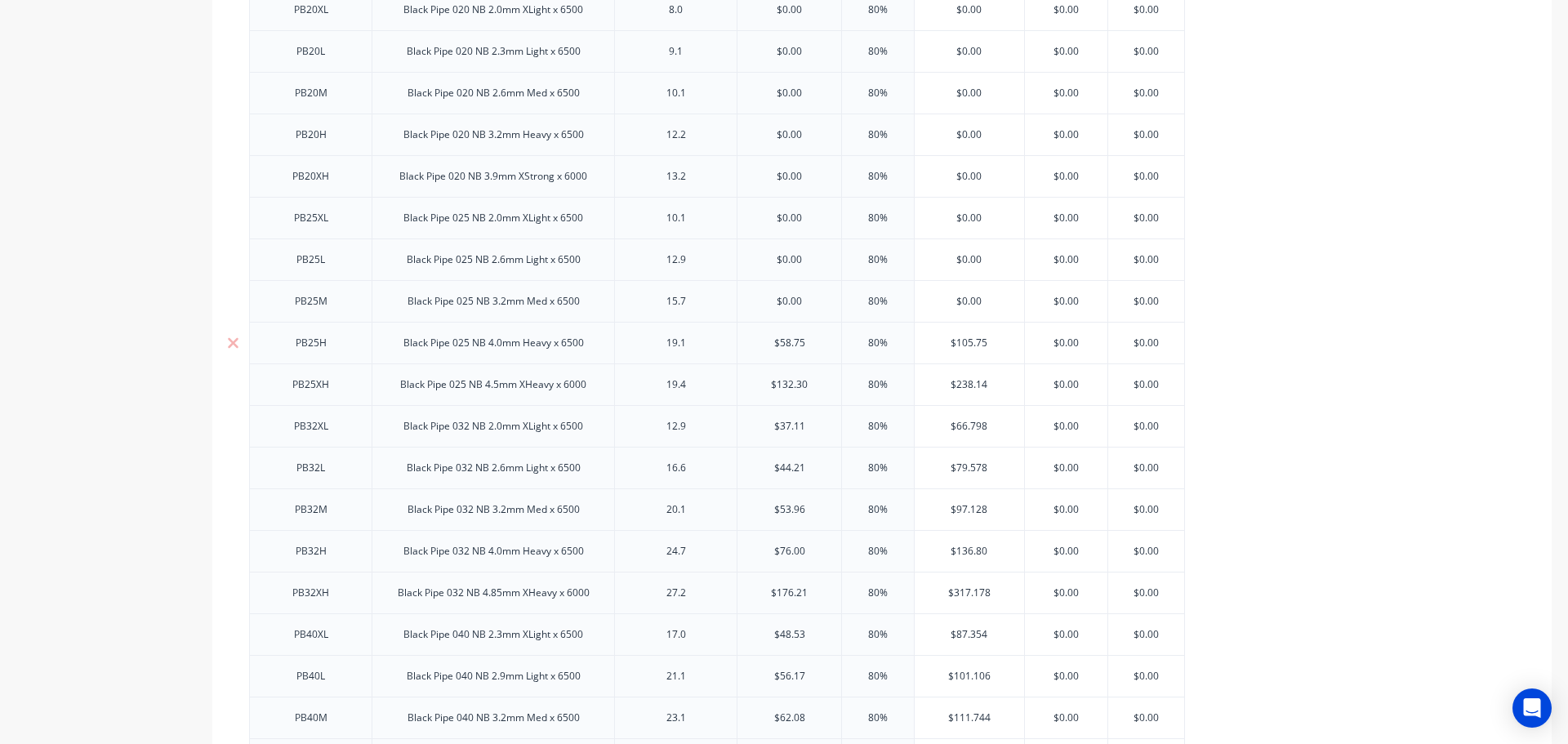
click at [786, 339] on input "$58.75" at bounding box center [789, 343] width 104 height 15
click at [786, 342] on input "$58.75" at bounding box center [789, 343] width 104 height 15
click at [784, 382] on input "$132.30" at bounding box center [789, 385] width 104 height 15
drag, startPoint x: 784, startPoint y: 382, endPoint x: 785, endPoint y: 396, distance: 14.0
click at [784, 384] on input "$132.30" at bounding box center [789, 385] width 104 height 15
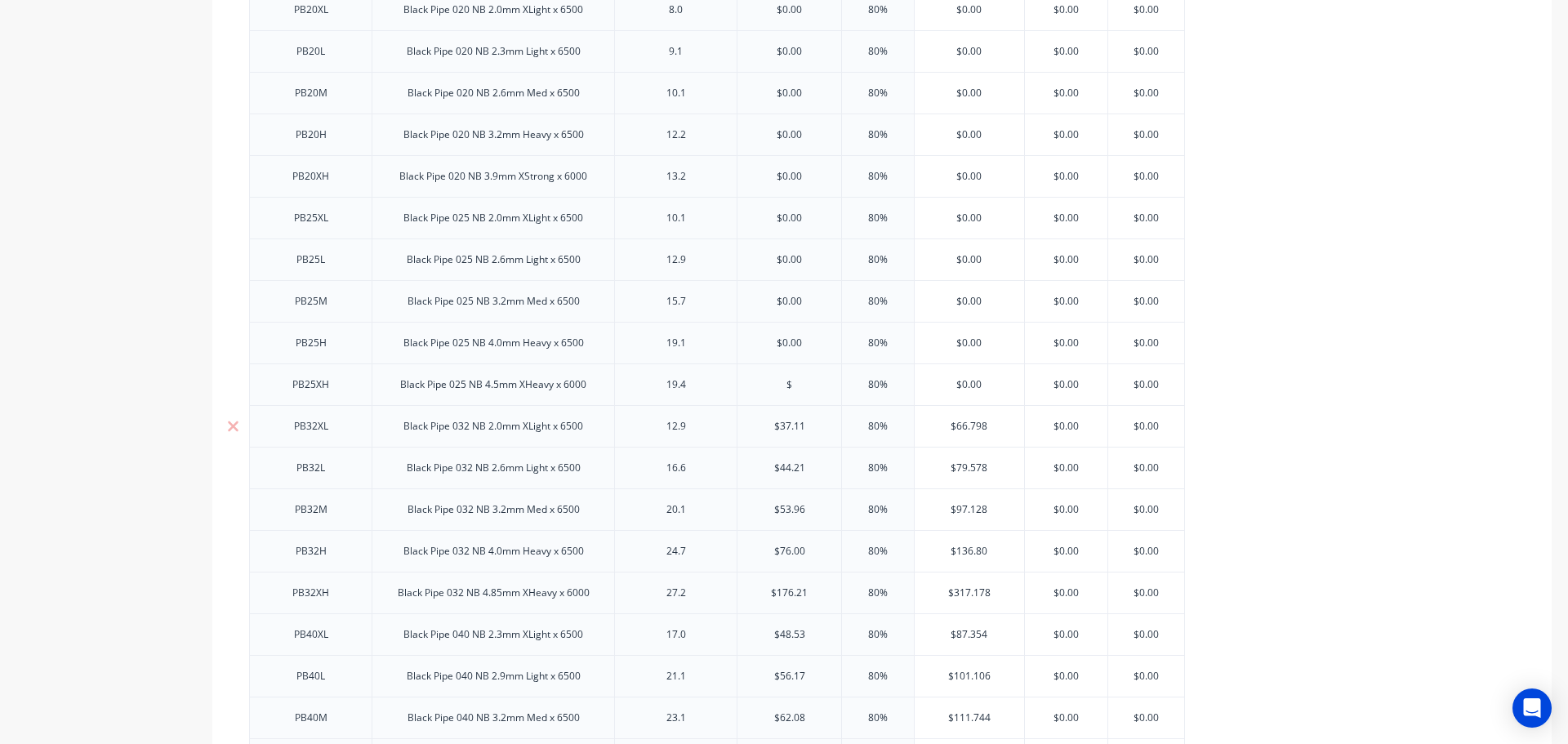
click at [786, 427] on input "$37.11" at bounding box center [789, 427] width 104 height 15
click at [786, 428] on input "$37.11" at bounding box center [789, 427] width 104 height 15
click at [782, 470] on input "$44.21" at bounding box center [789, 468] width 104 height 15
click at [785, 509] on input "$53.96" at bounding box center [789, 510] width 104 height 15
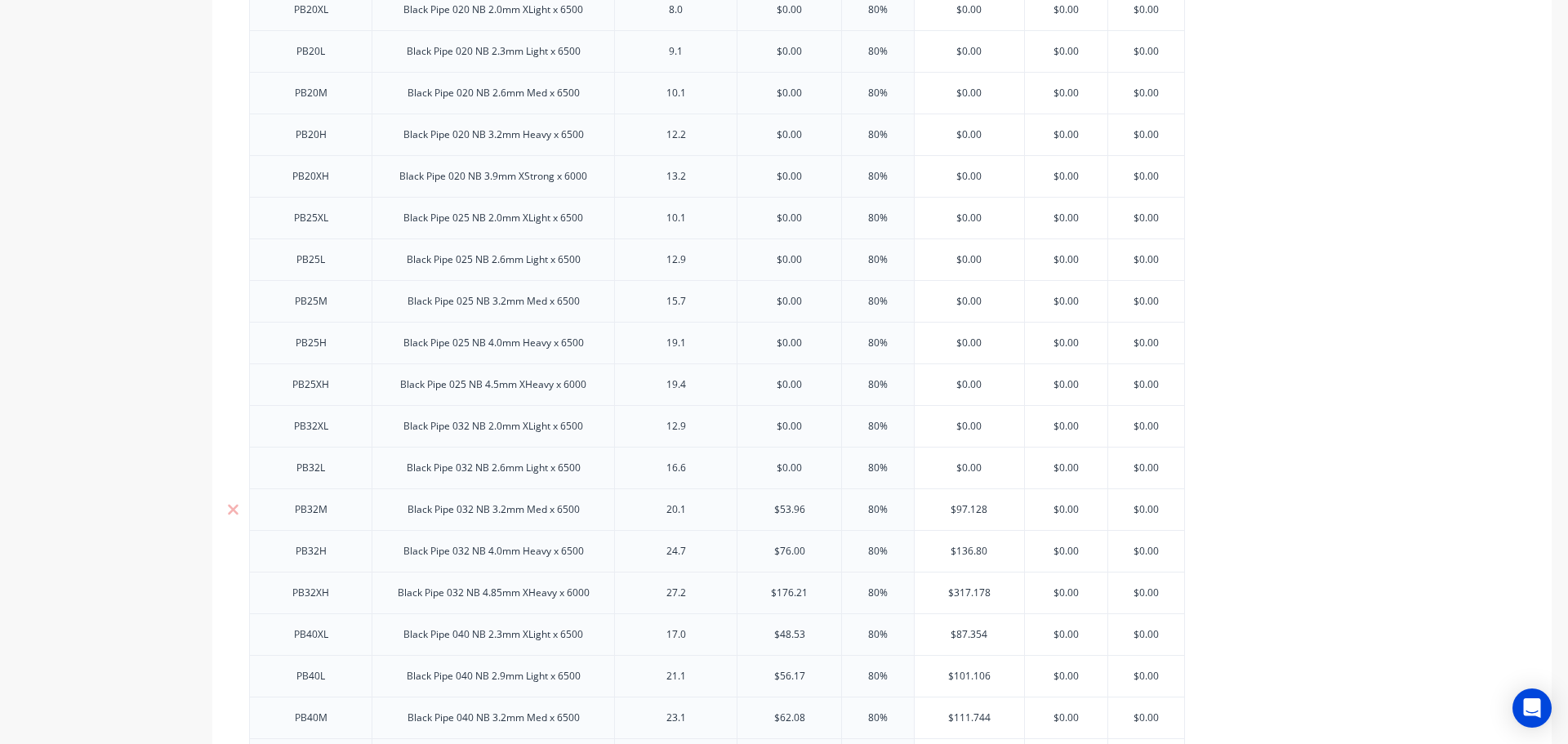
click at [785, 509] on input "$53.96" at bounding box center [789, 510] width 104 height 15
click at [786, 551] on input "$76.00" at bounding box center [789, 551] width 104 height 15
click at [785, 554] on input "$76.00" at bounding box center [789, 551] width 104 height 15
click at [786, 595] on input "$176.21" at bounding box center [789, 593] width 104 height 15
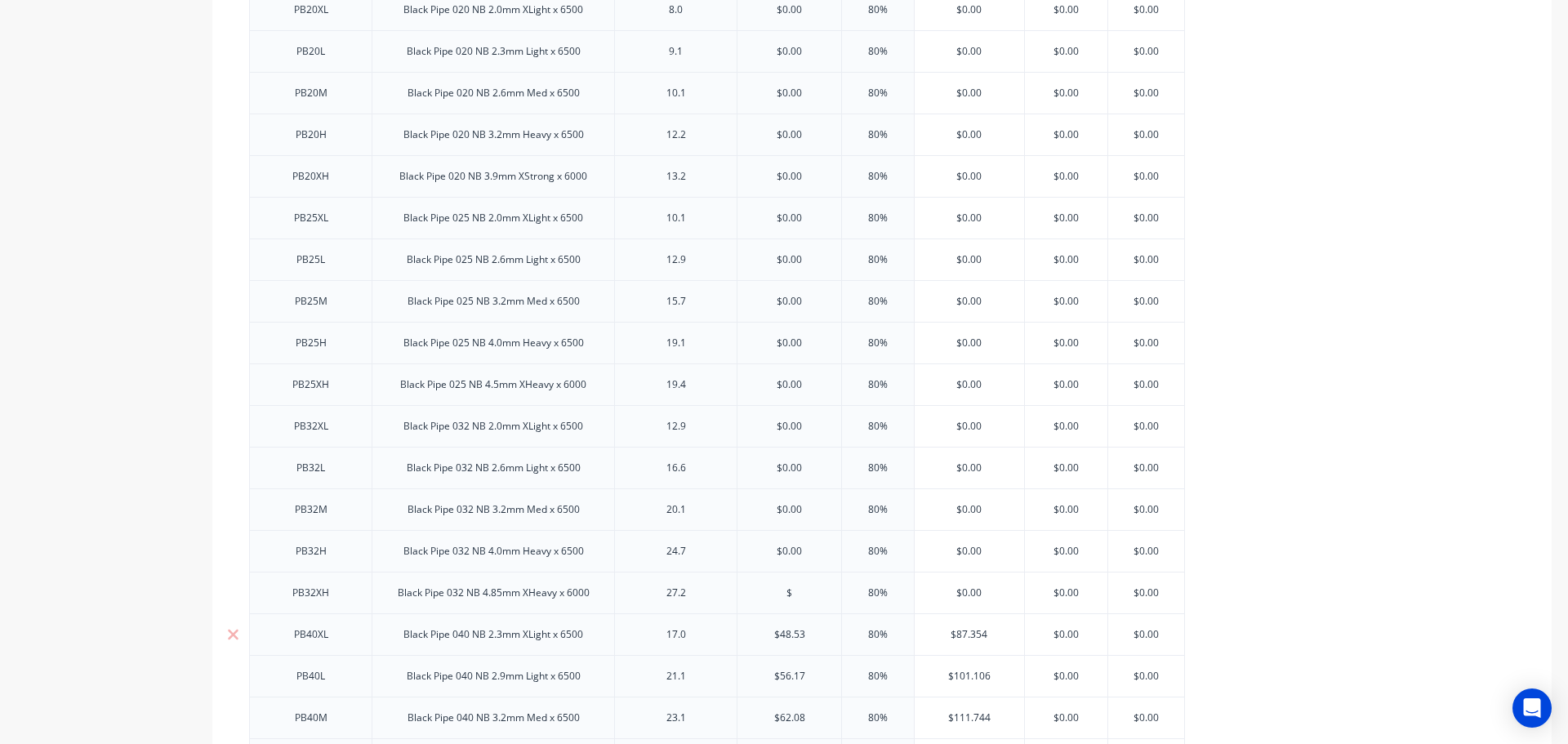
click at [785, 635] on input "$48.53" at bounding box center [789, 635] width 104 height 15
click at [788, 675] on input "$56.17" at bounding box center [789, 676] width 104 height 15
click at [788, 677] on input "$56.17" at bounding box center [789, 676] width 104 height 15
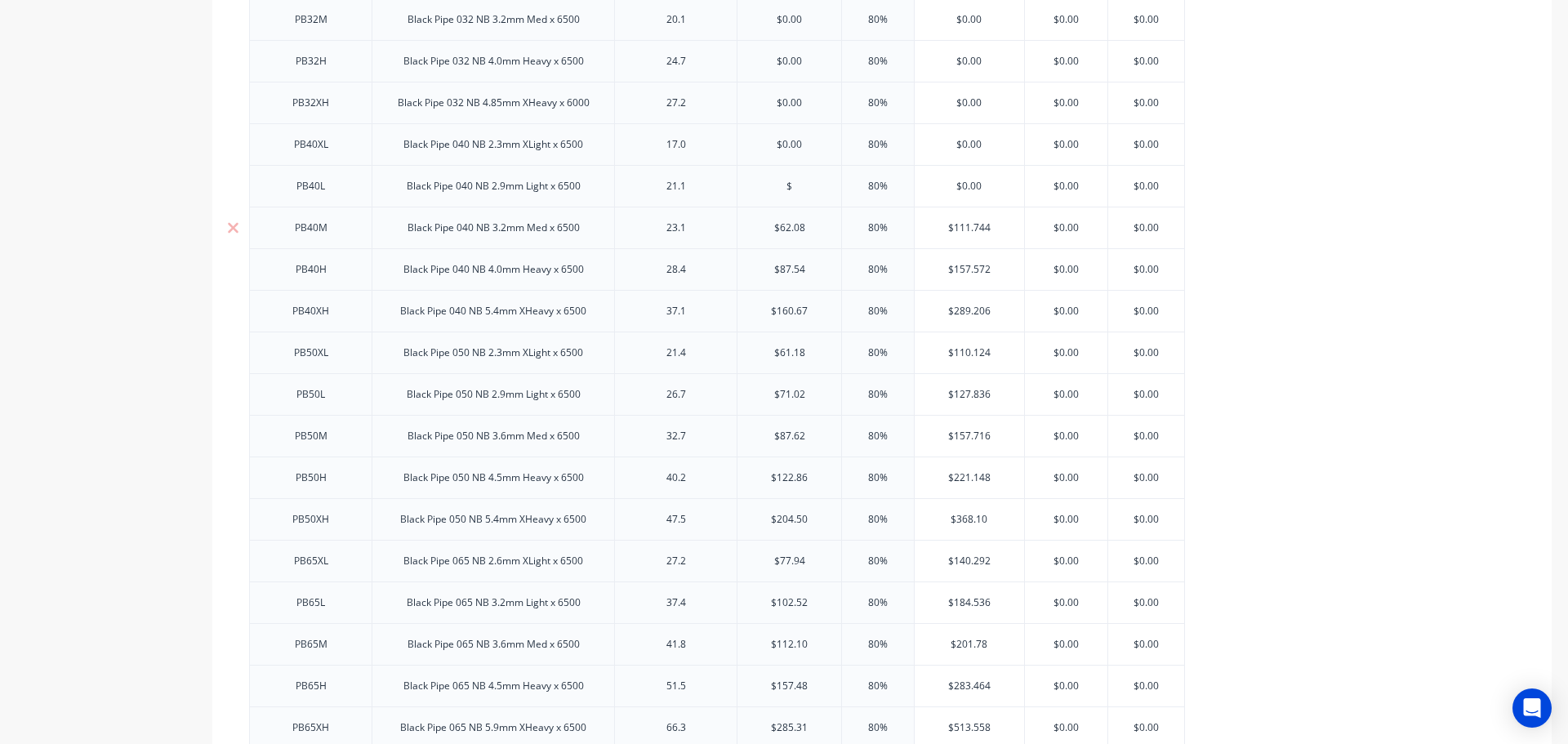
click at [787, 223] on input "$62.08" at bounding box center [789, 228] width 104 height 15
drag, startPoint x: 787, startPoint y: 223, endPoint x: 769, endPoint y: 283, distance: 62.6
click at [786, 225] on input "$62.08" at bounding box center [789, 228] width 104 height 15
click at [784, 265] on input "text" at bounding box center [789, 270] width 104 height 15
click at [784, 265] on input "$87.54" at bounding box center [789, 270] width 104 height 15
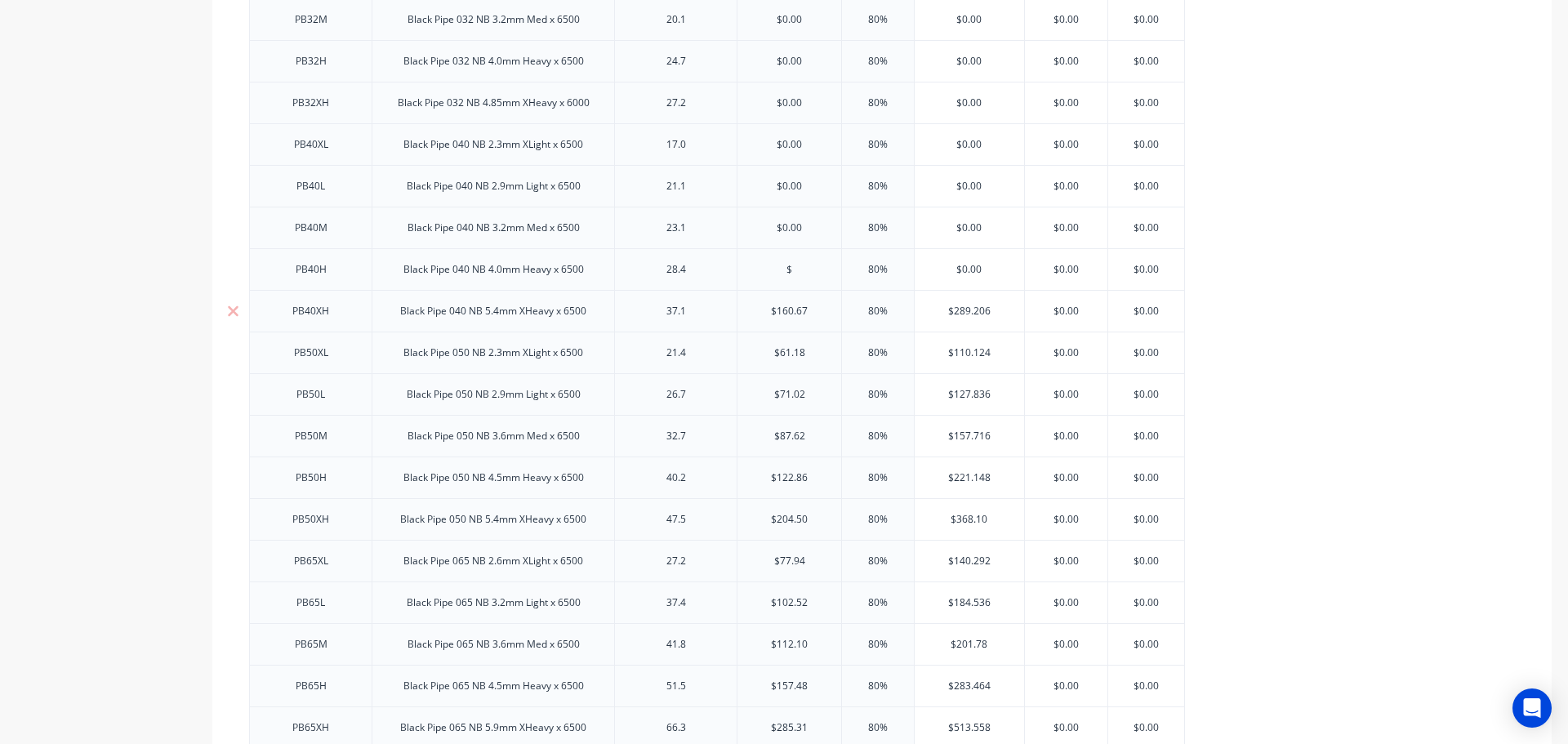
click at [785, 311] on input "$160.67" at bounding box center [789, 311] width 104 height 15
click at [784, 311] on input "$160.67" at bounding box center [789, 311] width 104 height 15
click at [781, 351] on input "$61.18" at bounding box center [789, 353] width 104 height 15
drag, startPoint x: 781, startPoint y: 351, endPoint x: 784, endPoint y: 361, distance: 10.4
click at [781, 352] on input "$61.18" at bounding box center [789, 353] width 104 height 15
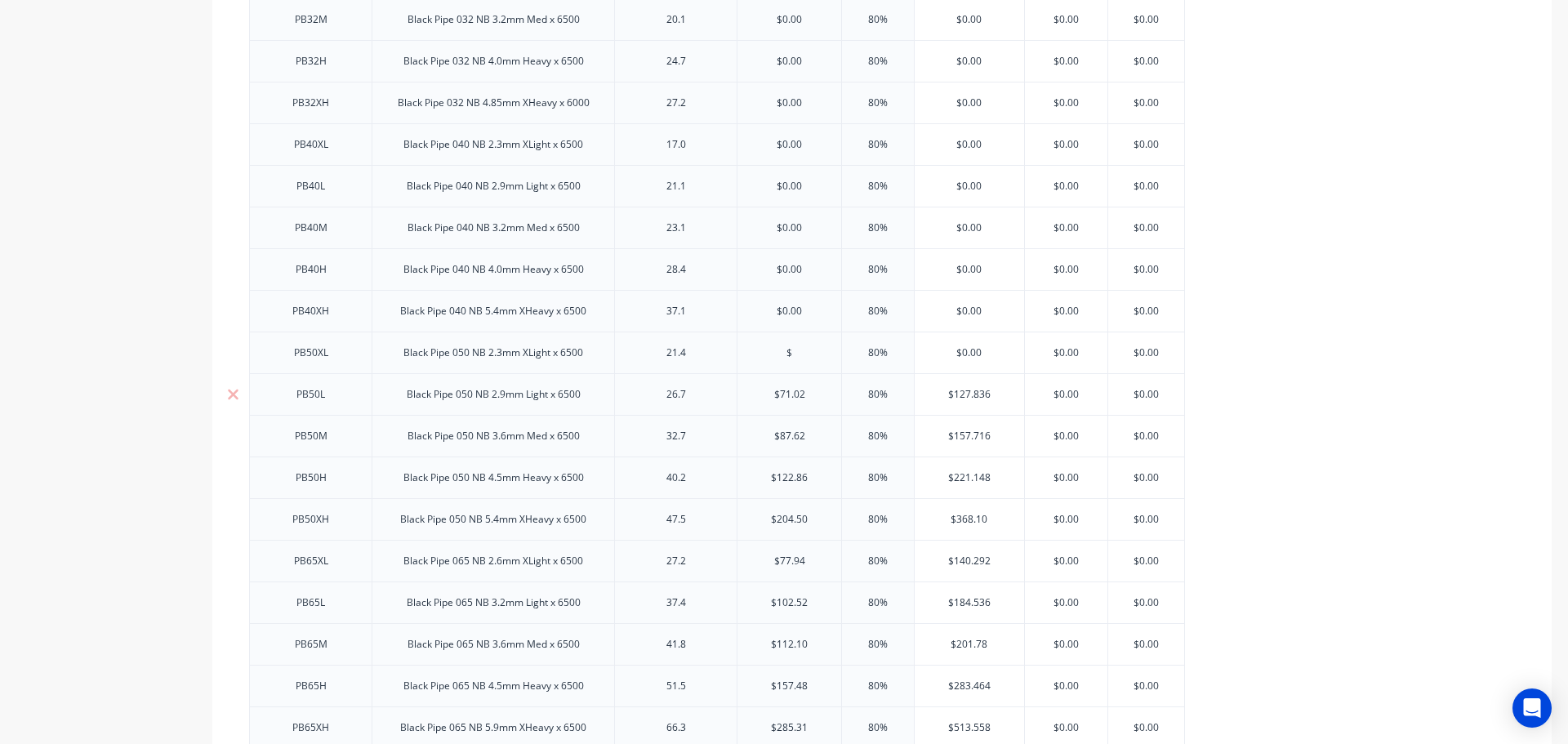
click at [787, 393] on input "$71.02" at bounding box center [789, 395] width 104 height 15
click at [787, 394] on input "$71.02" at bounding box center [789, 395] width 104 height 15
click at [784, 436] on input "$87.62" at bounding box center [789, 436] width 104 height 15
click at [784, 437] on input "$87.62" at bounding box center [789, 436] width 104 height 15
click at [785, 473] on input "$122.86" at bounding box center [789, 478] width 104 height 15
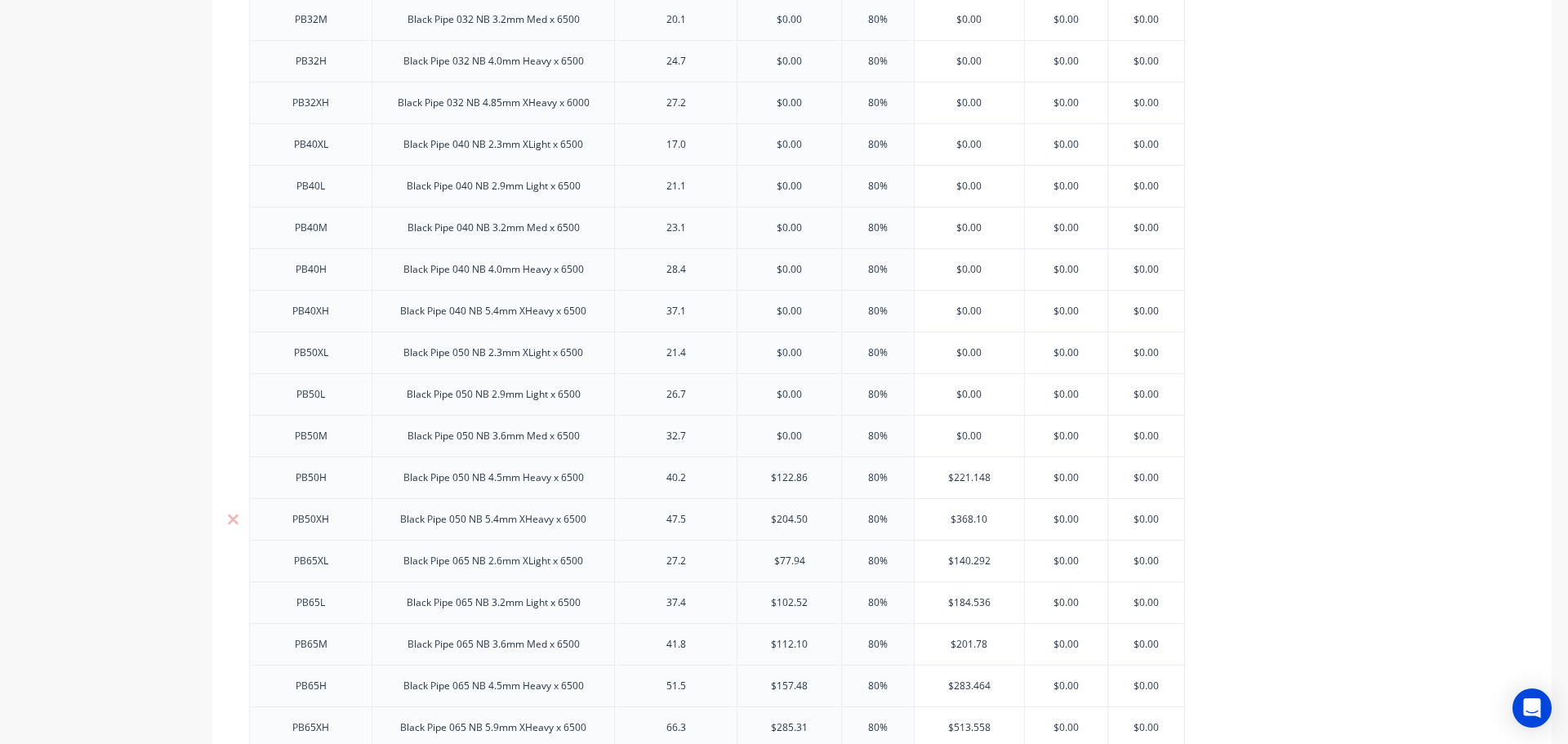
drag, startPoint x: 785, startPoint y: 474, endPoint x: 785, endPoint y: 499, distance: 25.0
click at [785, 476] on input "$122.86" at bounding box center [789, 478] width 104 height 15
click at [785, 524] on input "$204.50" at bounding box center [789, 519] width 104 height 15
click at [785, 523] on input "$204.50" at bounding box center [789, 519] width 104 height 15
click at [785, 559] on input "$77.94" at bounding box center [789, 561] width 104 height 15
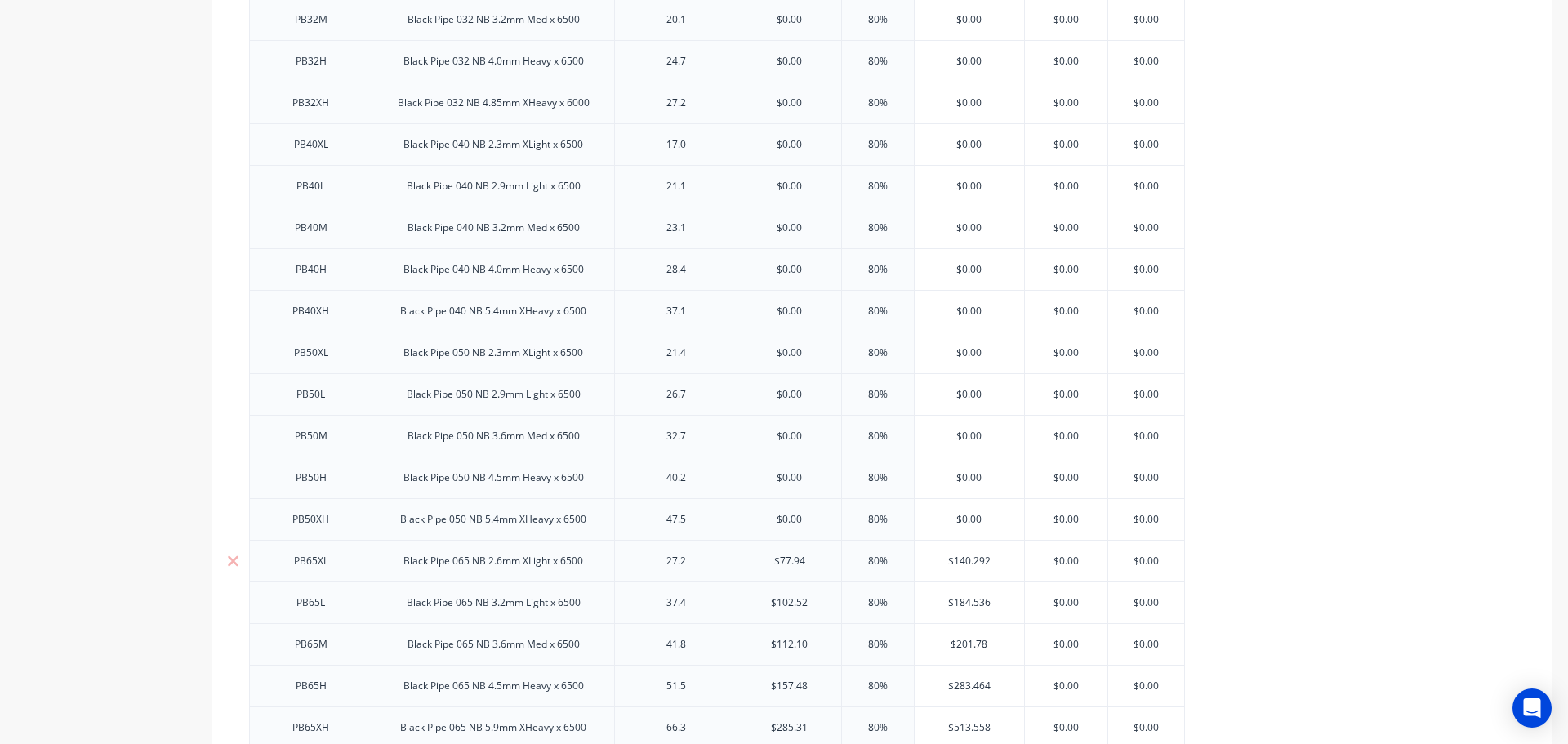
click at [785, 560] on input "$77.94" at bounding box center [789, 561] width 104 height 15
click at [786, 600] on input "$102.52" at bounding box center [789, 603] width 104 height 15
drag, startPoint x: 786, startPoint y: 600, endPoint x: 784, endPoint y: 611, distance: 11.2
click at [785, 601] on input "$102.52" at bounding box center [789, 603] width 104 height 15
click at [784, 644] on input "$112.10" at bounding box center [789, 644] width 104 height 15
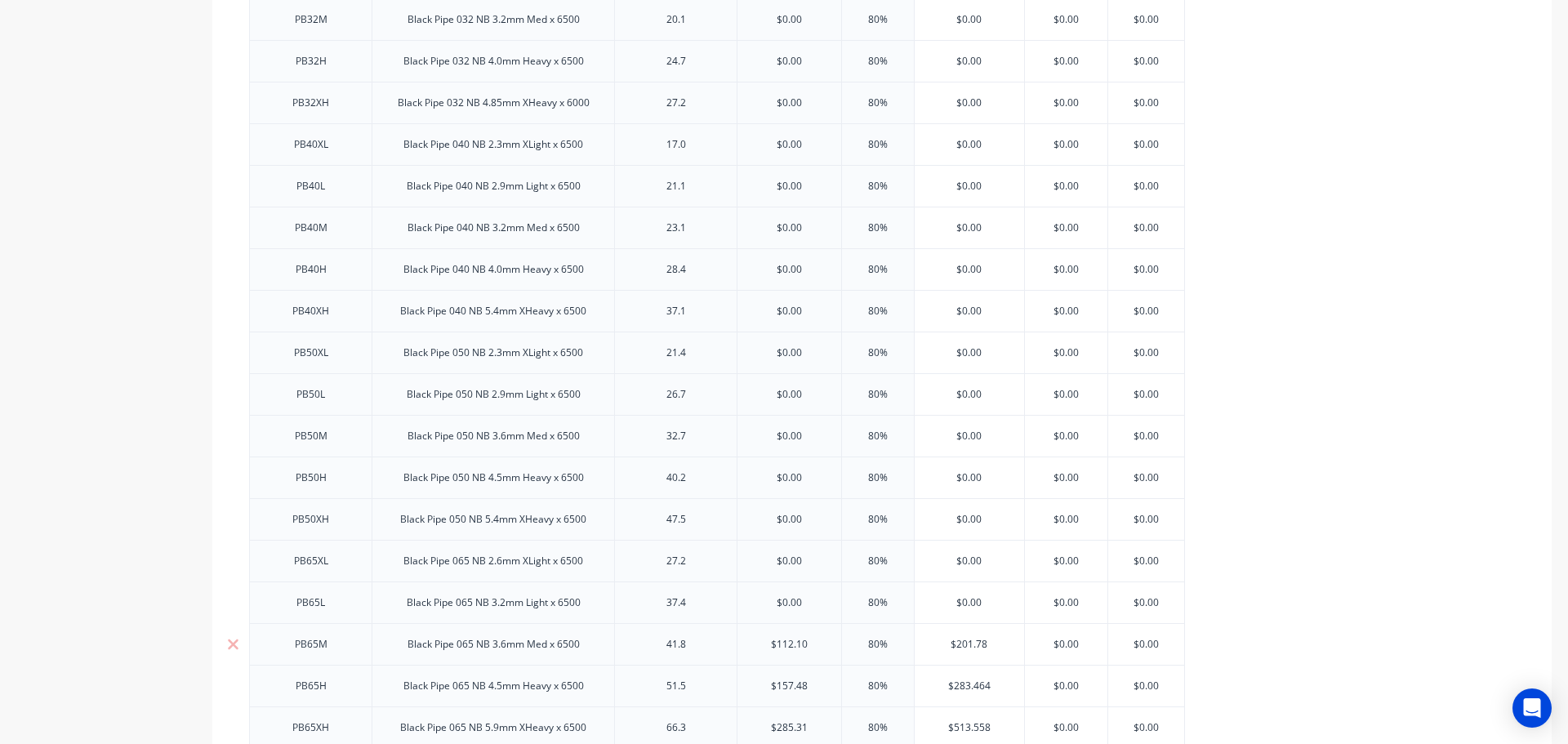
click at [784, 645] on input "$112.10" at bounding box center [789, 644] width 104 height 15
click at [783, 683] on input "$157.48" at bounding box center [789, 686] width 104 height 15
click at [783, 687] on input "$157.48" at bounding box center [789, 686] width 104 height 15
click at [785, 726] on input "$285.31" at bounding box center [789, 727] width 104 height 15
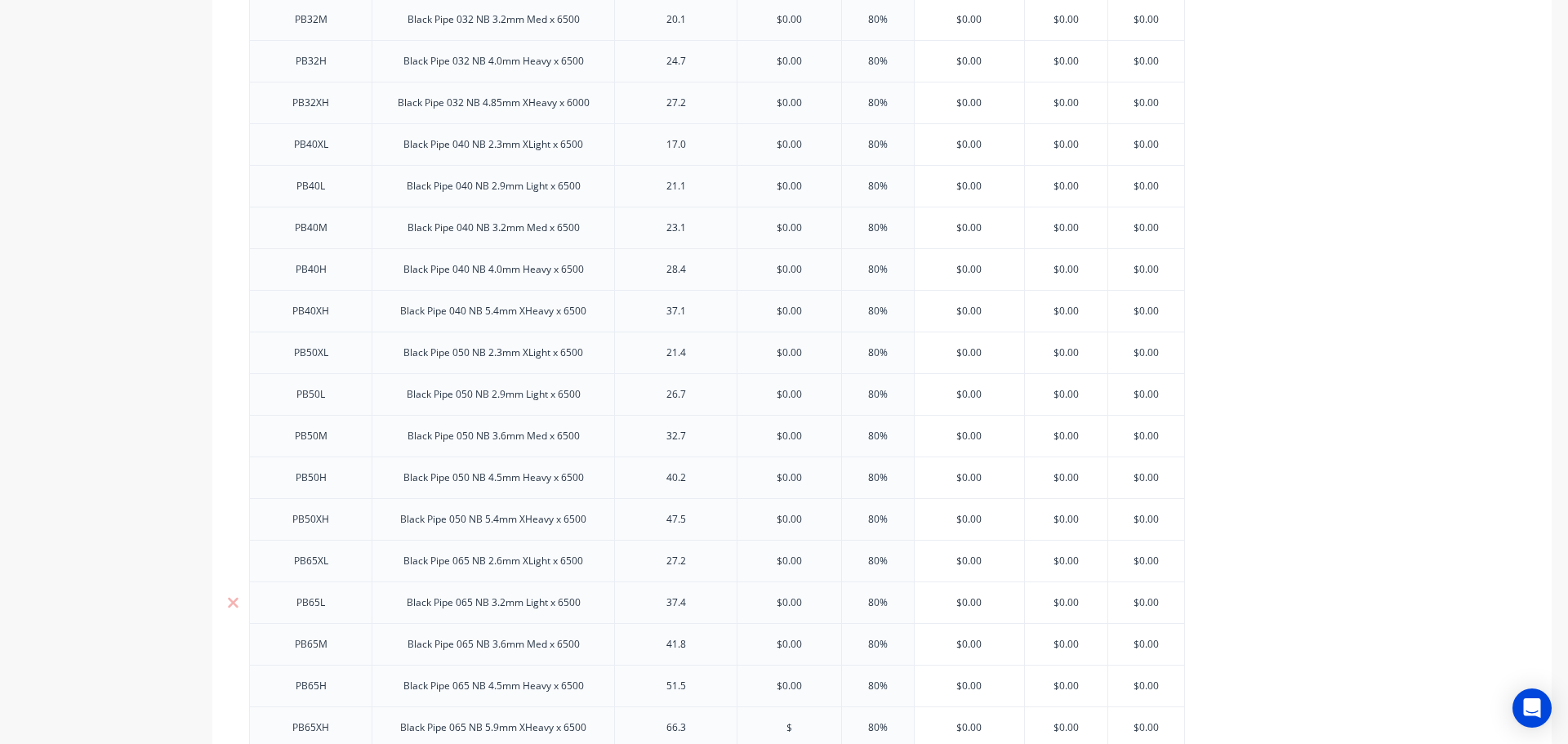
scroll to position [2204, 0]
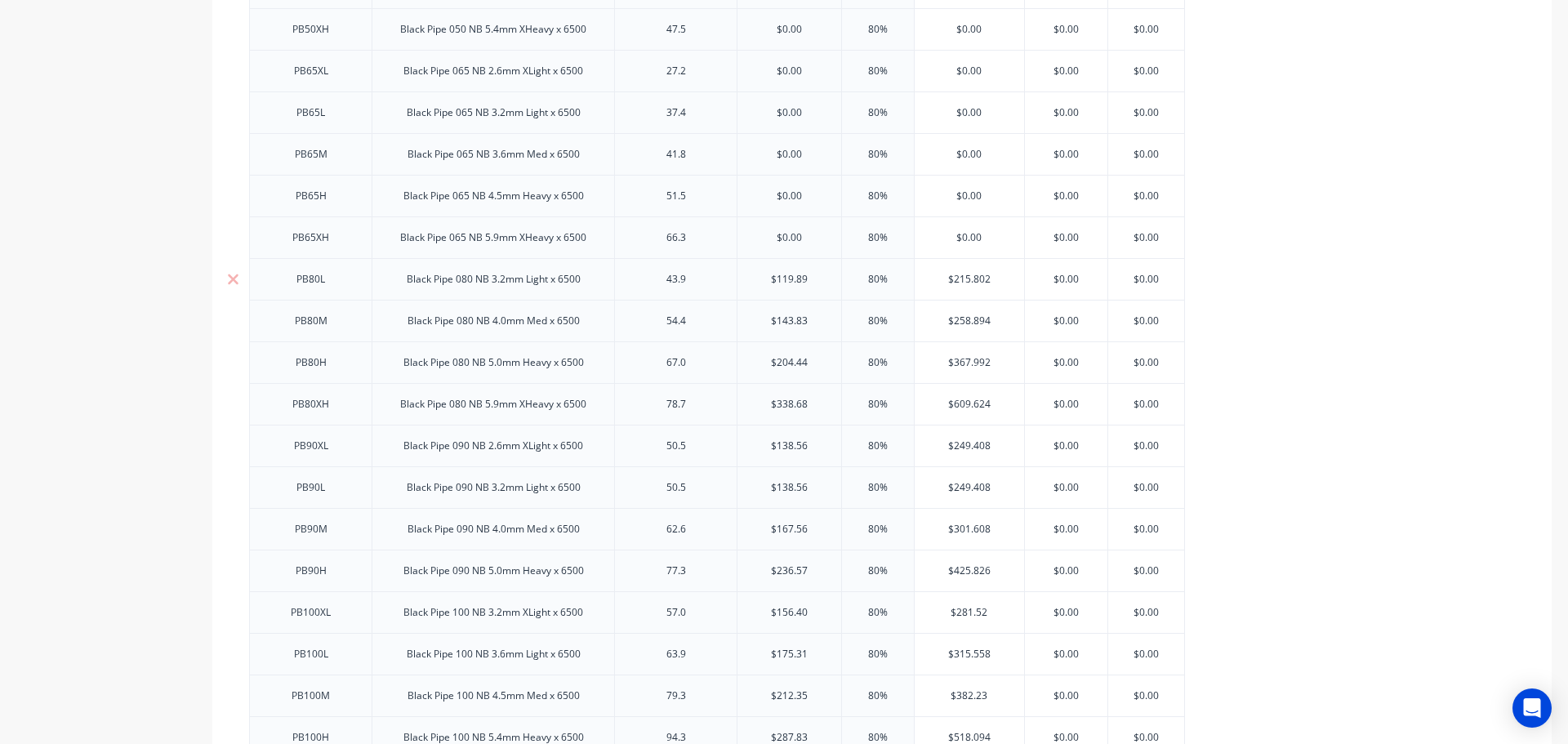
click at [784, 275] on input "$119.89" at bounding box center [789, 279] width 104 height 15
click at [785, 319] on input "$143.83" at bounding box center [789, 321] width 104 height 15
click at [786, 362] on input "$204.44" at bounding box center [789, 362] width 104 height 15
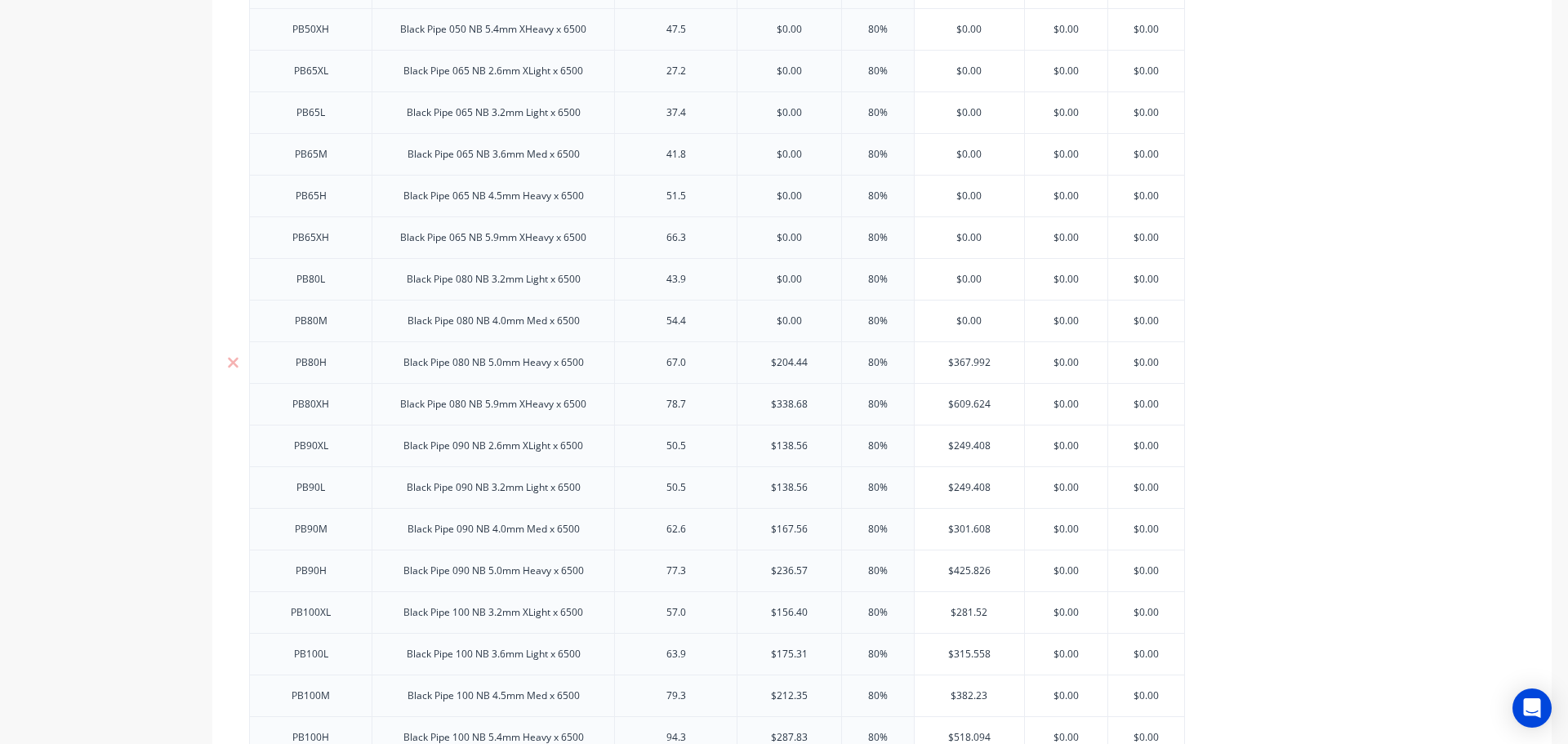
click at [786, 362] on input "$204.44" at bounding box center [789, 362] width 104 height 15
click at [786, 401] on input "$338.68" at bounding box center [789, 404] width 104 height 15
click at [787, 446] on input "$138.56" at bounding box center [789, 446] width 104 height 15
click at [787, 448] on input "$138.56" at bounding box center [789, 446] width 104 height 15
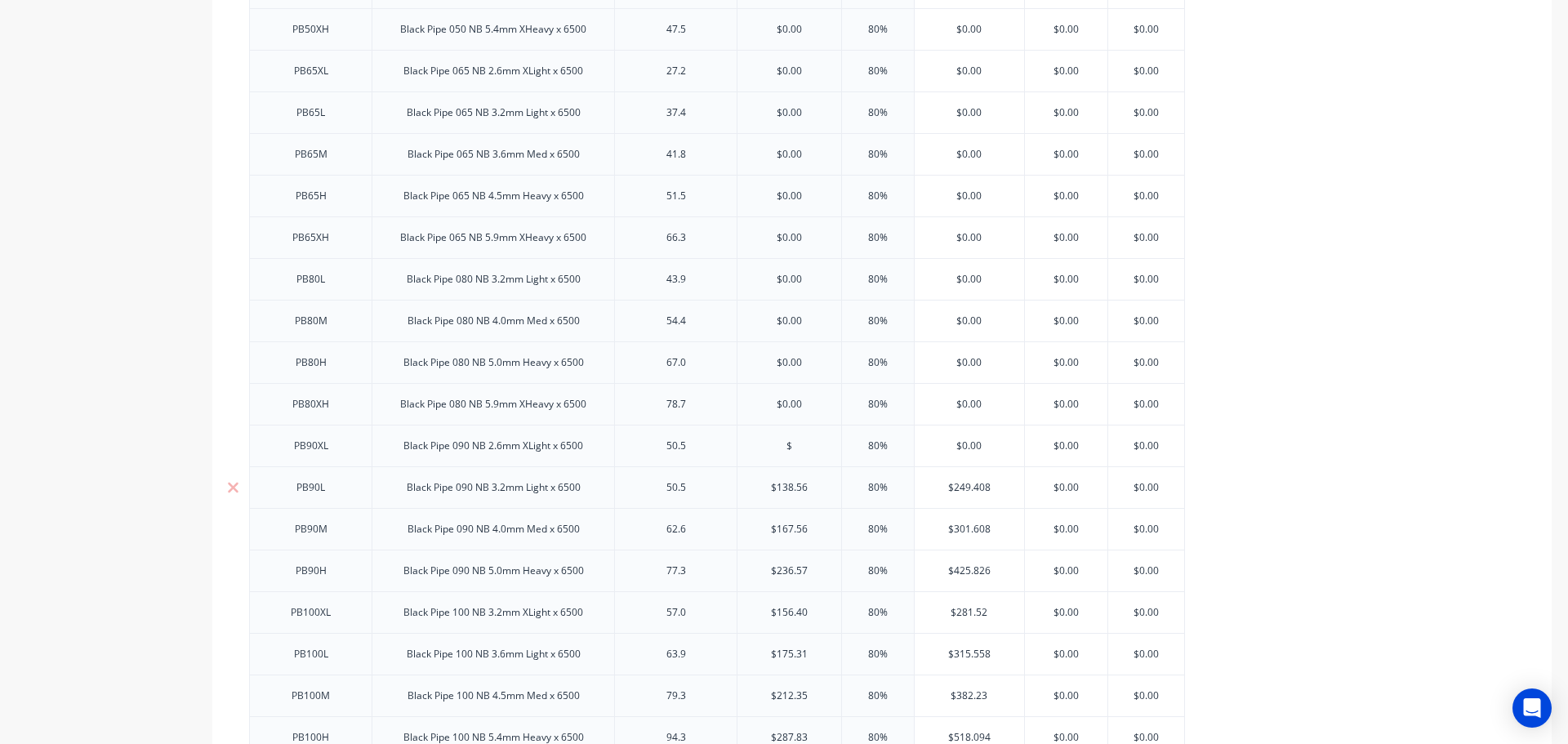
click at [788, 489] on input "$138.56" at bounding box center [789, 487] width 104 height 15
drag, startPoint x: 788, startPoint y: 489, endPoint x: 785, endPoint y: 498, distance: 9.5
click at [788, 492] on input "$138.56" at bounding box center [789, 487] width 104 height 15
click at [782, 533] on input "$167.56" at bounding box center [789, 529] width 104 height 15
click at [782, 534] on input "$167.56" at bounding box center [789, 529] width 104 height 15
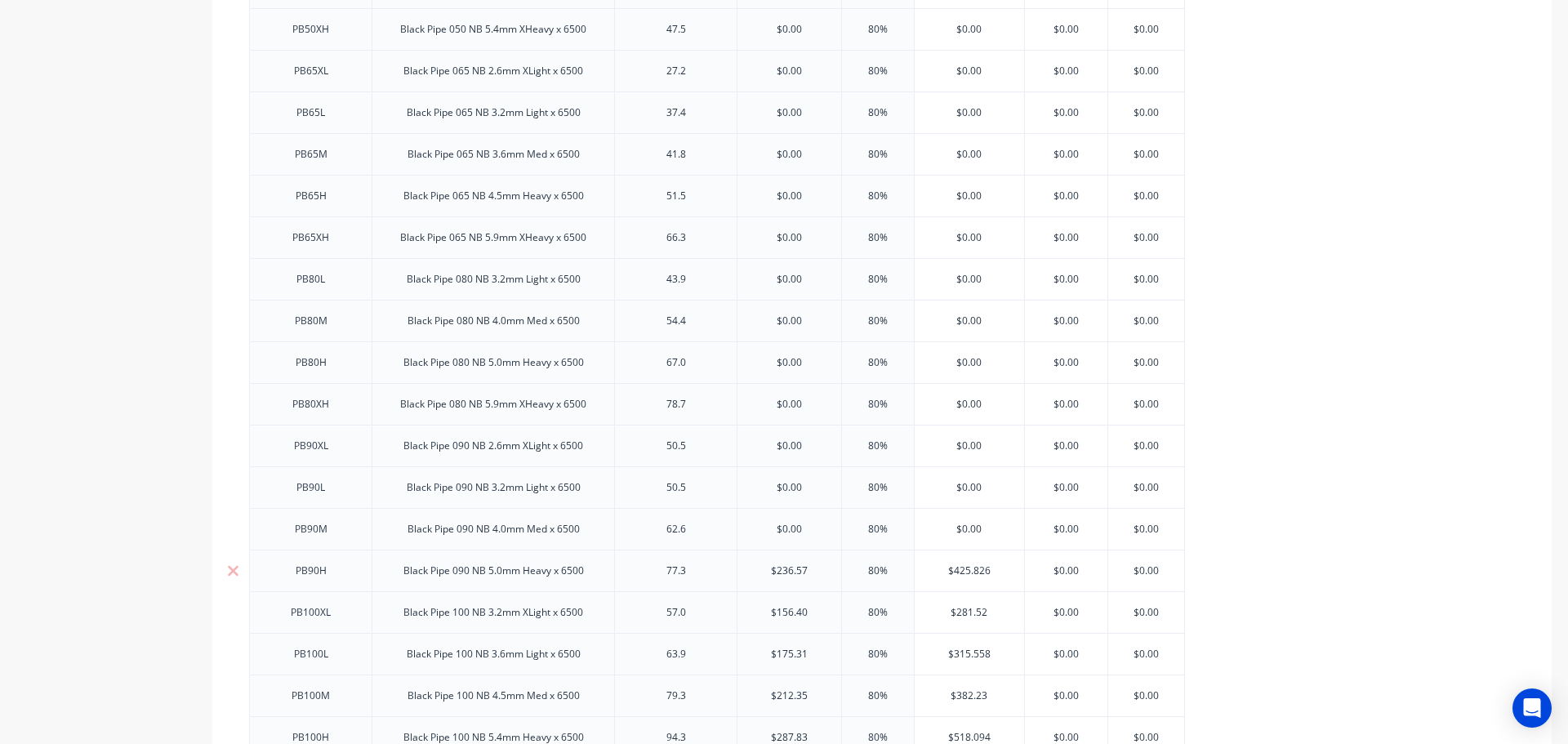
click at [782, 568] on input "$236.57" at bounding box center [789, 570] width 104 height 15
drag, startPoint x: 782, startPoint y: 568, endPoint x: 782, endPoint y: 577, distance: 9.0
click at [782, 569] on input "$236.57" at bounding box center [789, 570] width 104 height 15
click at [782, 615] on input "$156.40" at bounding box center [789, 612] width 104 height 15
drag, startPoint x: 782, startPoint y: 615, endPoint x: 783, endPoint y: 625, distance: 10.0
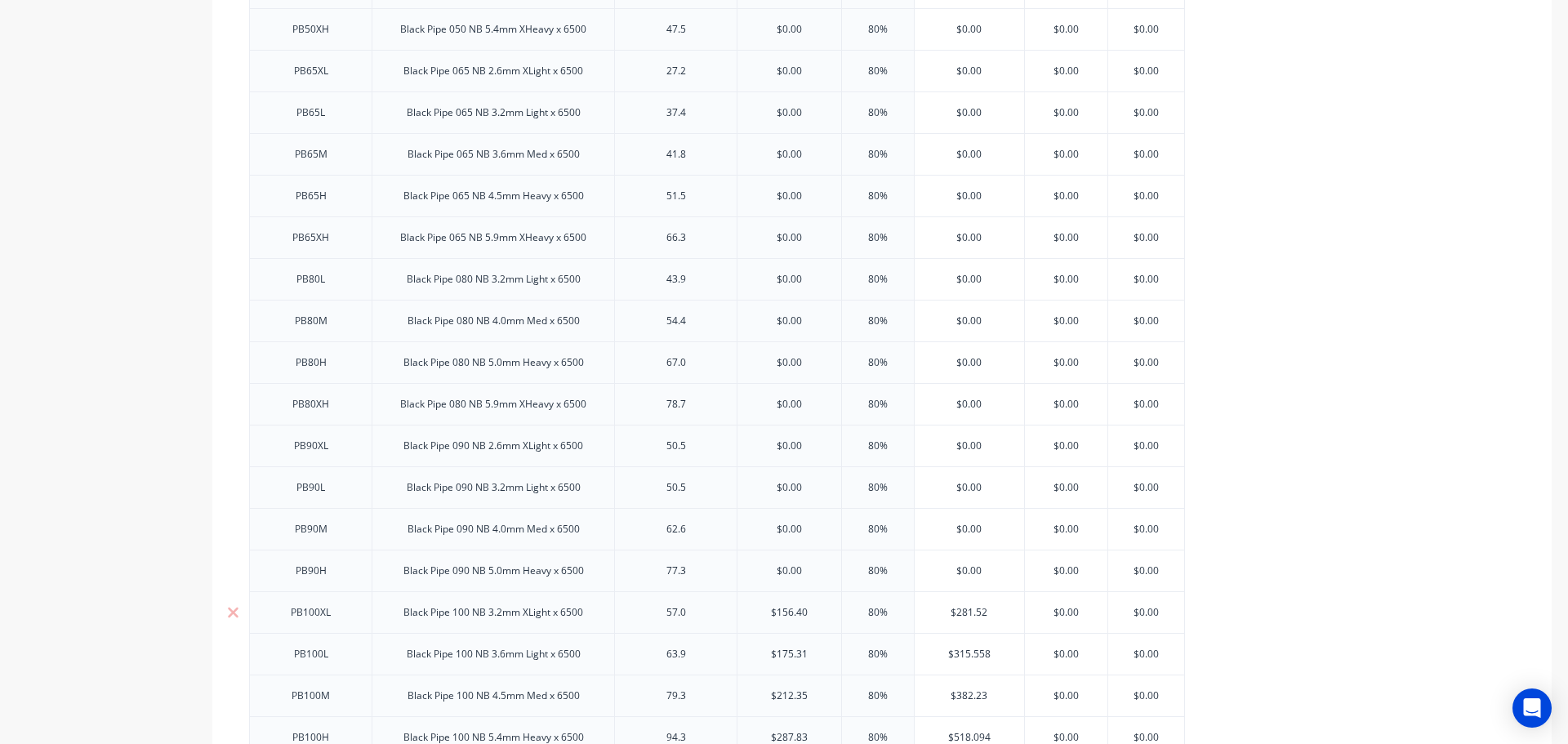
click at [782, 616] on input "$156.40" at bounding box center [789, 612] width 104 height 15
click at [786, 657] on input "$175.31" at bounding box center [789, 654] width 104 height 15
click at [786, 658] on input "$175.31" at bounding box center [789, 654] width 104 height 15
click at [784, 695] on input "$212.35" at bounding box center [789, 695] width 104 height 15
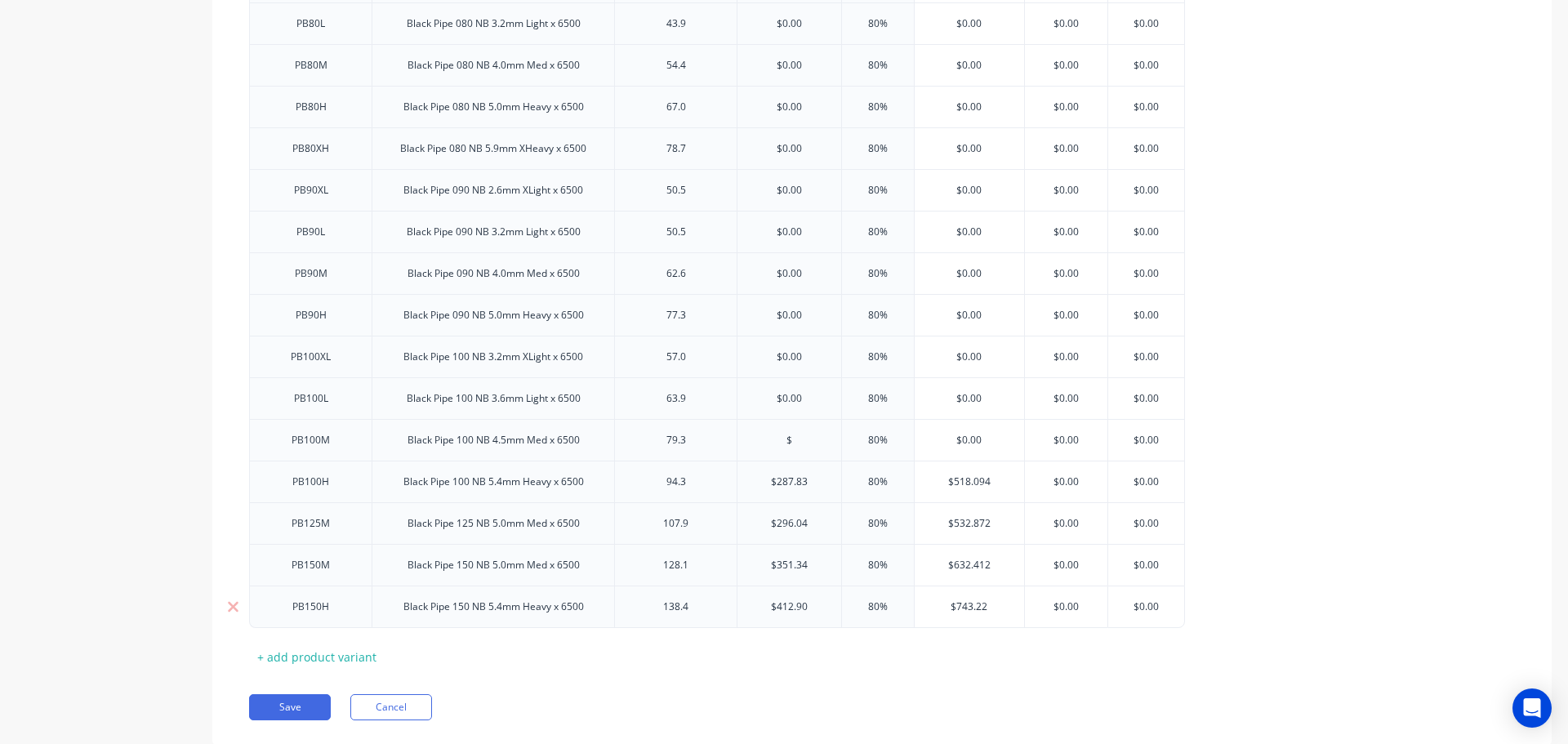
scroll to position [2506, 0]
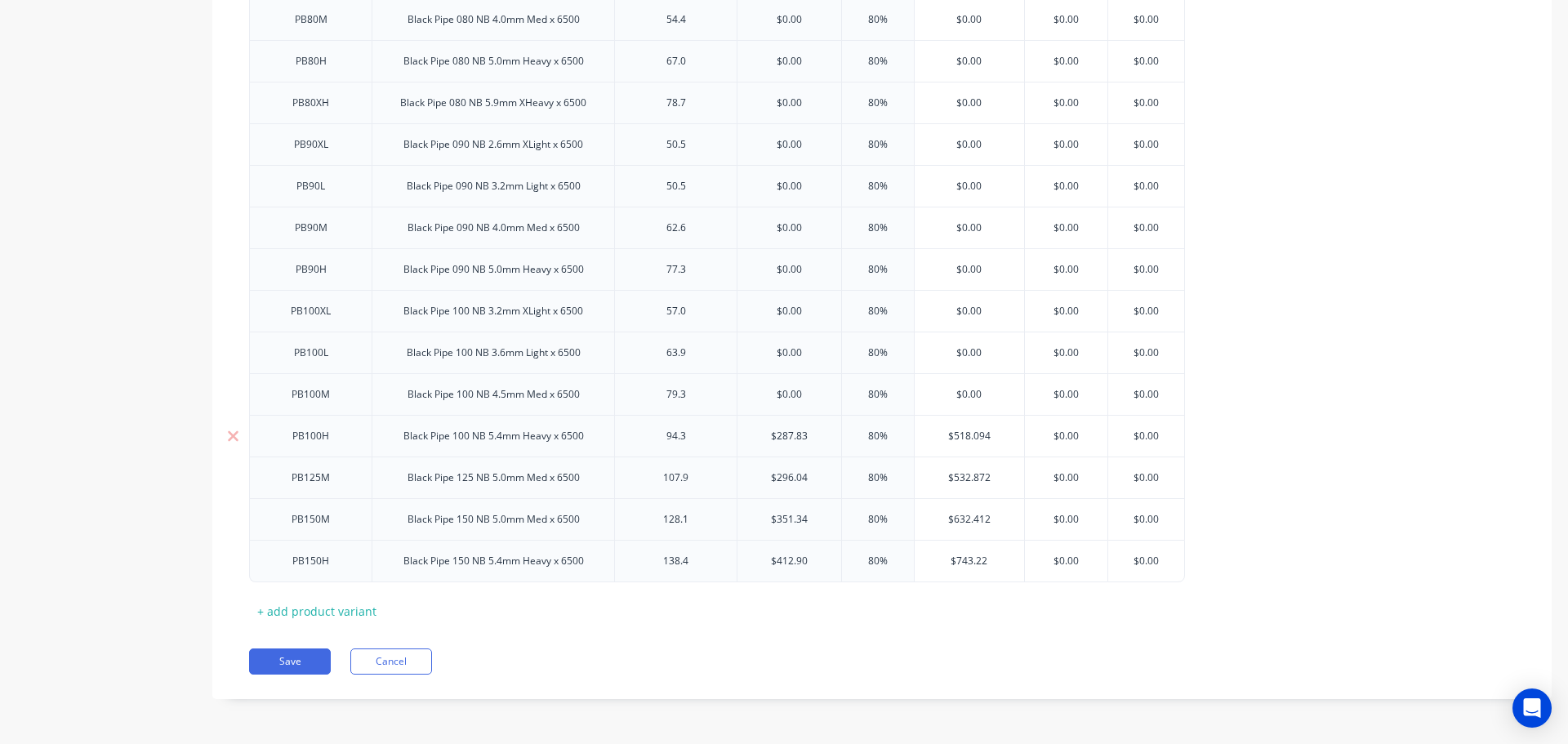
click at [785, 433] on input "$287.83" at bounding box center [789, 436] width 104 height 15
drag, startPoint x: 785, startPoint y: 433, endPoint x: 785, endPoint y: 453, distance: 20.0
click at [785, 435] on input "$287.83" at bounding box center [789, 436] width 104 height 15
click at [786, 471] on input "$296.04" at bounding box center [789, 478] width 104 height 15
click at [785, 471] on input "$296.04" at bounding box center [789, 478] width 104 height 15
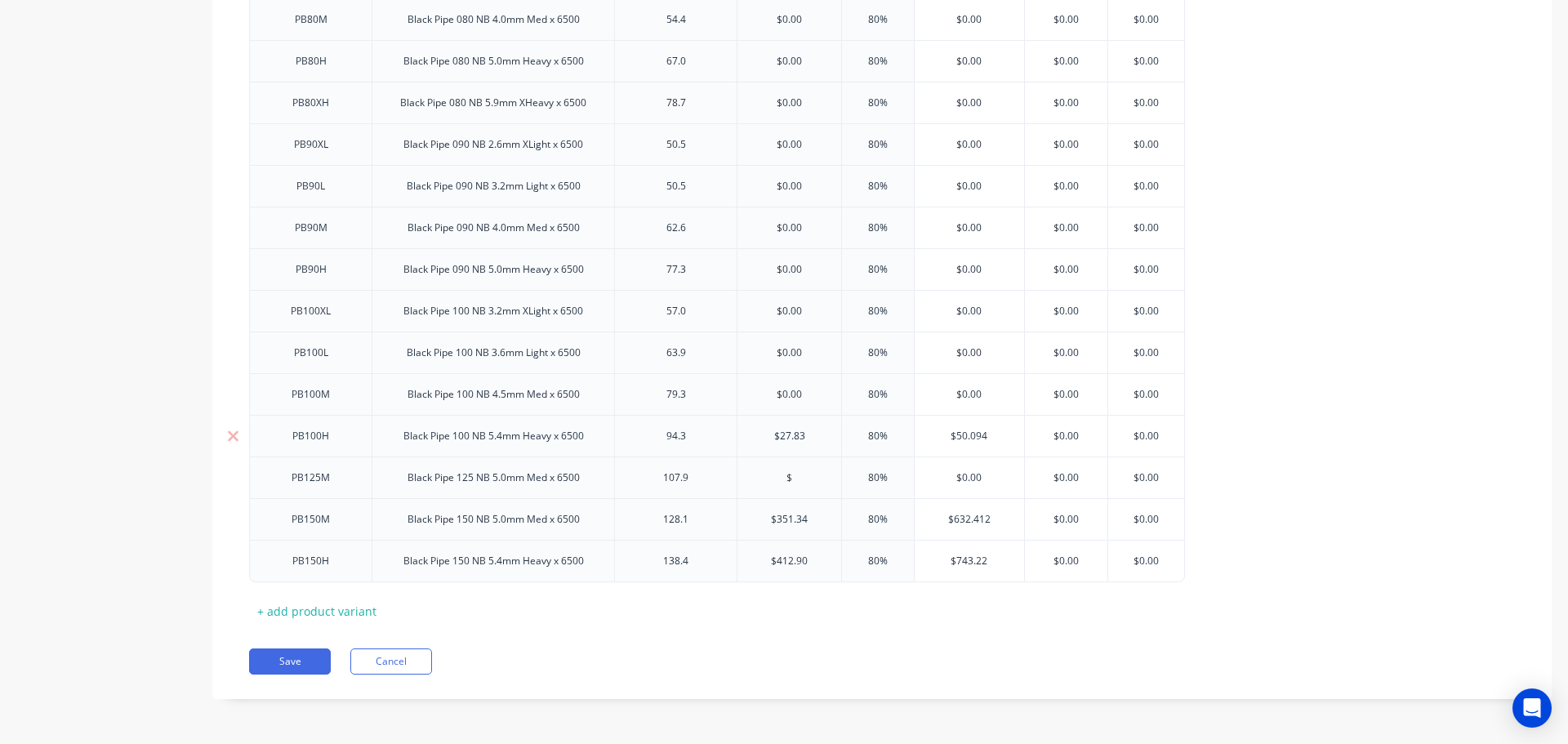
click at [784, 435] on input "$27.83" at bounding box center [789, 436] width 104 height 15
click at [784, 518] on input "$351.34" at bounding box center [789, 519] width 104 height 15
drag, startPoint x: 784, startPoint y: 518, endPoint x: 786, endPoint y: 541, distance: 23.1
click at [784, 519] on input "$351.34" at bounding box center [789, 519] width 104 height 15
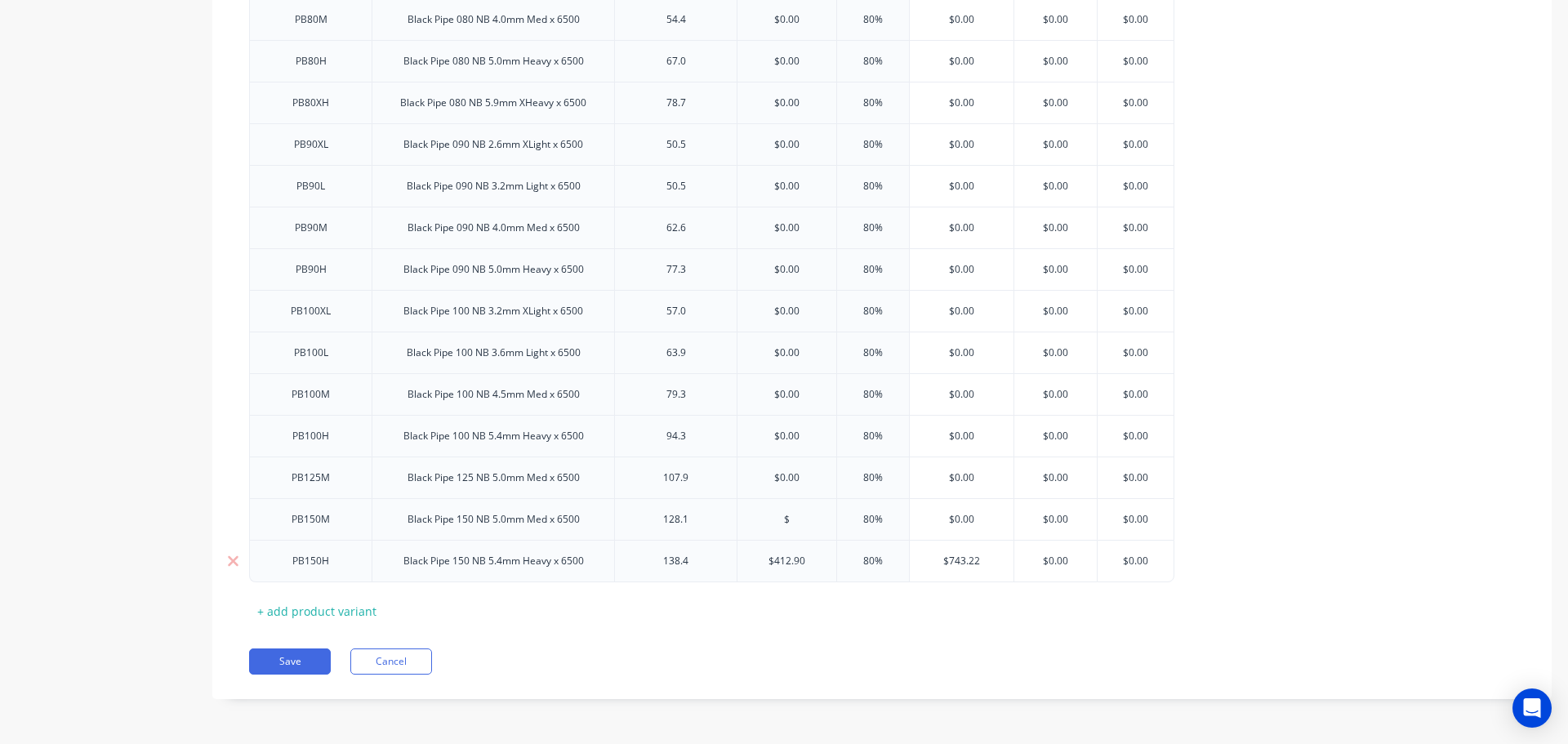
click at [785, 562] on input "$412.90" at bounding box center [787, 561] width 99 height 15
click at [784, 561] on input "$412.90" at bounding box center [787, 561] width 99 height 15
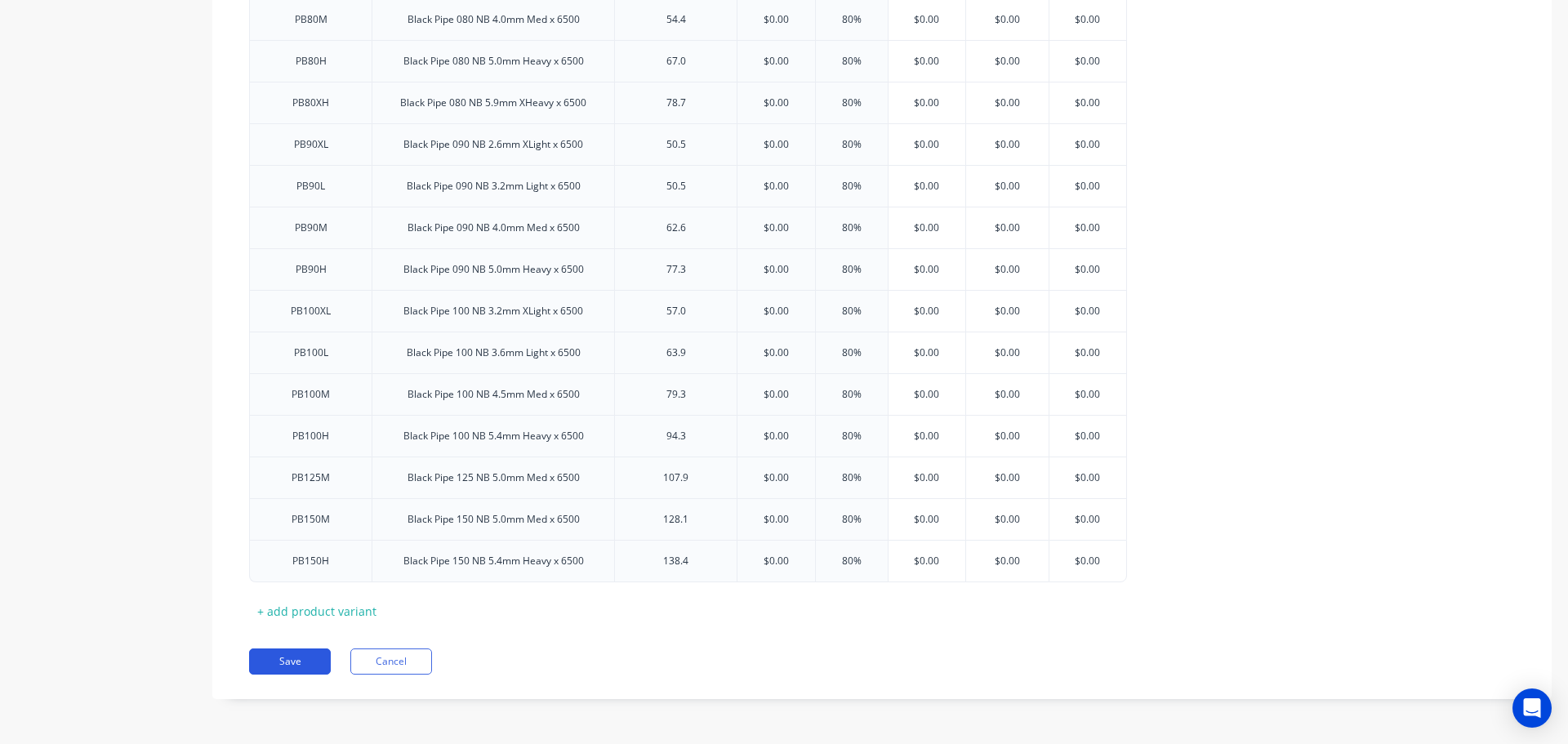
click at [275, 662] on button "Save" at bounding box center [290, 661] width 81 height 26
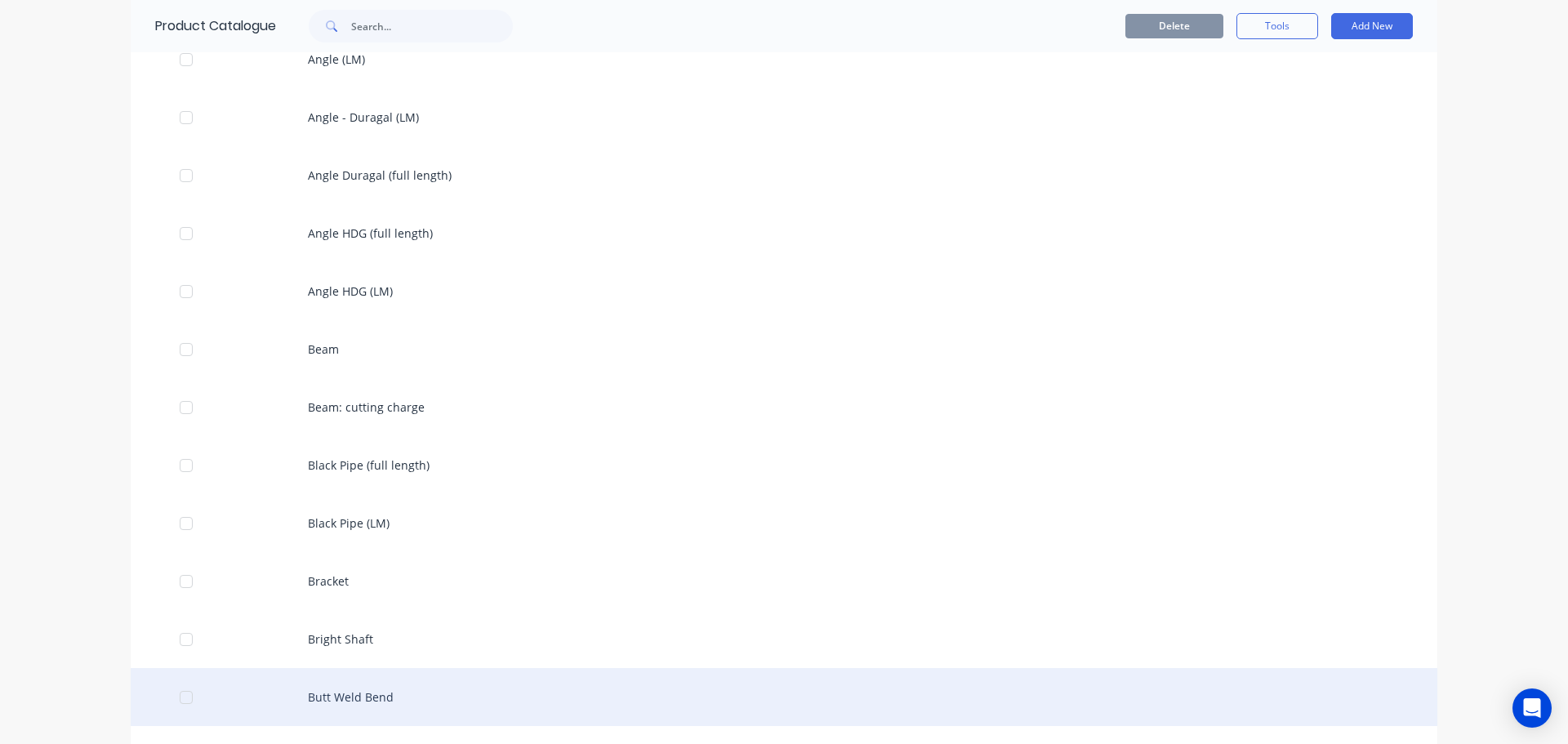
scroll to position [735, 0]
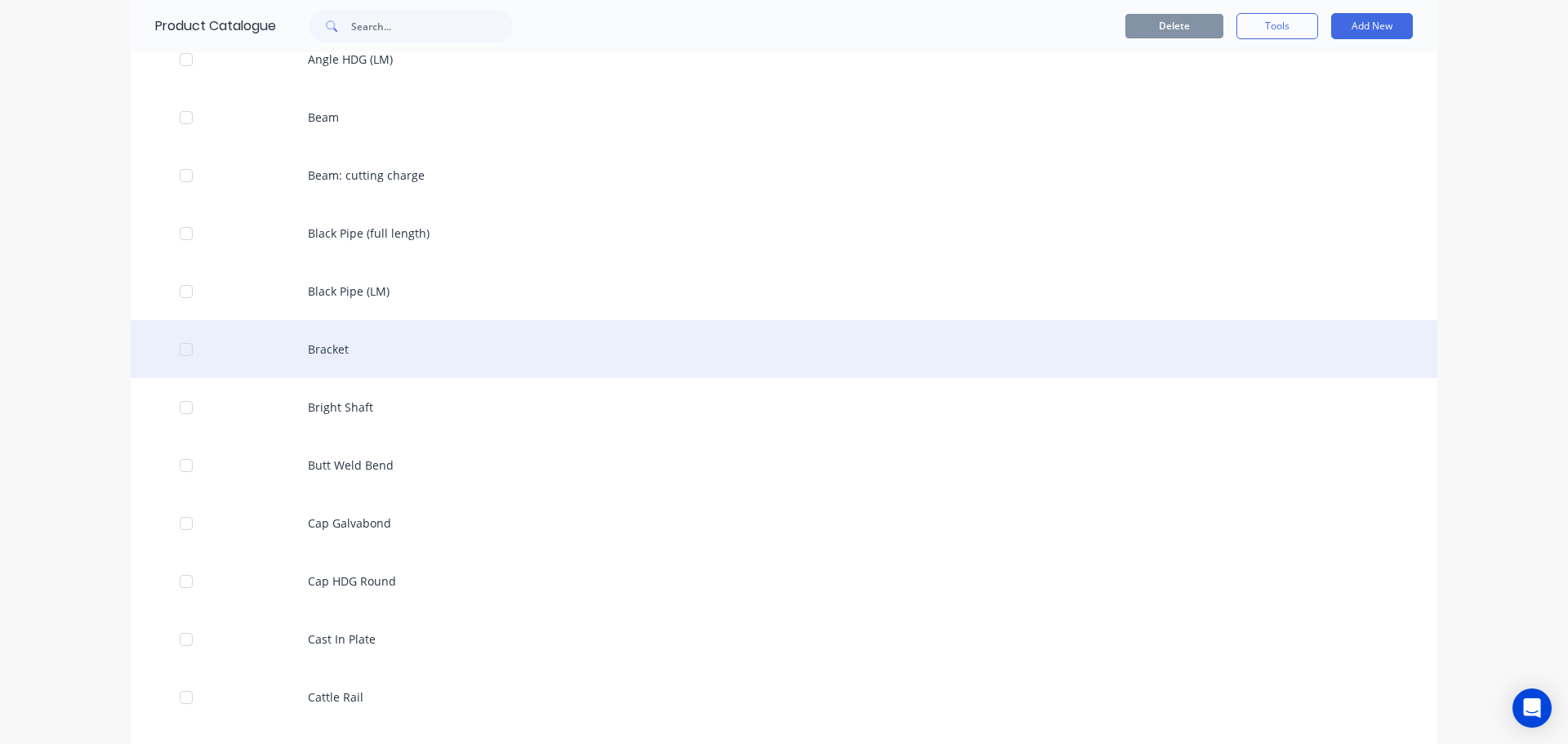
click at [337, 348] on div "Bracket" at bounding box center [784, 349] width 1307 height 58
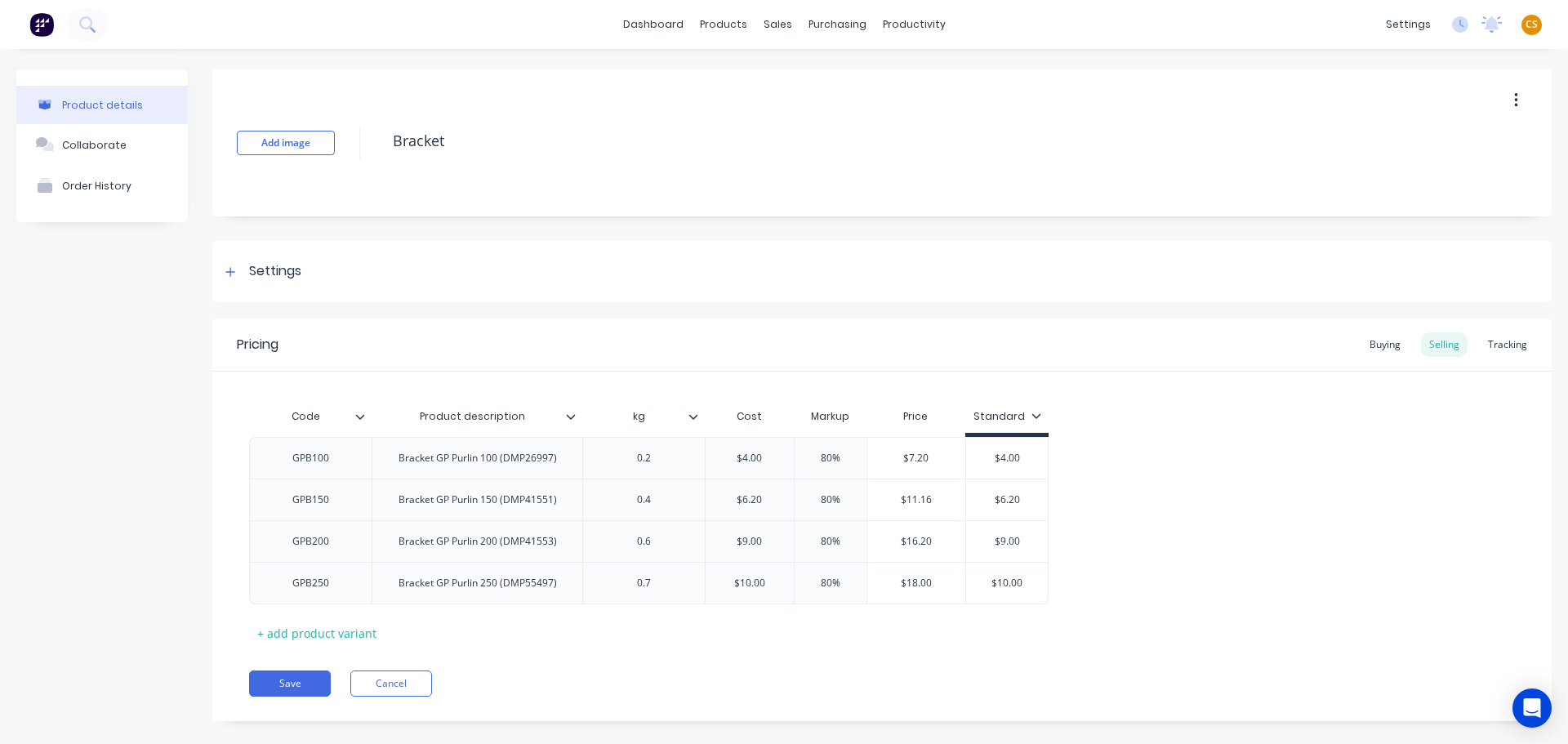
click at [1037, 414] on icon at bounding box center [1037, 415] width 9 height 5
click at [1002, 526] on div "Special" at bounding box center [1000, 528] width 39 height 17
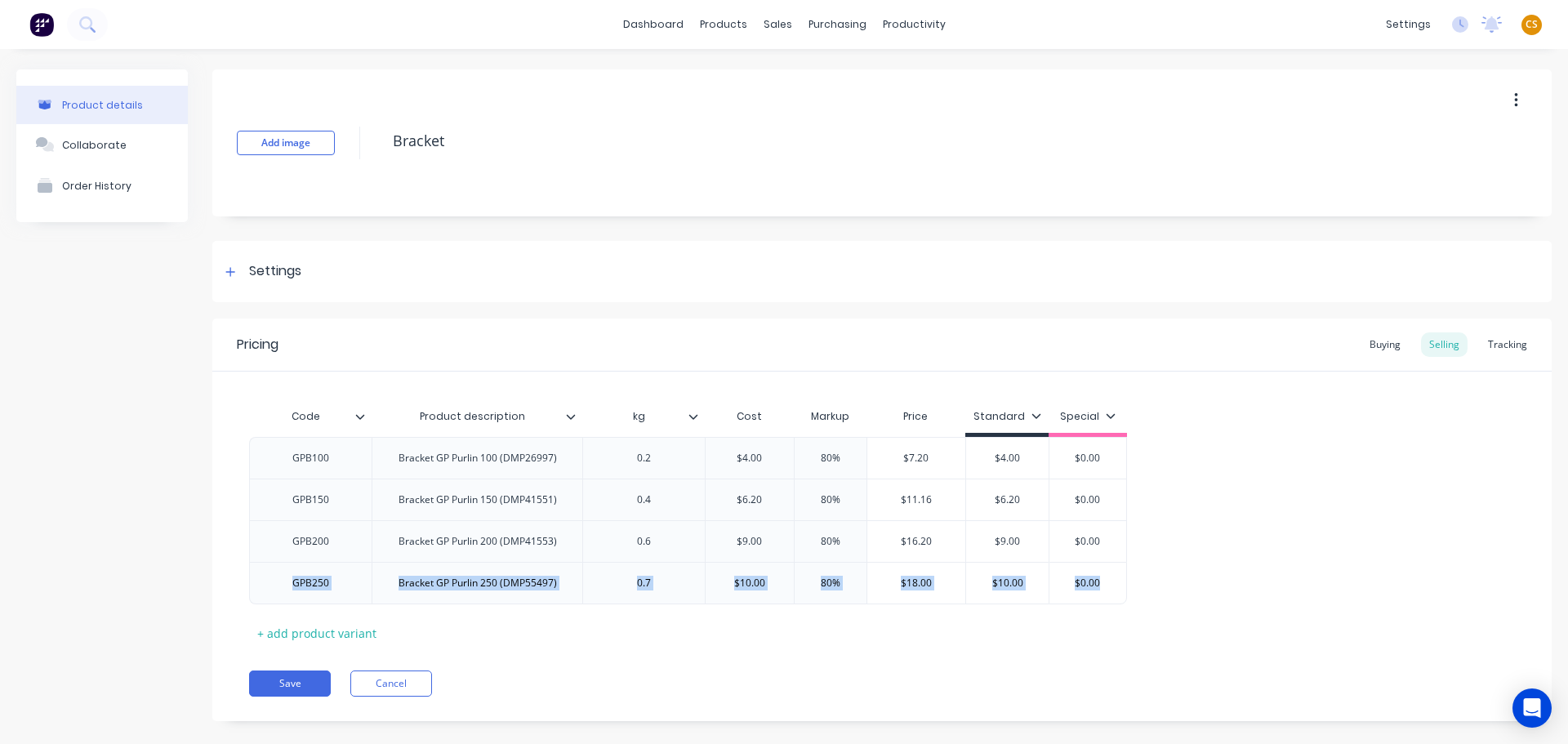
click at [1228, 562] on div "GPB100 Bracket GP Purlin 100 (DMP26997) 0.2 $4.00 80% $7.20 $4.00 $0.00 GPB150 …" at bounding box center [883, 520] width 1266 height 167
click at [898, 653] on div "Pricing Buying Selling Tracking Code Product description kg Cost Markup Price S…" at bounding box center [882, 519] width 1339 height 402
click at [915, 455] on input "$7.20" at bounding box center [917, 458] width 99 height 15
click at [1002, 456] on input "$4.00" at bounding box center [1008, 458] width 82 height 15
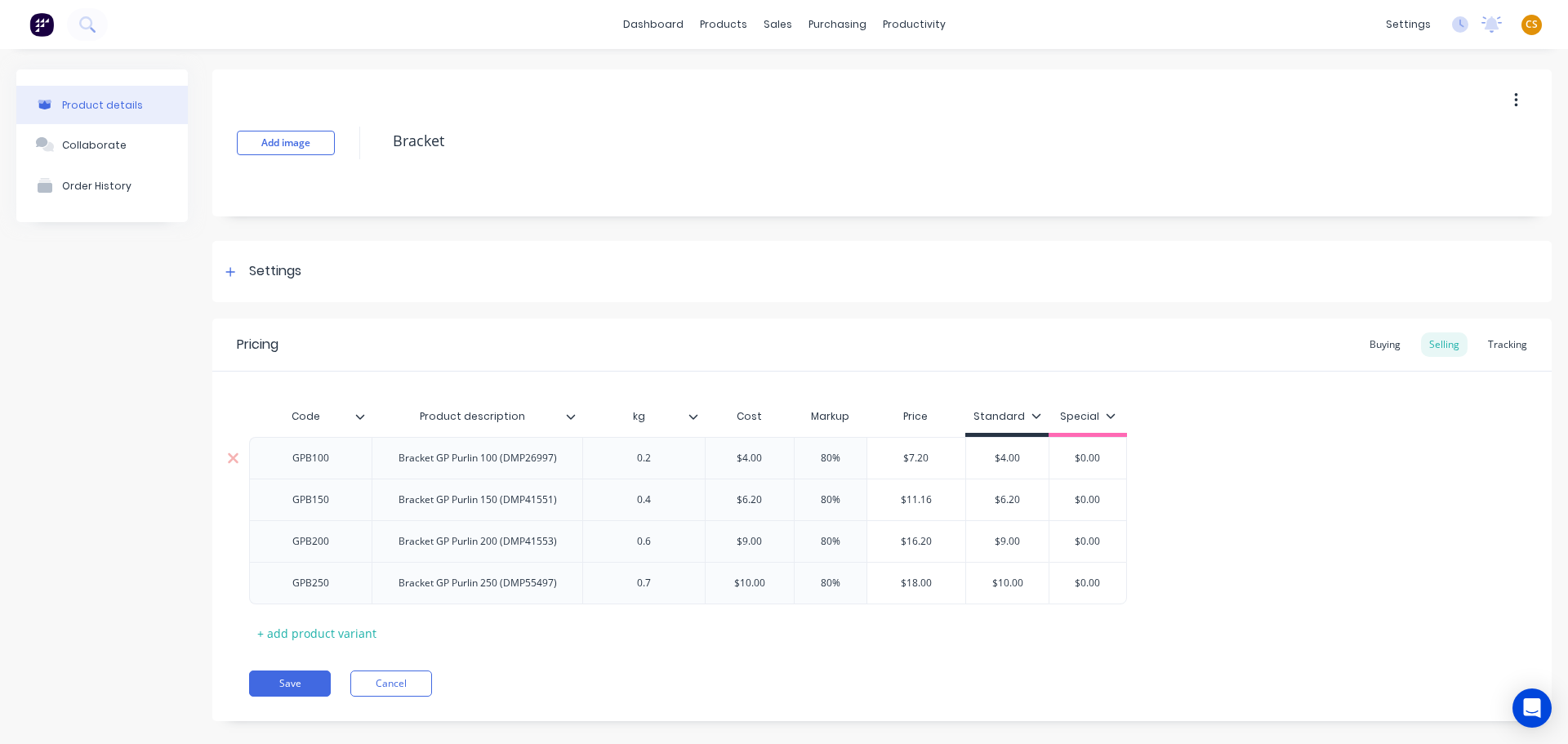
click at [1002, 456] on input "$4.00" at bounding box center [1008, 458] width 82 height 15
paste input "7.2"
click at [915, 499] on input "$11.16" at bounding box center [917, 499] width 99 height 15
click at [1005, 498] on input "$6.20" at bounding box center [1008, 499] width 82 height 15
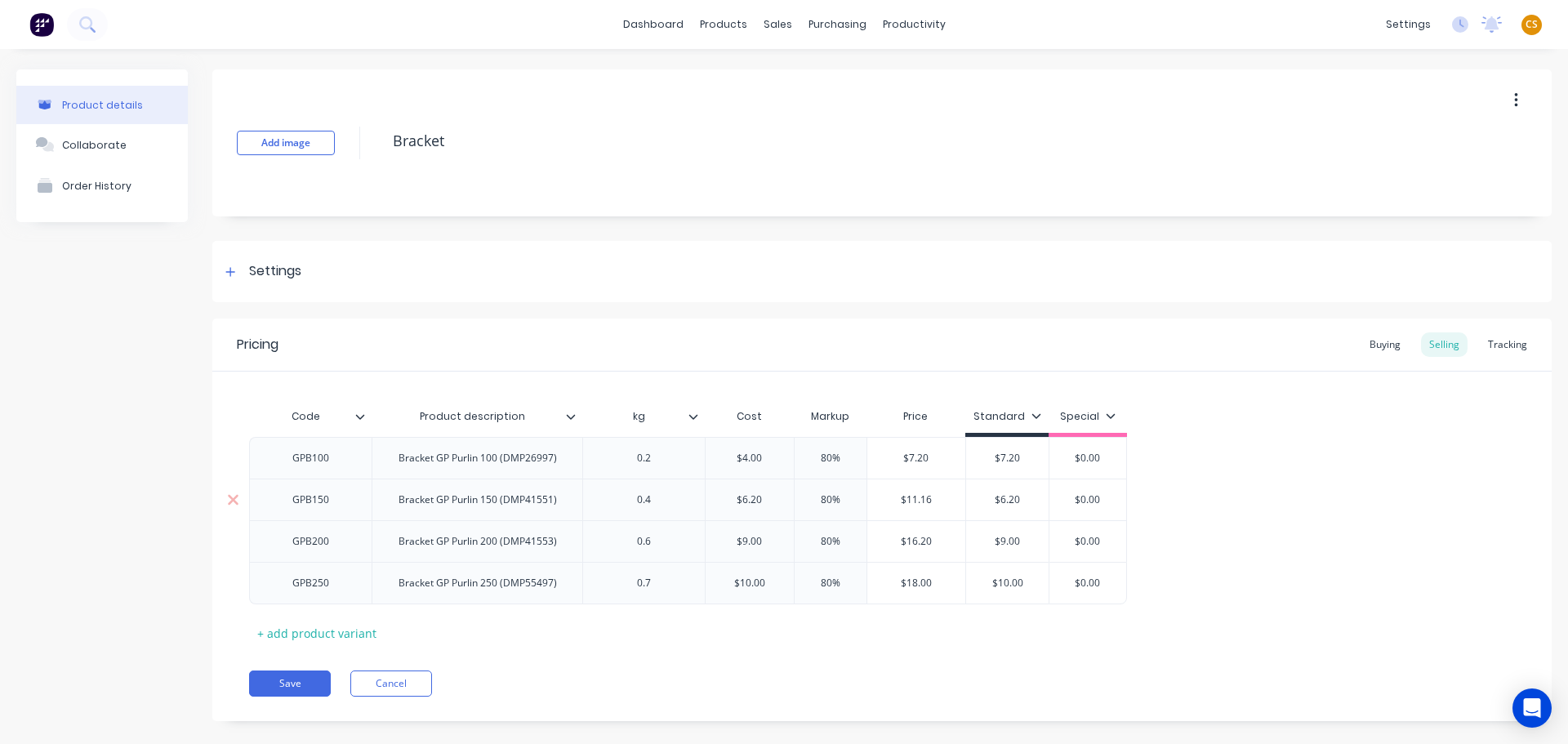
drag, startPoint x: 1005, startPoint y: 498, endPoint x: 985, endPoint y: 519, distance: 29.0
click at [1005, 499] on input "$6.20" at bounding box center [1008, 499] width 82 height 15
paste input "11.16"
click at [913, 540] on input "$16.20" at bounding box center [917, 541] width 99 height 15
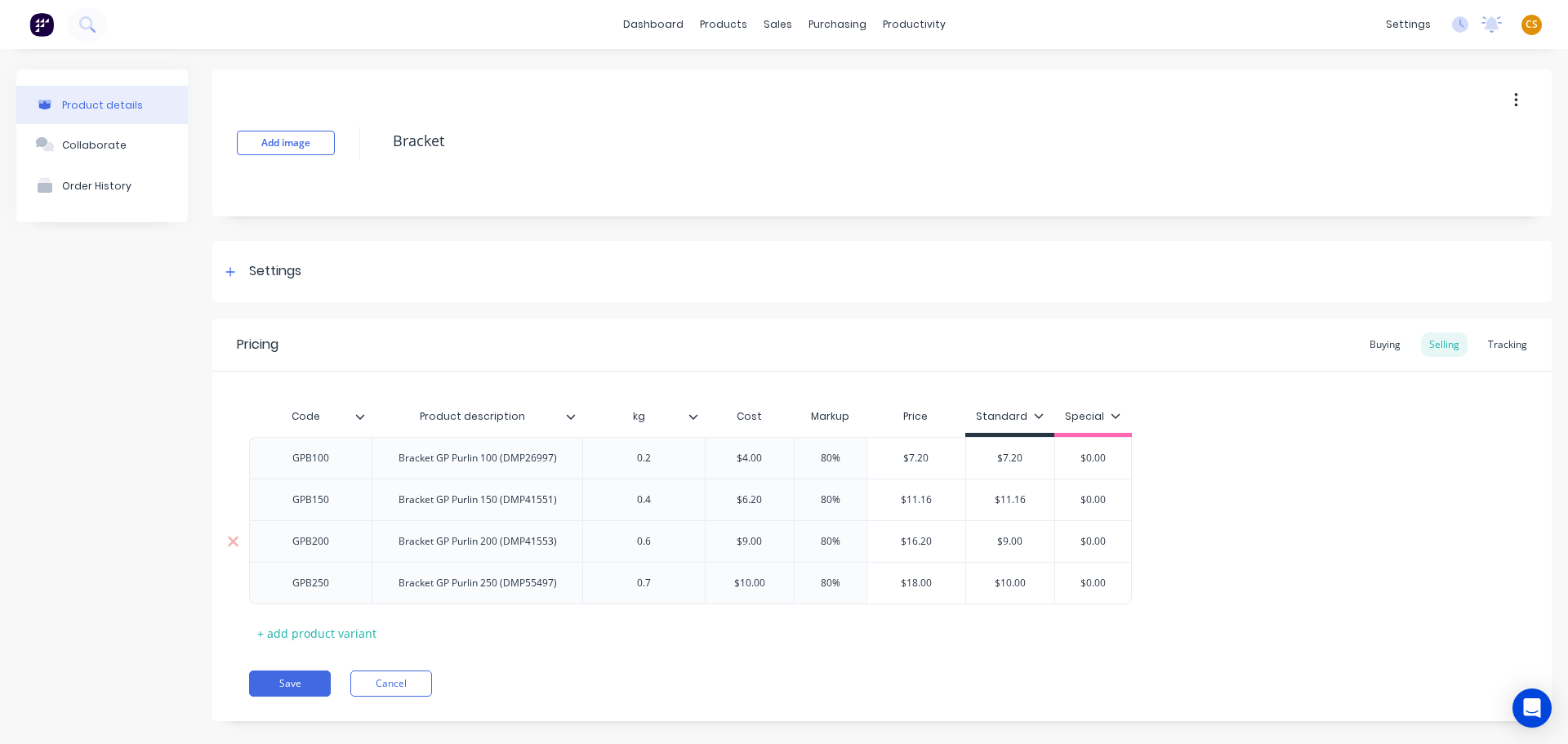
click at [1011, 540] on input "$9.00" at bounding box center [1010, 541] width 88 height 15
click at [1011, 543] on input "$9.00" at bounding box center [1010, 541] width 88 height 15
paste input "16.2"
click at [920, 583] on input "$18.00" at bounding box center [917, 583] width 99 height 15
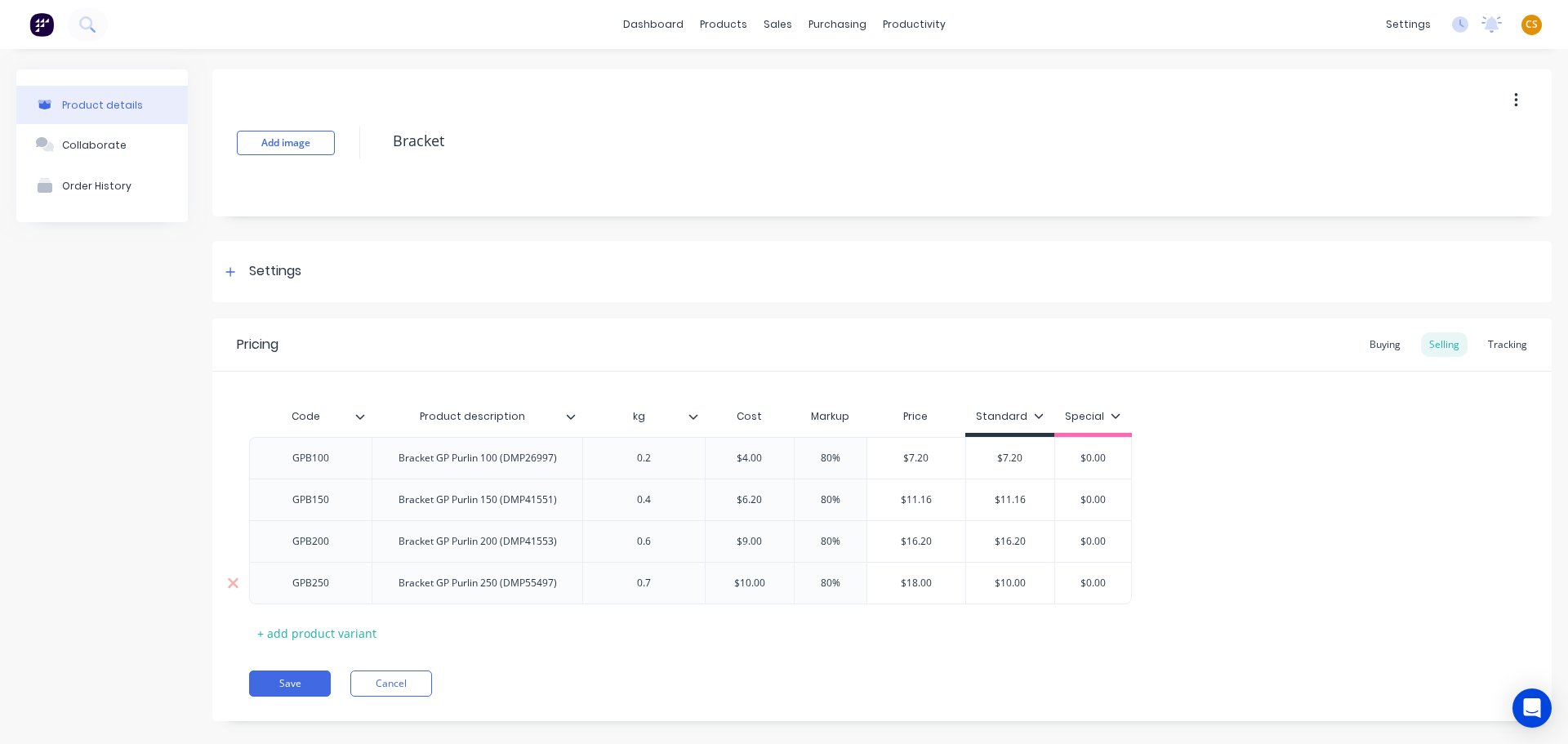
click at [1009, 579] on input "$10.00" at bounding box center [1010, 583] width 88 height 15
paste input "8"
click at [1090, 458] on input "$0.00" at bounding box center [1092, 458] width 81 height 15
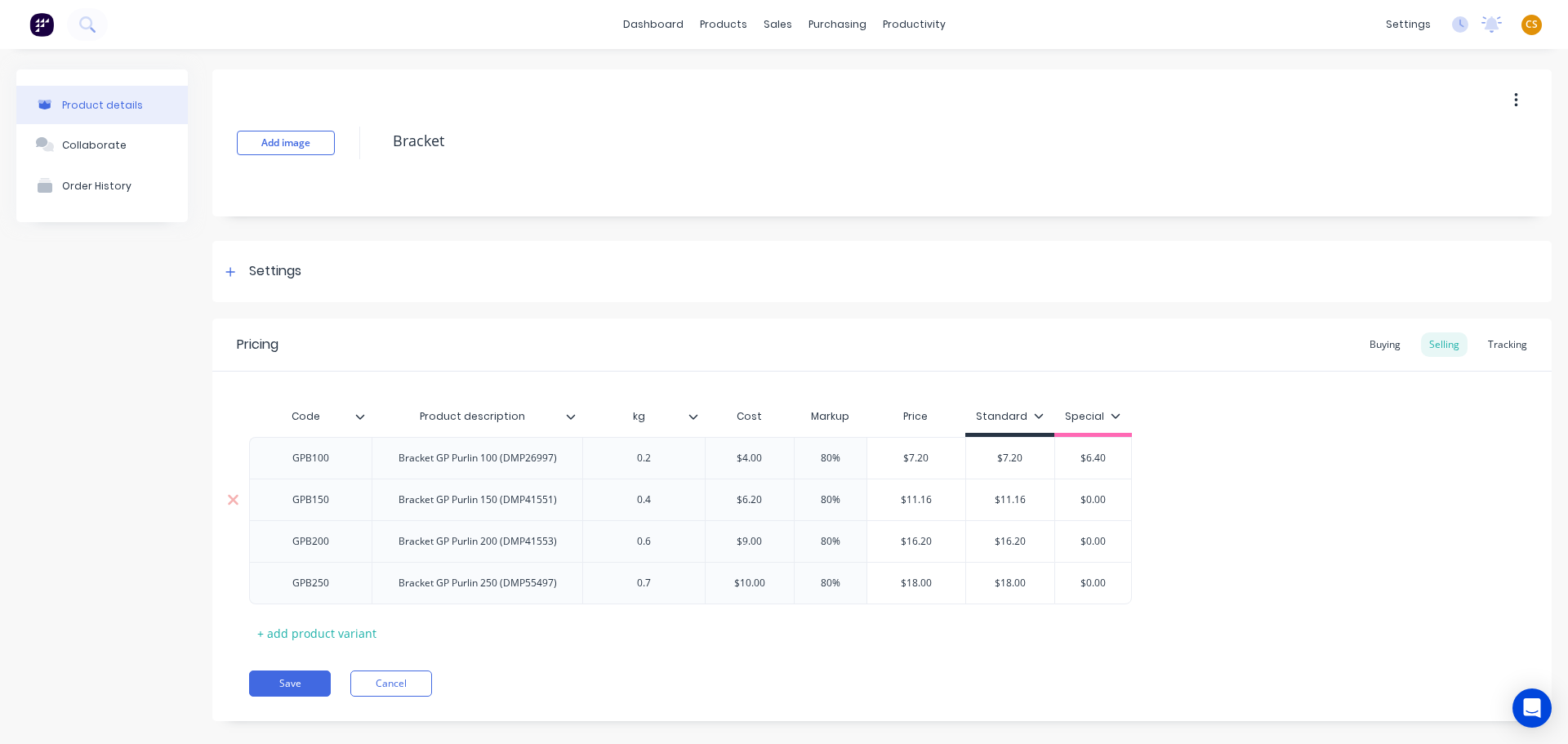
click at [1088, 498] on input "$0.00" at bounding box center [1092, 499] width 81 height 15
click at [1094, 539] on input "$0.00" at bounding box center [1095, 541] width 81 height 15
click at [1100, 582] on input "$0.00" at bounding box center [1095, 583] width 81 height 15
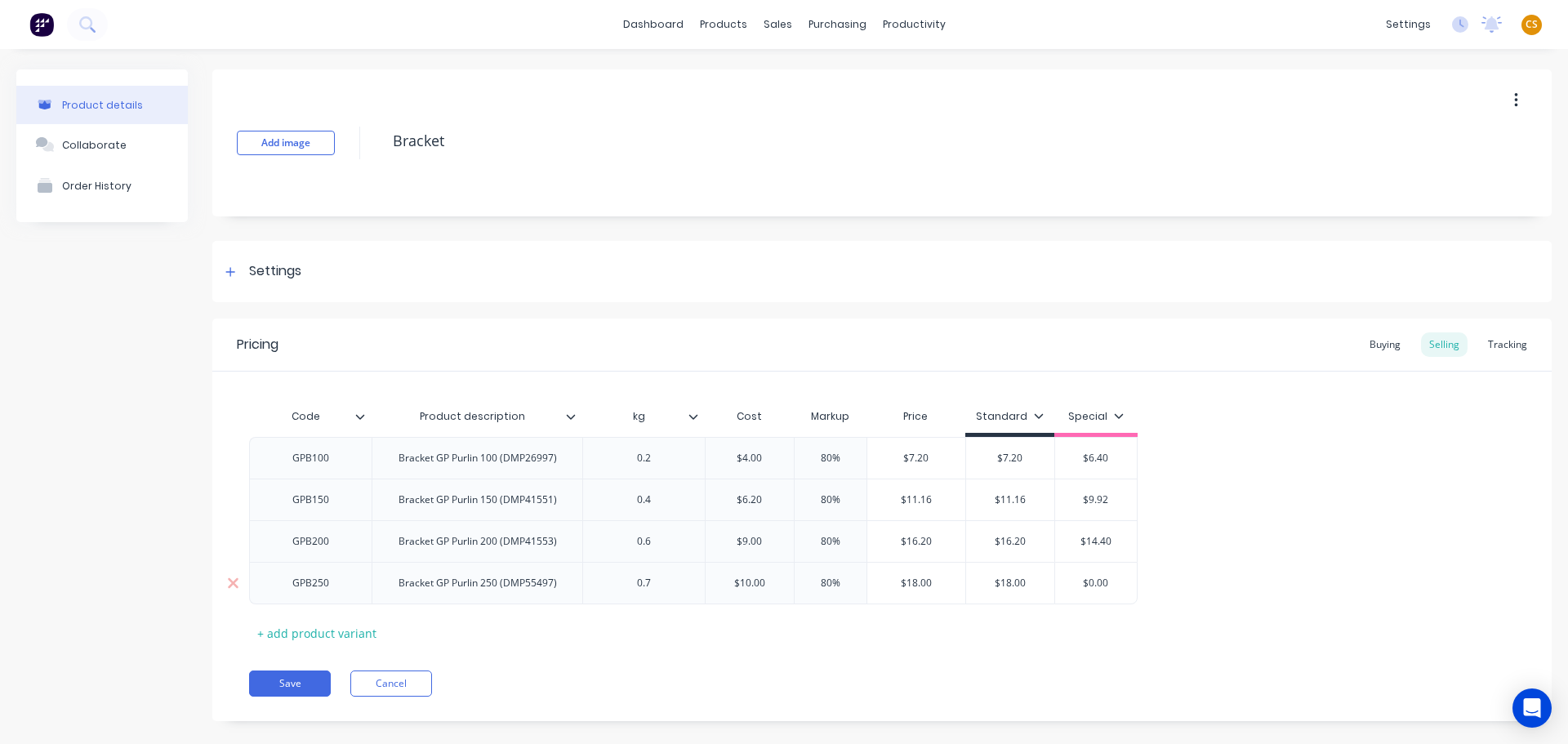
click at [1095, 578] on input "$0.00" at bounding box center [1095, 583] width 81 height 15
click at [276, 685] on button "Save" at bounding box center [290, 683] width 81 height 26
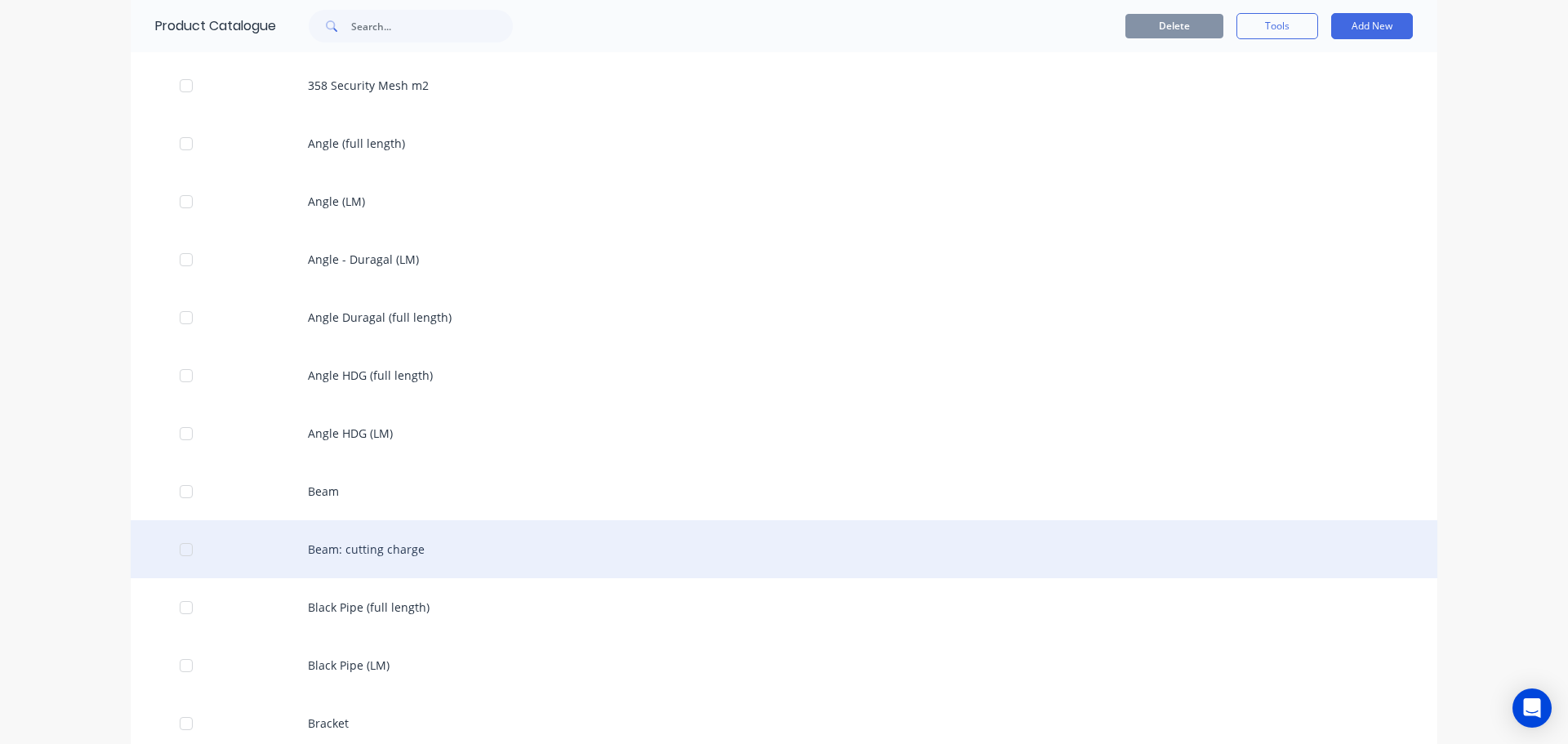
scroll to position [490, 0]
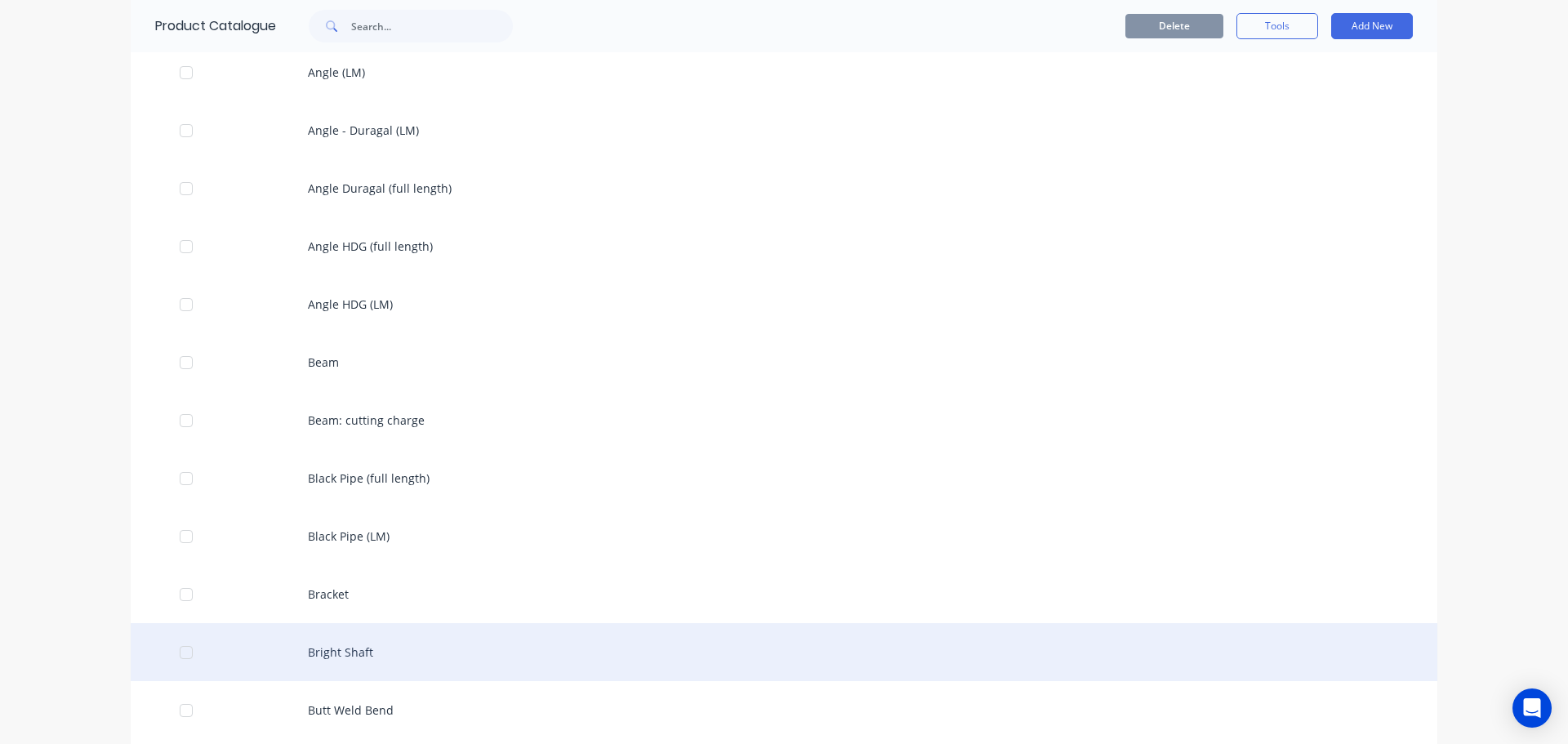
click at [373, 651] on div "Bright Shaft" at bounding box center [784, 652] width 1307 height 58
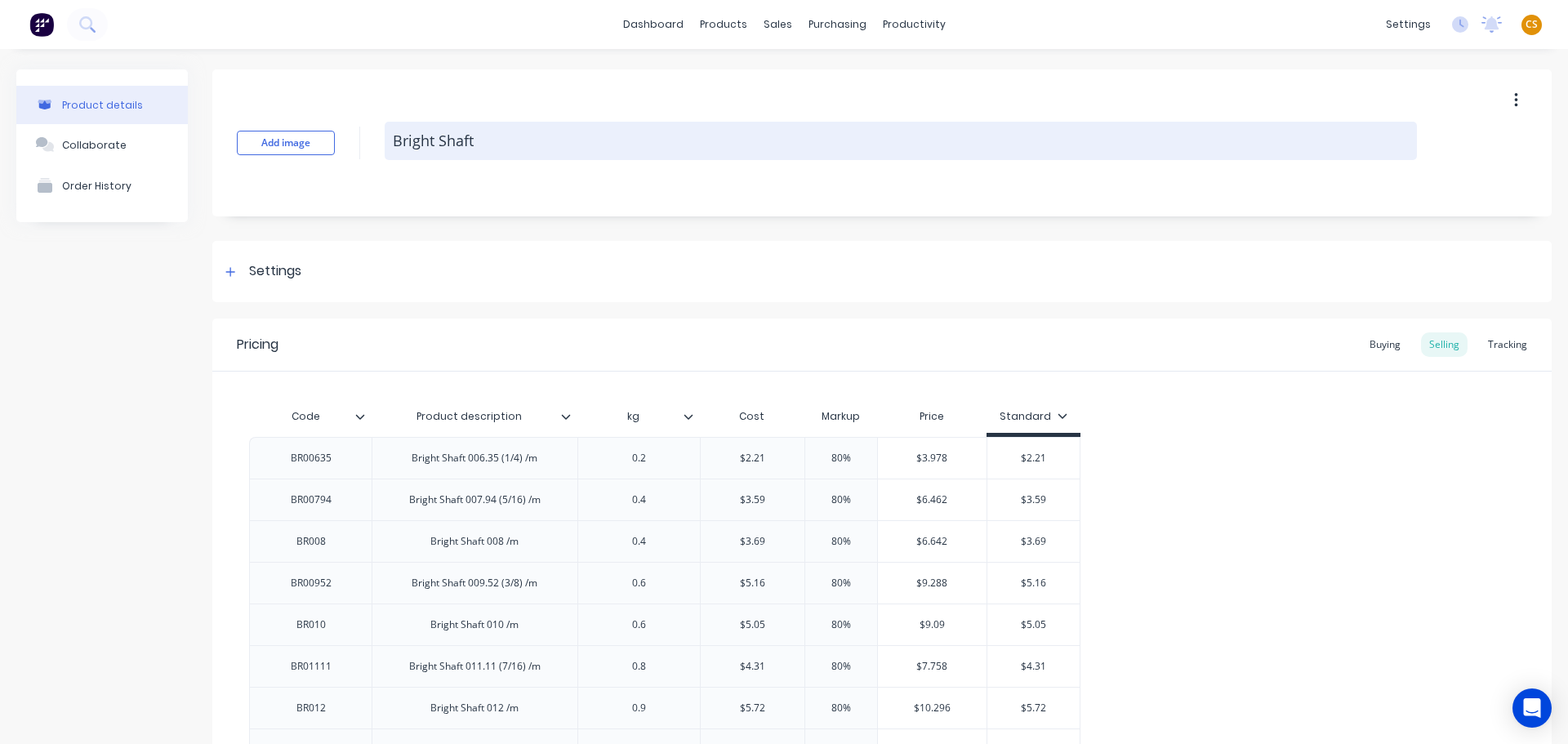
click at [506, 145] on textarea "Bright Shaft" at bounding box center [901, 140] width 1033 height 38
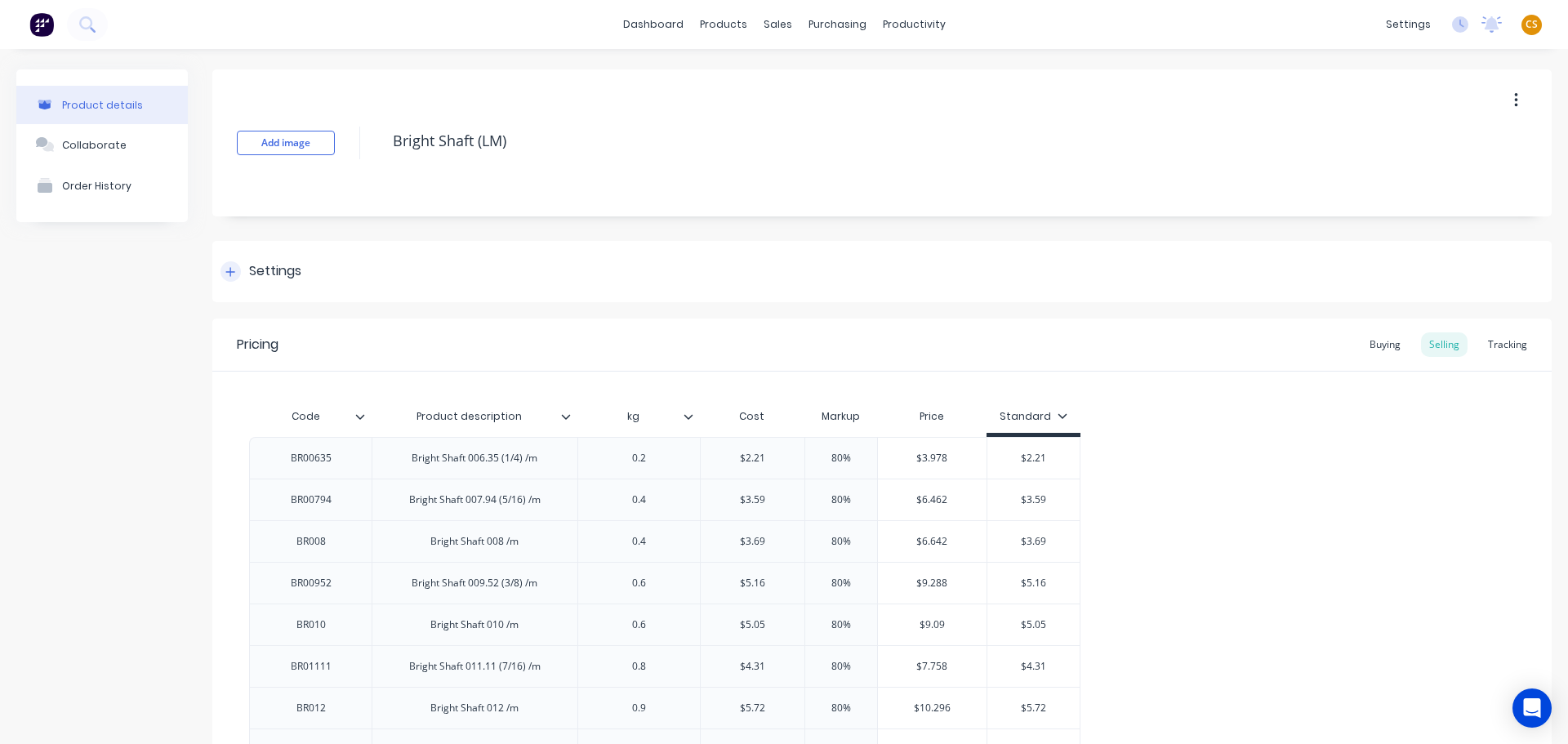
click at [238, 276] on div at bounding box center [231, 272] width 21 height 21
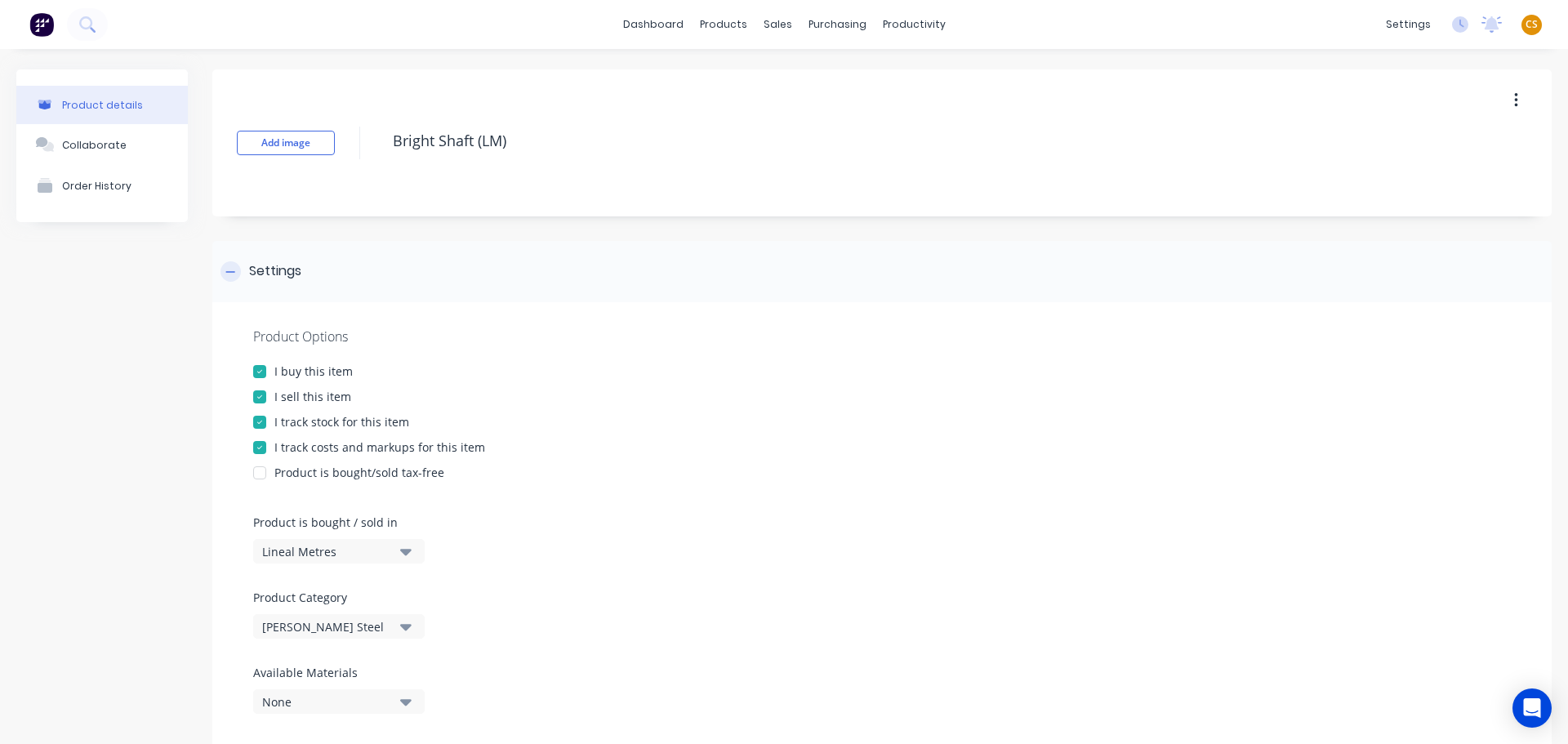
click at [225, 275] on div at bounding box center [231, 272] width 21 height 21
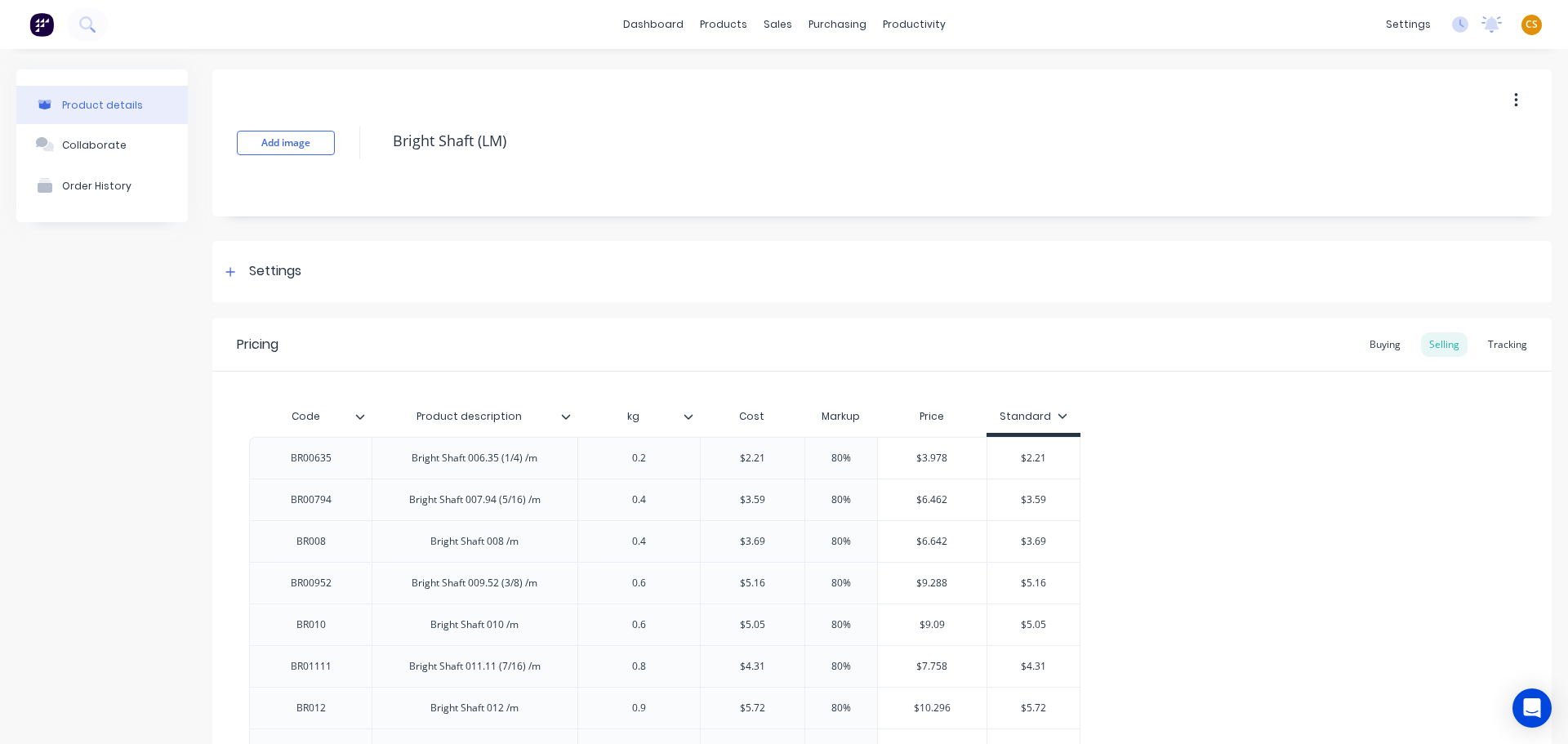
click at [1059, 412] on icon at bounding box center [1063, 415] width 9 height 9
click at [1025, 524] on div "Special" at bounding box center [1026, 528] width 39 height 17
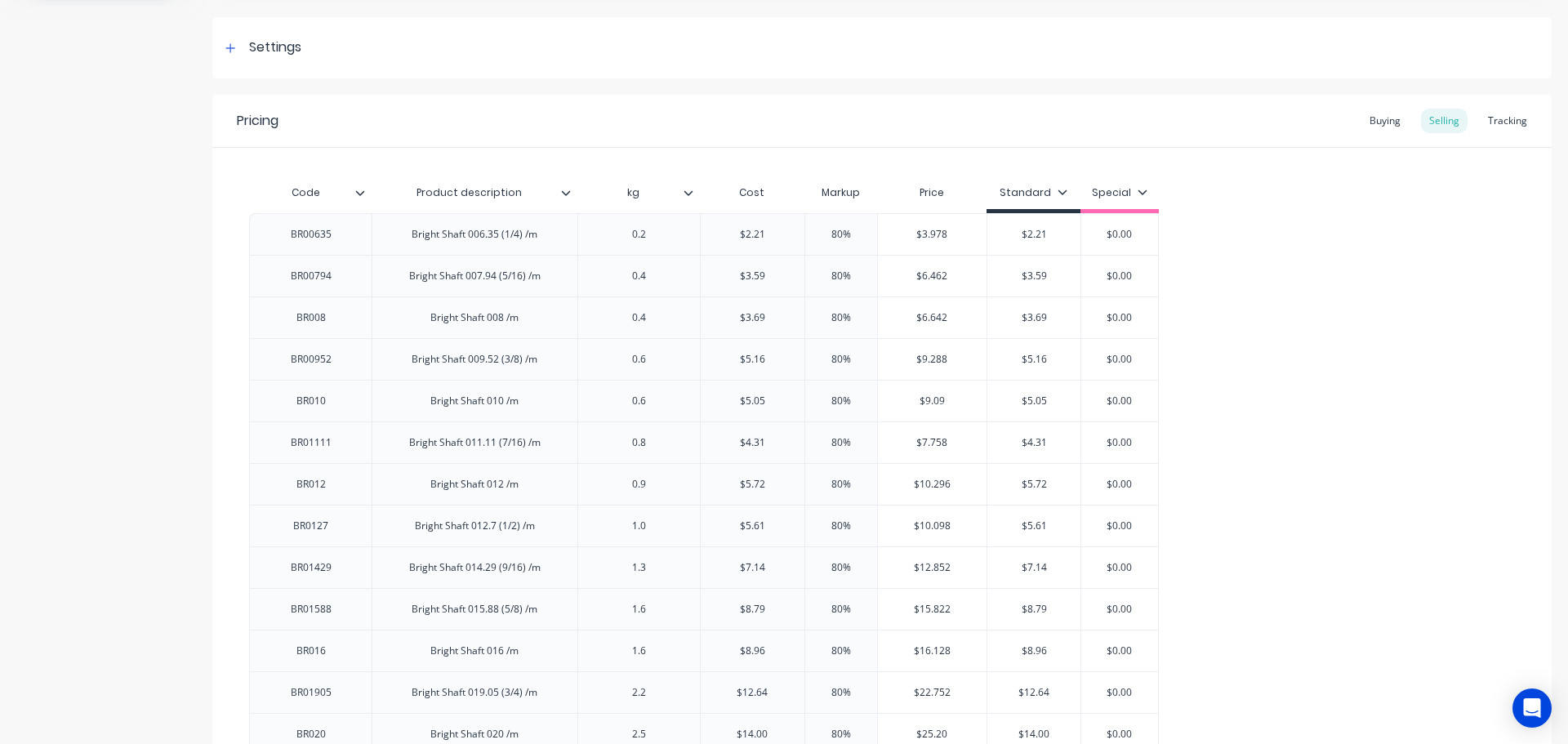
scroll to position [245, 0]
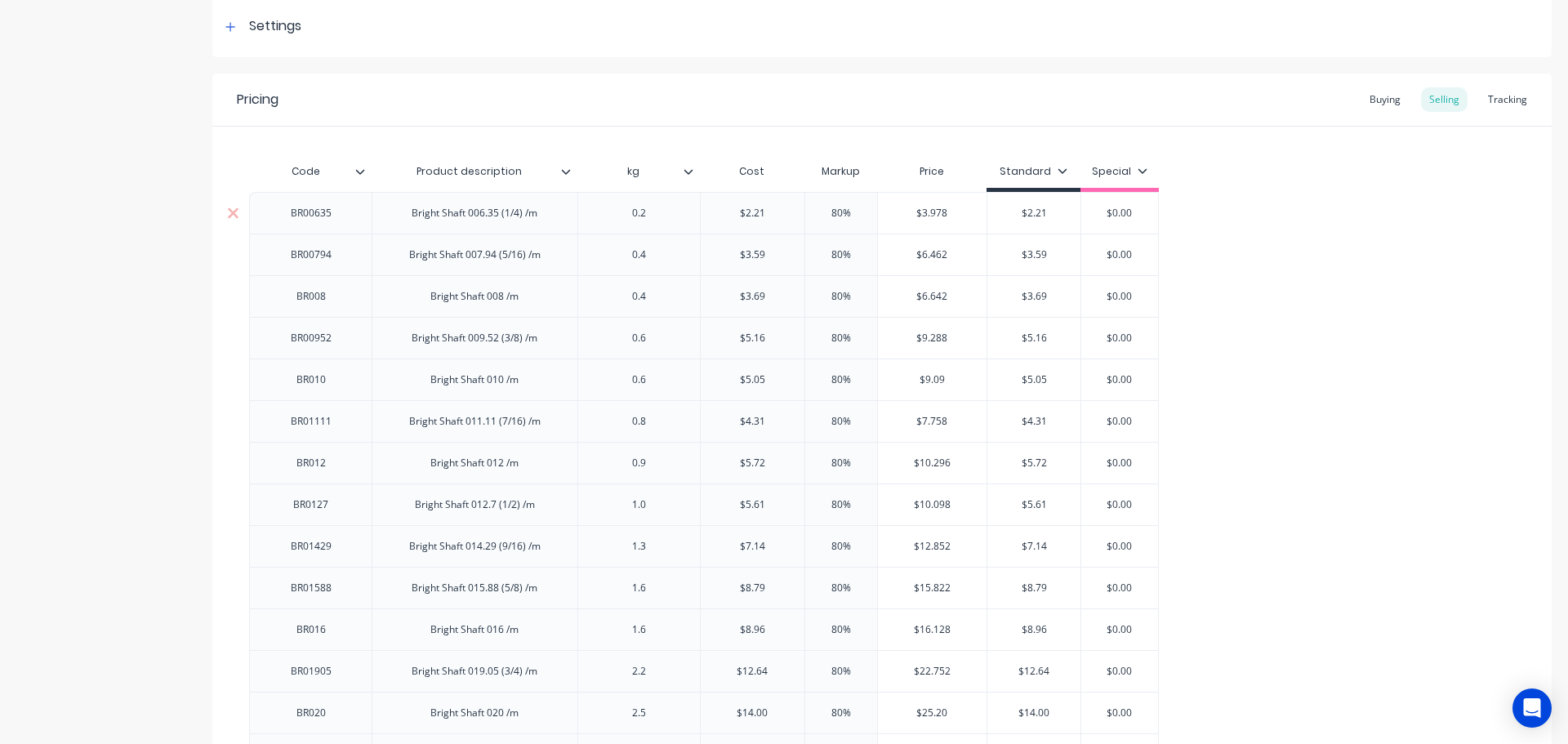
click at [1030, 211] on input "$2.21" at bounding box center [1034, 213] width 93 height 15
click at [1031, 250] on input "$3.59" at bounding box center [1034, 255] width 93 height 15
click at [1030, 252] on input "$3.59" at bounding box center [1034, 255] width 93 height 15
click at [1032, 296] on input "$3.69" at bounding box center [1034, 297] width 93 height 15
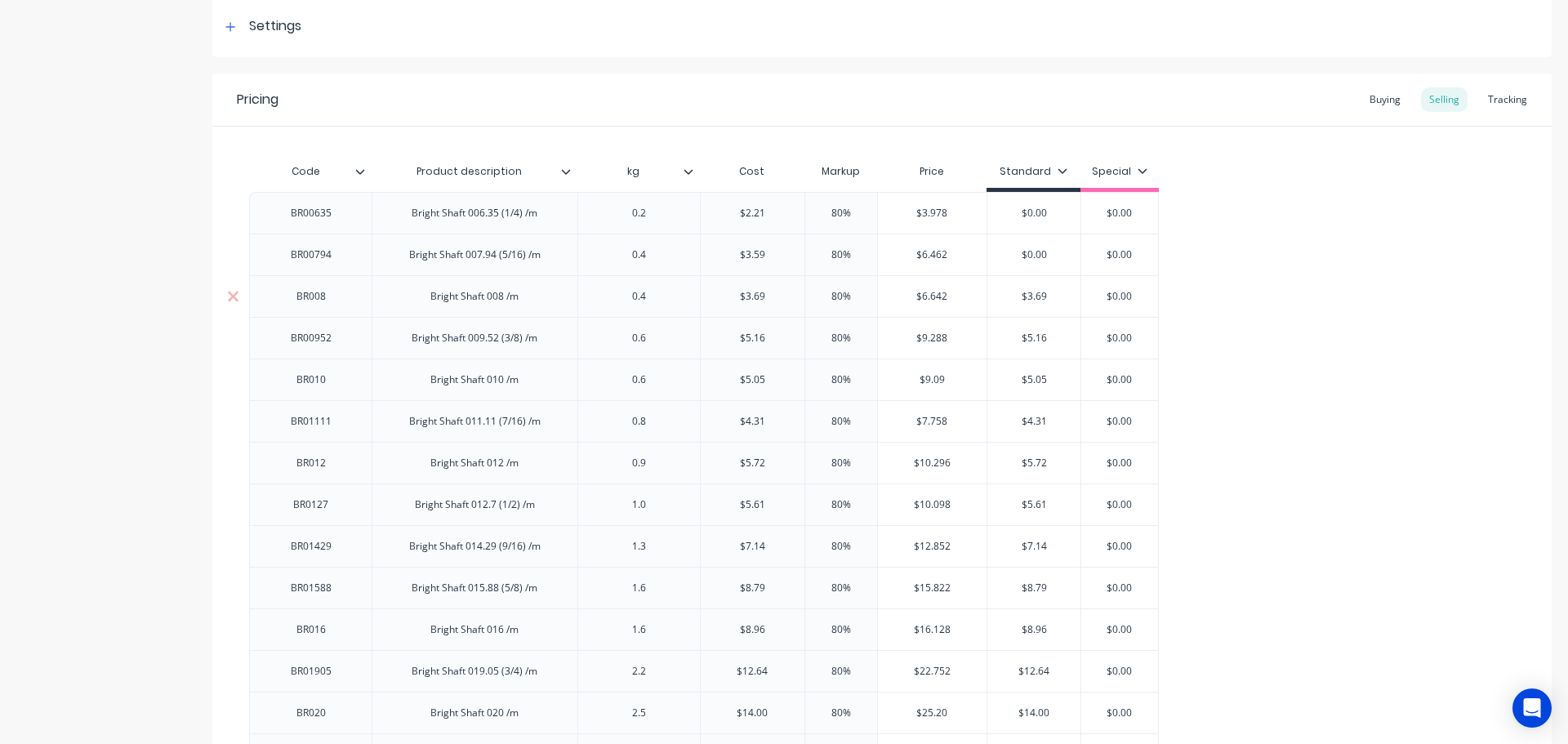
click at [1032, 296] on input "$3.69" at bounding box center [1034, 297] width 93 height 15
click at [1029, 342] on input "$5.16" at bounding box center [1034, 338] width 93 height 15
click at [1028, 381] on input "$5.05" at bounding box center [1034, 380] width 93 height 15
click at [1027, 382] on input "$5.05" at bounding box center [1034, 380] width 93 height 15
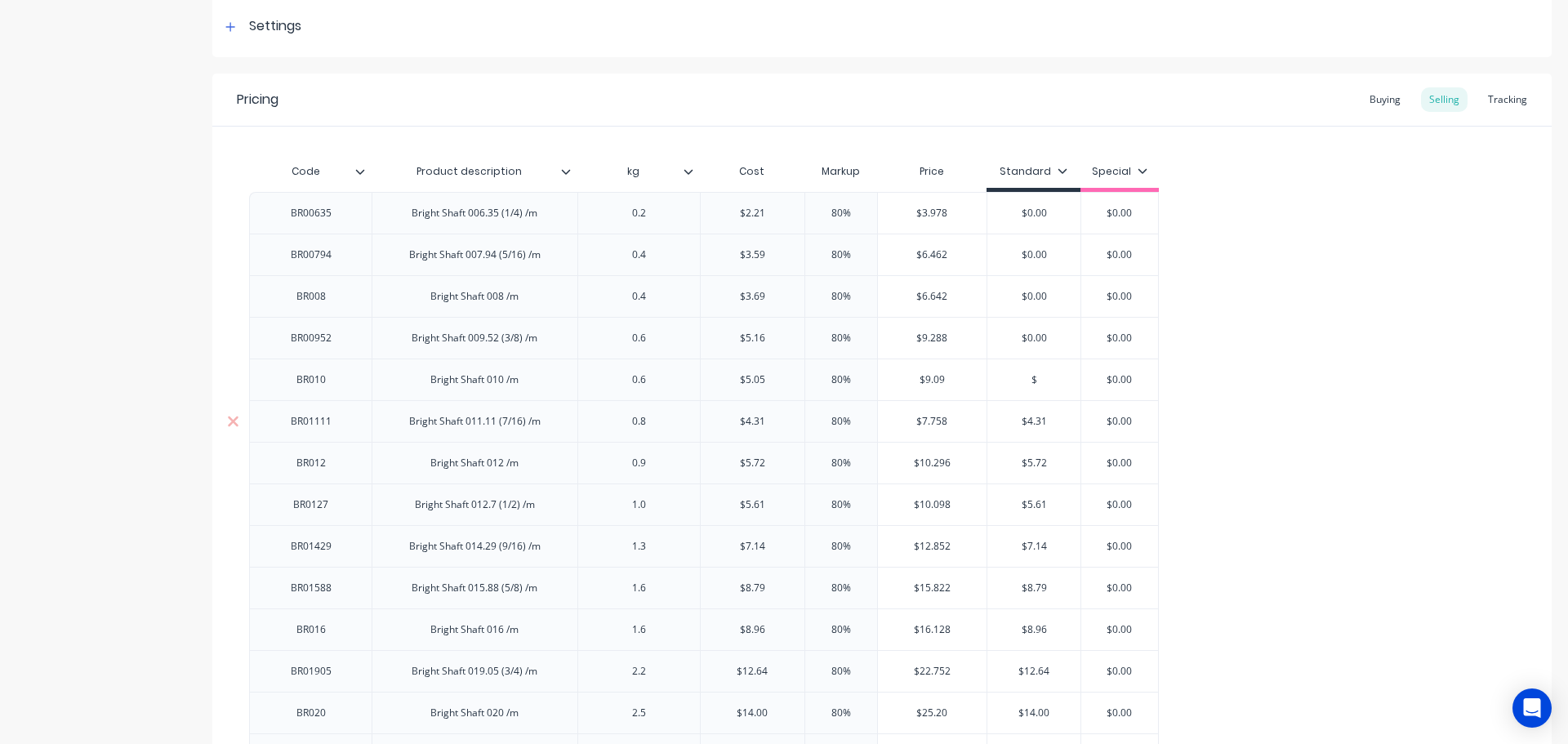
click at [1034, 420] on input "$4.31" at bounding box center [1034, 421] width 93 height 15
click at [1034, 421] on input "$4.31" at bounding box center [1034, 421] width 93 height 15
click at [1031, 468] on input "$5.72" at bounding box center [1034, 463] width 93 height 15
click at [1029, 502] on input "$5.61" at bounding box center [1034, 505] width 93 height 15
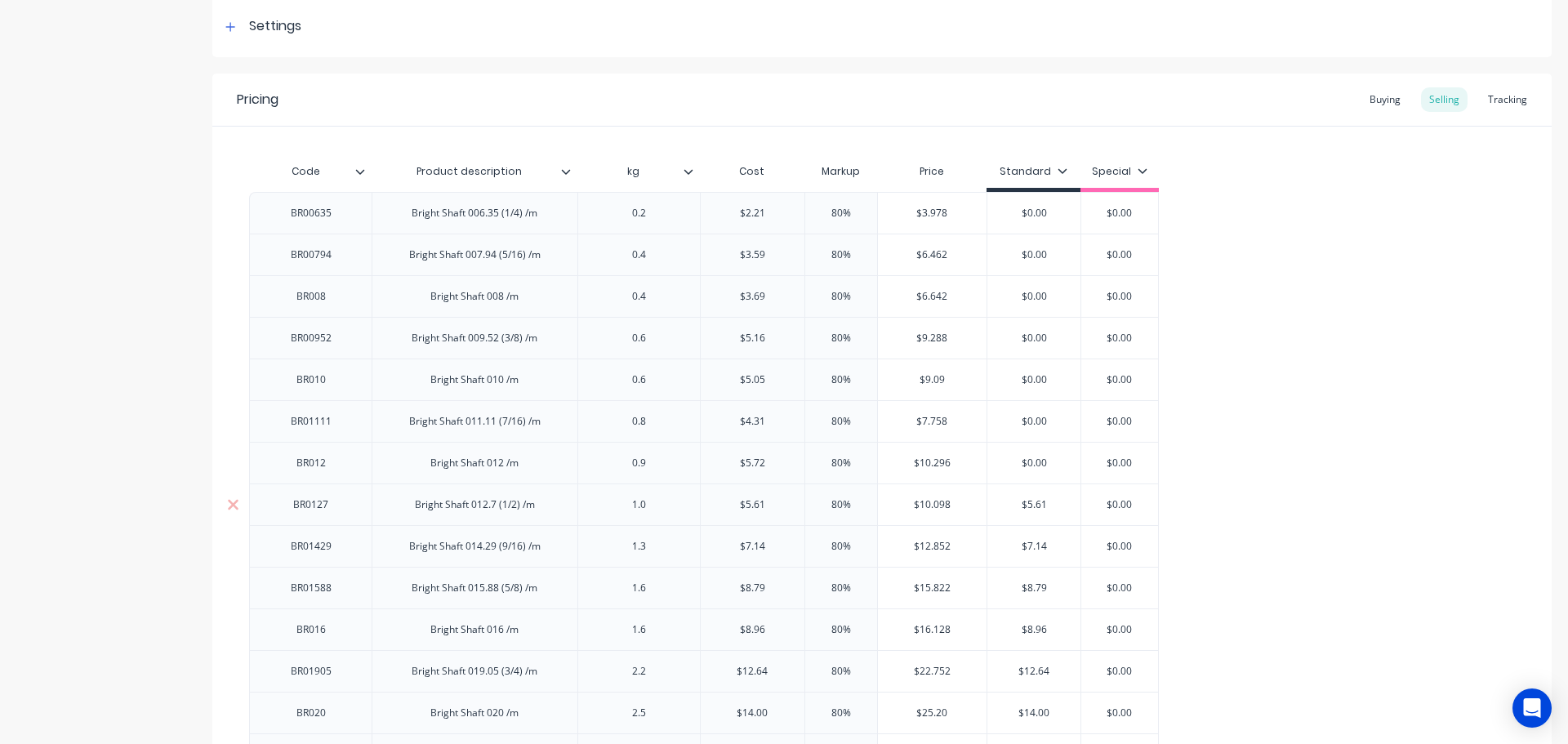
click at [1029, 502] on input "$5.61" at bounding box center [1034, 505] width 93 height 15
click at [1033, 550] on input "$7.14" at bounding box center [1034, 546] width 93 height 15
click at [1033, 549] on input "$7.14" at bounding box center [1034, 546] width 93 height 15
click at [1033, 589] on input "$8.79" at bounding box center [1034, 588] width 93 height 15
drag, startPoint x: 1033, startPoint y: 589, endPoint x: 1033, endPoint y: 601, distance: 12.0
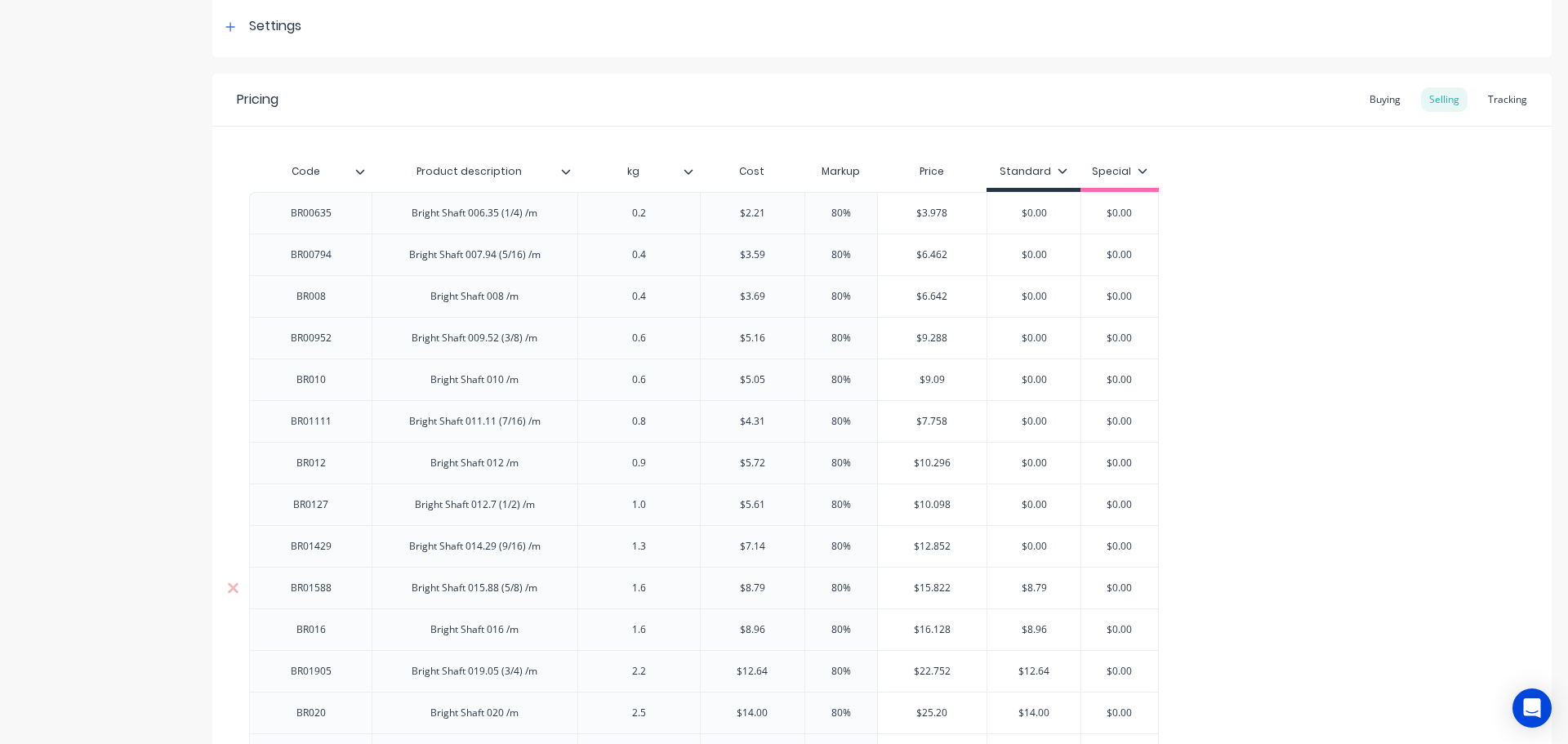
click at [1033, 593] on input "$8.79" at bounding box center [1034, 588] width 93 height 15
click at [1034, 626] on input "$8.96" at bounding box center [1034, 629] width 93 height 15
click at [1034, 627] on input "$8.96" at bounding box center [1034, 629] width 93 height 15
click at [1035, 667] on input "$12.64" at bounding box center [1034, 671] width 93 height 15
drag, startPoint x: 1036, startPoint y: 667, endPoint x: 1124, endPoint y: 671, distance: 88.1
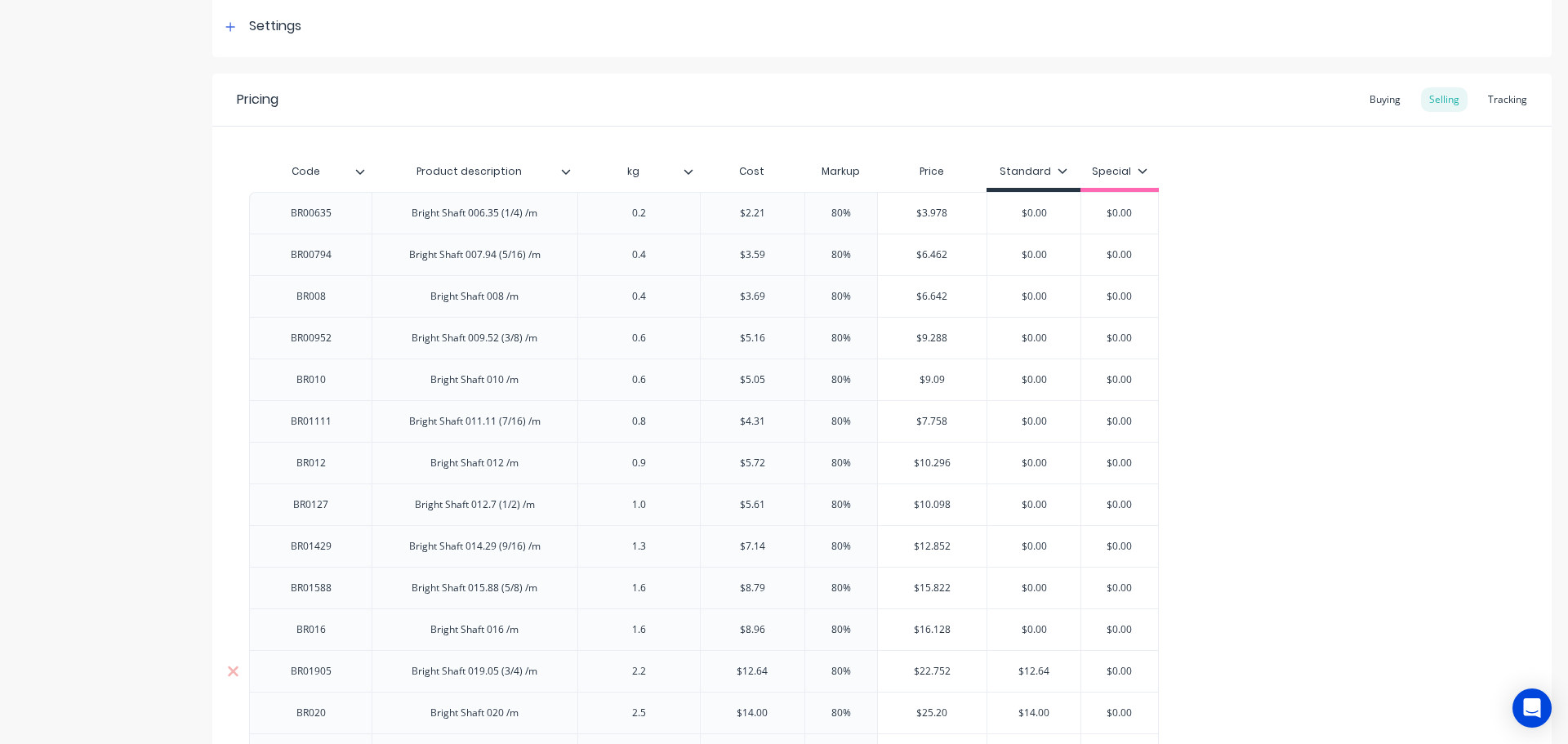
click at [1037, 667] on input "$12.64" at bounding box center [1034, 671] width 93 height 15
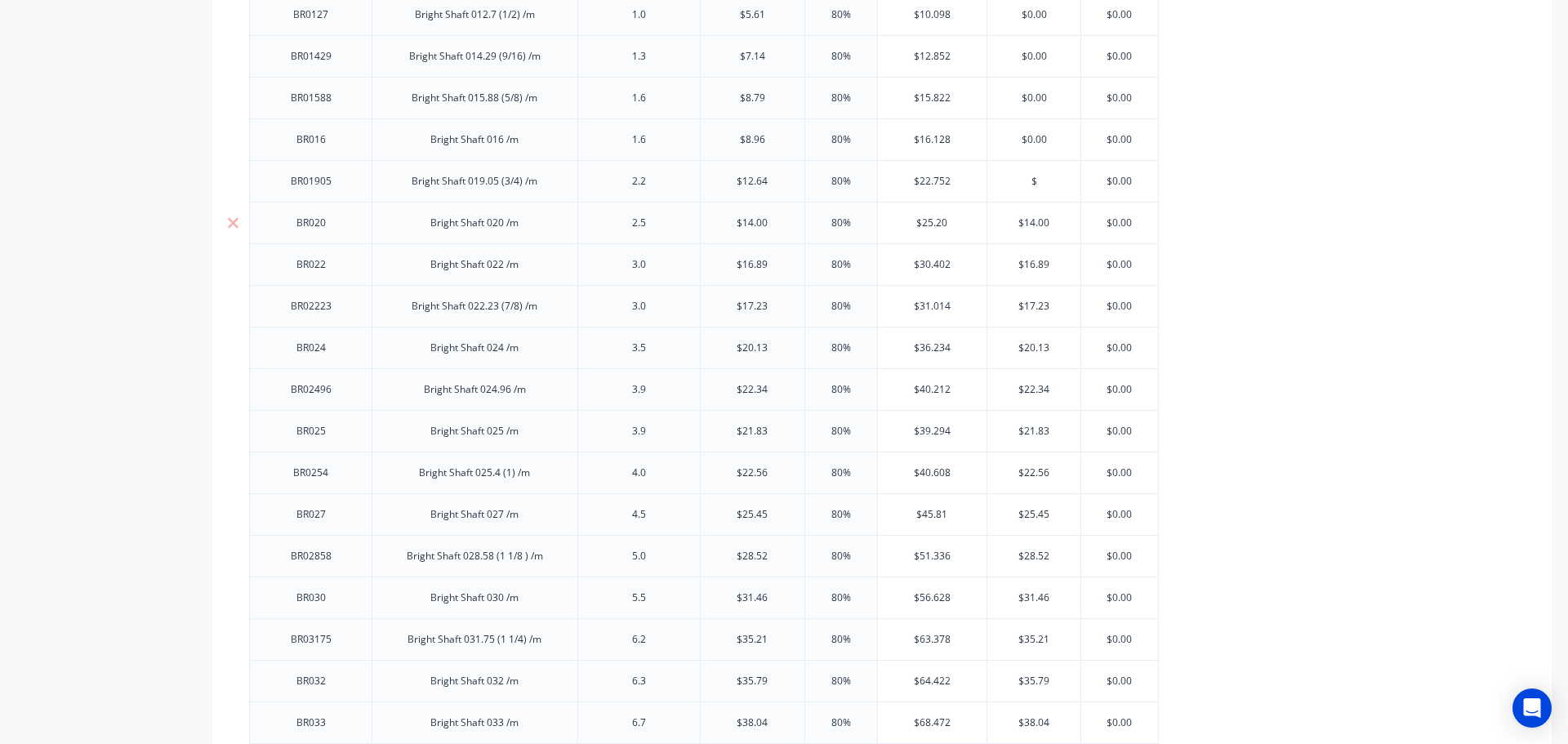
click at [1035, 223] on input "$14.00" at bounding box center [1034, 223] width 93 height 15
click at [1035, 222] on input "$14.00" at bounding box center [1034, 223] width 93 height 15
click at [1032, 265] on input "$16.89" at bounding box center [1034, 265] width 93 height 15
drag, startPoint x: 1032, startPoint y: 265, endPoint x: 1032, endPoint y: 284, distance: 19.0
click at [1032, 266] on input "$16.89" at bounding box center [1034, 265] width 93 height 15
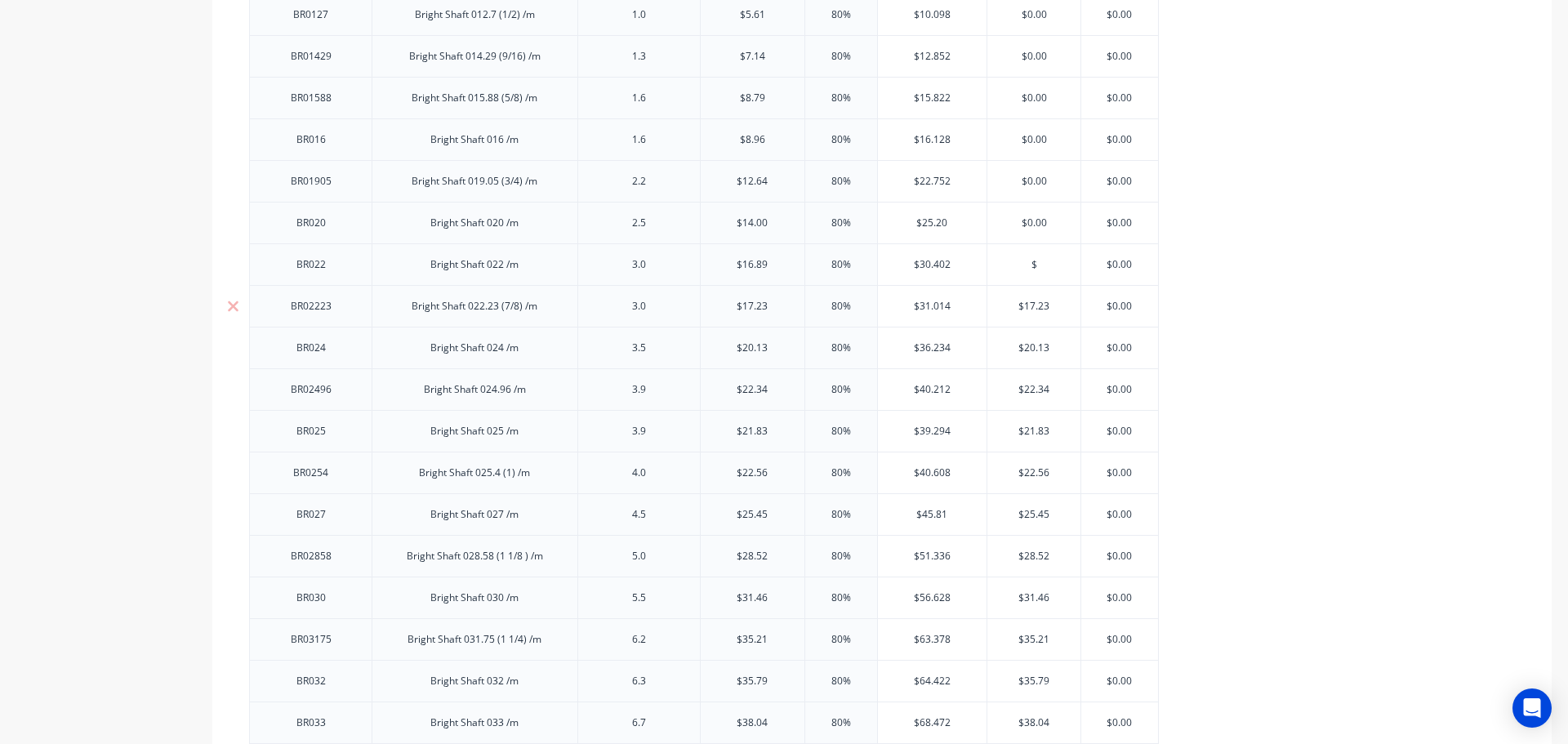
click at [1033, 305] on input "$17.23" at bounding box center [1034, 306] width 93 height 15
click at [1033, 344] on input "$20.13" at bounding box center [1034, 348] width 93 height 15
click at [1033, 306] on input "$1.23" at bounding box center [1034, 306] width 93 height 15
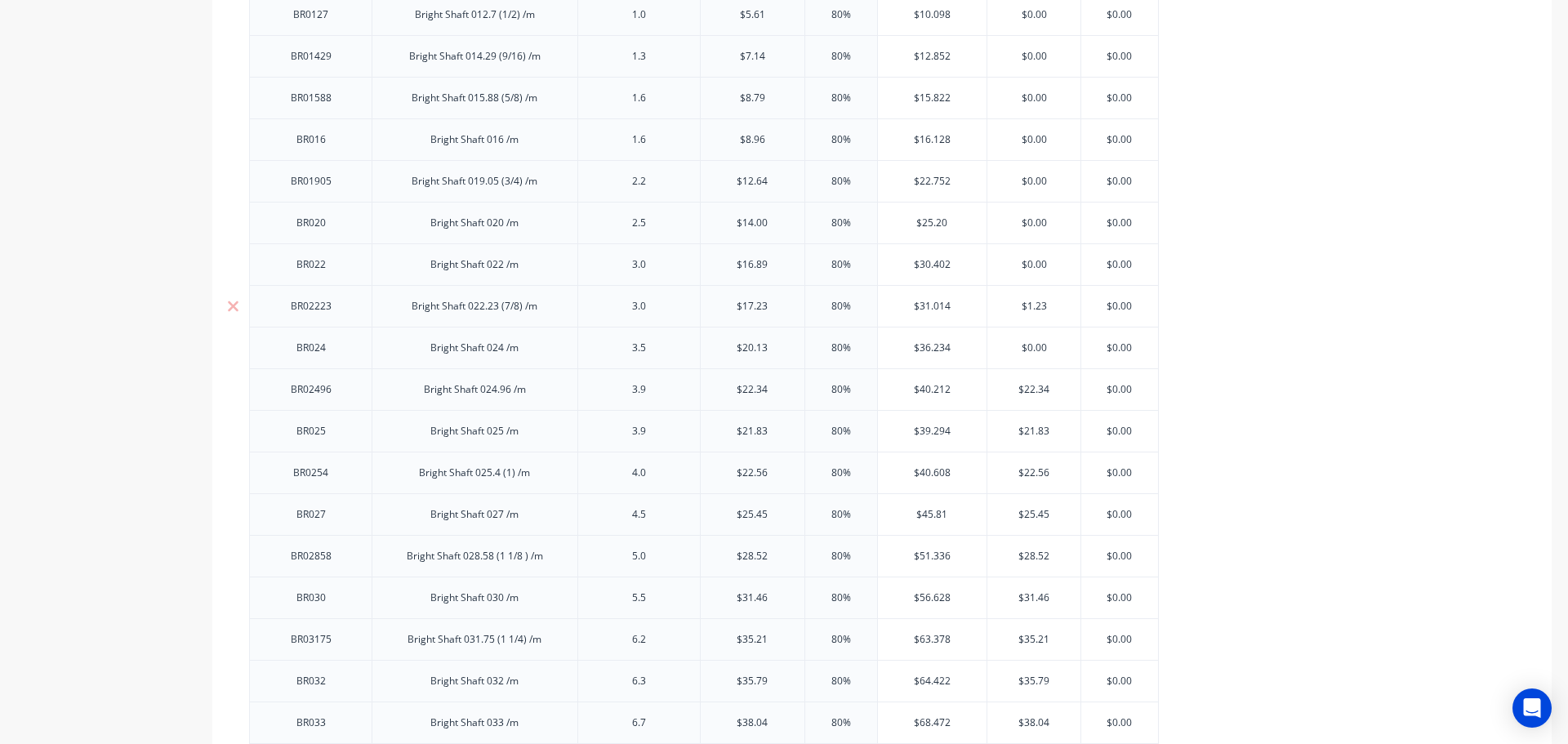
click at [1033, 306] on input "$1.23" at bounding box center [1034, 306] width 93 height 15
click at [1030, 386] on input "$22.34" at bounding box center [1034, 389] width 93 height 15
click at [1030, 431] on input "$21.83" at bounding box center [1034, 431] width 93 height 15
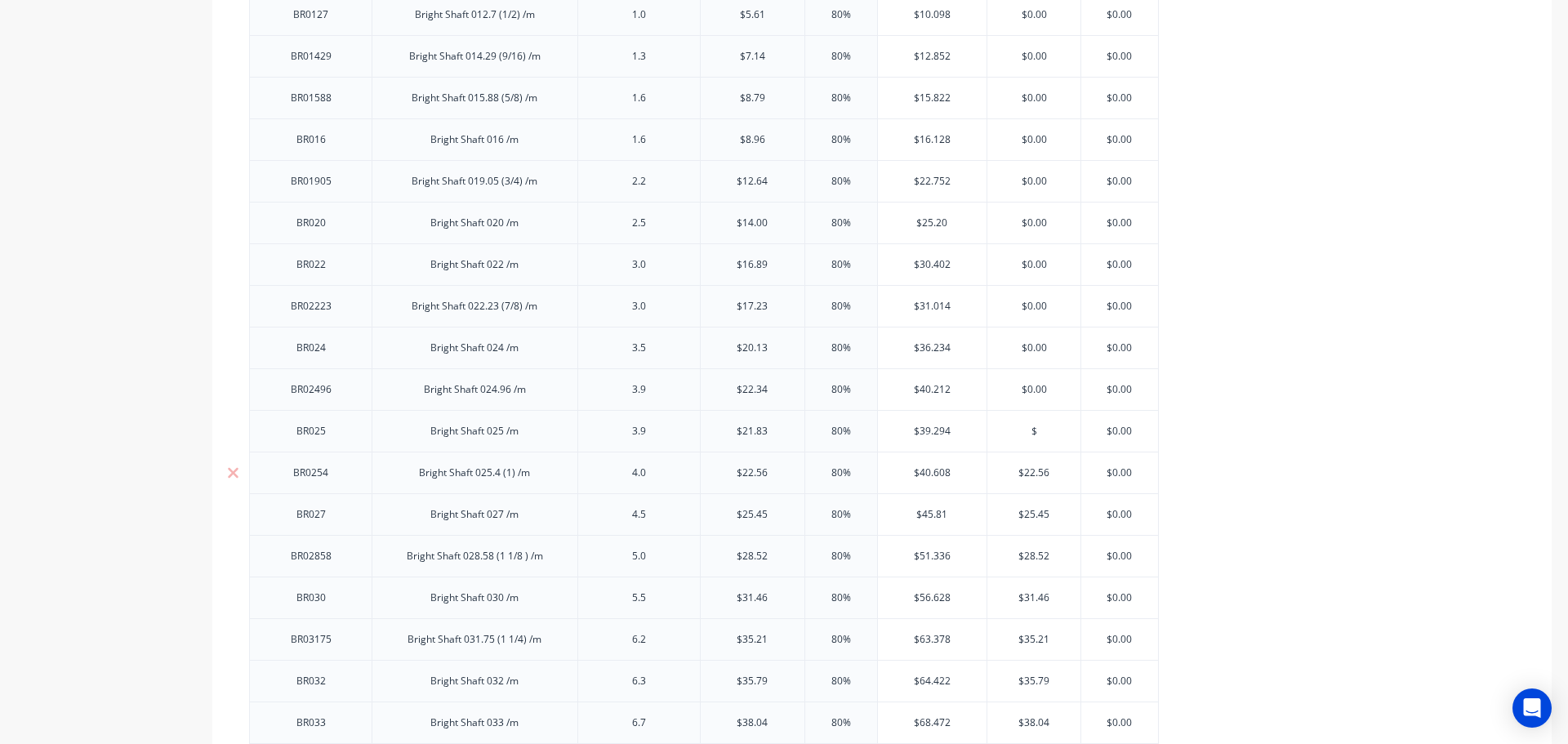
click at [1032, 472] on input "$22.56" at bounding box center [1034, 473] width 93 height 15
click at [1032, 475] on input "$22.56" at bounding box center [1034, 473] width 93 height 15
click at [1028, 514] on input "$25.45" at bounding box center [1034, 514] width 93 height 15
click at [1028, 515] on input "$25.45" at bounding box center [1034, 514] width 93 height 15
click at [1029, 555] on input "$28.52" at bounding box center [1034, 556] width 93 height 15
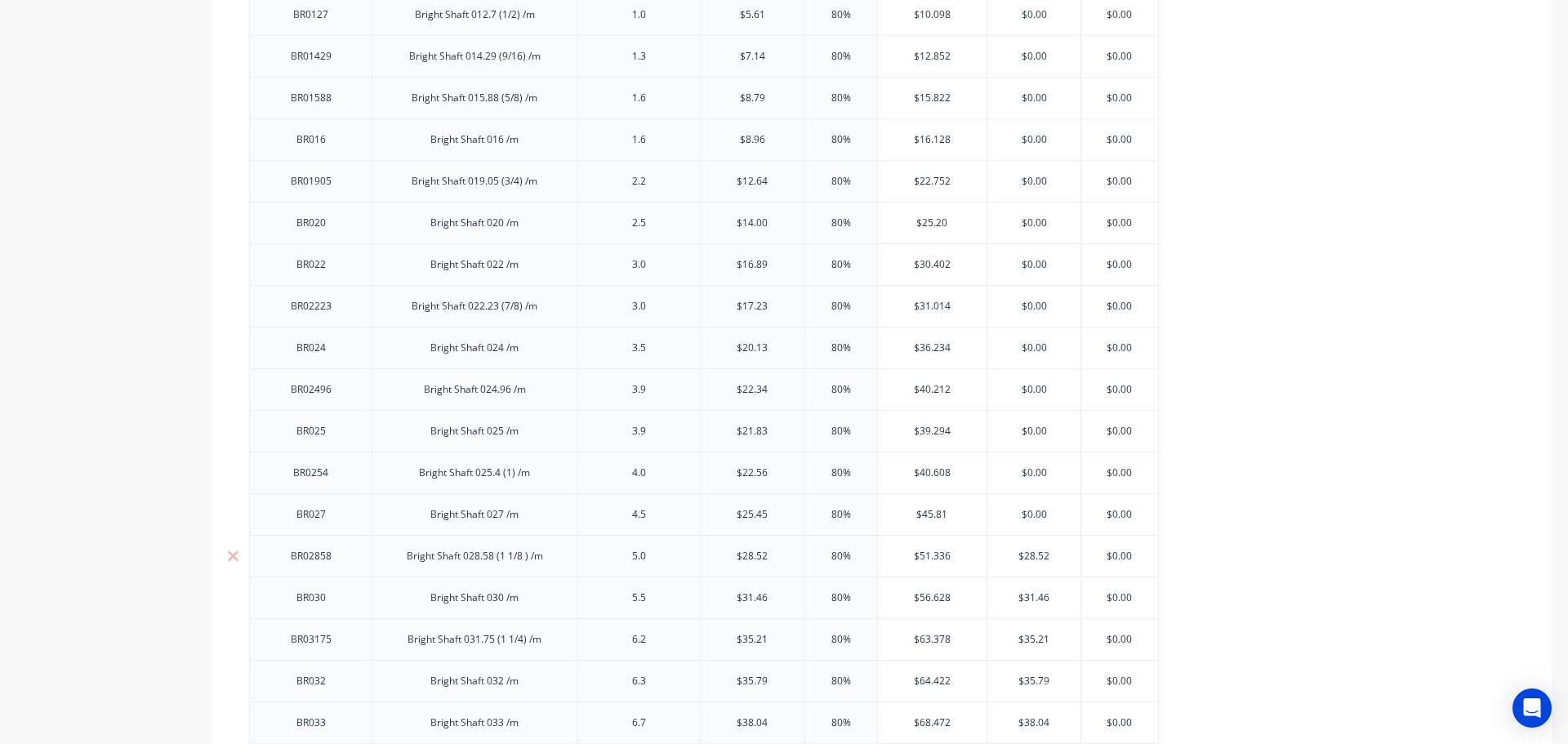
click at [1029, 556] on input "$28.52" at bounding box center [1034, 556] width 93 height 15
click at [1032, 597] on input "$31.46" at bounding box center [1034, 597] width 93 height 15
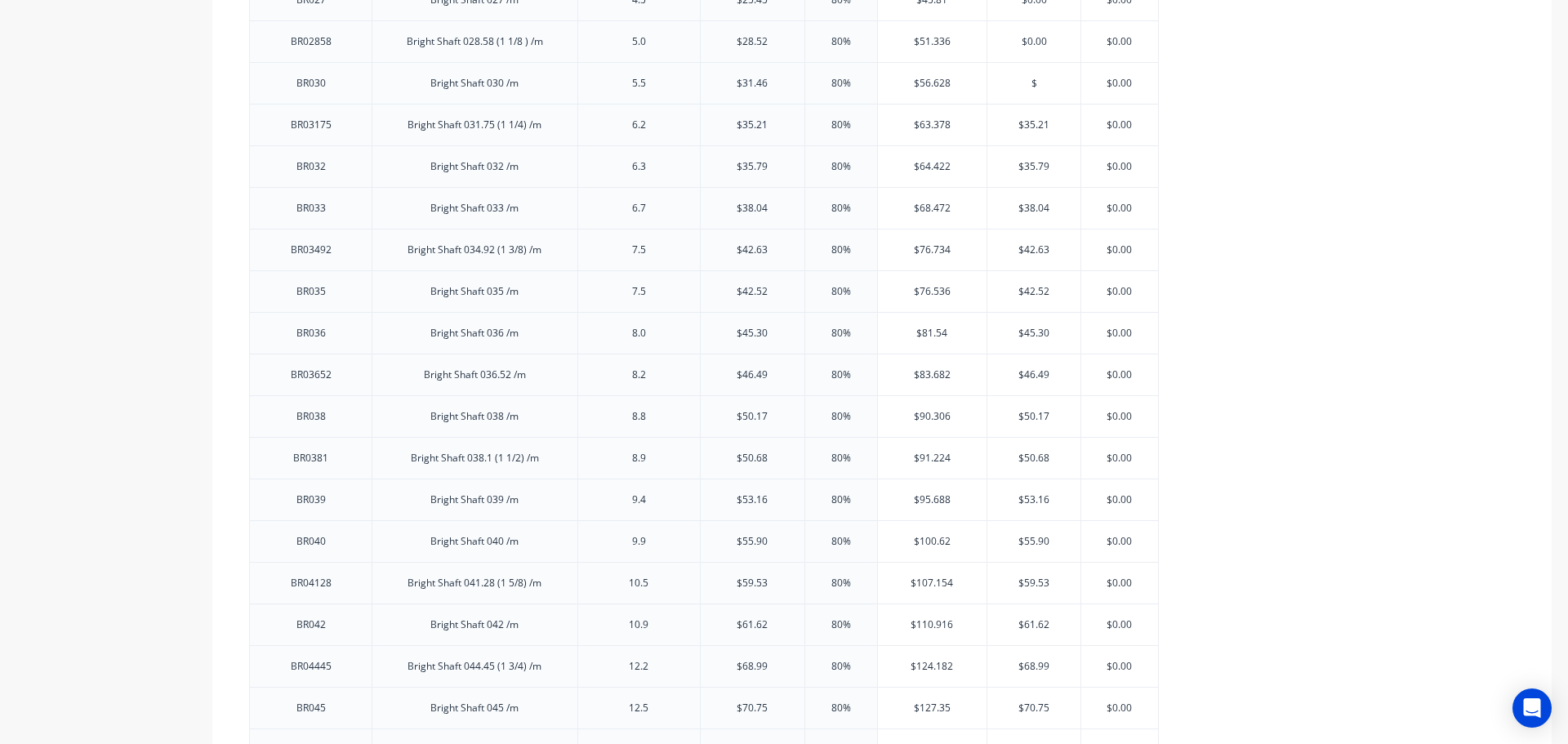
scroll to position [1225, 0]
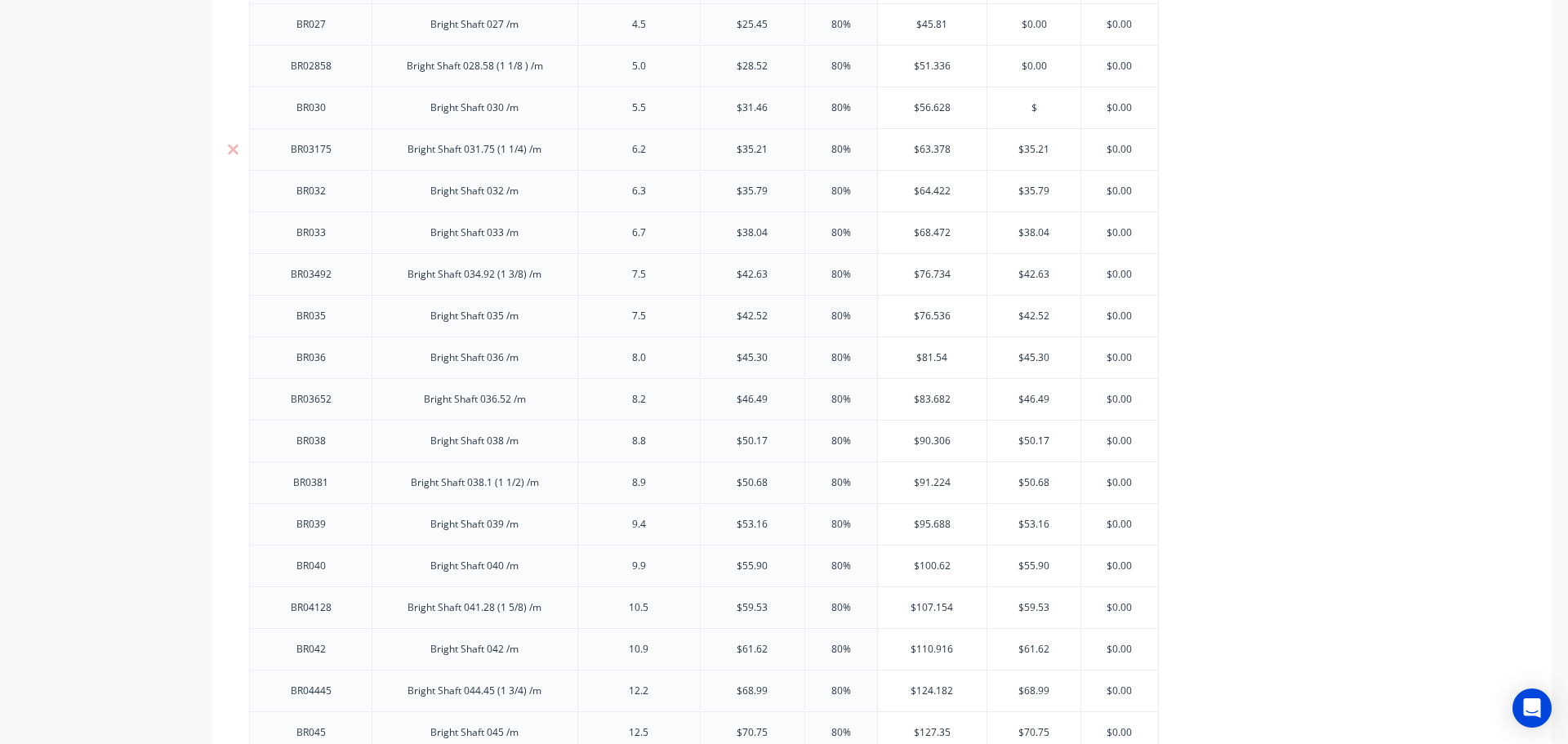
click at [1031, 147] on input "$35.21" at bounding box center [1034, 149] width 93 height 15
click at [1029, 190] on input "$35.79" at bounding box center [1034, 191] width 93 height 15
click at [1033, 233] on input "$38.04" at bounding box center [1034, 232] width 93 height 15
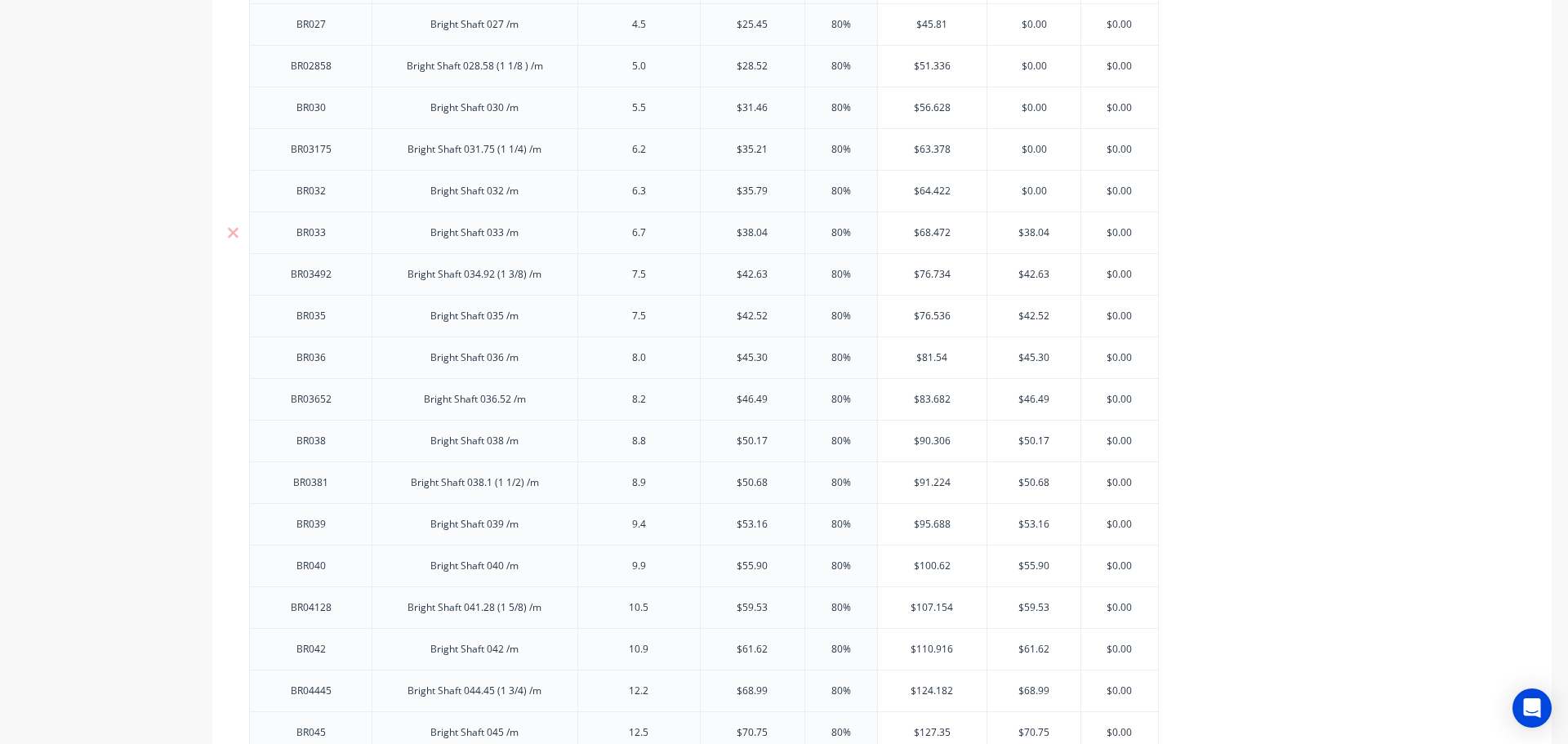
drag, startPoint x: 1033, startPoint y: 233, endPoint x: 1033, endPoint y: 246, distance: 13.0
click at [1033, 236] on input "$38.04" at bounding box center [1034, 232] width 93 height 15
click at [1033, 276] on input "$42.63" at bounding box center [1034, 274] width 93 height 15
click at [1033, 277] on input "$42.63" at bounding box center [1034, 274] width 93 height 15
click at [1035, 316] on input "$42.52" at bounding box center [1034, 316] width 93 height 15
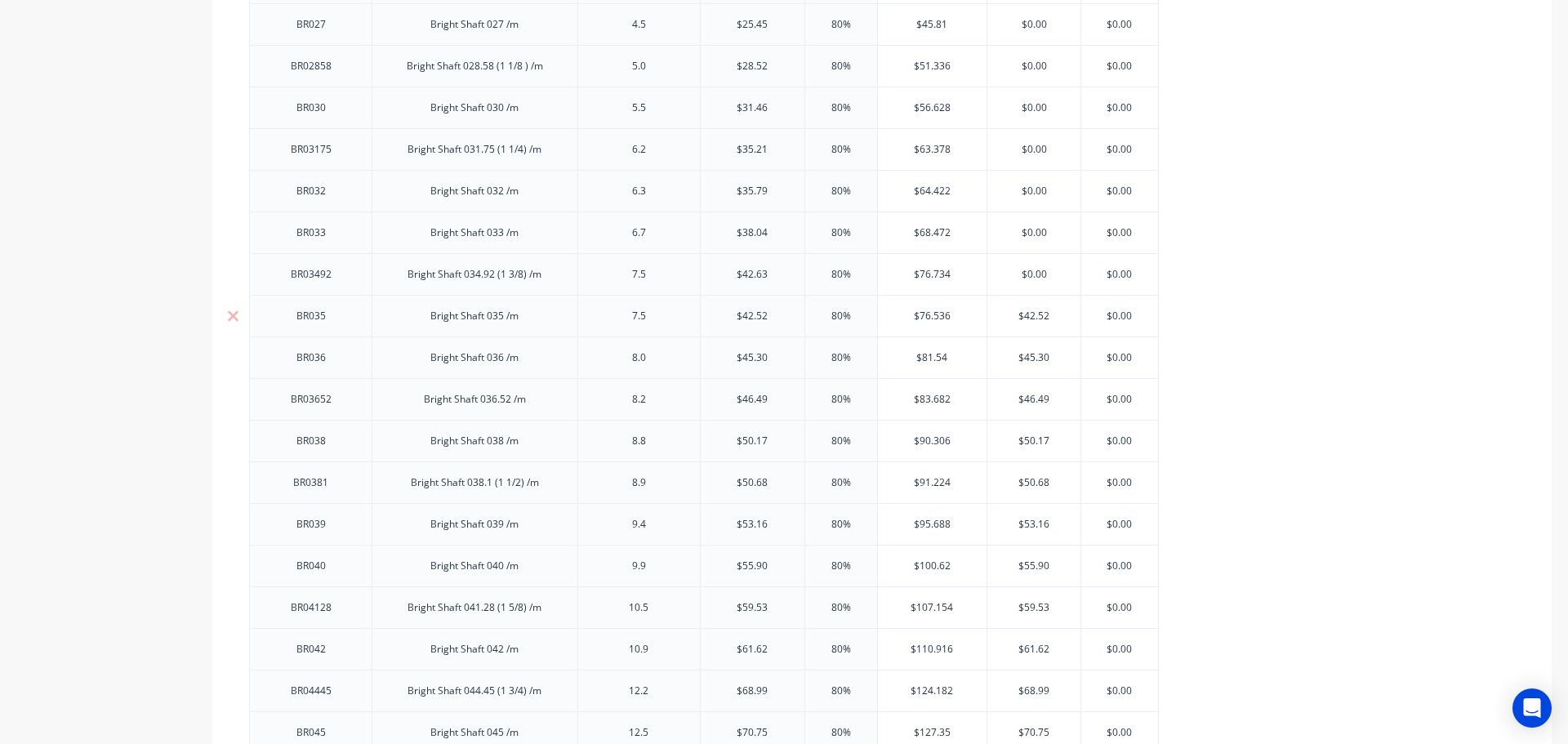
click at [1035, 317] on input "$42.52" at bounding box center [1034, 316] width 93 height 15
click at [1029, 361] on input "$45.30" at bounding box center [1034, 358] width 93 height 15
click at [1029, 362] on input "$45.30" at bounding box center [1034, 358] width 93 height 15
click at [1033, 398] on input "$46.49" at bounding box center [1034, 400] width 93 height 15
click at [1033, 400] on input "$46.49" at bounding box center [1034, 400] width 93 height 15
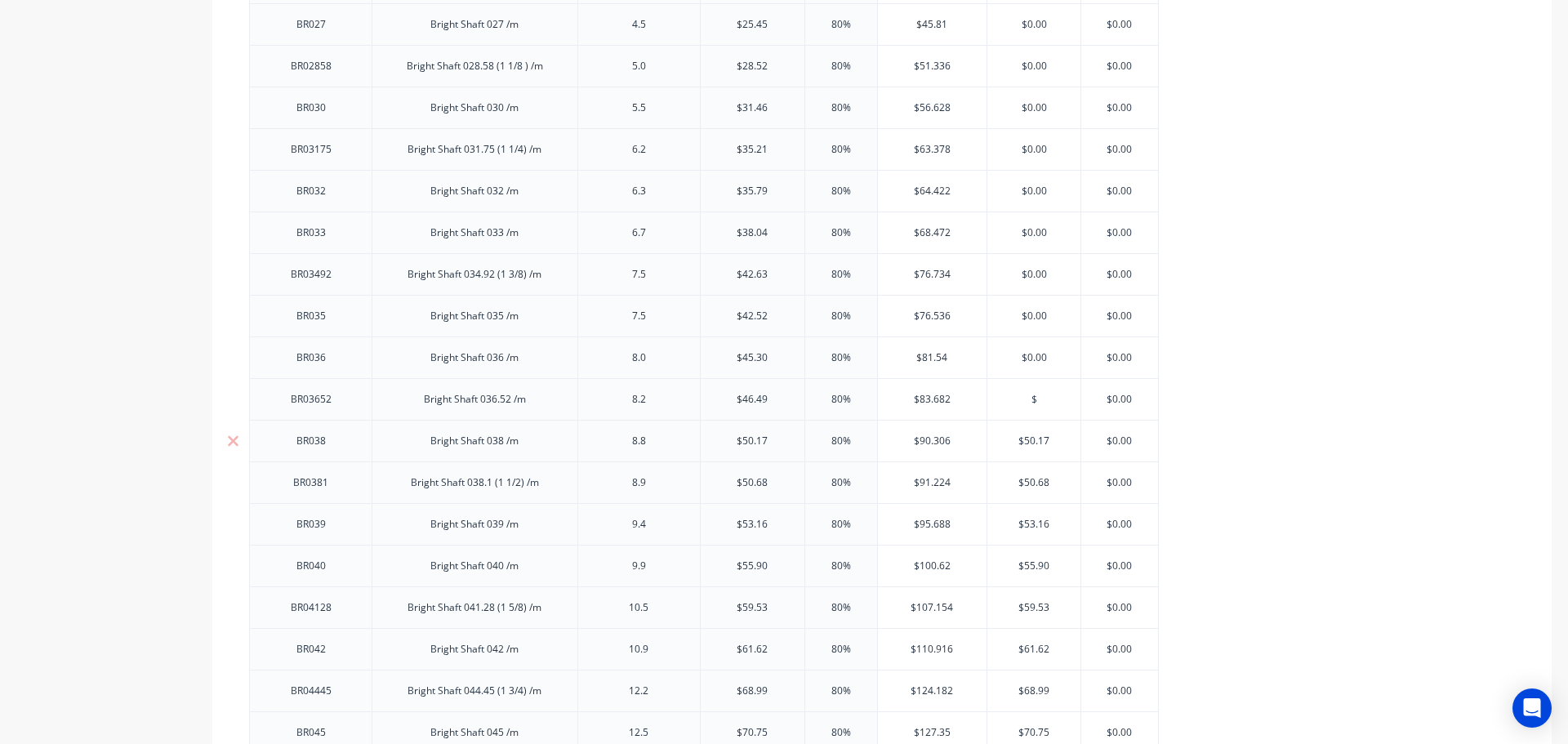
click at [1037, 438] on input "$50.17" at bounding box center [1034, 441] width 93 height 15
click at [1037, 439] on input "$50.17" at bounding box center [1034, 441] width 93 height 15
click at [1035, 481] on input "$50.68" at bounding box center [1034, 483] width 93 height 15
click at [1035, 522] on input "$53.16" at bounding box center [1034, 525] width 93 height 15
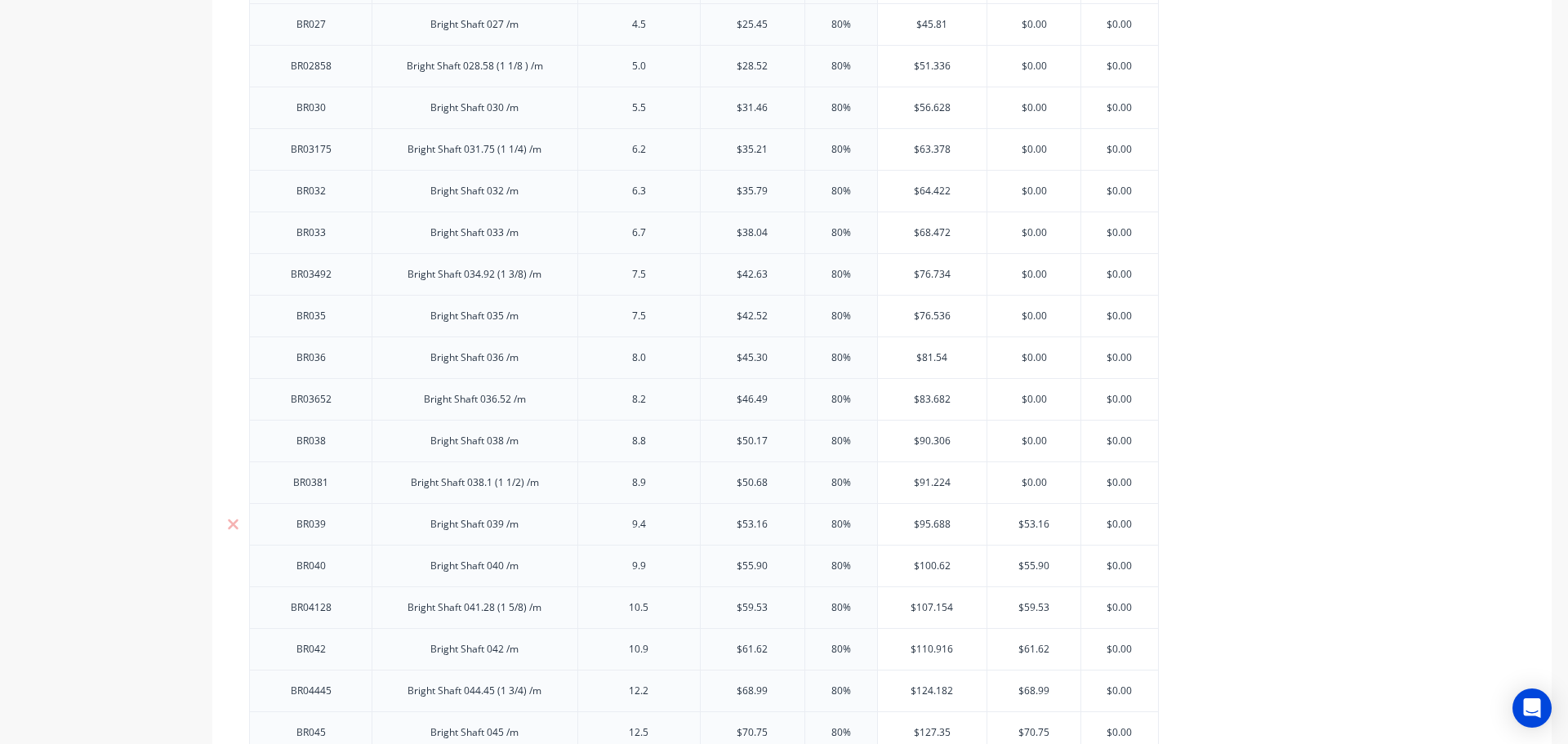
drag, startPoint x: 1035, startPoint y: 522, endPoint x: 1029, endPoint y: 535, distance: 14.3
click at [1034, 524] on input "$53.16" at bounding box center [1034, 525] width 93 height 15
click at [1030, 569] on input "$55.90" at bounding box center [1034, 566] width 93 height 15
drag, startPoint x: 1030, startPoint y: 569, endPoint x: 1029, endPoint y: 580, distance: 11.0
click at [1030, 570] on input "$55.90" at bounding box center [1034, 566] width 93 height 15
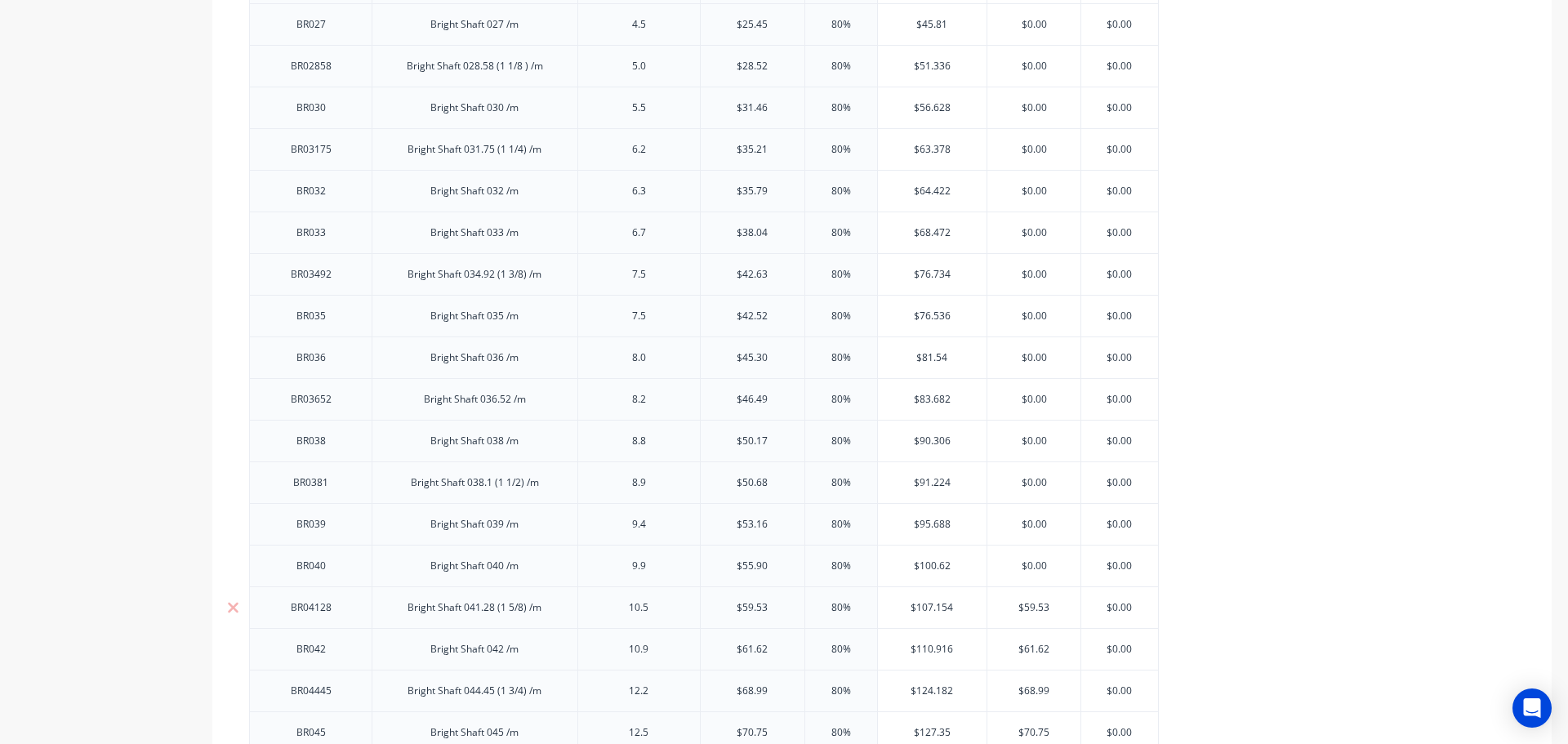
click at [1032, 602] on input "$59.53" at bounding box center [1034, 608] width 93 height 15
click at [1033, 606] on input "$59.53" at bounding box center [1034, 608] width 93 height 15
click at [1032, 649] on input "$61.62" at bounding box center [1034, 649] width 93 height 15
click at [1032, 650] on input "$61.62" at bounding box center [1034, 649] width 93 height 15
click at [1030, 687] on input "$68.99" at bounding box center [1034, 691] width 93 height 15
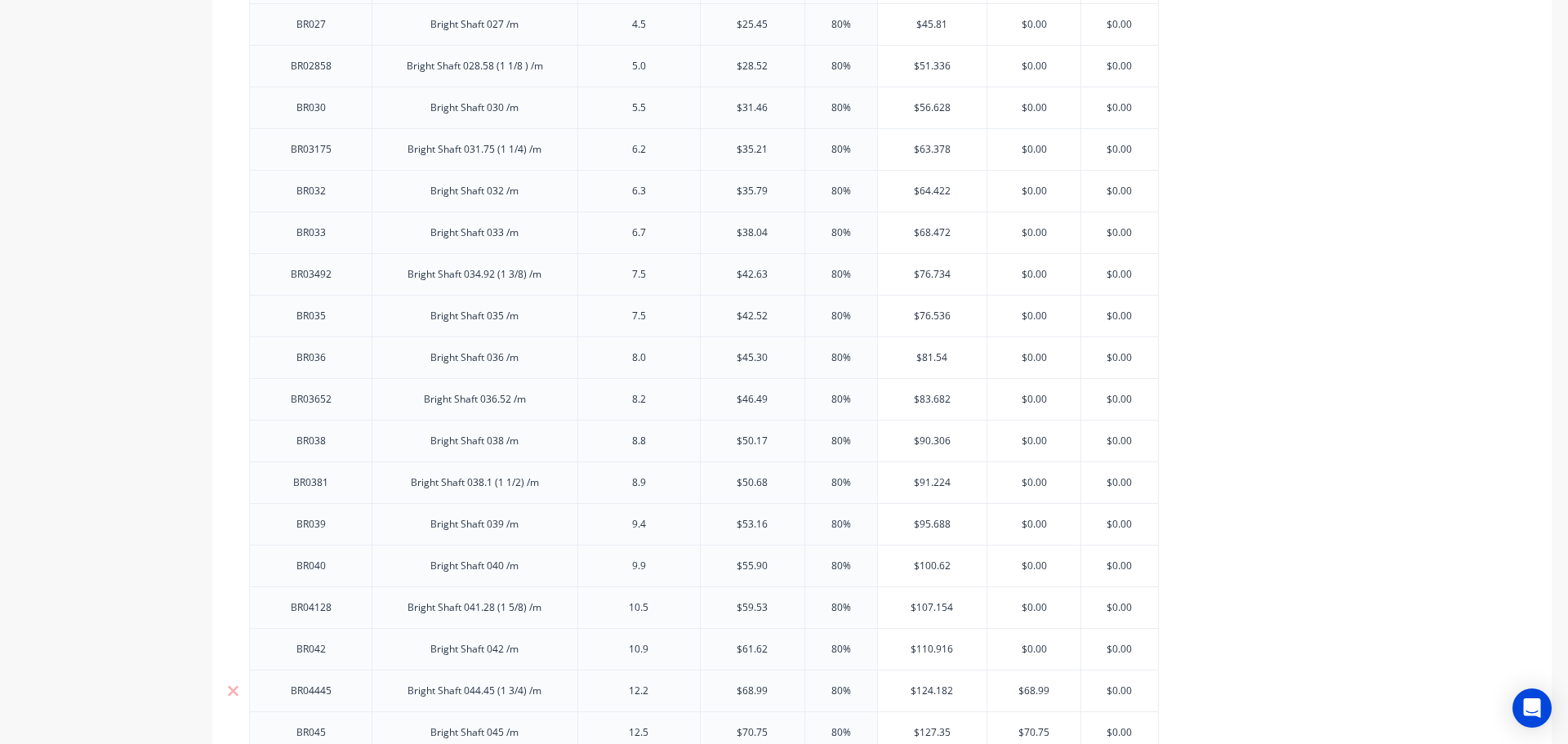
click at [1030, 688] on input "$68.99" at bounding box center [1034, 691] width 93 height 15
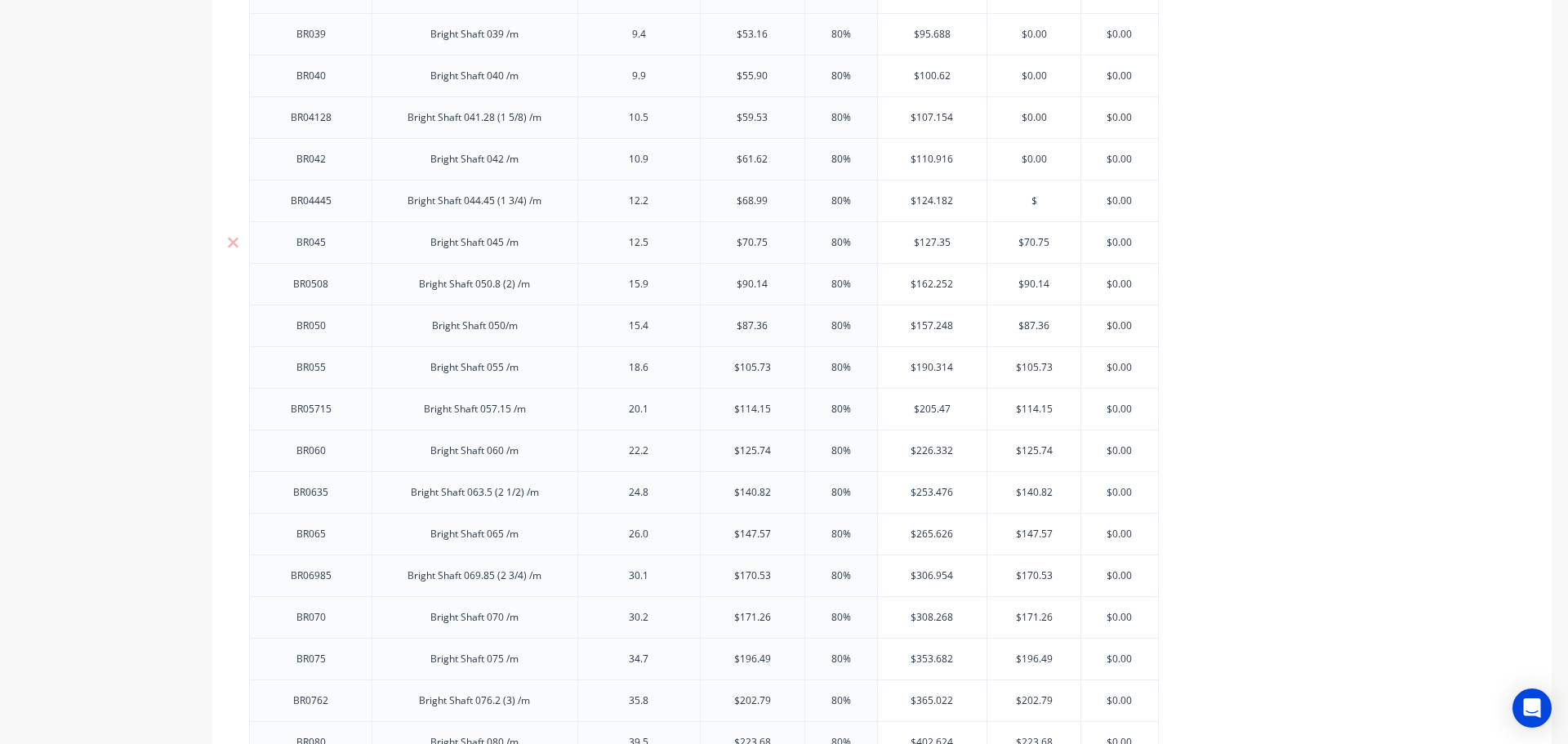
click at [1029, 239] on input "$70.75" at bounding box center [1034, 243] width 93 height 15
drag, startPoint x: 1028, startPoint y: 239, endPoint x: 1028, endPoint y: 270, distance: 31.0
click at [1028, 246] on input "$70.75" at bounding box center [1034, 243] width 93 height 15
click at [1032, 285] on input "$90.14" at bounding box center [1034, 284] width 93 height 15
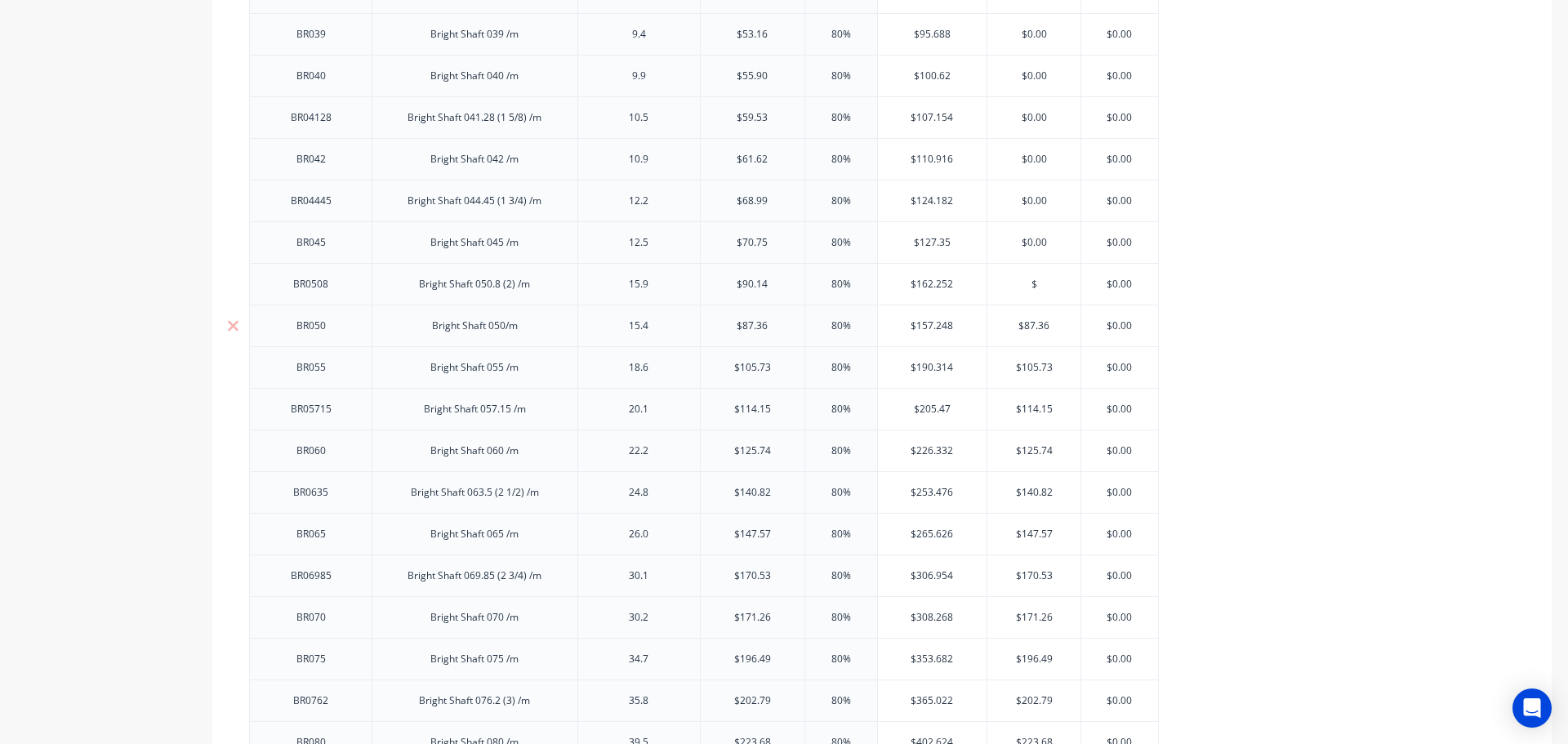
click at [1032, 324] on input "$87.36" at bounding box center [1034, 326] width 93 height 15
click at [1032, 326] on input "$87.36" at bounding box center [1034, 326] width 93 height 15
click at [1032, 366] on input "$105.73" at bounding box center [1034, 368] width 93 height 15
drag, startPoint x: 1032, startPoint y: 366, endPoint x: 1031, endPoint y: 386, distance: 20.0
click at [1032, 368] on input "$105.73" at bounding box center [1034, 368] width 93 height 15
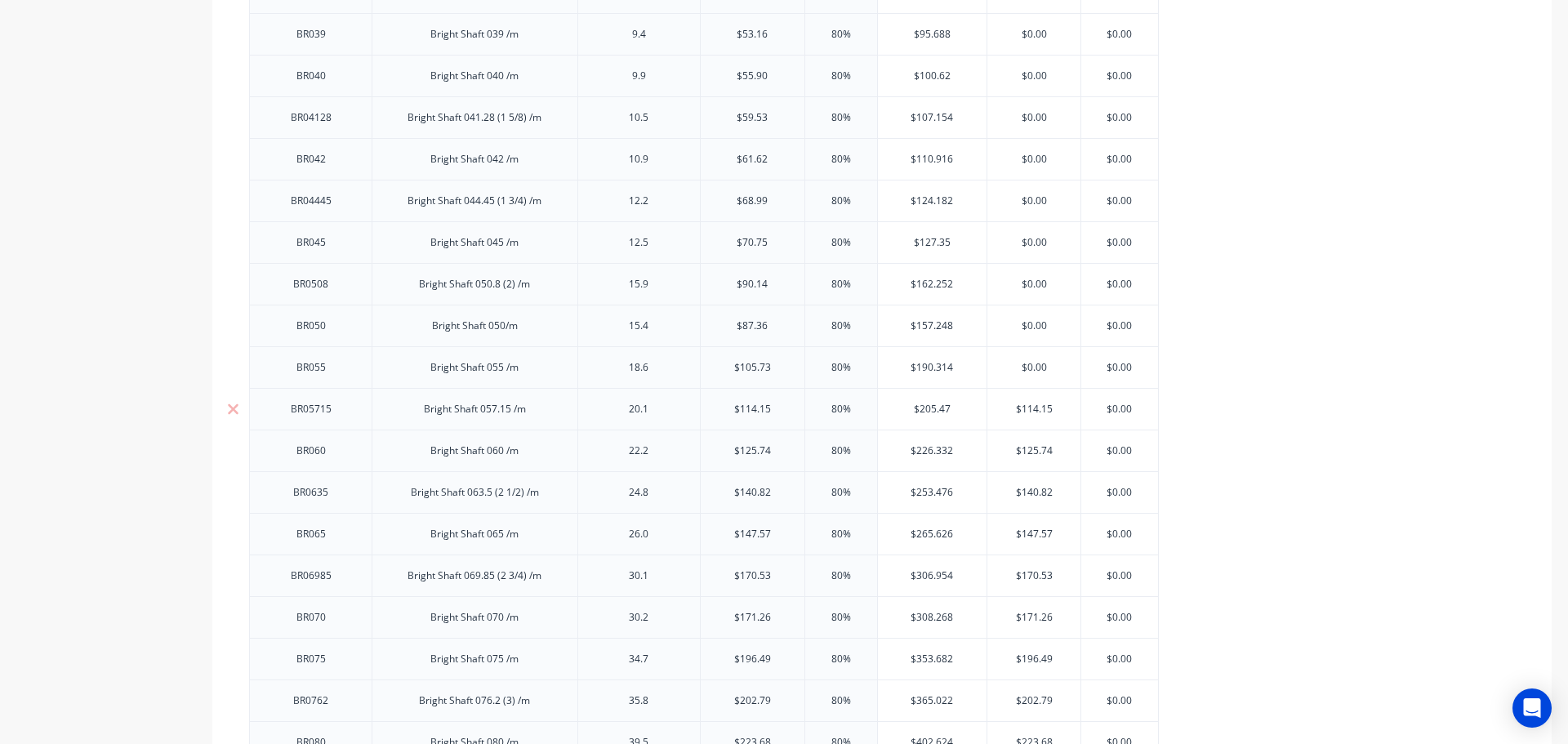
click at [1031, 407] on input "$114.15" at bounding box center [1034, 409] width 93 height 15
drag, startPoint x: 1031, startPoint y: 407, endPoint x: 1030, endPoint y: 415, distance: 8.1
click at [1031, 409] on input "$114.15" at bounding box center [1034, 409] width 93 height 15
click at [1030, 447] on input "$125.74" at bounding box center [1034, 451] width 93 height 15
drag, startPoint x: 1030, startPoint y: 448, endPoint x: 1026, endPoint y: 463, distance: 15.5
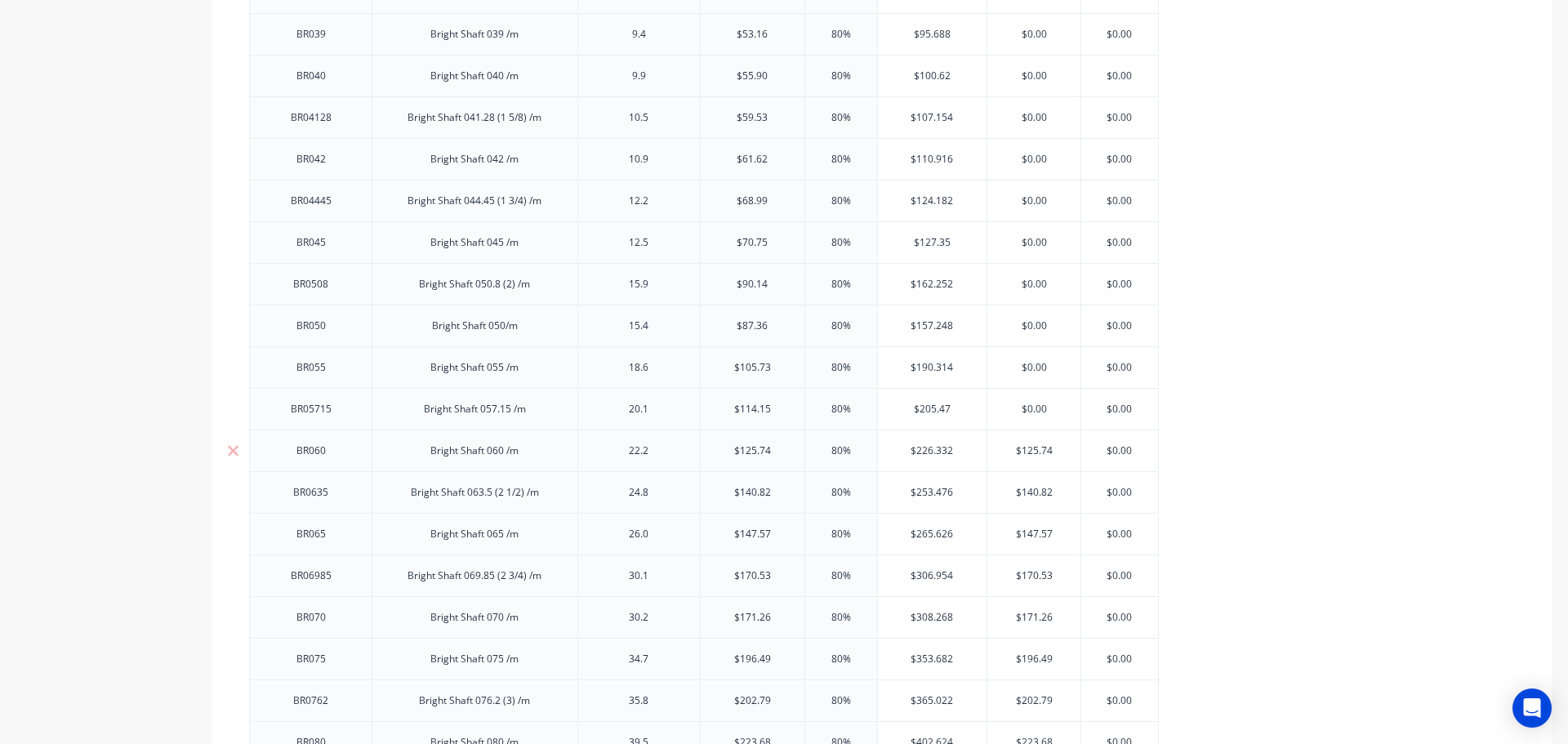
click at [1029, 448] on input "$125.74" at bounding box center [1034, 451] width 93 height 15
click at [1030, 490] on input "$140.82" at bounding box center [1034, 493] width 93 height 15
click at [1028, 535] on input "$147.57" at bounding box center [1034, 534] width 93 height 15
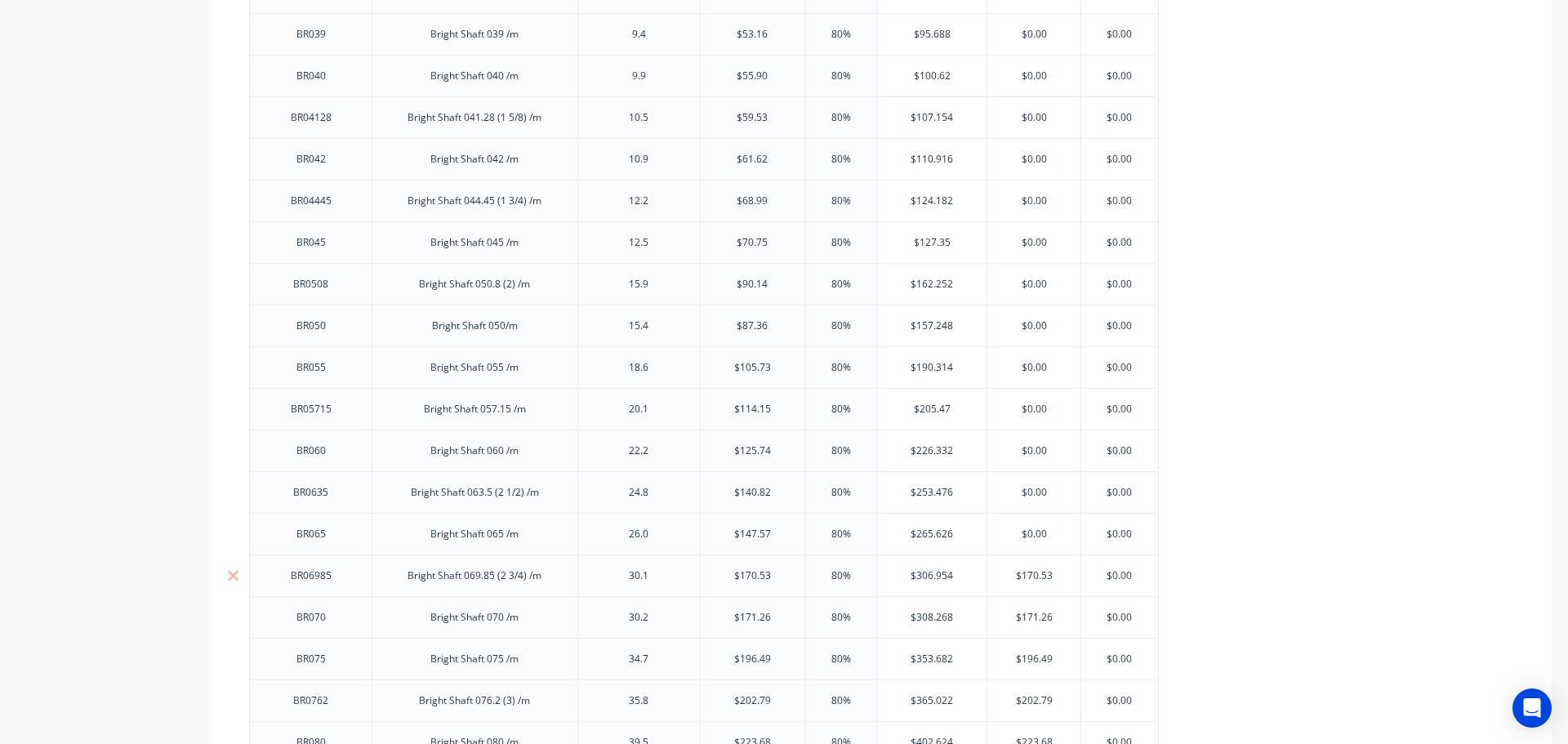
click at [1035, 572] on input "$170.53" at bounding box center [1034, 576] width 93 height 15
click at [1035, 573] on input "$170.53" at bounding box center [1034, 576] width 93 height 15
click at [1031, 615] on input "$171.26" at bounding box center [1034, 617] width 93 height 15
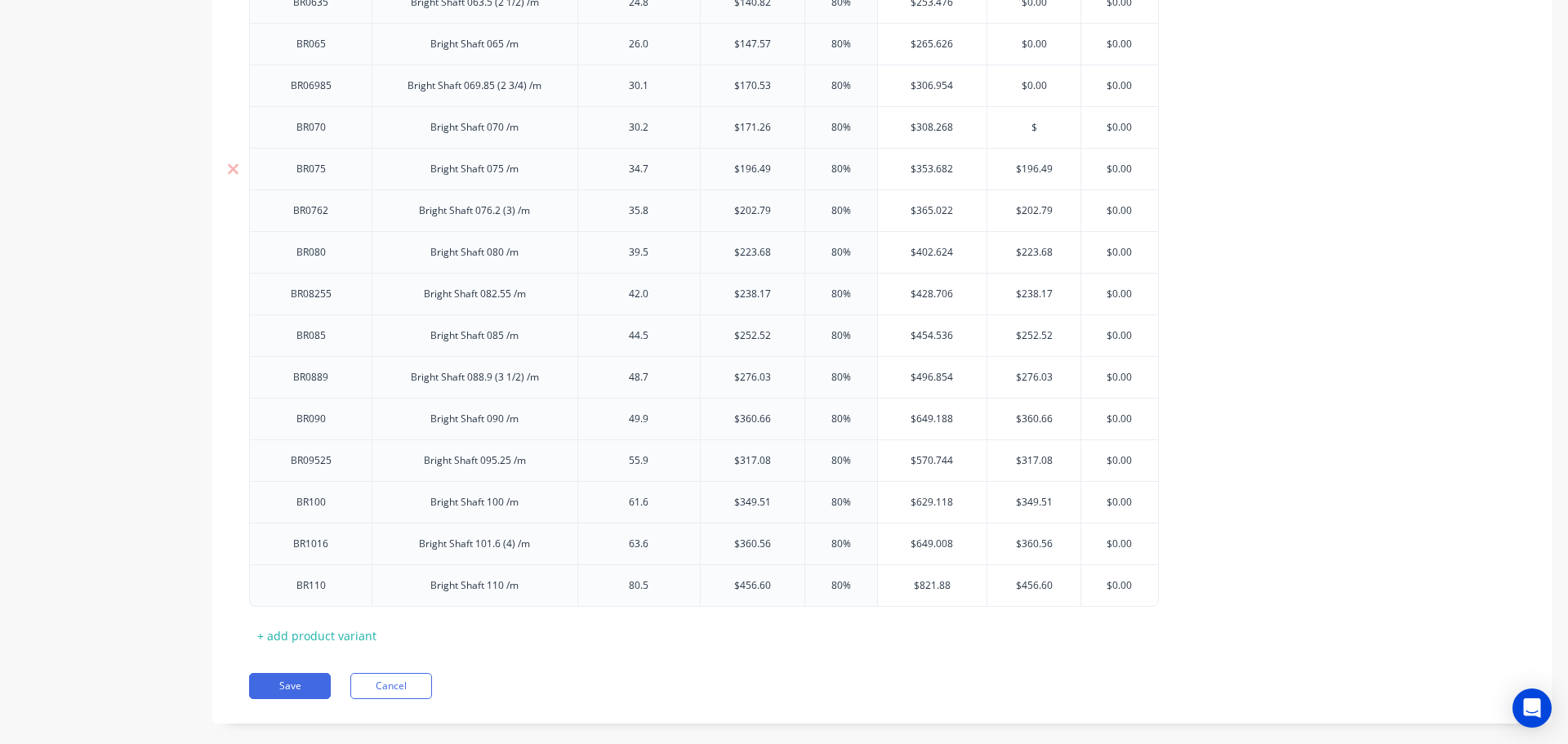
click at [1032, 167] on input "$196.49" at bounding box center [1034, 169] width 93 height 15
click at [1029, 208] on input "$202.79" at bounding box center [1034, 211] width 93 height 15
click at [1031, 252] on input "$223.68" at bounding box center [1034, 252] width 93 height 15
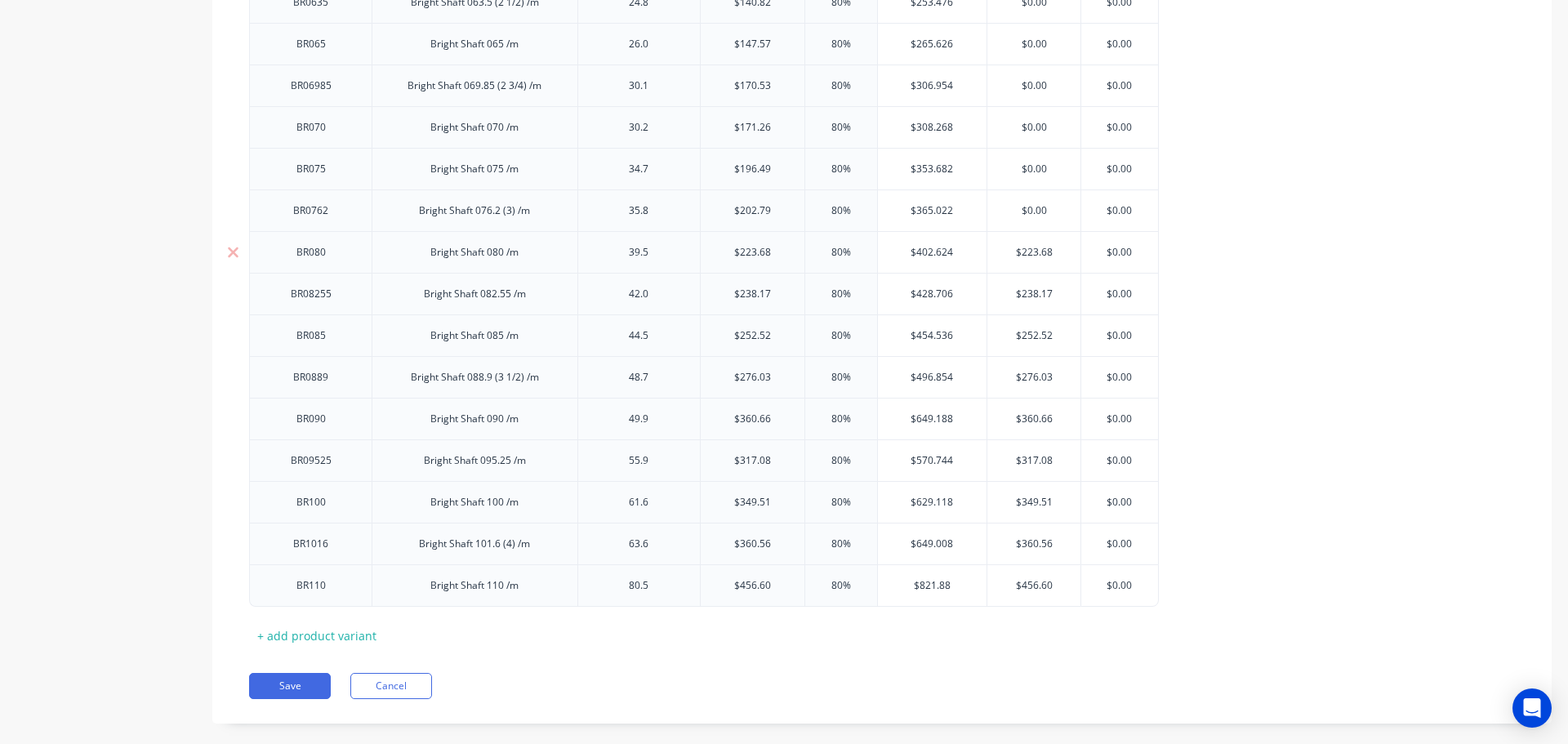
click at [1030, 252] on input "$223.68" at bounding box center [1034, 252] width 93 height 15
click at [1031, 296] on input "$238.17" at bounding box center [1034, 294] width 93 height 15
click at [1029, 337] on input "$252.52" at bounding box center [1034, 336] width 93 height 15
drag, startPoint x: 1029, startPoint y: 337, endPoint x: 1027, endPoint y: 346, distance: 9.2
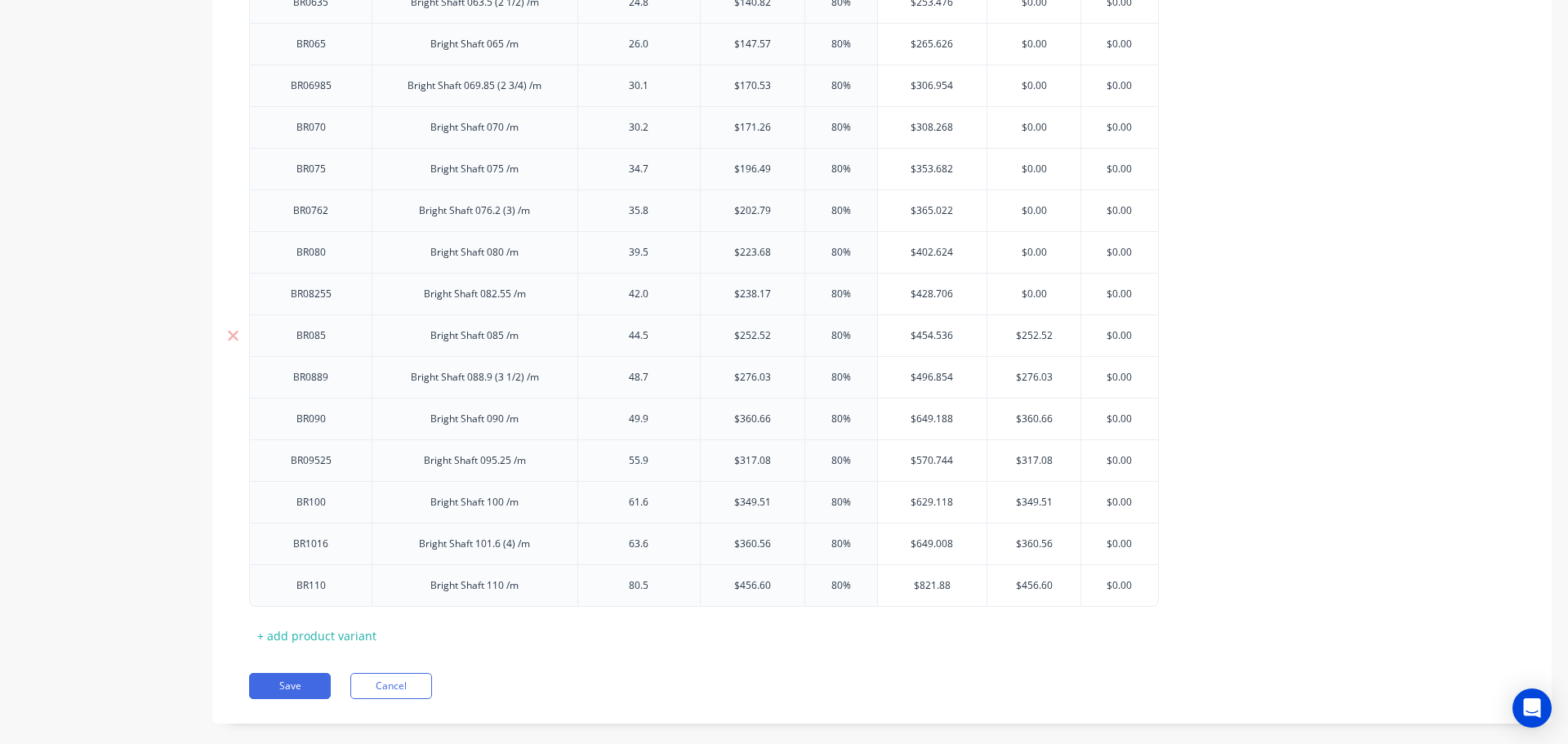
click at [1029, 339] on input "$252.52" at bounding box center [1034, 336] width 93 height 15
click at [1031, 376] on input "$276.03" at bounding box center [1034, 377] width 93 height 15
drag, startPoint x: 1030, startPoint y: 377, endPoint x: 1029, endPoint y: 401, distance: 24.0
click at [1030, 378] on input "$276.03" at bounding box center [1034, 377] width 93 height 15
click at [1029, 419] on input "$360.66" at bounding box center [1034, 419] width 93 height 15
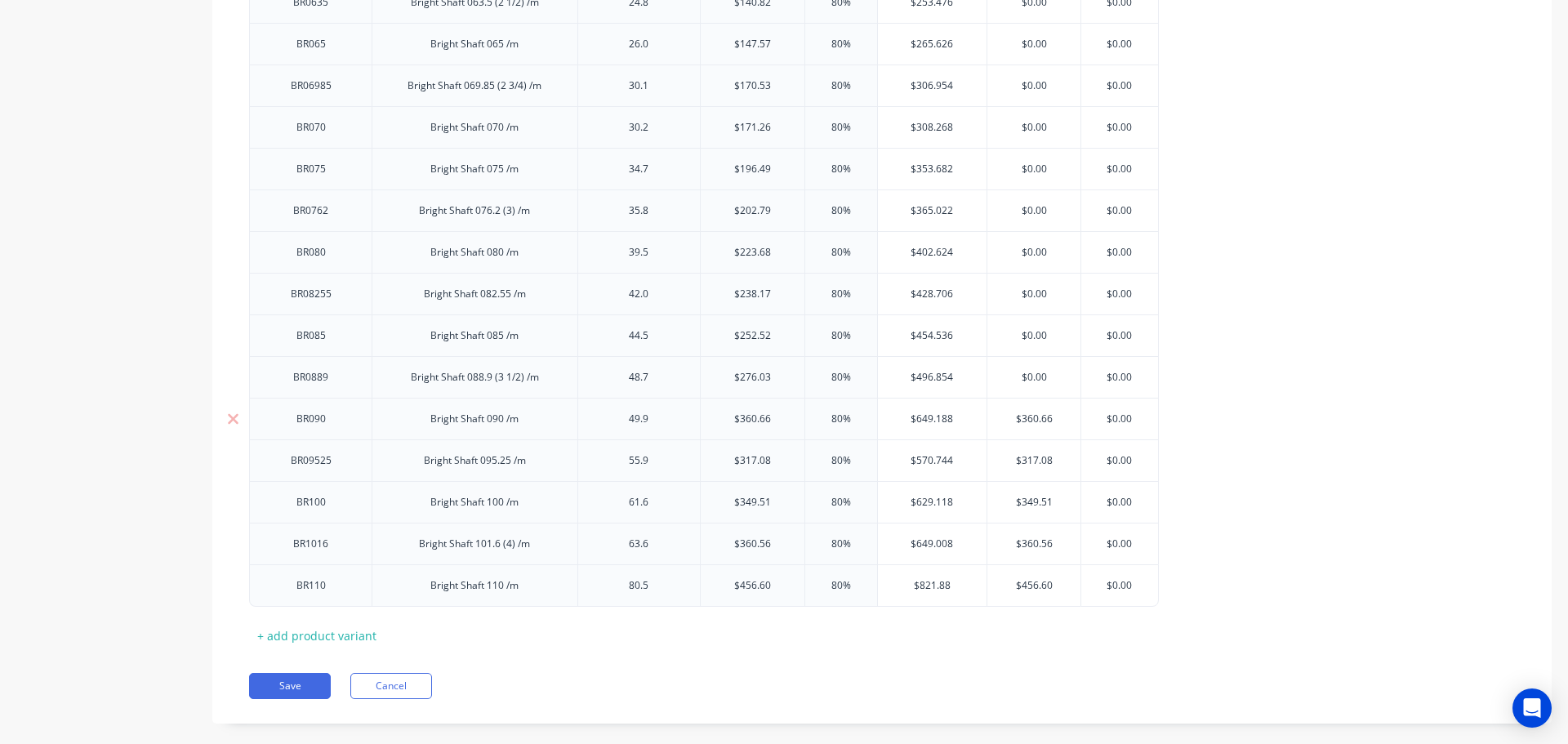
click at [1029, 419] on input "$360.66" at bounding box center [1034, 419] width 93 height 15
click at [1029, 458] on input "$317.08" at bounding box center [1034, 460] width 93 height 15
click at [1029, 459] on input "$317.08" at bounding box center [1034, 460] width 93 height 15
click at [1029, 503] on input "$349.51" at bounding box center [1034, 502] width 93 height 15
drag, startPoint x: 1029, startPoint y: 503, endPoint x: 1026, endPoint y: 512, distance: 9.5
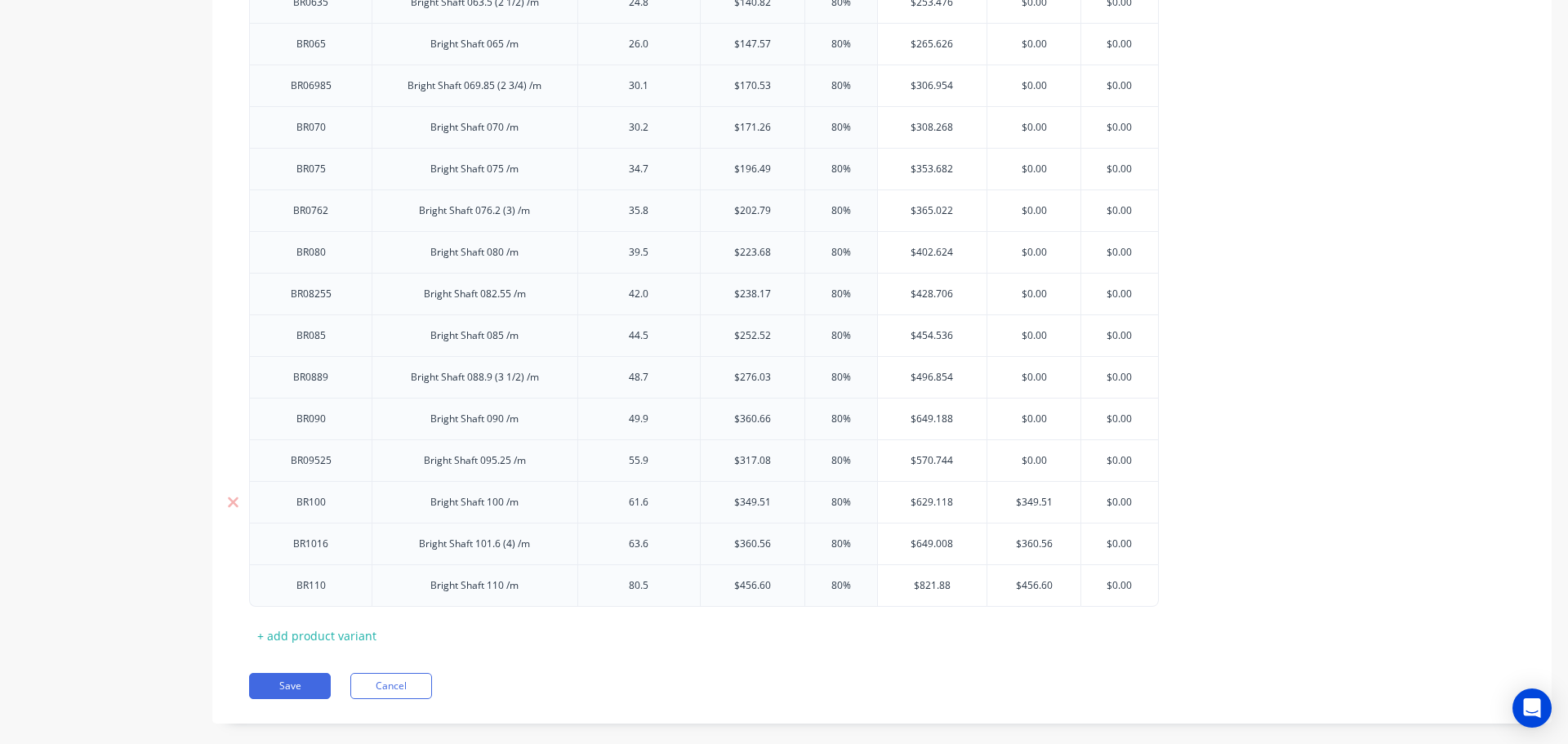
click at [1029, 504] on input "$349.51" at bounding box center [1034, 502] width 93 height 15
click at [1028, 543] on input "$360.56" at bounding box center [1034, 544] width 93 height 15
click at [1029, 540] on input "$360.56" at bounding box center [1034, 544] width 93 height 15
click at [1030, 540] on input "$360.56" at bounding box center [1034, 544] width 93 height 15
click at [1030, 583] on input "$456.60" at bounding box center [1031, 585] width 88 height 15
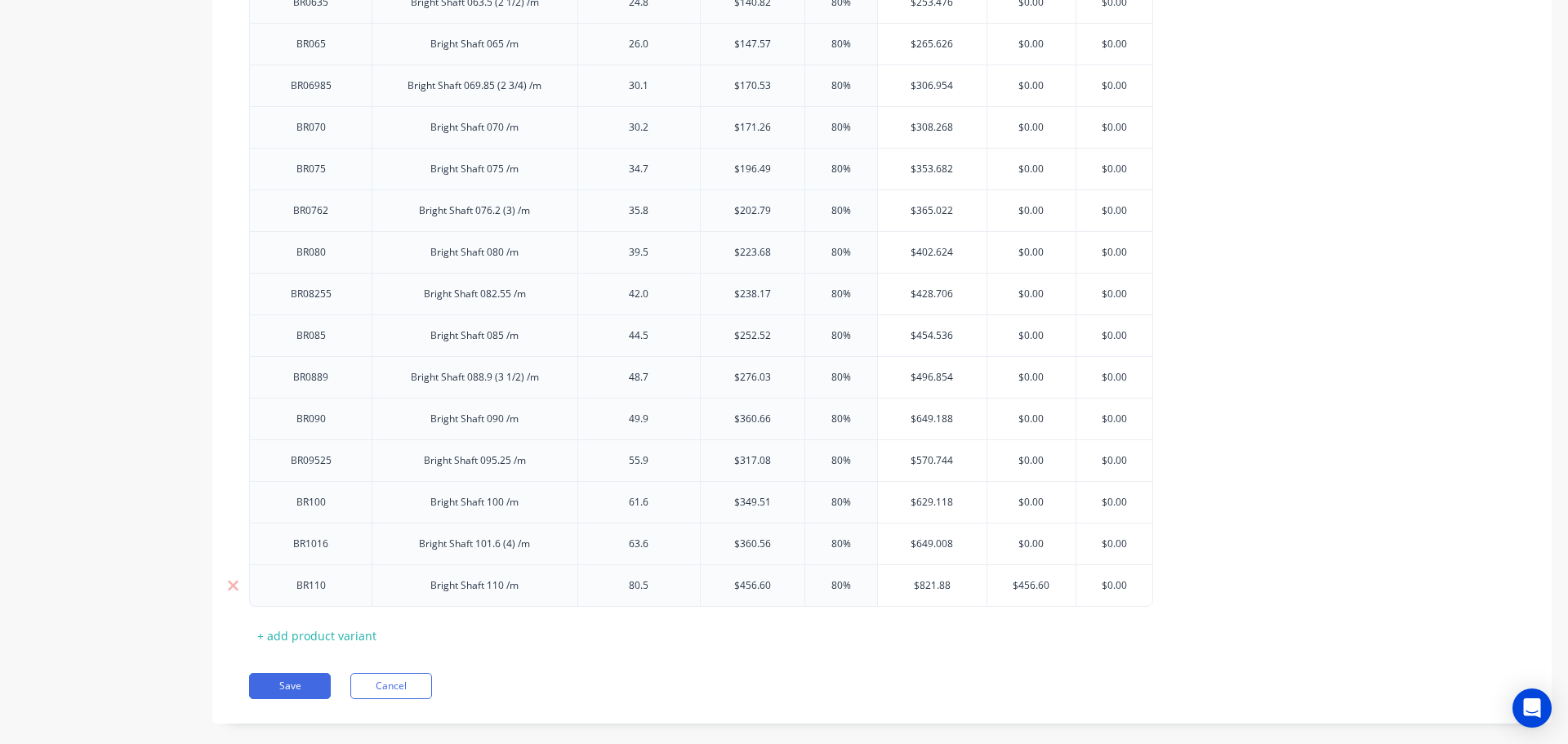
click at [1030, 583] on input "$456.60" at bounding box center [1031, 585] width 88 height 15
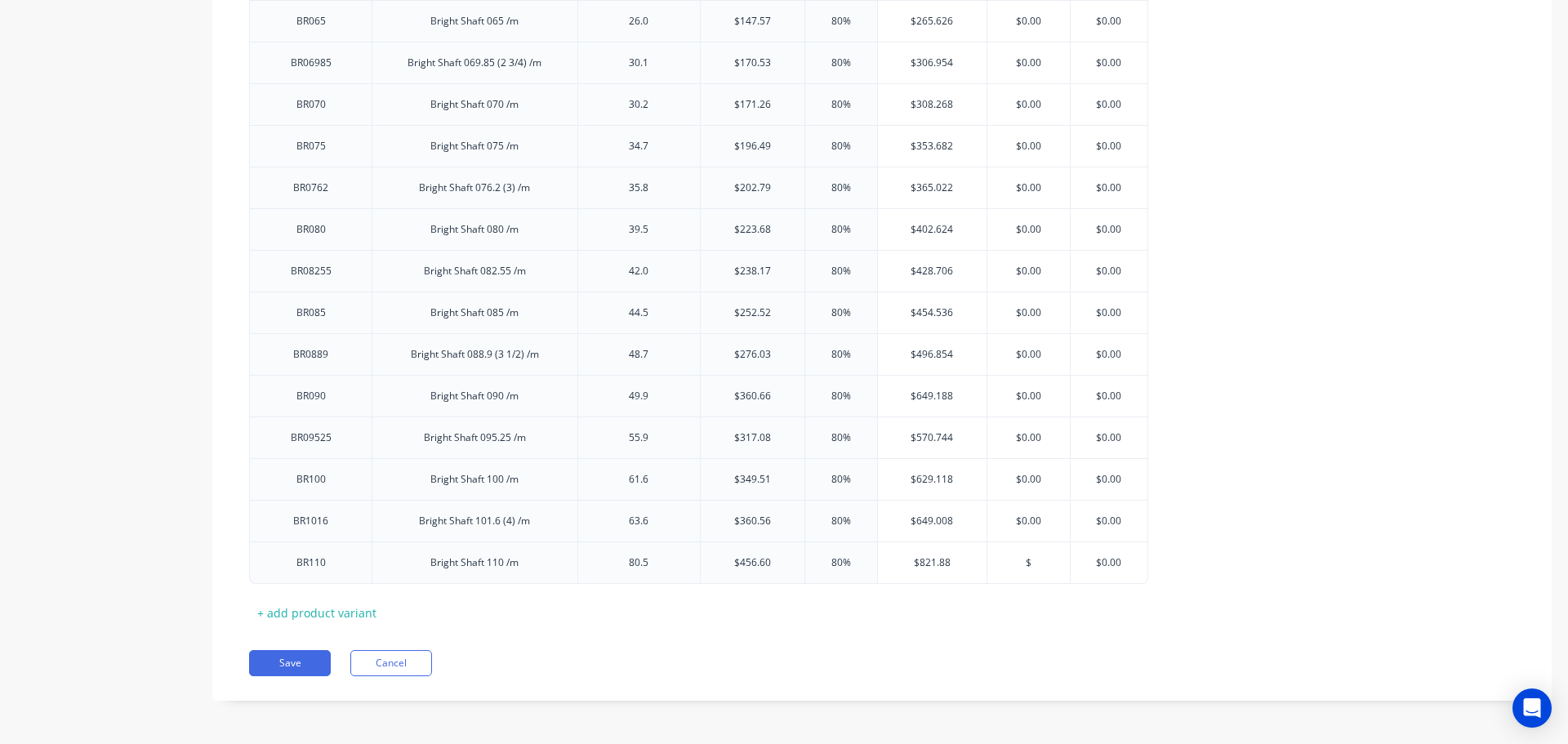
scroll to position [2229, 0]
click at [303, 665] on button "Save" at bounding box center [290, 661] width 81 height 26
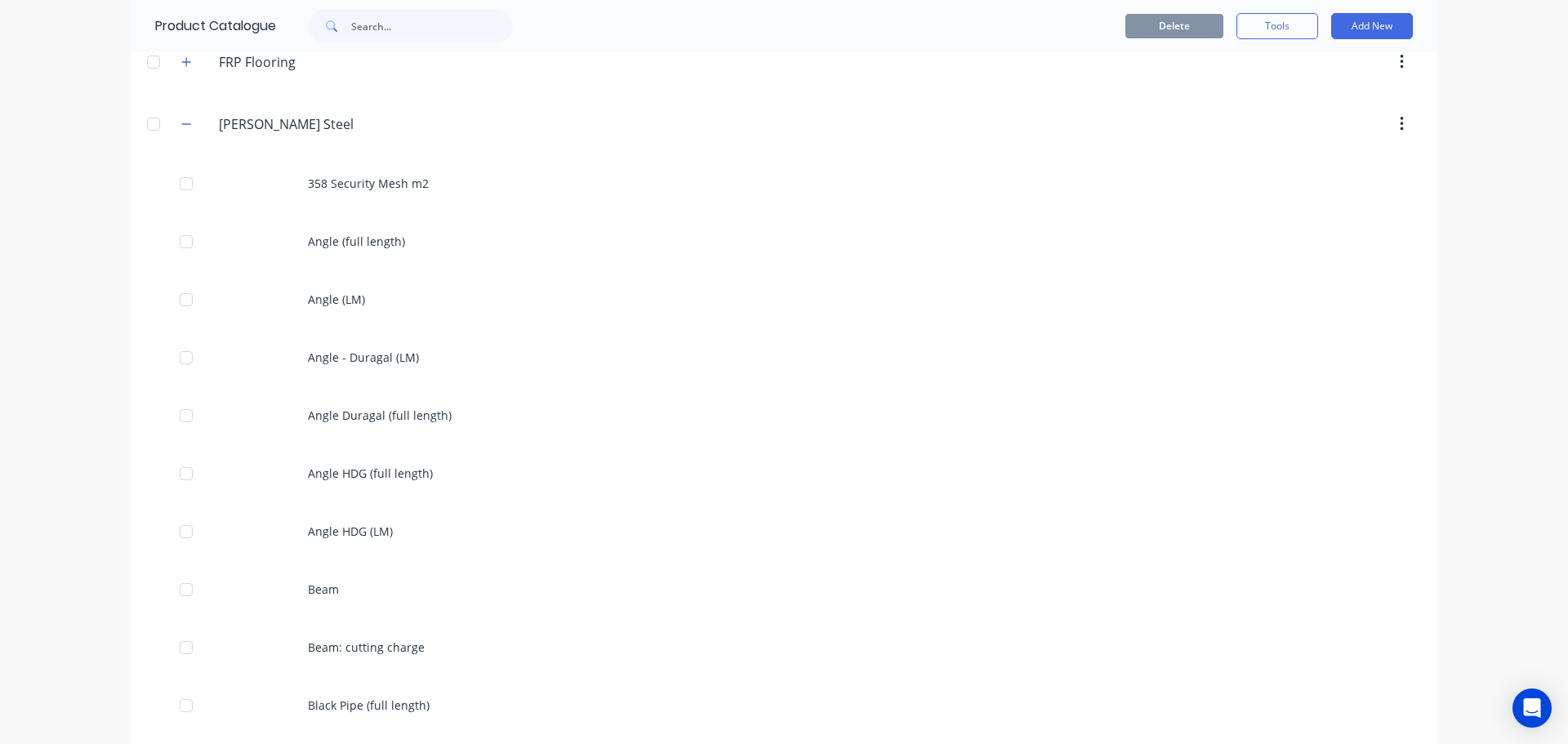
scroll to position [735, 0]
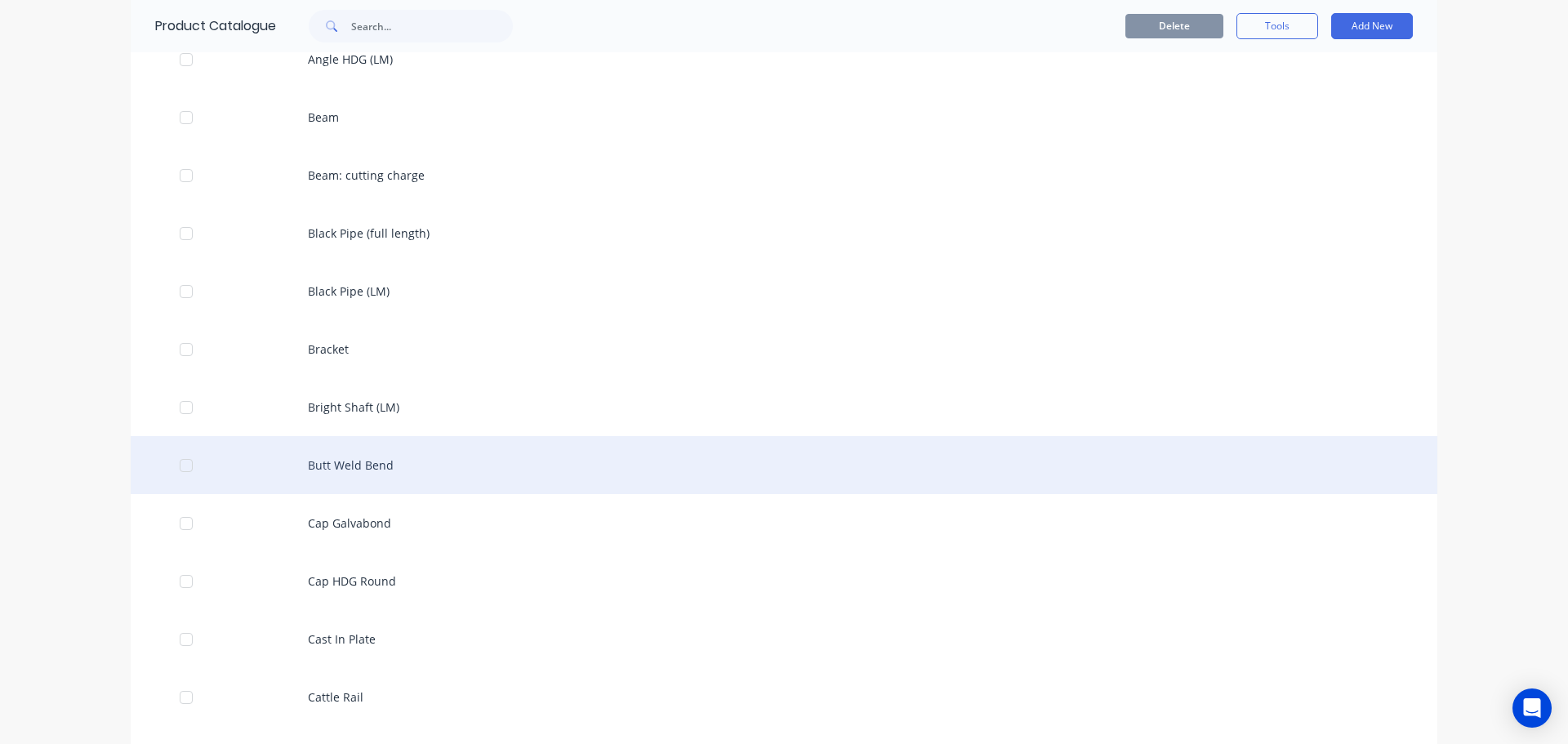
click at [355, 461] on div "Butt Weld Bend" at bounding box center [784, 465] width 1307 height 58
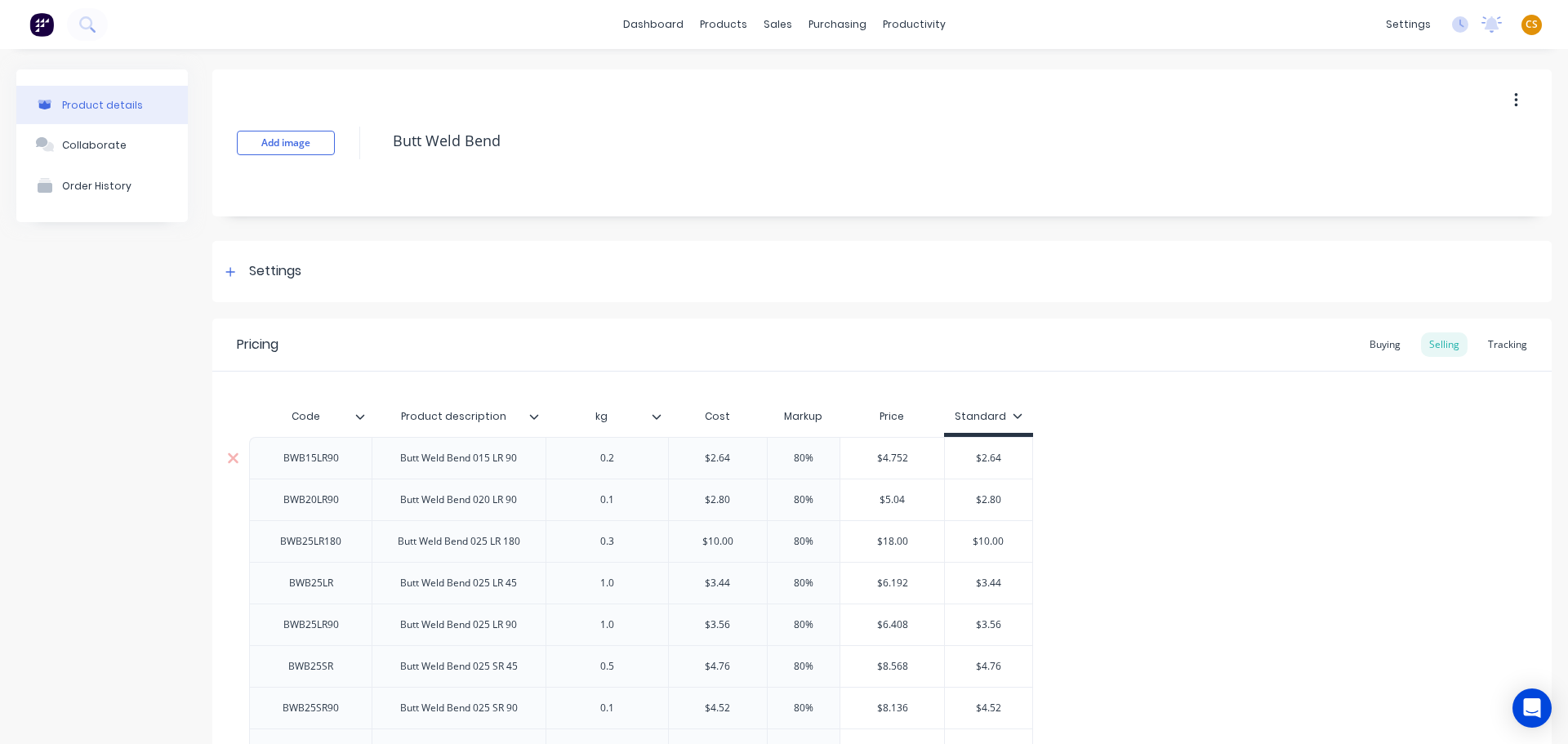
click at [983, 456] on input "$2.64" at bounding box center [989, 458] width 88 height 15
click at [987, 500] on input "$2.80" at bounding box center [989, 499] width 88 height 15
click at [985, 540] on input "$10.00" at bounding box center [989, 541] width 88 height 15
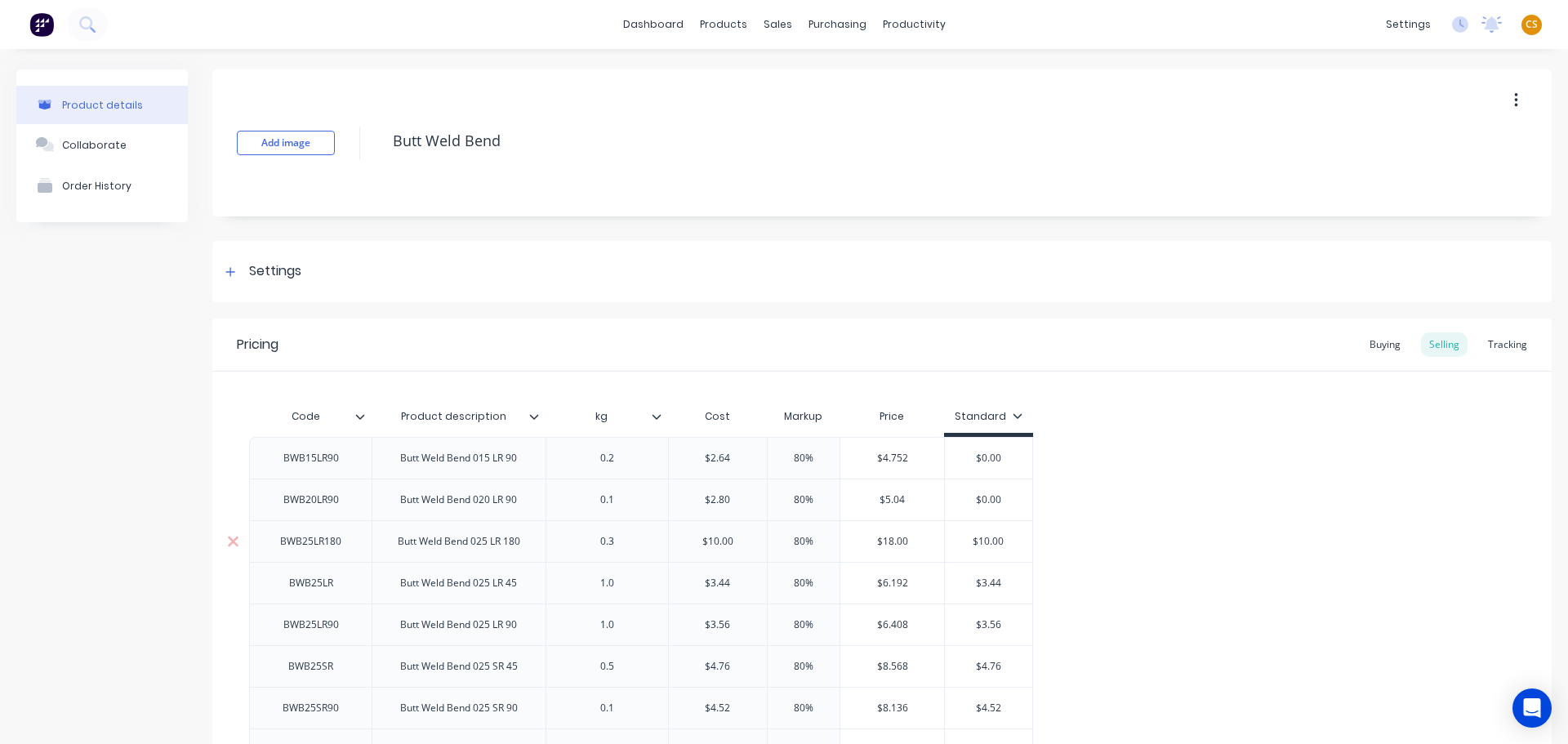
click at [985, 540] on input "$10.00" at bounding box center [989, 541] width 88 height 15
click at [982, 583] on input "$3.44" at bounding box center [989, 583] width 88 height 15
drag, startPoint x: 982, startPoint y: 584, endPoint x: 983, endPoint y: 613, distance: 29.0
click at [982, 585] on input "$3.44" at bounding box center [989, 583] width 88 height 15
click at [988, 579] on input "$.44" at bounding box center [989, 583] width 88 height 15
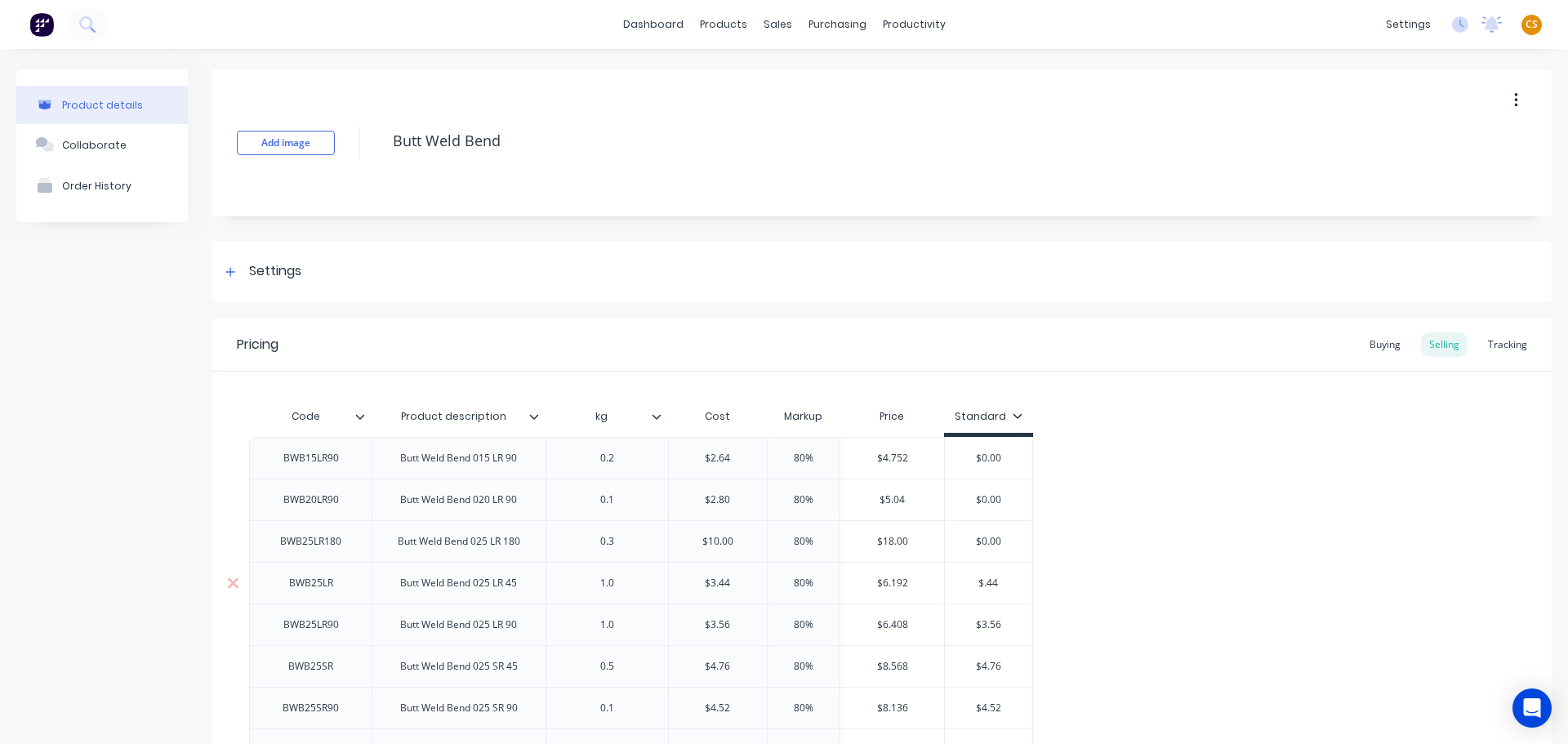
click at [988, 580] on input "$.44" at bounding box center [989, 583] width 88 height 15
click at [983, 625] on input "$3.56" at bounding box center [989, 625] width 88 height 15
click at [984, 661] on input "$4.76" at bounding box center [989, 667] width 88 height 15
click at [984, 662] on input "$4.76" at bounding box center [989, 667] width 88 height 15
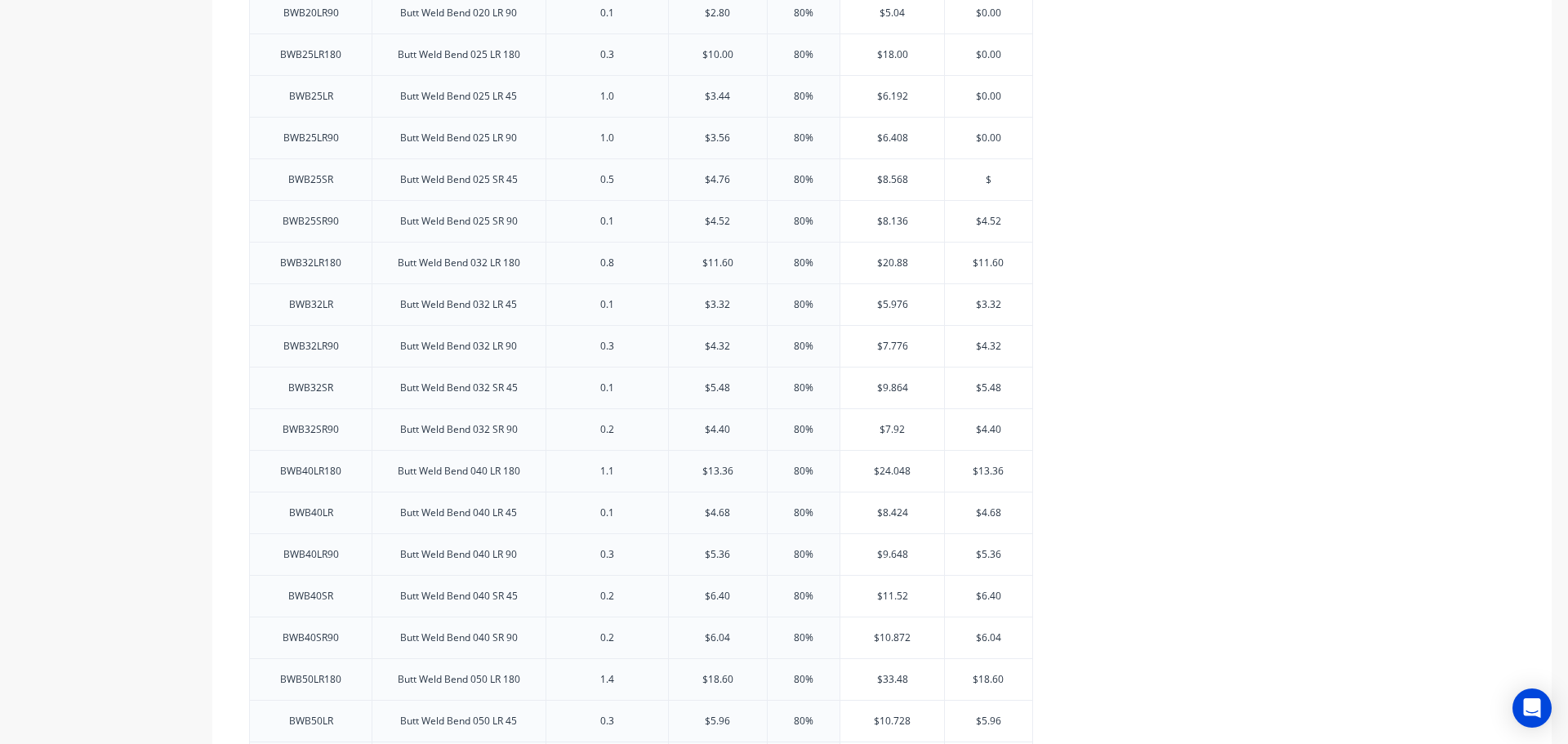
scroll to position [490, 0]
click at [987, 217] on input "$4.52" at bounding box center [989, 218] width 88 height 15
click at [986, 217] on input "$4.52" at bounding box center [989, 218] width 88 height 15
click at [983, 260] on input "$11.60" at bounding box center [989, 260] width 88 height 15
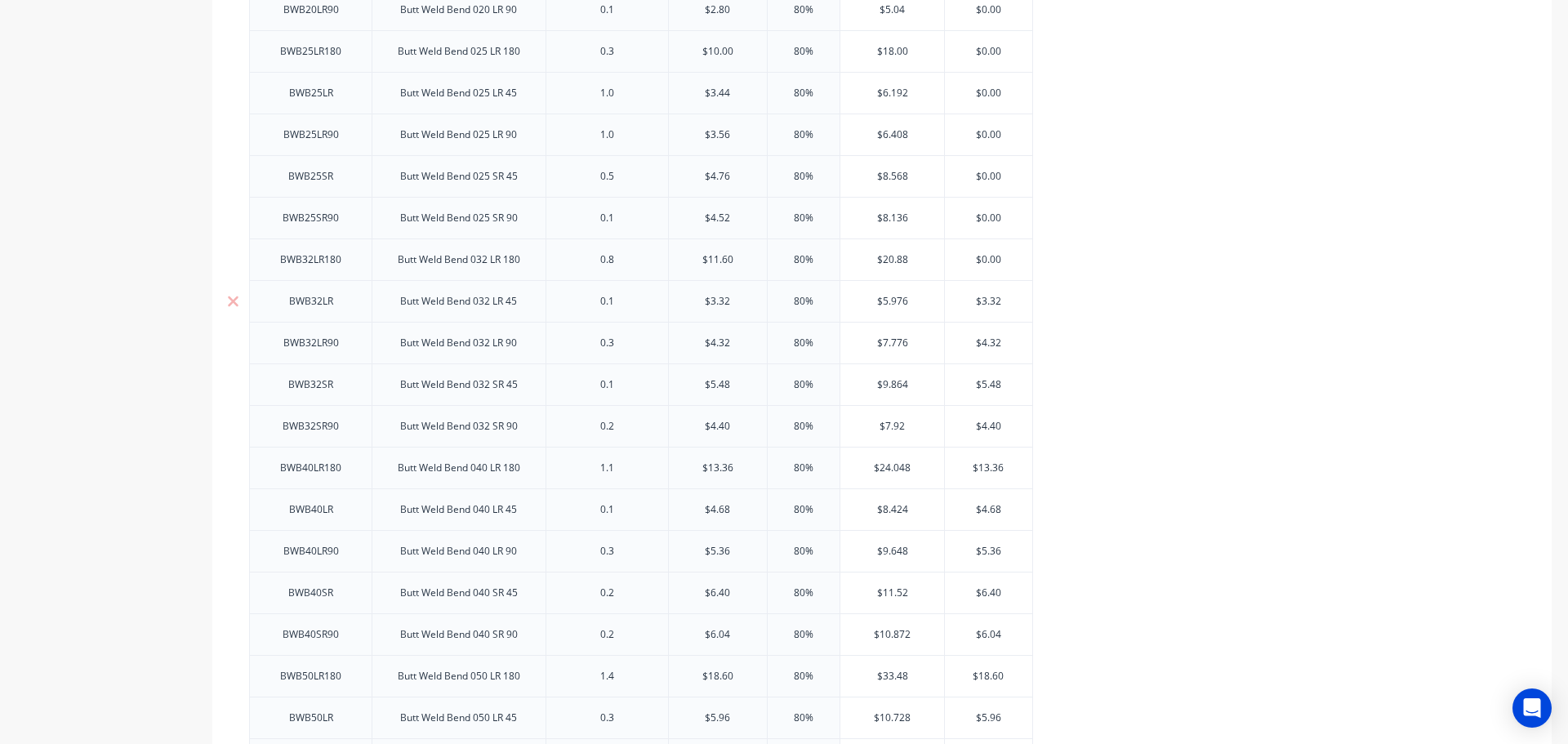
click at [982, 300] on input "$3.32" at bounding box center [989, 302] width 88 height 15
click at [982, 301] on input "$3.32" at bounding box center [989, 302] width 88 height 15
click at [983, 342] on input "$4.32" at bounding box center [989, 343] width 88 height 15
click at [985, 386] on input "$5.48" at bounding box center [989, 385] width 88 height 15
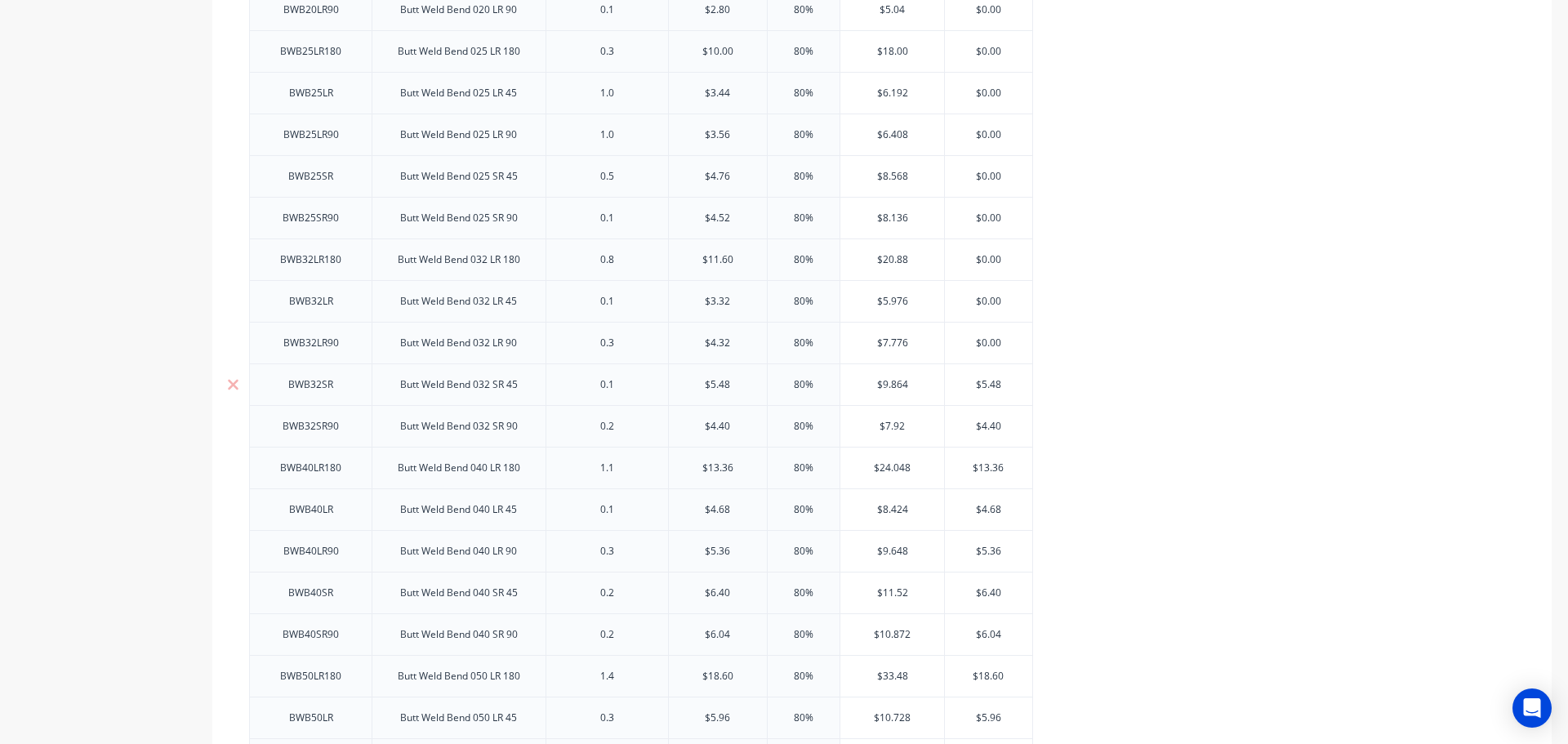
click at [985, 386] on input "$5.48" at bounding box center [989, 385] width 88 height 15
click at [981, 426] on input "$4.40" at bounding box center [989, 427] width 88 height 15
click at [981, 427] on input "$4.40" at bounding box center [989, 427] width 88 height 15
click at [983, 466] on input "$13.36" at bounding box center [989, 468] width 88 height 15
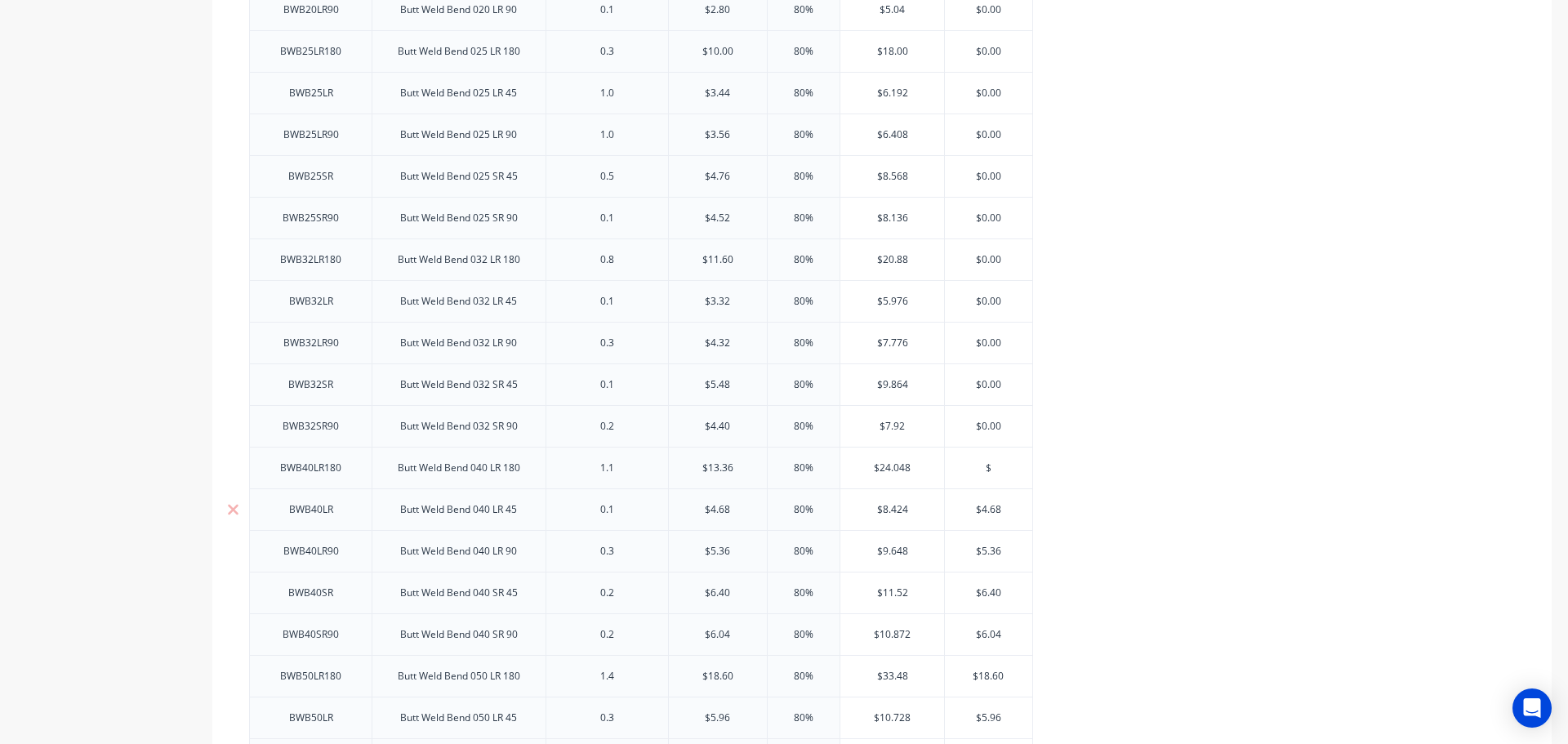
click at [982, 512] on input "$4.68" at bounding box center [989, 510] width 88 height 15
drag, startPoint x: 982, startPoint y: 512, endPoint x: 982, endPoint y: 524, distance: 12.0
click at [982, 513] on input "$4.68" at bounding box center [989, 510] width 88 height 15
click at [985, 549] on input "$5.36" at bounding box center [989, 551] width 88 height 15
click at [985, 550] on input "$5.36" at bounding box center [989, 551] width 88 height 15
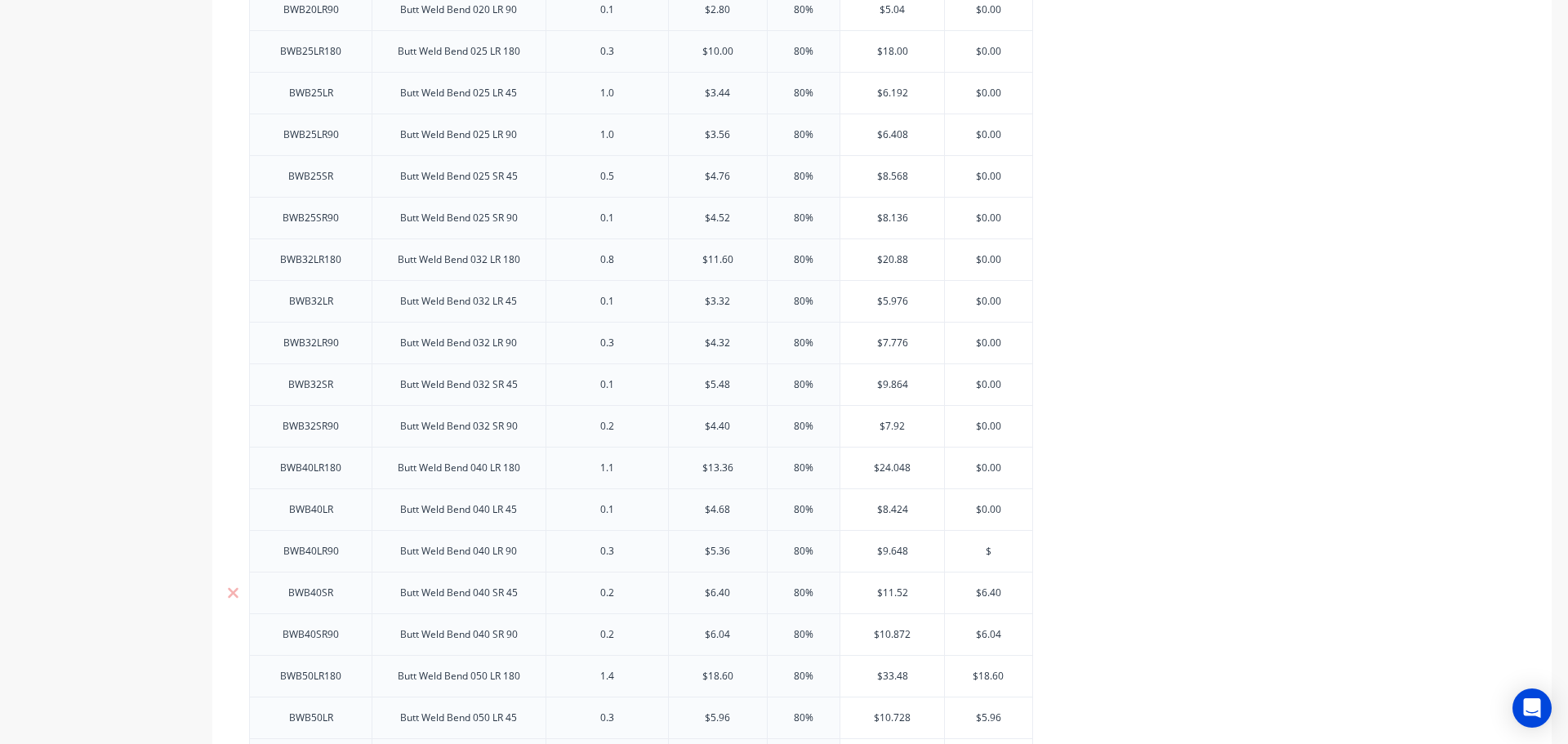
click at [984, 587] on input "$6.40" at bounding box center [989, 593] width 88 height 15
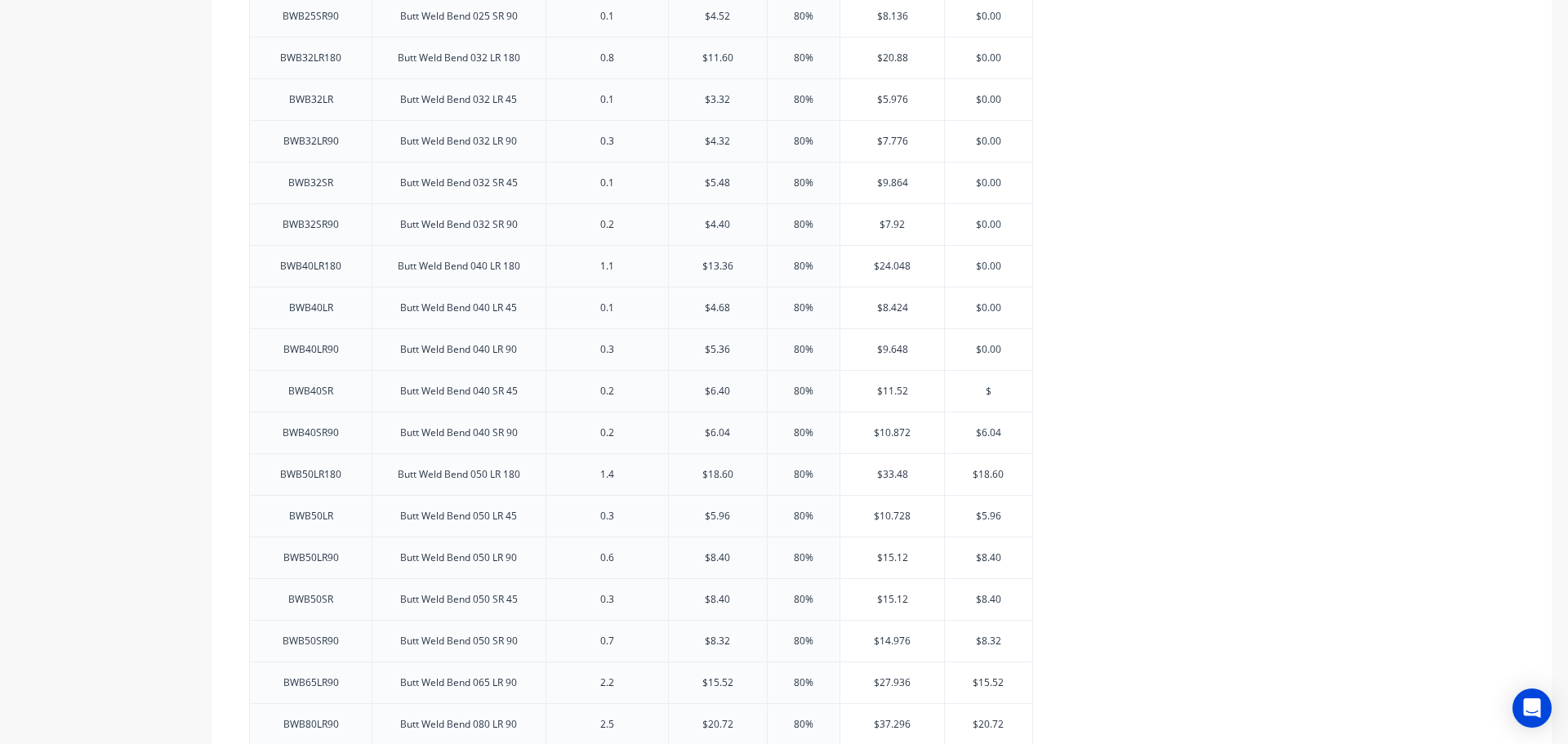
scroll to position [980, 0]
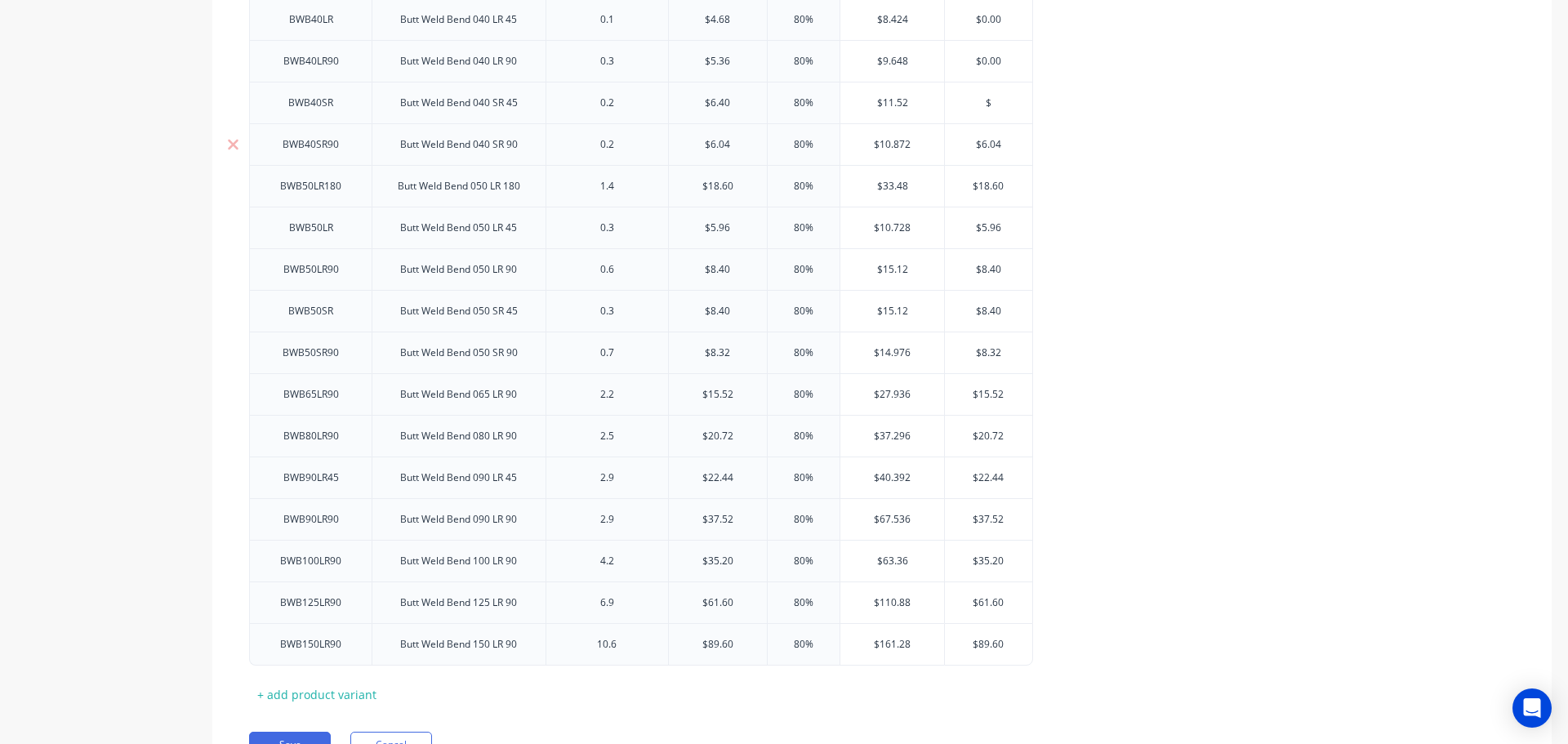
click at [991, 140] on input "$6.04" at bounding box center [989, 145] width 88 height 15
click at [991, 186] on input "$18.60" at bounding box center [989, 187] width 88 height 15
click at [991, 227] on input "$5.96" at bounding box center [989, 228] width 88 height 15
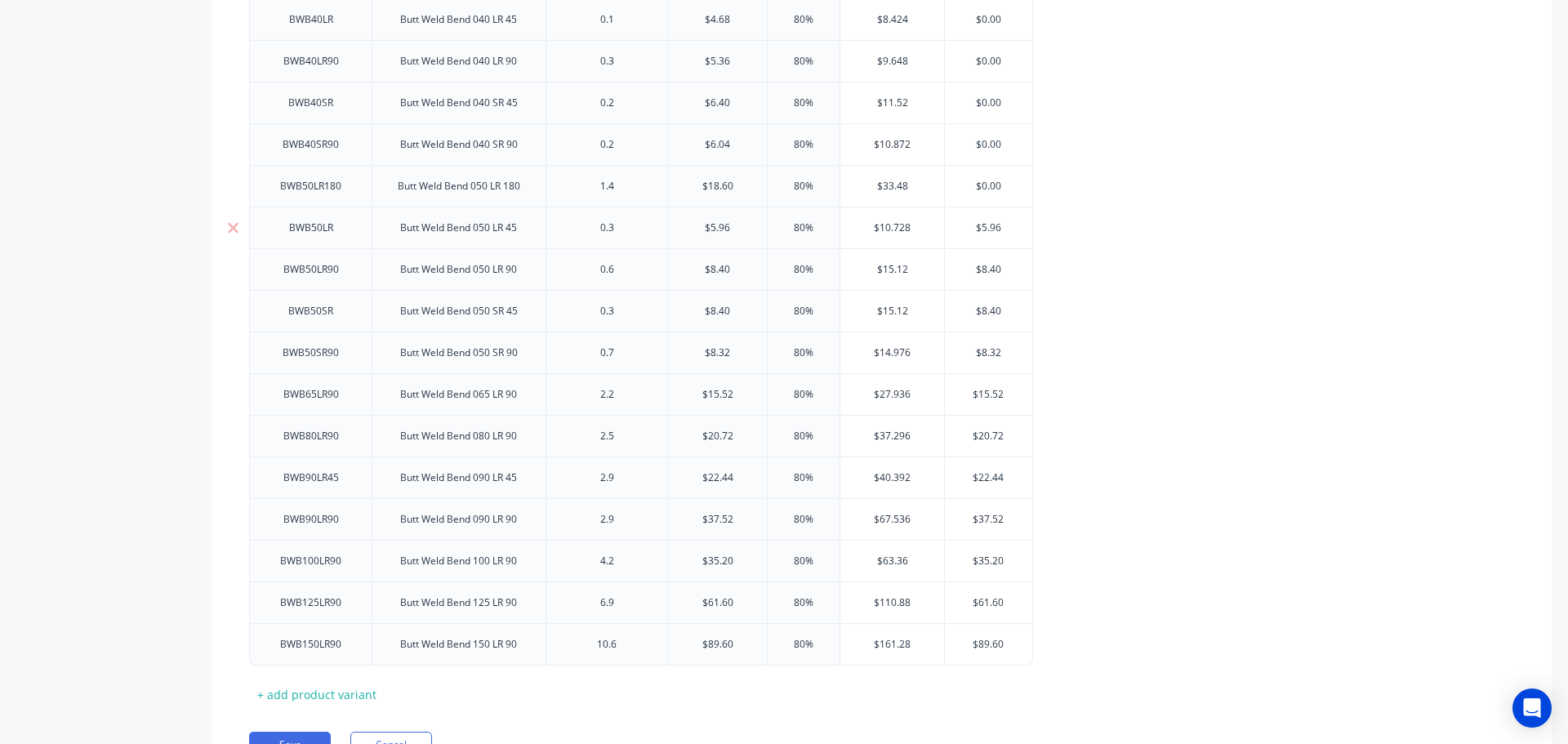
click at [991, 227] on input "$5.96" at bounding box center [989, 228] width 88 height 15
click at [987, 276] on input "$8.40" at bounding box center [989, 270] width 88 height 15
click at [982, 310] on input "$8.40" at bounding box center [989, 311] width 88 height 15
click at [983, 314] on input "$8.40" at bounding box center [989, 311] width 88 height 15
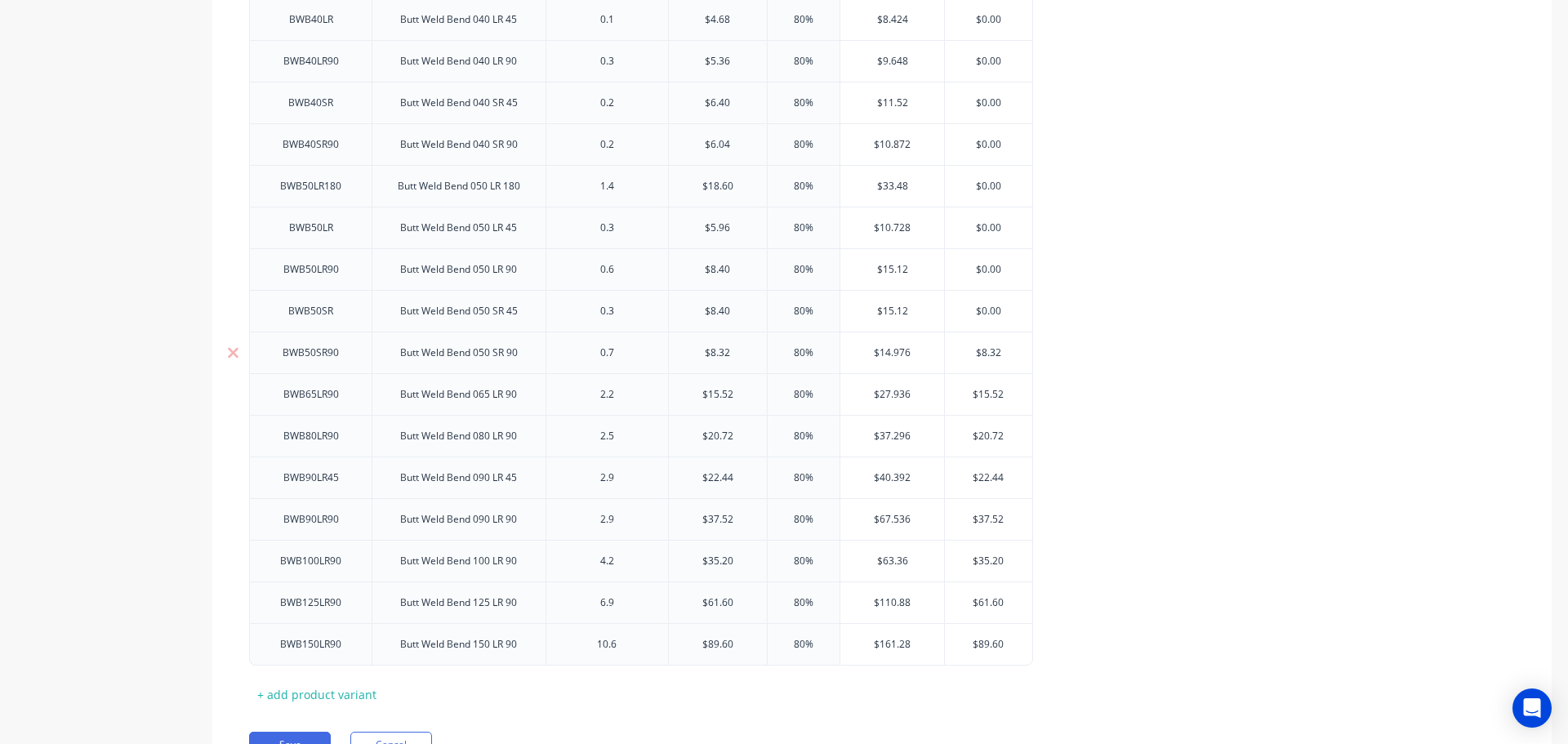
click at [985, 353] on input "$8.32" at bounding box center [989, 353] width 88 height 15
click at [986, 395] on input "$15.52" at bounding box center [989, 395] width 88 height 15
click at [989, 398] on input "$15.52" at bounding box center [989, 395] width 88 height 15
click at [991, 433] on input "$20.72" at bounding box center [989, 436] width 88 height 15
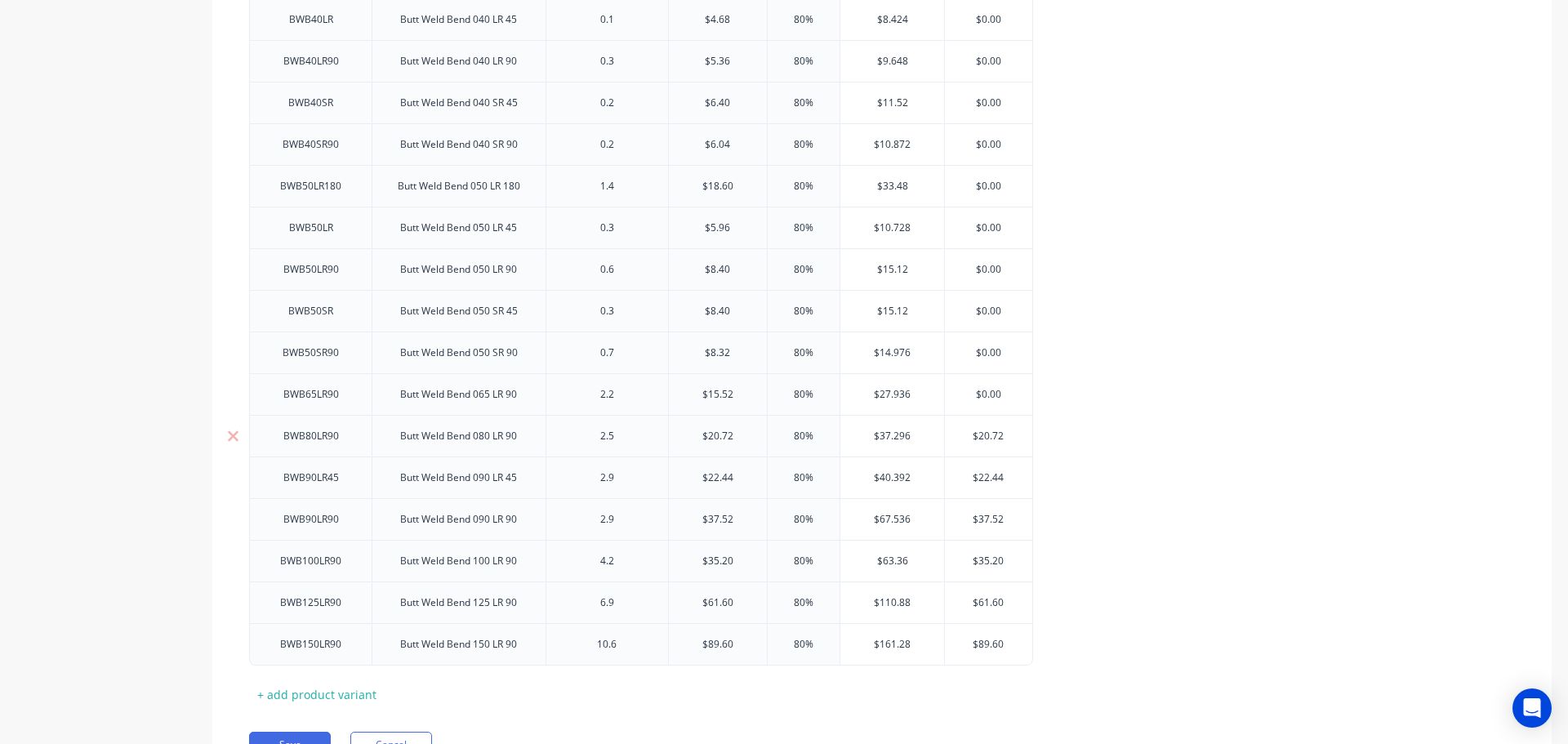
click at [990, 434] on input "$20.72" at bounding box center [989, 436] width 88 height 15
click at [987, 477] on input "$22.44" at bounding box center [989, 478] width 88 height 15
drag, startPoint x: 987, startPoint y: 477, endPoint x: 987, endPoint y: 492, distance: 15.0
click at [987, 478] on input "$22.44" at bounding box center [989, 478] width 88 height 15
click at [987, 518] on input "$37.52" at bounding box center [989, 519] width 88 height 15
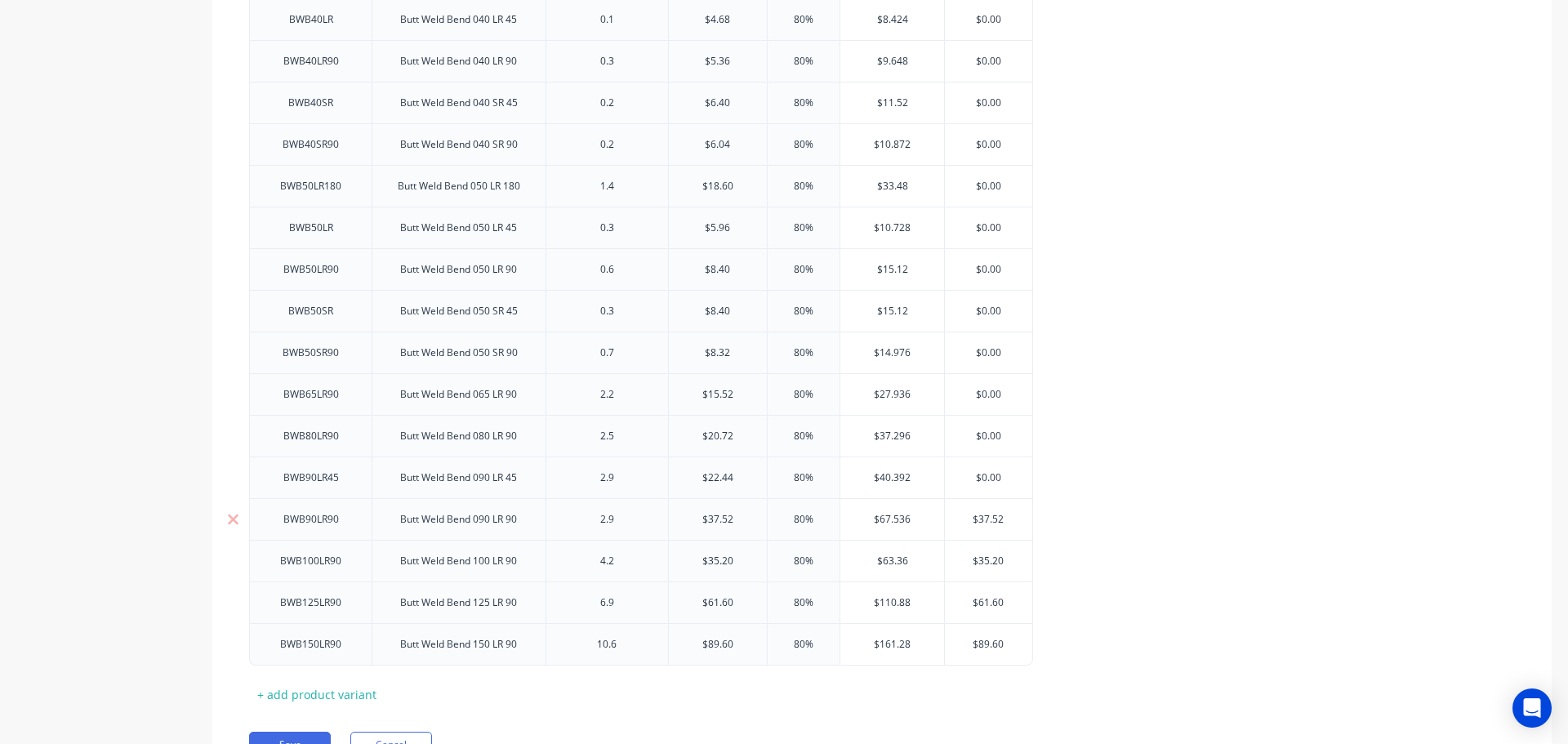
click at [987, 518] on input "$37.52" at bounding box center [989, 519] width 88 height 15
click at [988, 559] on input "$35.20" at bounding box center [985, 561] width 81 height 15
click at [982, 602] on input "$61.60" at bounding box center [985, 603] width 81 height 15
click at [982, 603] on input "$61.60" at bounding box center [985, 603] width 81 height 15
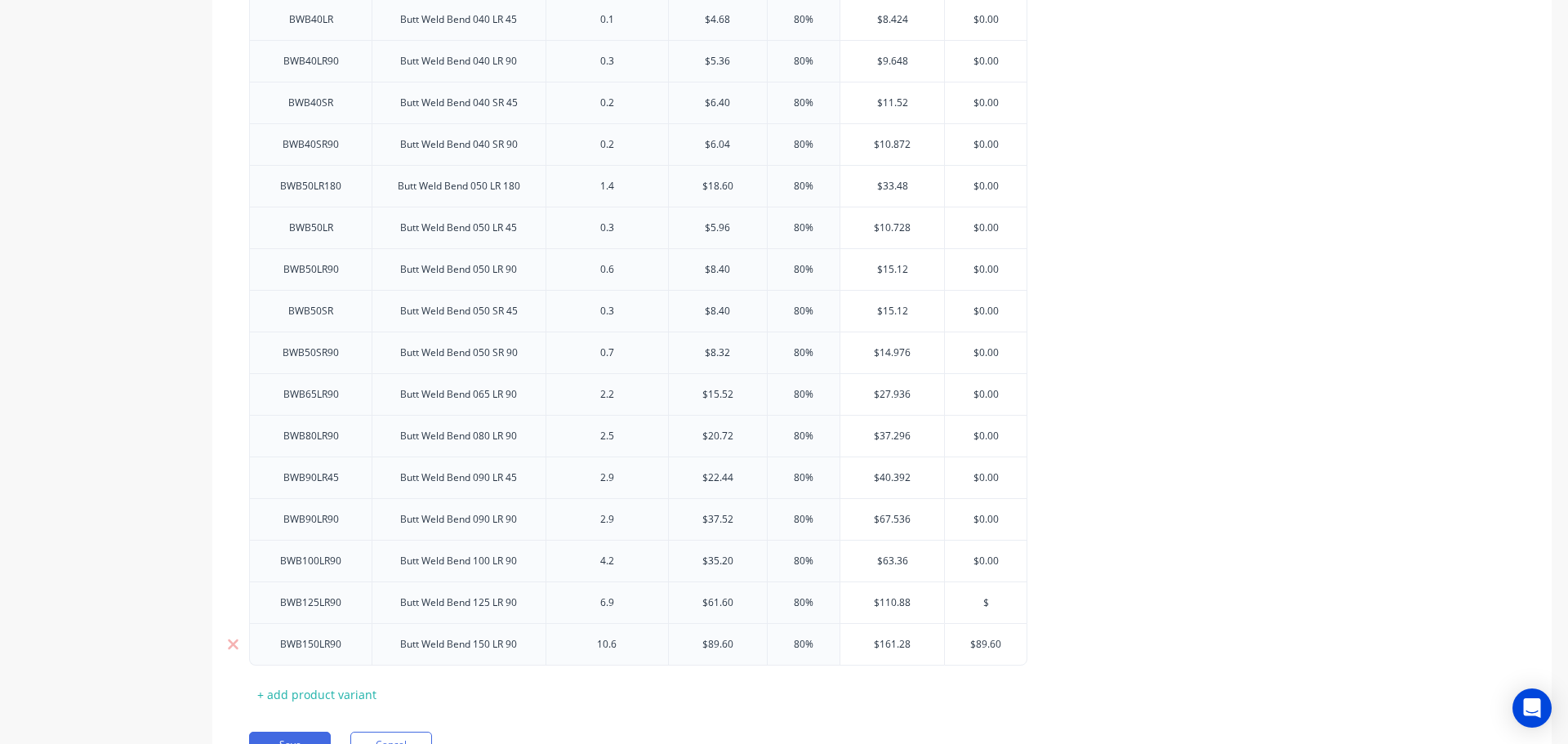
click at [987, 646] on input "$89.60" at bounding box center [985, 644] width 81 height 15
click at [953, 690] on div "Code Product description kg Cost Markup Price Standard BWB15LR90 Butt Weld Bend…" at bounding box center [883, 63] width 1266 height 1286
click at [296, 738] on button "Save" at bounding box center [290, 745] width 81 height 26
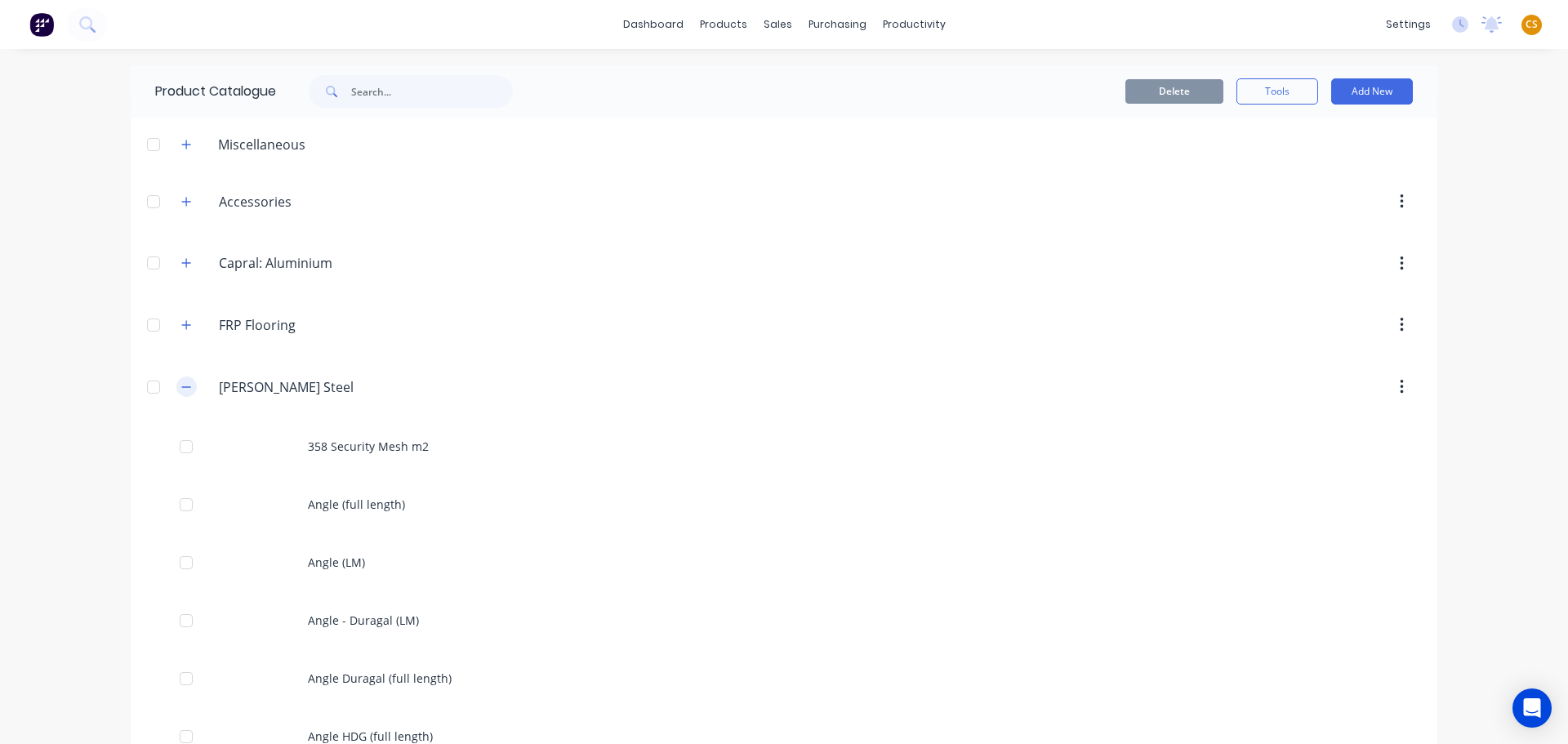
click at [182, 387] on icon "button" at bounding box center [187, 386] width 9 height 1
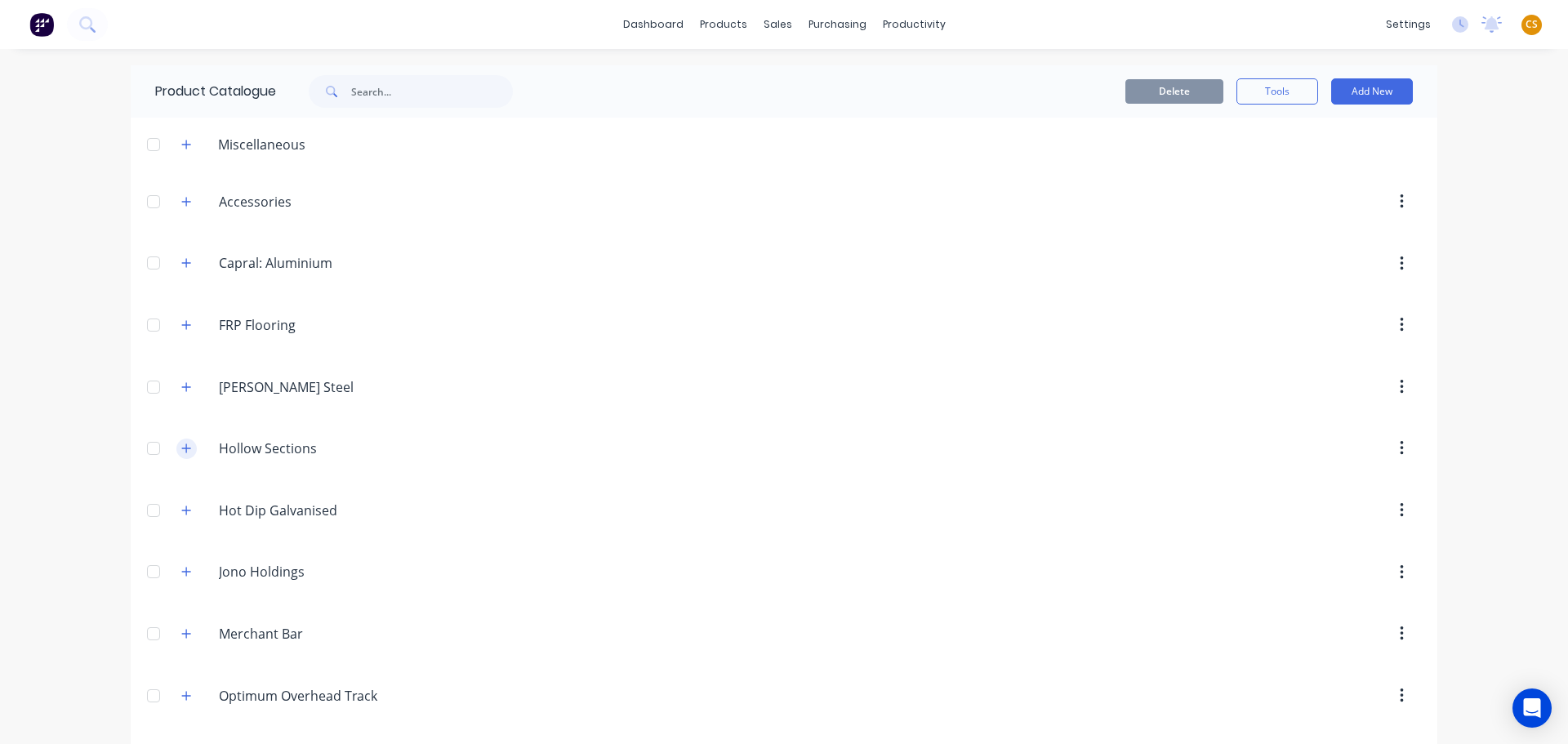
click at [181, 448] on icon "button" at bounding box center [186, 448] width 9 height 11
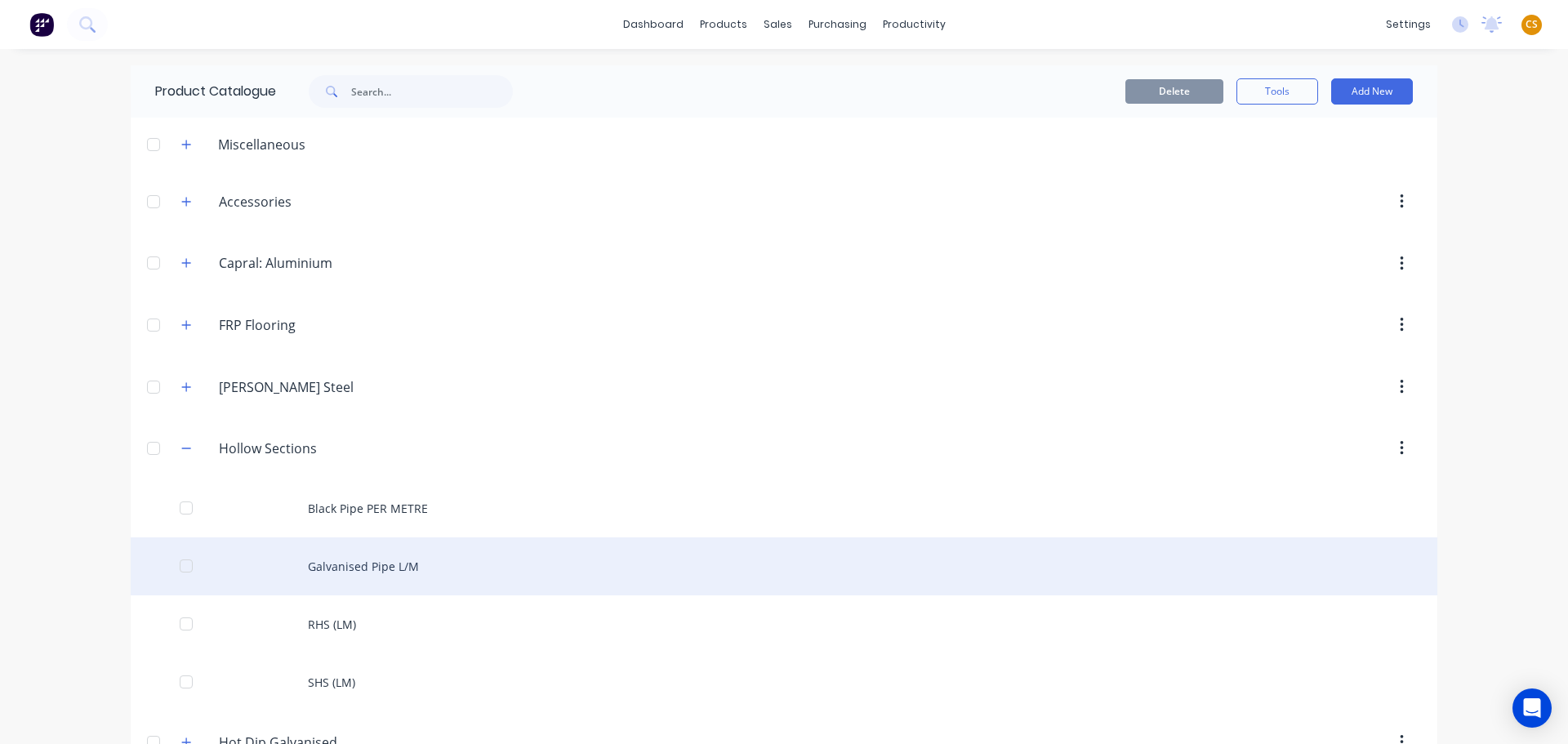
click at [347, 569] on div "Galvanised Pipe L/M" at bounding box center [784, 566] width 1307 height 58
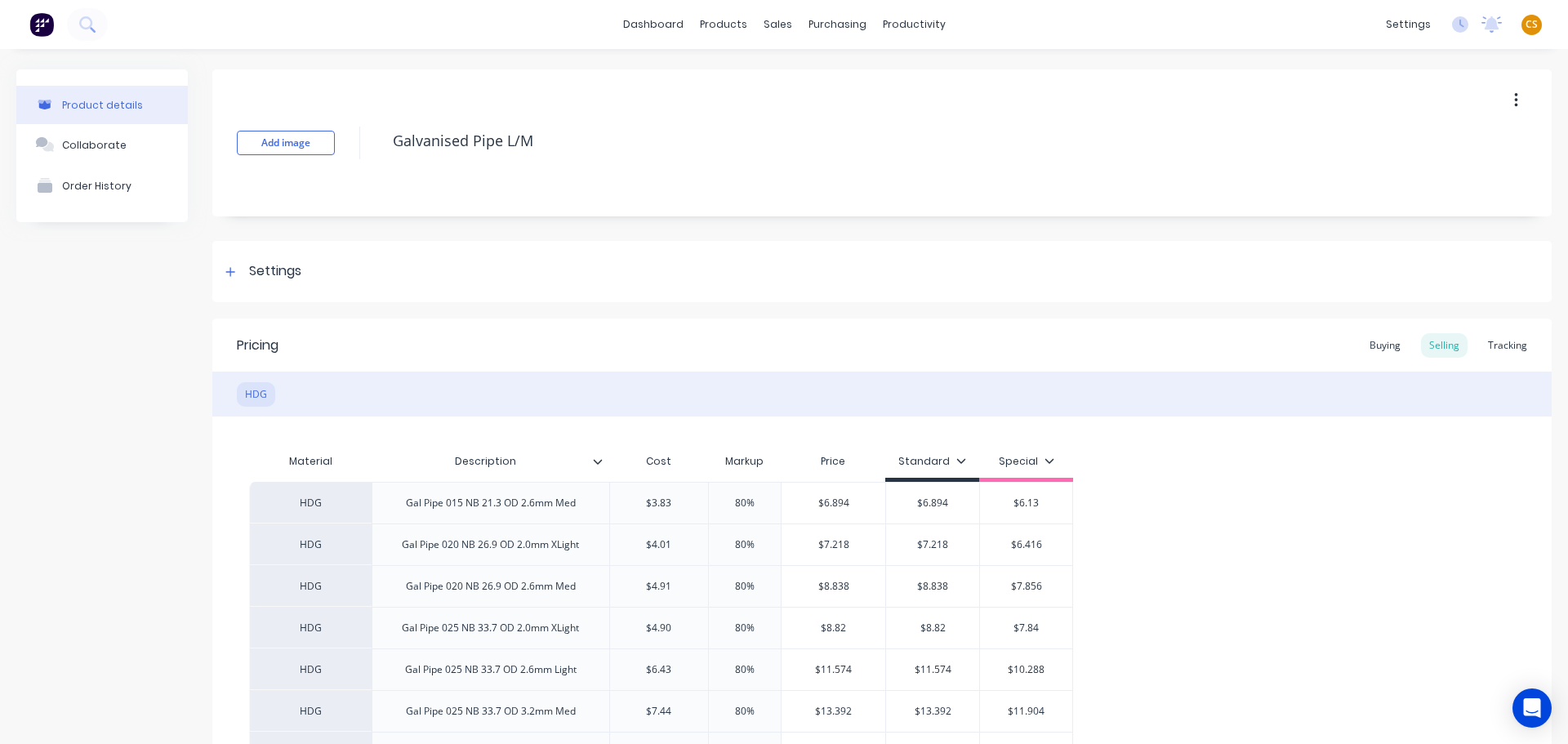
click at [1515, 95] on icon "button" at bounding box center [1516, 101] width 3 height 15
click at [1423, 172] on div "Delete" at bounding box center [1458, 175] width 126 height 23
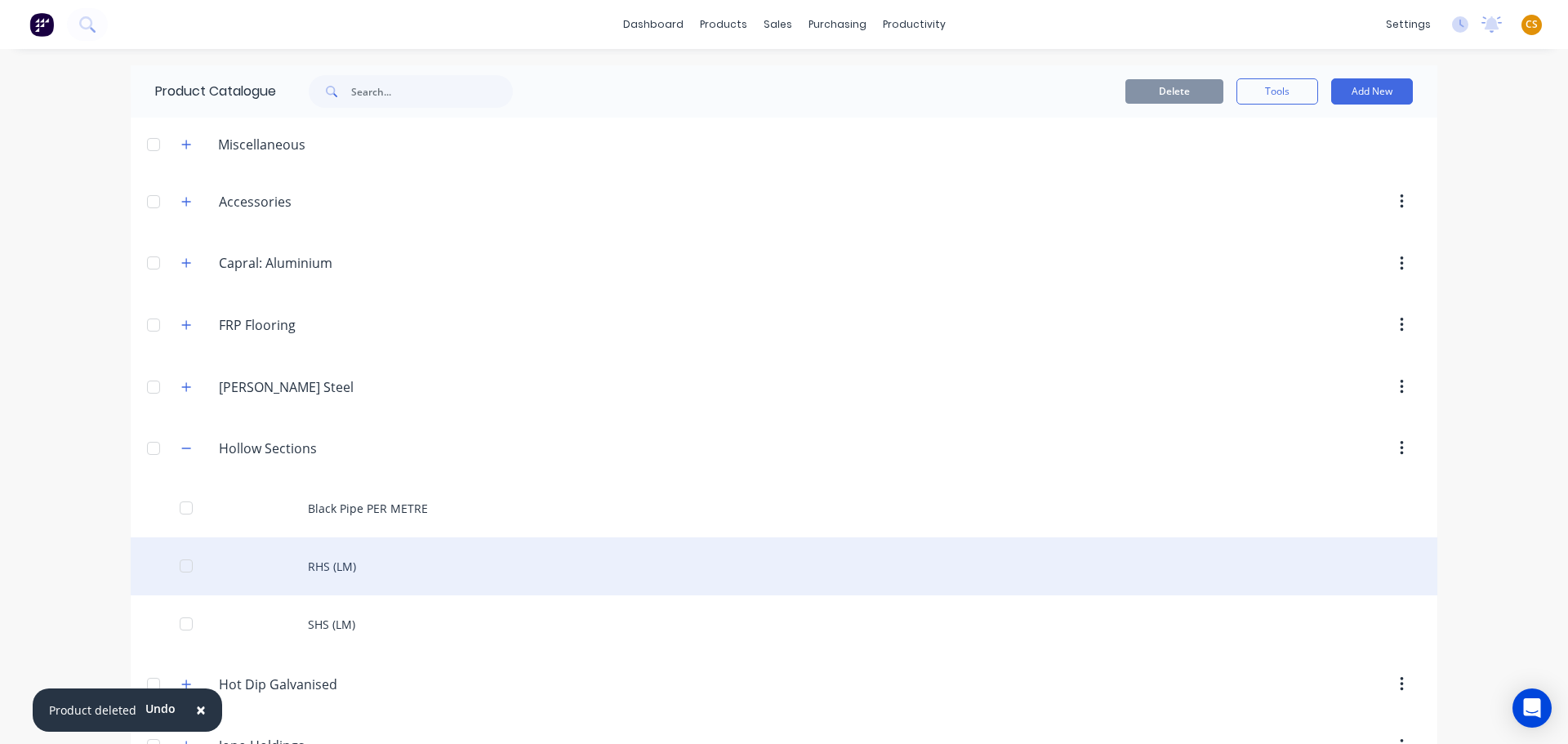
click at [181, 567] on div at bounding box center [186, 566] width 33 height 33
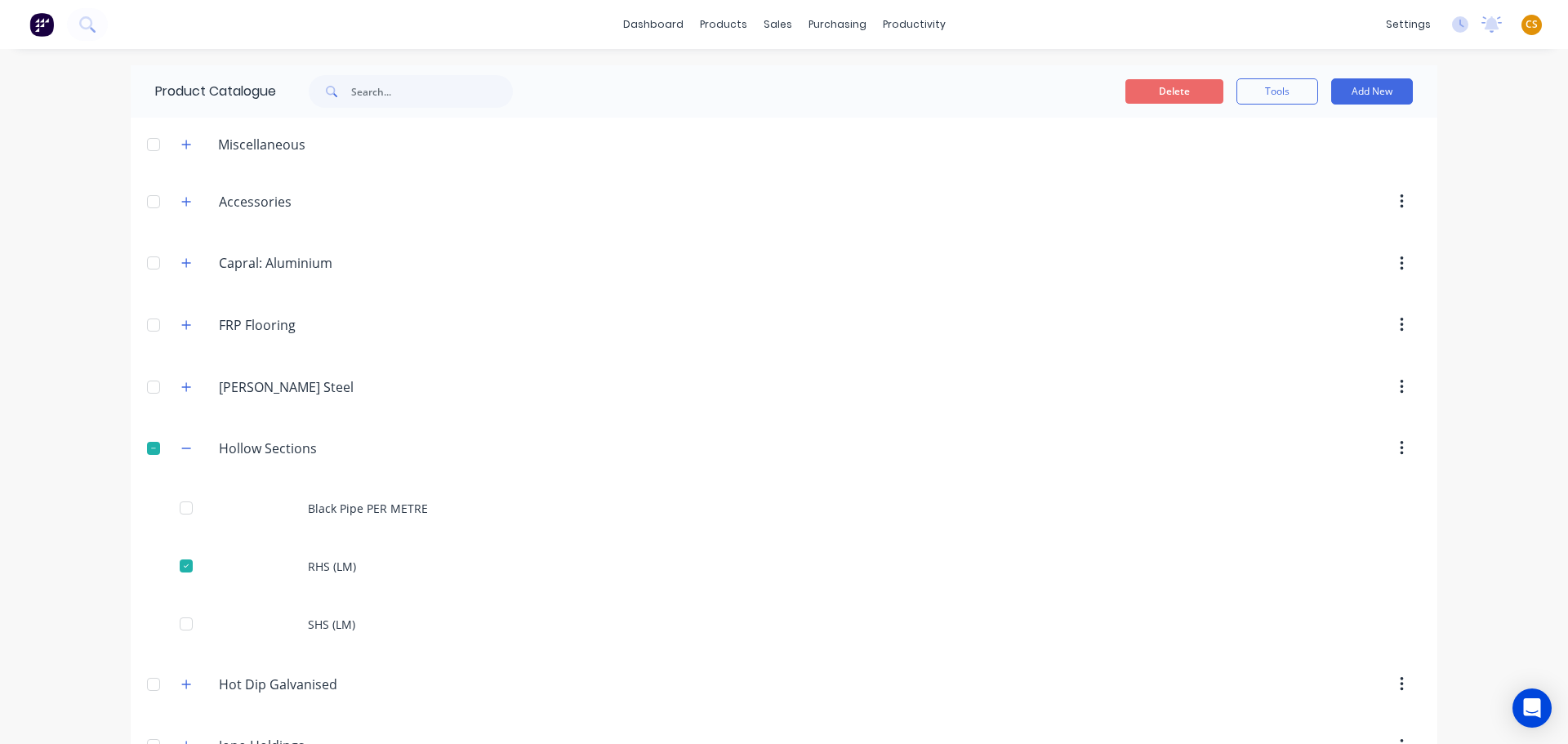
click at [1169, 97] on button "Delete" at bounding box center [1174, 91] width 98 height 24
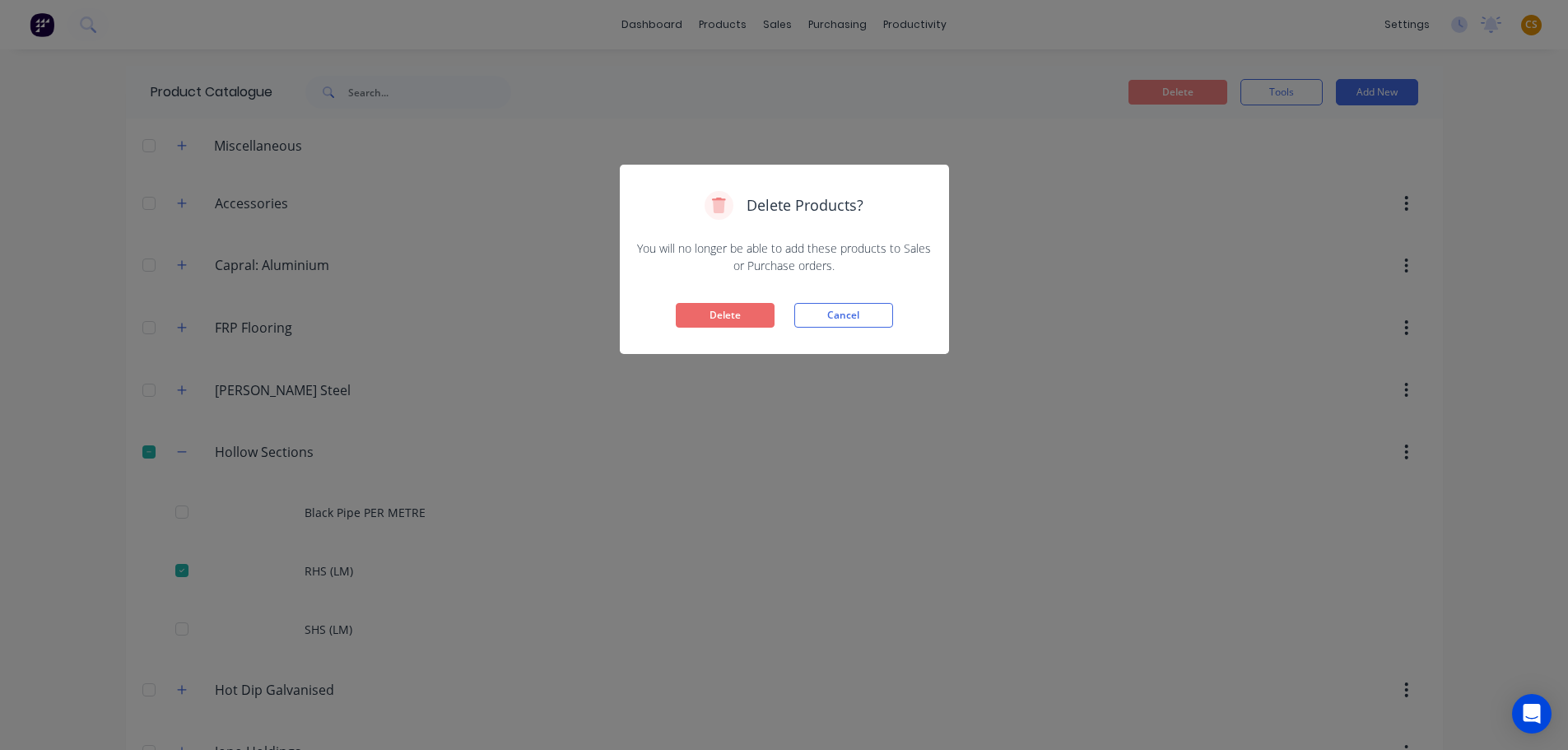
click at [728, 311] on button "Delete" at bounding box center [725, 315] width 99 height 24
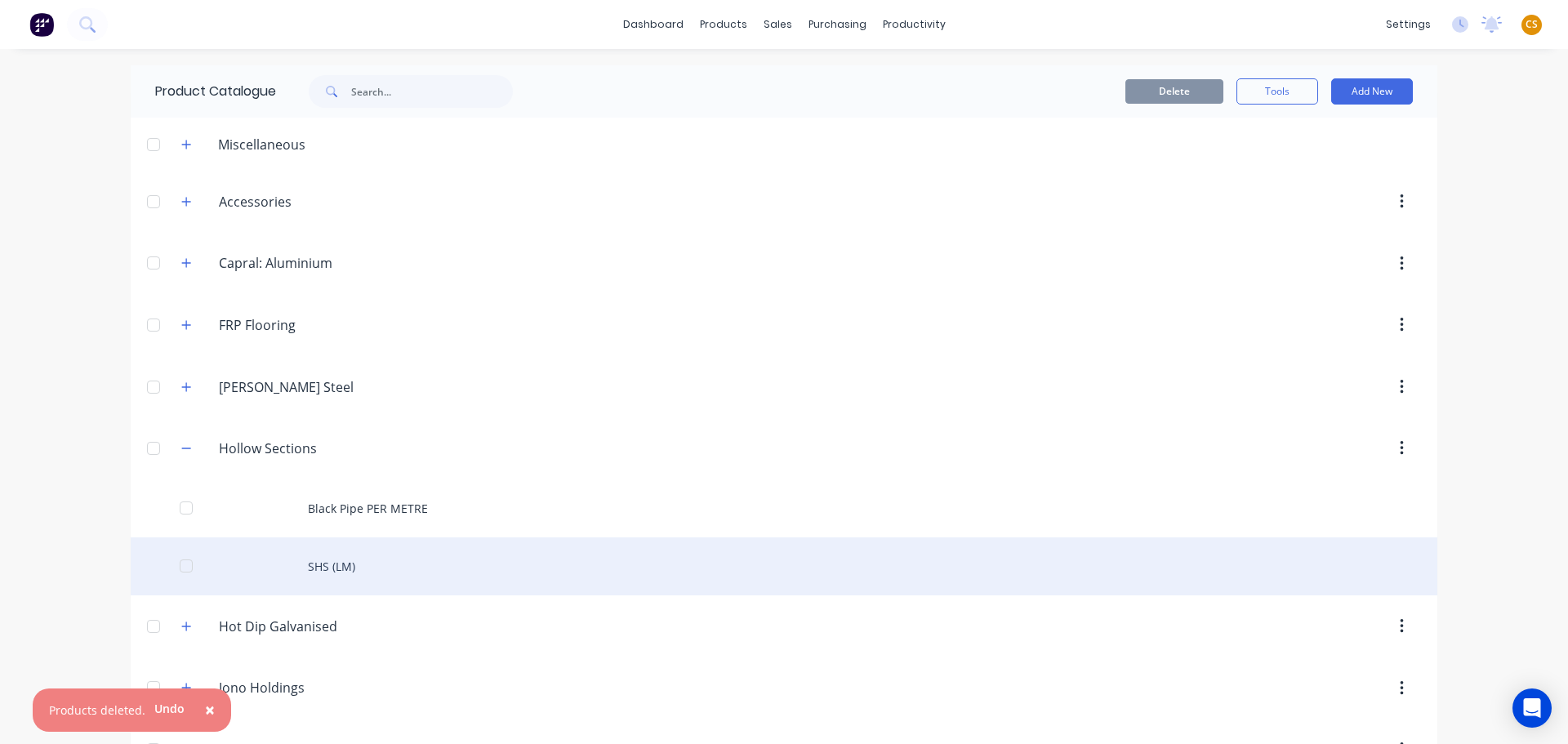
click at [178, 569] on div at bounding box center [186, 566] width 33 height 33
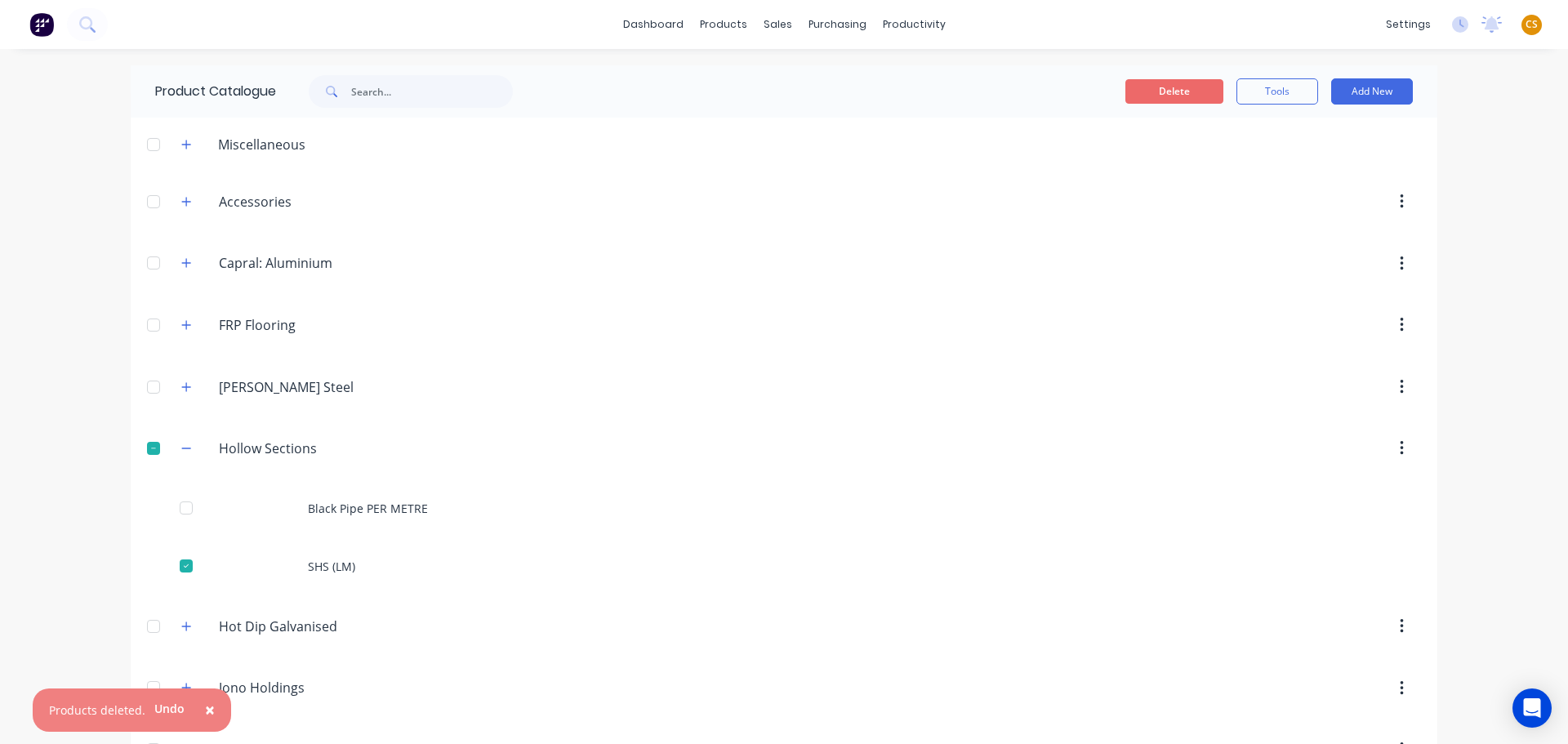
click at [1180, 94] on button "Delete" at bounding box center [1174, 91] width 98 height 24
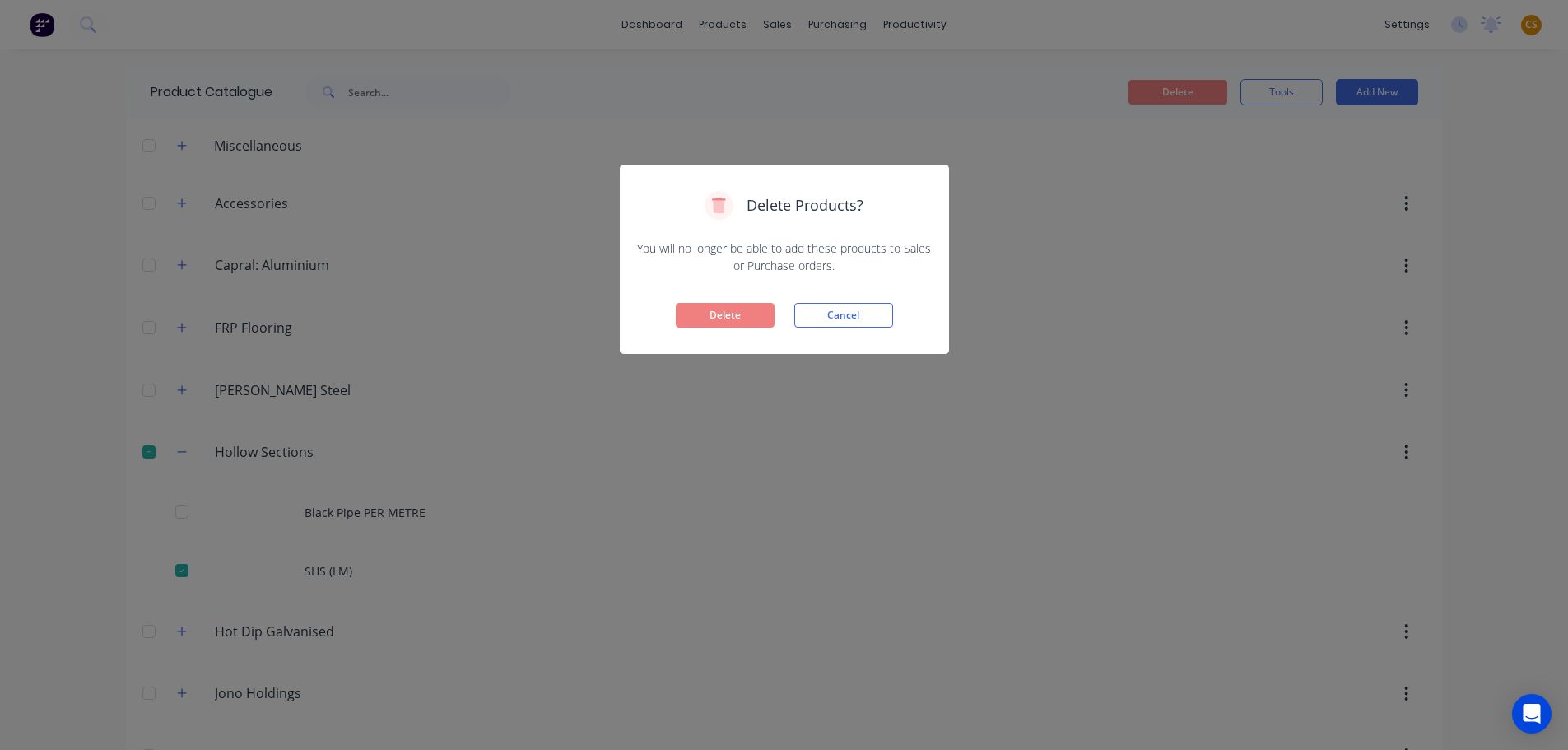
drag, startPoint x: 707, startPoint y: 311, endPoint x: 624, endPoint y: 404, distance: 124.7
click at [707, 311] on button "Delete" at bounding box center [725, 315] width 99 height 24
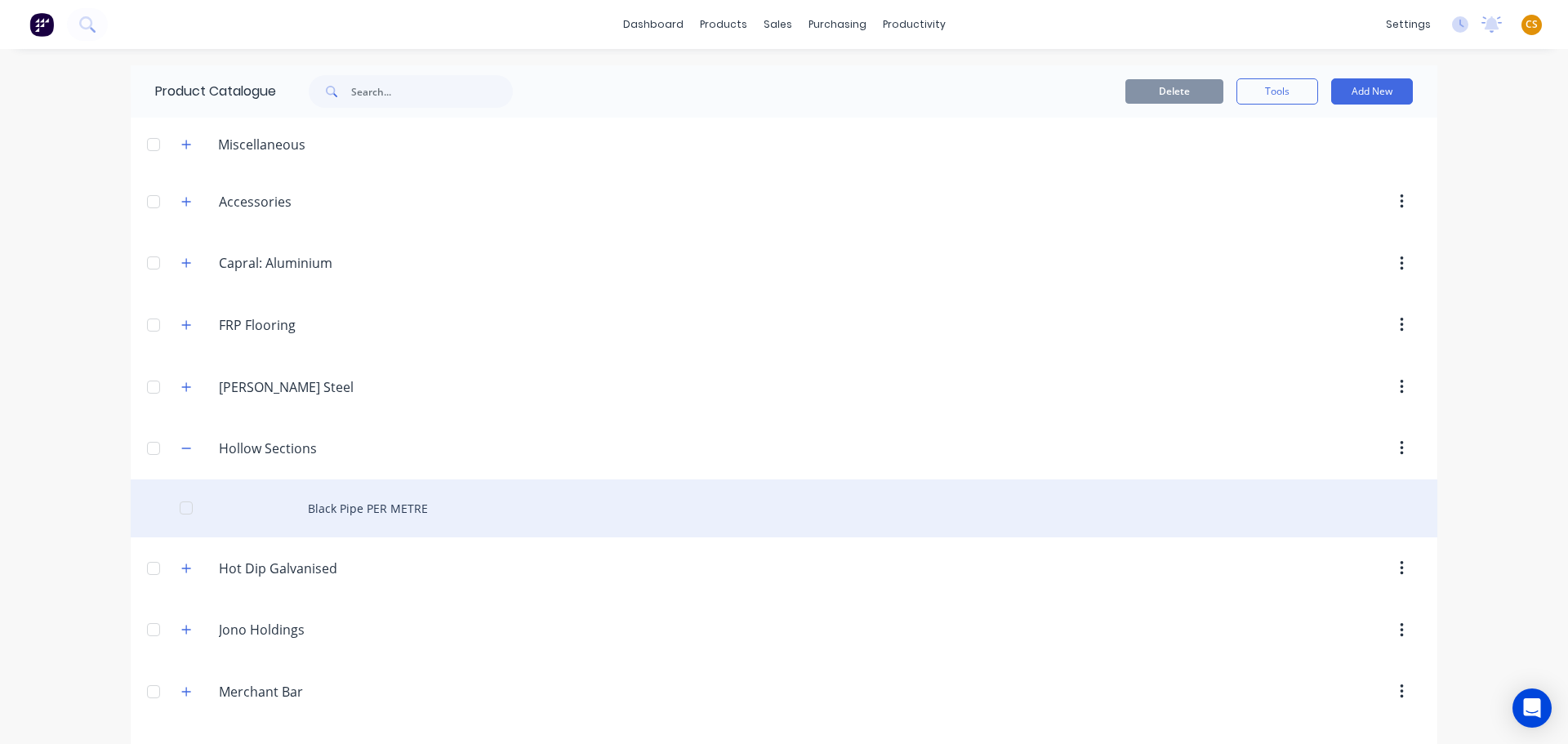
click at [378, 499] on div "Black Pipe PER METRE" at bounding box center [784, 508] width 1307 height 58
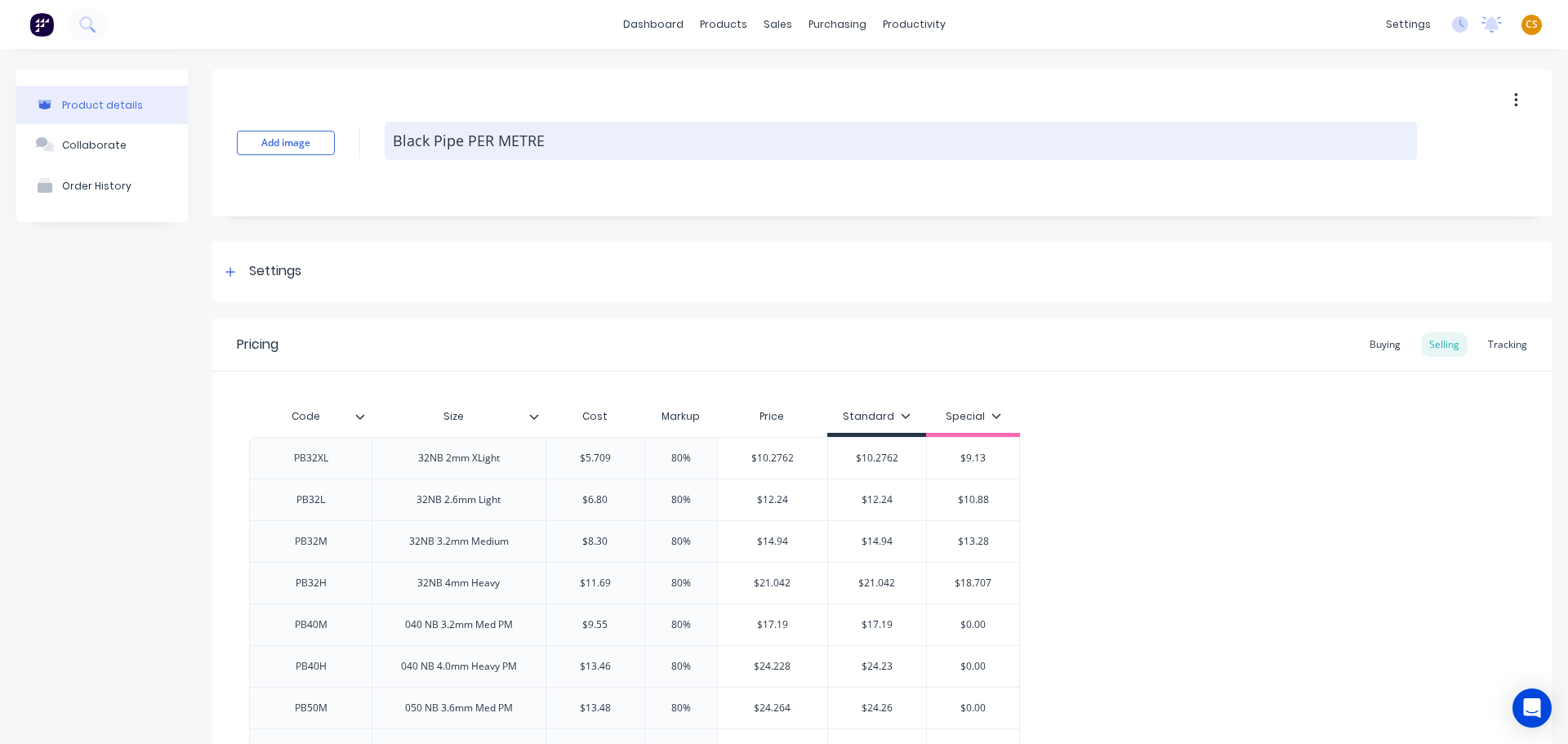
click at [474, 140] on textarea "Black Pipe PER METRE" at bounding box center [901, 140] width 1033 height 38
drag, startPoint x: 474, startPoint y: 140, endPoint x: 547, endPoint y: 140, distance: 73.0
click at [547, 140] on textarea "Black Pipe PER METRE" at bounding box center [901, 140] width 1033 height 38
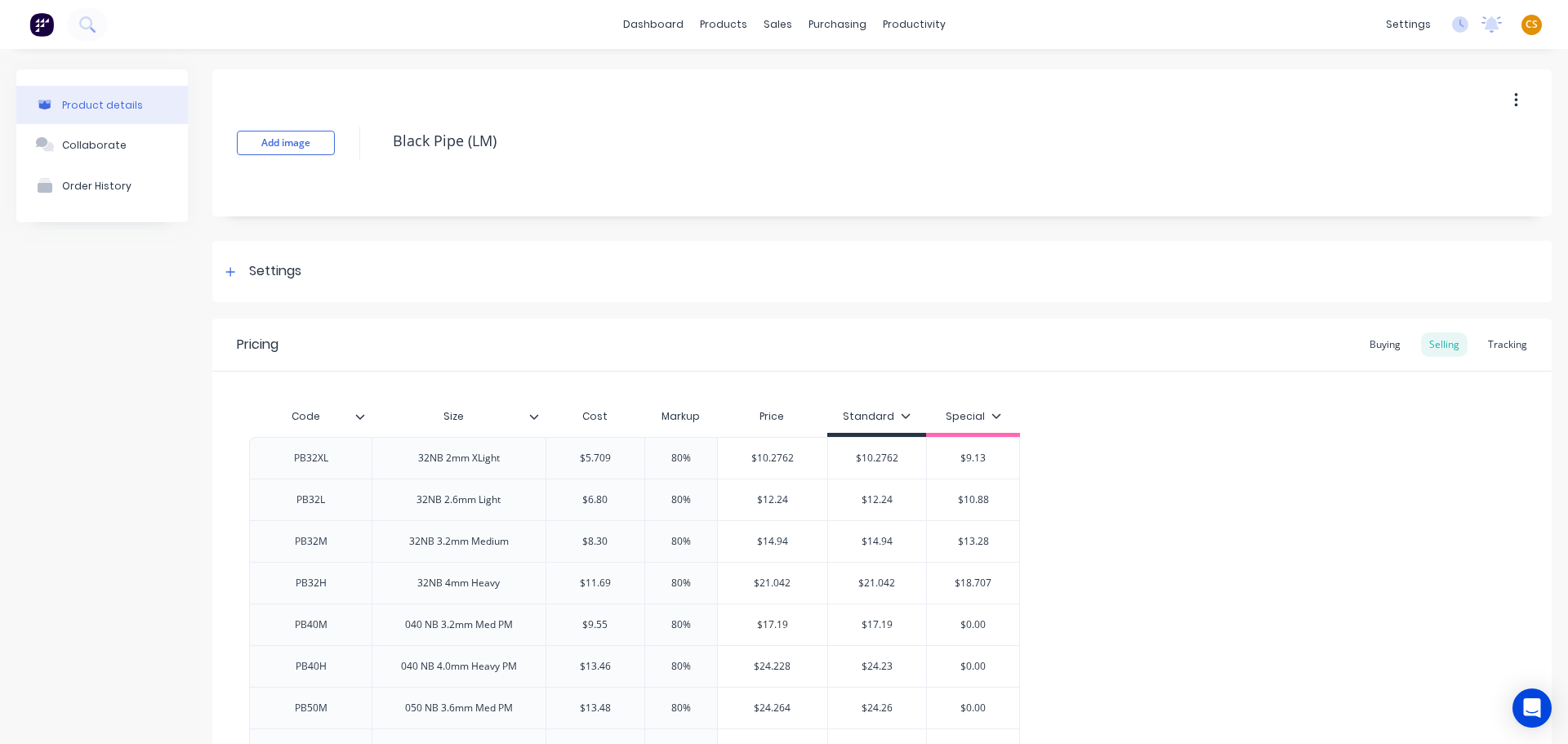
scroll to position [245, 0]
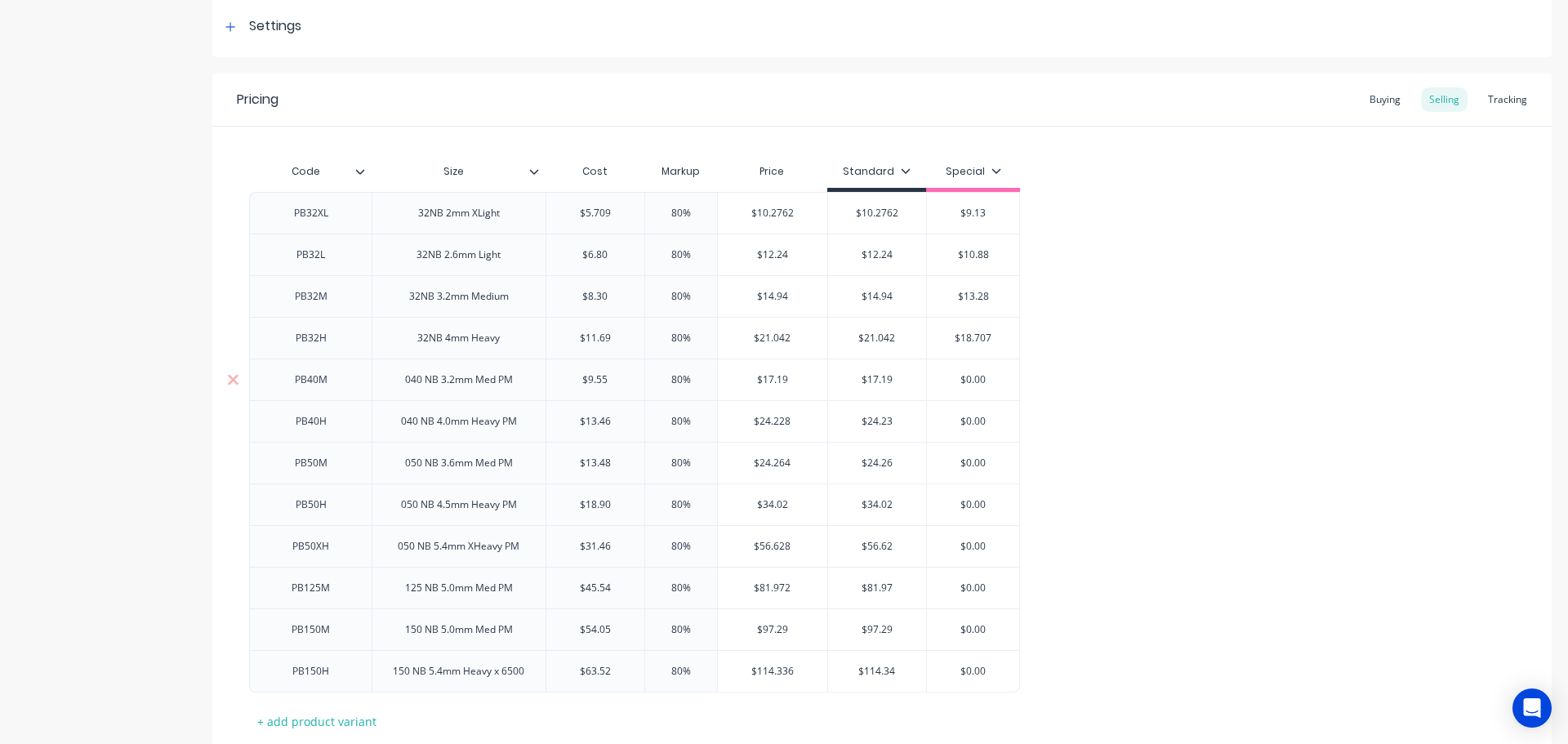
click at [975, 381] on input "$0.00" at bounding box center [973, 380] width 92 height 15
paste input "15.28"
click at [974, 421] on input "$0.00" at bounding box center [973, 421] width 92 height 15
click at [974, 420] on input "$0.00" at bounding box center [973, 421] width 92 height 15
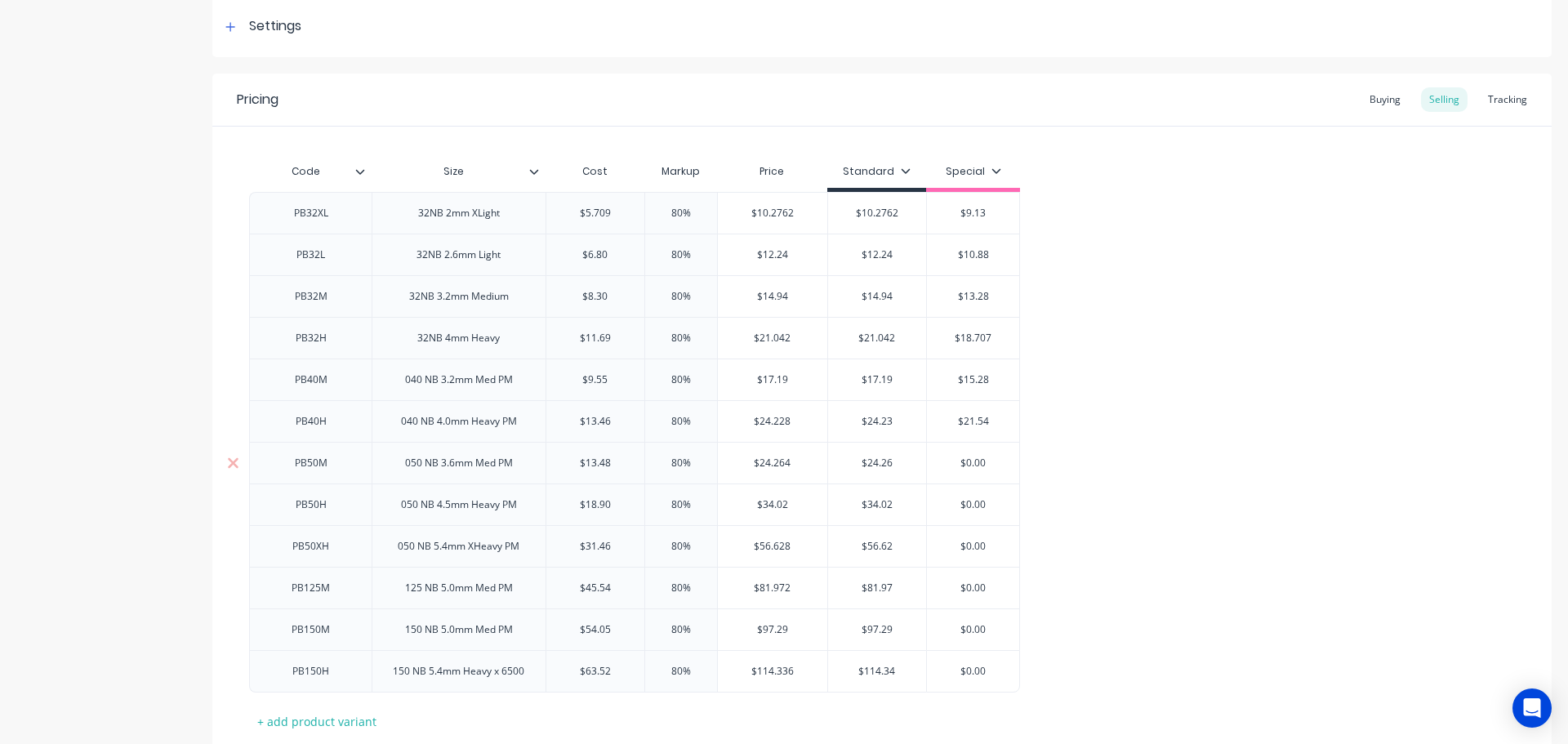
click at [969, 462] on input "$0.00" at bounding box center [973, 463] width 92 height 15
click at [968, 507] on input "$0.00" at bounding box center [973, 505] width 92 height 15
click at [901, 547] on input "$56.62" at bounding box center [878, 546] width 99 height 15
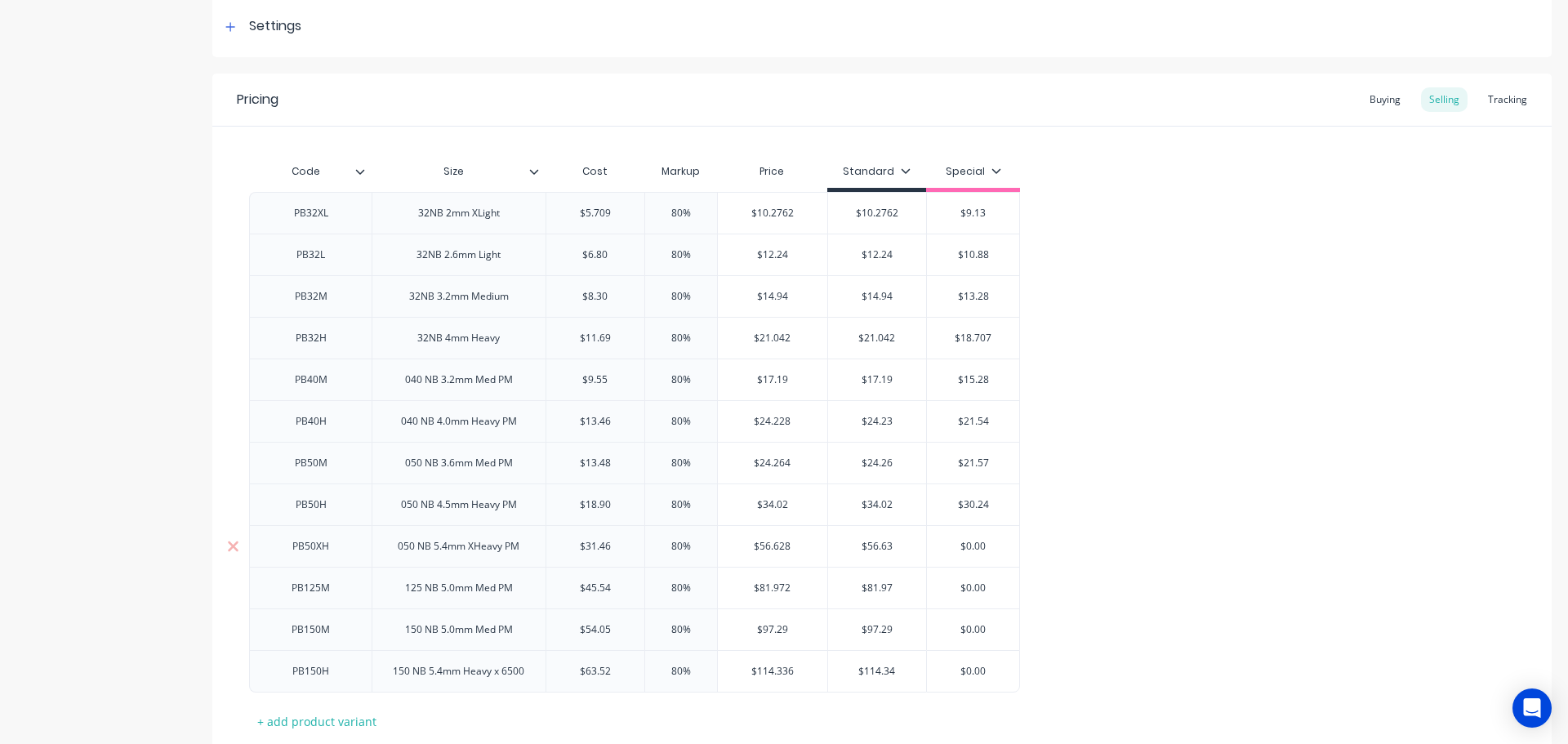
click at [974, 546] on input "$0.00" at bounding box center [973, 546] width 92 height 15
click at [974, 584] on input "$0.00" at bounding box center [973, 588] width 92 height 15
click at [968, 628] on input "$0.00" at bounding box center [973, 629] width 92 height 15
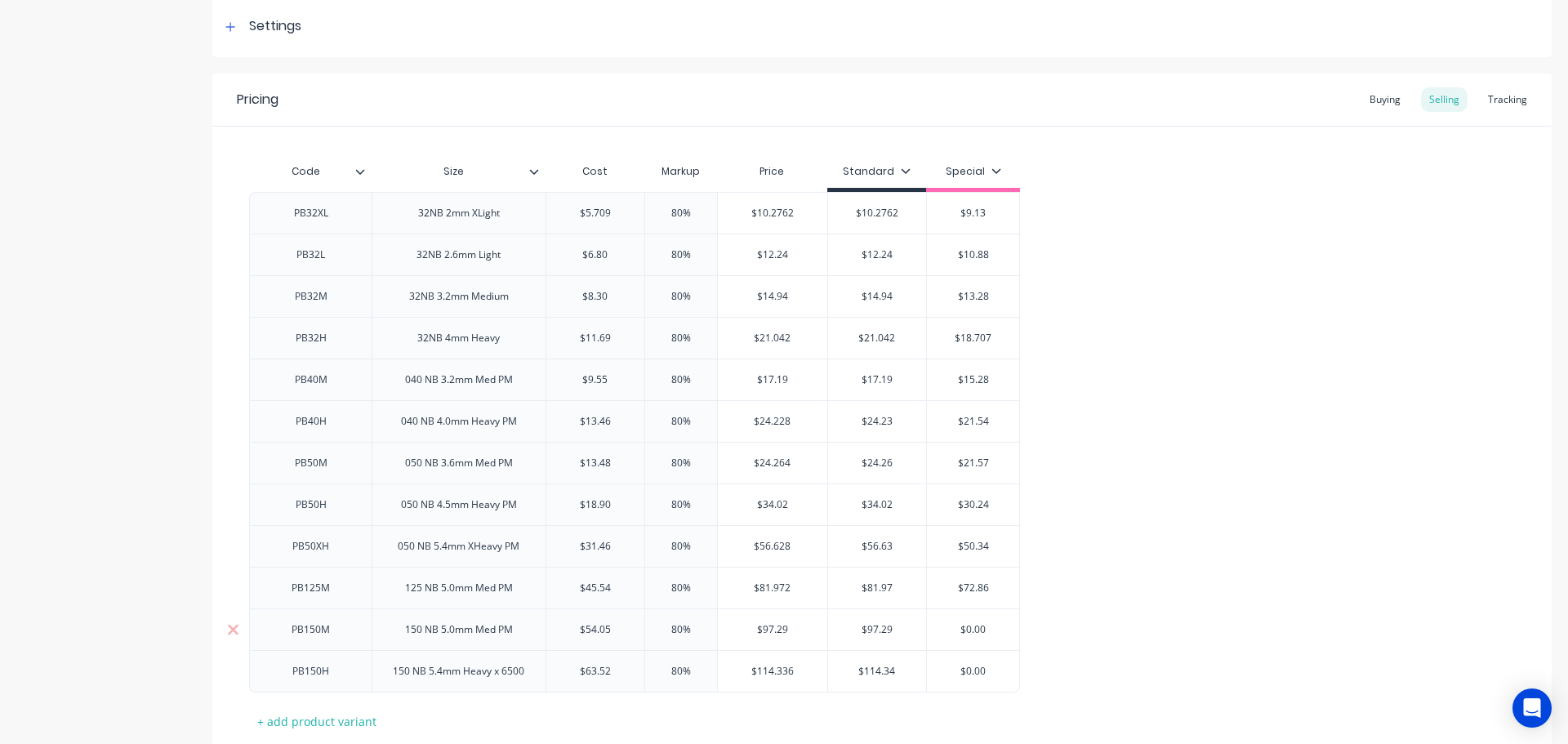
click at [968, 628] on input "$0.00" at bounding box center [973, 629] width 92 height 15
click at [971, 667] on input "$0.00" at bounding box center [973, 671] width 92 height 15
click at [970, 667] on input "$0.00" at bounding box center [973, 671] width 92 height 15
drag, startPoint x: 902, startPoint y: 209, endPoint x: 883, endPoint y: 210, distance: 19.0
click at [883, 210] on input "$10.2762" at bounding box center [878, 213] width 99 height 15
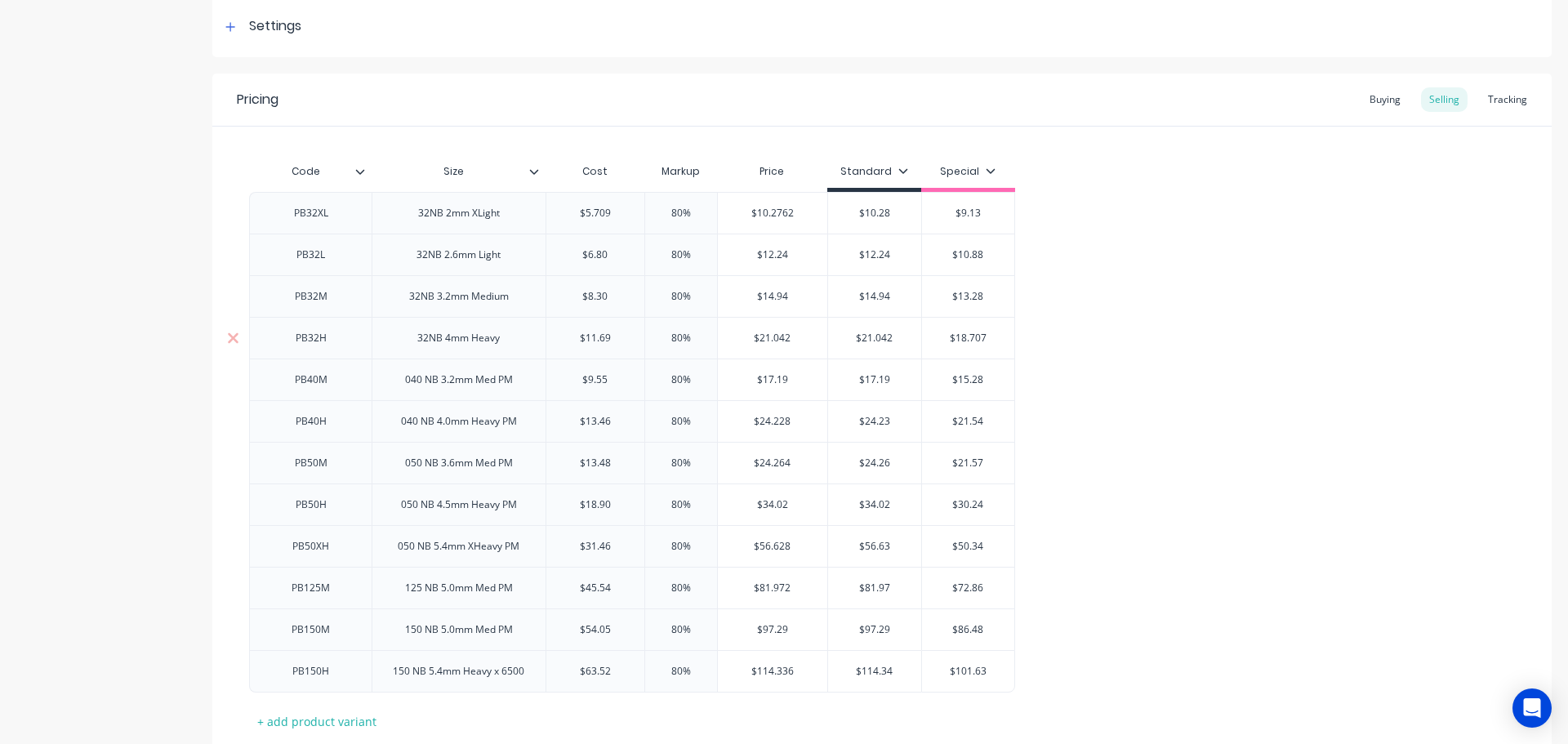
click at [894, 340] on input "$21.042" at bounding box center [875, 338] width 93 height 15
click at [989, 335] on input "$18.707" at bounding box center [968, 338] width 92 height 15
click at [1145, 344] on div "PB32XL 32NB 2mm XLight $5.709 80% $10.2762 $10.28 $10.28 $9.13 PB32L 32NB 2.6mm…" at bounding box center [883, 442] width 1266 height 500
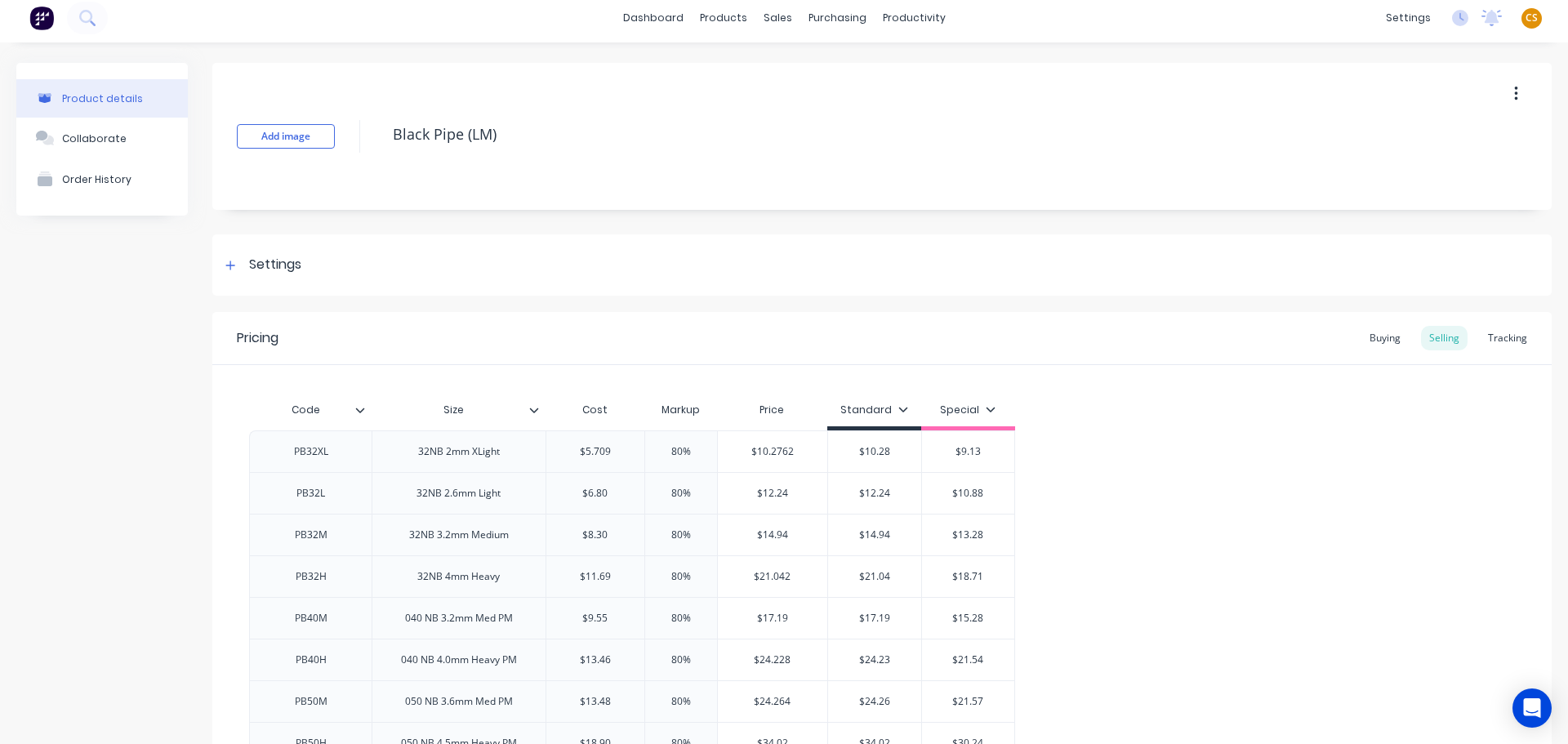
scroll to position [0, 0]
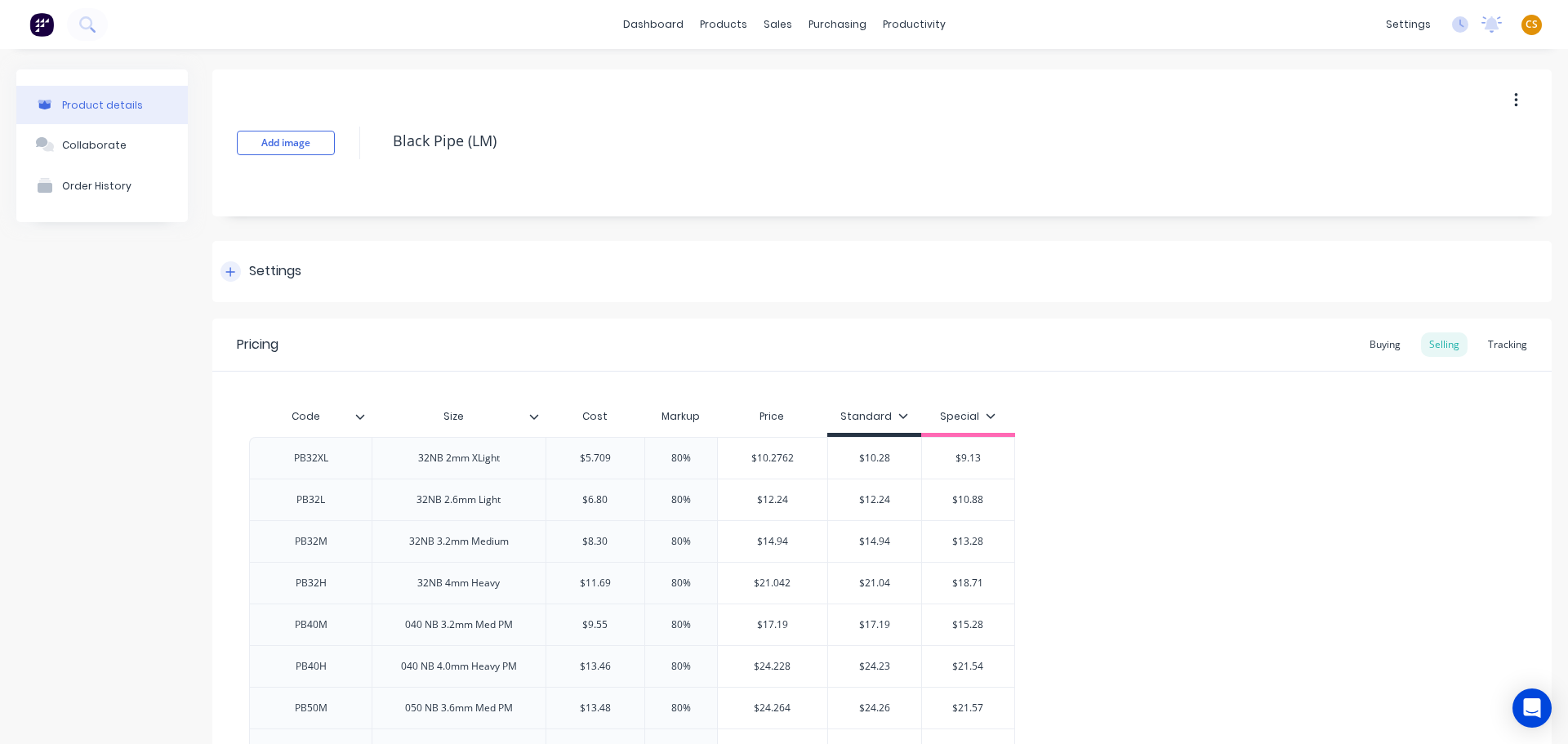
click at [232, 272] on icon at bounding box center [231, 272] width 9 height 9
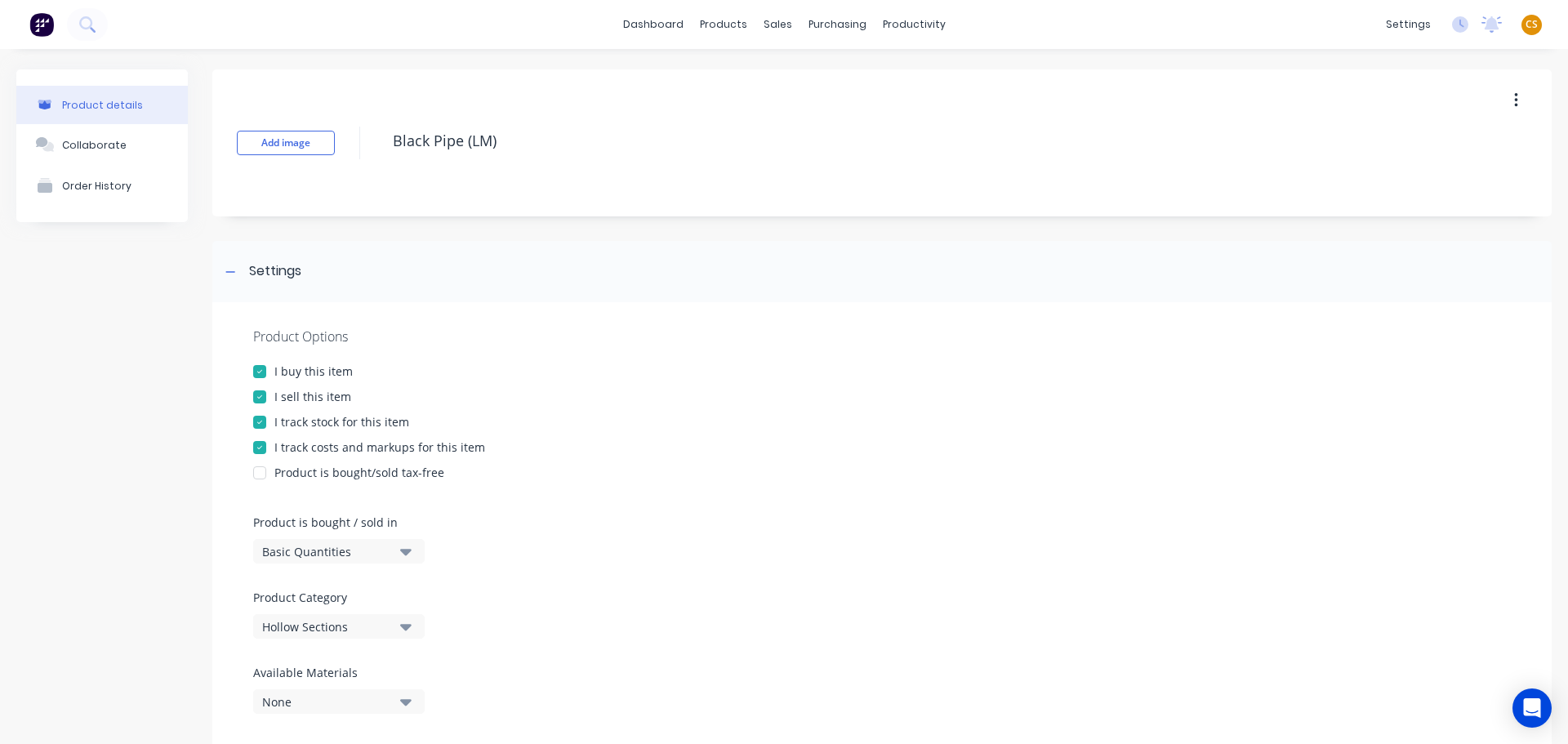
click at [301, 549] on div "Basic Quantities" at bounding box center [328, 552] width 131 height 17
click at [345, 625] on div "Lineal Metres" at bounding box center [375, 625] width 245 height 33
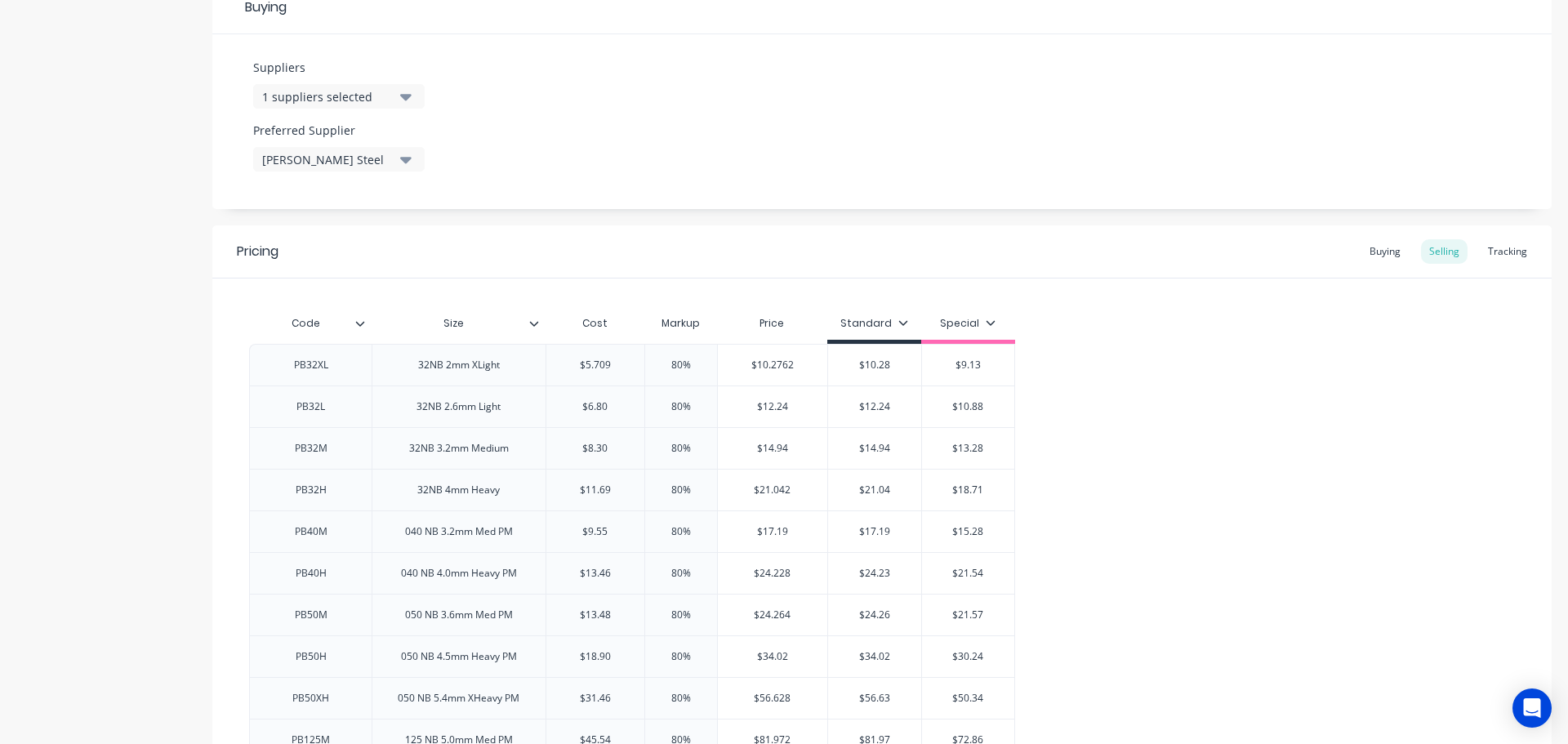
scroll to position [1048, 0]
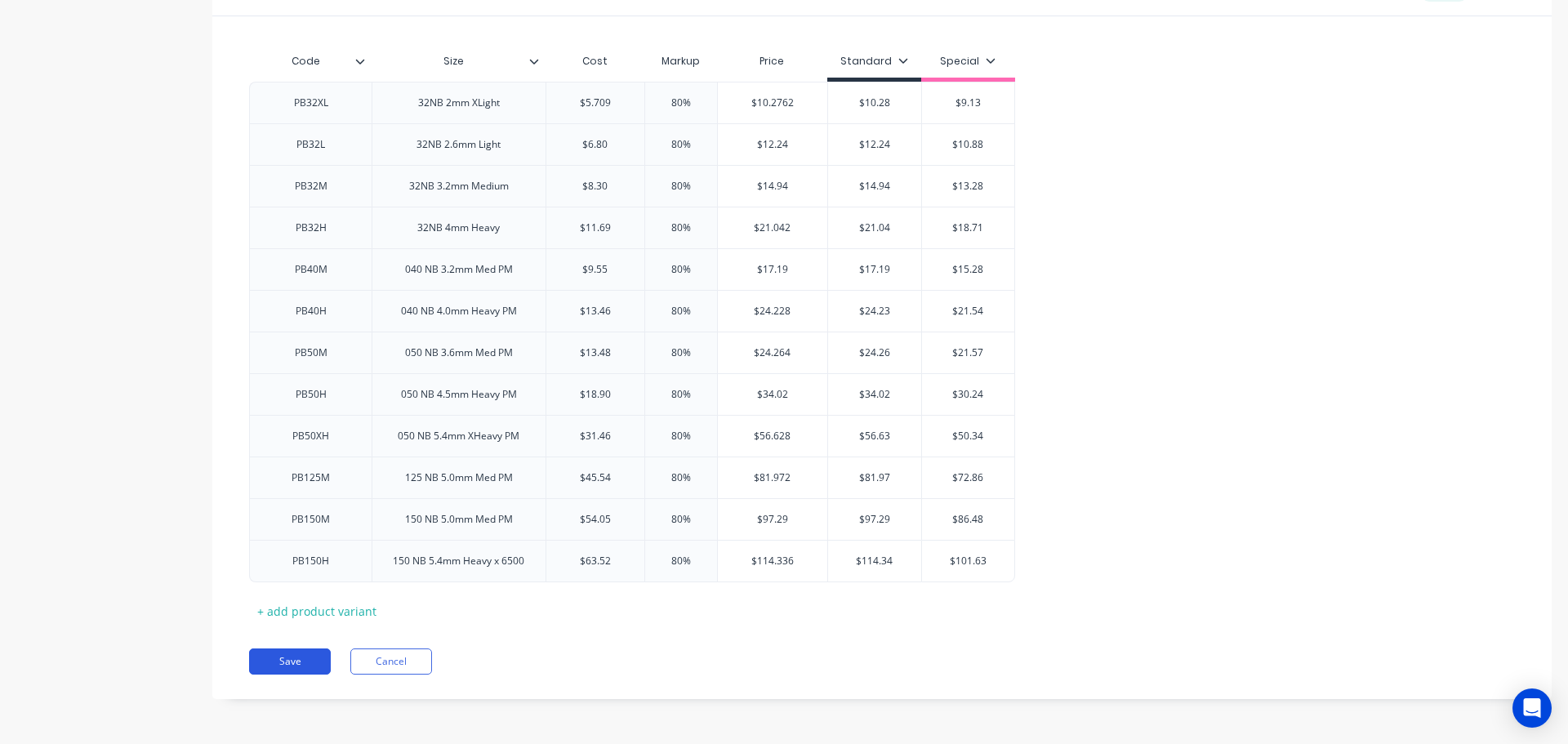
click at [273, 662] on button "Save" at bounding box center [290, 661] width 81 height 26
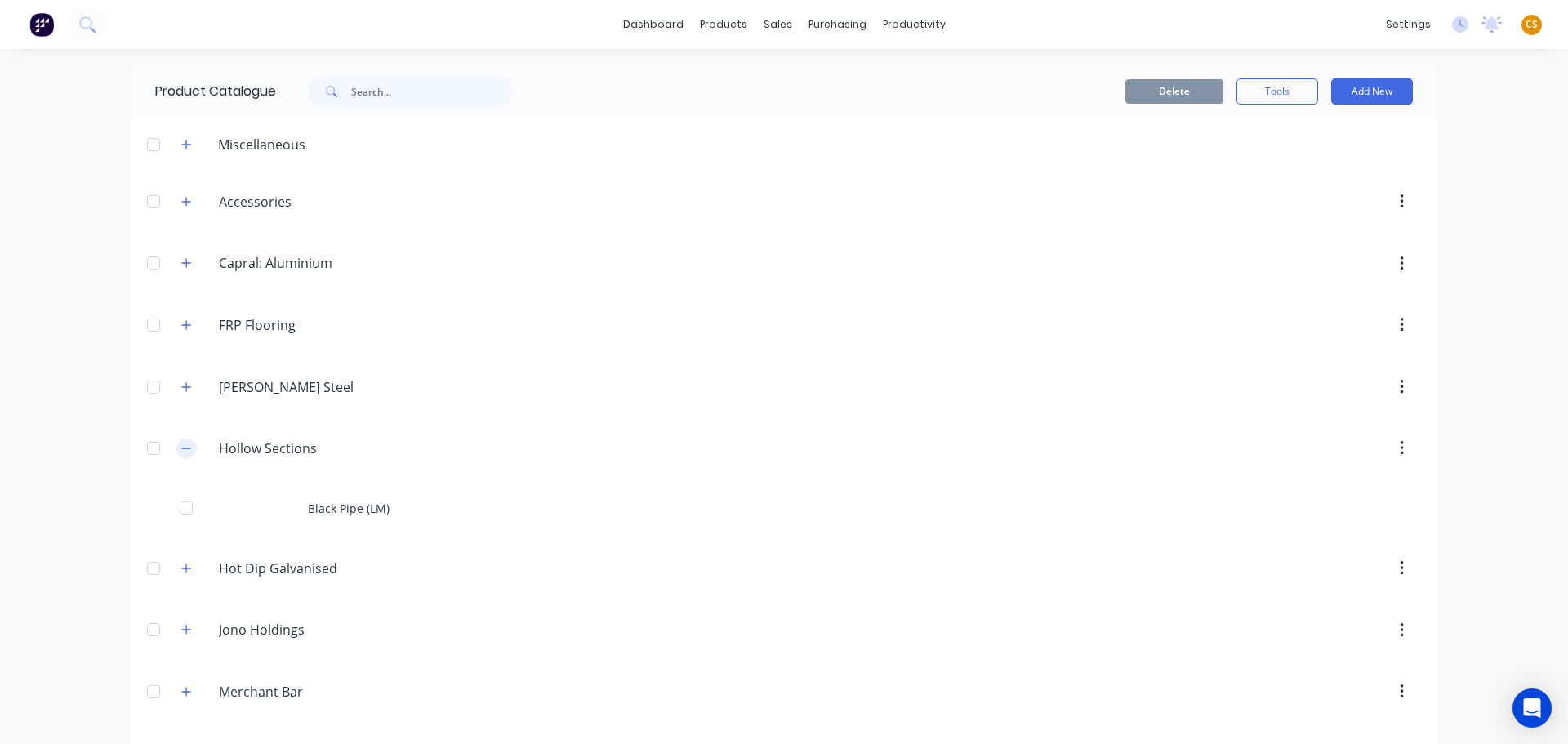
click at [182, 446] on icon "button" at bounding box center [186, 448] width 9 height 11
click at [181, 512] on icon "button" at bounding box center [186, 511] width 9 height 11
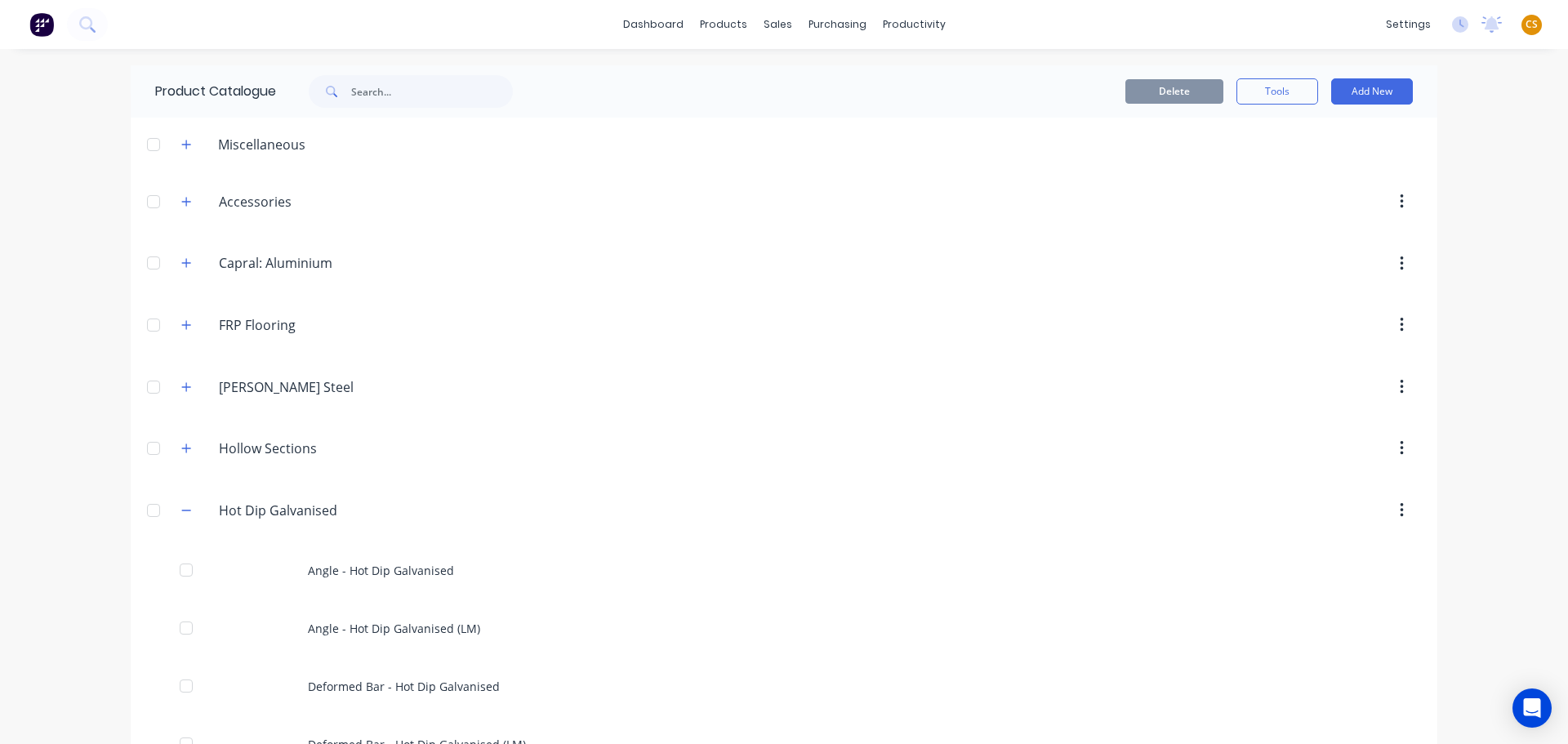
scroll to position [245, 0]
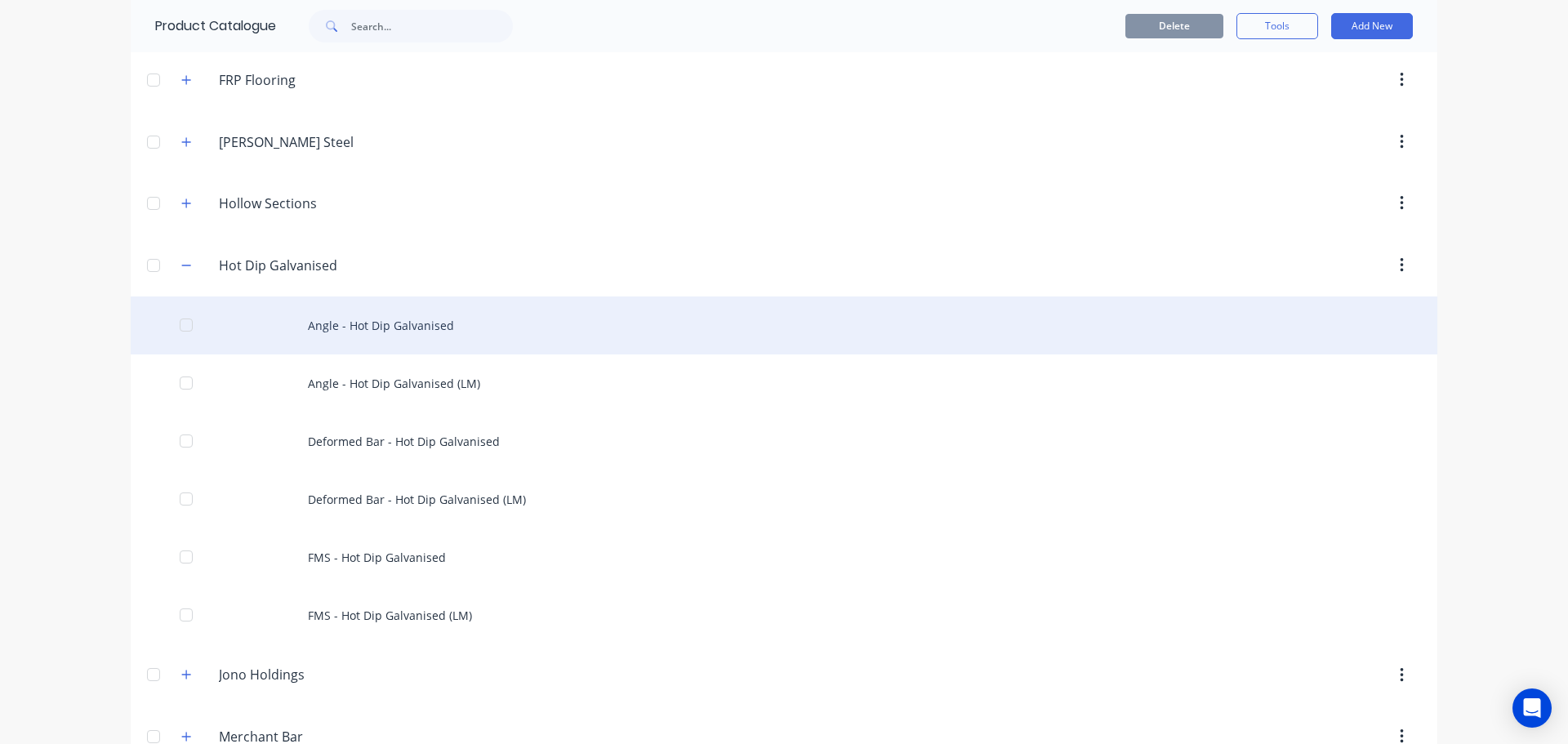
click at [177, 327] on div at bounding box center [186, 325] width 33 height 33
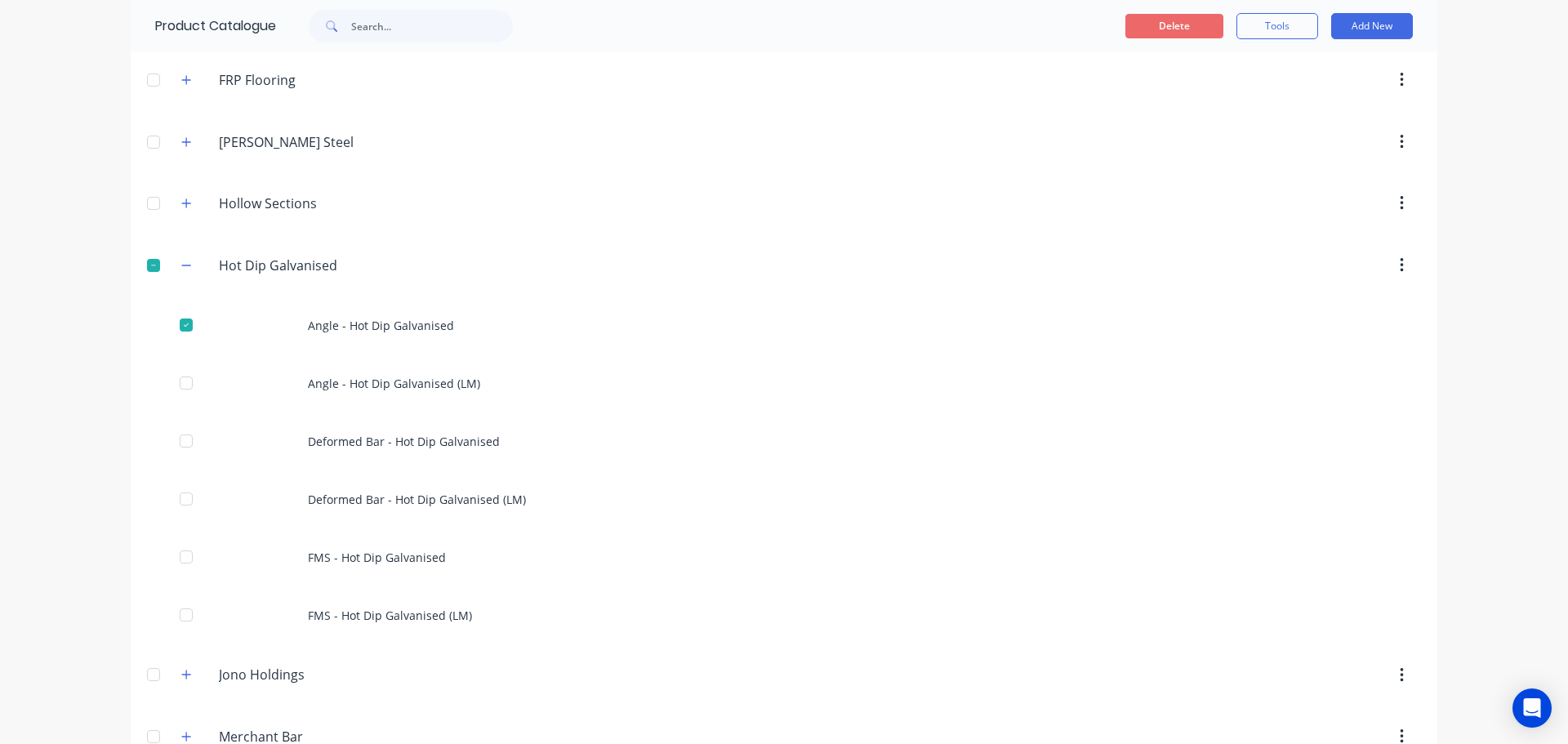
click at [1177, 26] on button "Delete" at bounding box center [1174, 26] width 98 height 24
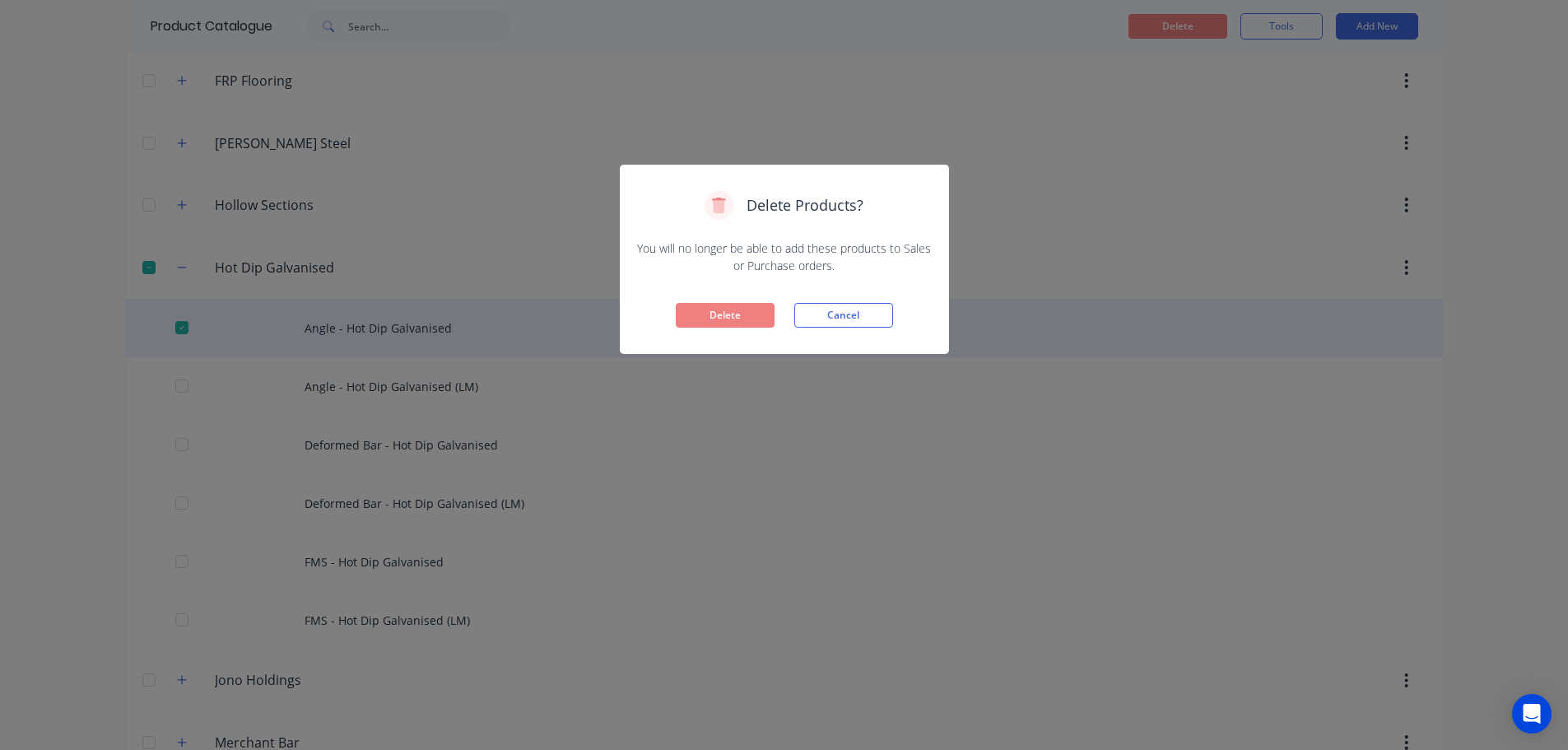
drag, startPoint x: 729, startPoint y: 315, endPoint x: 711, endPoint y: 334, distance: 26.2
click at [728, 317] on button "Delete" at bounding box center [725, 315] width 99 height 24
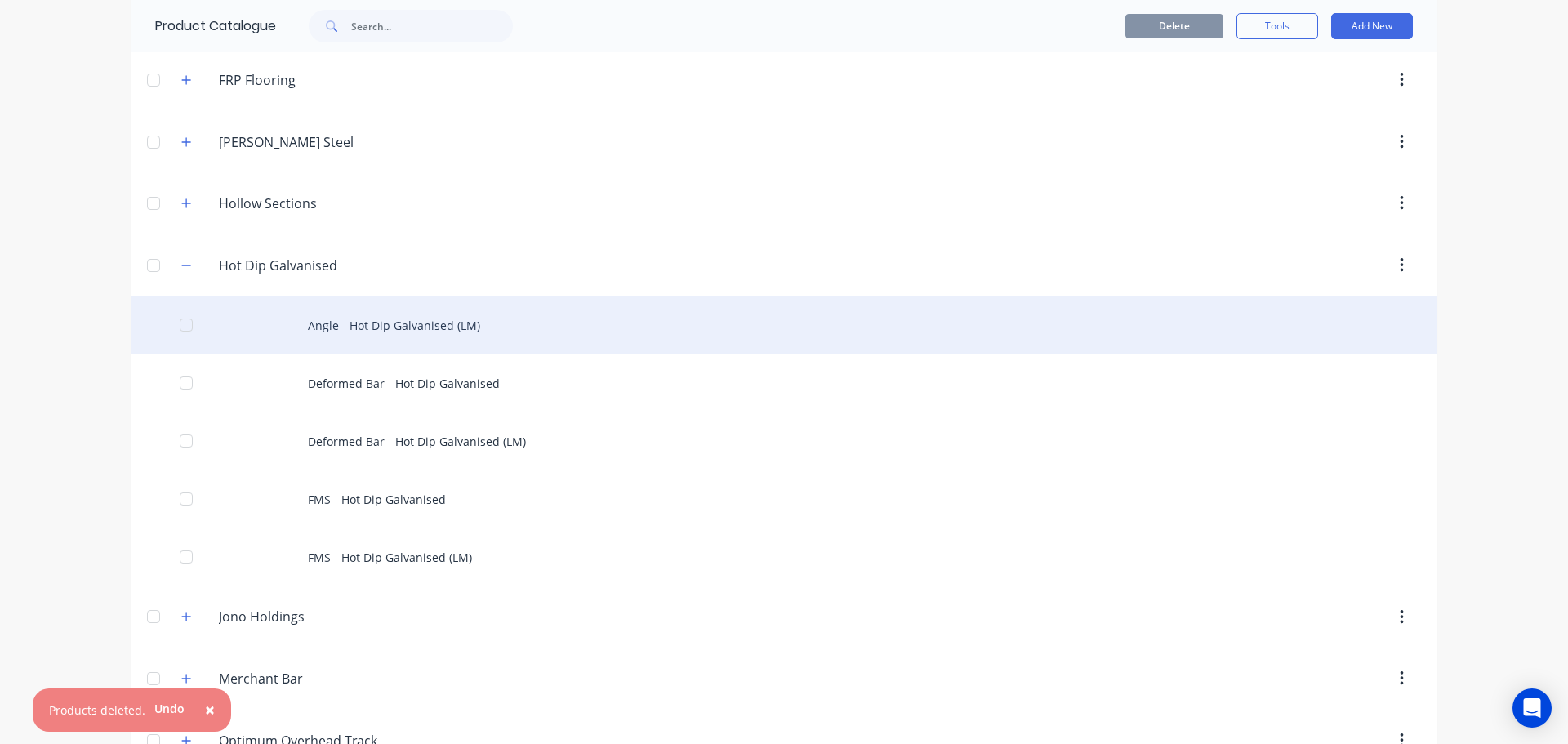
click at [417, 330] on div "Angle - Hot Dip Galvanised (LM)" at bounding box center [784, 325] width 1307 height 58
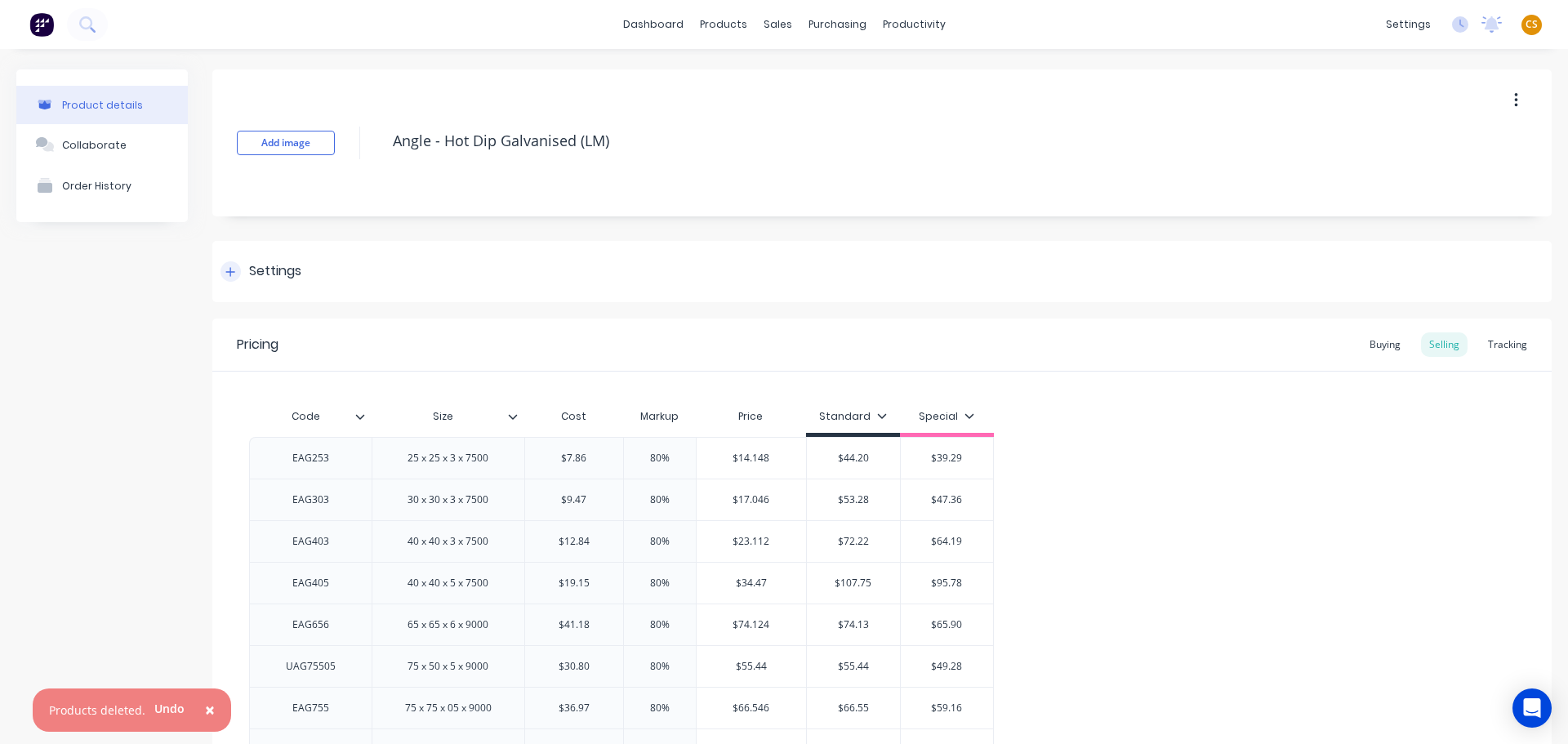
click at [225, 273] on icon at bounding box center [230, 272] width 9 height 11
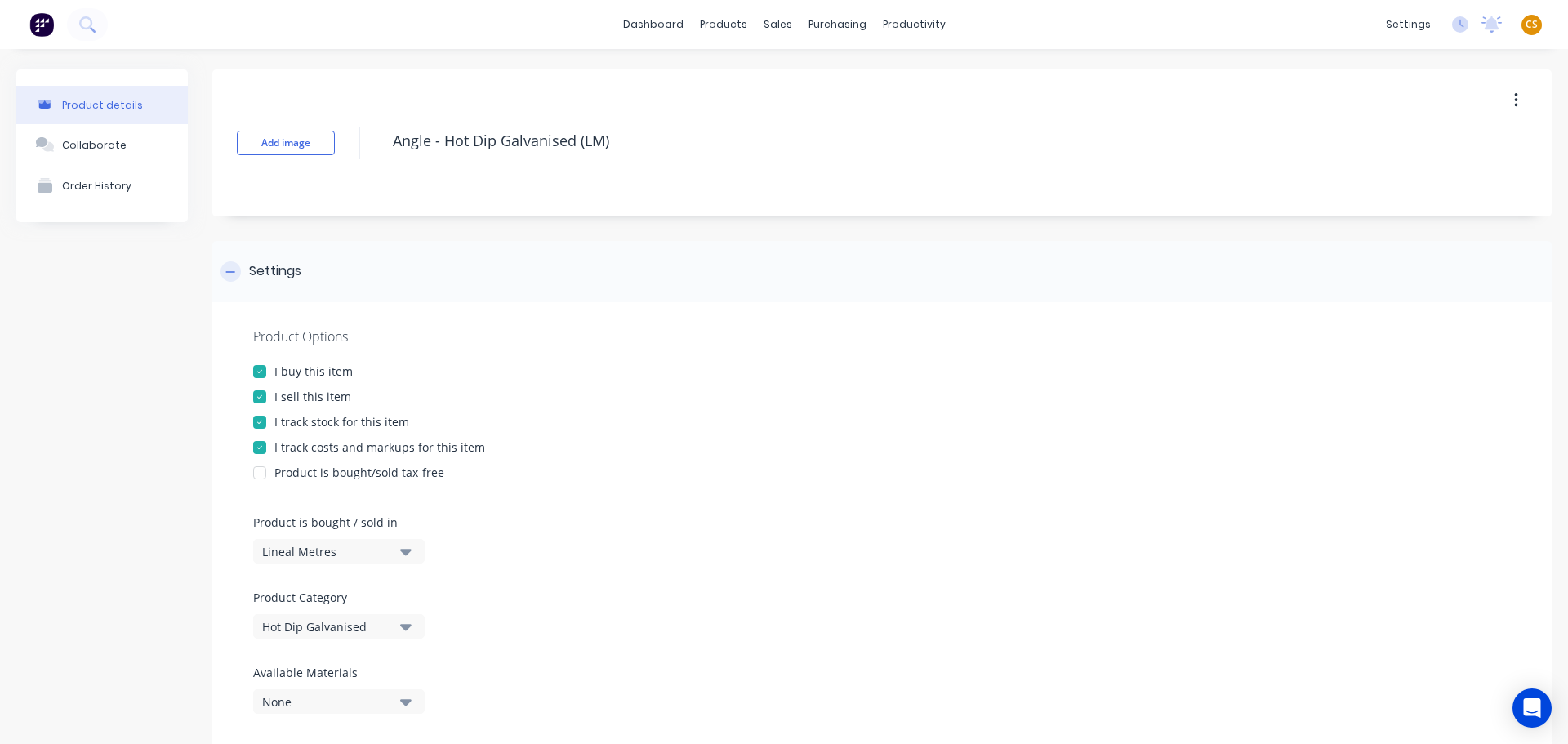
click at [232, 274] on icon at bounding box center [230, 272] width 9 height 11
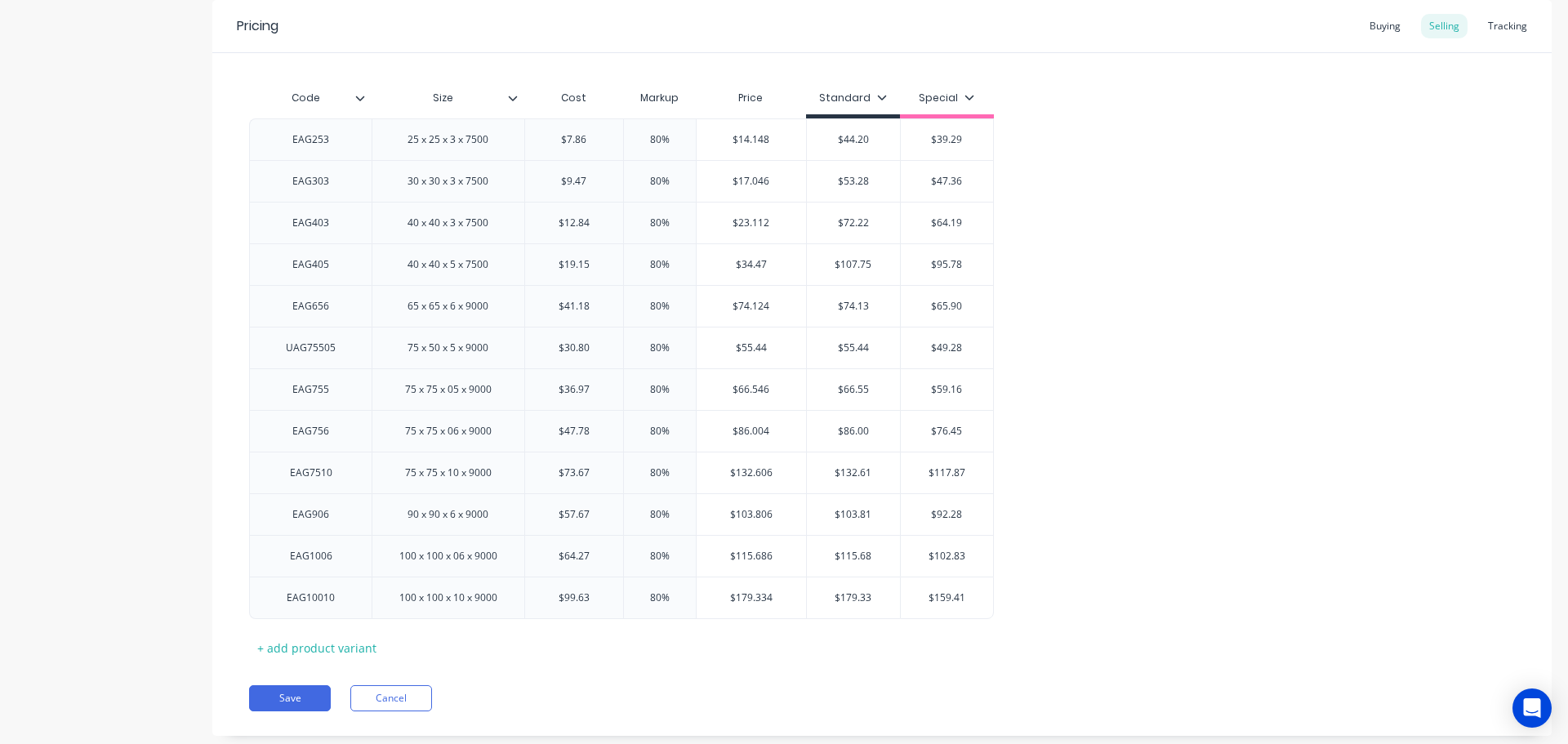
scroll to position [355, 0]
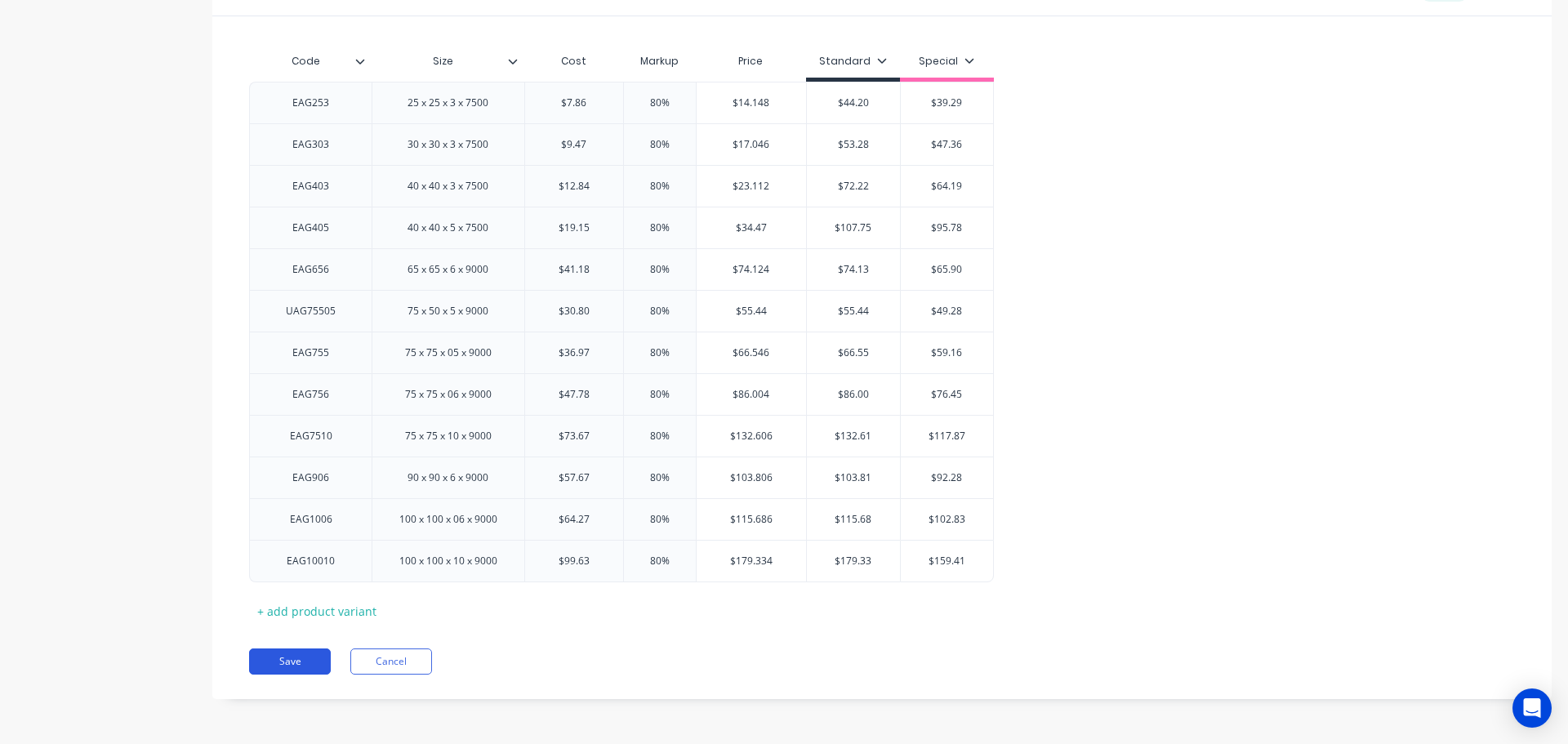
click at [275, 667] on button "Save" at bounding box center [290, 661] width 81 height 26
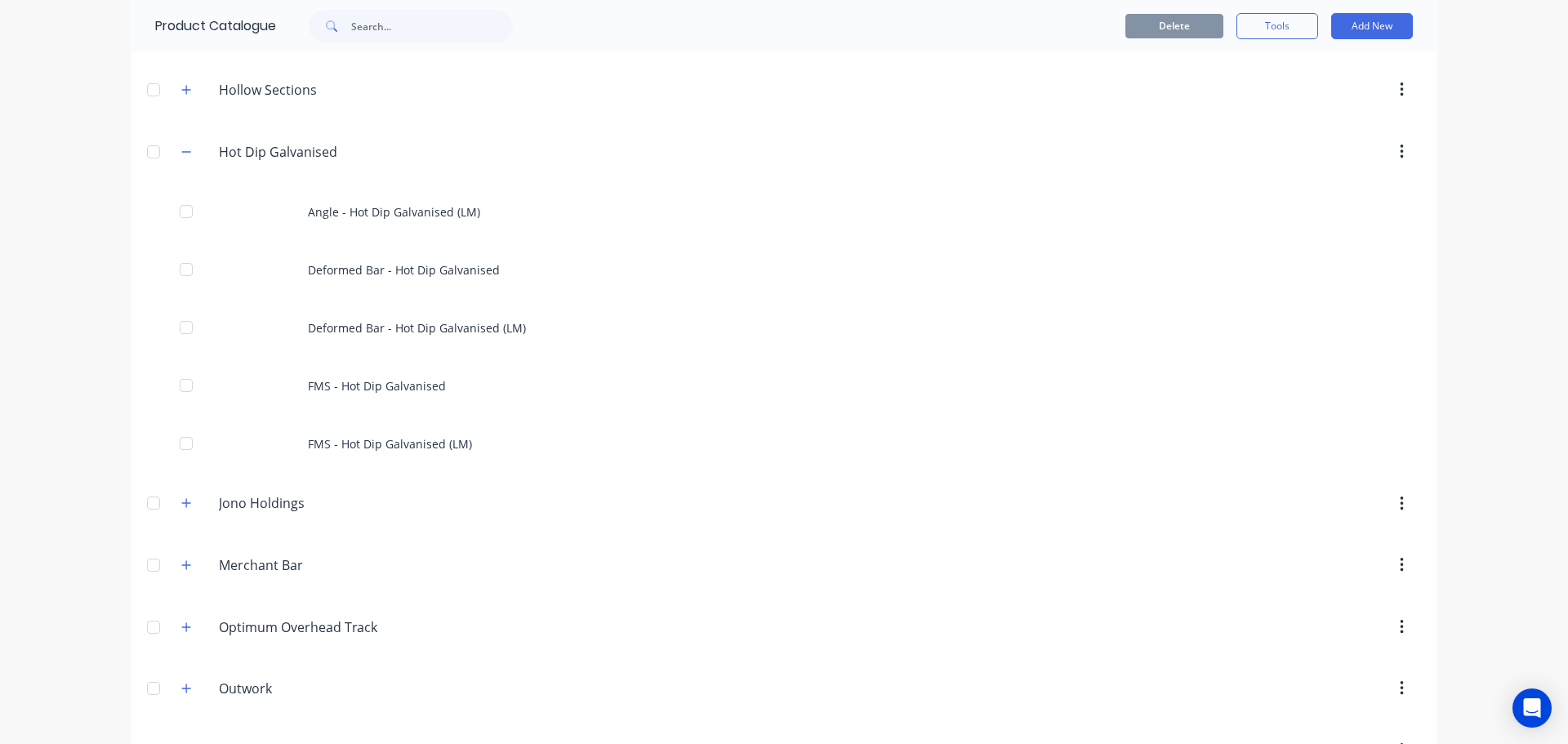
scroll to position [490, 0]
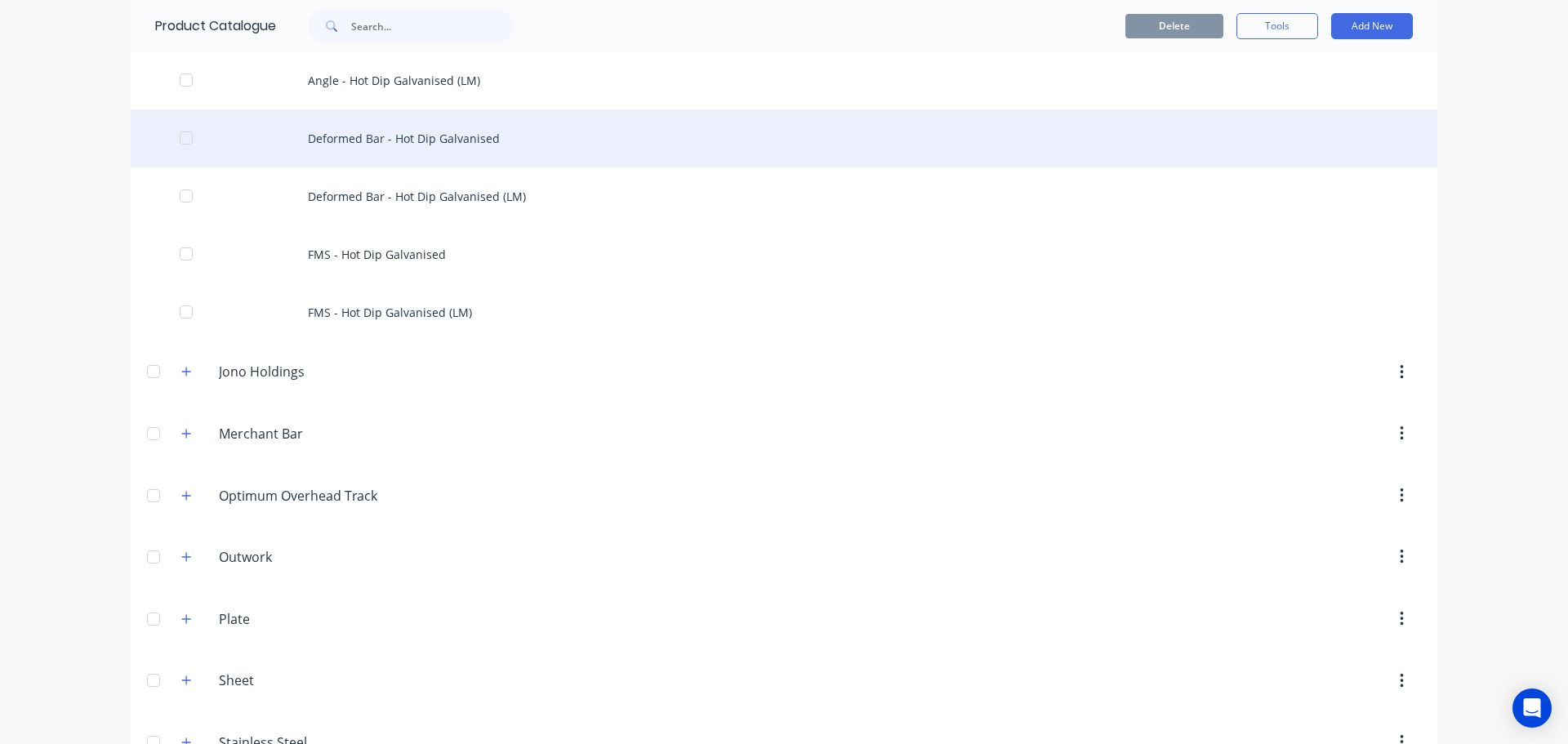
click at [178, 141] on div at bounding box center [186, 137] width 33 height 33
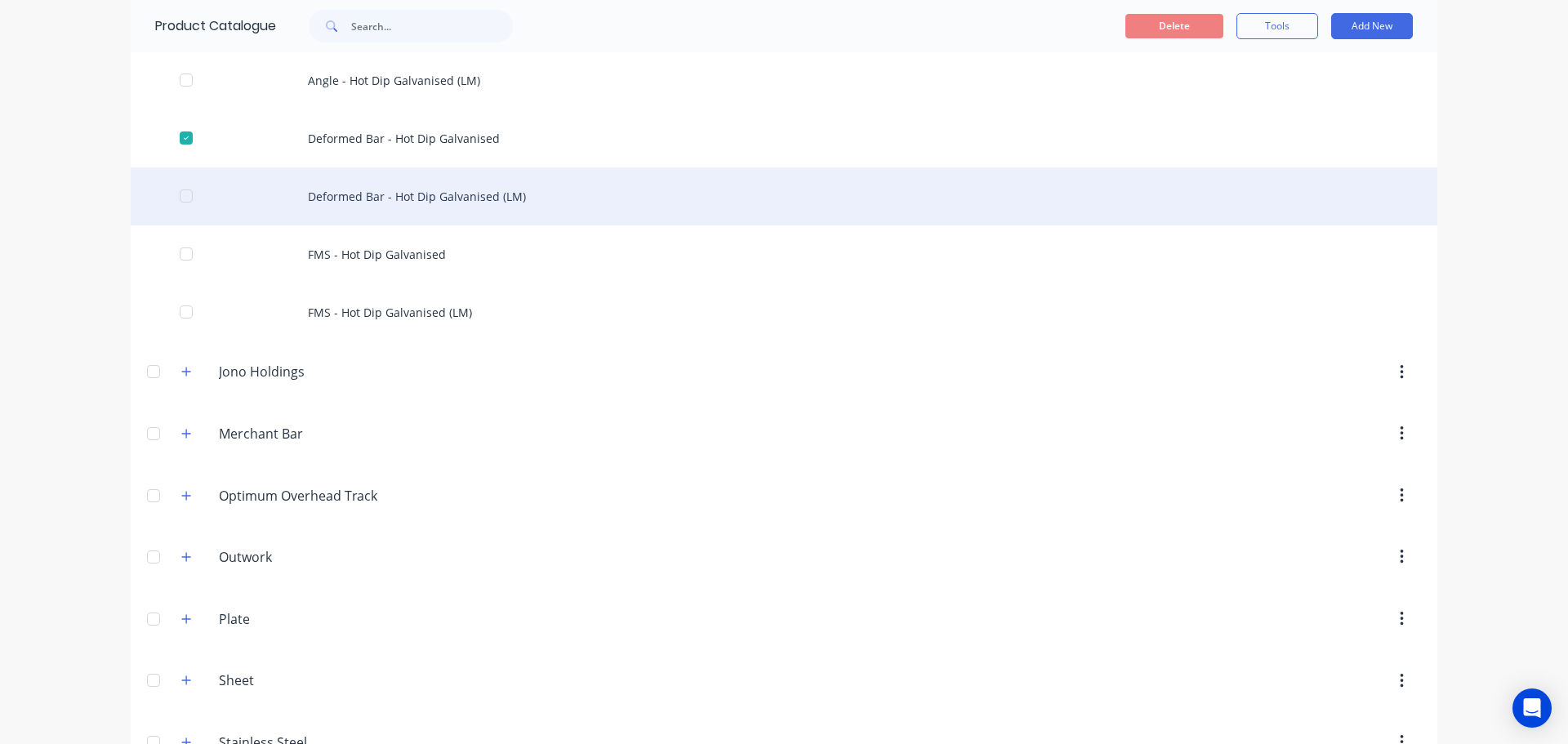
click at [179, 199] on div at bounding box center [186, 195] width 33 height 33
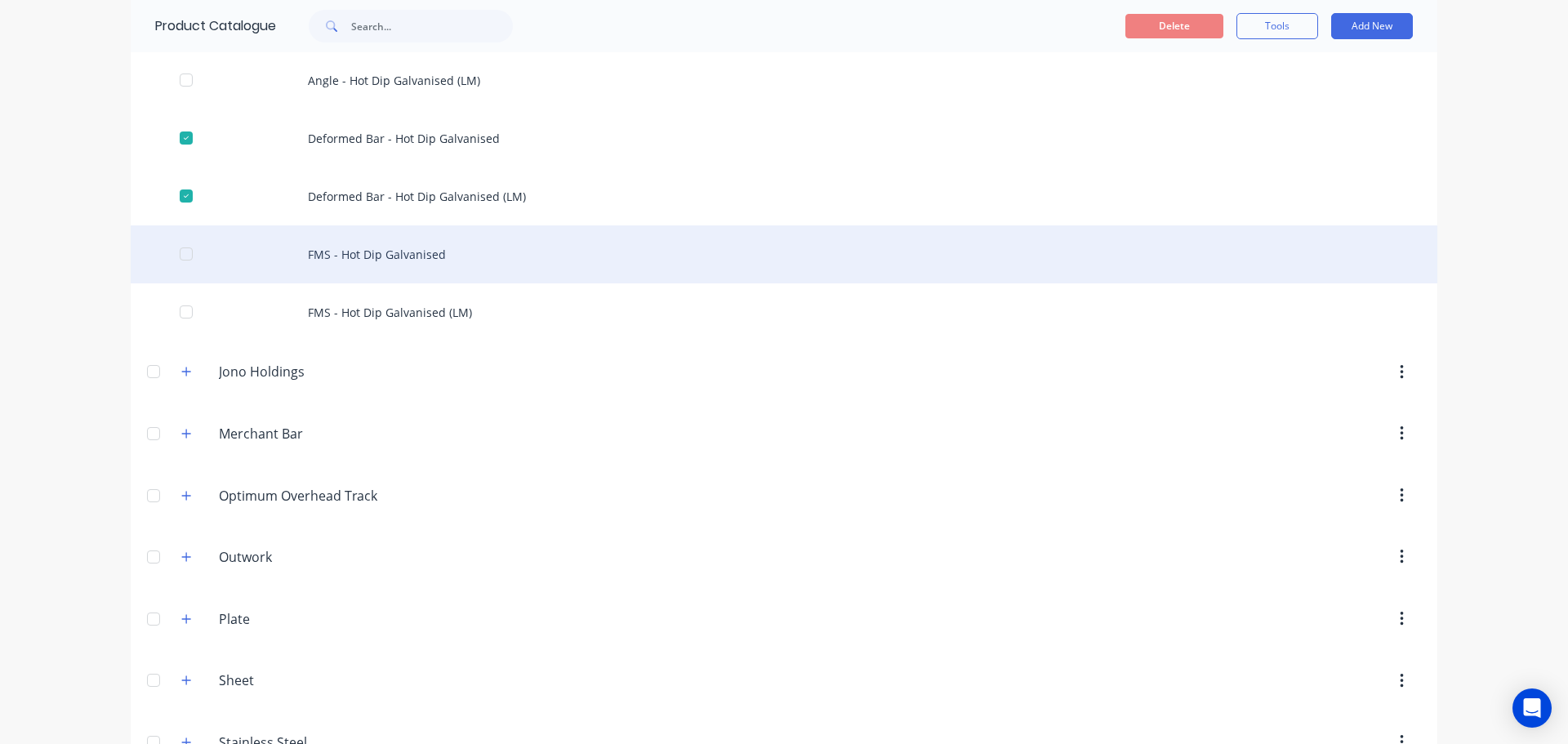
click at [180, 257] on div at bounding box center [186, 254] width 33 height 33
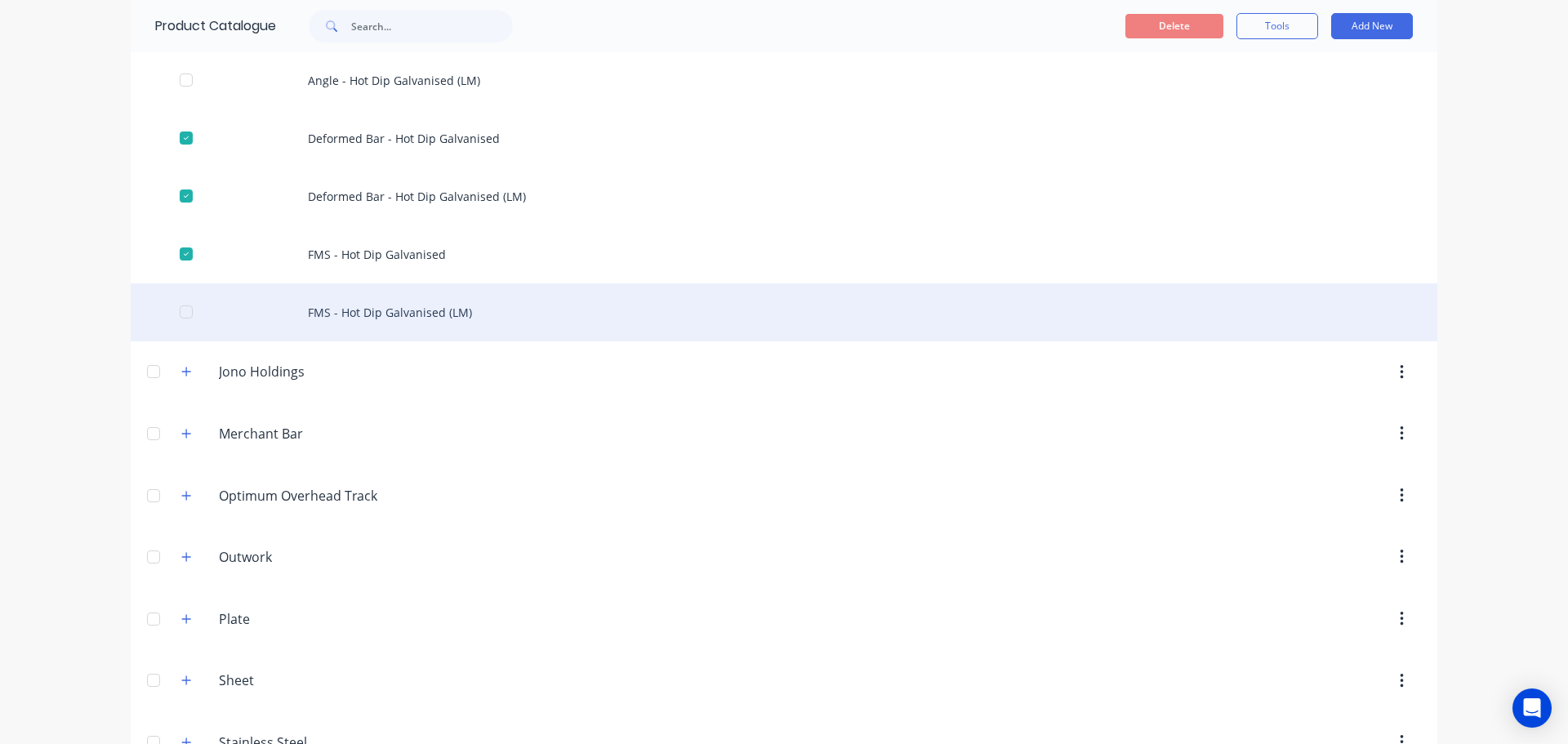
click at [181, 313] on div at bounding box center [186, 312] width 33 height 33
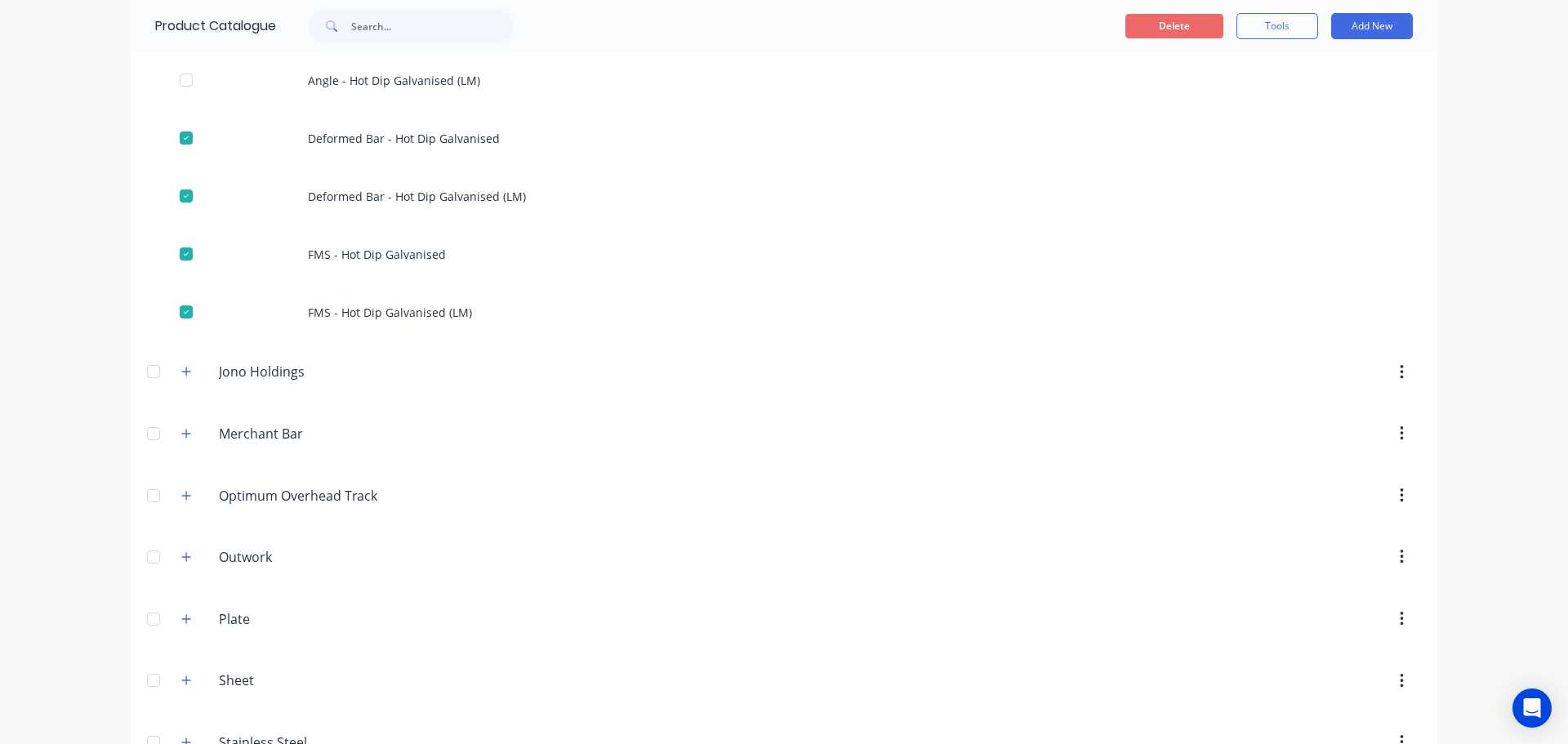
click at [1172, 25] on button "Delete" at bounding box center [1174, 26] width 98 height 24
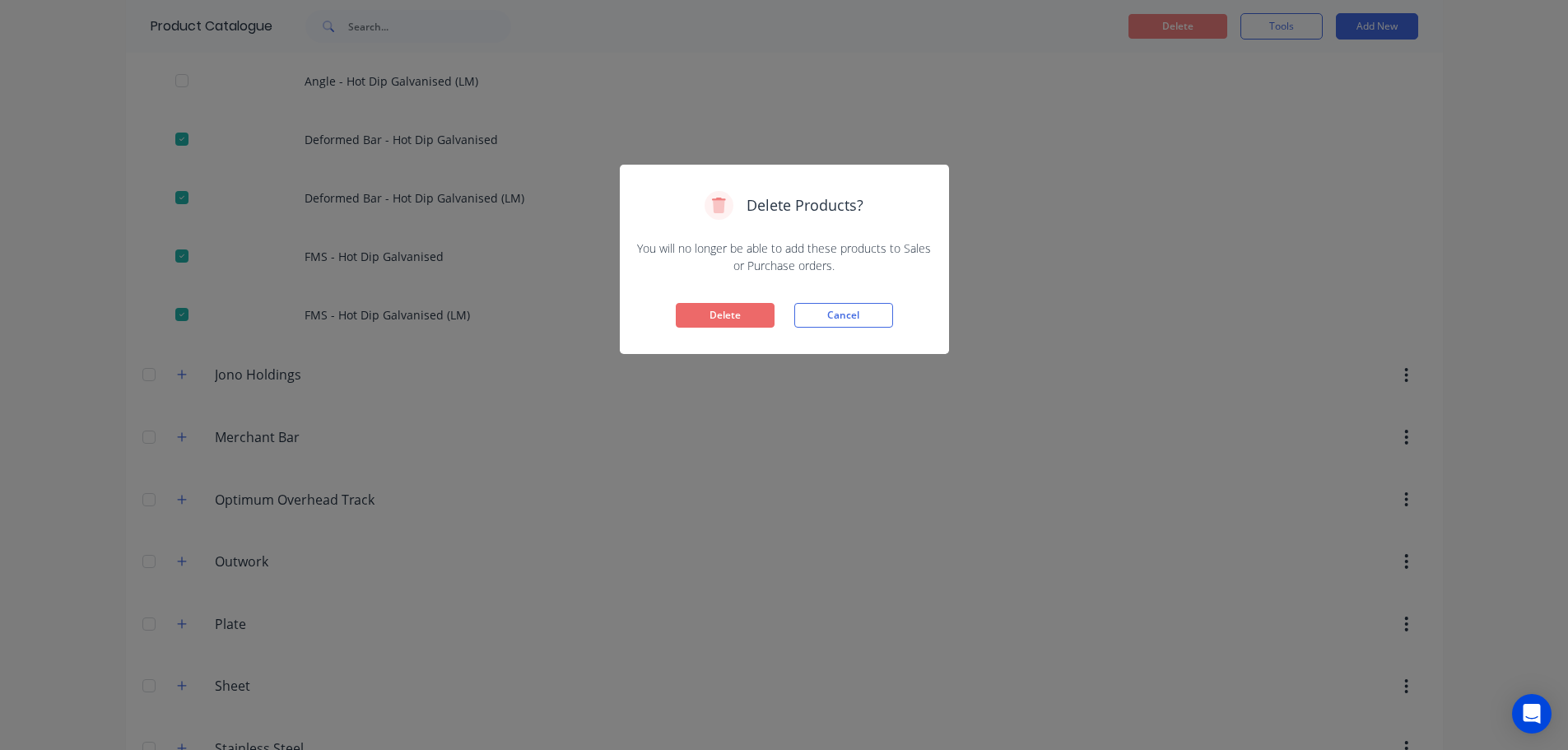
click at [732, 314] on button "Delete" at bounding box center [725, 315] width 99 height 24
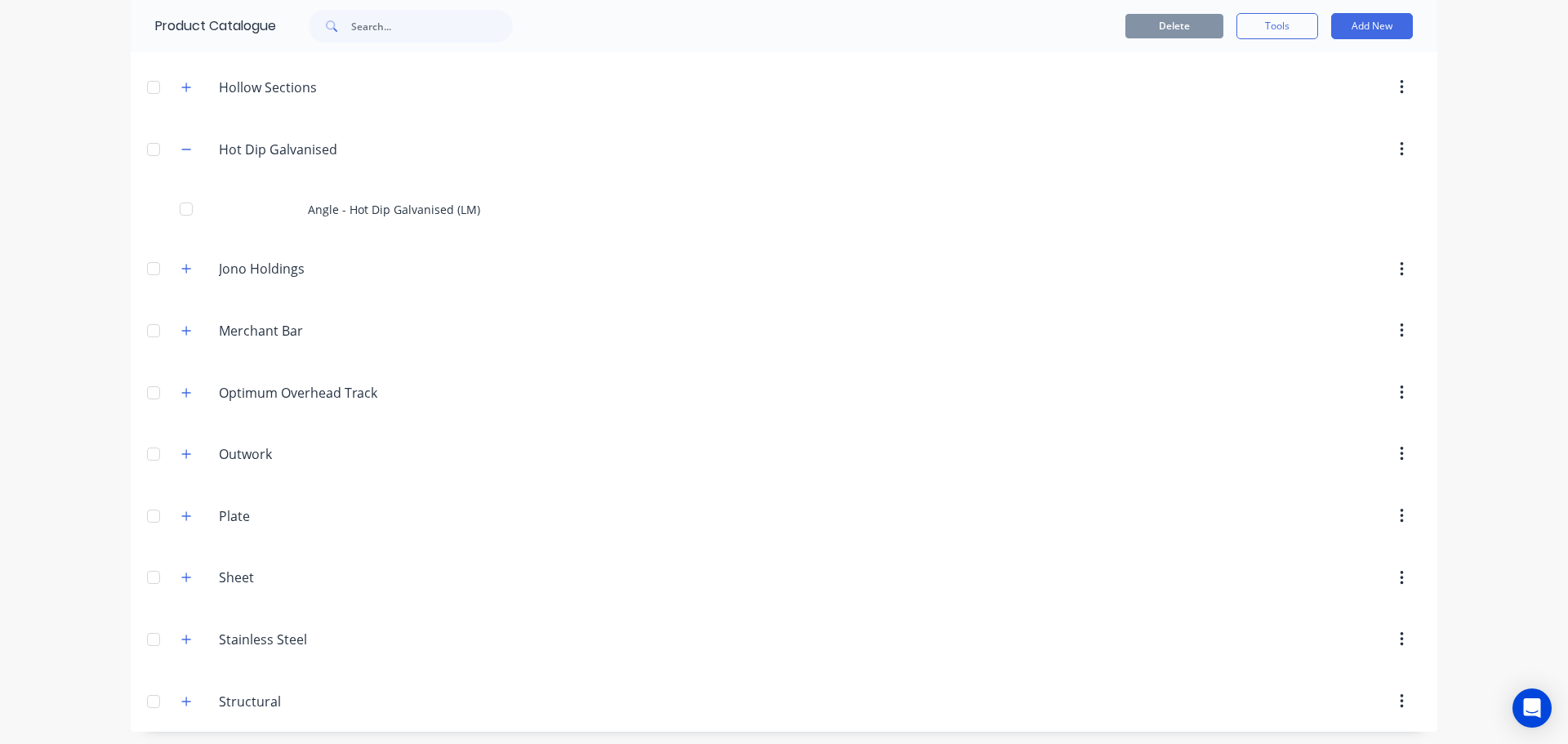
scroll to position [365, 0]
click at [183, 147] on icon "button" at bounding box center [186, 146] width 9 height 11
click at [181, 328] on icon "button" at bounding box center [186, 327] width 9 height 11
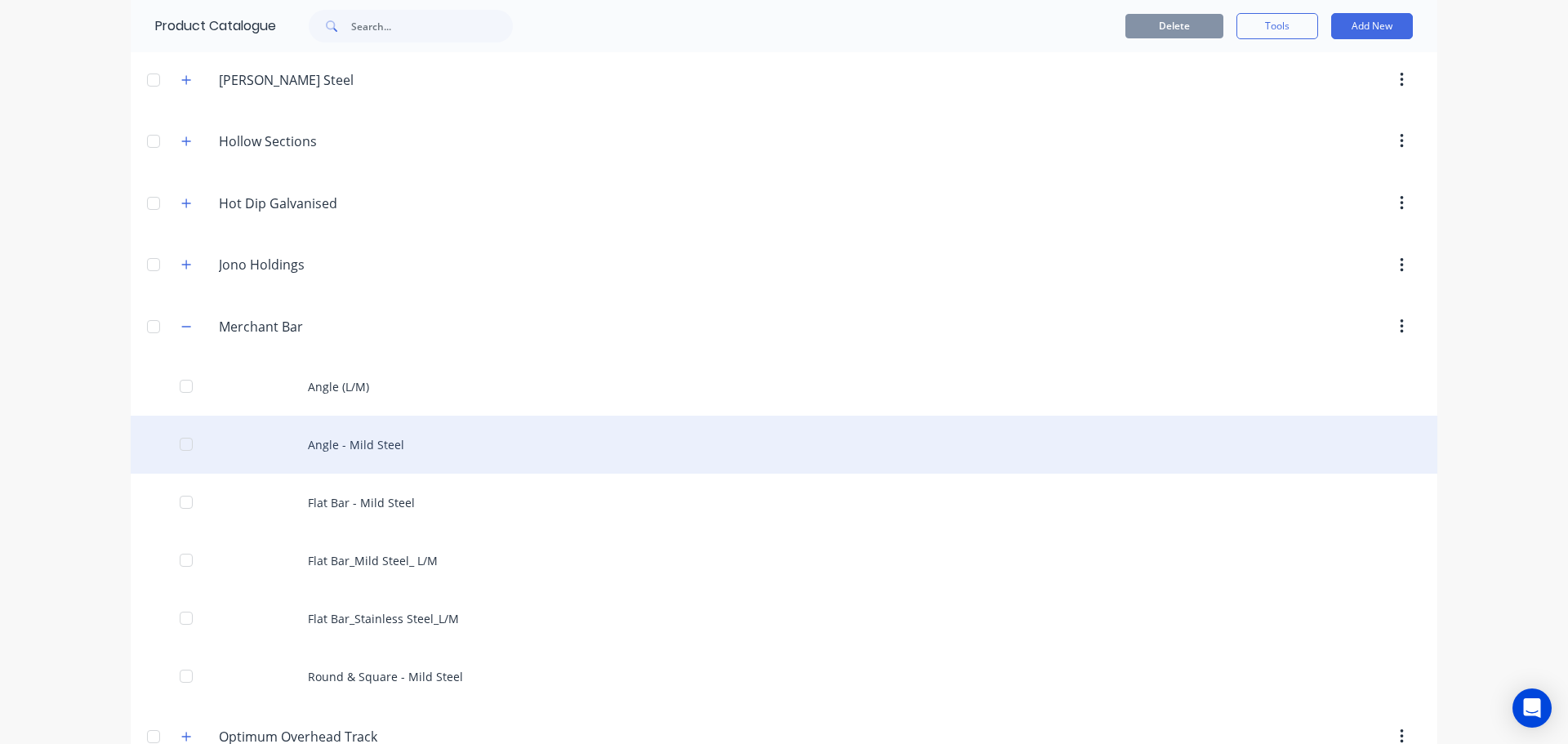
click at [183, 445] on div at bounding box center [186, 443] width 33 height 33
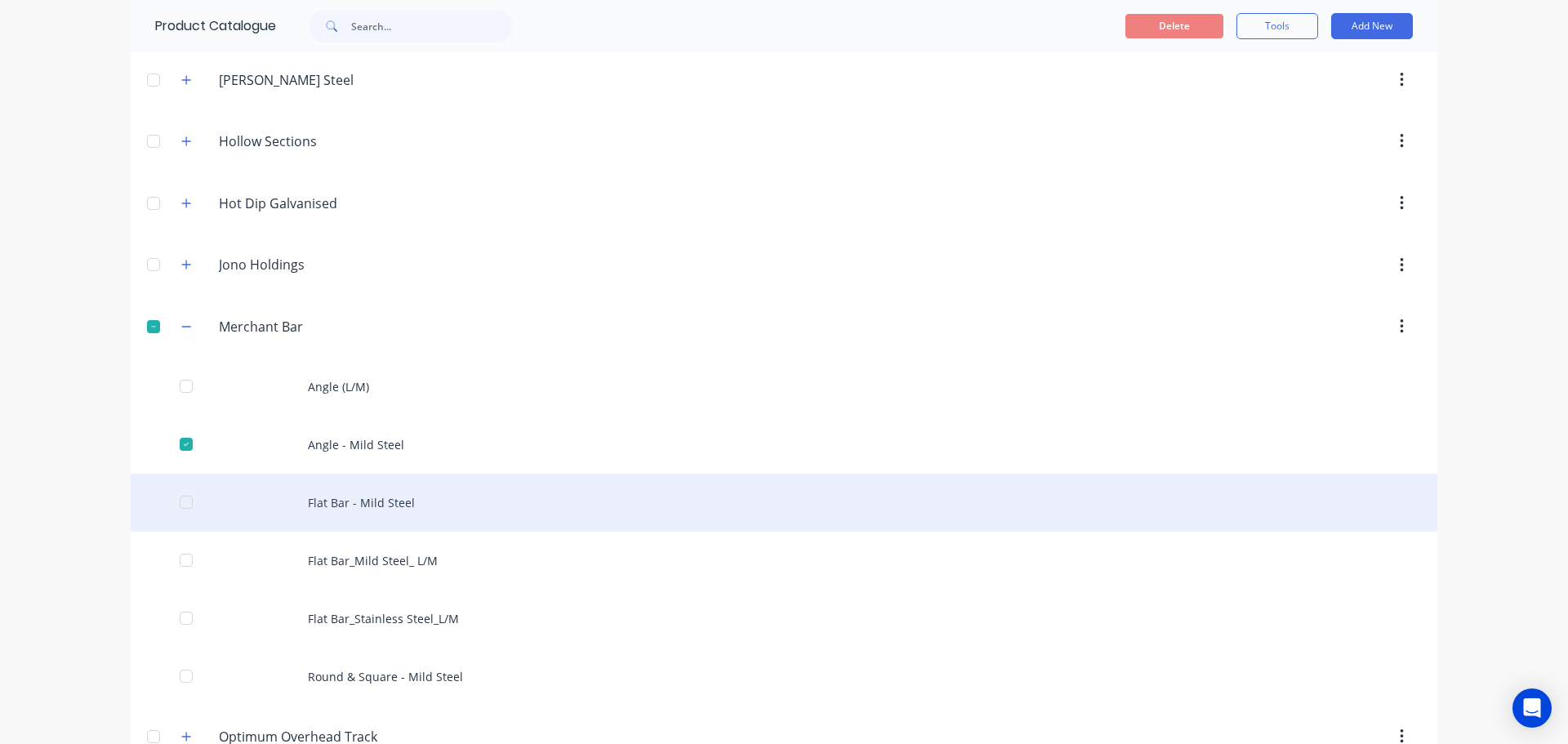
click at [181, 500] on div at bounding box center [186, 501] width 33 height 33
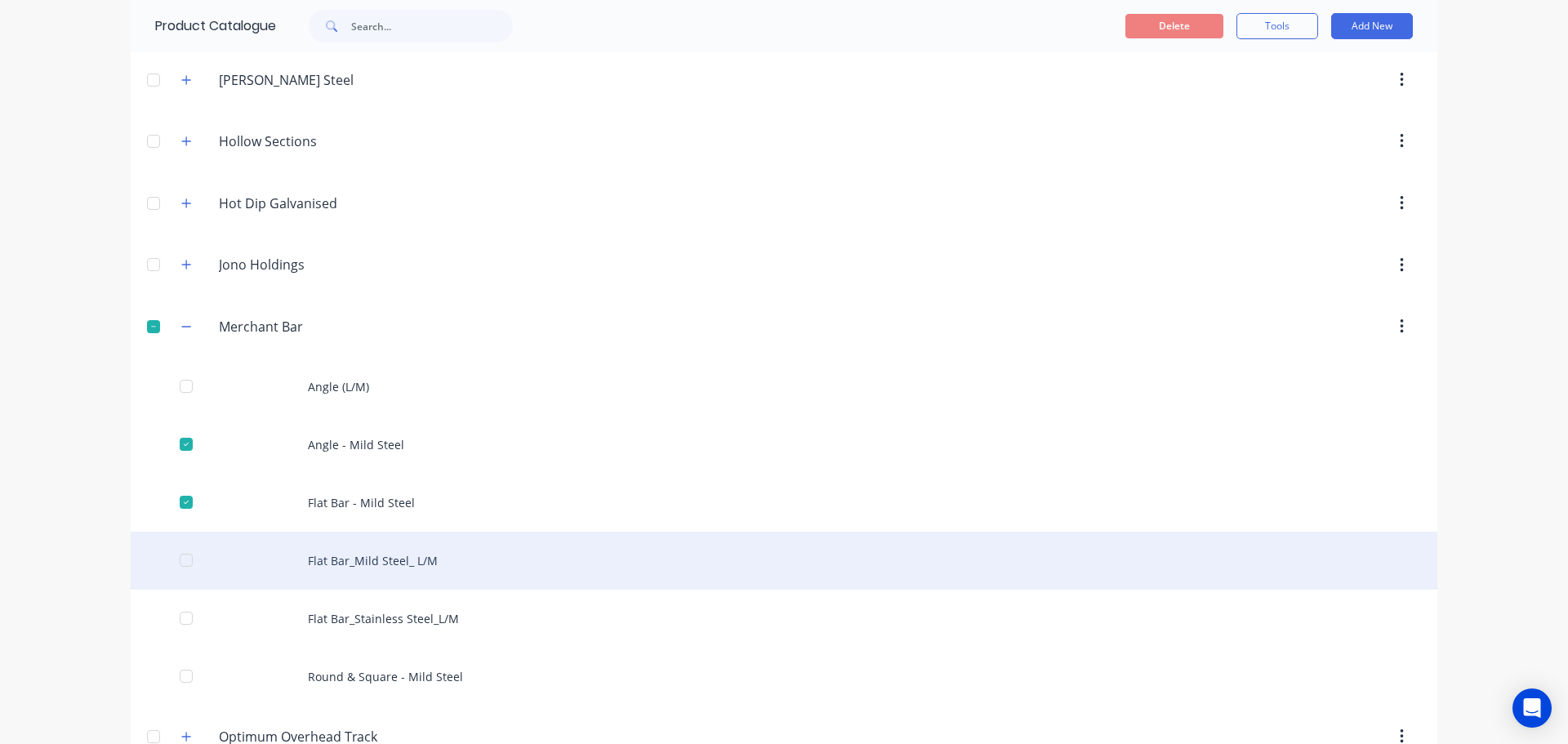
drag, startPoint x: 179, startPoint y: 561, endPoint x: 179, endPoint y: 569, distance: 8.0
click at [179, 561] on div at bounding box center [186, 559] width 33 height 33
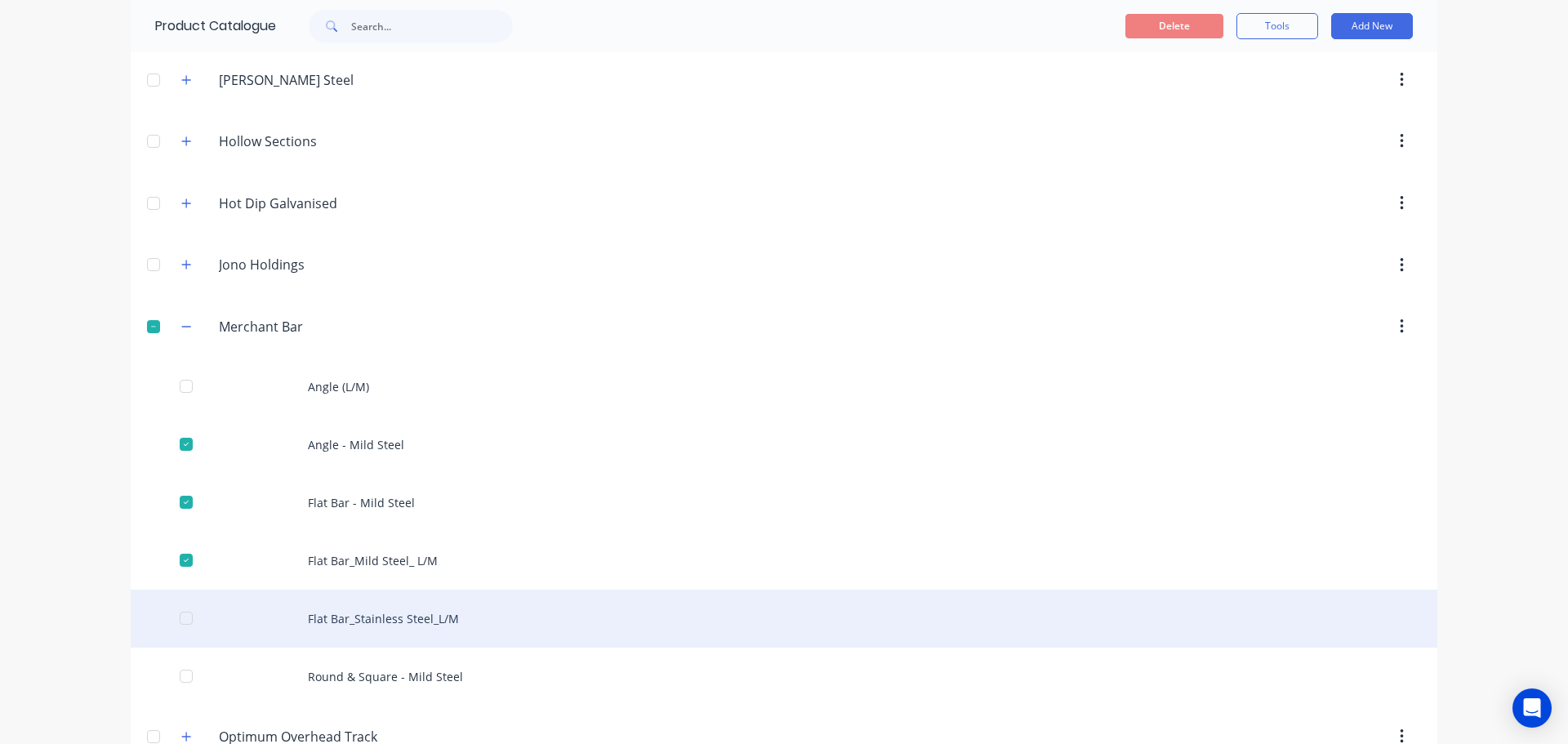
drag, startPoint x: 177, startPoint y: 620, endPoint x: 177, endPoint y: 632, distance: 12.0
click at [177, 621] on div at bounding box center [186, 618] width 33 height 33
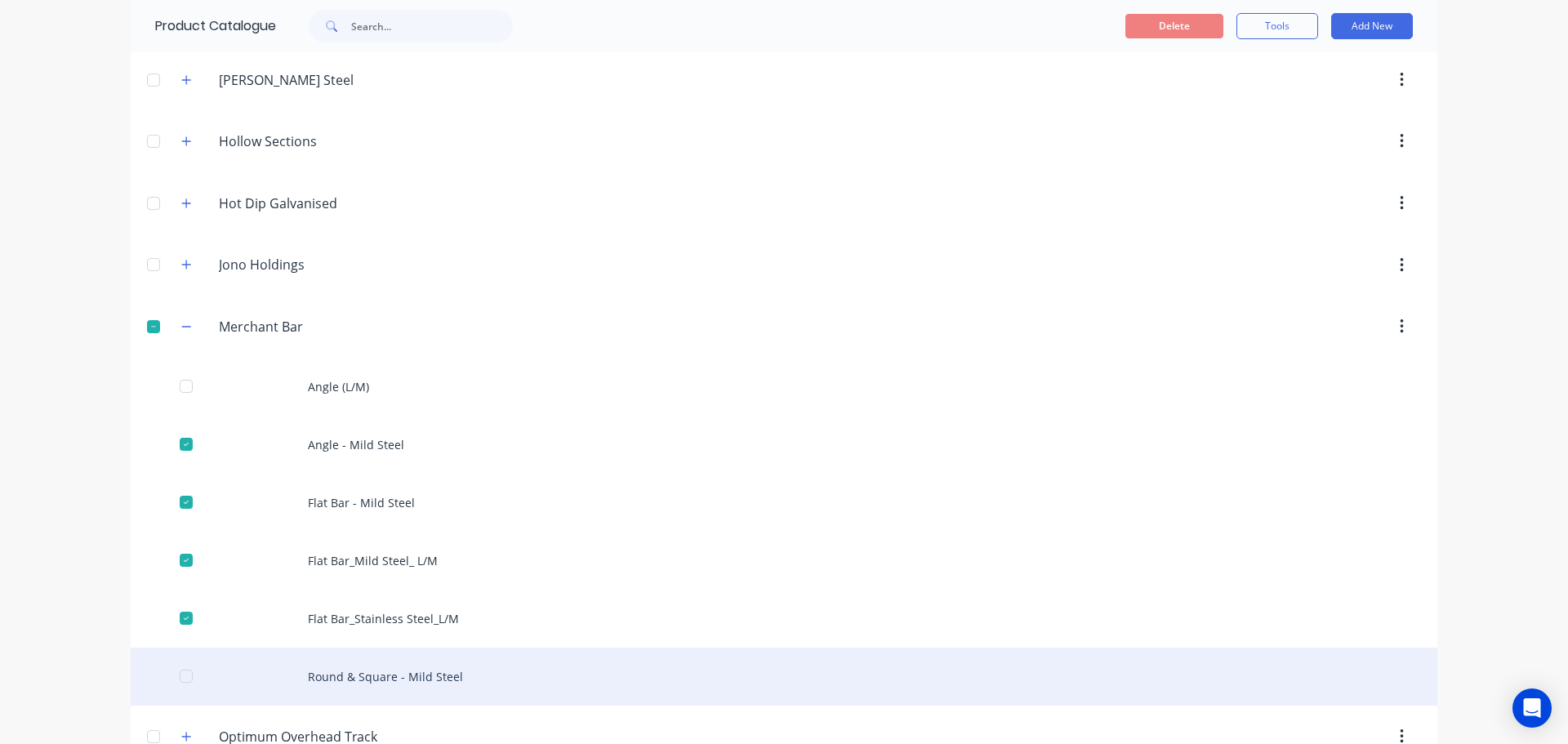
click at [181, 676] on div at bounding box center [186, 676] width 33 height 33
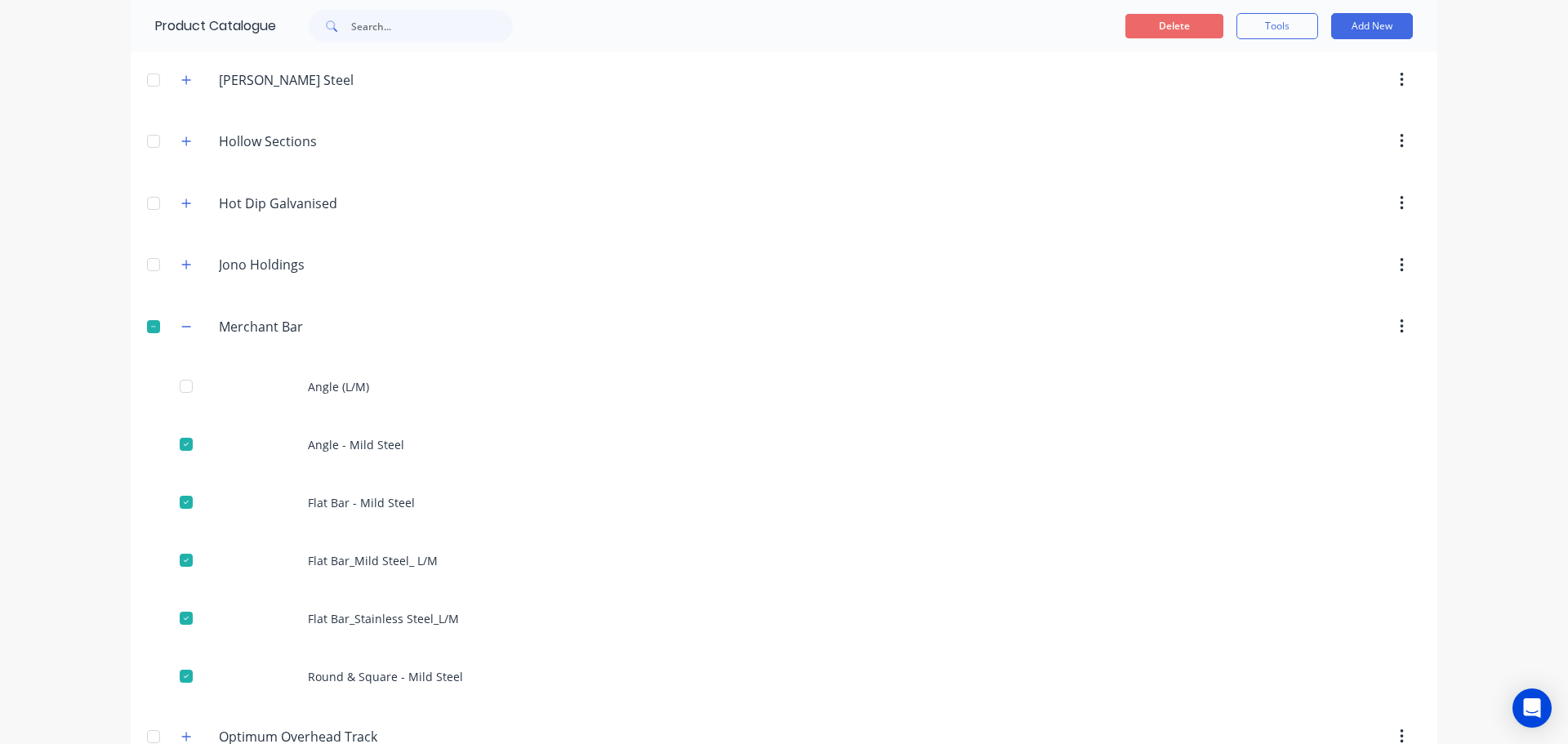
click at [1176, 28] on button "Delete" at bounding box center [1174, 26] width 98 height 24
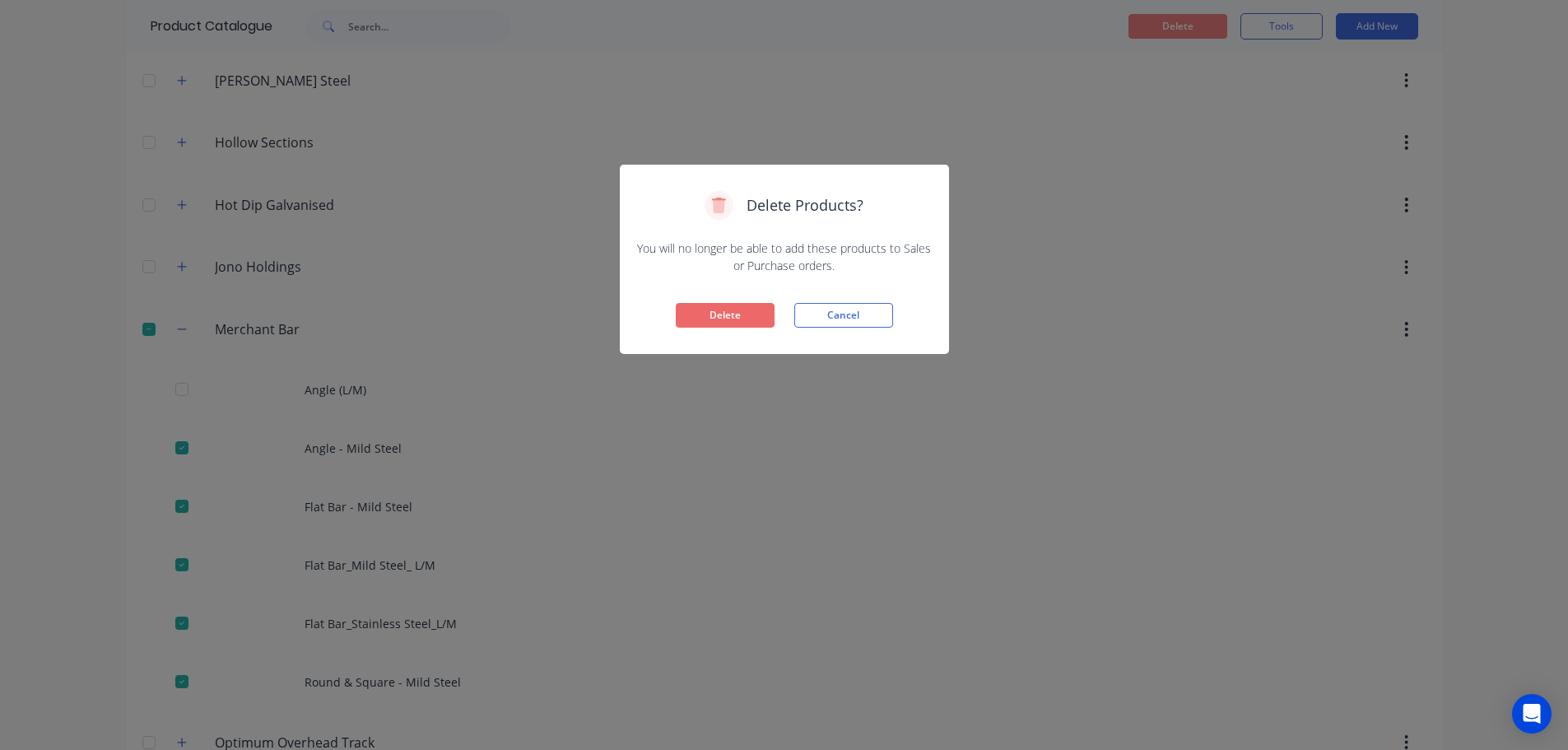
click at [699, 313] on button "Delete" at bounding box center [725, 315] width 99 height 24
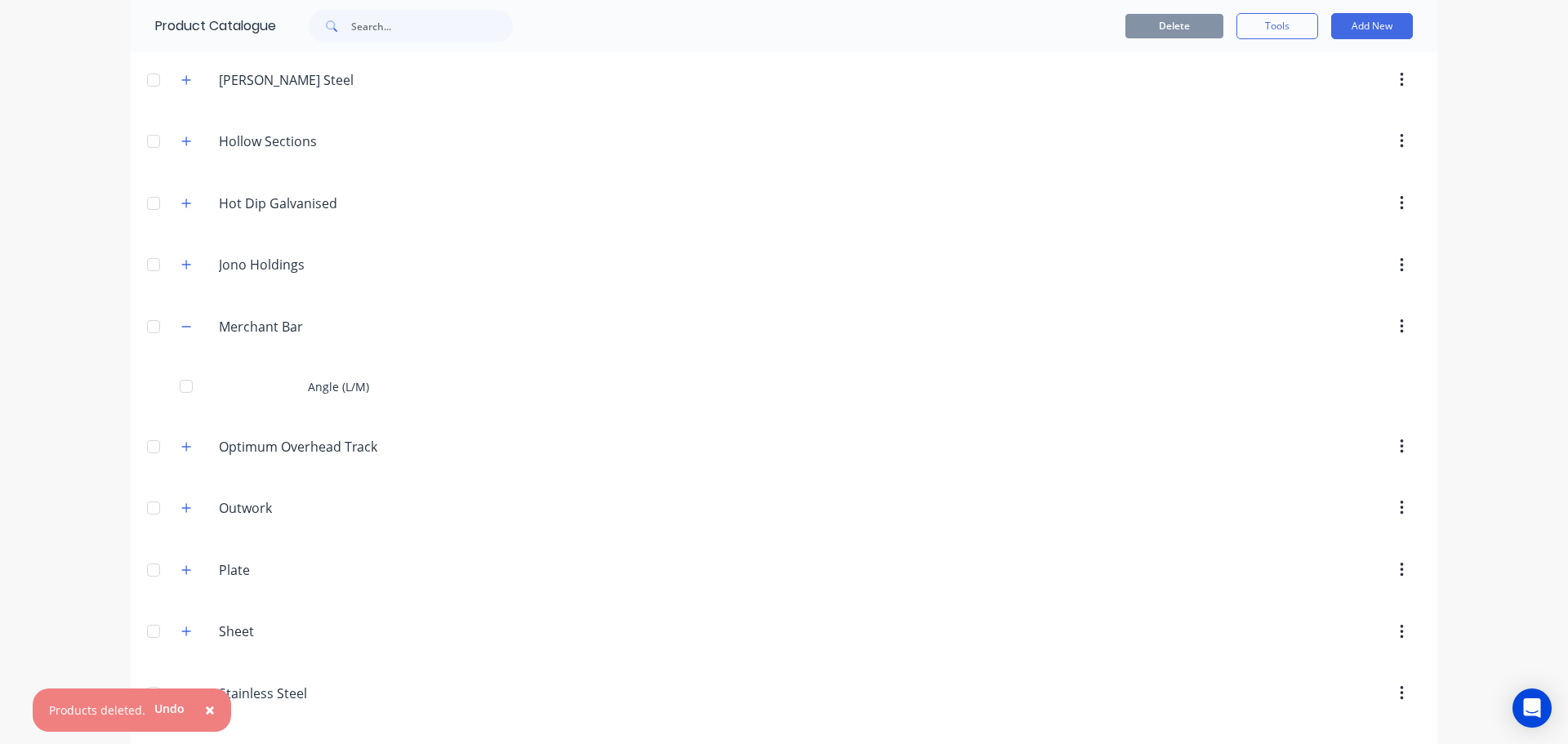
drag, startPoint x: 186, startPoint y: 329, endPoint x: 190, endPoint y: 487, distance: 158.1
click at [186, 330] on button "button" at bounding box center [187, 326] width 21 height 21
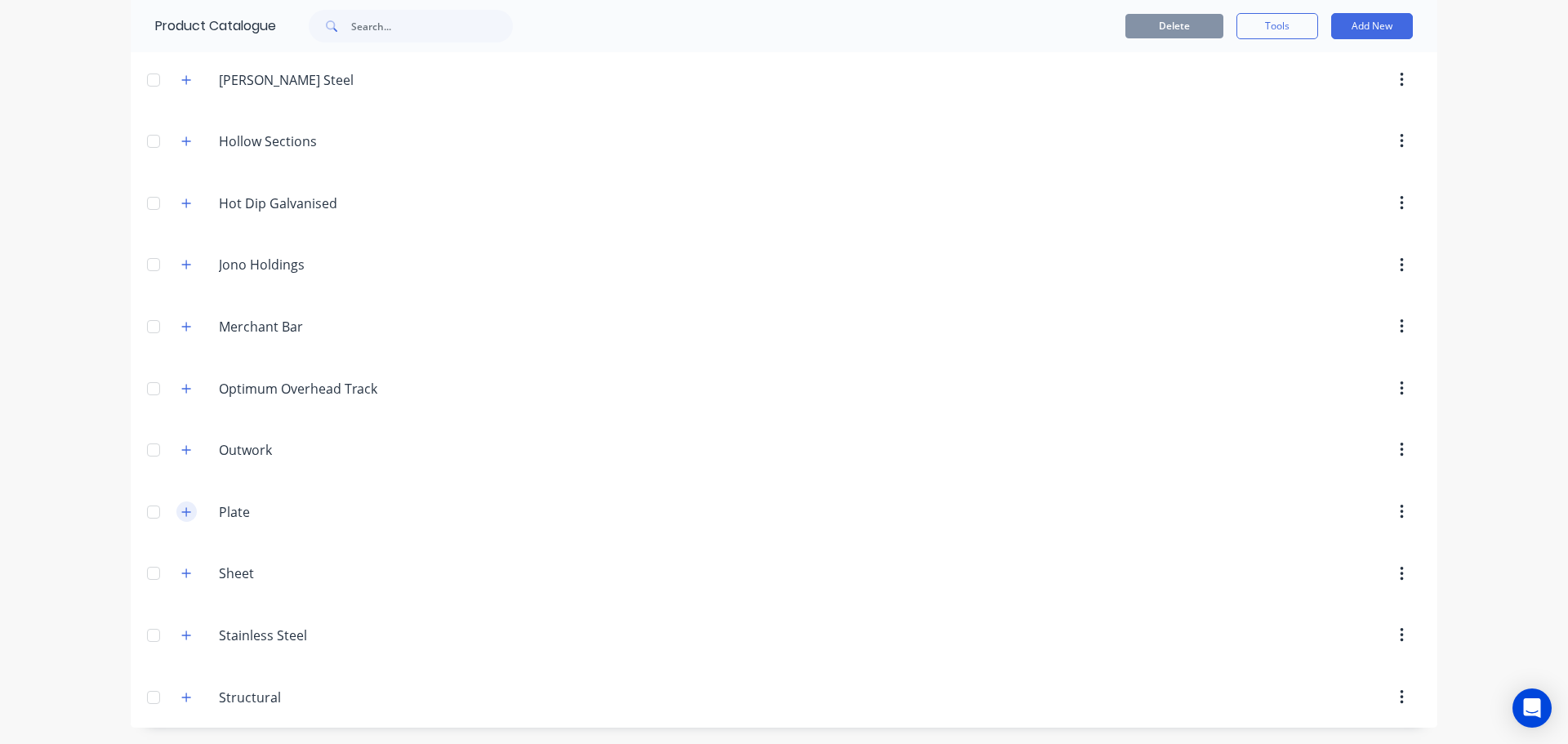
click at [181, 508] on icon "button" at bounding box center [186, 512] width 9 height 11
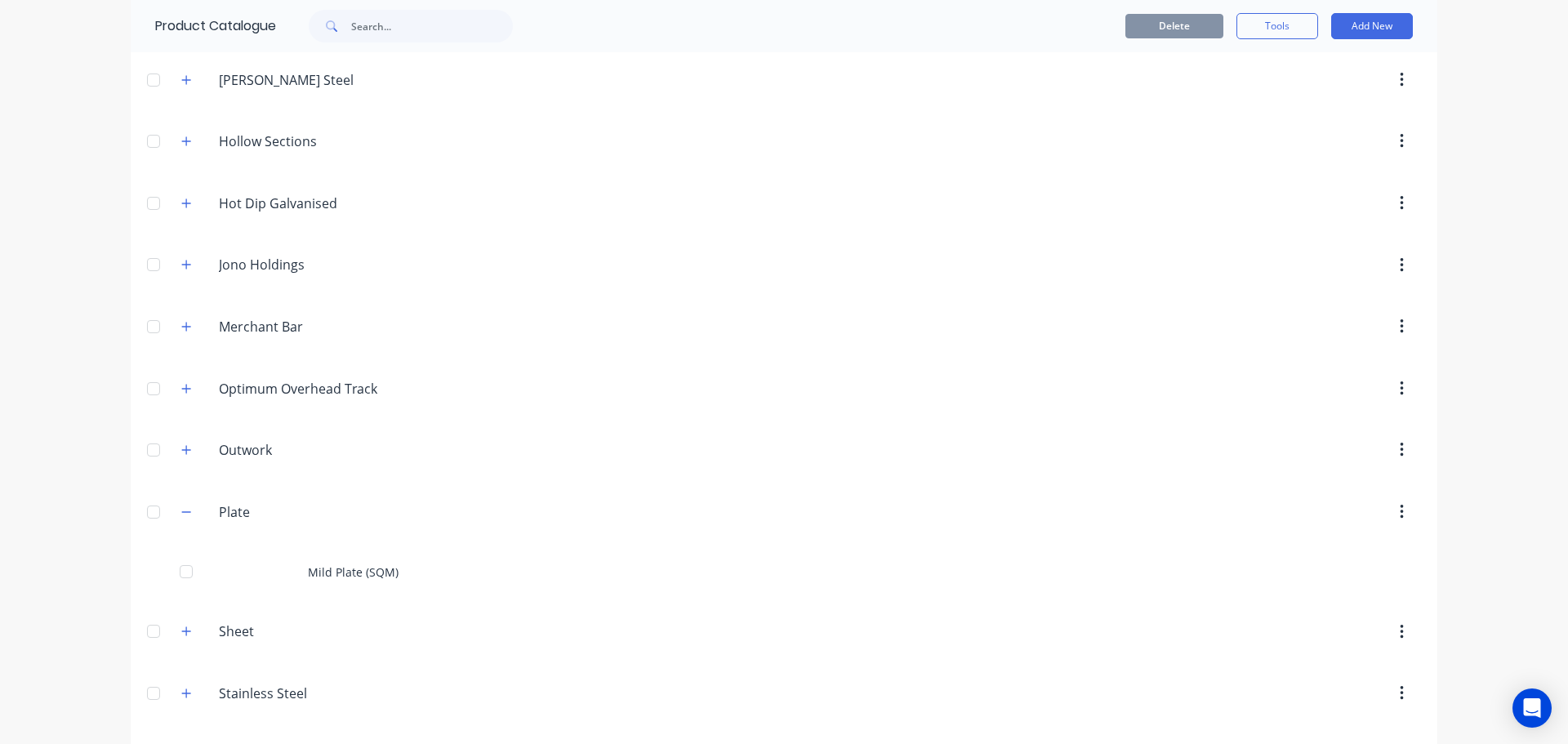
click at [149, 512] on div at bounding box center [153, 512] width 33 height 33
click at [1153, 27] on button "Delete" at bounding box center [1174, 26] width 98 height 24
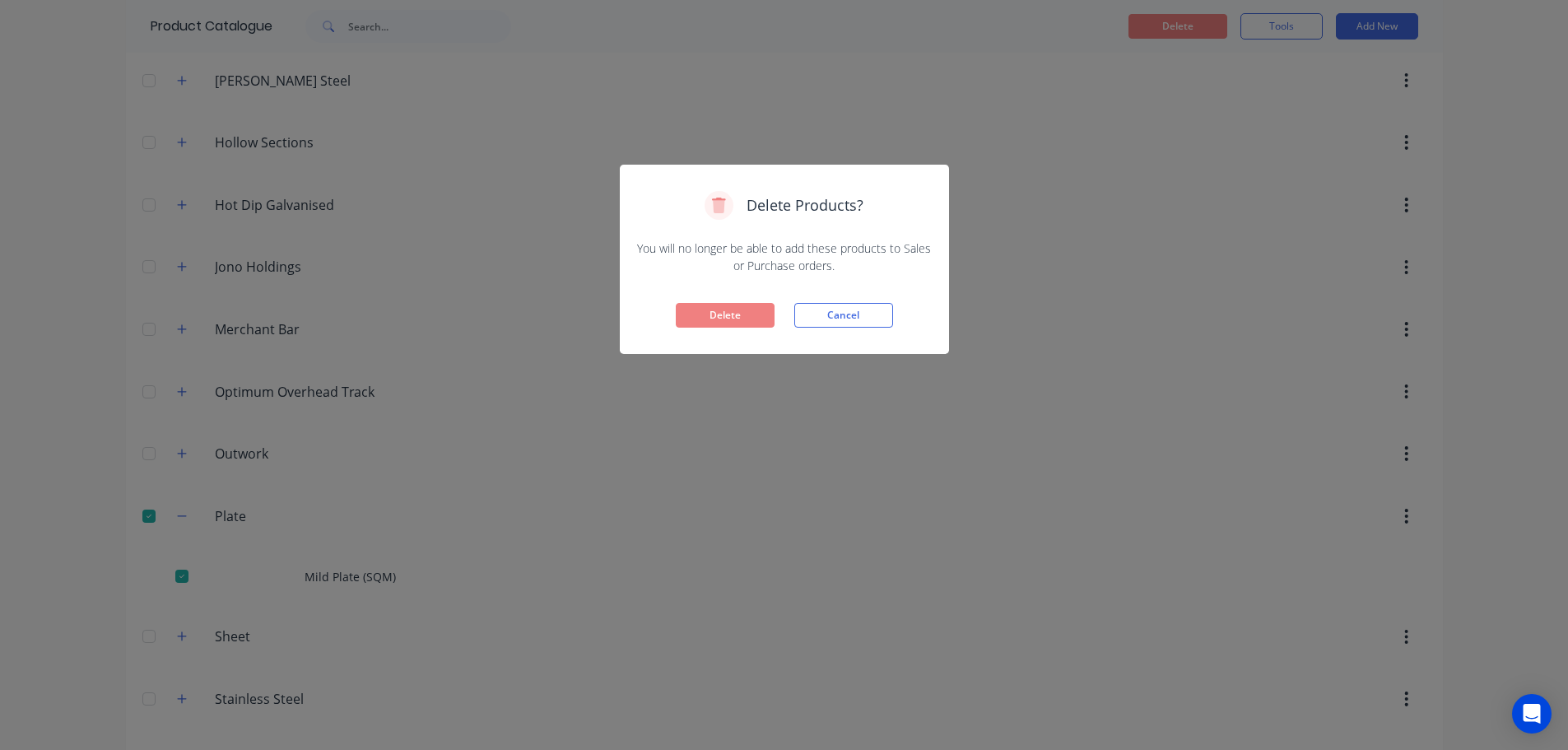
click at [714, 318] on button "Delete" at bounding box center [725, 315] width 99 height 24
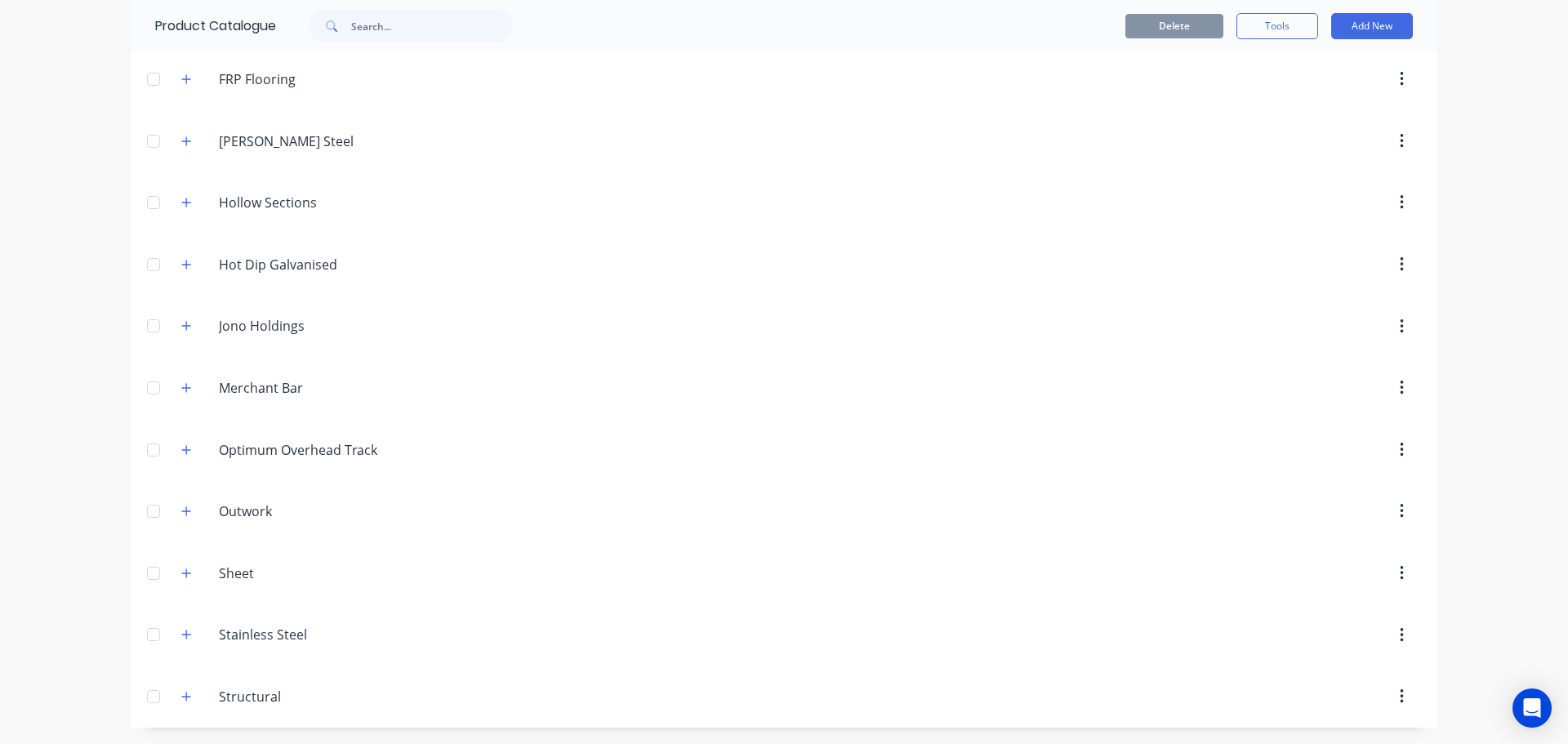
scroll to position [246, 0]
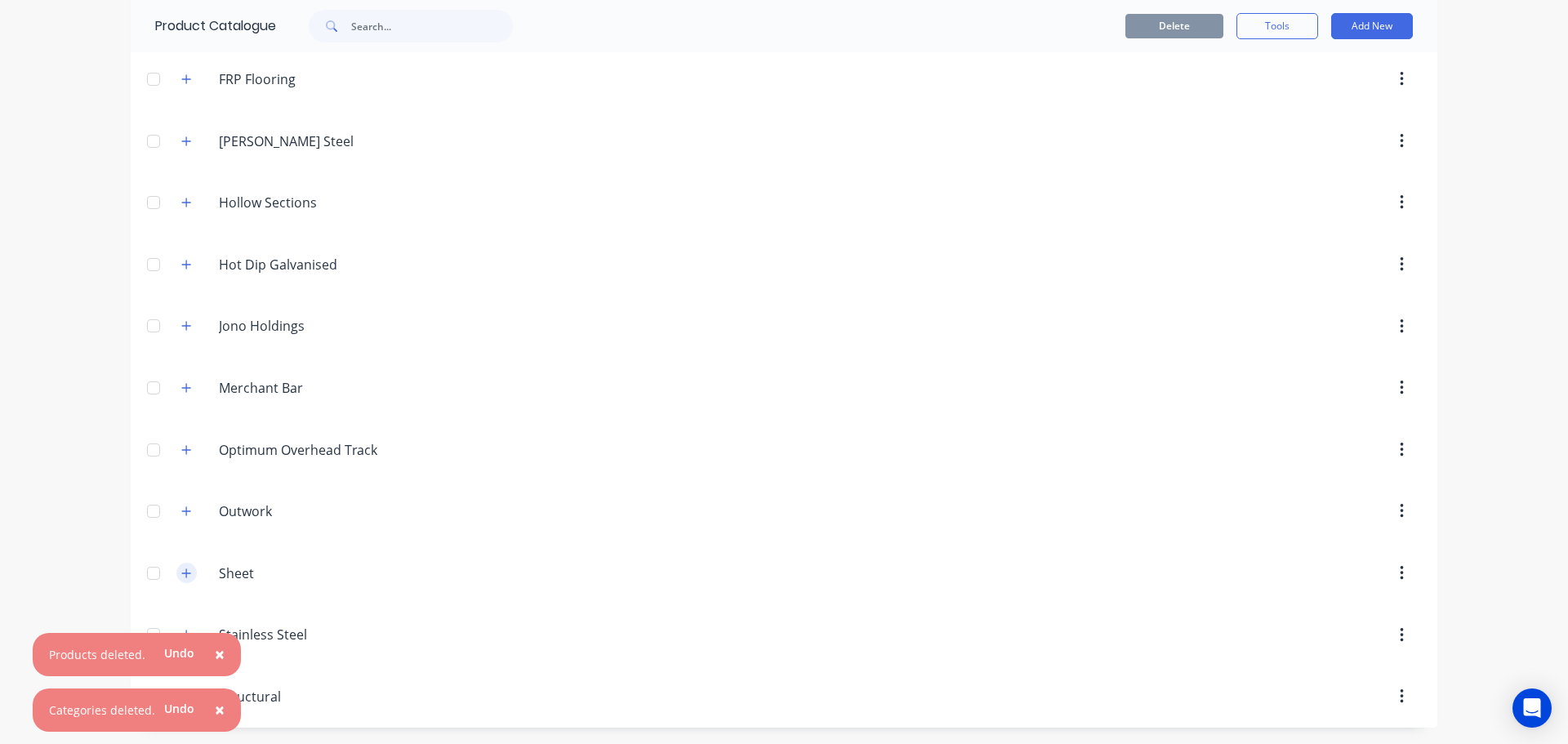
click at [181, 572] on icon "button" at bounding box center [186, 573] width 9 height 11
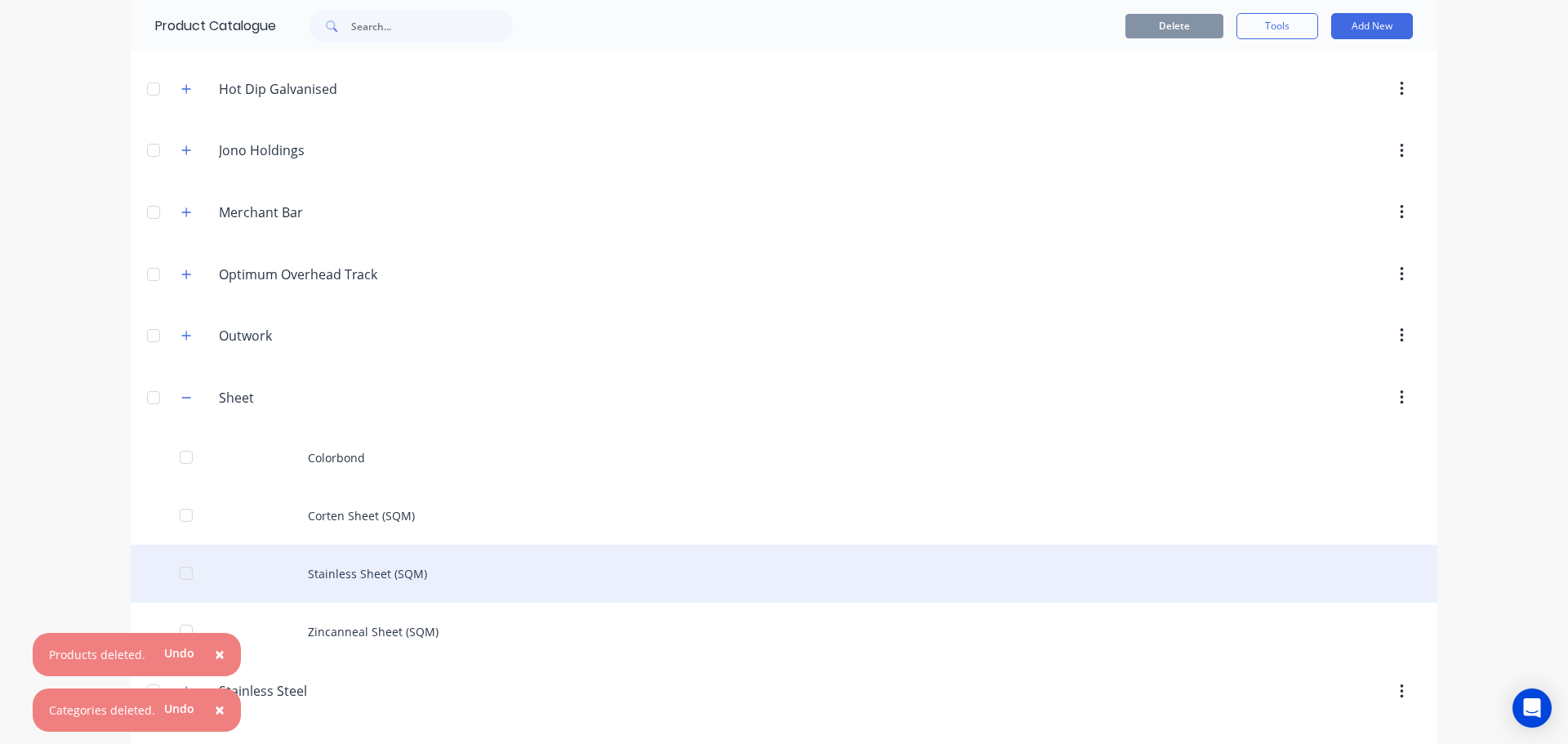
scroll to position [478, 0]
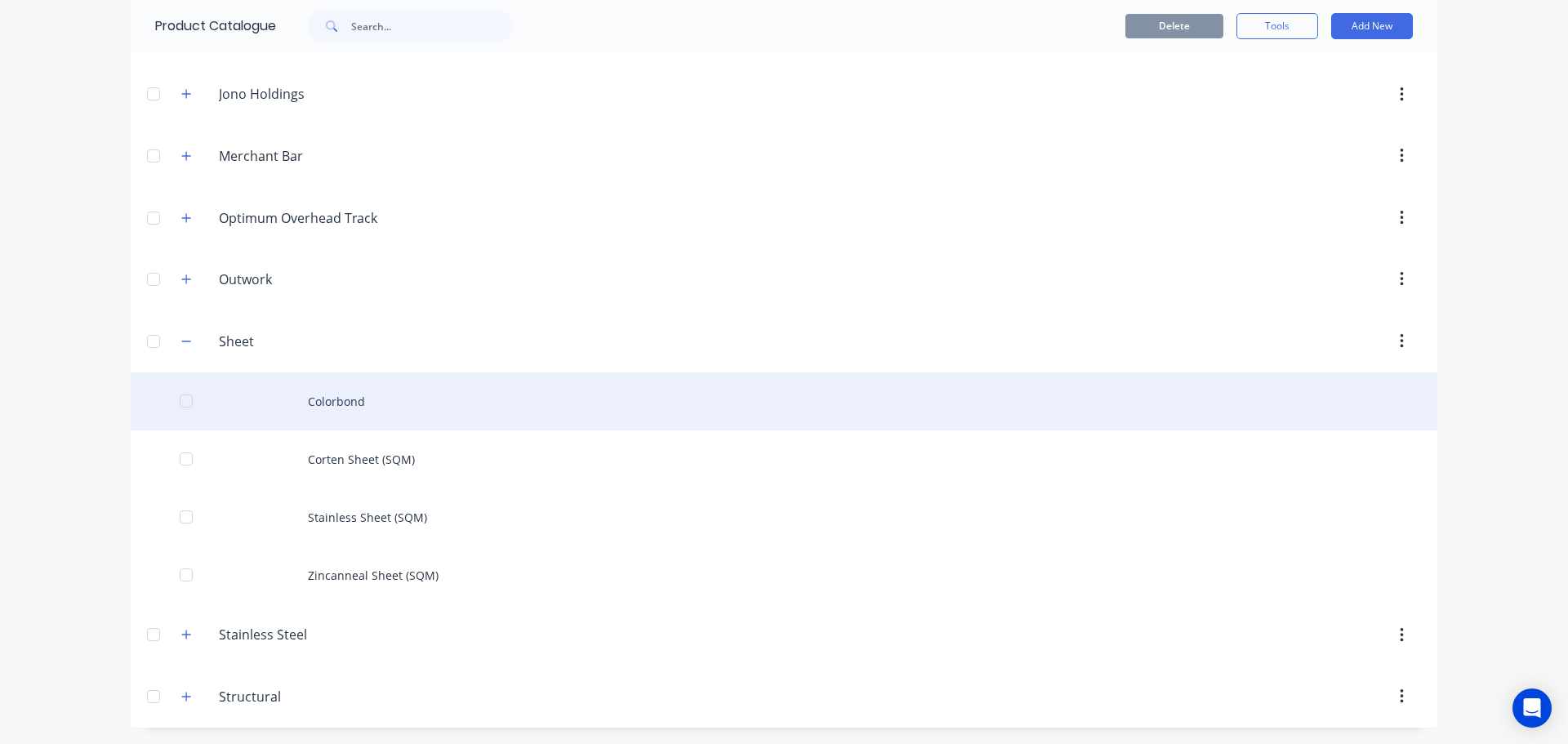
drag, startPoint x: 177, startPoint y: 401, endPoint x: 179, endPoint y: 414, distance: 13.2
click at [178, 403] on div at bounding box center [186, 400] width 33 height 33
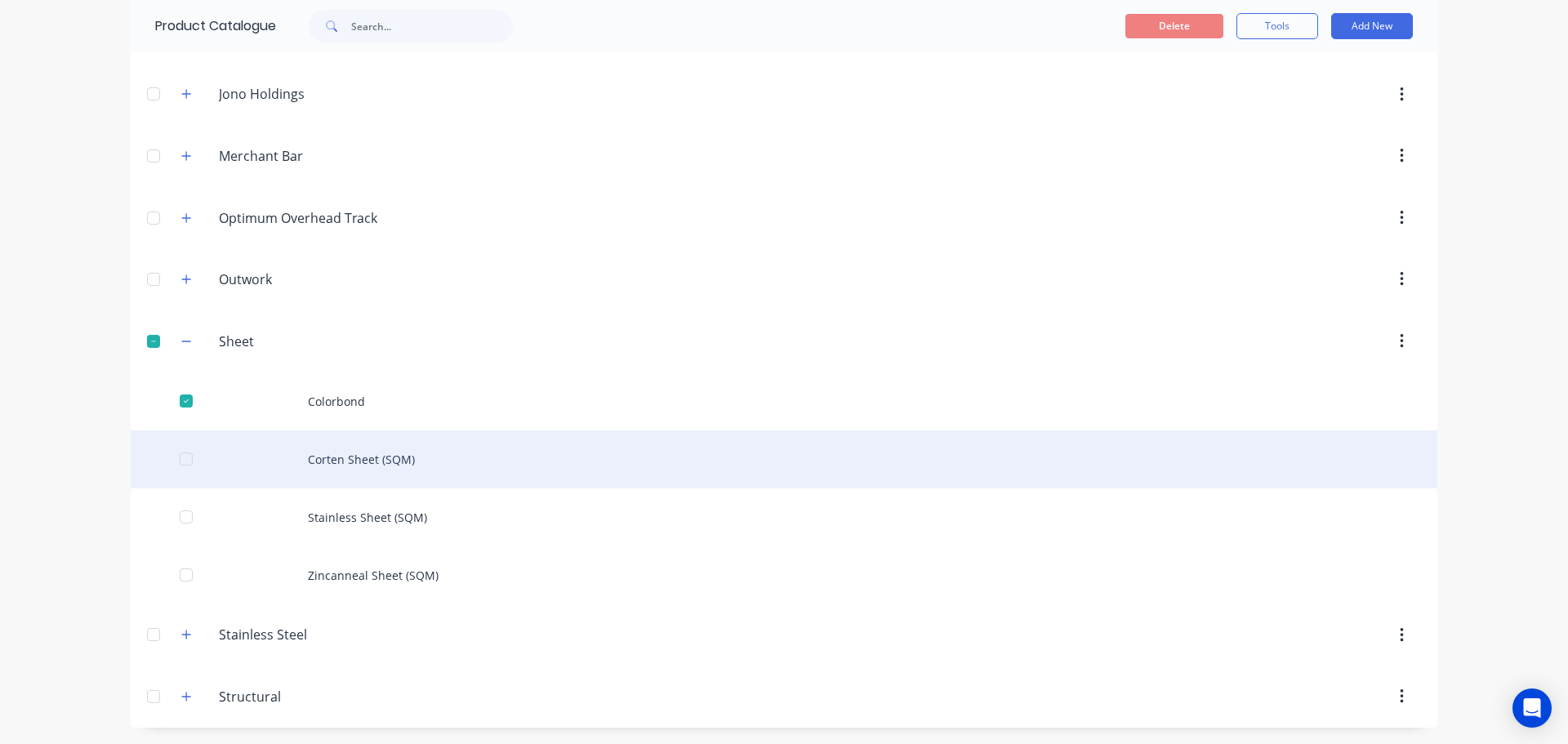
click at [179, 456] on div at bounding box center [186, 458] width 33 height 33
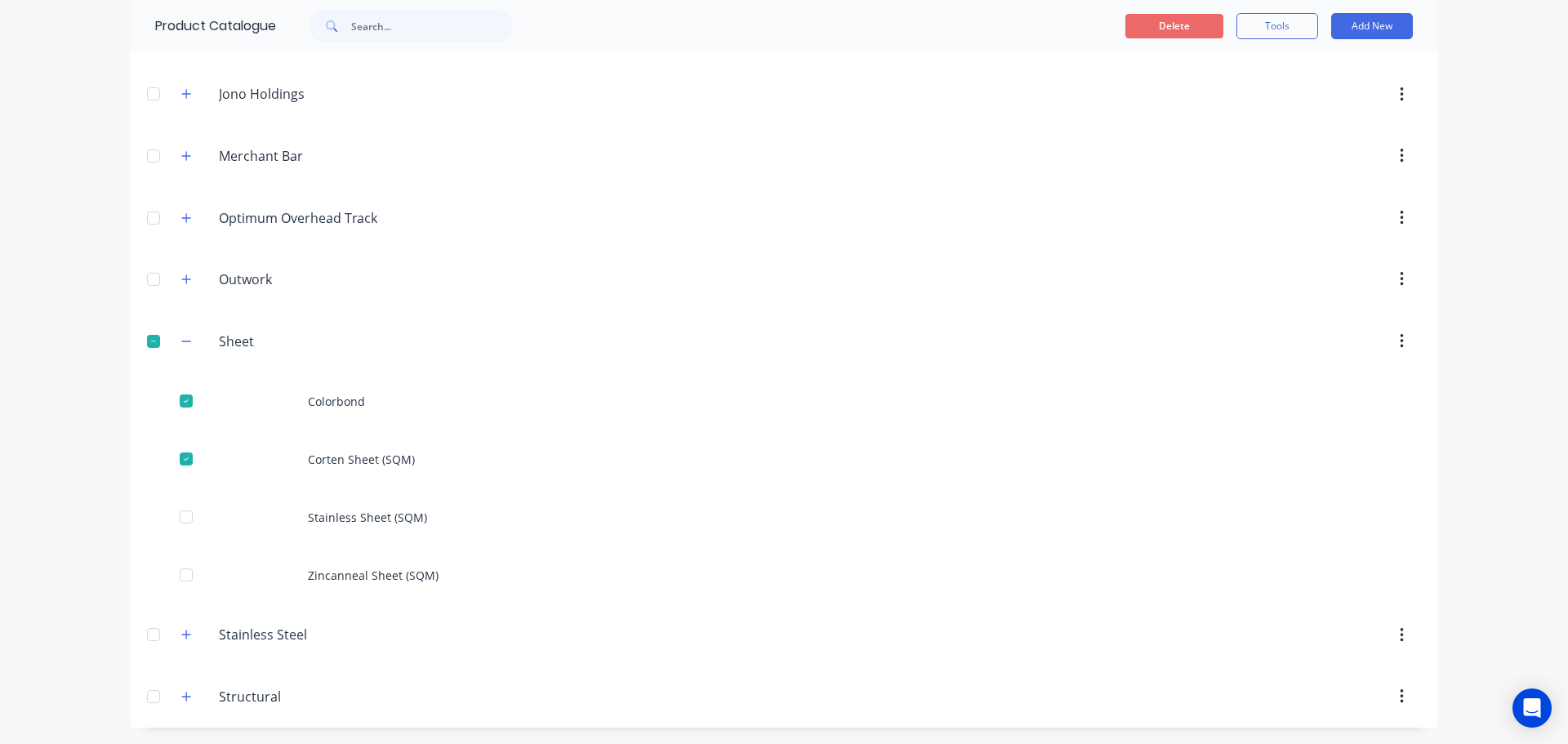
click at [1172, 24] on button "Delete" at bounding box center [1174, 26] width 98 height 24
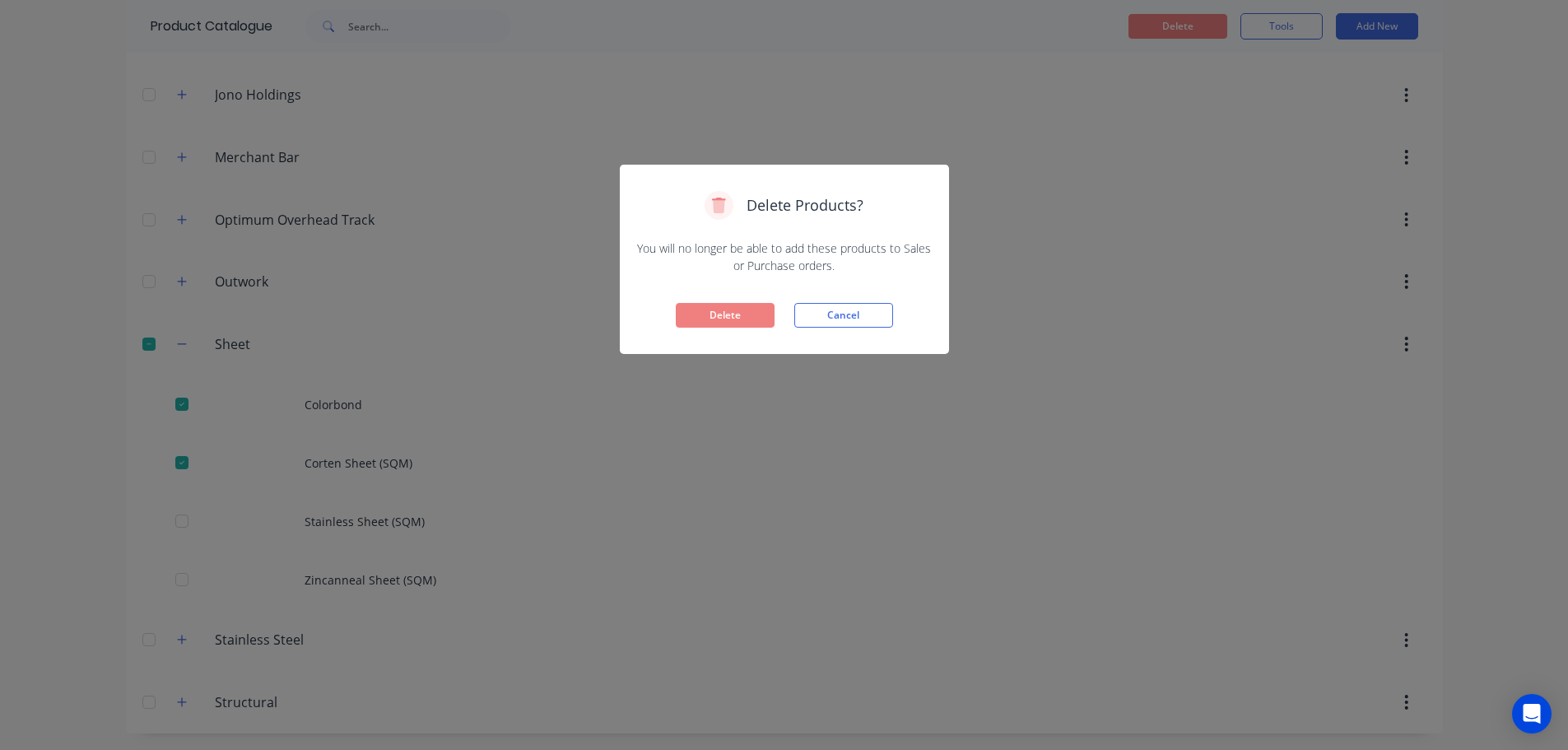
click at [723, 318] on button "Delete" at bounding box center [725, 315] width 99 height 24
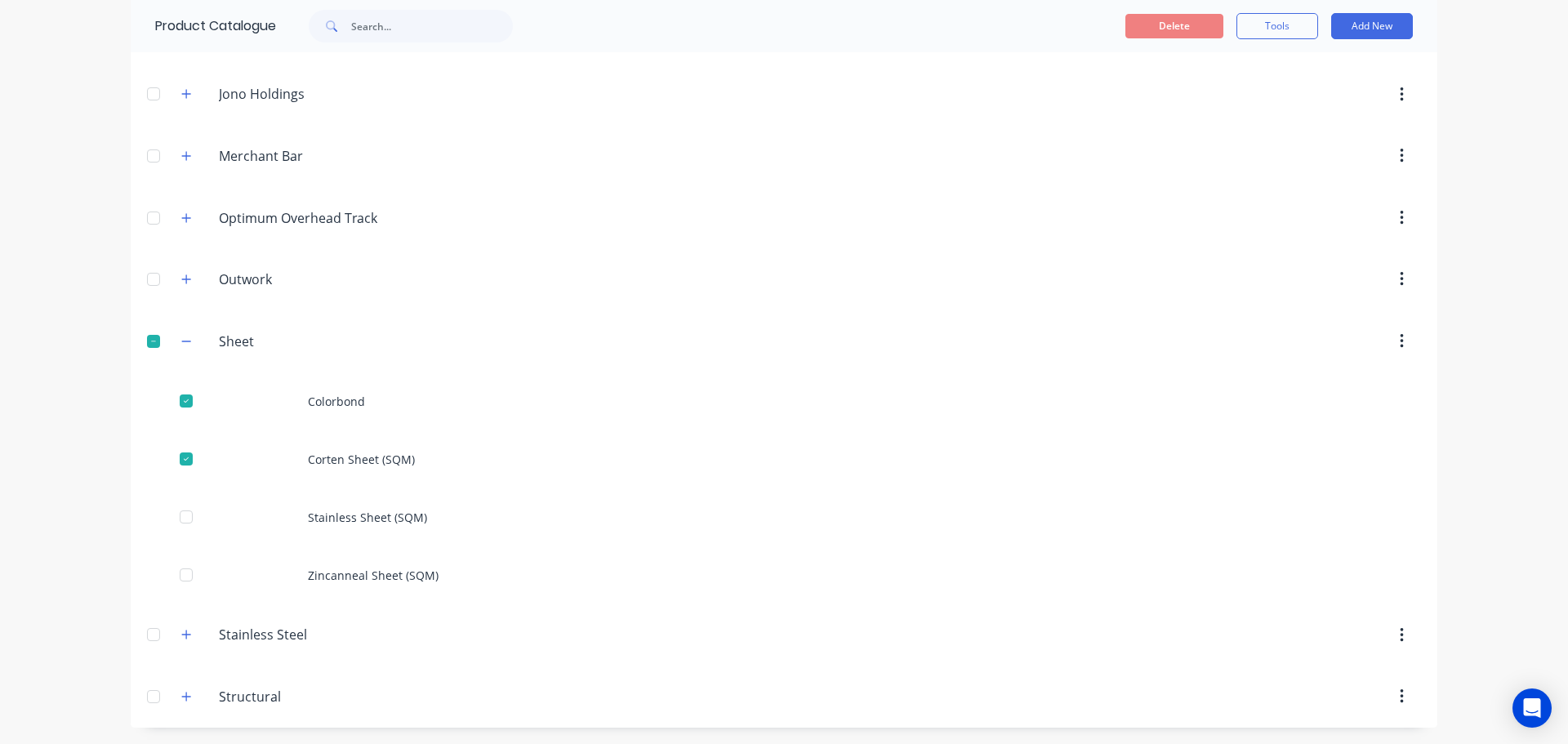
scroll to position [285, 0]
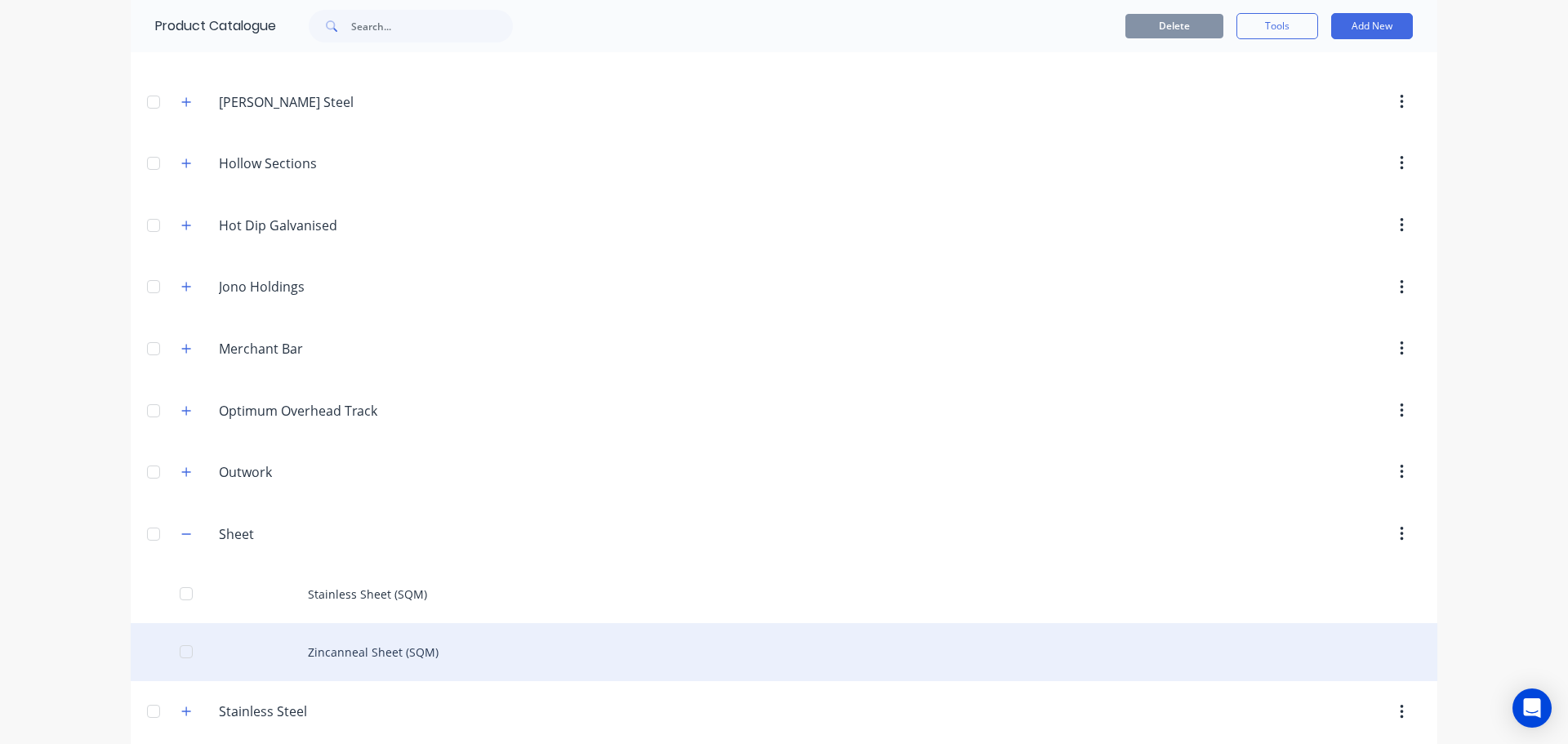
click at [182, 651] on div at bounding box center [186, 651] width 33 height 33
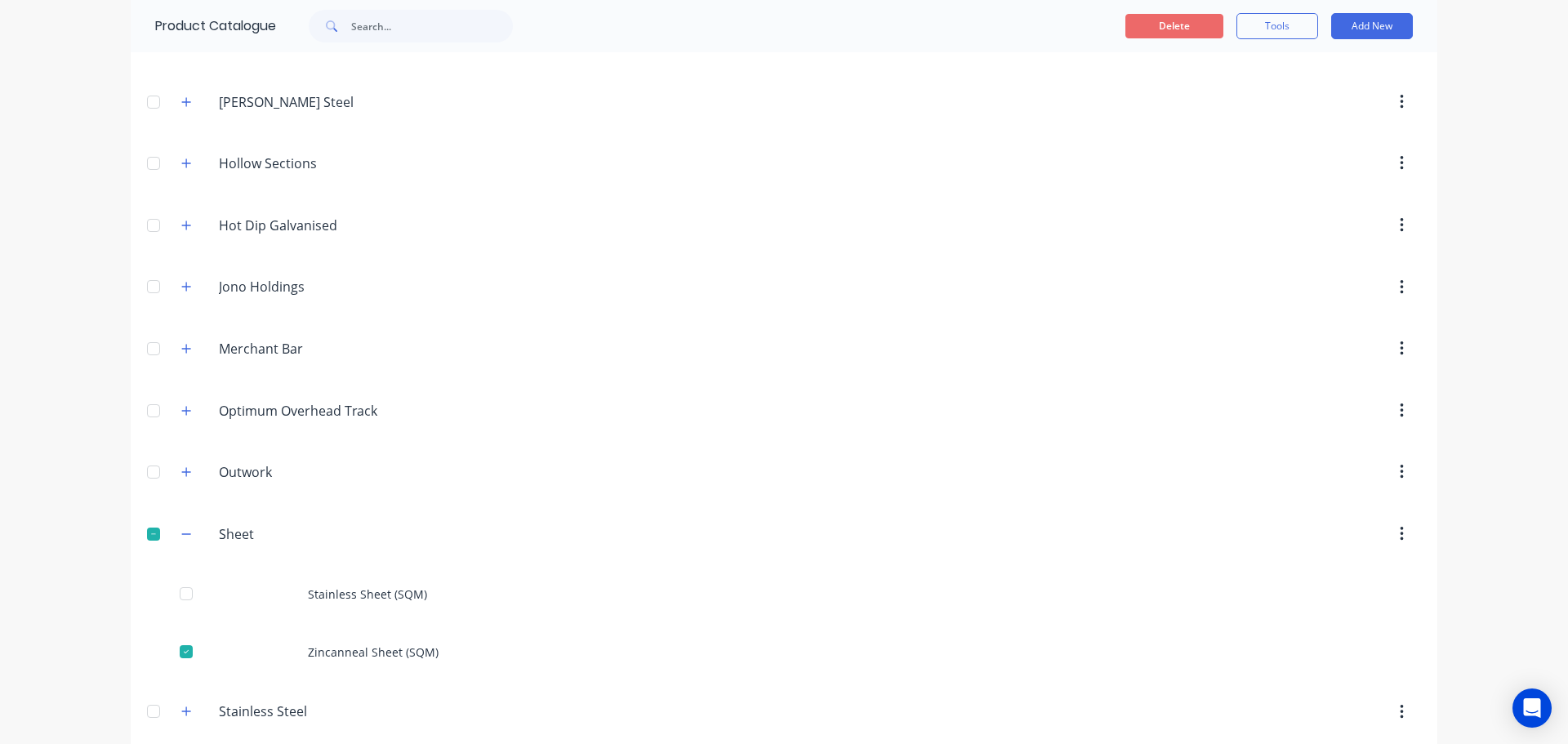
click at [1154, 28] on button "Delete" at bounding box center [1174, 26] width 98 height 24
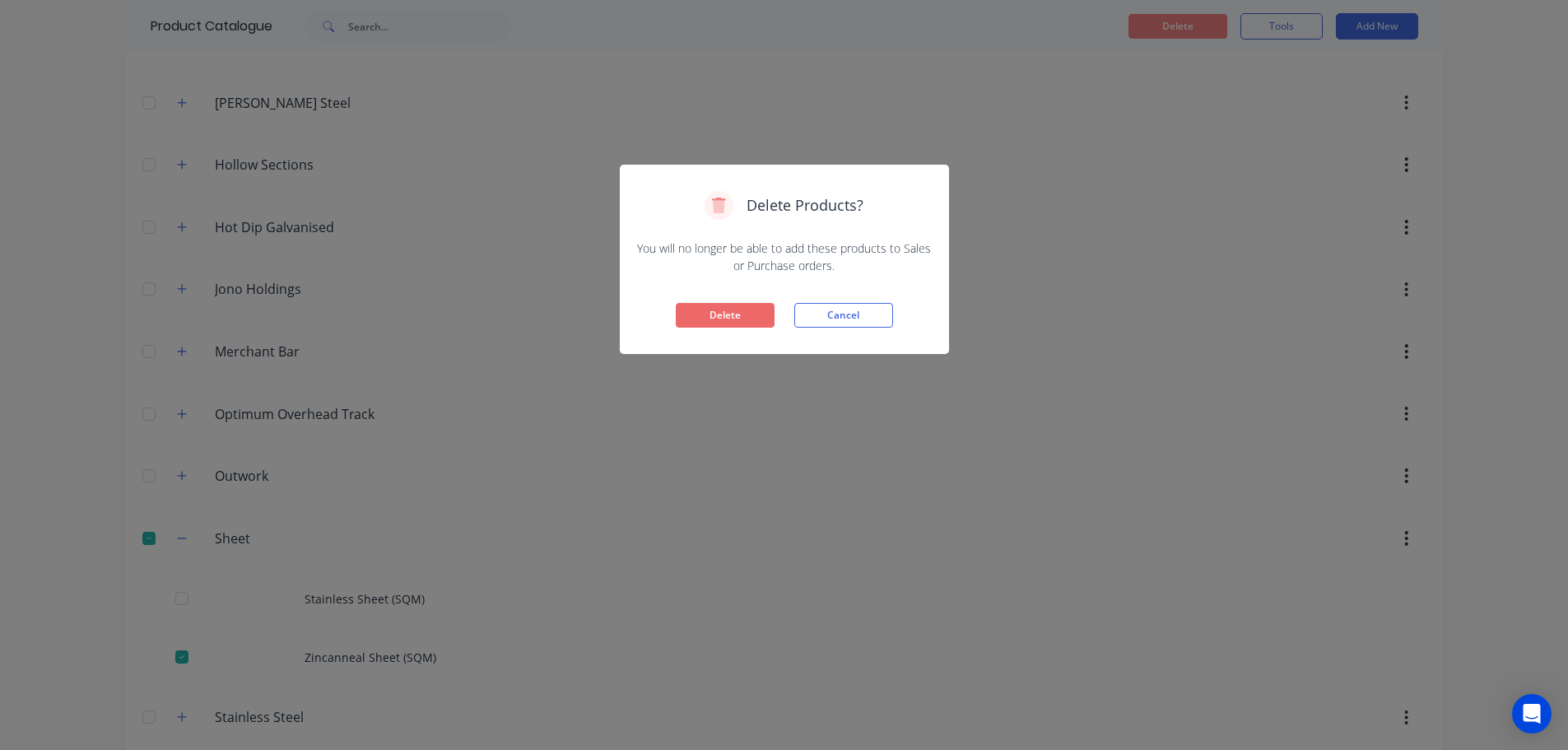
click at [708, 320] on button "Delete" at bounding box center [725, 315] width 99 height 24
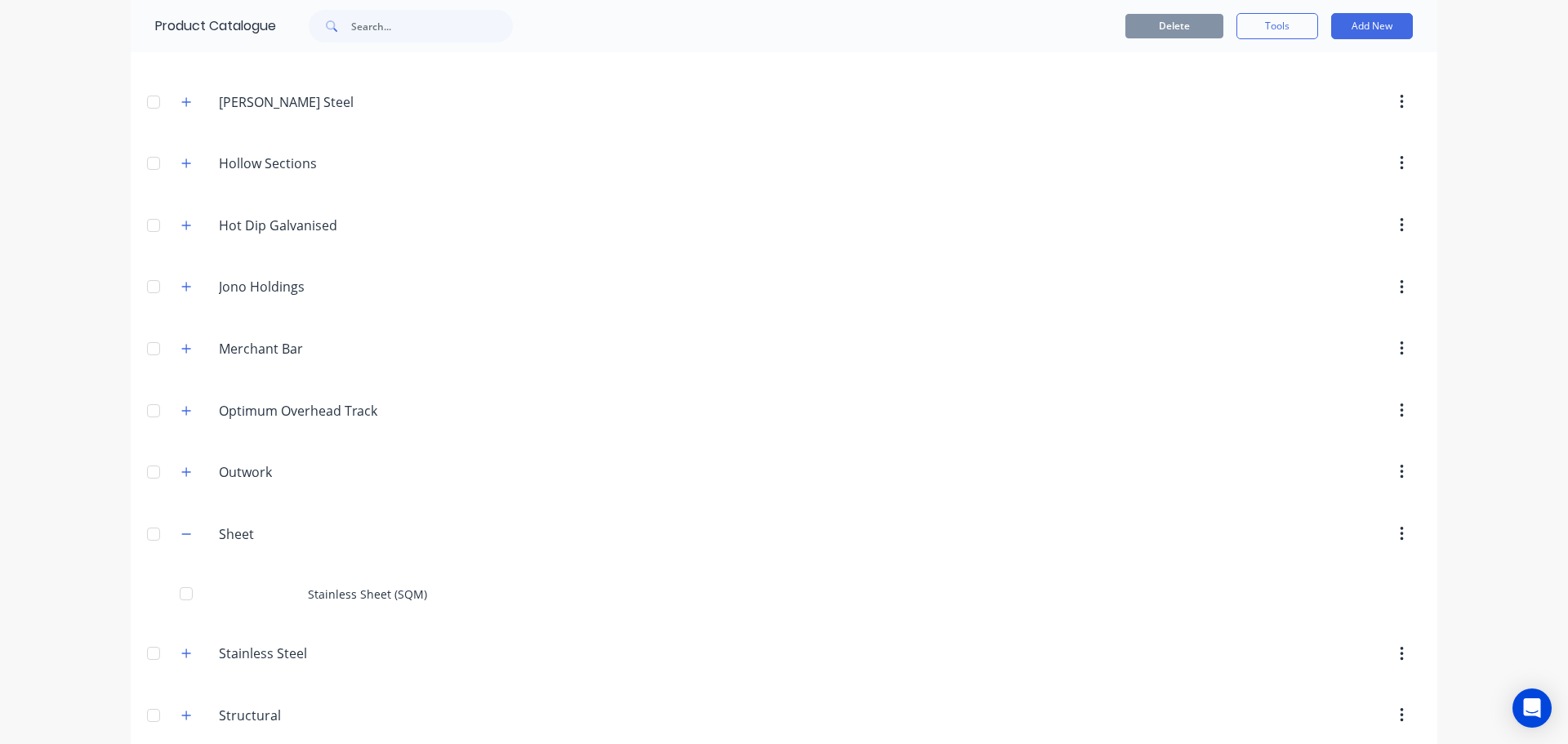
click at [181, 534] on icon "button" at bounding box center [186, 534] width 9 height 11
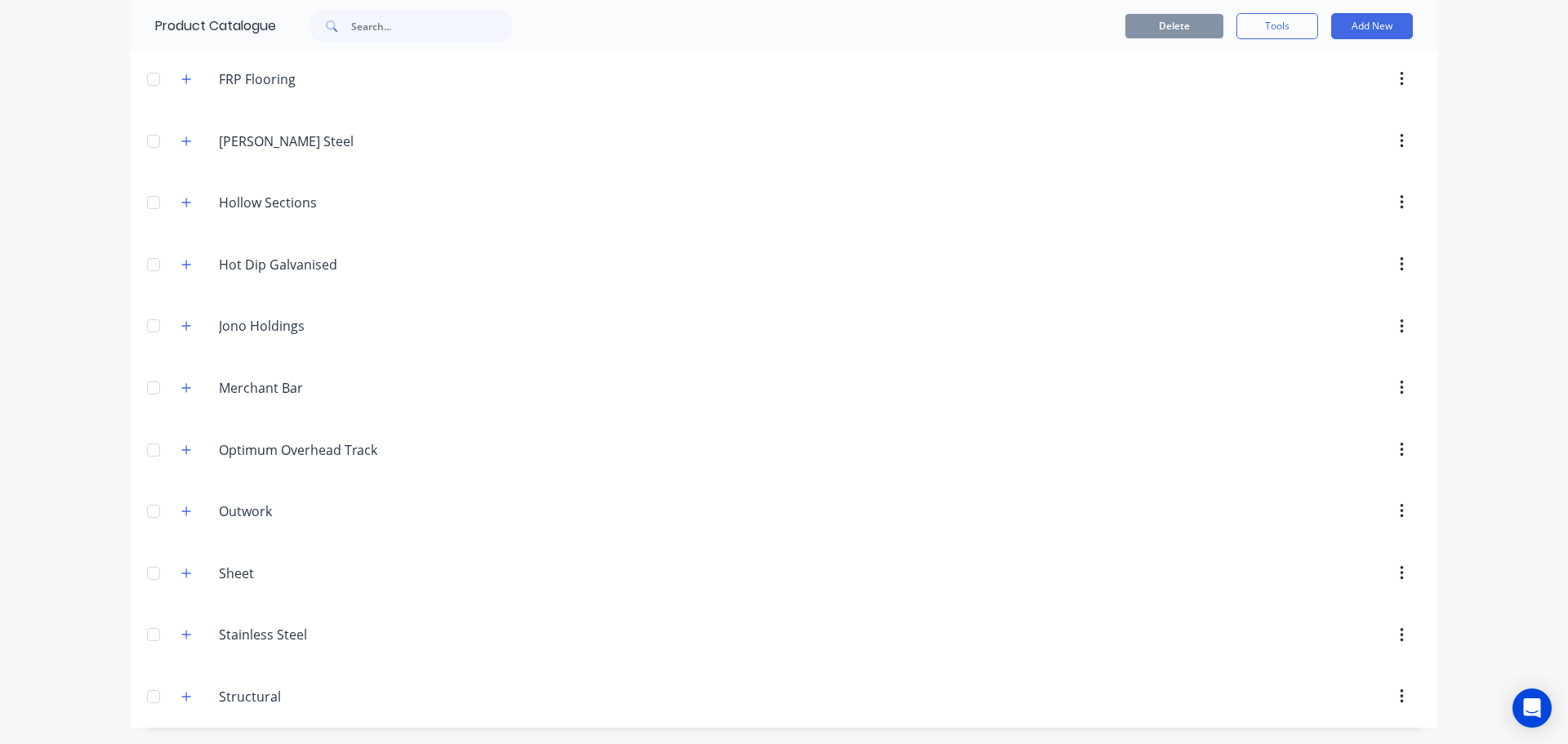
drag, startPoint x: 179, startPoint y: 695, endPoint x: 425, endPoint y: 598, distance: 264.4
click at [181, 695] on icon "button" at bounding box center [186, 696] width 9 height 11
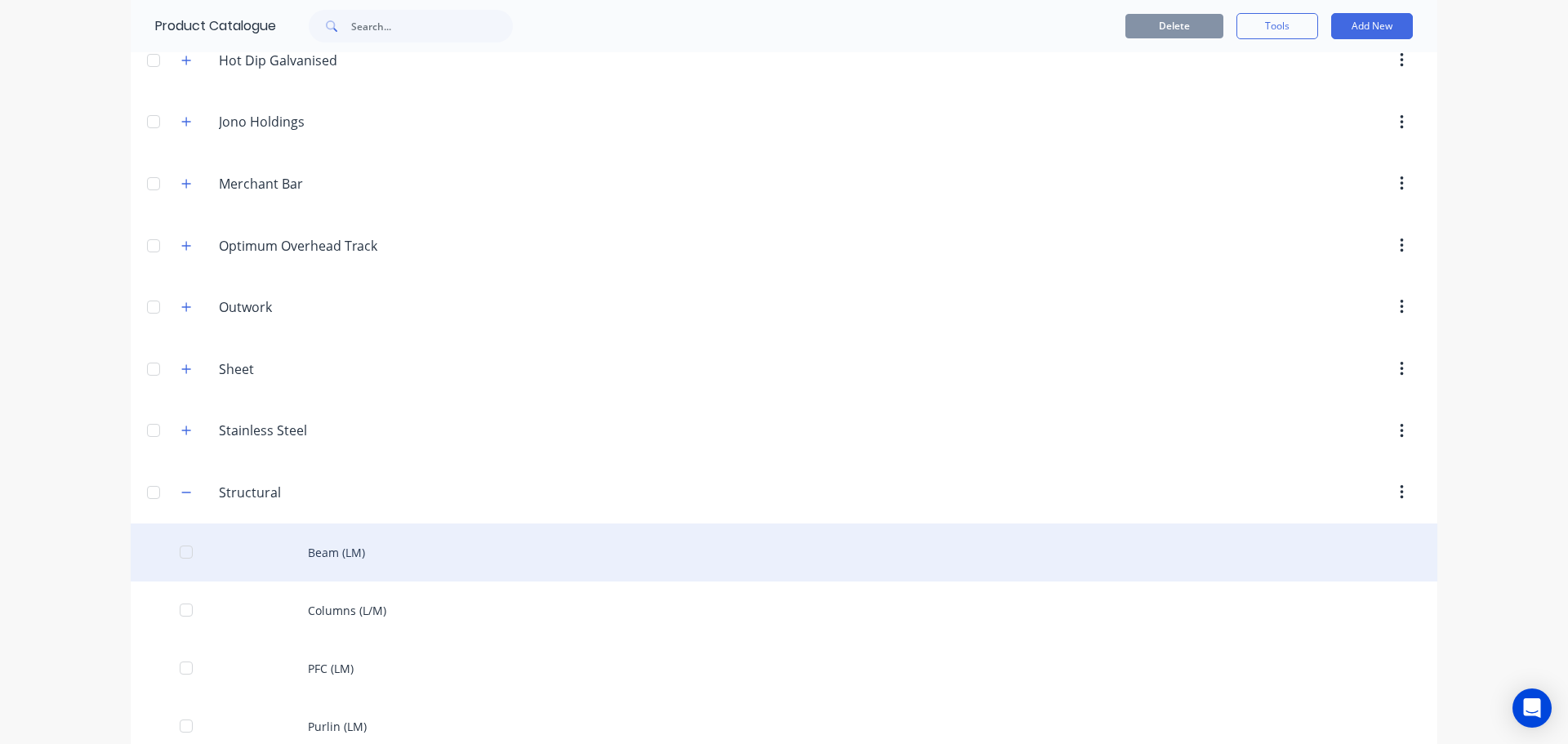
scroll to position [478, 0]
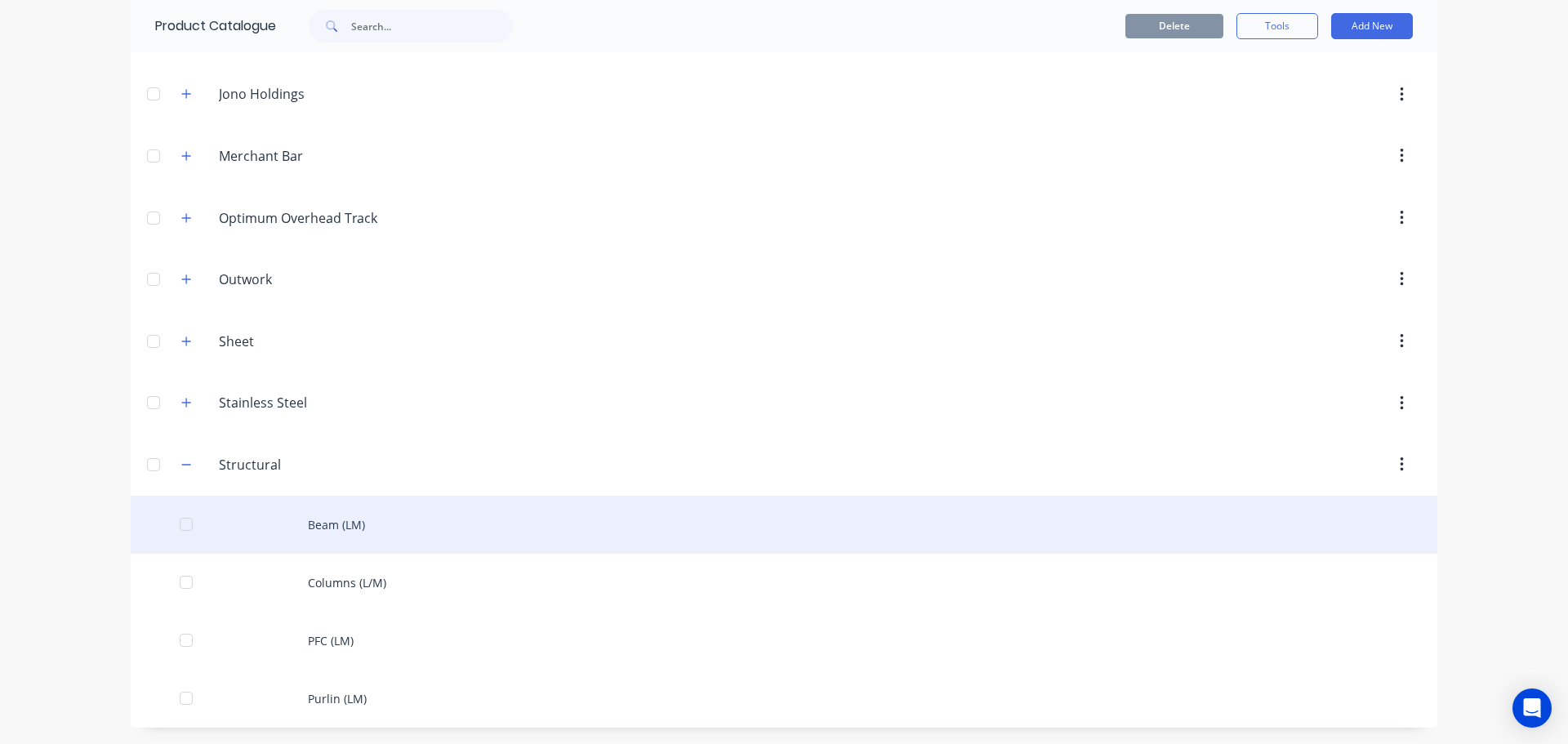
click at [360, 524] on div "Beam (LM)" at bounding box center [784, 525] width 1307 height 58
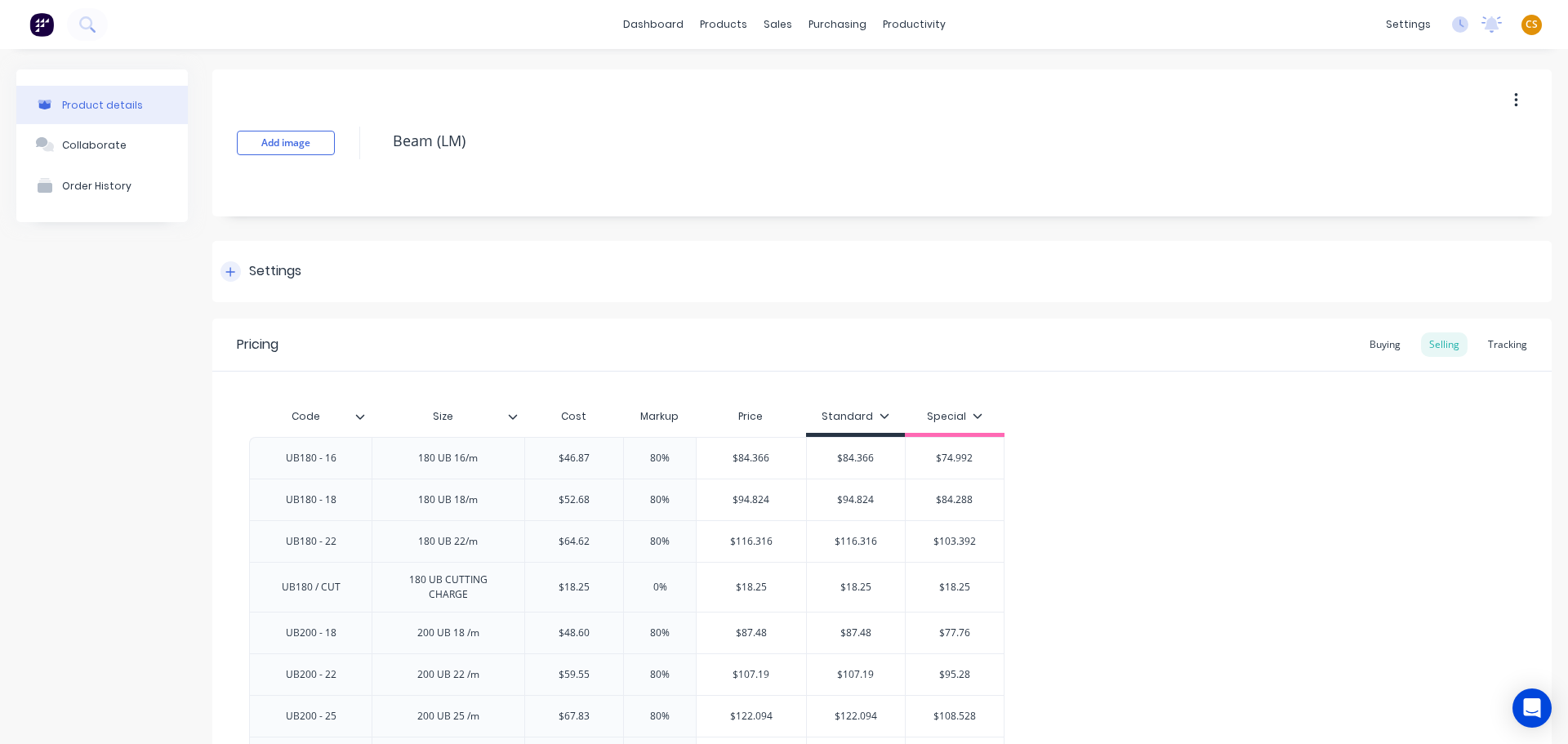
click at [227, 275] on icon at bounding box center [230, 272] width 9 height 11
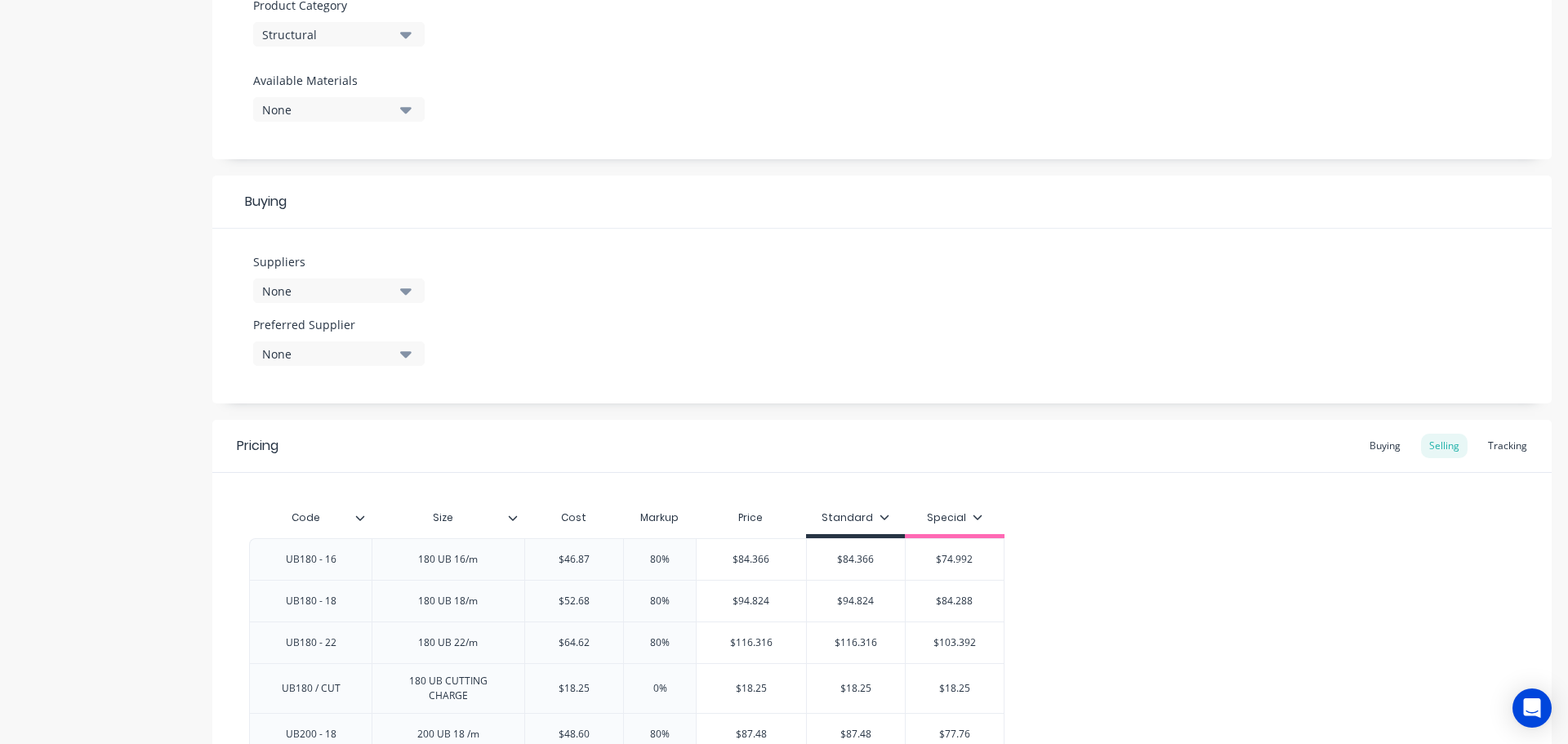
scroll to position [1115, 0]
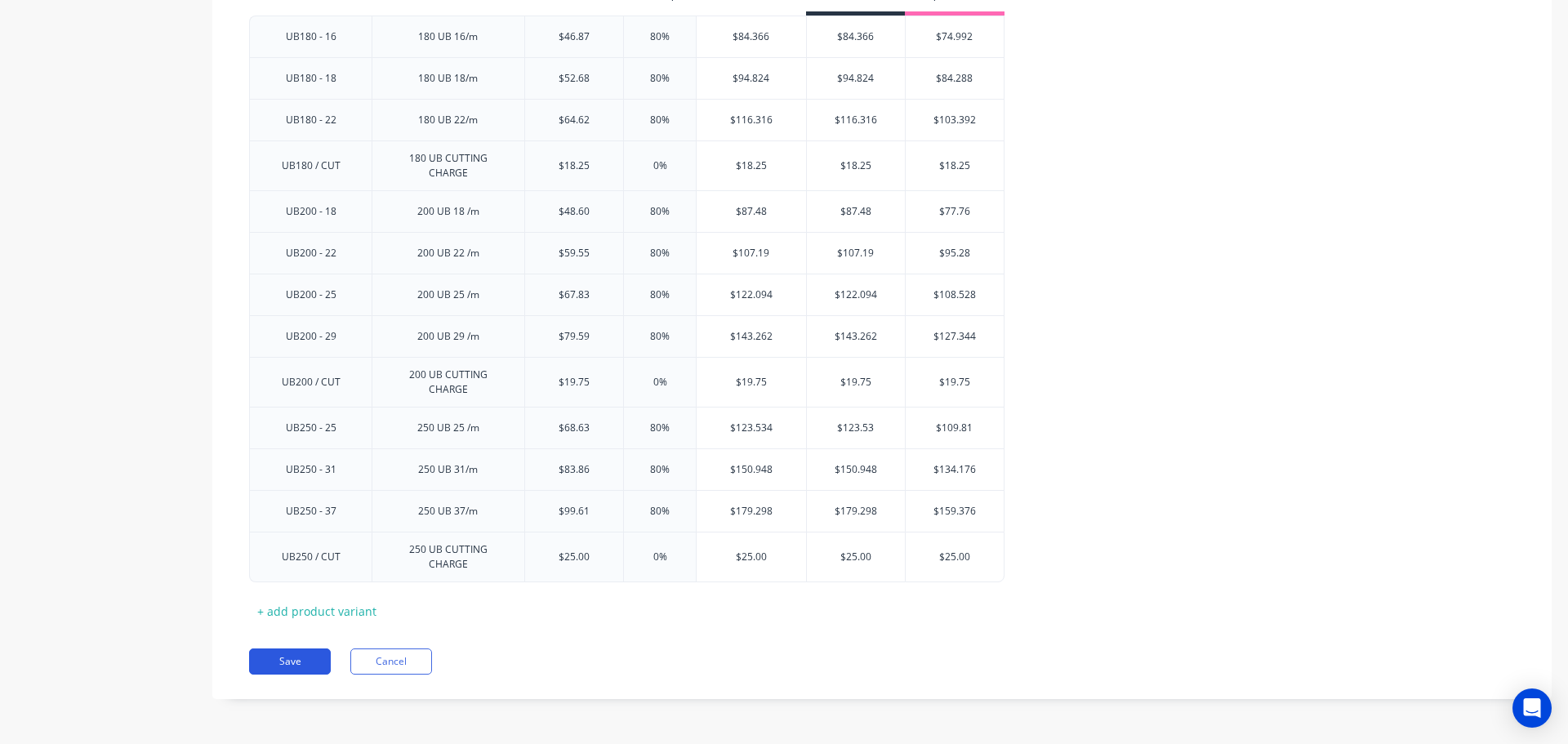
click at [299, 667] on button "Save" at bounding box center [290, 661] width 81 height 26
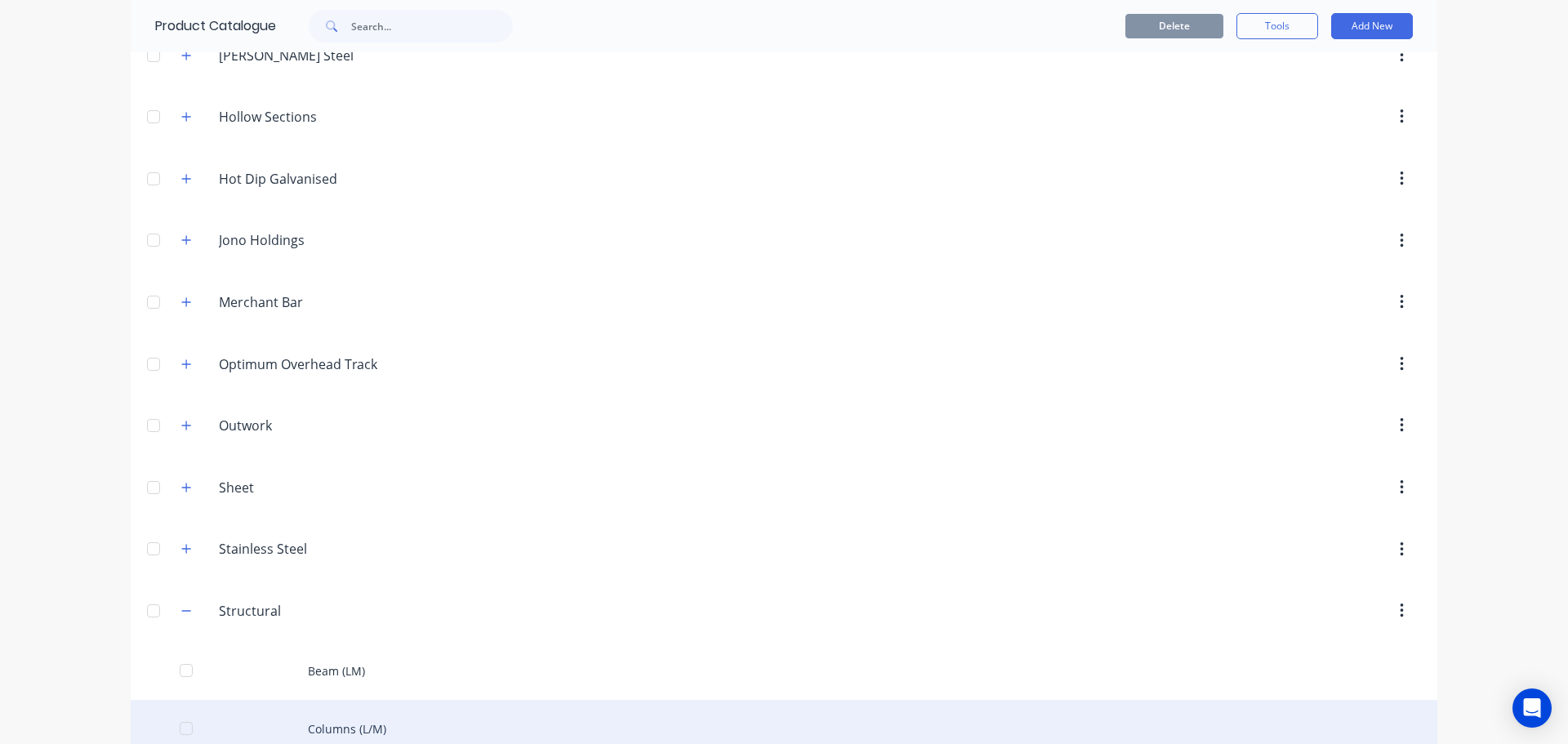
scroll to position [478, 0]
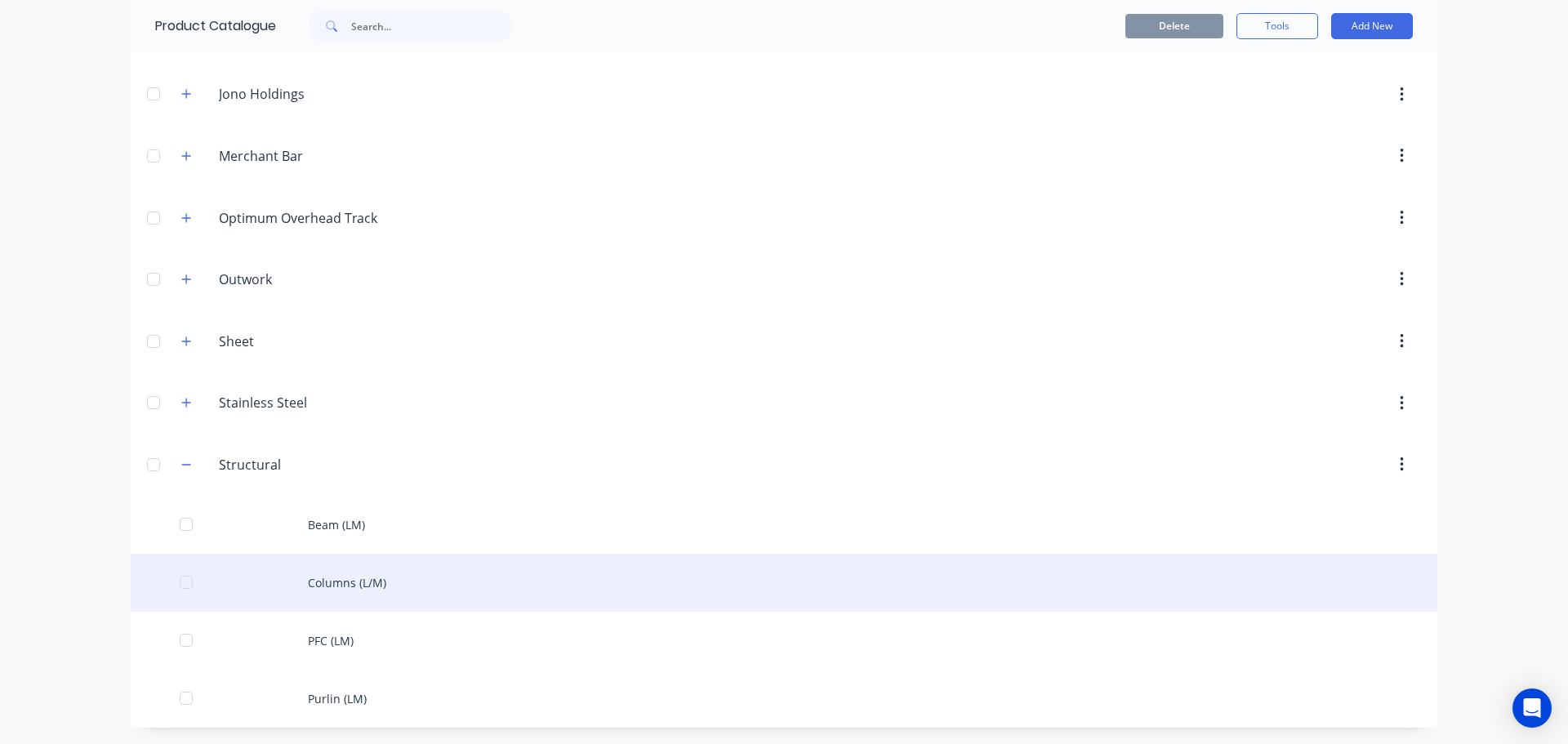
click at [340, 583] on div "Columns (L/M)" at bounding box center [784, 583] width 1307 height 58
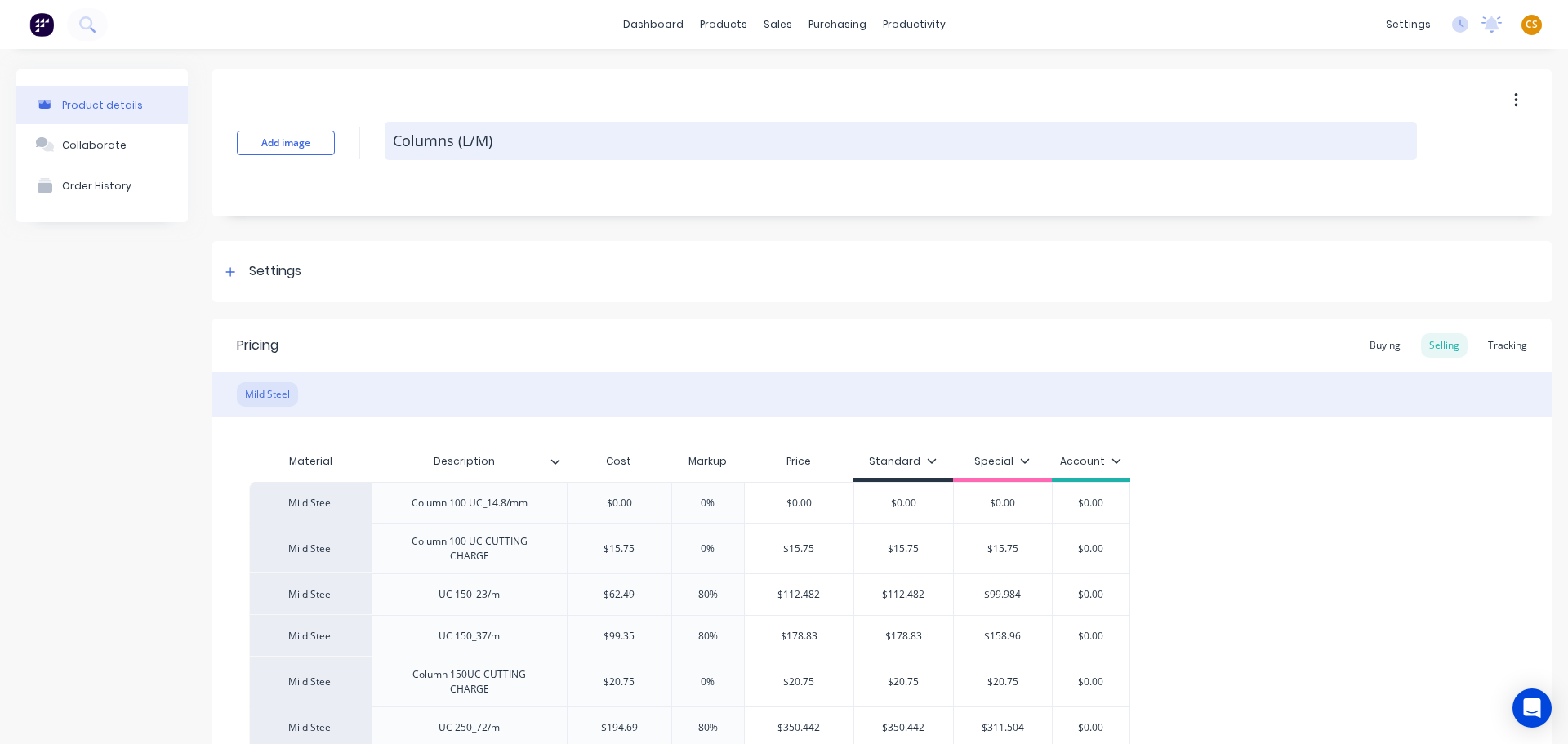
click at [475, 137] on textarea "Columns (L/M)" at bounding box center [901, 140] width 1033 height 38
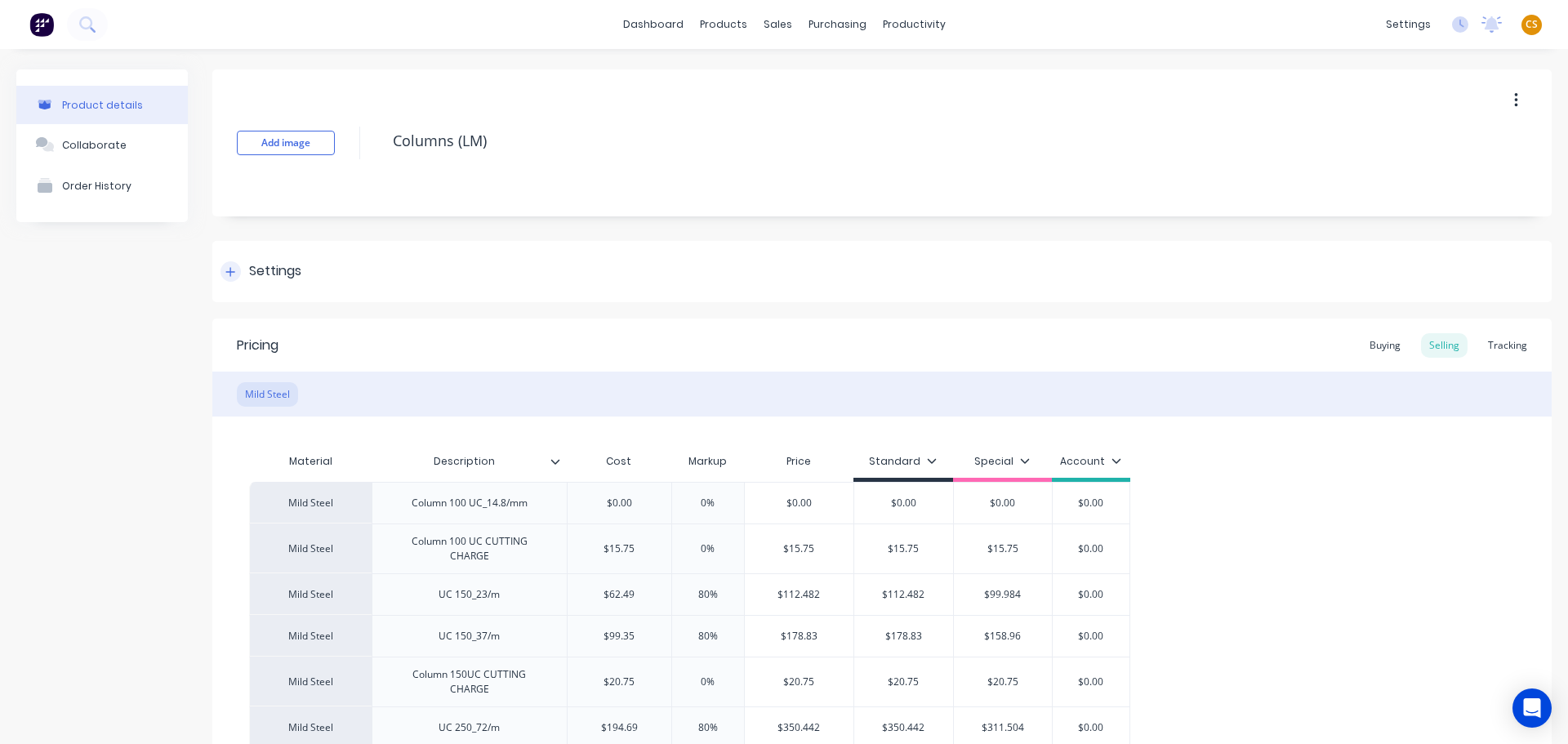
click at [226, 280] on div at bounding box center [231, 272] width 21 height 21
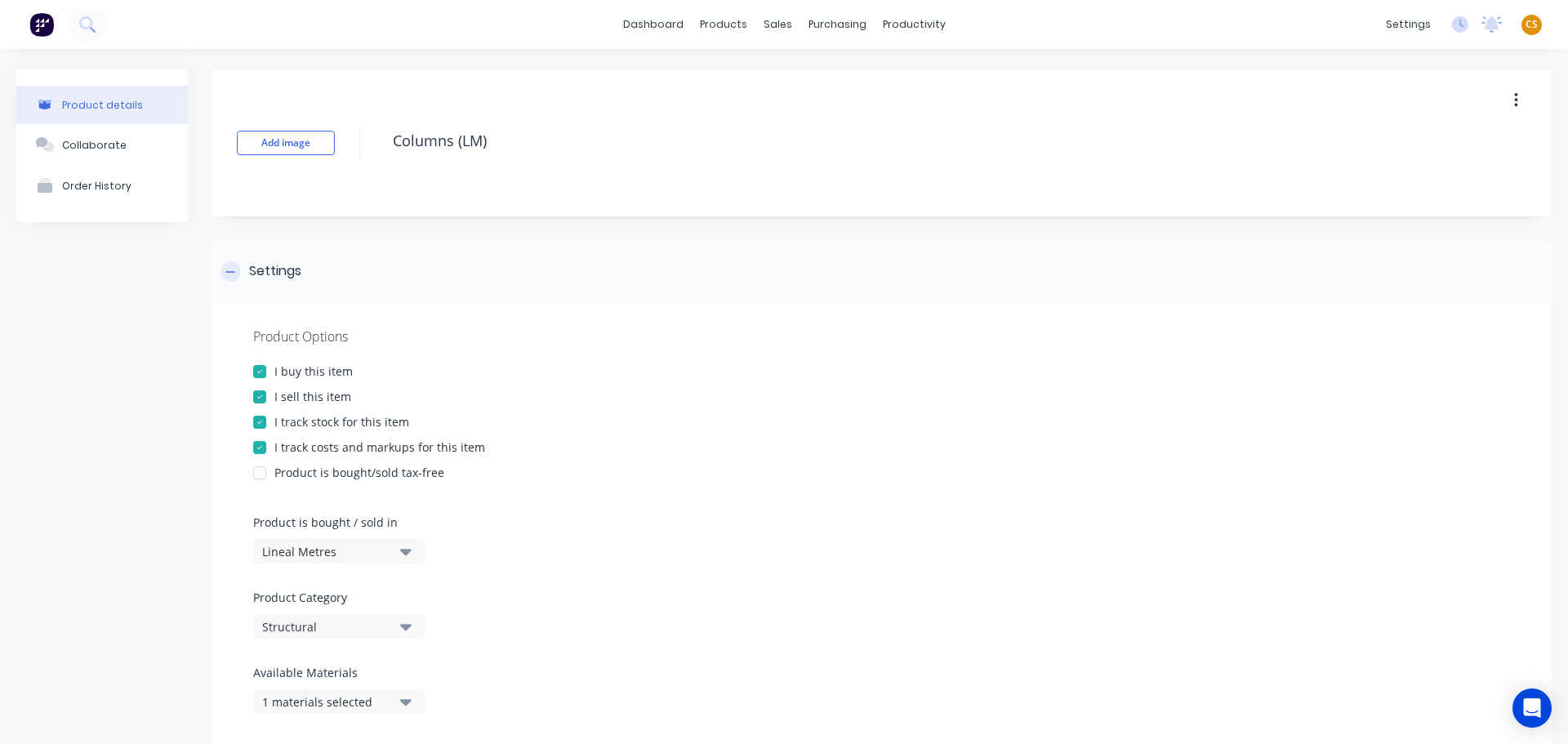
click at [227, 280] on div at bounding box center [231, 272] width 21 height 21
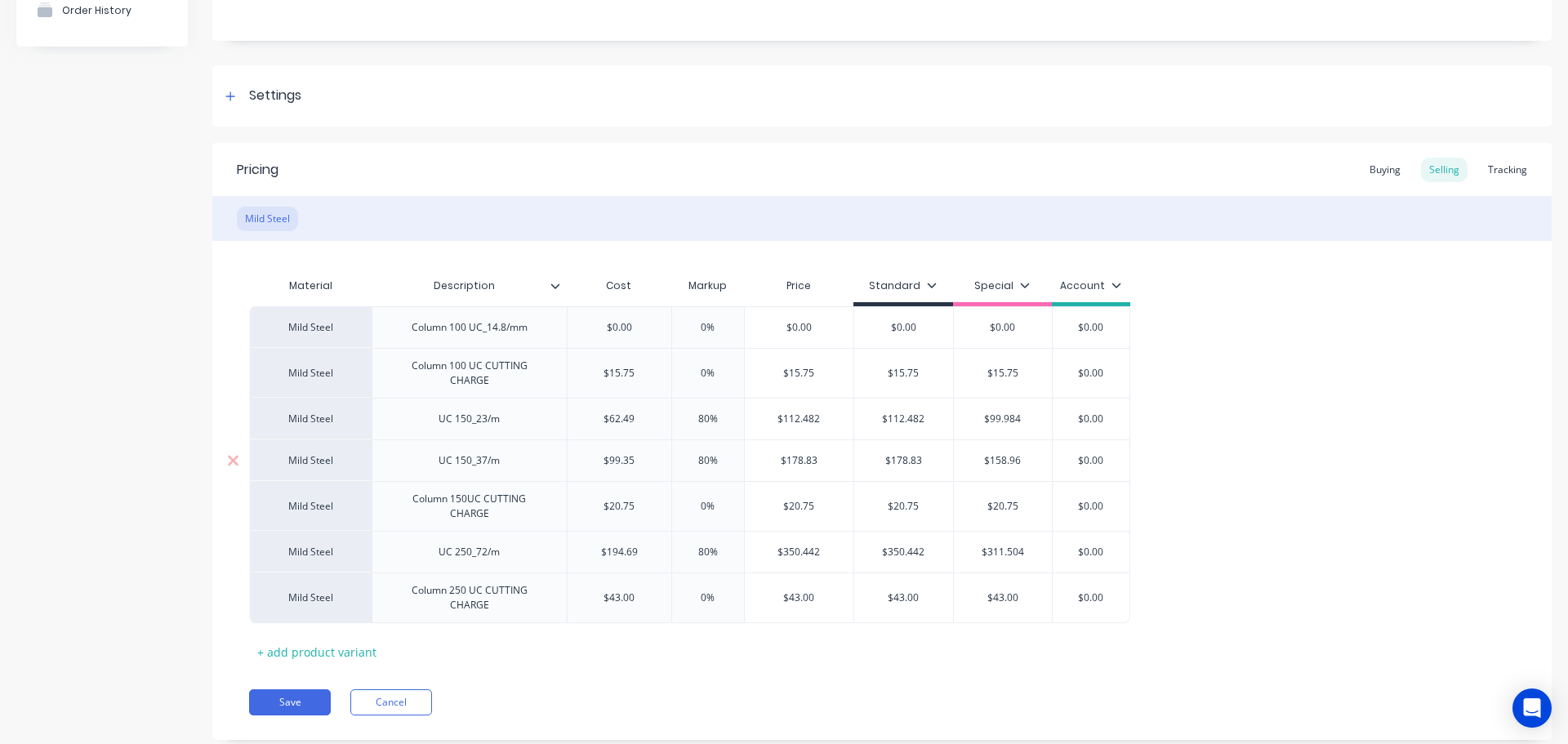
scroll to position [208, 0]
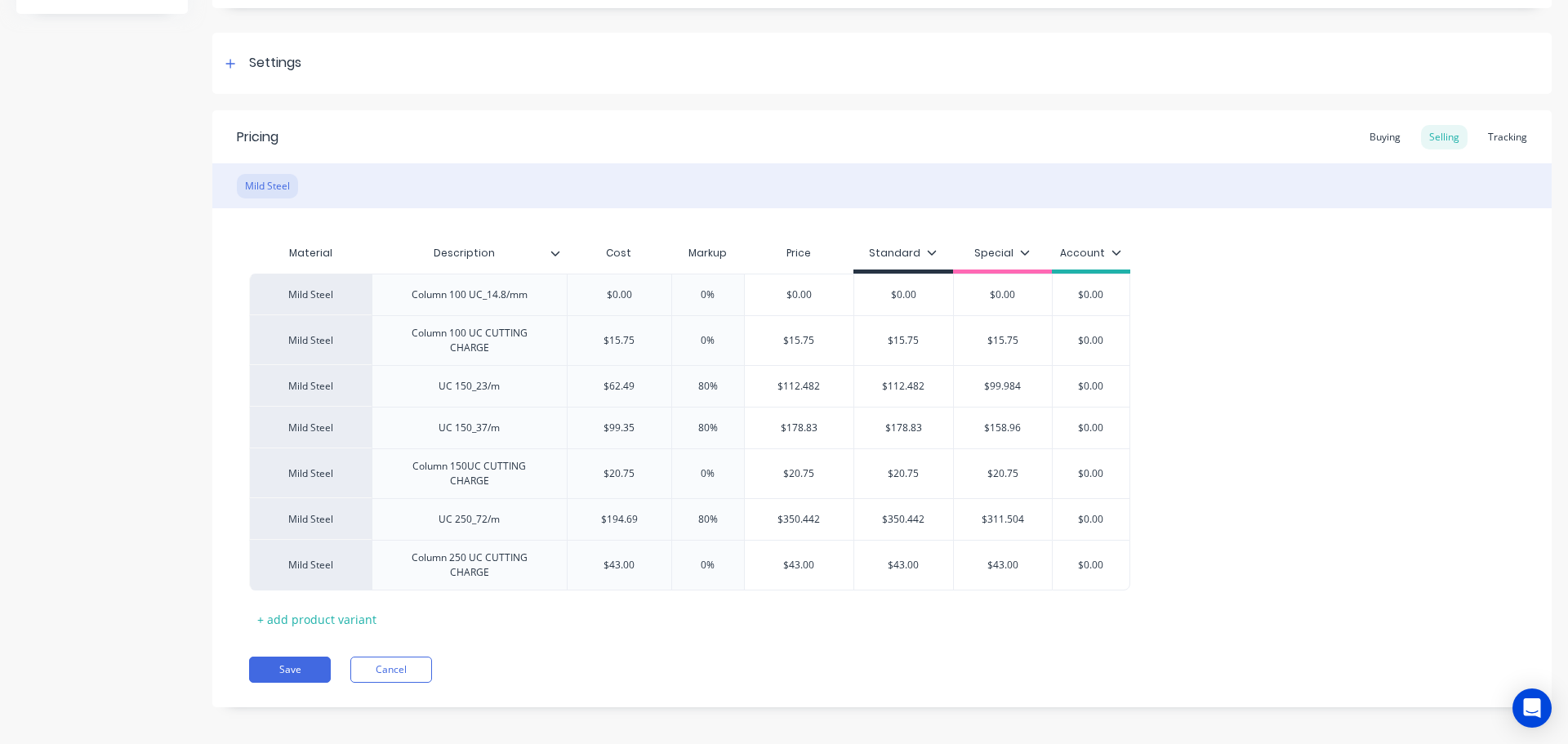
click at [1117, 248] on icon at bounding box center [1116, 252] width 9 height 9
click at [1068, 398] on div "Account" at bounding box center [1083, 398] width 44 height 17
click at [935, 632] on div "Pricing Buying Selling Tracking Mild Steel Material Description Cost Markup Pri…" at bounding box center [882, 408] width 1339 height 597
click at [293, 662] on button "Save" at bounding box center [290, 669] width 81 height 26
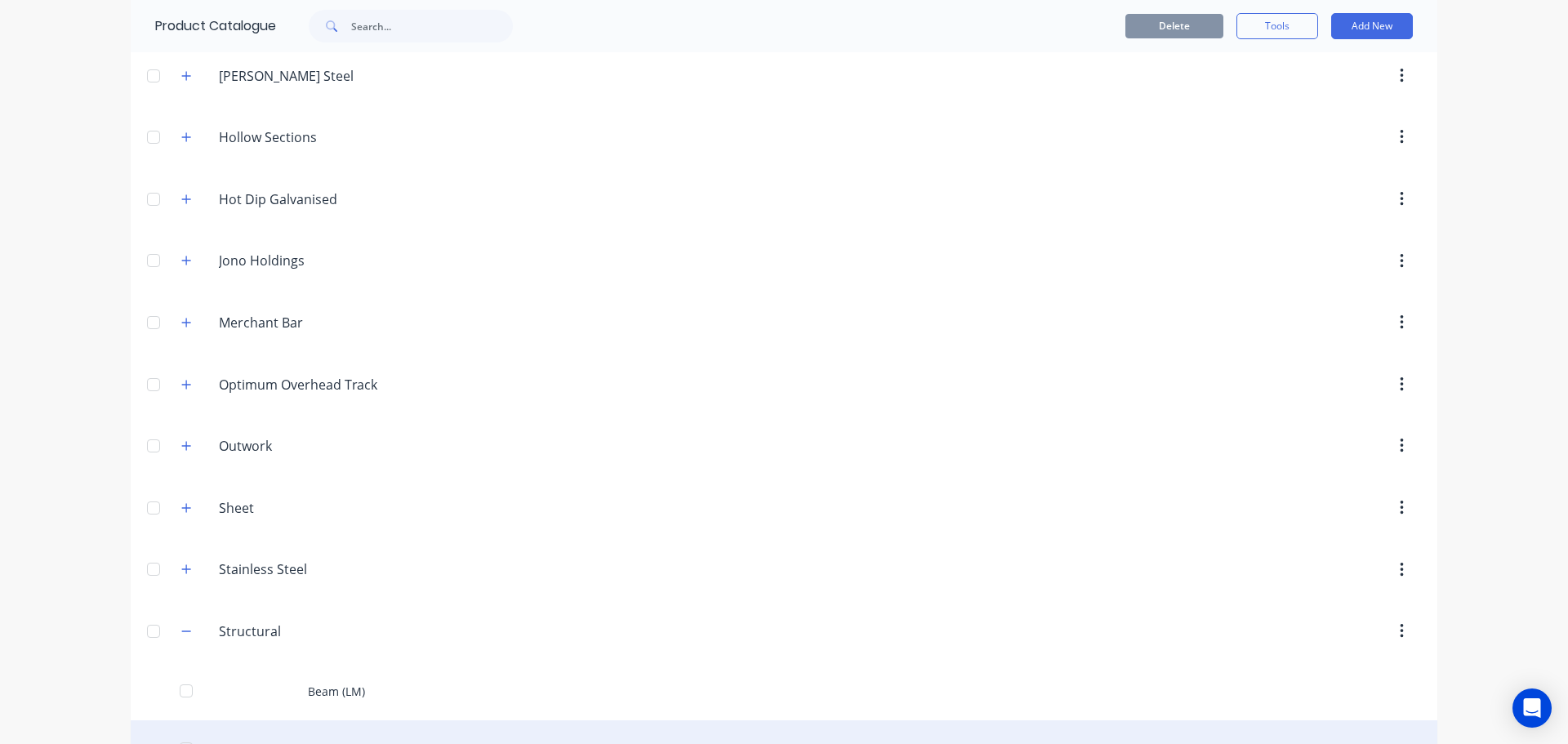
scroll to position [478, 0]
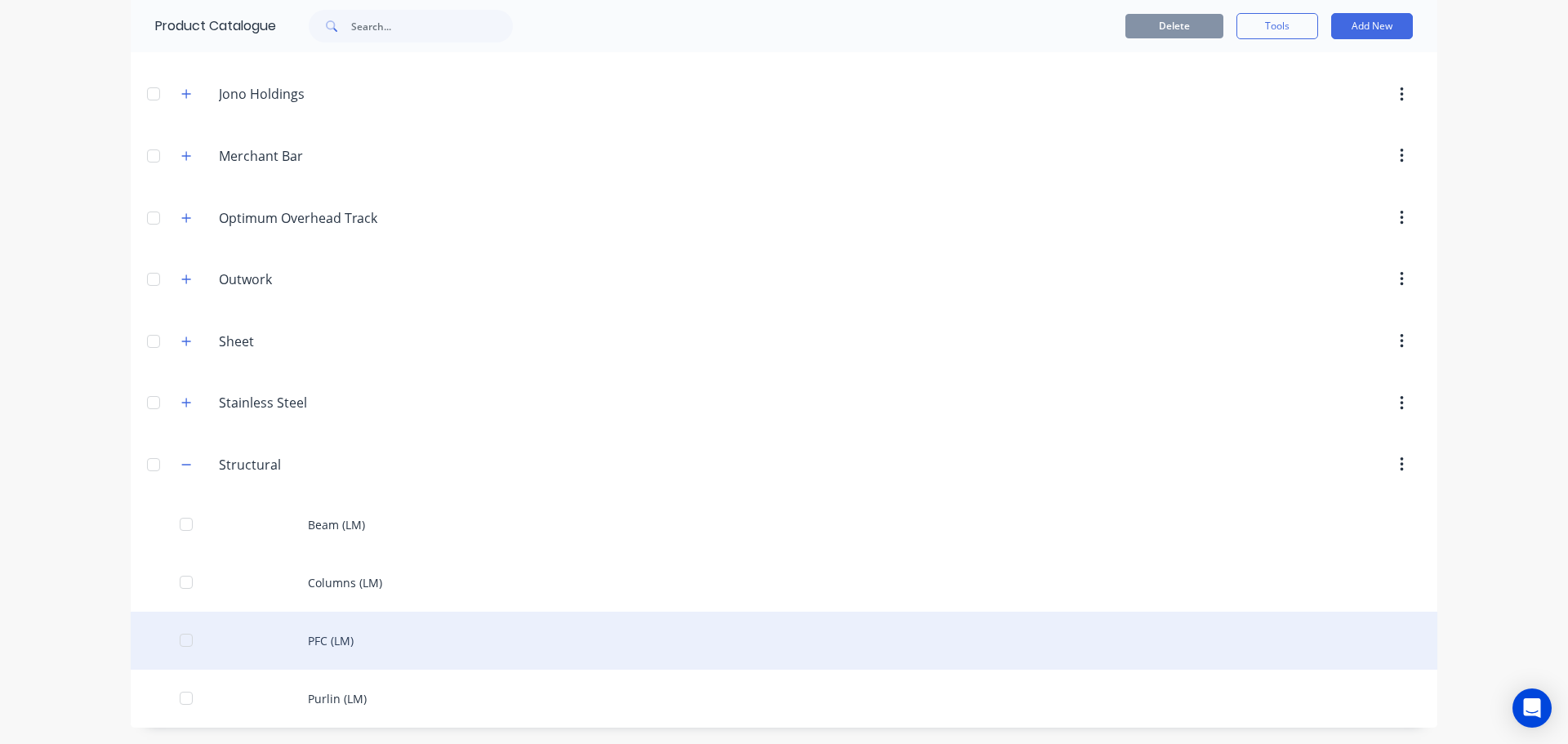
click at [332, 654] on div "PFC (LM)" at bounding box center [784, 640] width 1307 height 58
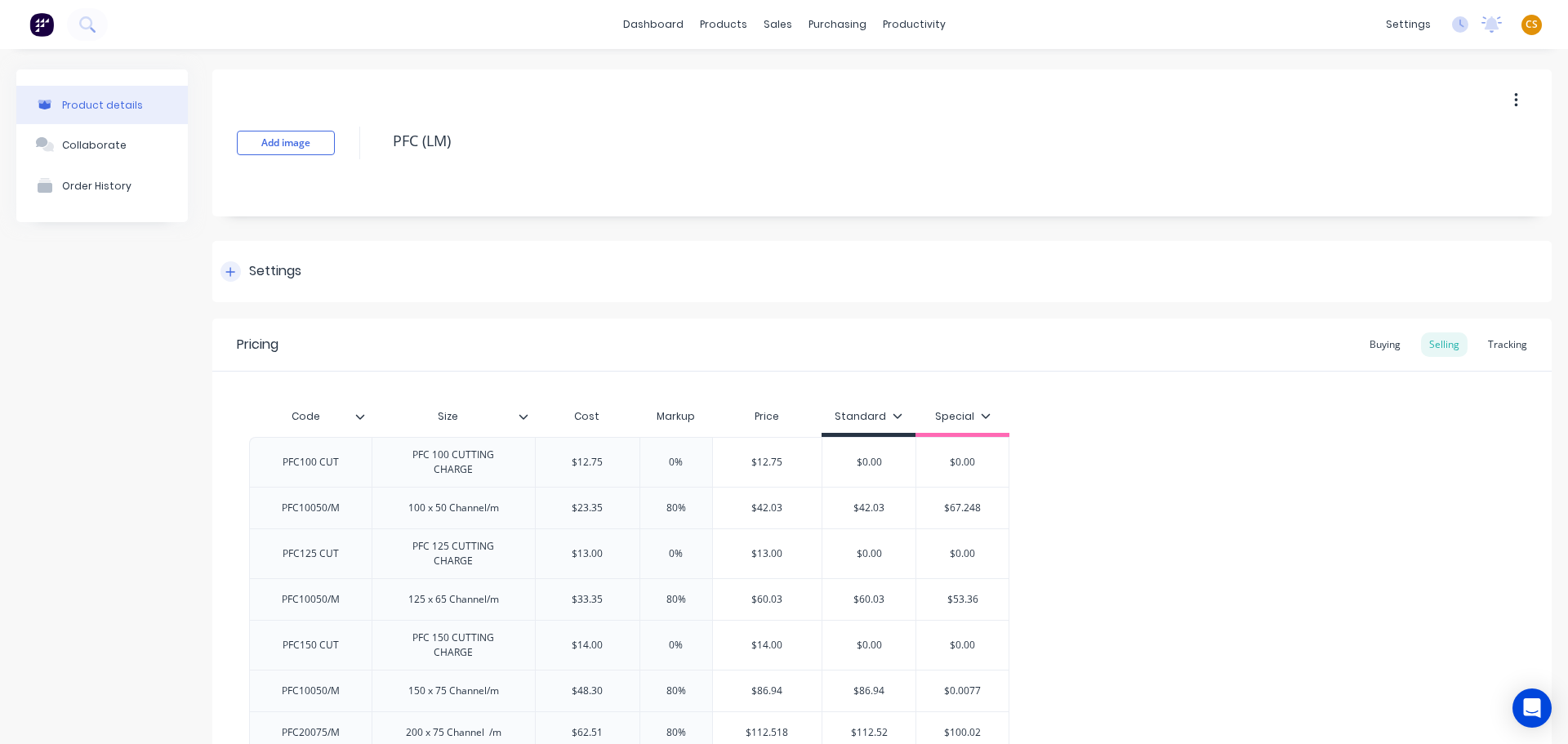
click at [230, 270] on icon at bounding box center [230, 272] width 9 height 11
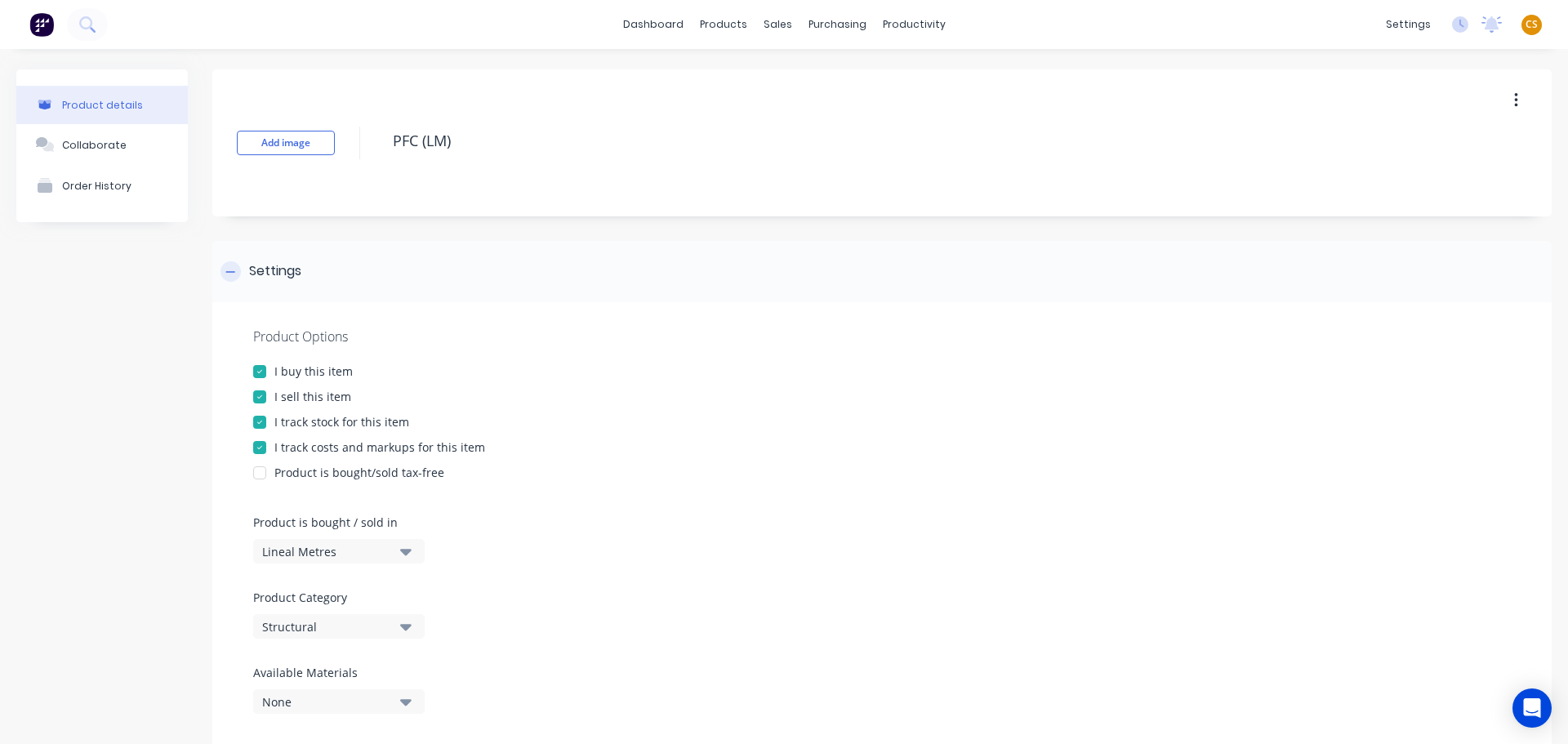
click at [230, 270] on icon at bounding box center [230, 272] width 9 height 11
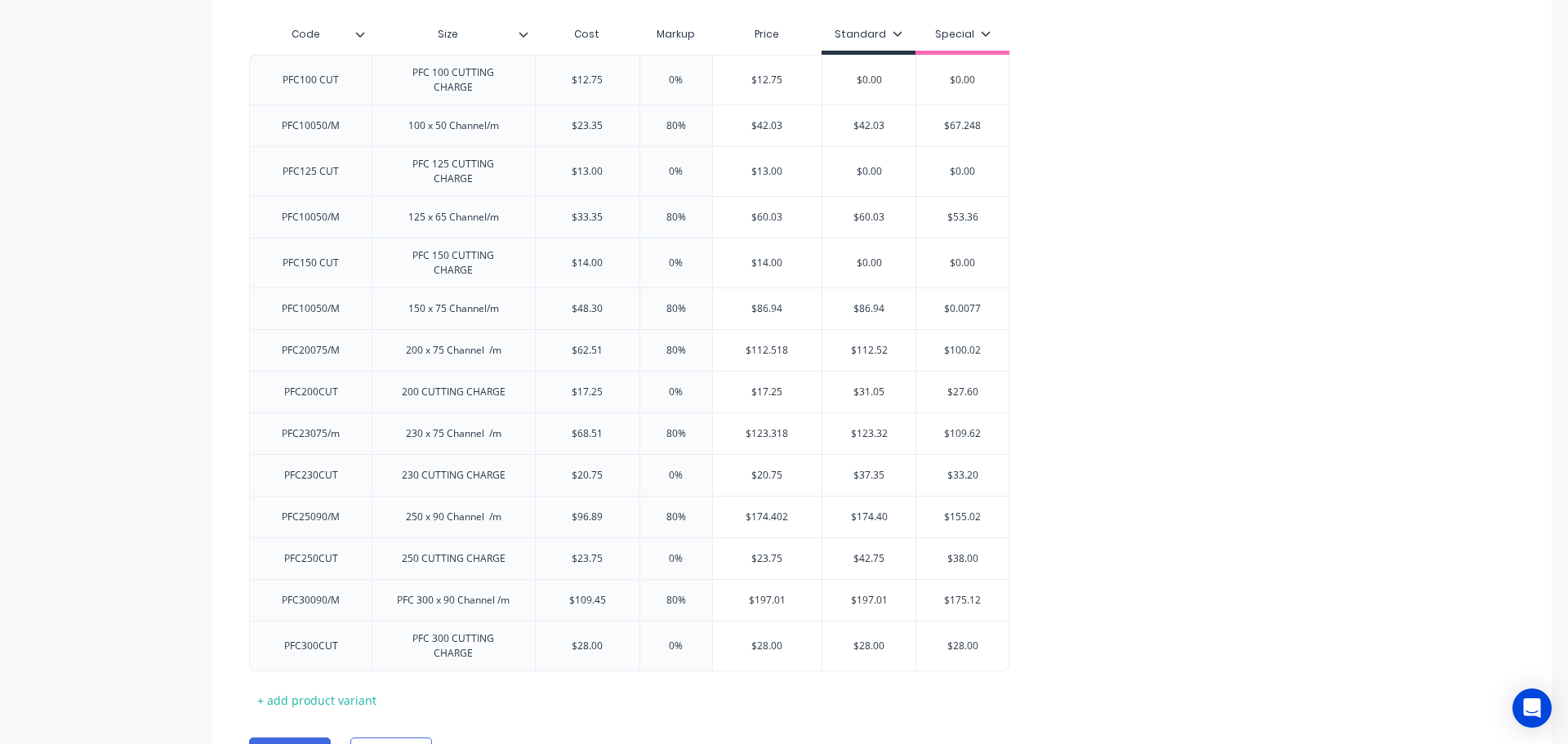
scroll to position [439, 0]
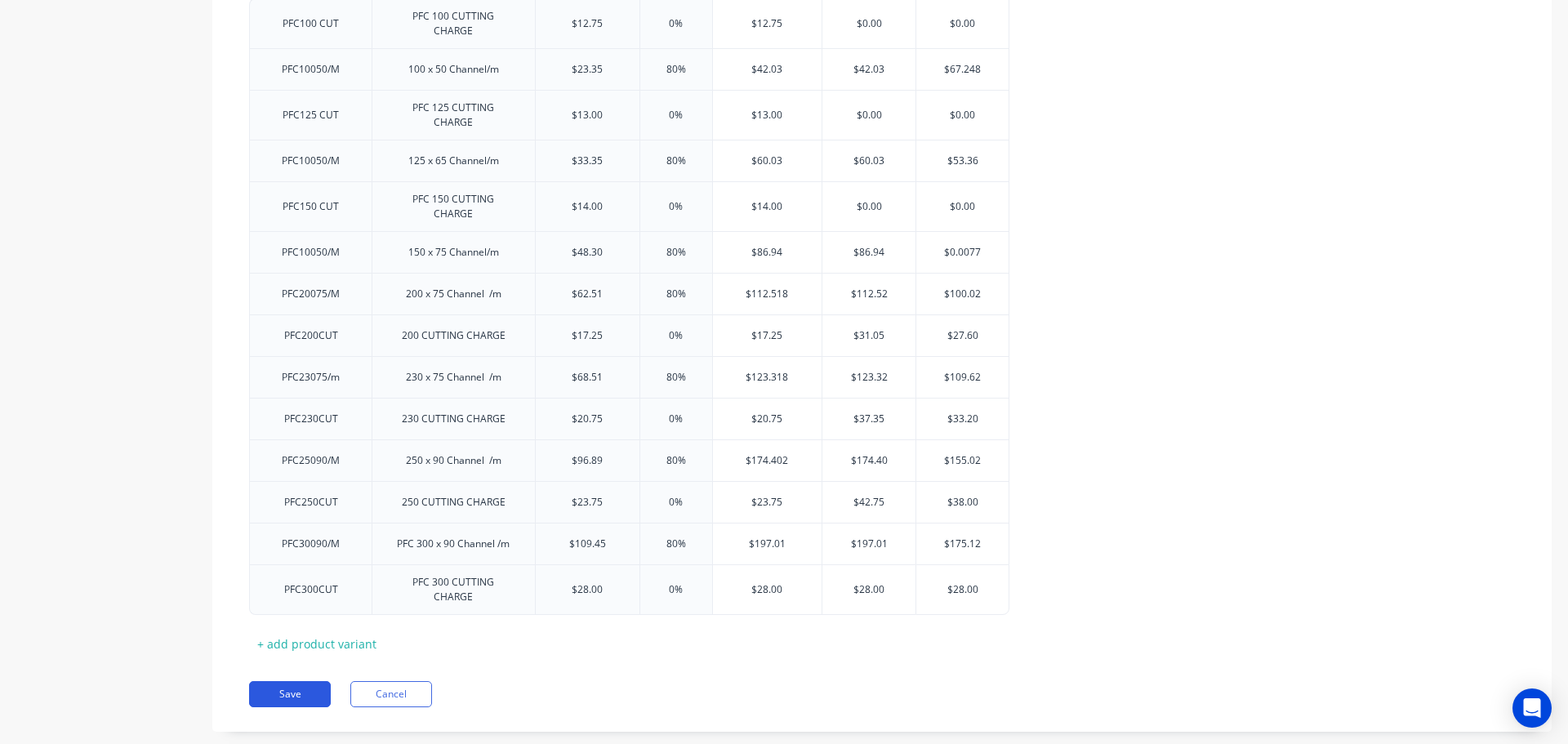
click at [298, 681] on button "Save" at bounding box center [290, 694] width 81 height 26
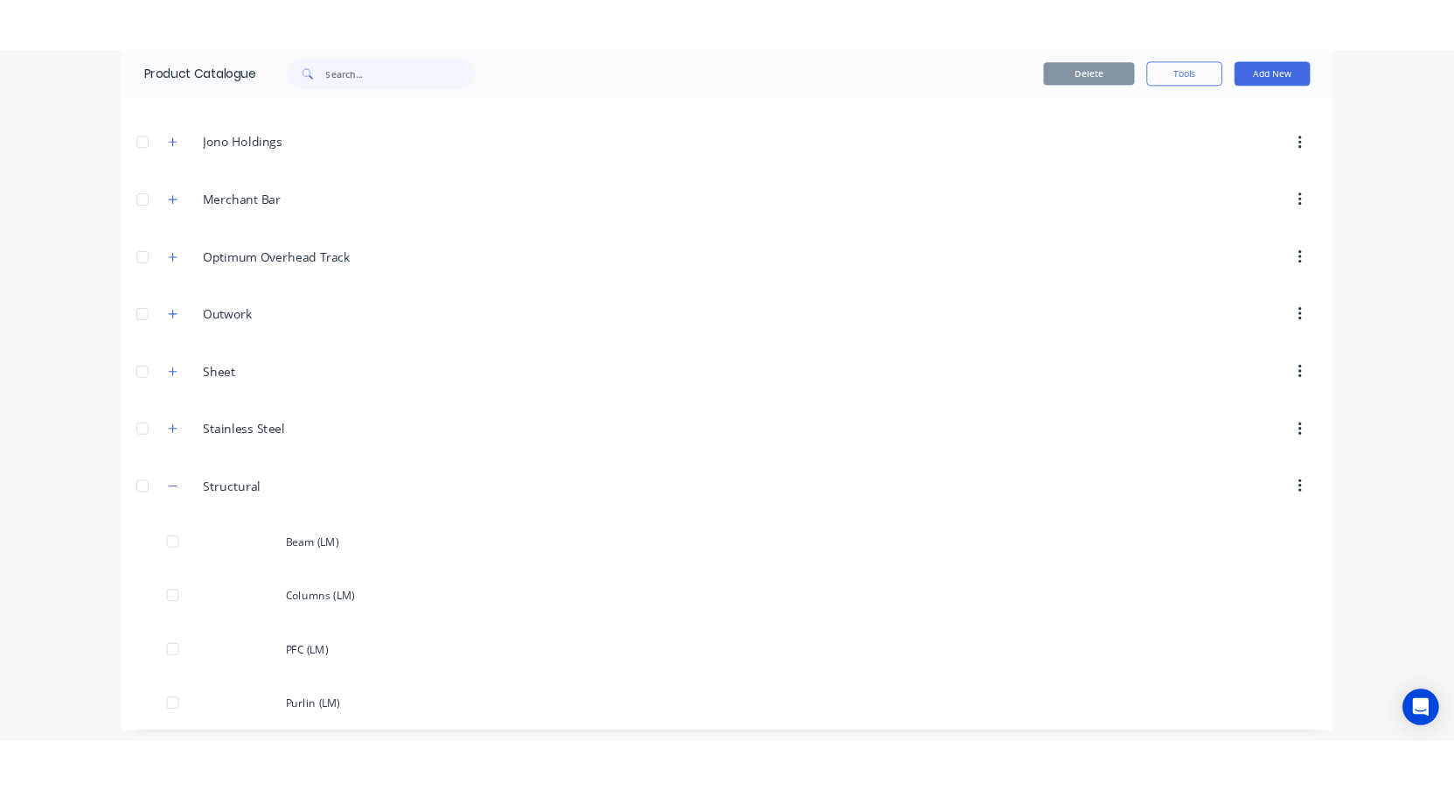
scroll to position [512, 0]
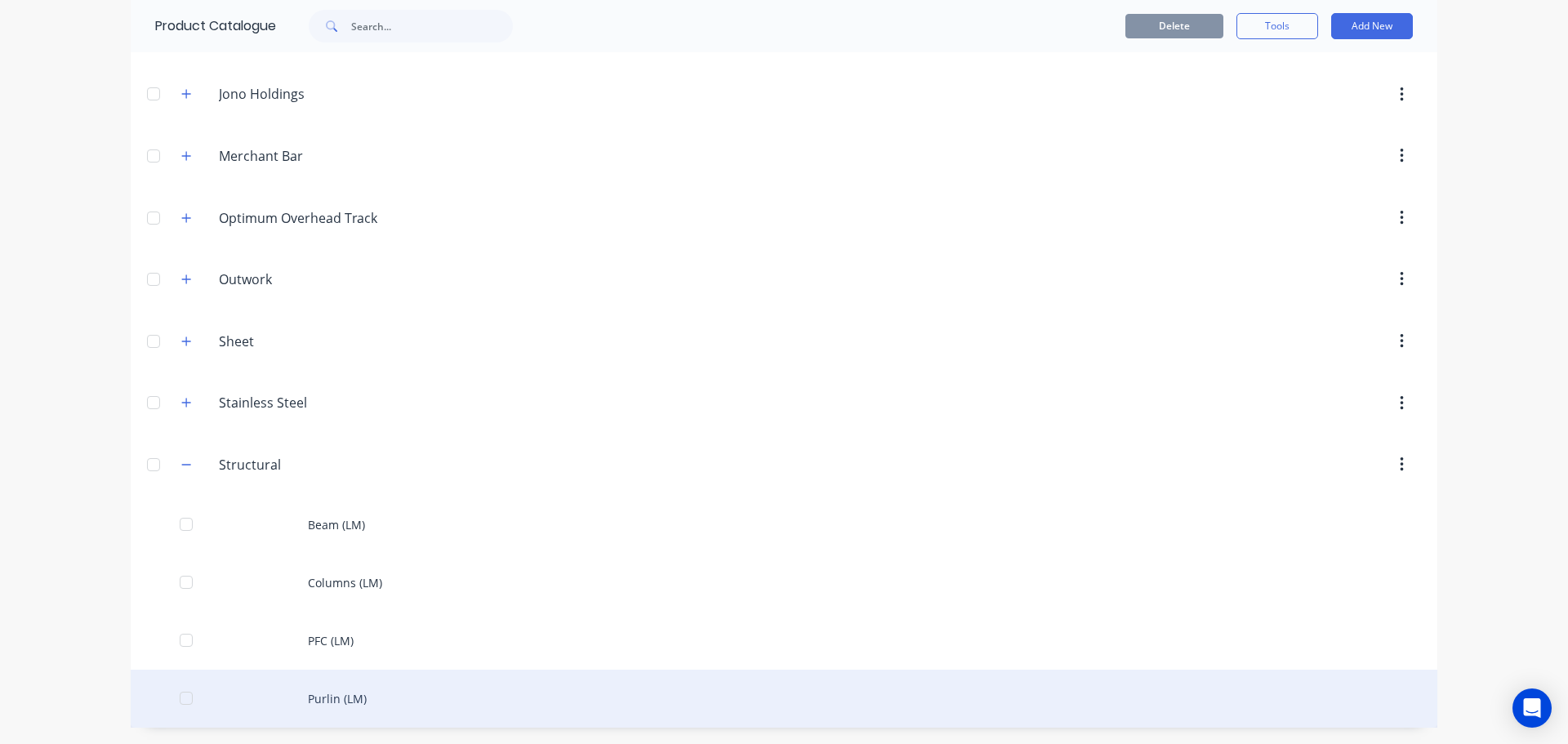
click at [303, 707] on div "Purlin (LM)" at bounding box center [784, 698] width 1307 height 58
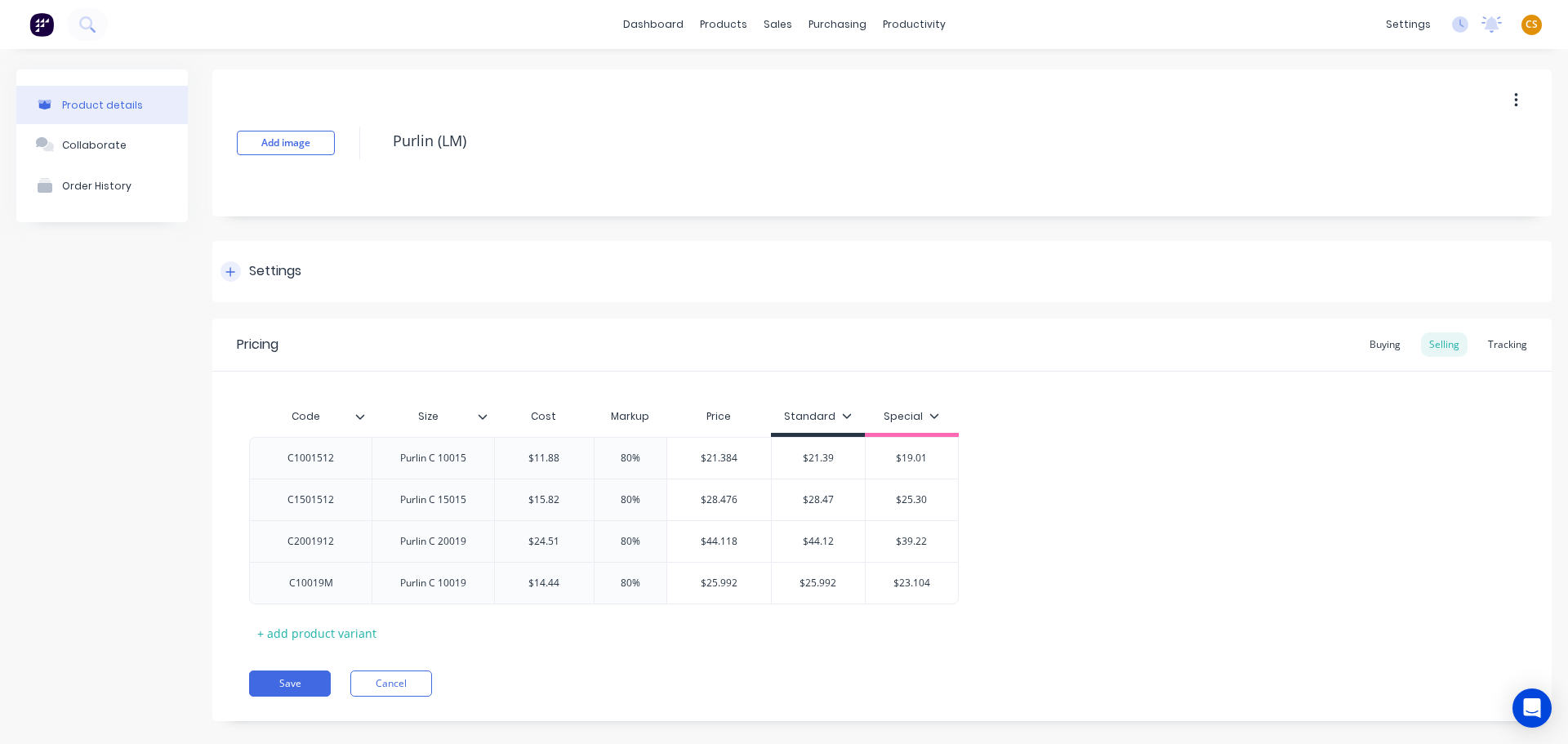
click at [228, 271] on icon at bounding box center [231, 272] width 9 height 9
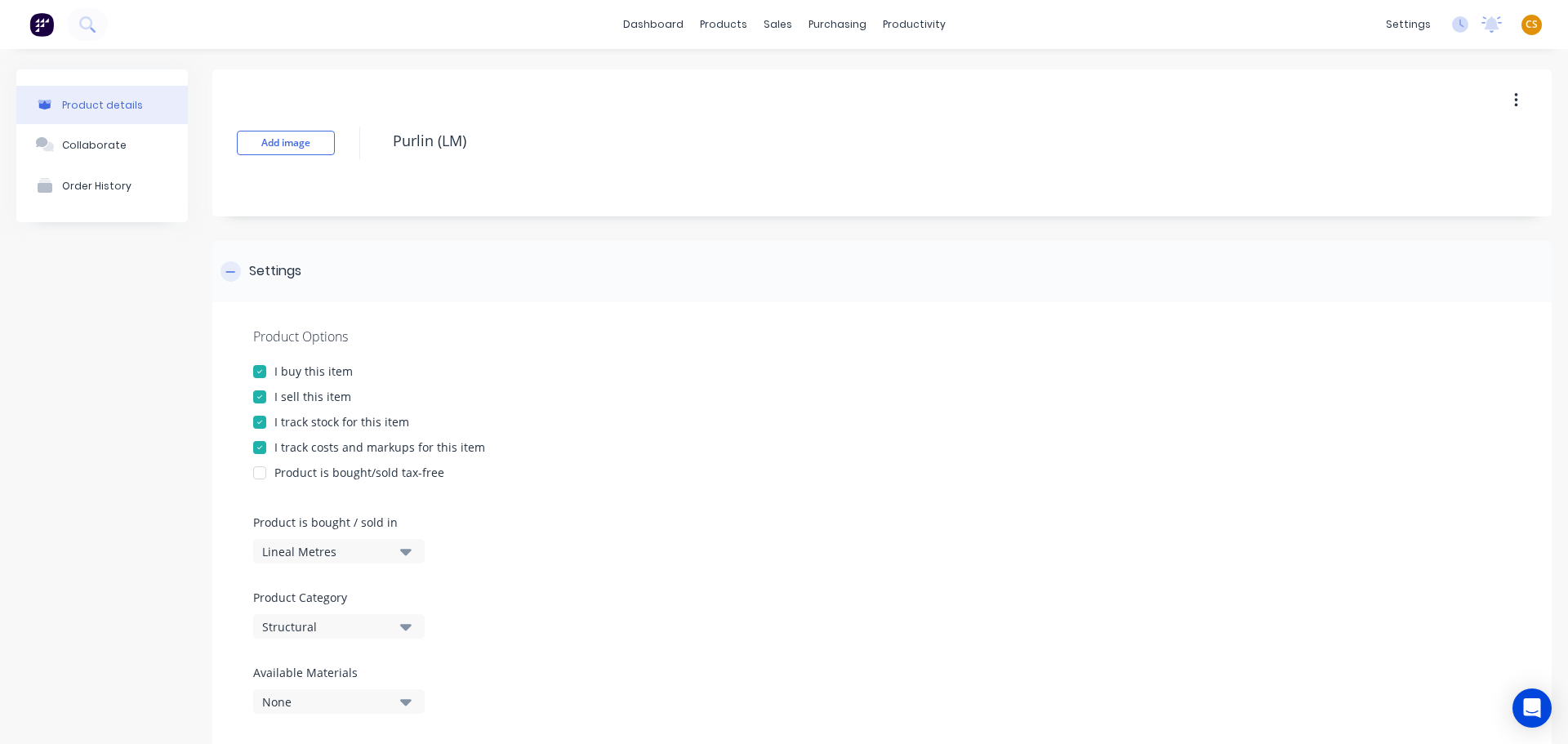
click at [233, 273] on icon at bounding box center [230, 272] width 9 height 11
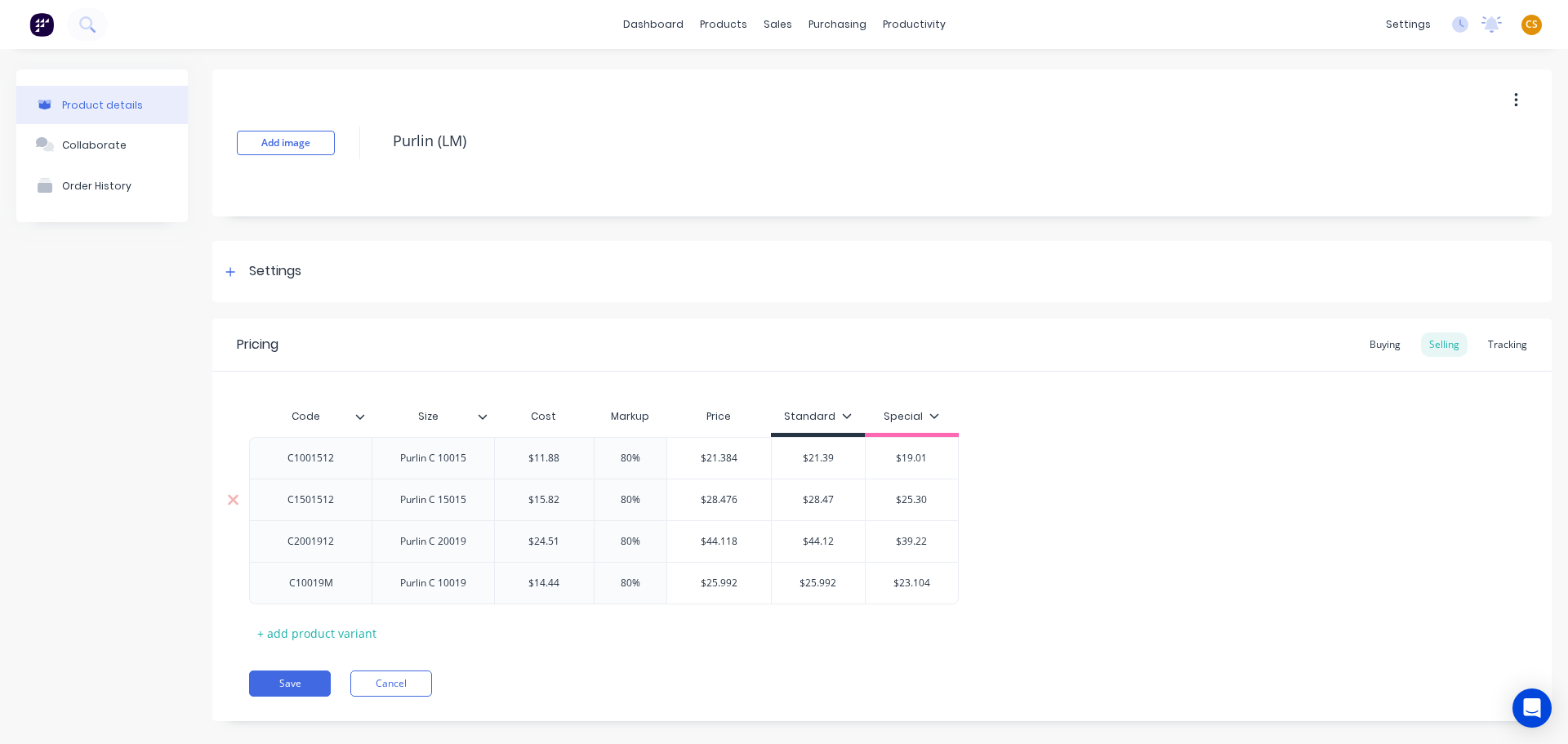
click at [847, 498] on input "$28.47" at bounding box center [819, 499] width 93 height 15
click at [835, 456] on input "$21.39" at bounding box center [819, 458] width 93 height 15
click at [846, 579] on input "$25.992" at bounding box center [819, 583] width 93 height 15
click at [934, 580] on input "$23.104" at bounding box center [906, 583] width 92 height 15
click at [275, 682] on button "Save" at bounding box center [290, 683] width 81 height 26
